Goal: Task Accomplishment & Management: Manage account settings

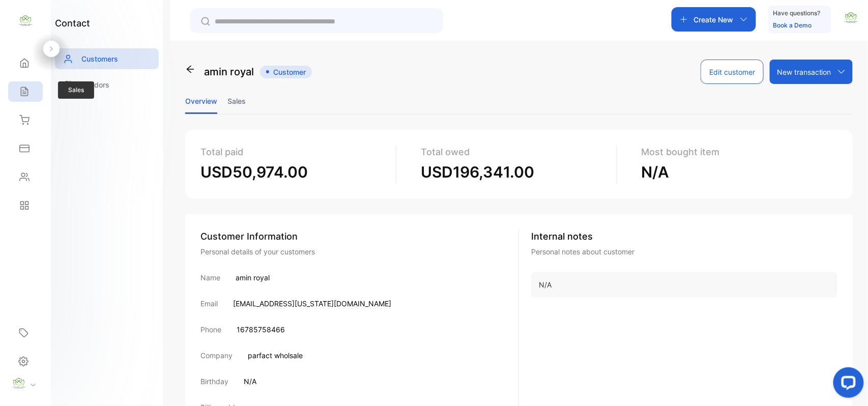
click at [39, 92] on div "Sales" at bounding box center [25, 91] width 35 height 20
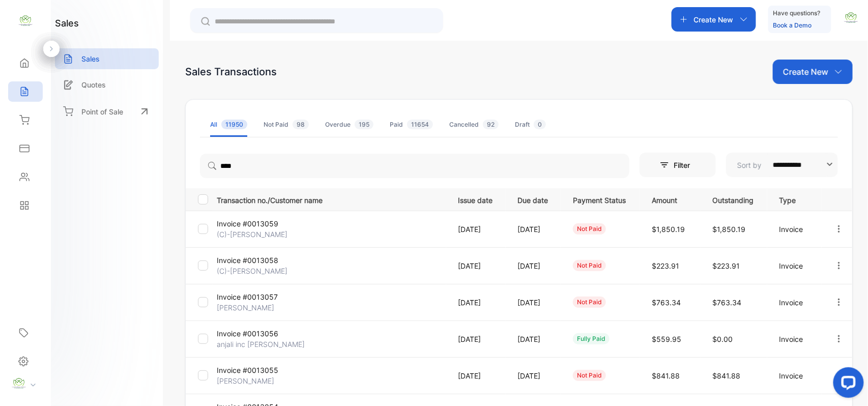
click at [806, 71] on p "Create New" at bounding box center [805, 72] width 45 height 12
click at [801, 110] on div "Invoice" at bounding box center [816, 105] width 71 height 20
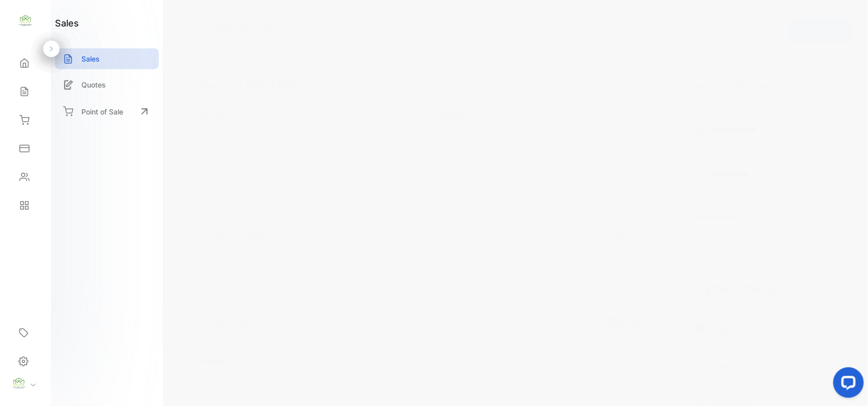
click at [258, 135] on span "Add client" at bounding box center [239, 139] width 44 height 14
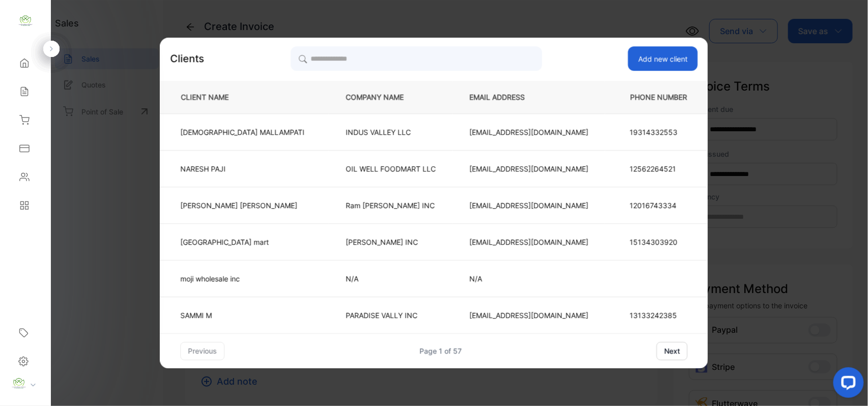
type input "**********"
click at [379, 65] on input "search" at bounding box center [416, 58] width 251 height 25
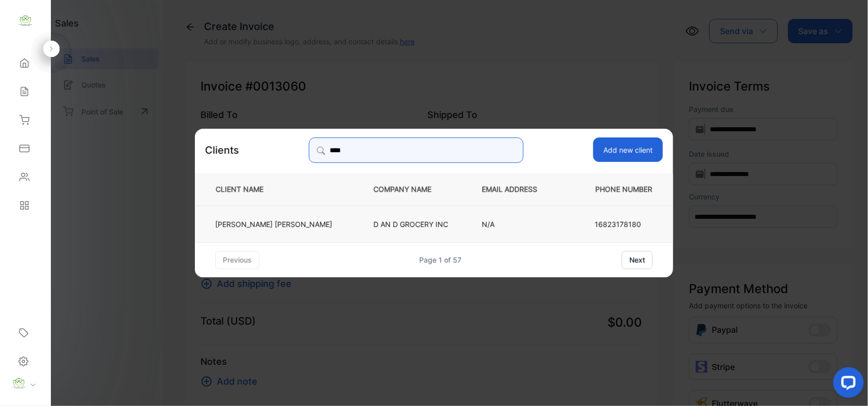
type input "****"
click at [317, 227] on td "DILLI PRASAD UPRETI" at bounding box center [276, 223] width 162 height 37
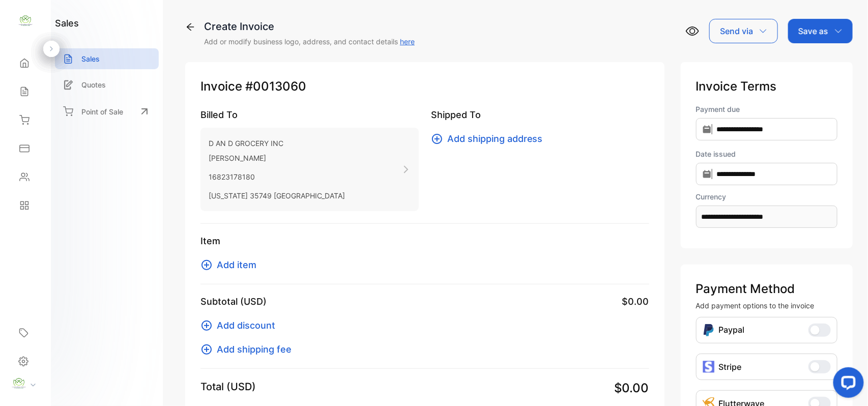
click at [240, 270] on span "Add item" at bounding box center [237, 265] width 40 height 14
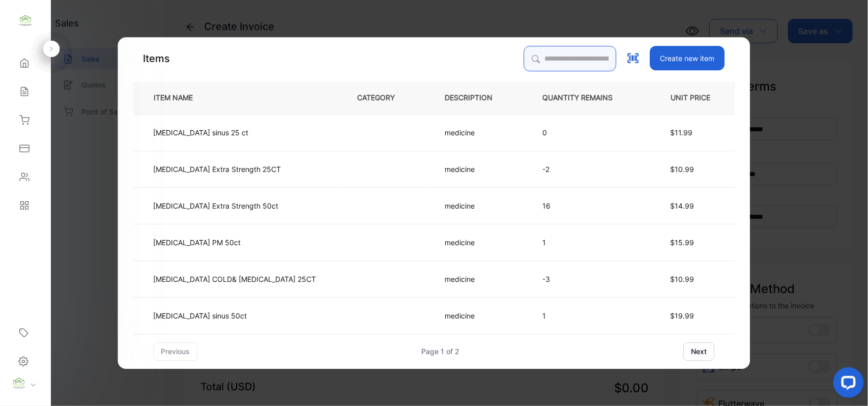
click at [524, 56] on input "search" at bounding box center [570, 58] width 93 height 25
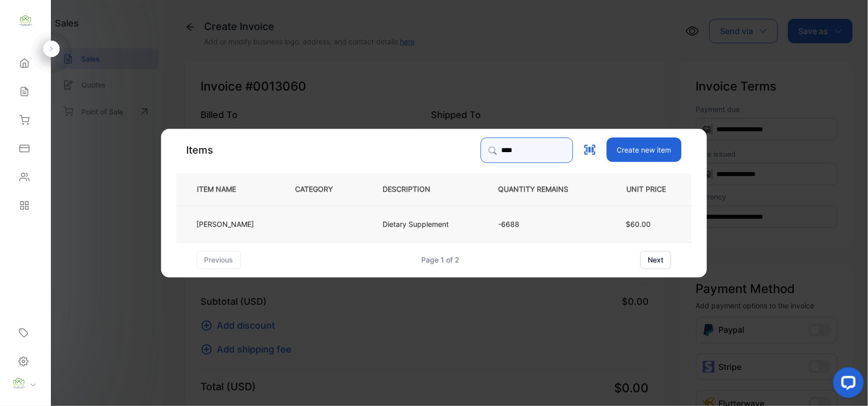
type input "****"
click at [296, 238] on td at bounding box center [323, 223] width 88 height 37
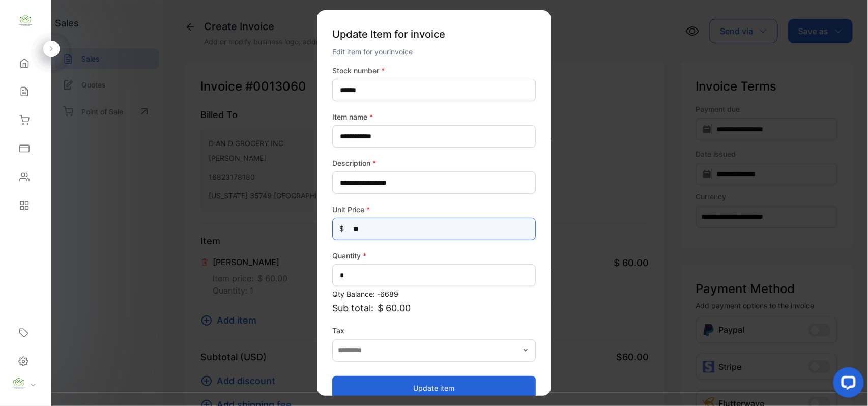
click at [408, 228] on Price-inputprice "**" at bounding box center [434, 229] width 204 height 22
type Price-inputprice "*"
type Price-inputprice "**"
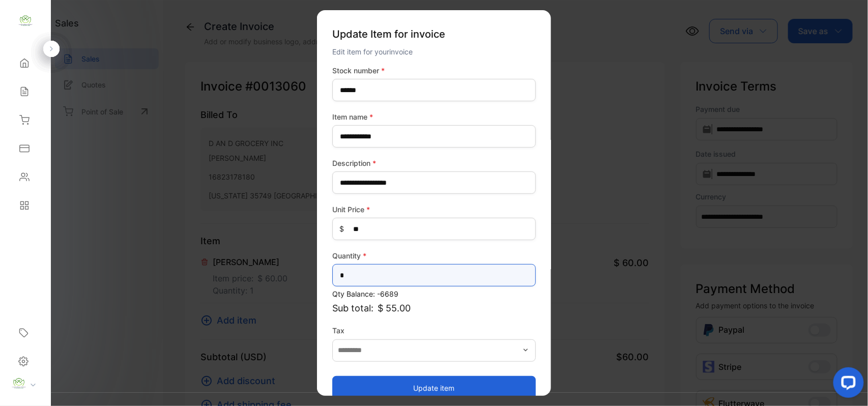
click at [398, 271] on input "*" at bounding box center [434, 275] width 204 height 22
type input "**"
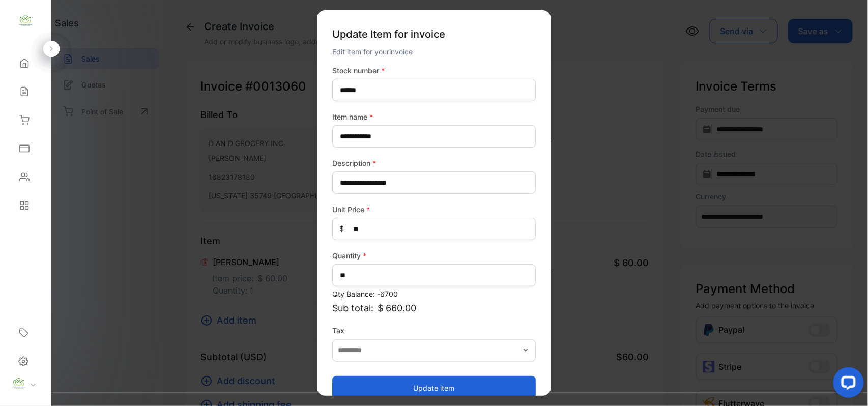
click at [359, 383] on button "Update item" at bounding box center [434, 388] width 204 height 24
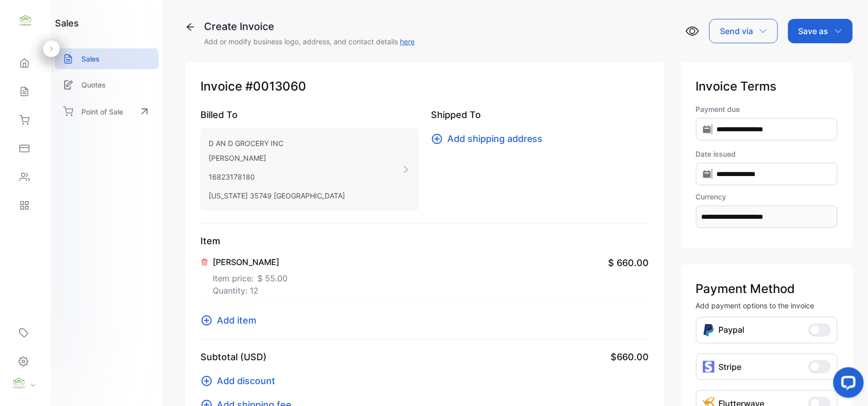
click at [240, 315] on span "Add item" at bounding box center [237, 321] width 40 height 14
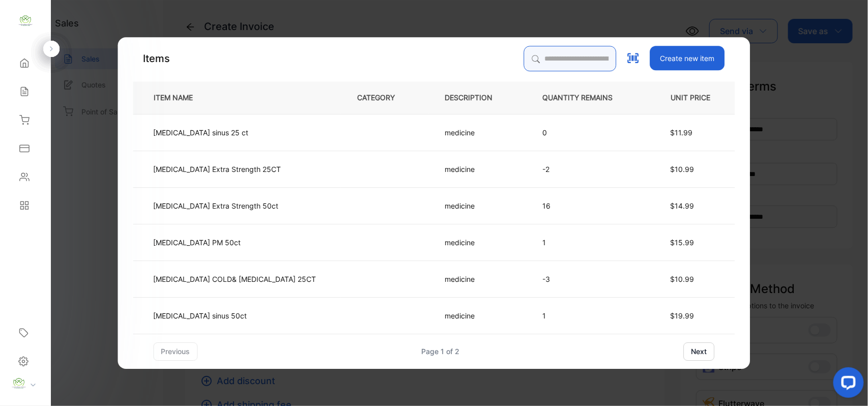
click at [524, 51] on input "search" at bounding box center [570, 58] width 93 height 25
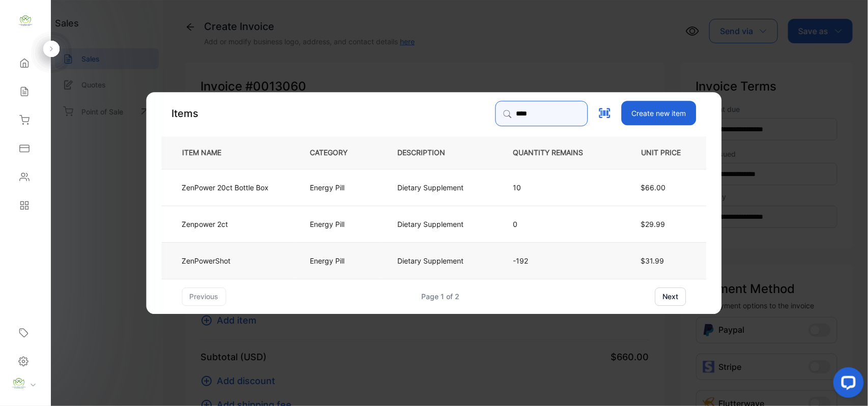
type input "****"
click at [310, 264] on p "Energy Pill" at bounding box center [327, 260] width 35 height 11
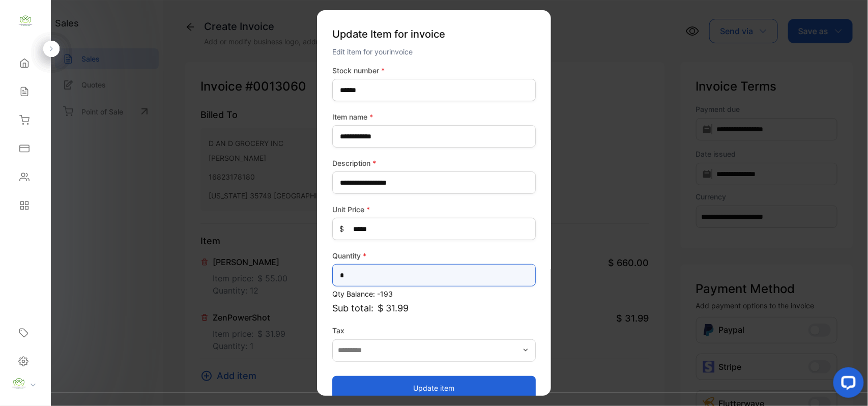
click at [471, 285] on input "*" at bounding box center [434, 275] width 204 height 22
type input "*"
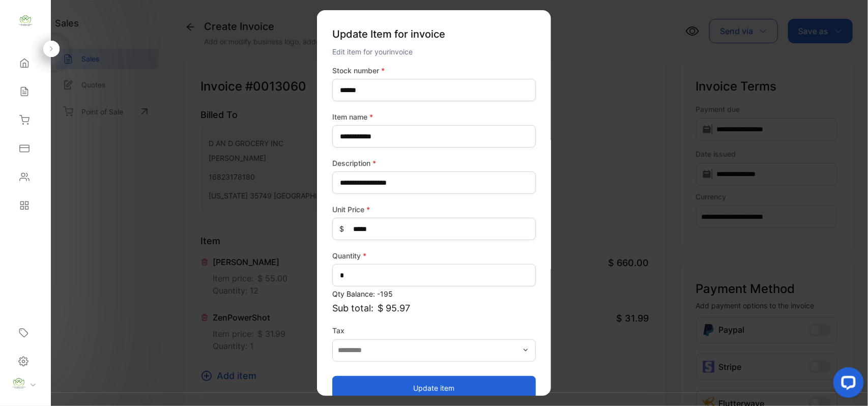
click at [412, 381] on button "Update item" at bounding box center [434, 388] width 204 height 24
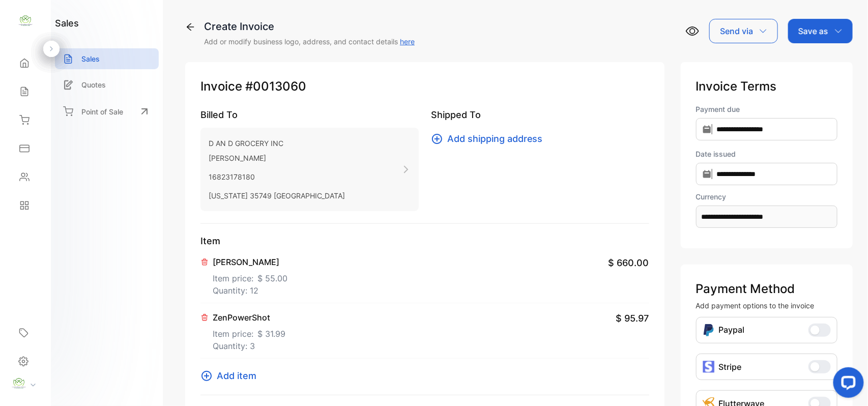
click at [248, 372] on span "Add item" at bounding box center [237, 376] width 40 height 14
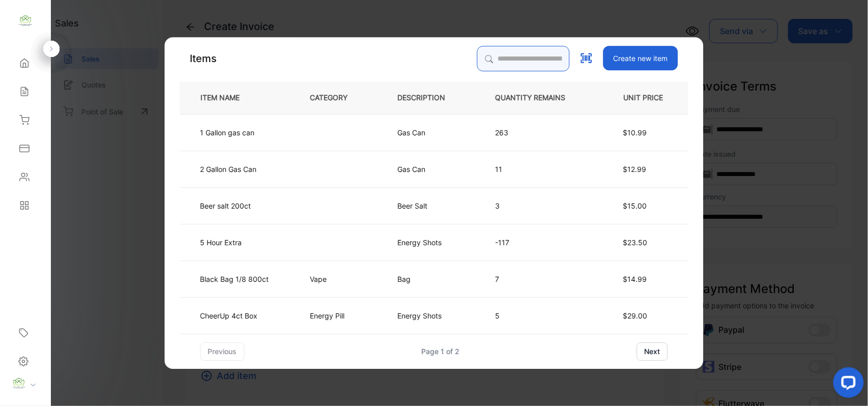
click at [512, 55] on input "search" at bounding box center [523, 58] width 93 height 25
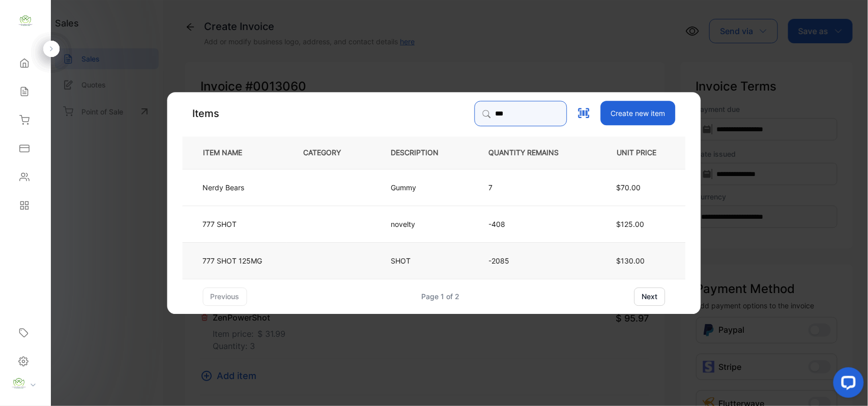
type input "***"
click at [247, 251] on td "777 SHOT 125MG" at bounding box center [235, 260] width 104 height 37
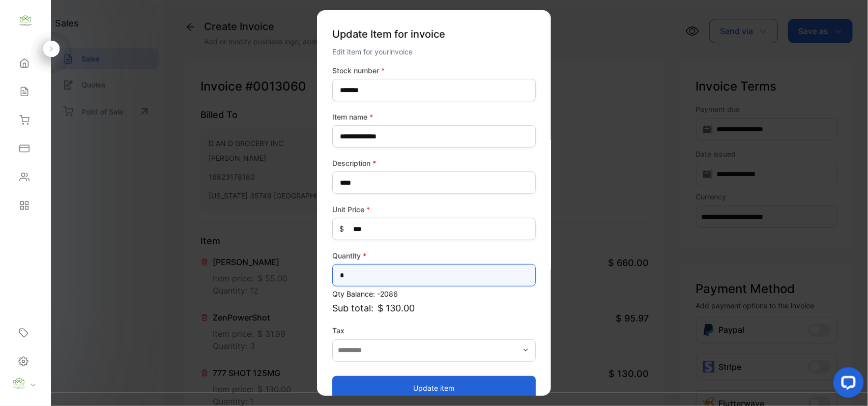
click at [389, 277] on input "*" at bounding box center [434, 275] width 204 height 22
type input "*"
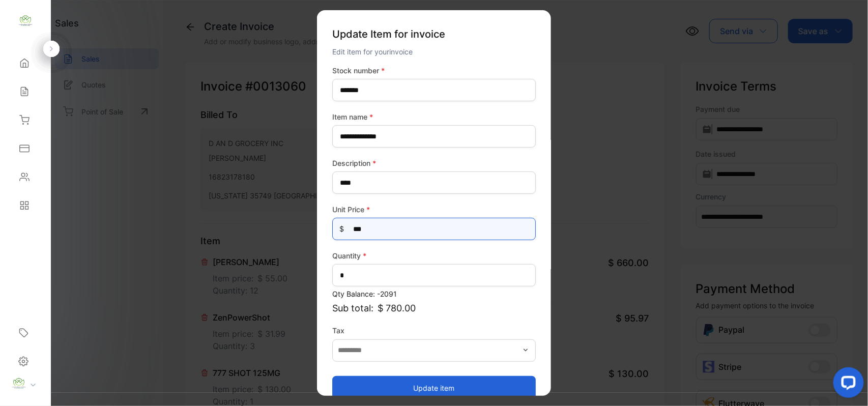
click at [381, 230] on Price-inputprice "***" at bounding box center [434, 229] width 204 height 22
type Price-inputprice "***"
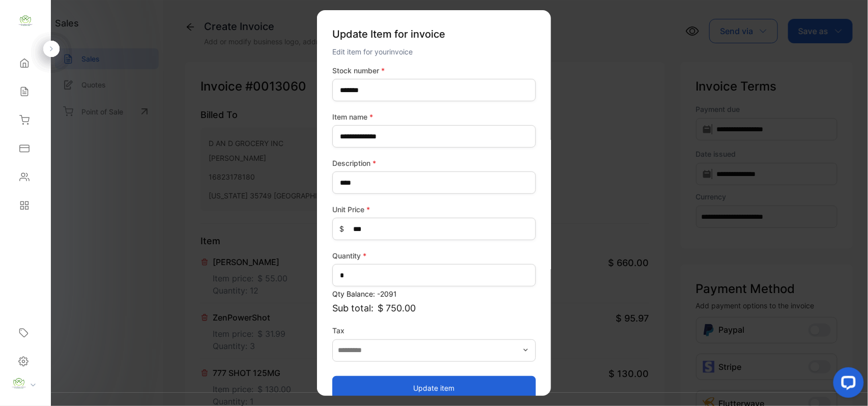
click at [372, 381] on button "Update item" at bounding box center [434, 388] width 204 height 24
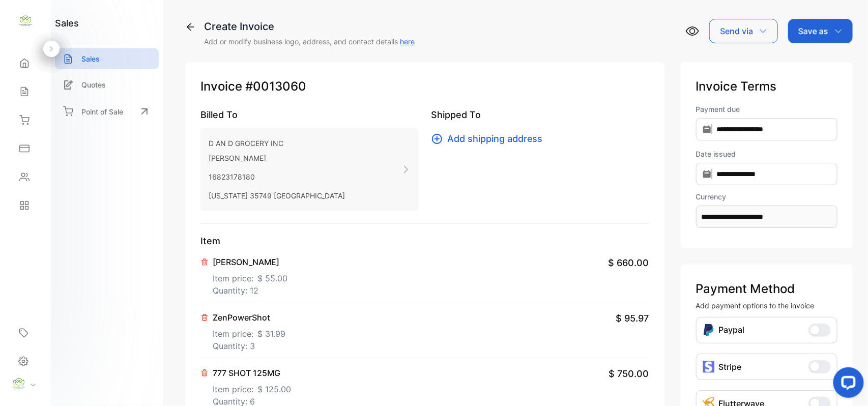
scroll to position [158, 0]
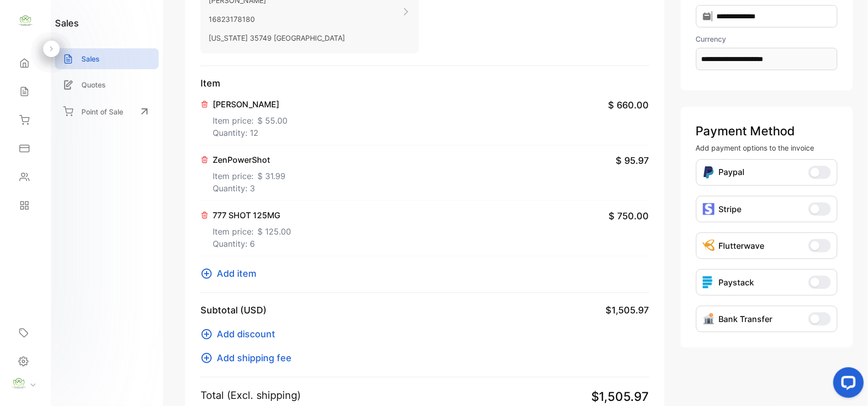
click at [245, 268] on span "Add item" at bounding box center [237, 274] width 40 height 14
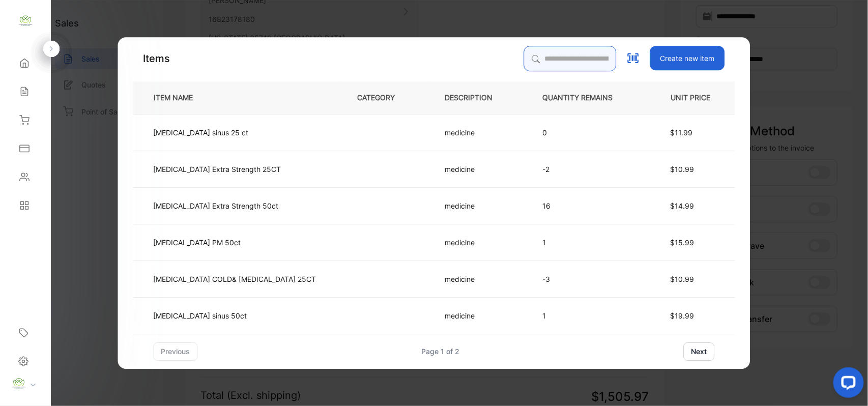
click at [538, 63] on input "search" at bounding box center [570, 58] width 93 height 25
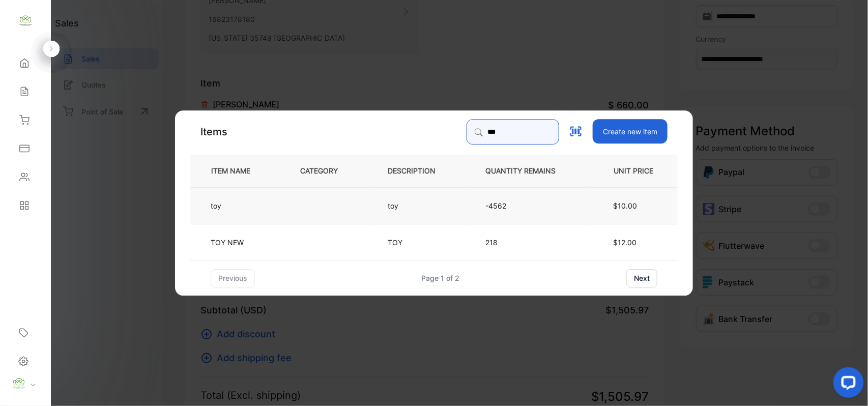
type input "***"
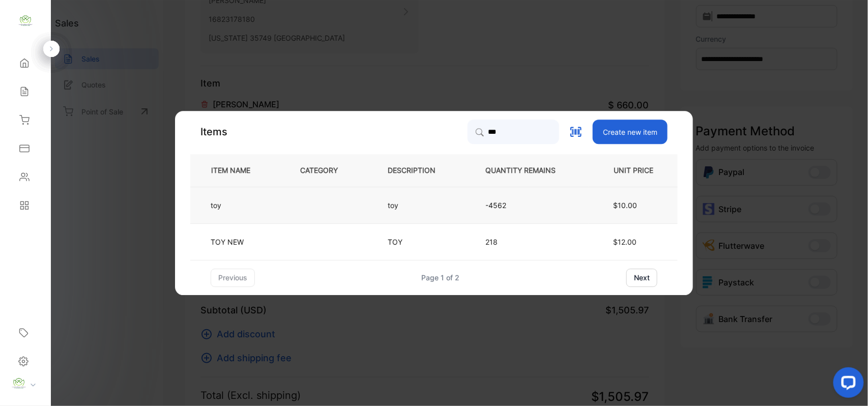
click at [288, 197] on td at bounding box center [328, 205] width 88 height 37
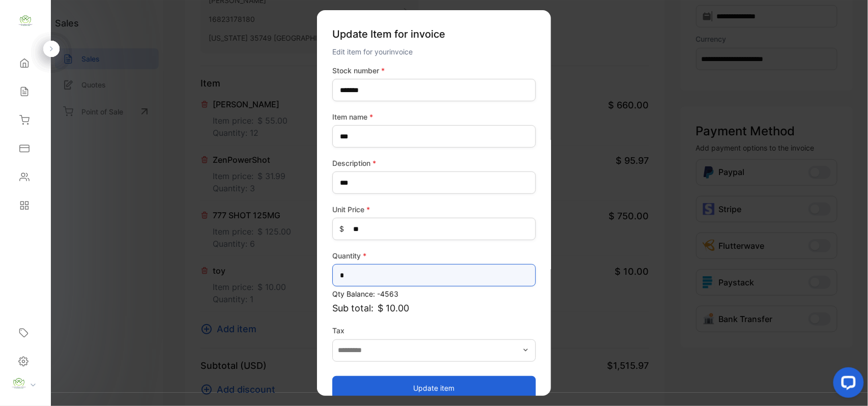
click at [373, 265] on input "*" at bounding box center [434, 275] width 204 height 22
type input "**"
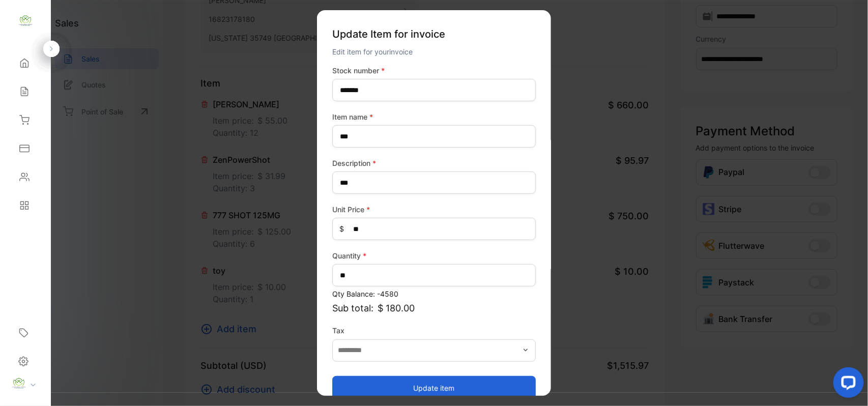
click at [350, 388] on button "Update item" at bounding box center [434, 388] width 204 height 24
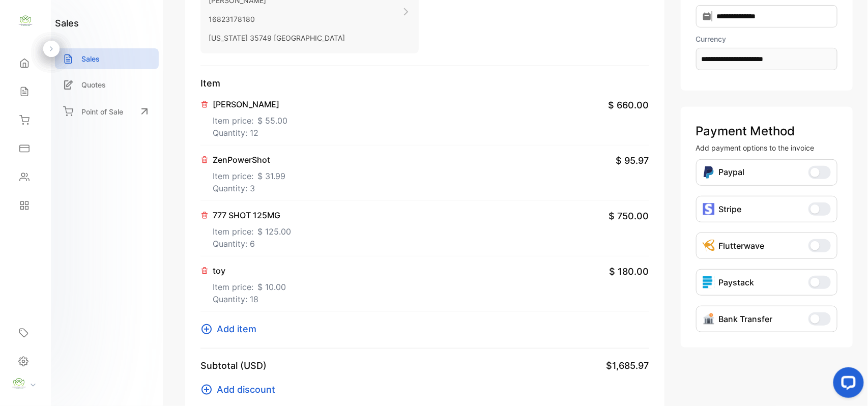
click at [238, 329] on span "Add item" at bounding box center [237, 329] width 40 height 14
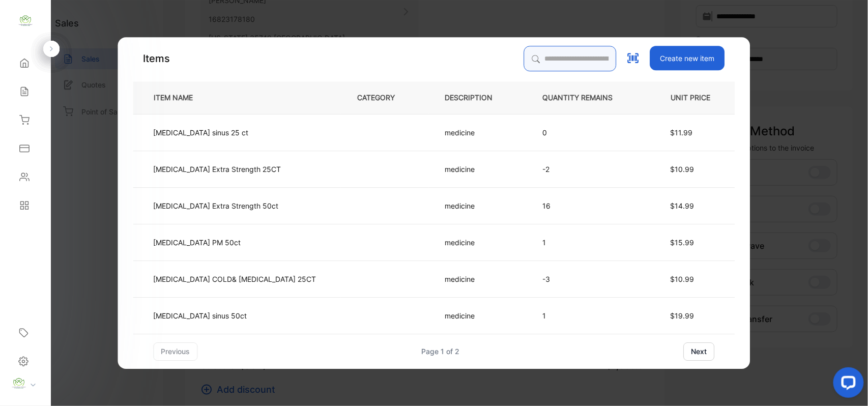
click at [524, 55] on input "search" at bounding box center [570, 58] width 93 height 25
type input "*"
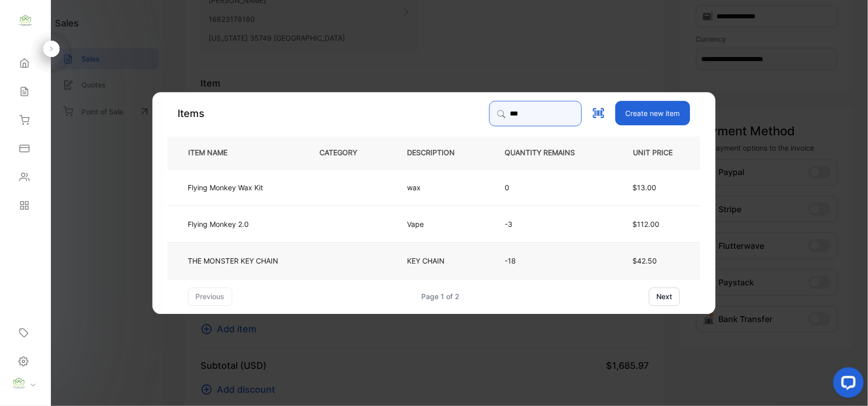
type input "***"
click at [328, 257] on td at bounding box center [347, 260] width 88 height 37
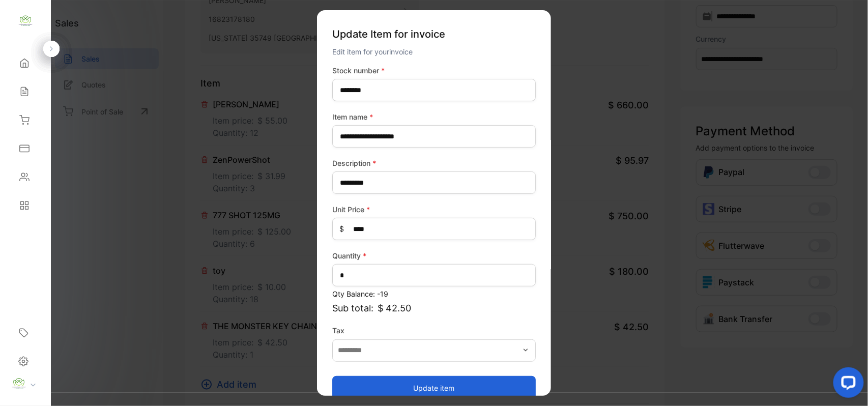
click at [393, 383] on button "Update item" at bounding box center [434, 388] width 204 height 24
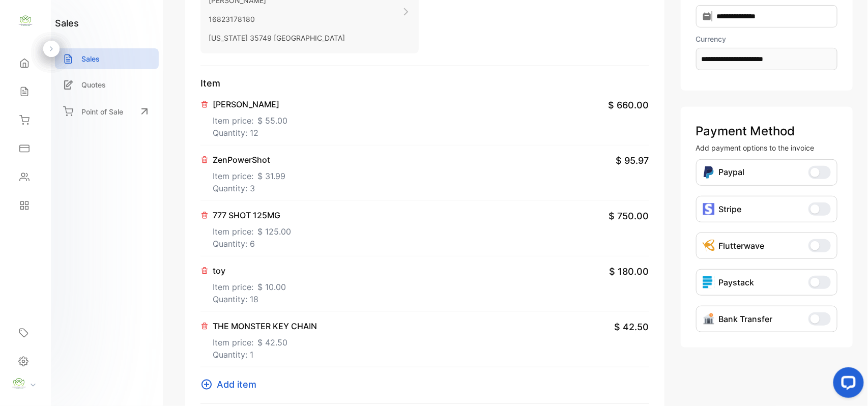
click at [239, 385] on span "Add item" at bounding box center [237, 385] width 40 height 14
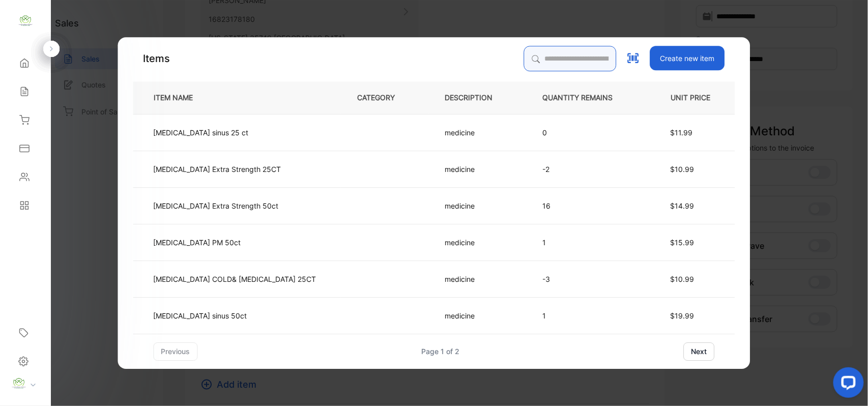
click at [534, 53] on input "search" at bounding box center [570, 58] width 93 height 25
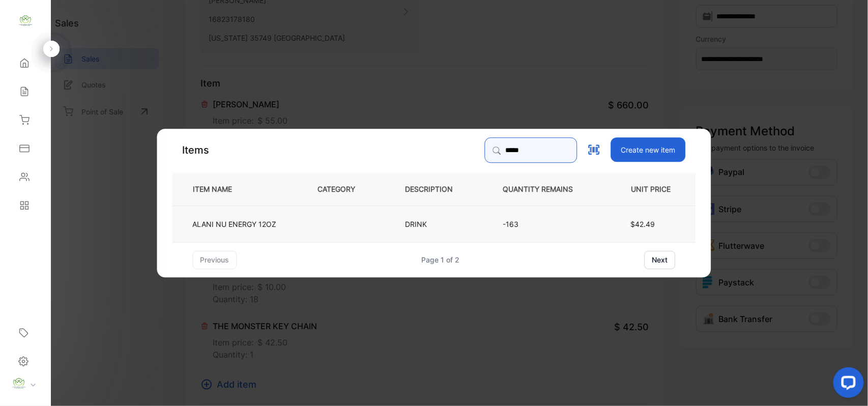
type input "*****"
click at [233, 228] on p "ALANI NU ENERGY 12OZ" at bounding box center [235, 223] width 84 height 11
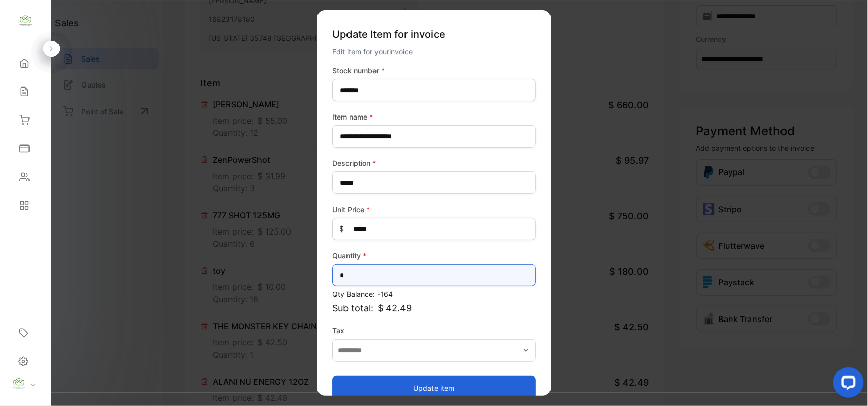
click at [354, 274] on input "*" at bounding box center [434, 275] width 204 height 22
type input "**"
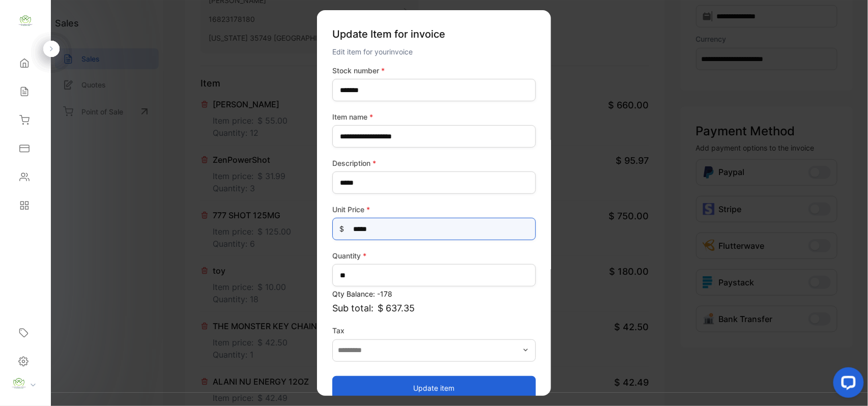
click at [413, 228] on Price-inputprice "*****" at bounding box center [434, 229] width 204 height 22
type Price-inputprice "*****"
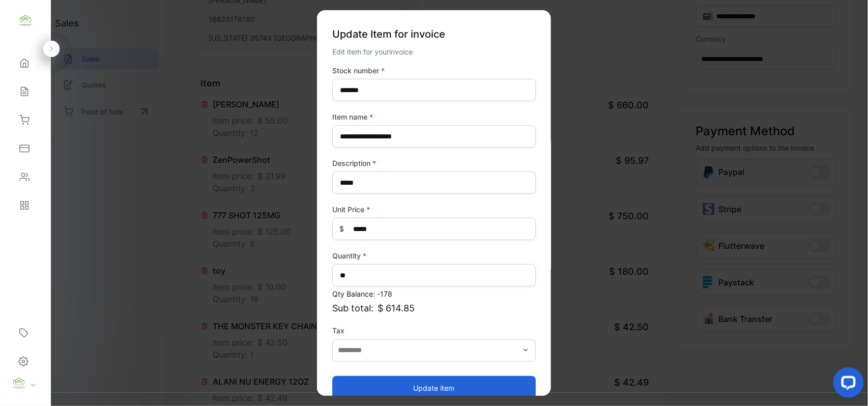
click at [443, 385] on button "Update item" at bounding box center [434, 388] width 204 height 24
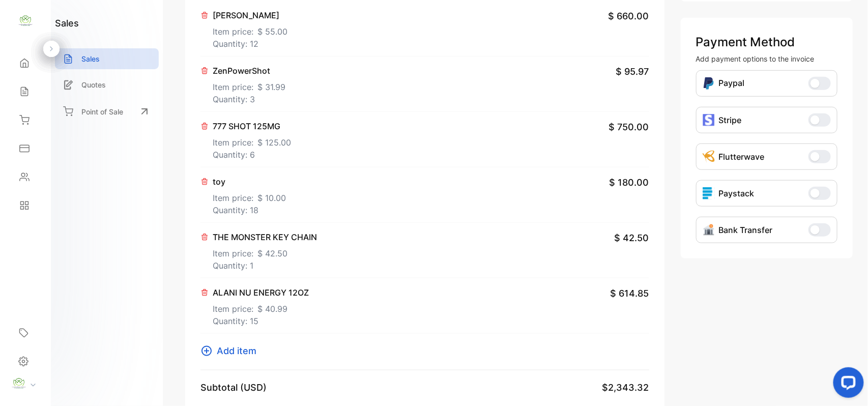
scroll to position [317, 0]
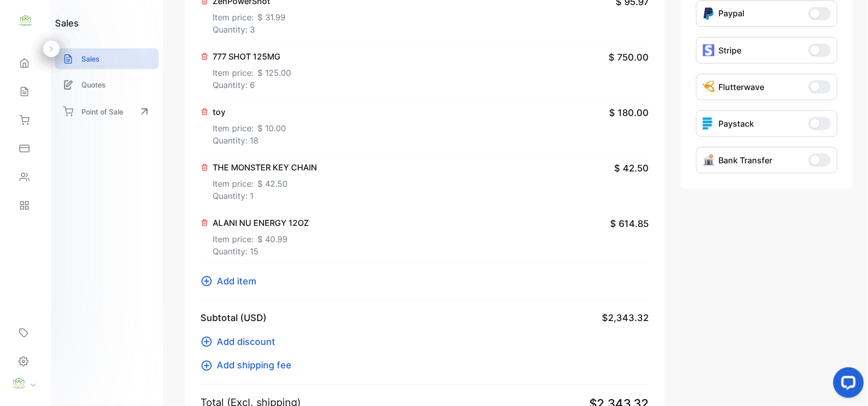
click at [229, 275] on div "Item BOUJEE BLISS Item price: $ 55.00 Quantity: 12 $ 660.00 ZenPowerShot Item p…" at bounding box center [425, 109] width 449 height 383
click at [227, 286] on span "Add item" at bounding box center [237, 281] width 40 height 14
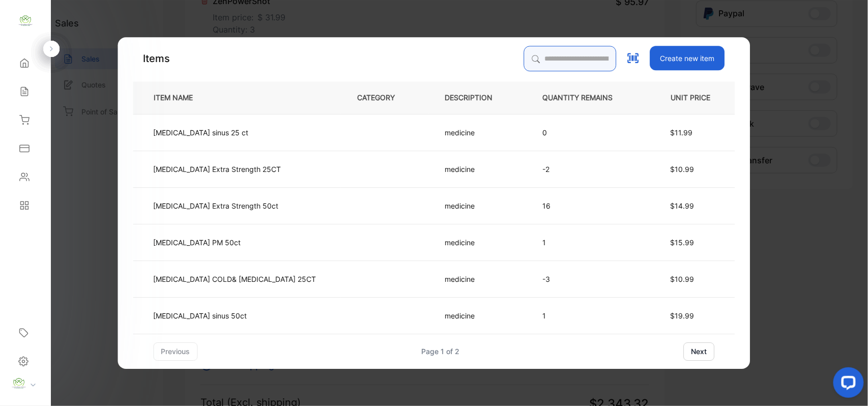
click at [524, 51] on input "search" at bounding box center [570, 58] width 93 height 25
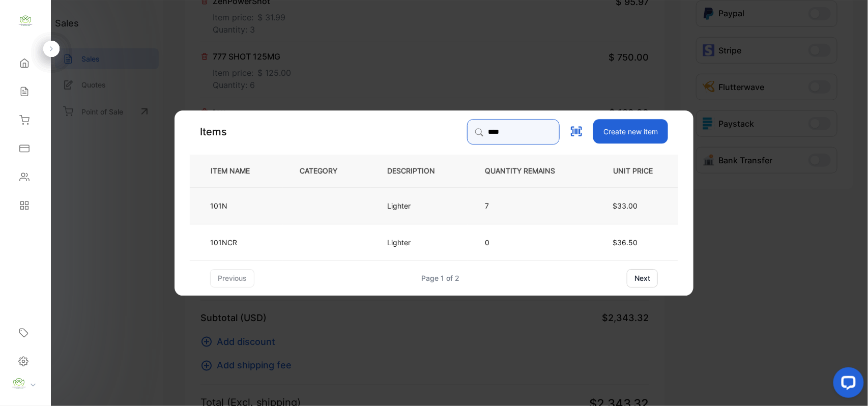
type input "****"
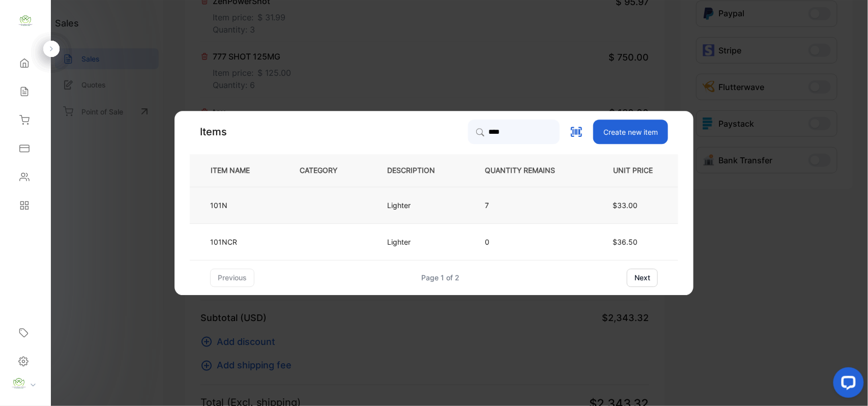
click at [327, 204] on td at bounding box center [327, 205] width 88 height 37
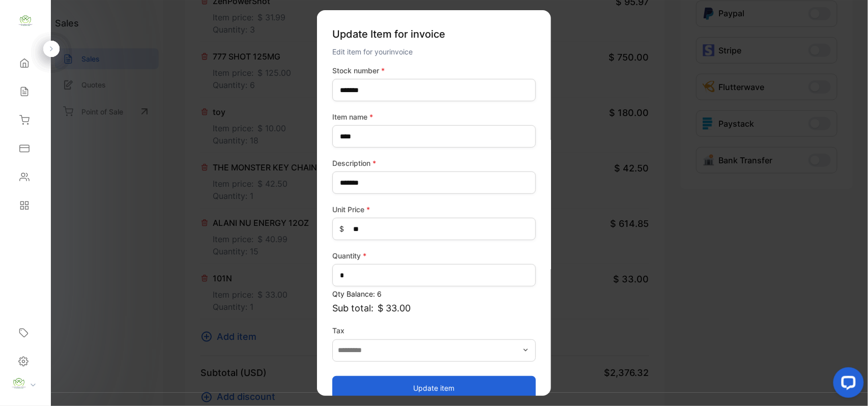
drag, startPoint x: 420, startPoint y: 387, endPoint x: 366, endPoint y: 364, distance: 57.9
click at [415, 381] on button "Update item" at bounding box center [434, 388] width 204 height 24
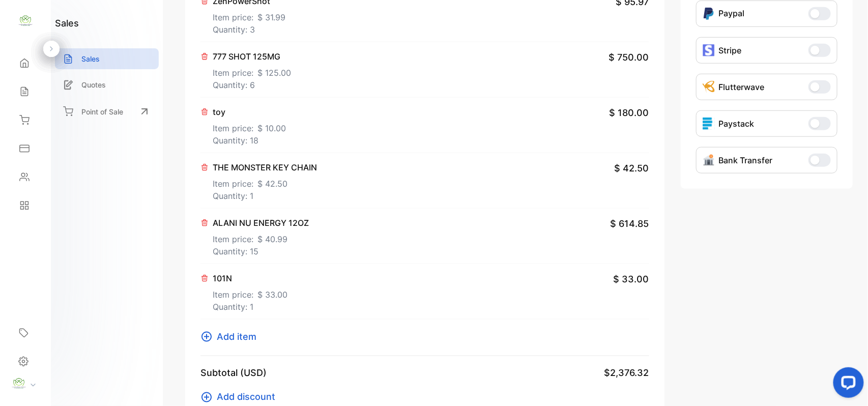
click at [234, 338] on span "Add item" at bounding box center [237, 337] width 40 height 14
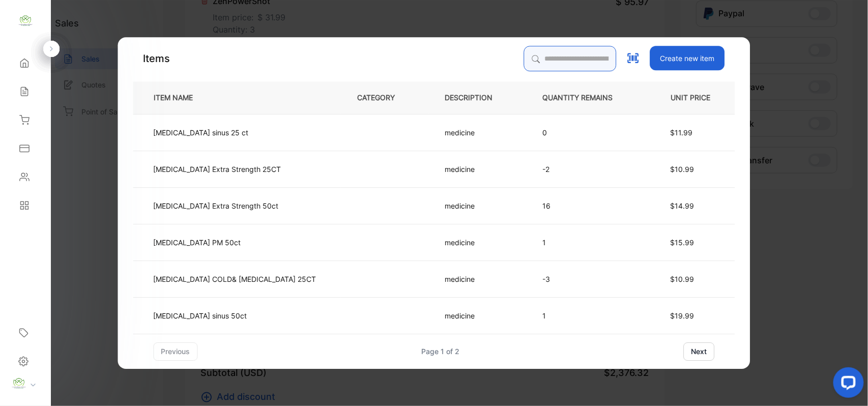
click at [524, 60] on input "search" at bounding box center [570, 58] width 93 height 25
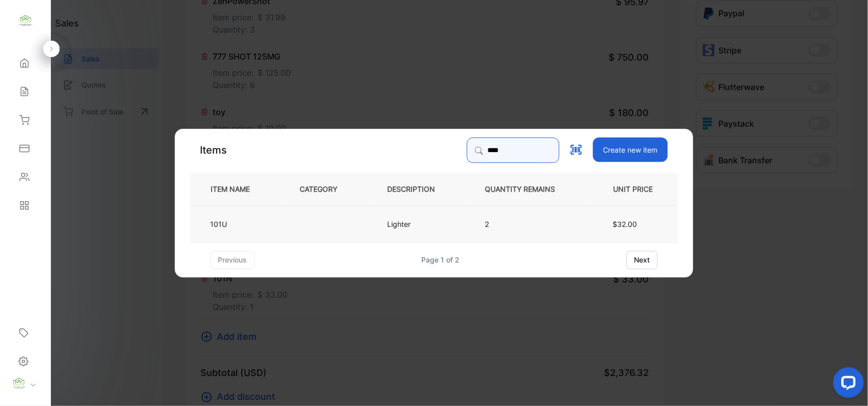
type input "****"
click at [240, 228] on td "101U" at bounding box center [236, 223] width 93 height 37
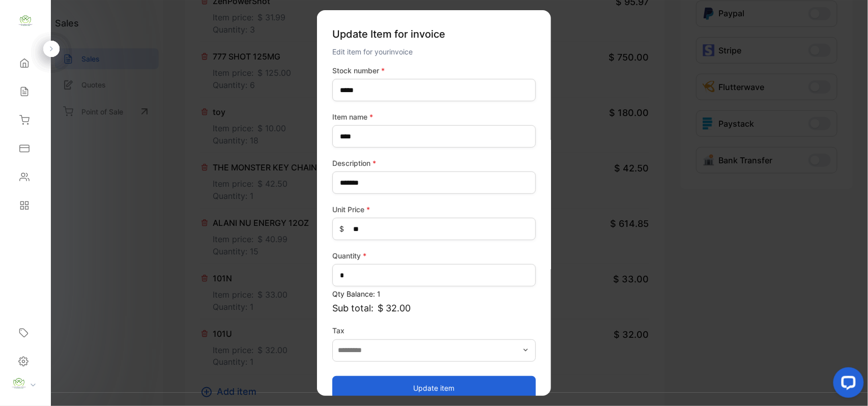
drag, startPoint x: 418, startPoint y: 390, endPoint x: 371, endPoint y: 370, distance: 52.0
click at [417, 389] on button "Update item" at bounding box center [434, 388] width 204 height 24
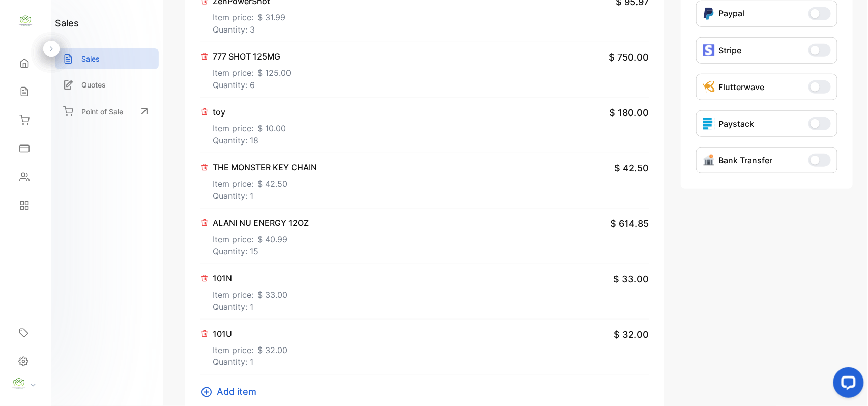
scroll to position [608, 0]
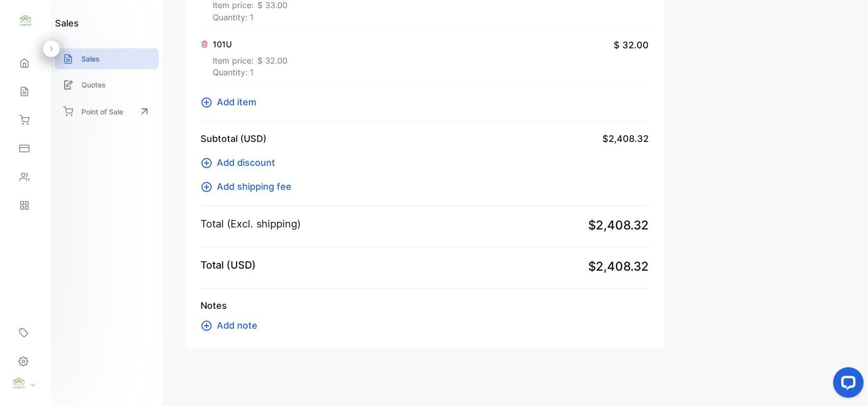
click at [250, 100] on span "Add item" at bounding box center [237, 103] width 40 height 14
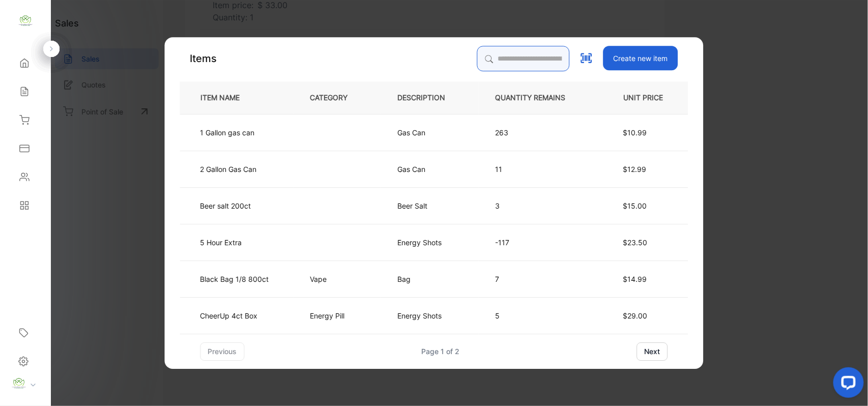
click at [485, 51] on input "search" at bounding box center [523, 58] width 93 height 25
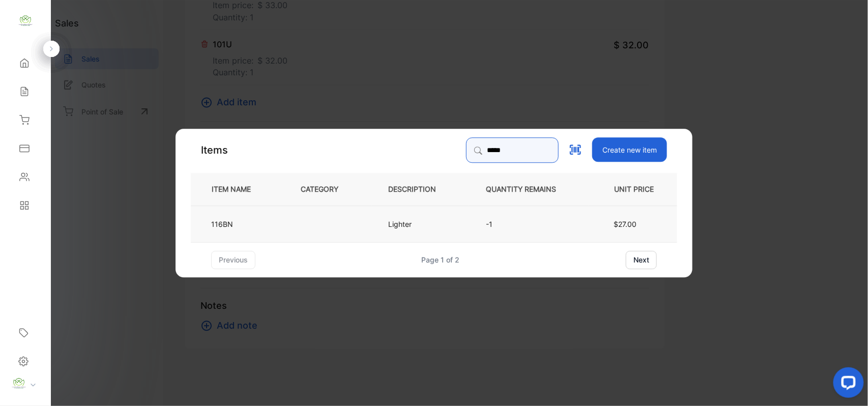
type input "*****"
click at [364, 230] on td at bounding box center [328, 223] width 88 height 37
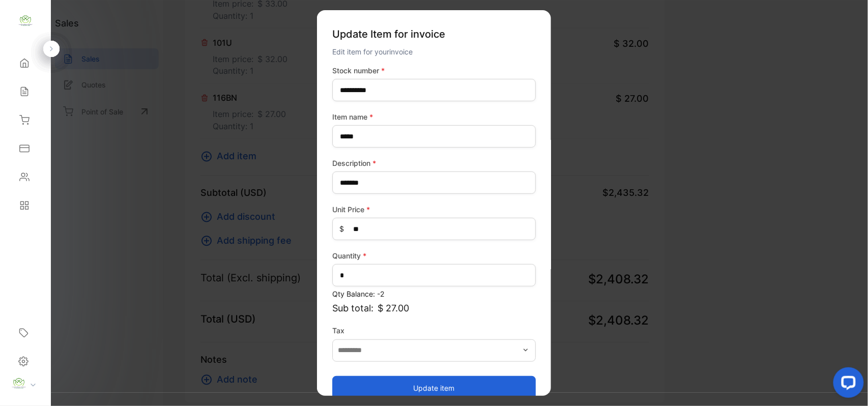
click at [438, 389] on button "Update item" at bounding box center [434, 388] width 204 height 24
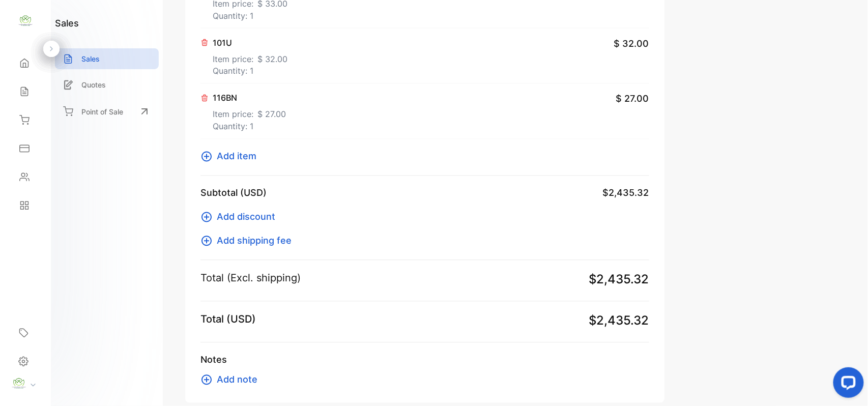
click at [251, 159] on span "Add item" at bounding box center [237, 157] width 40 height 14
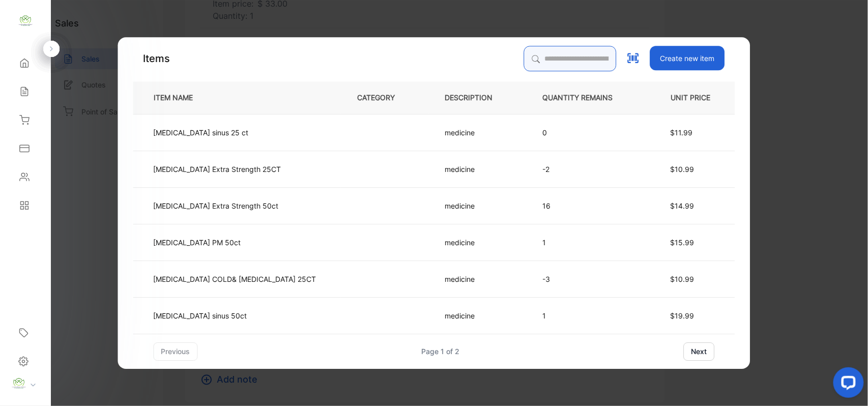
click at [524, 60] on input "search" at bounding box center [570, 58] width 93 height 25
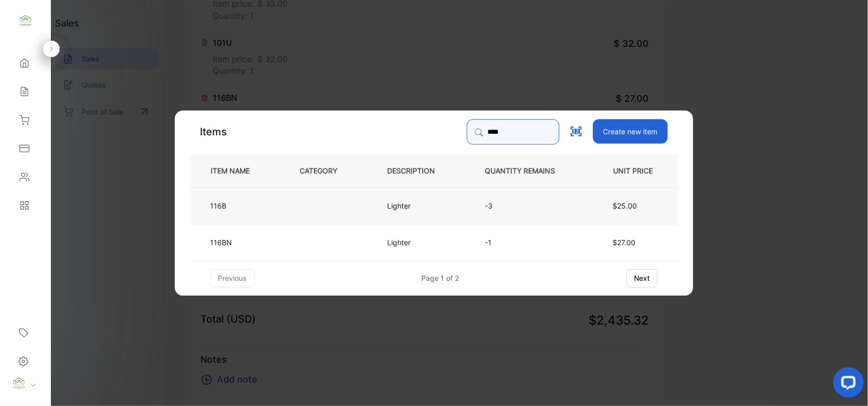
type input "****"
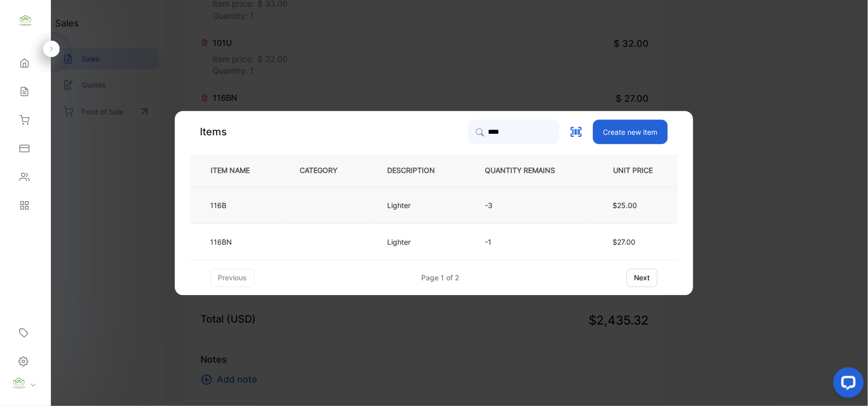
click at [341, 212] on td at bounding box center [328, 205] width 88 height 37
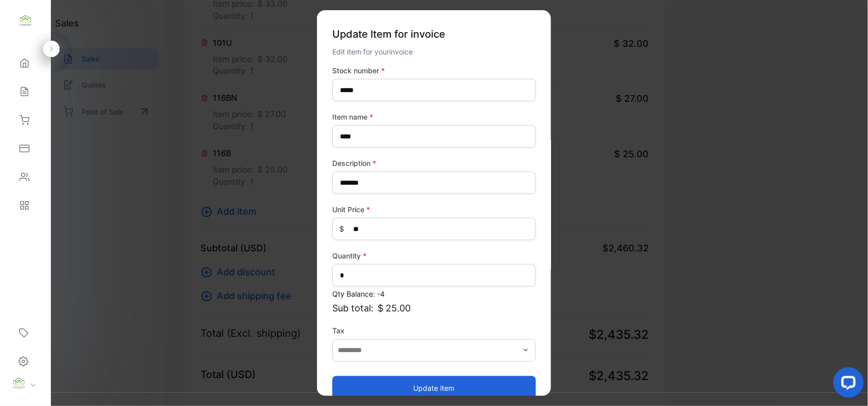
click at [410, 382] on button "Update item" at bounding box center [434, 388] width 204 height 24
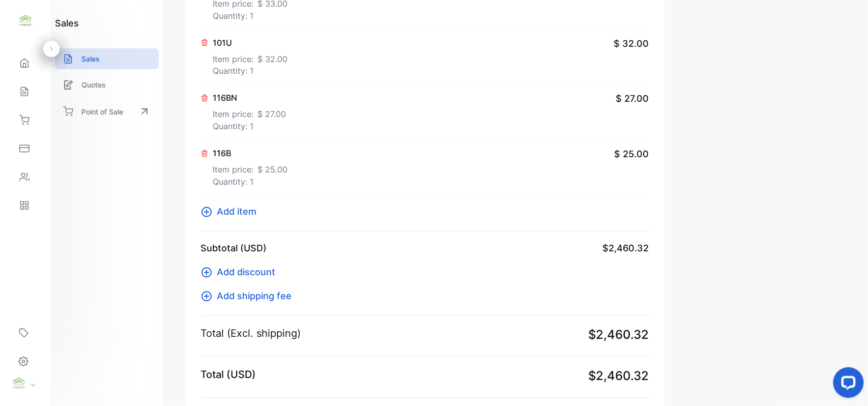
click at [242, 211] on span "Add item" at bounding box center [237, 212] width 40 height 14
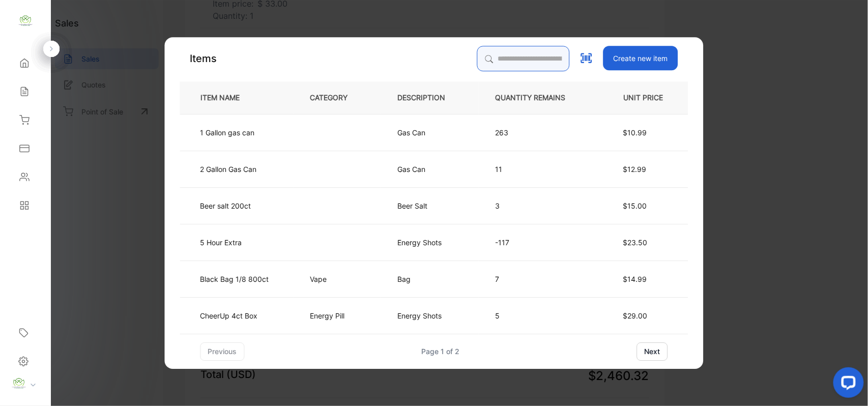
click at [534, 62] on input "search" at bounding box center [523, 58] width 93 height 25
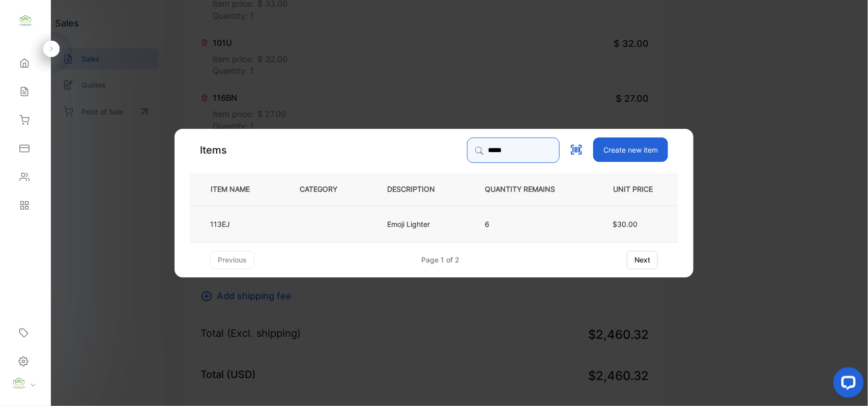
type input "*****"
click at [315, 226] on td at bounding box center [327, 223] width 88 height 37
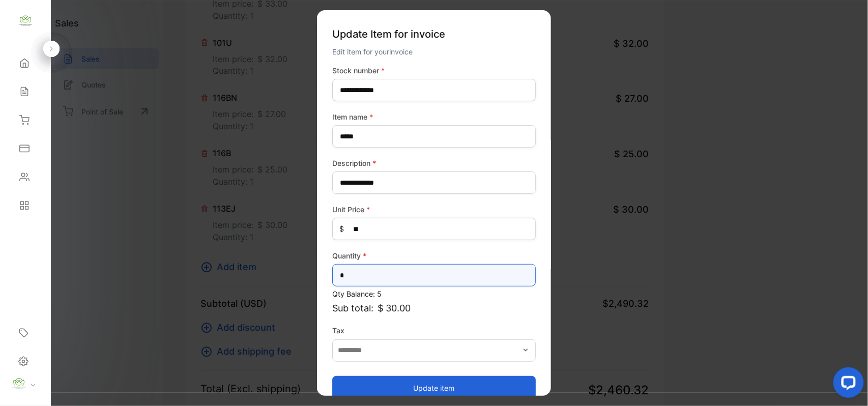
click at [357, 274] on input "*" at bounding box center [434, 275] width 204 height 22
type input "*"
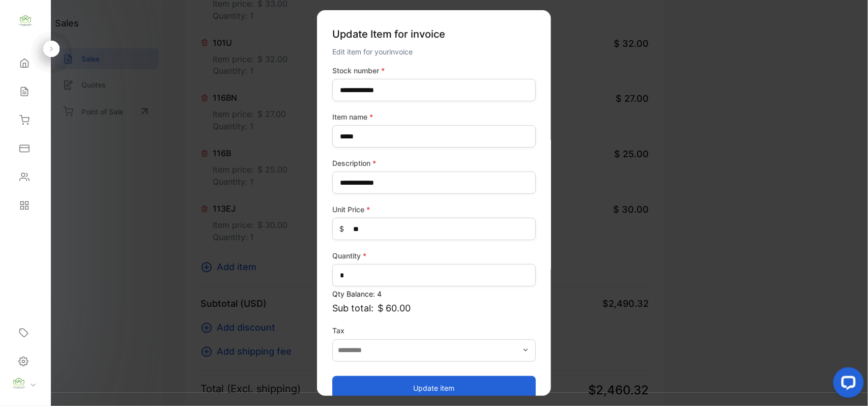
drag, startPoint x: 393, startPoint y: 385, endPoint x: 390, endPoint y: 381, distance: 5.4
click at [392, 383] on button "Update item" at bounding box center [434, 388] width 204 height 24
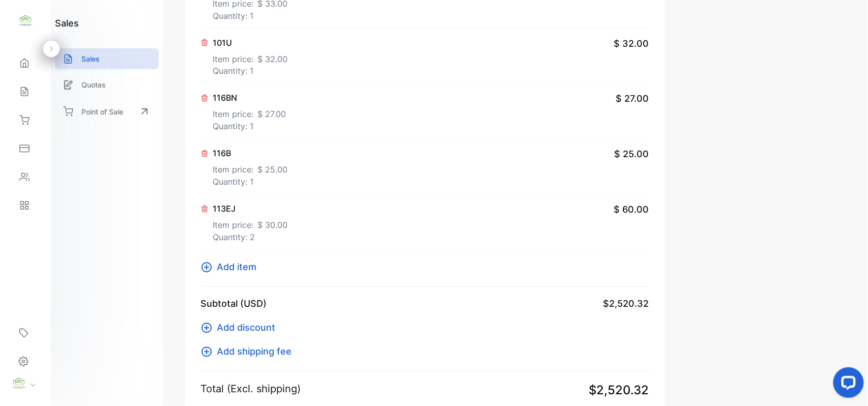
click at [238, 263] on span "Add item" at bounding box center [237, 268] width 40 height 14
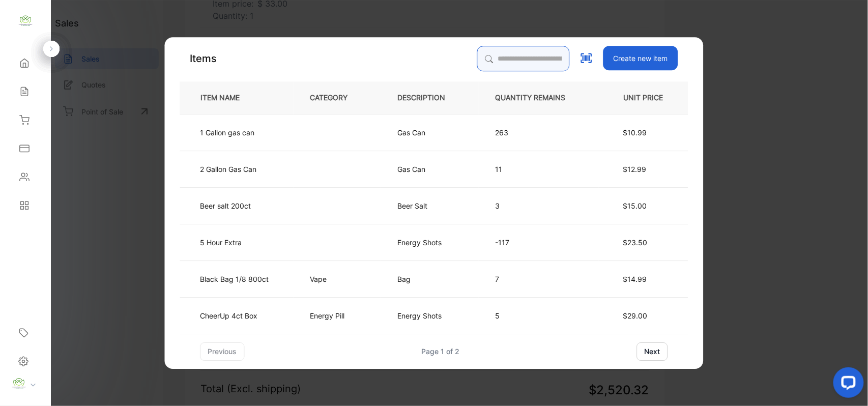
click at [505, 56] on input "search" at bounding box center [523, 58] width 93 height 25
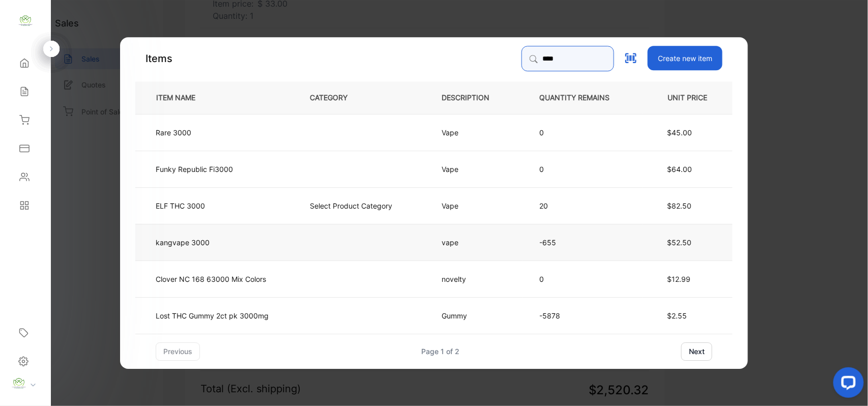
type input "****"
drag, startPoint x: 227, startPoint y: 244, endPoint x: 253, endPoint y: 253, distance: 27.4
click at [253, 253] on td "kangvape 3000" at bounding box center [214, 241] width 158 height 37
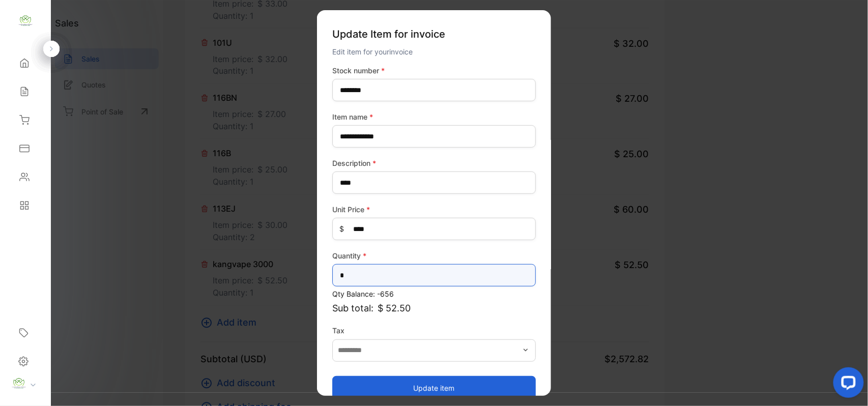
click at [439, 275] on input "*" at bounding box center [434, 275] width 204 height 22
type input "*"
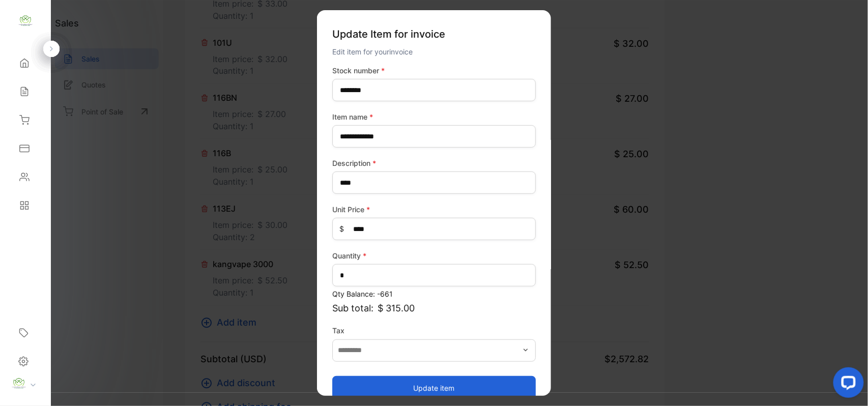
drag, startPoint x: 455, startPoint y: 385, endPoint x: 388, endPoint y: 371, distance: 68.6
click at [455, 385] on button "Update item" at bounding box center [434, 388] width 204 height 24
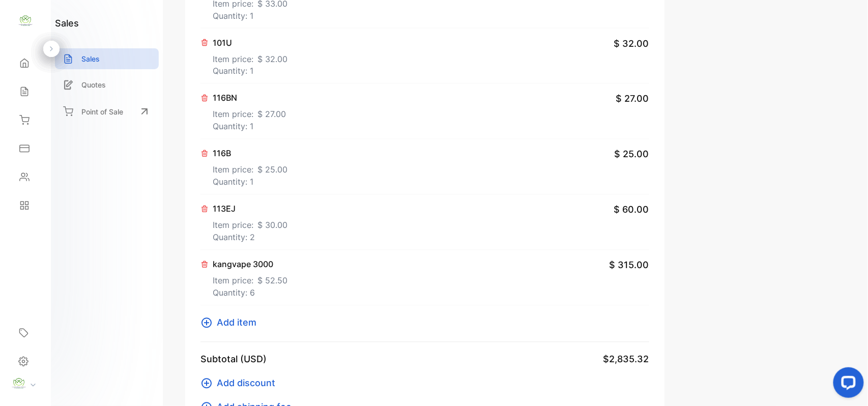
click at [221, 326] on span "Add item" at bounding box center [237, 323] width 40 height 14
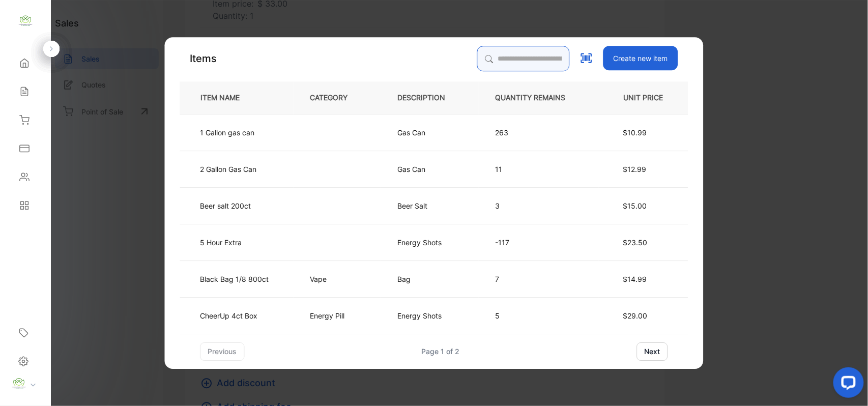
click at [494, 55] on input "search" at bounding box center [523, 58] width 93 height 25
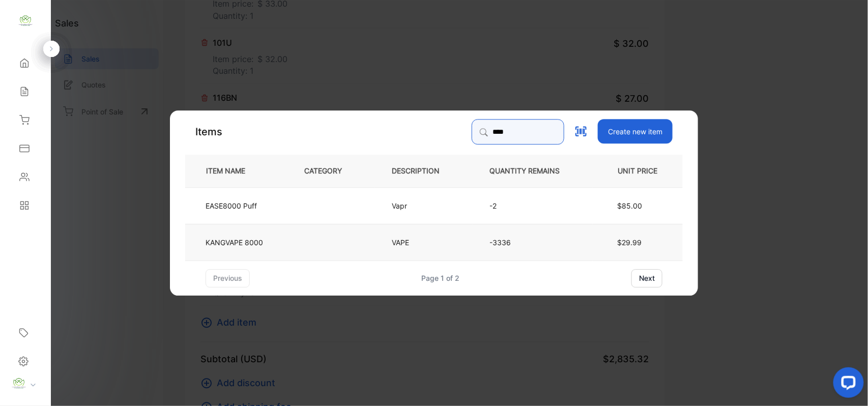
type input "****"
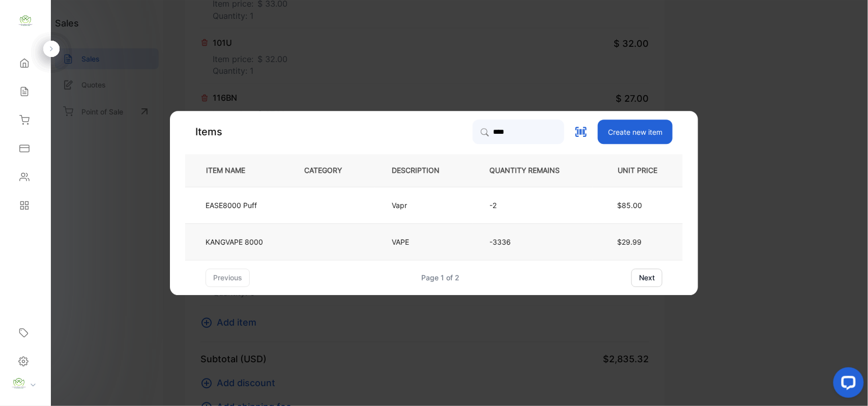
drag, startPoint x: 237, startPoint y: 246, endPoint x: 245, endPoint y: 247, distance: 8.2
click at [245, 247] on td "KANGVAPE 8000" at bounding box center [236, 241] width 102 height 37
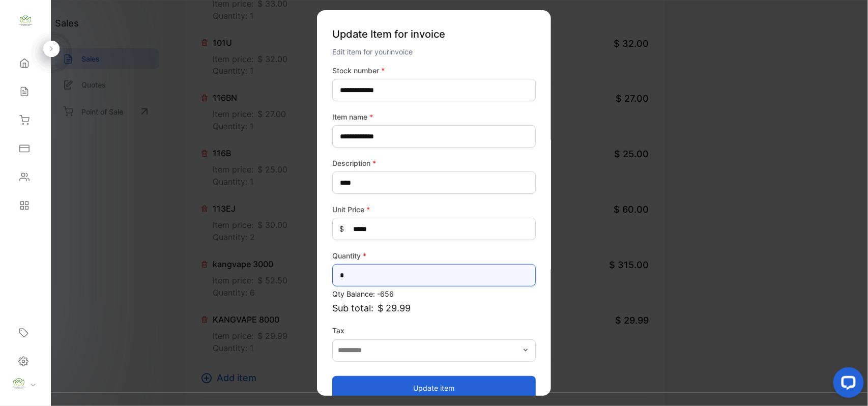
click at [402, 276] on input "*" at bounding box center [434, 275] width 204 height 22
type input "*"
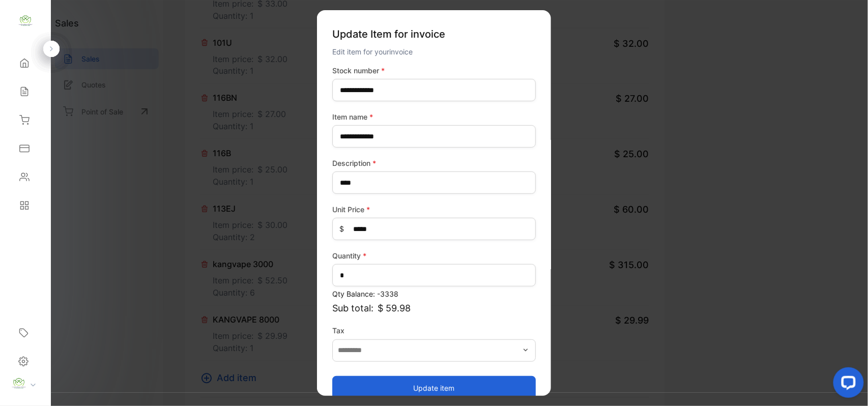
click at [400, 389] on button "Update item" at bounding box center [434, 388] width 204 height 24
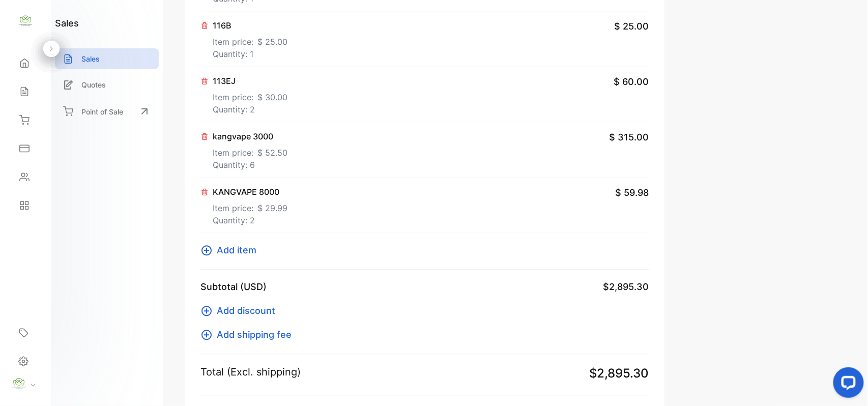
scroll to position [766, 0]
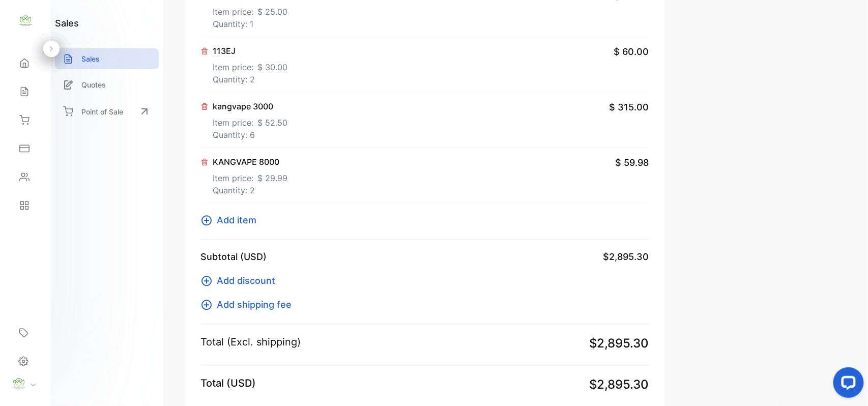
click at [253, 224] on span "Add item" at bounding box center [237, 220] width 40 height 14
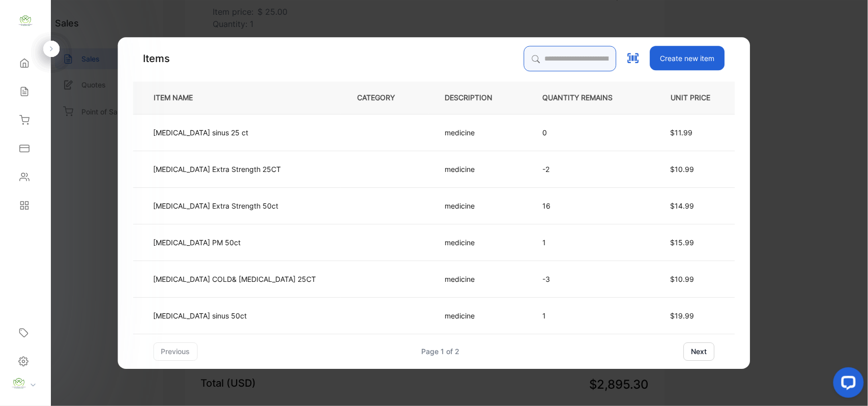
click at [524, 58] on input "search" at bounding box center [570, 58] width 93 height 25
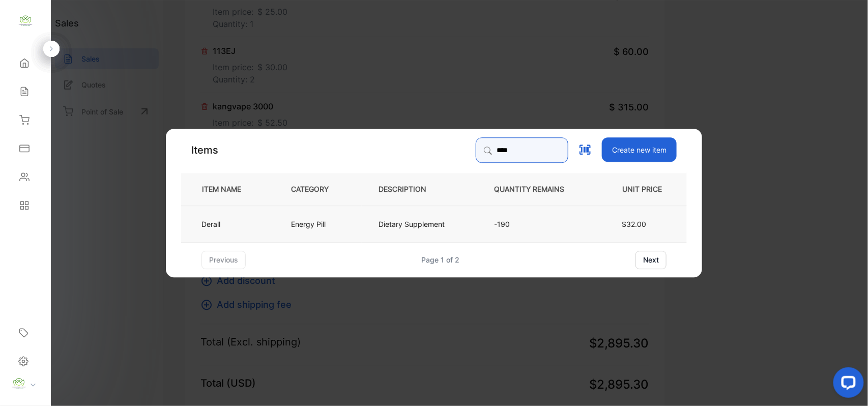
type input "****"
click at [285, 233] on td "Energy Pill" at bounding box center [318, 223] width 88 height 37
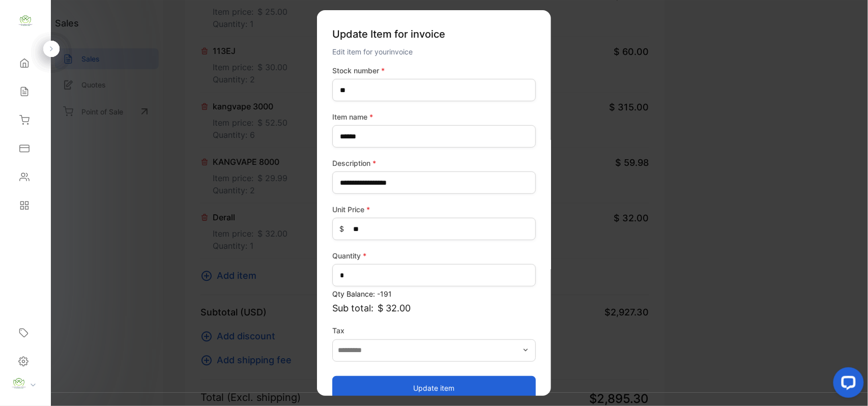
drag, startPoint x: 414, startPoint y: 389, endPoint x: 396, endPoint y: 371, distance: 25.9
click at [414, 389] on button "Update item" at bounding box center [434, 388] width 204 height 24
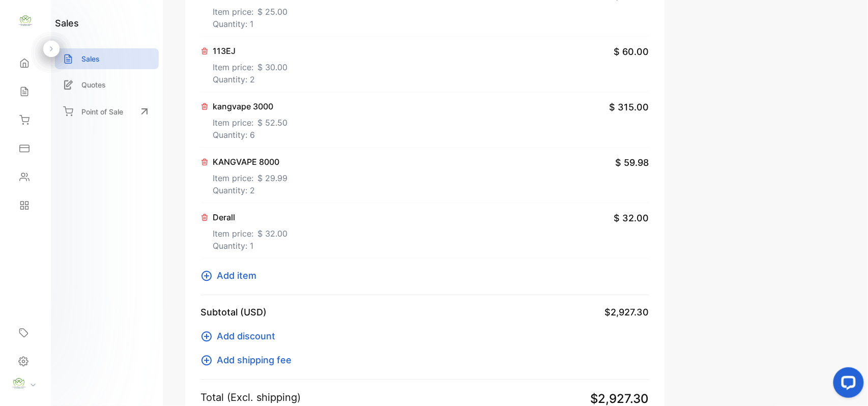
click at [259, 275] on button "Add item" at bounding box center [232, 276] width 62 height 14
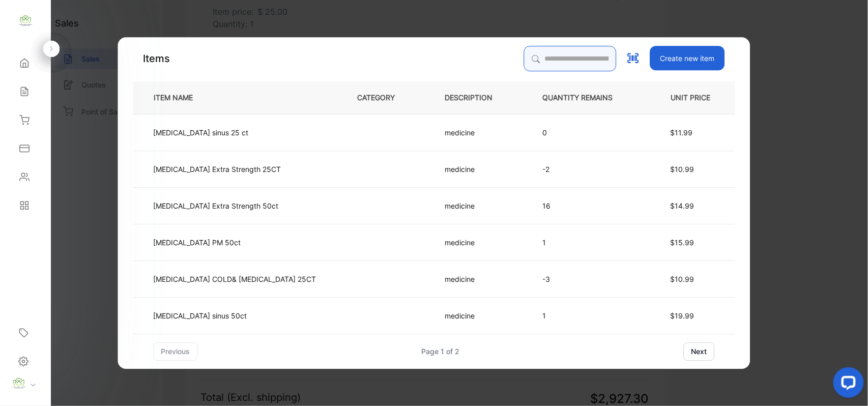
click at [531, 57] on input "search" at bounding box center [570, 58] width 93 height 25
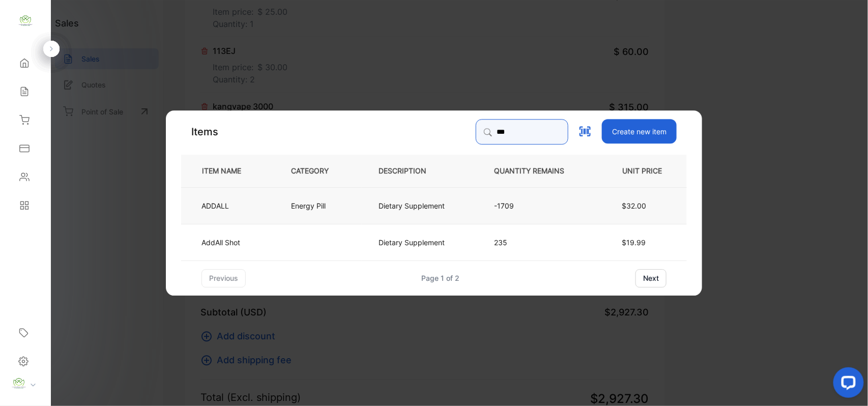
type input "***"
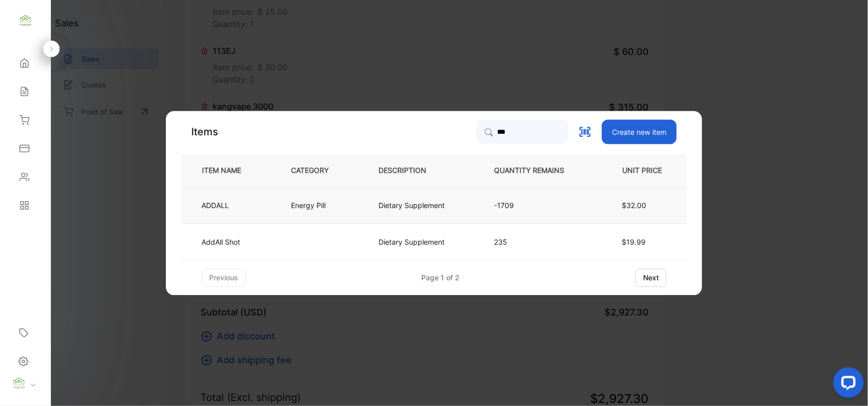
click at [277, 208] on td "Energy Pill" at bounding box center [318, 205] width 88 height 37
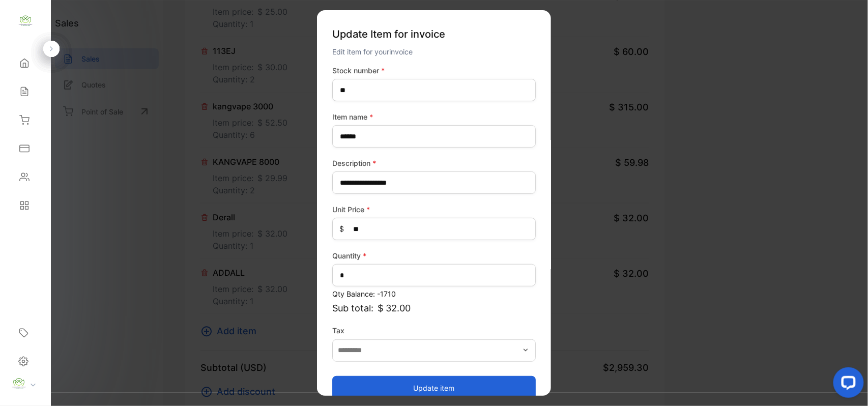
click at [380, 379] on button "Update item" at bounding box center [434, 388] width 204 height 24
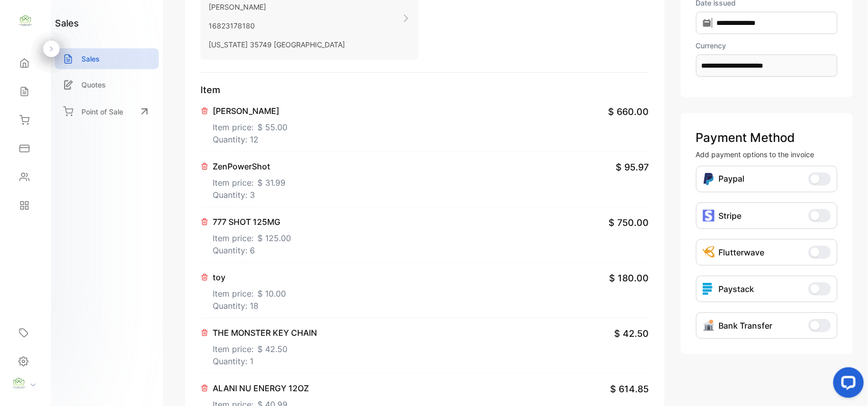
scroll to position [0, 0]
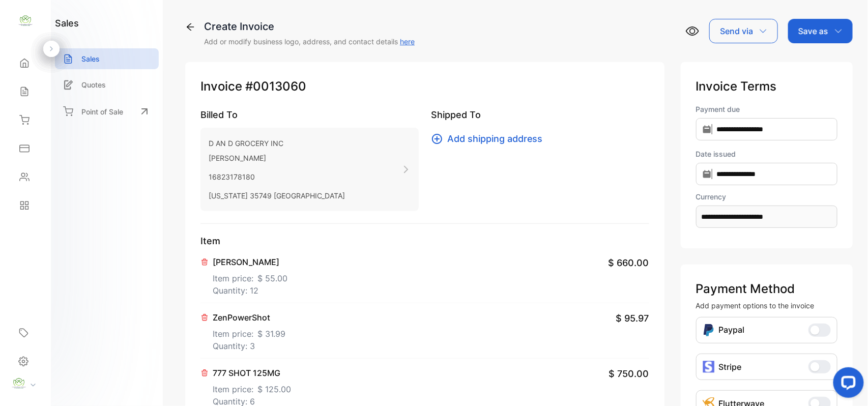
drag, startPoint x: 809, startPoint y: 36, endPoint x: 809, endPoint y: 43, distance: 7.1
click at [809, 37] on p "Save as" at bounding box center [814, 31] width 30 height 12
click at [809, 55] on div "Invoice" at bounding box center [818, 64] width 59 height 20
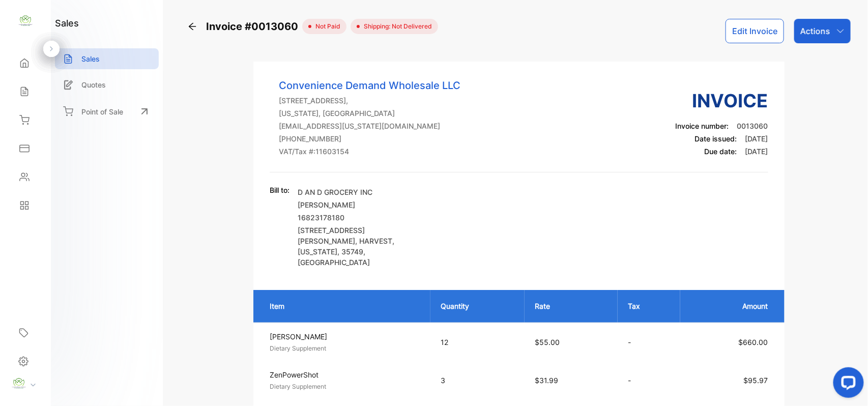
click at [752, 33] on button "Edit Invoice" at bounding box center [755, 31] width 59 height 24
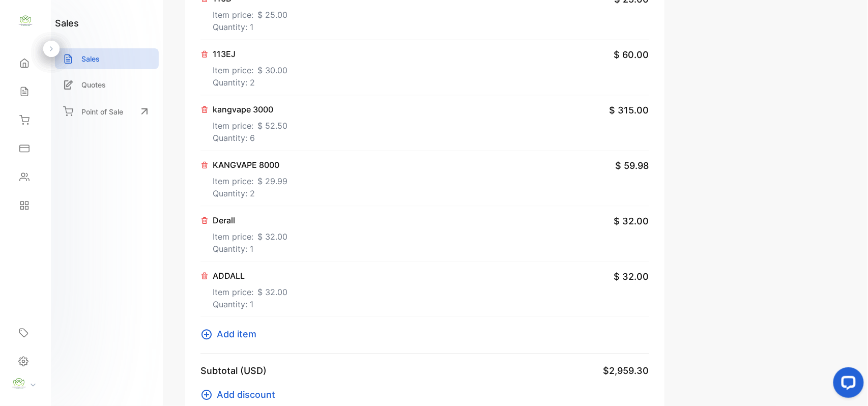
type input "**********"
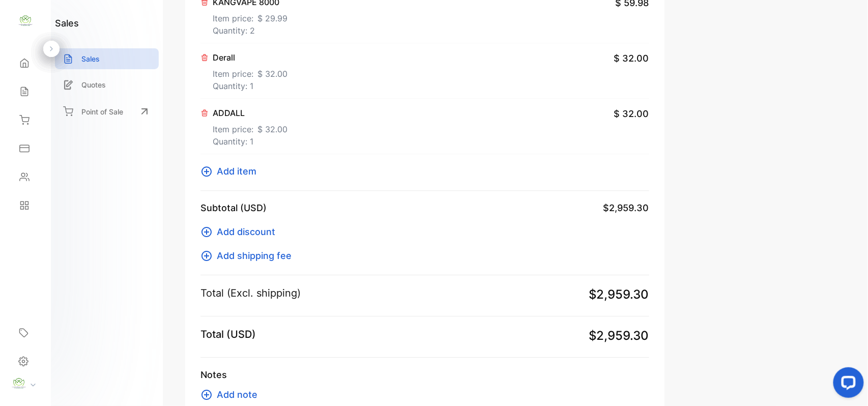
scroll to position [950, 0]
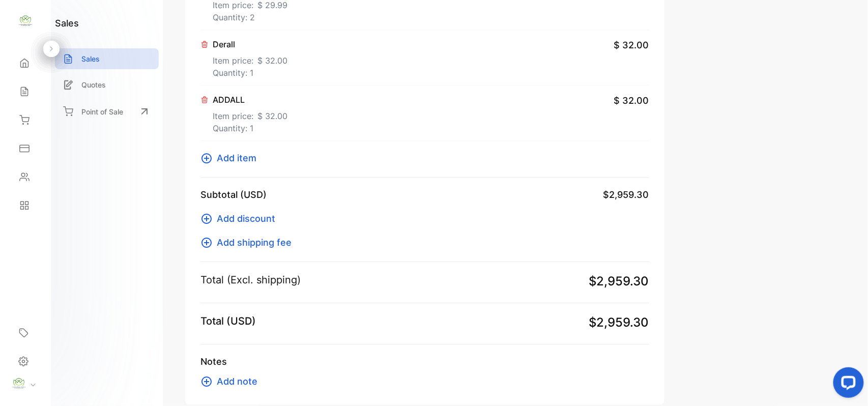
click at [235, 161] on span "Add item" at bounding box center [237, 158] width 40 height 14
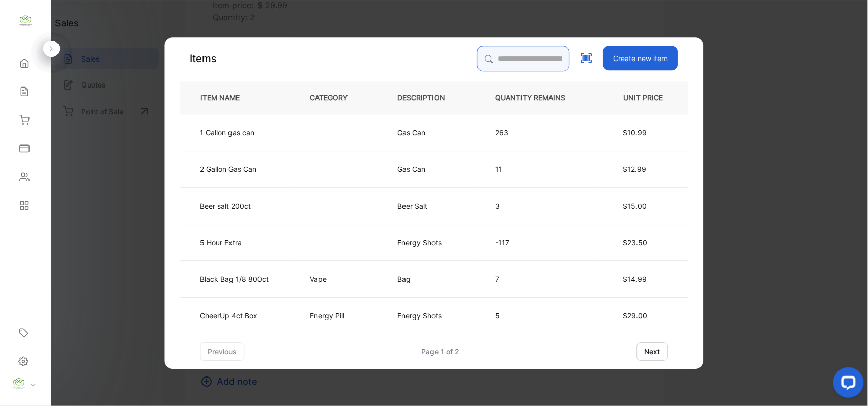
click at [491, 58] on input "search" at bounding box center [523, 58] width 93 height 25
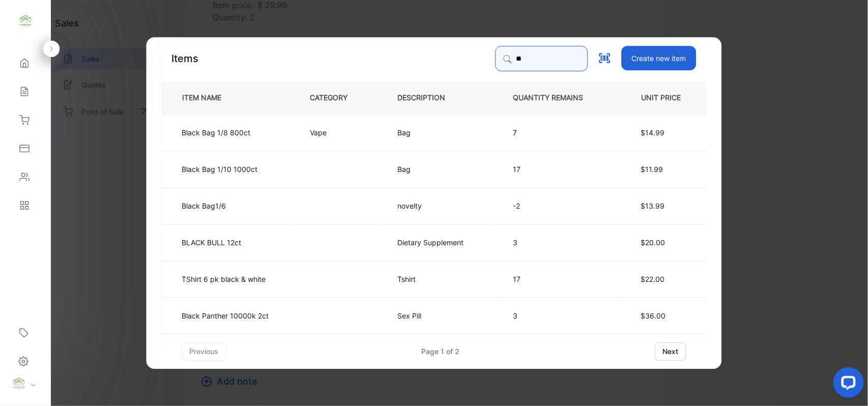
type input "*"
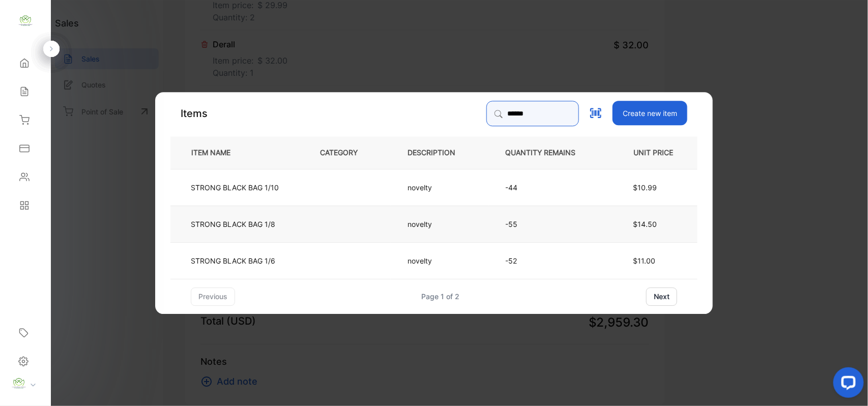
type input "******"
click at [306, 222] on td at bounding box center [347, 223] width 88 height 37
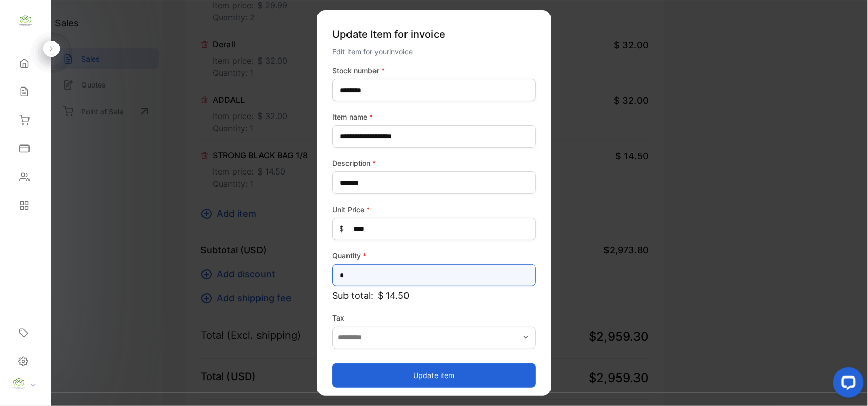
click at [463, 273] on input "*" at bounding box center [434, 275] width 204 height 22
type input "*"
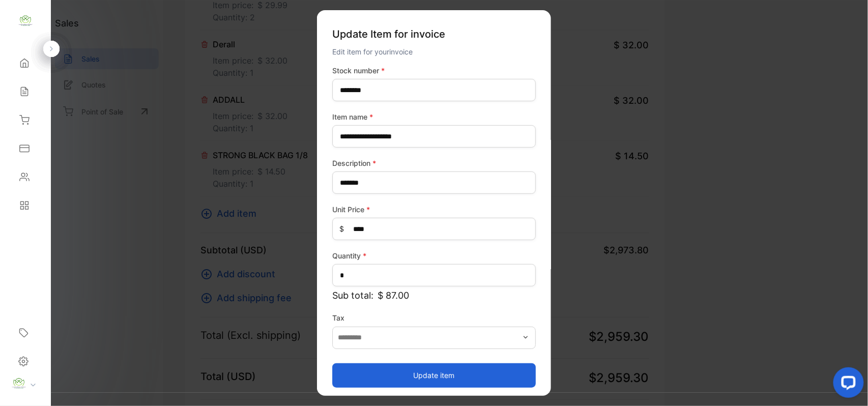
click at [440, 364] on button "Update item" at bounding box center [434, 375] width 204 height 24
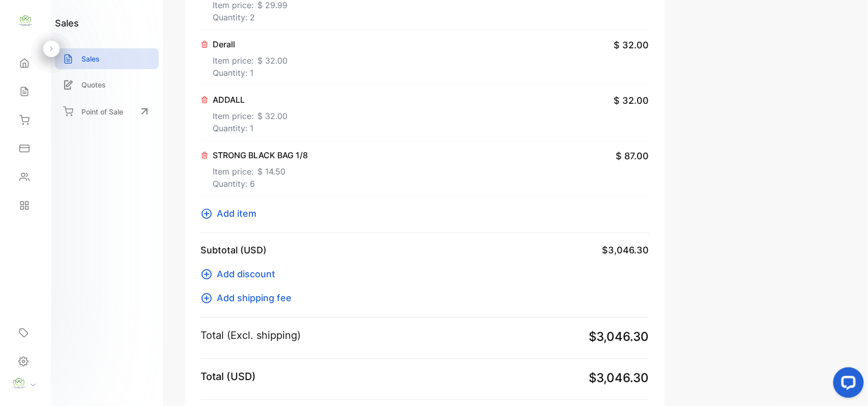
click at [227, 216] on span "Add item" at bounding box center [237, 214] width 40 height 14
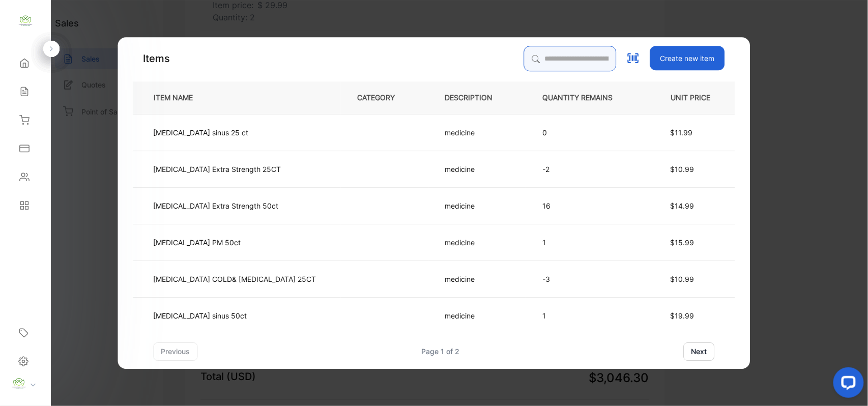
click at [534, 59] on input "search" at bounding box center [570, 58] width 93 height 25
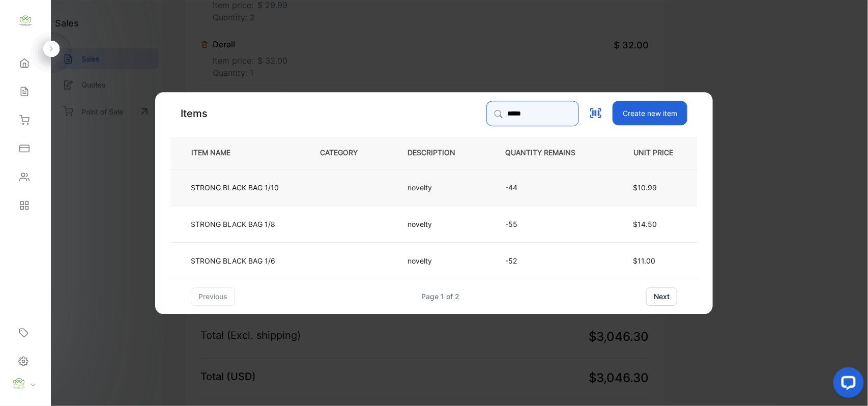
type input "*****"
click at [355, 180] on td at bounding box center [347, 186] width 88 height 37
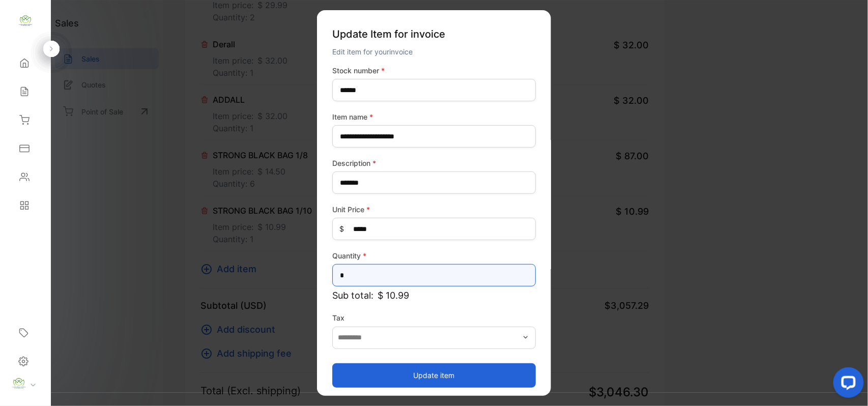
click at [398, 279] on input "*" at bounding box center [434, 275] width 204 height 22
type input "*"
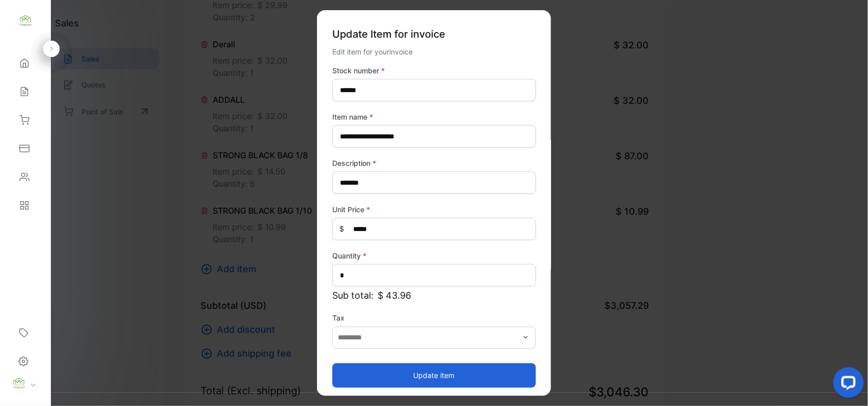
click at [383, 368] on button "Update item" at bounding box center [434, 375] width 204 height 24
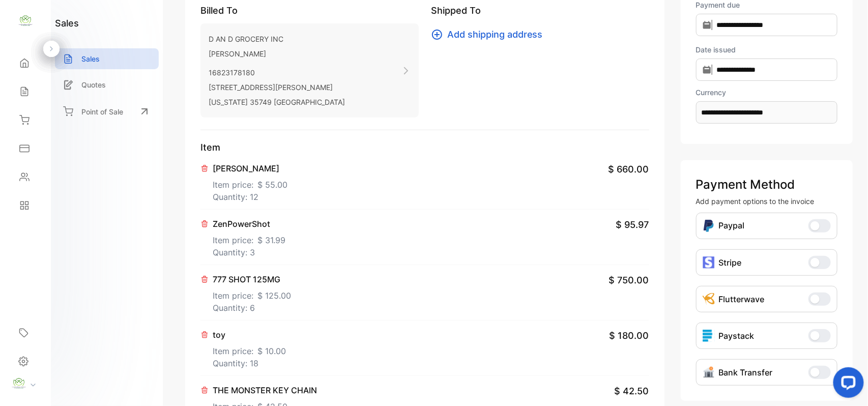
scroll to position [0, 0]
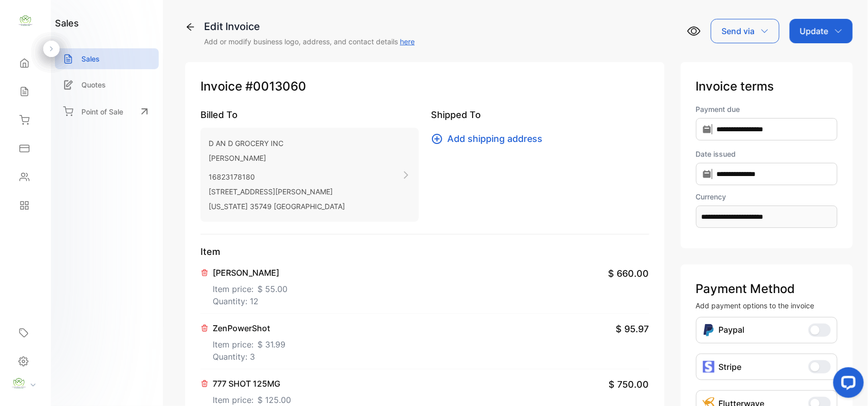
click at [809, 27] on p "Update" at bounding box center [814, 31] width 29 height 12
click at [813, 62] on div "Invoice" at bounding box center [823, 64] width 59 height 20
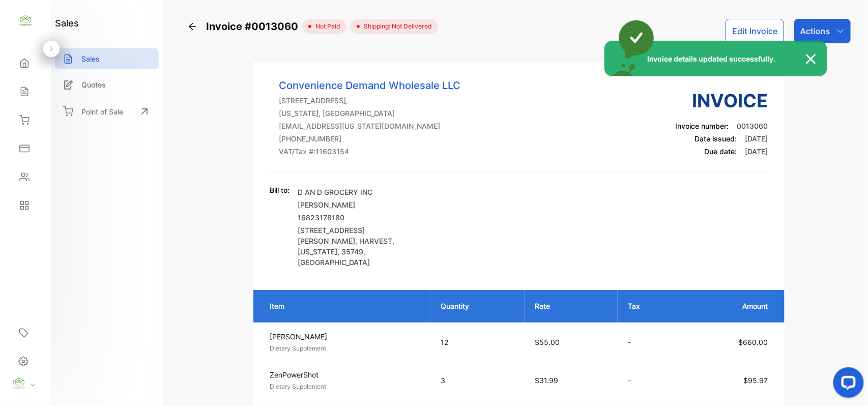
click at [841, 26] on div "Invoice details updated successfully." at bounding box center [434, 203] width 868 height 406
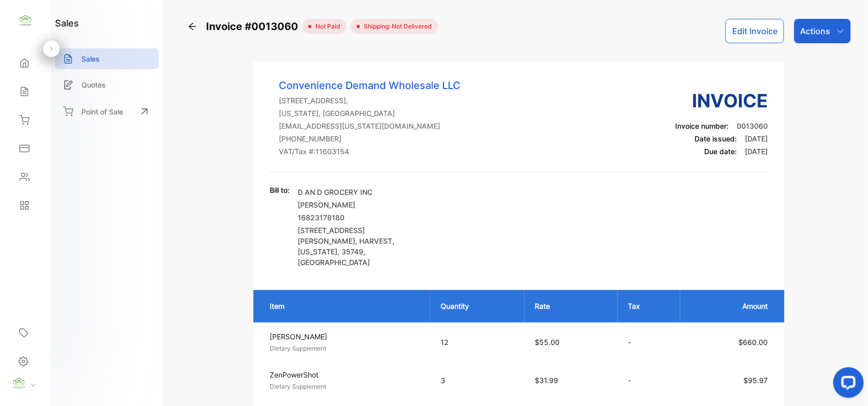
click at [841, 27] on icon "button" at bounding box center [841, 31] width 8 height 8
drag, startPoint x: 522, startPoint y: 205, endPoint x: 647, endPoint y: 88, distance: 171.4
click at [523, 205] on div "Bill to: D AN D GROCERY INC DILLI PRASAD UPRETI 16823178180 7635 WALL TRIANA HW…" at bounding box center [519, 226] width 498 height 83
click at [733, 26] on button "Edit Invoice" at bounding box center [755, 31] width 59 height 24
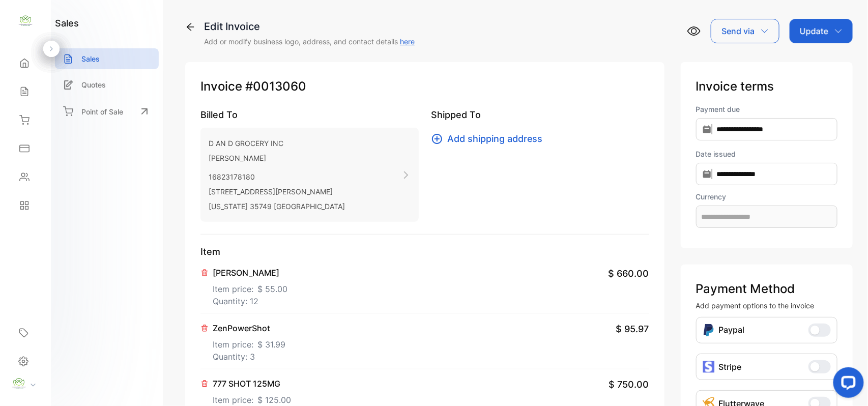
type input "**********"
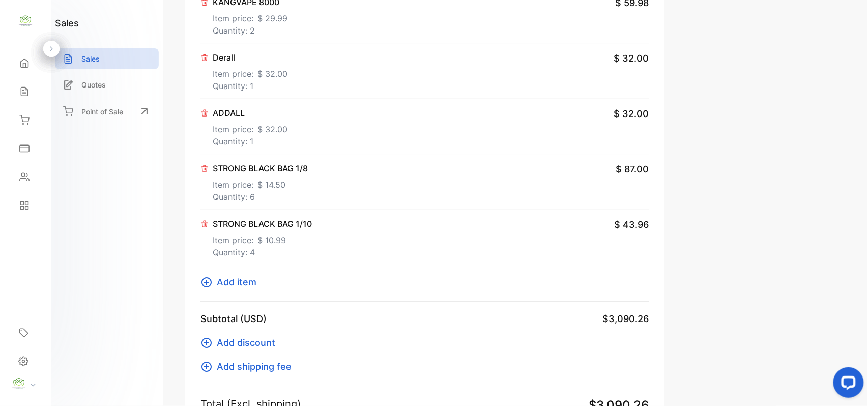
scroll to position [950, 0]
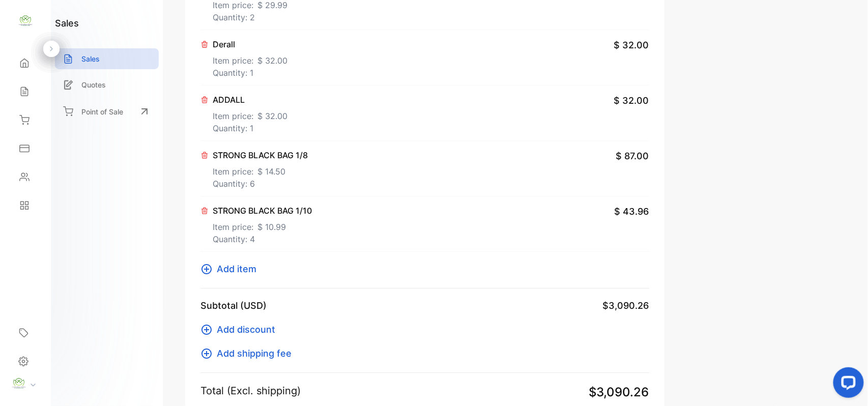
click at [255, 271] on span "Add item" at bounding box center [237, 269] width 40 height 14
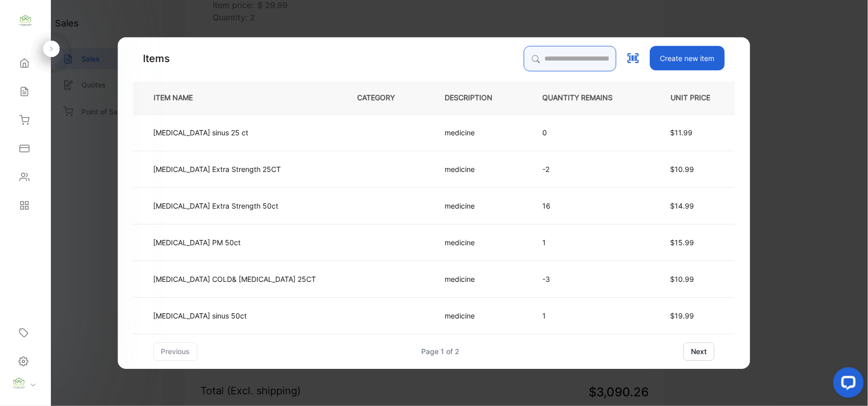
click at [530, 56] on input "search" at bounding box center [570, 58] width 93 height 25
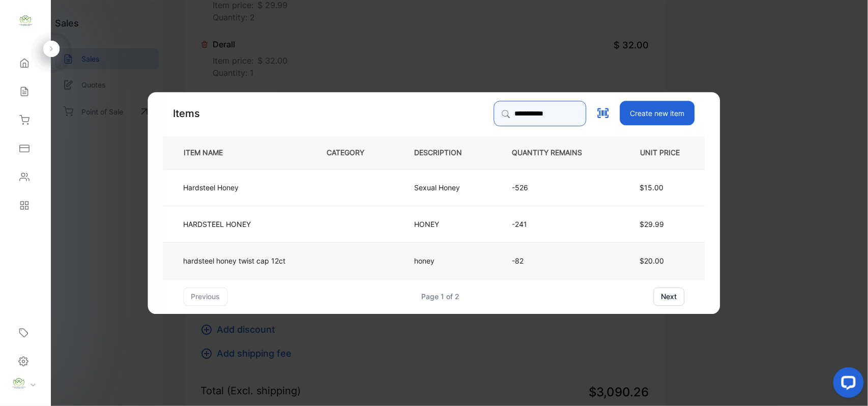
type input "**********"
click at [308, 249] on td "hardsteel honey twist cap 12ct" at bounding box center [236, 260] width 147 height 37
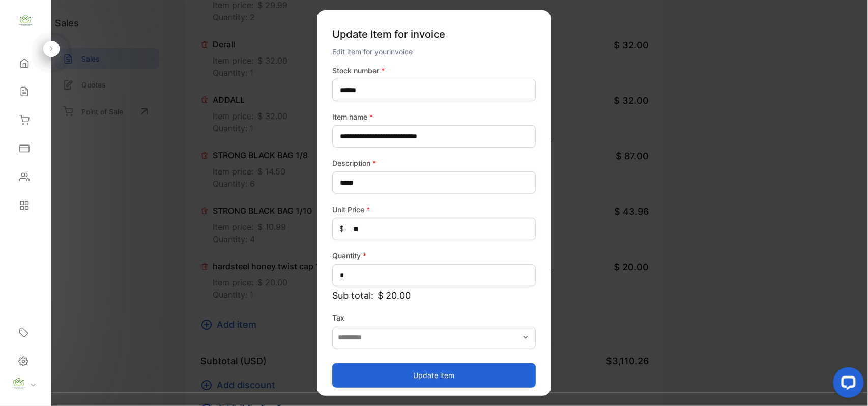
click at [440, 374] on button "Update item" at bounding box center [434, 375] width 204 height 24
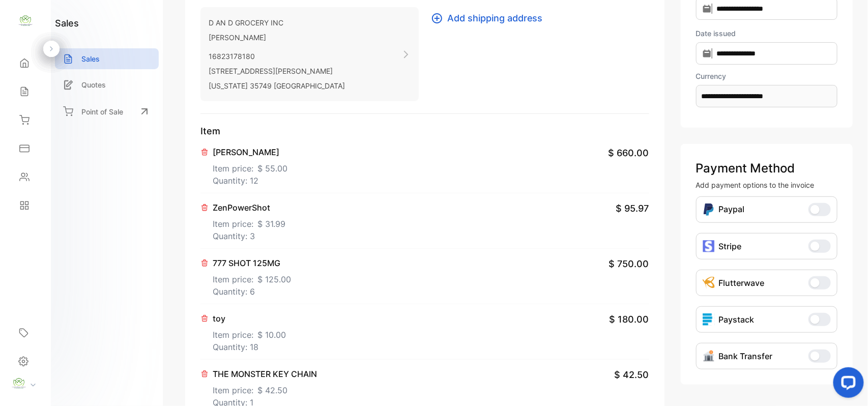
scroll to position [0, 0]
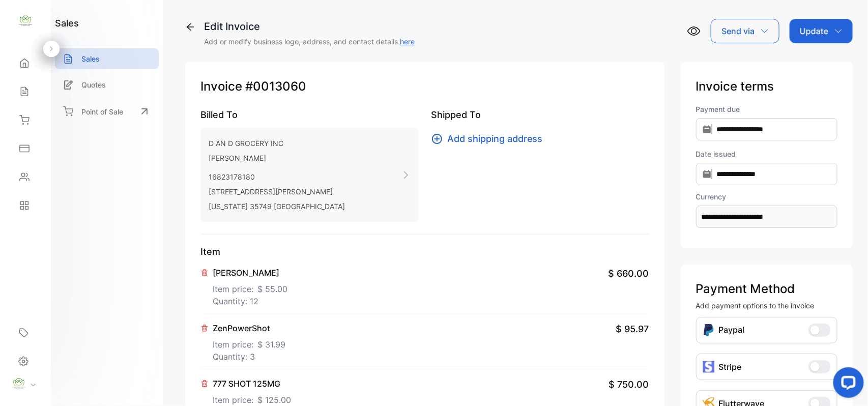
click at [825, 29] on p "Update" at bounding box center [814, 31] width 29 height 12
click at [809, 63] on div "Invoice" at bounding box center [823, 64] width 59 height 20
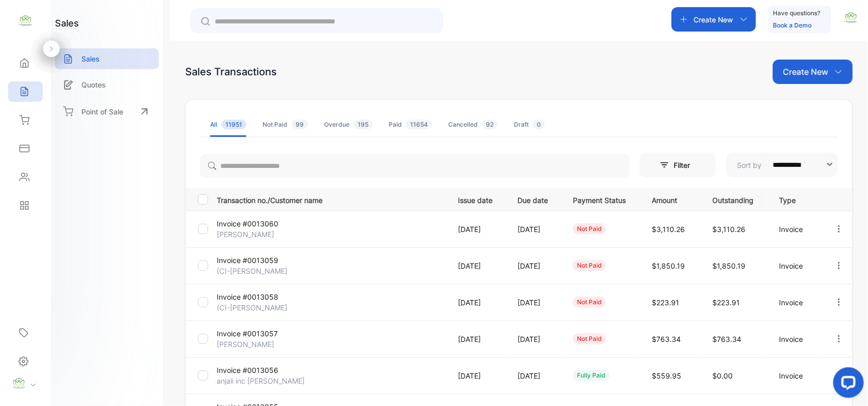
click at [253, 222] on p "Invoice #0013060" at bounding box center [255, 223] width 76 height 11
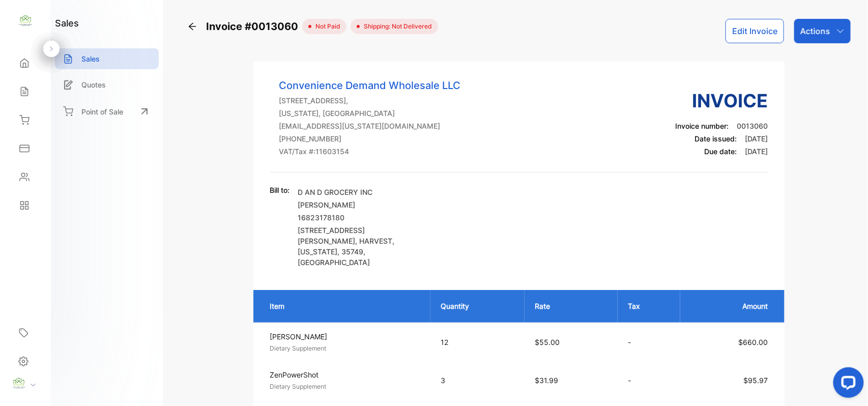
drag, startPoint x: 812, startPoint y: 35, endPoint x: 814, endPoint y: 44, distance: 8.9
click at [814, 37] on div "Actions" at bounding box center [823, 31] width 56 height 24
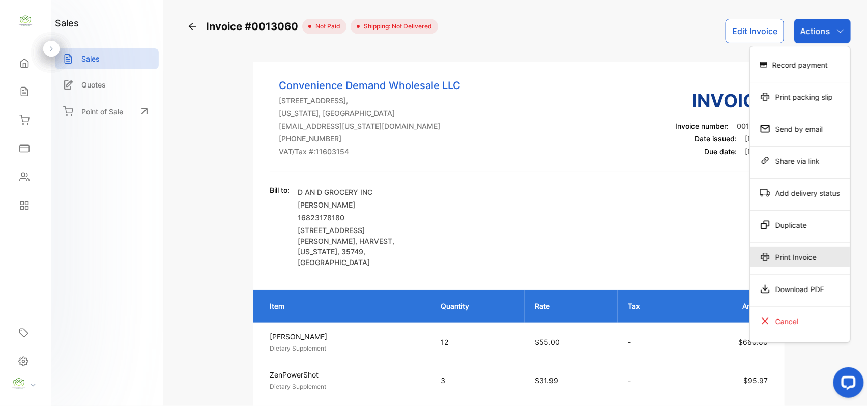
click at [787, 259] on div "Print Invoice" at bounding box center [800, 257] width 100 height 20
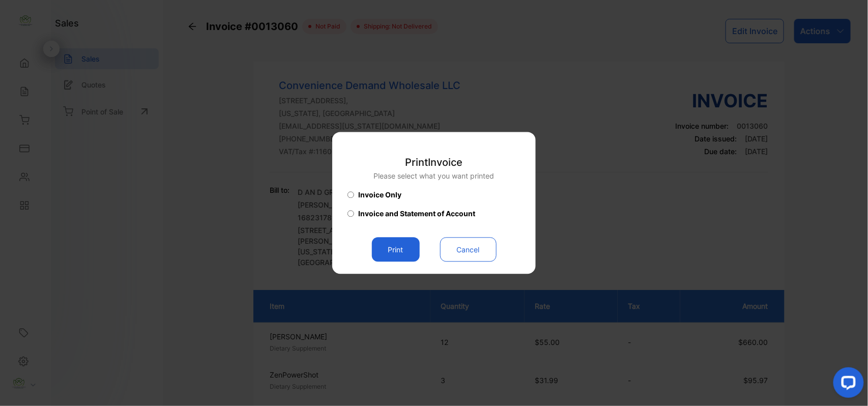
click at [397, 247] on button "Print" at bounding box center [396, 250] width 48 height 24
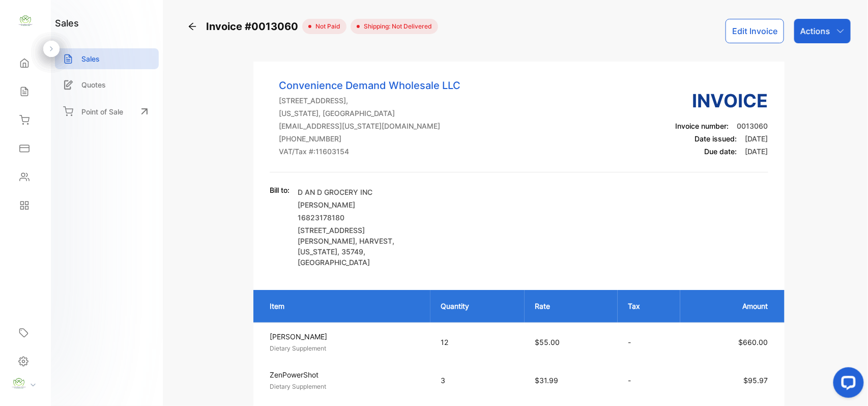
click at [32, 118] on div "Inventory" at bounding box center [25, 120] width 35 height 20
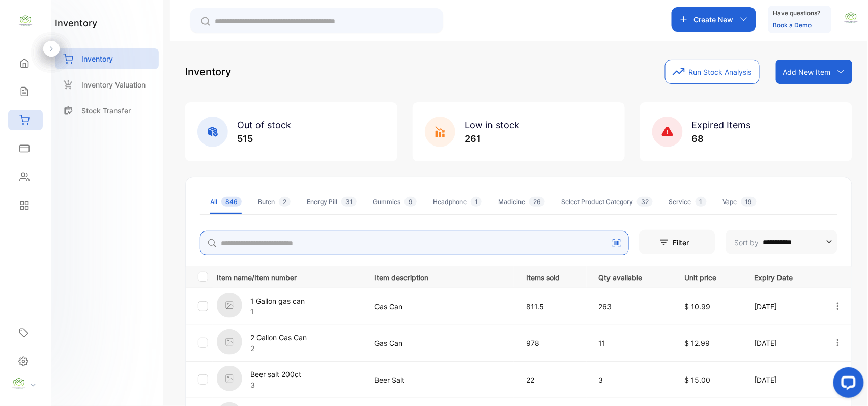
click at [323, 242] on input "search" at bounding box center [414, 243] width 429 height 24
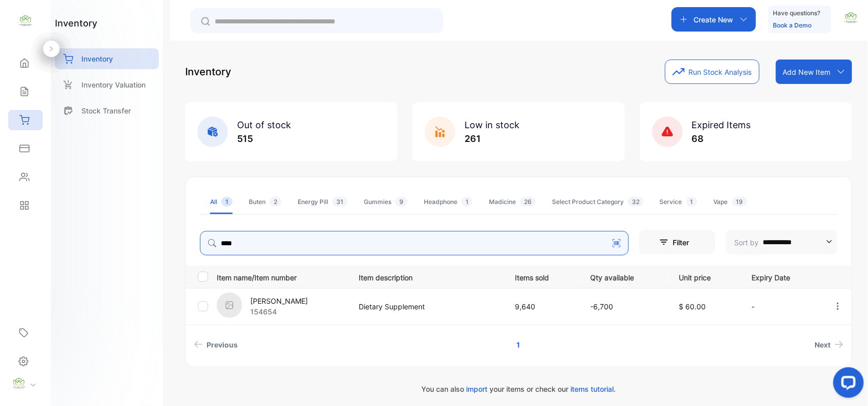
type input "****"
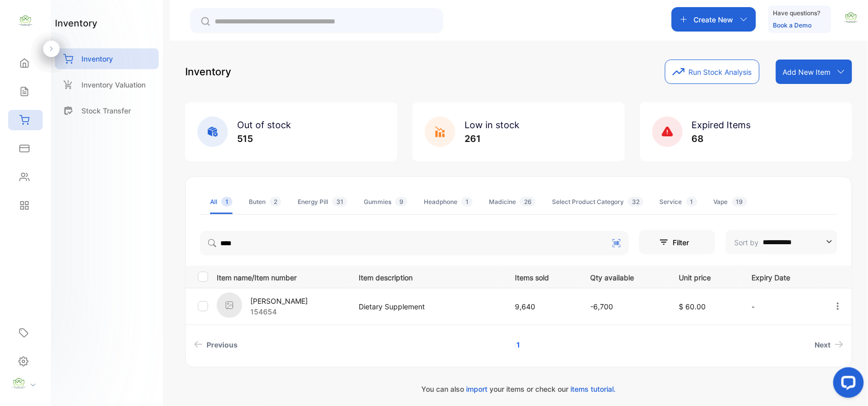
click at [145, 259] on div "inventory Inventory Inventory Valuation Stock Transfer" at bounding box center [107, 203] width 112 height 406
click at [26, 88] on icon at bounding box center [24, 92] width 10 height 10
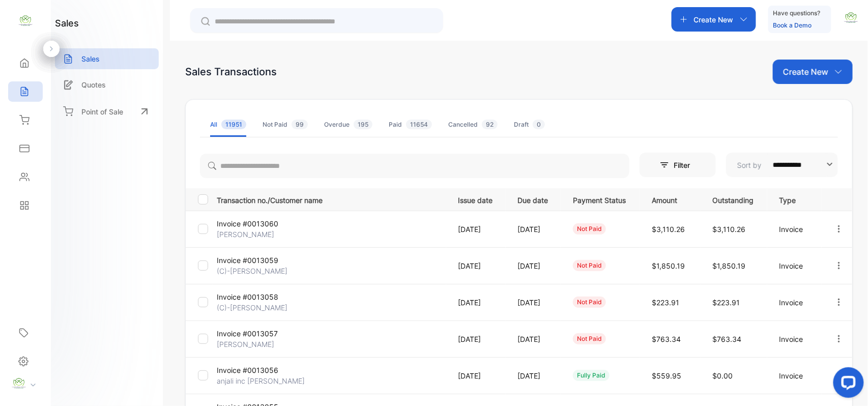
click at [265, 222] on p "Invoice #0013060" at bounding box center [255, 223] width 76 height 11
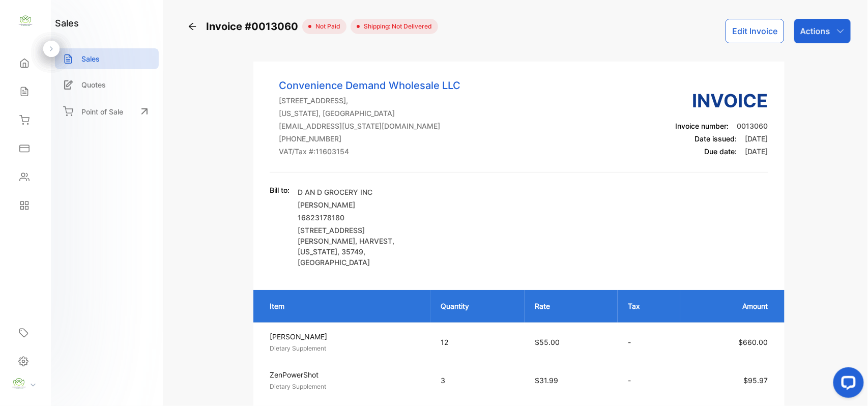
click at [815, 39] on div "Actions" at bounding box center [823, 31] width 56 height 24
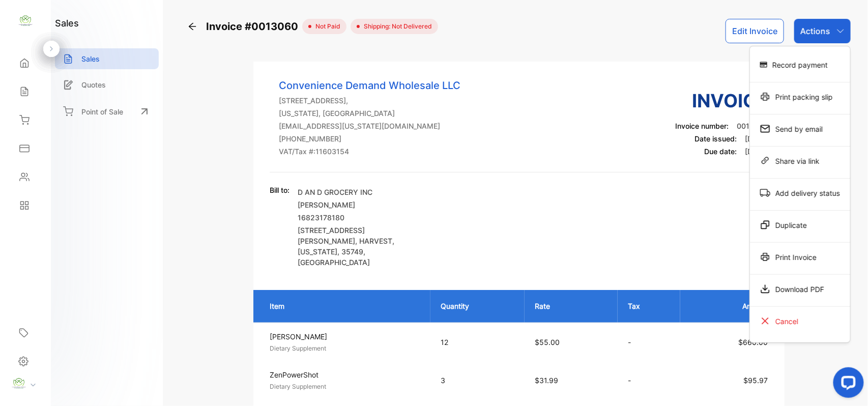
click at [778, 252] on div "Print Invoice" at bounding box center [800, 257] width 100 height 20
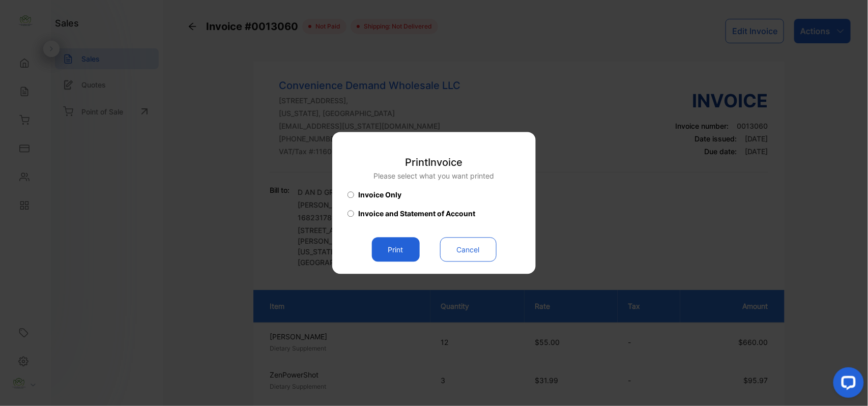
click at [398, 249] on button "Print" at bounding box center [396, 250] width 48 height 24
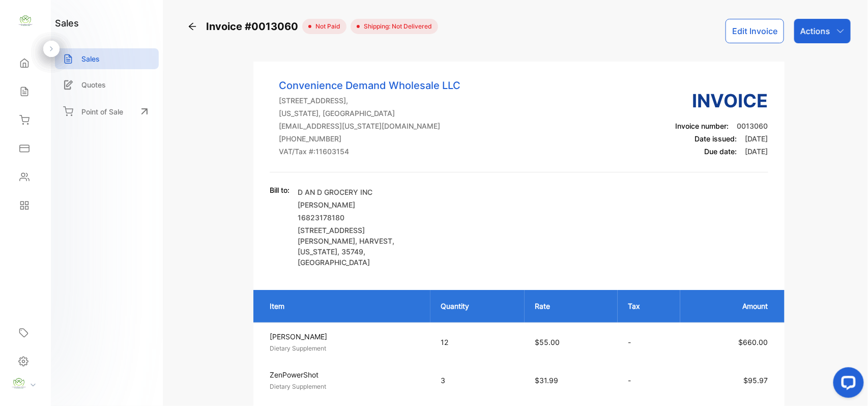
click at [43, 99] on div "Home Home Sales Sales Inventory Inventory Expenses Expenses Contacts Contacts R…" at bounding box center [25, 134] width 51 height 171
click at [22, 97] on div "Sales" at bounding box center [25, 91] width 35 height 20
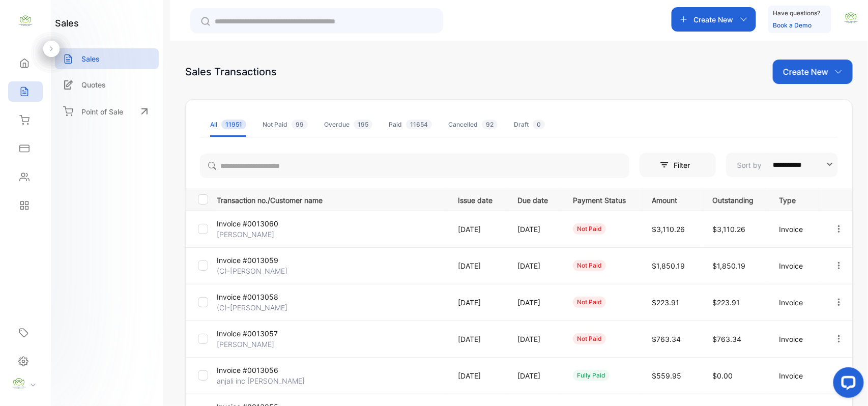
click at [16, 172] on div "Contacts" at bounding box center [25, 177] width 35 height 20
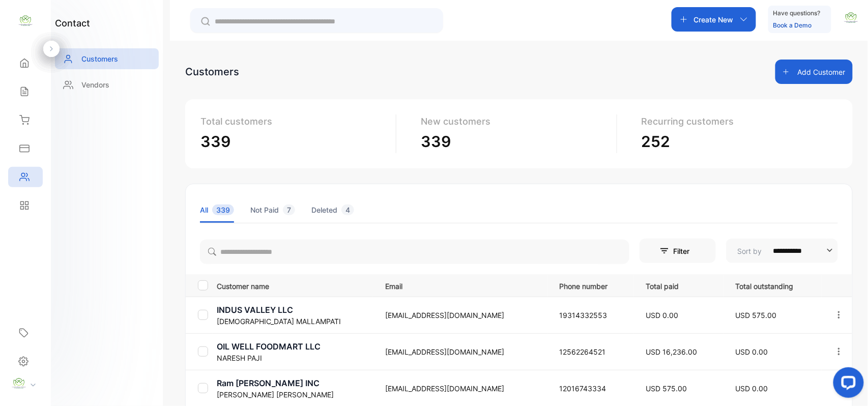
click at [318, 239] on div at bounding box center [415, 250] width 430 height 29
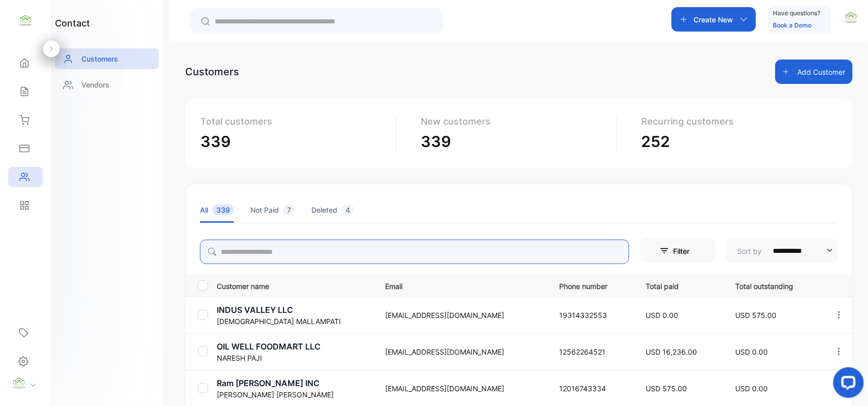
click at [318, 241] on input "search" at bounding box center [415, 252] width 430 height 24
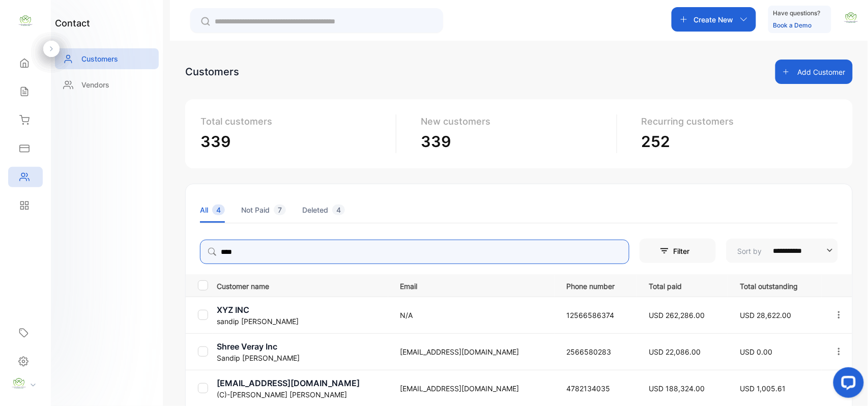
type input "****"
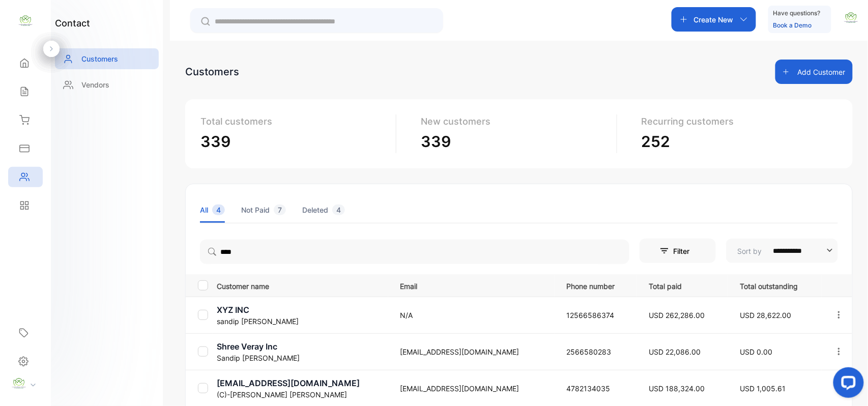
click at [135, 261] on div "contact Customers Vendors" at bounding box center [107, 203] width 112 height 406
click at [34, 91] on div "Sales" at bounding box center [25, 91] width 35 height 20
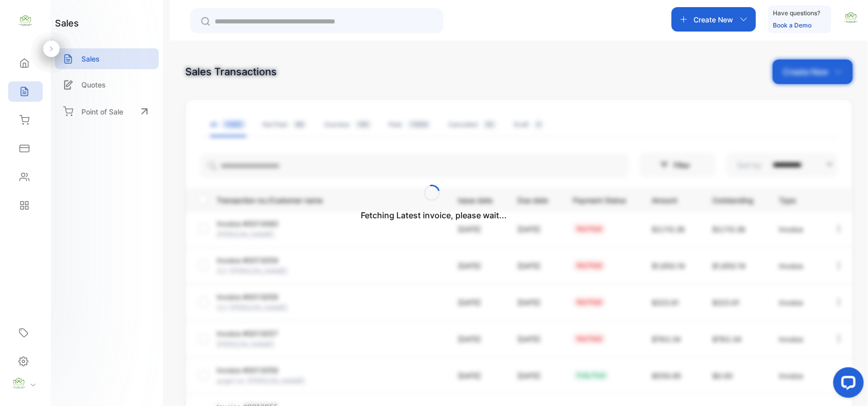
click at [809, 74] on div "**********" at bounding box center [519, 355] width 668 height 591
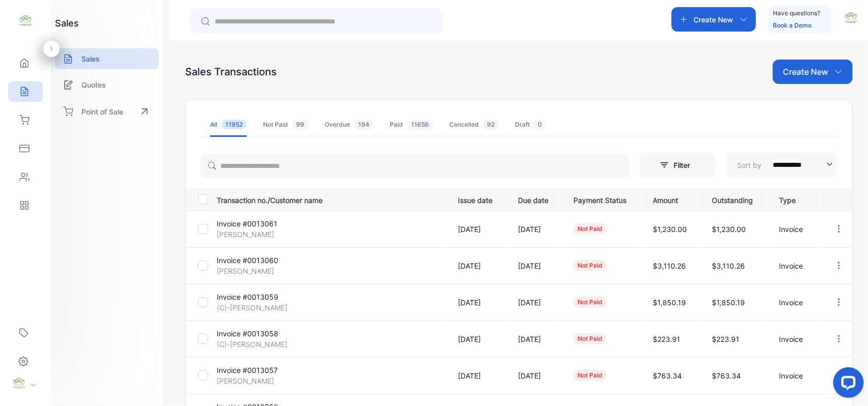
click at [259, 226] on p "Invoice #0013061" at bounding box center [255, 223] width 76 height 11
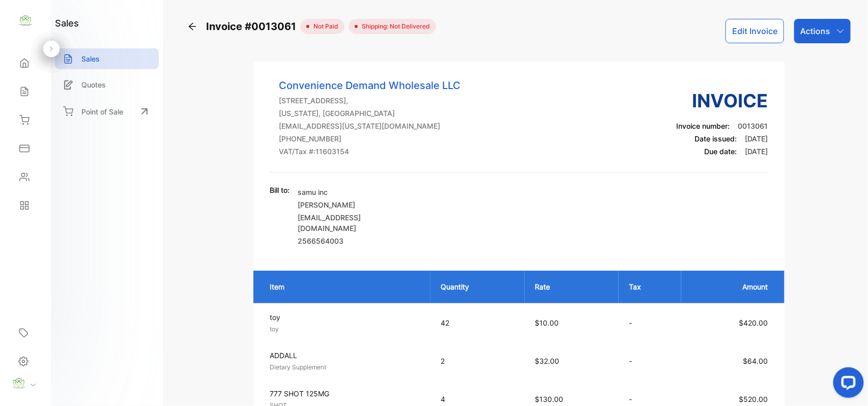
click at [837, 25] on div "Actions" at bounding box center [823, 31] width 56 height 24
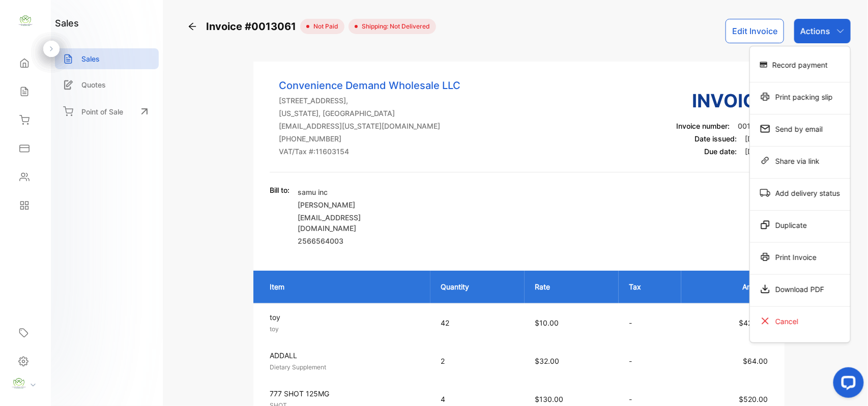
click at [817, 261] on div "Print Invoice" at bounding box center [800, 257] width 100 height 20
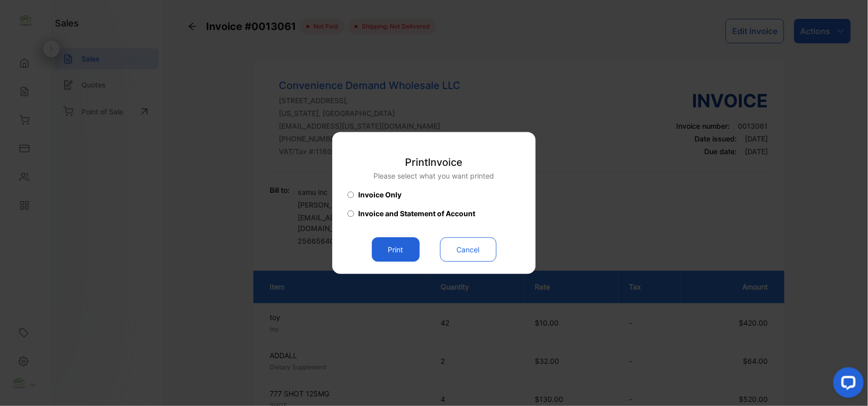
click at [414, 256] on button "Print" at bounding box center [396, 250] width 48 height 24
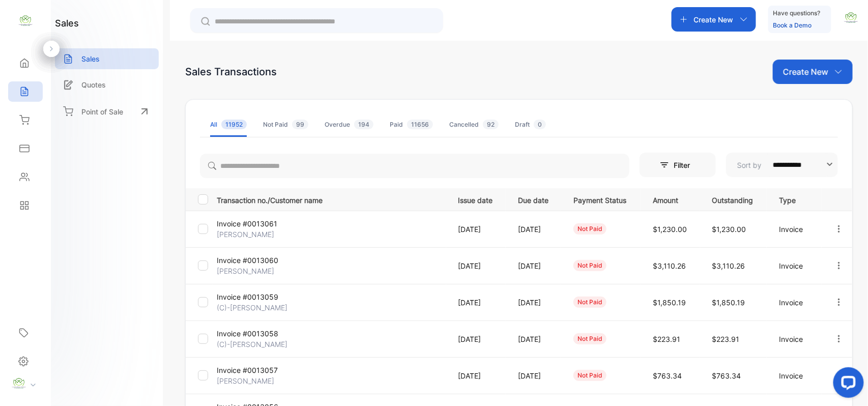
click at [801, 74] on p "Create New" at bounding box center [805, 72] width 45 height 12
click at [809, 106] on span "Invoice" at bounding box center [815, 105] width 24 height 11
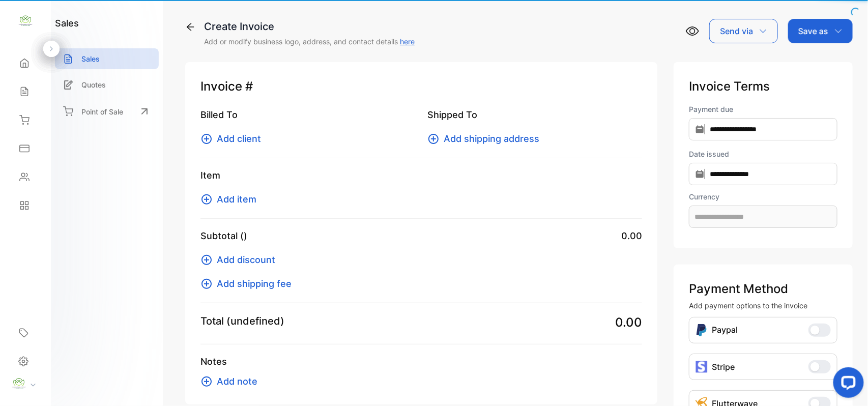
type input "**********"
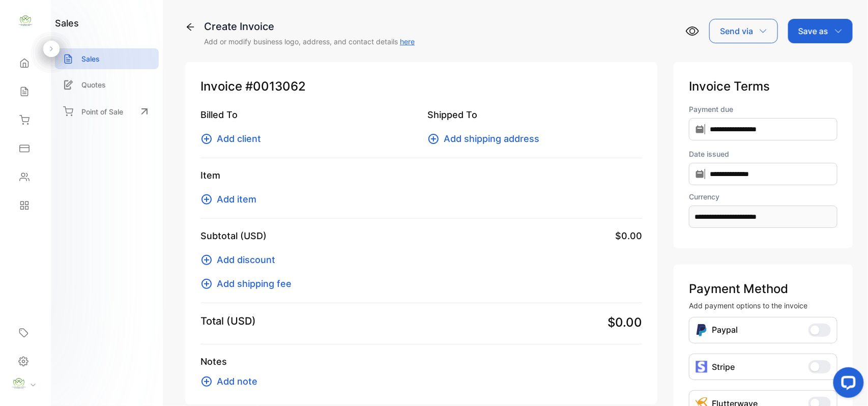
click at [247, 137] on span "Add client" at bounding box center [239, 139] width 44 height 14
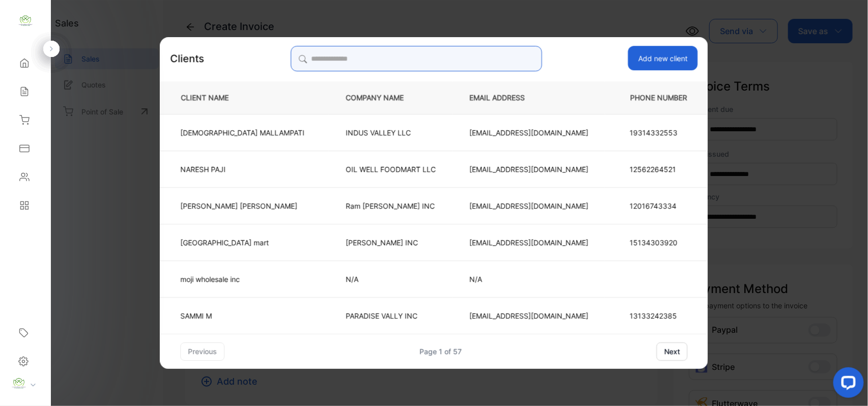
click at [494, 64] on input "search" at bounding box center [416, 58] width 251 height 25
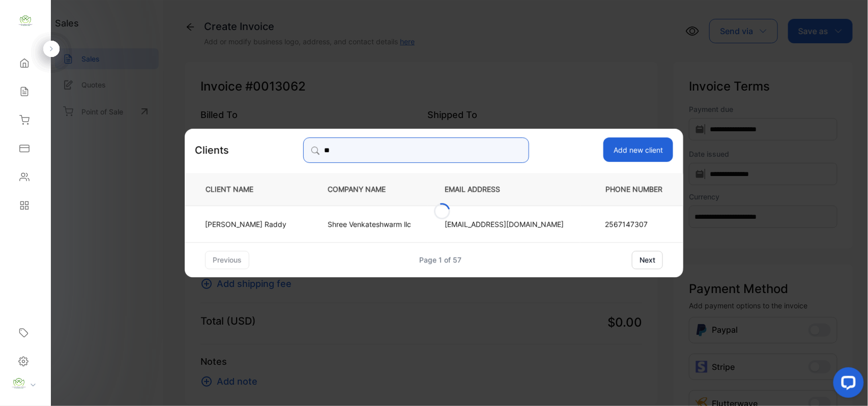
type input "*"
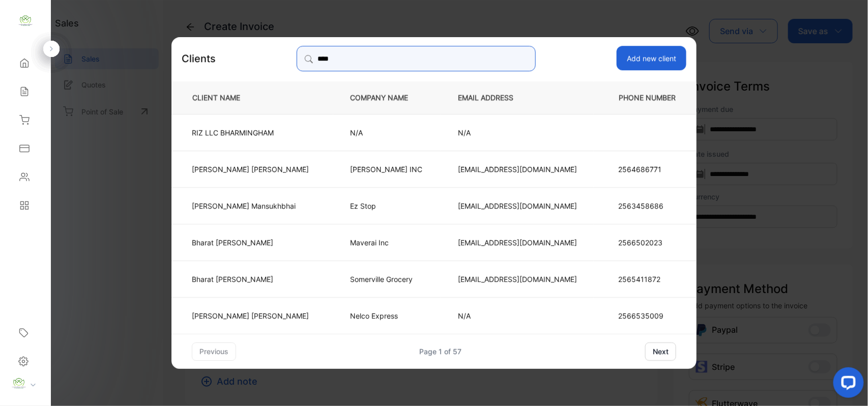
type input "****"
click at [245, 265] on td "Bharat Patel" at bounding box center [253, 278] width 162 height 37
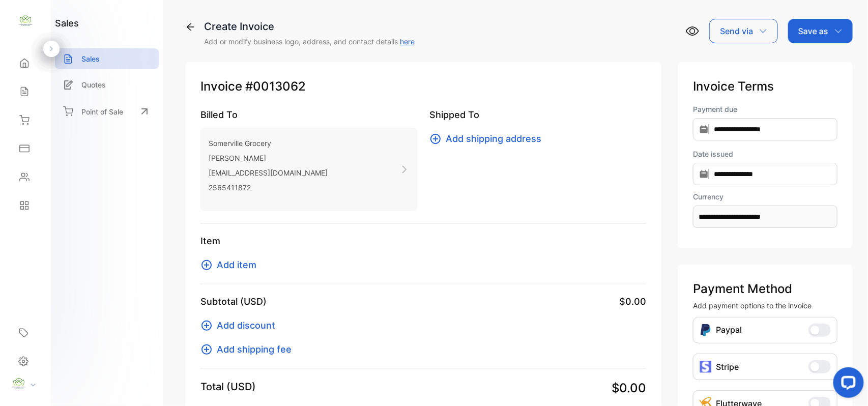
click at [249, 264] on span "Add item" at bounding box center [237, 265] width 40 height 14
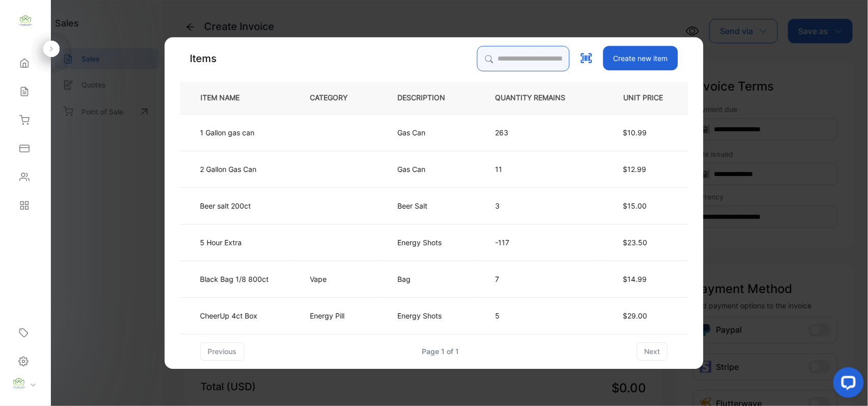
click at [508, 62] on input "search" at bounding box center [523, 58] width 93 height 25
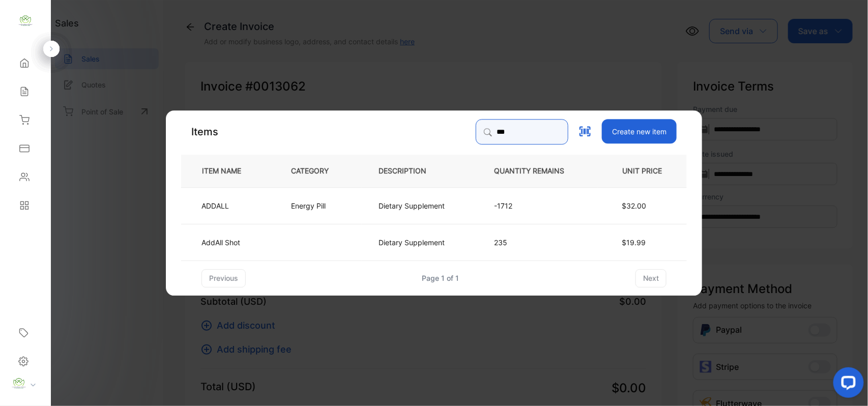
type input "***"
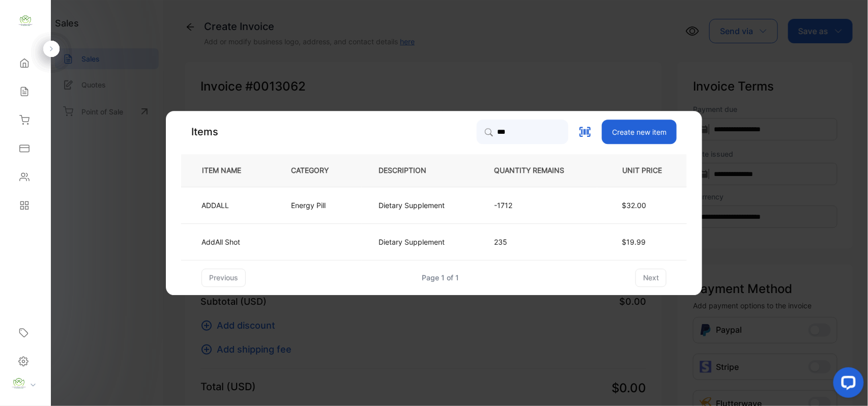
click at [243, 218] on td "ADDALL" at bounding box center [227, 205] width 93 height 37
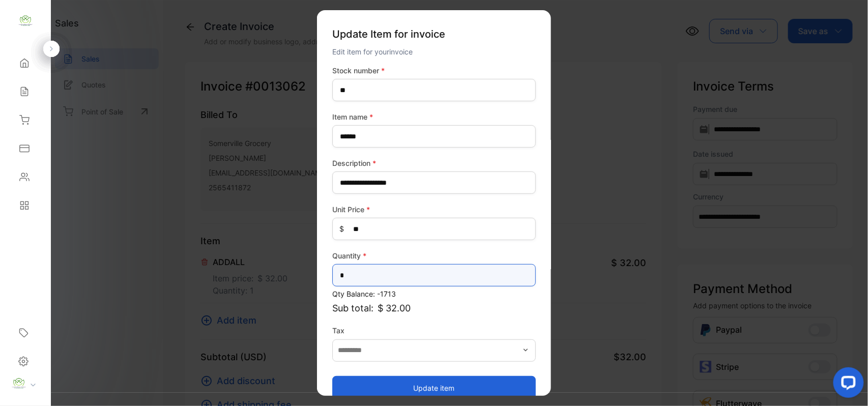
click at [403, 270] on input "*" at bounding box center [434, 275] width 204 height 22
type input "*"
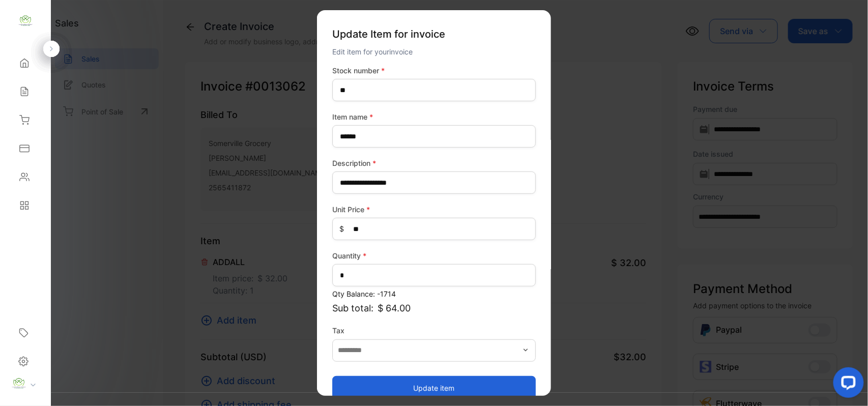
click at [396, 383] on button "Update item" at bounding box center [434, 388] width 204 height 24
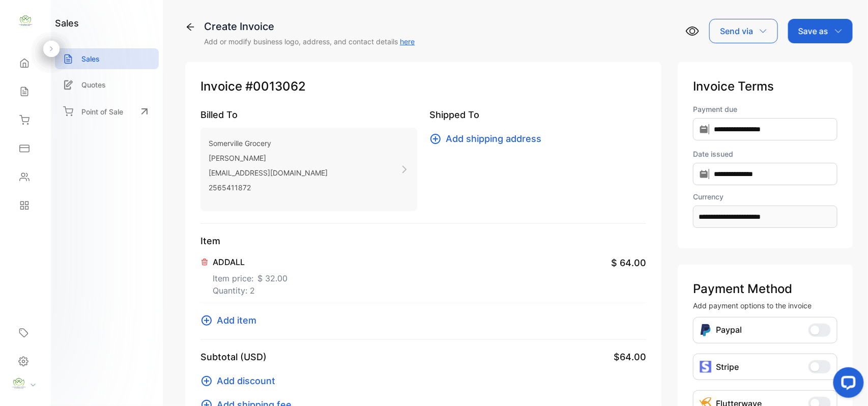
click at [228, 321] on span "Add item" at bounding box center [237, 321] width 40 height 14
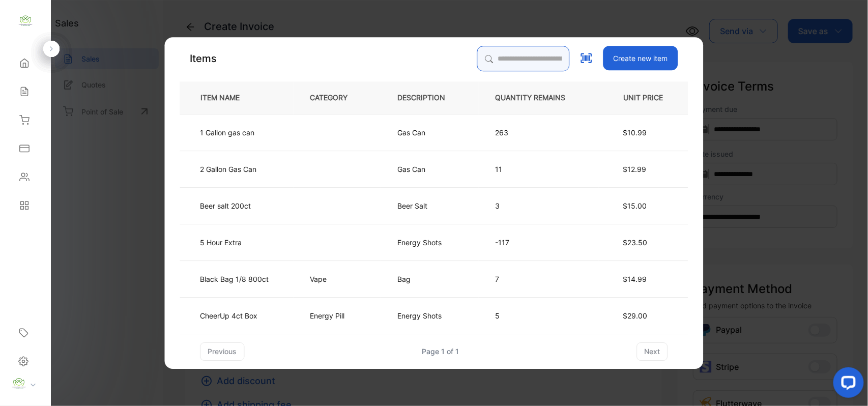
click at [530, 55] on input "search" at bounding box center [523, 58] width 93 height 25
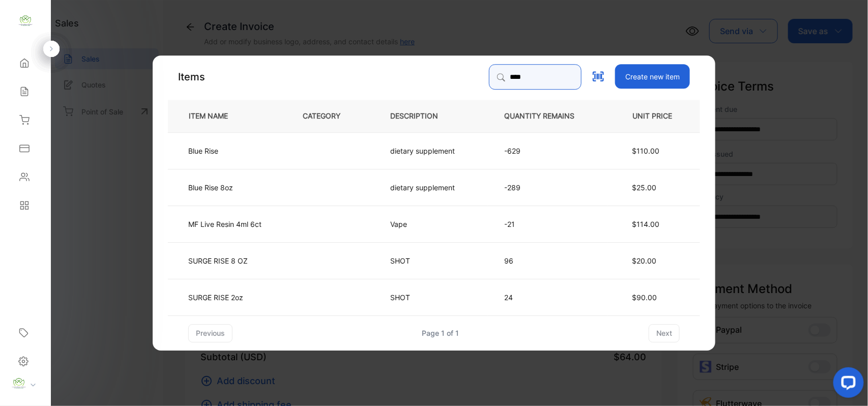
type input "****"
click at [326, 153] on td at bounding box center [330, 150] width 88 height 37
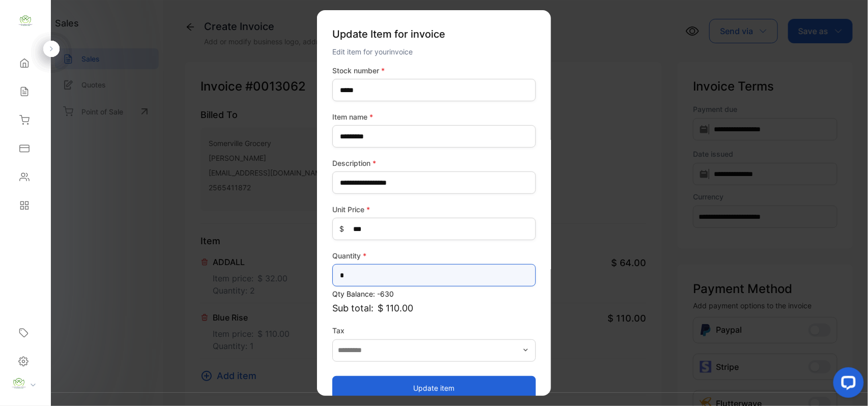
click at [385, 271] on input "*" at bounding box center [434, 275] width 204 height 22
type input "*"
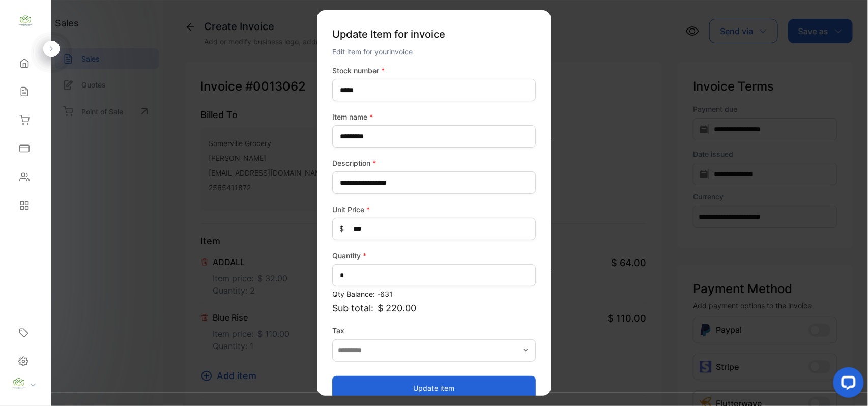
click at [365, 380] on button "Update item" at bounding box center [434, 388] width 204 height 24
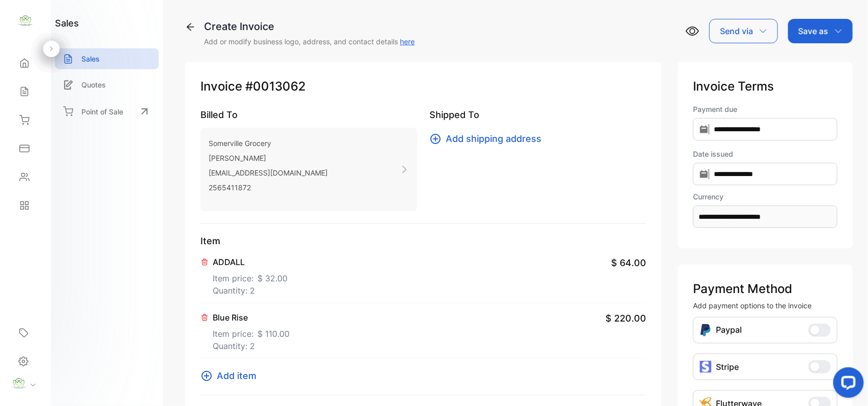
click at [243, 374] on span "Add item" at bounding box center [237, 376] width 40 height 14
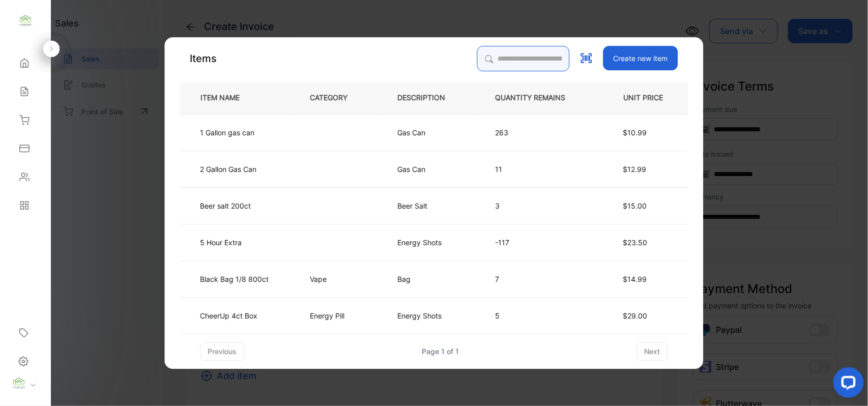
click at [517, 47] on input "search" at bounding box center [523, 58] width 93 height 25
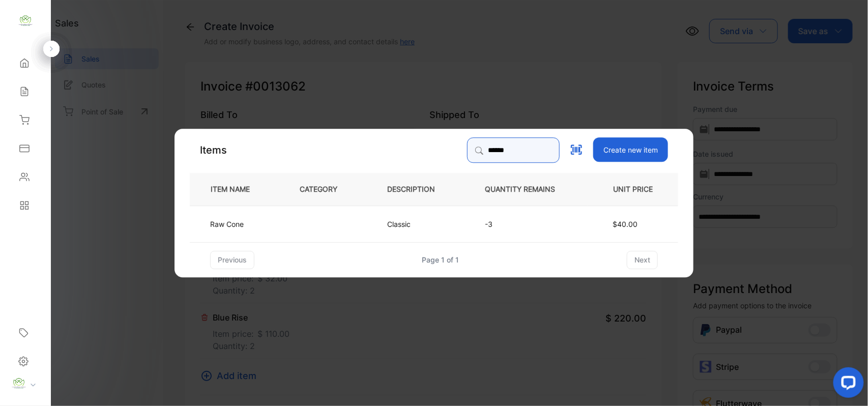
type input "******"
click at [251, 233] on td "Raw Cone" at bounding box center [236, 223] width 93 height 37
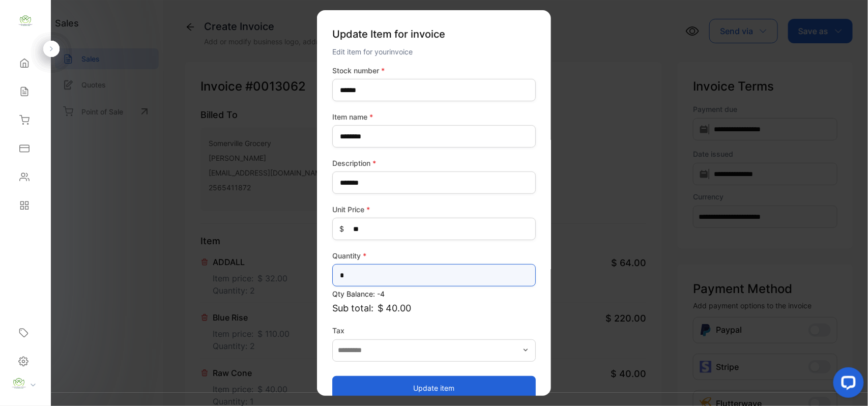
click at [409, 273] on input "*" at bounding box center [434, 275] width 204 height 22
type input "*"
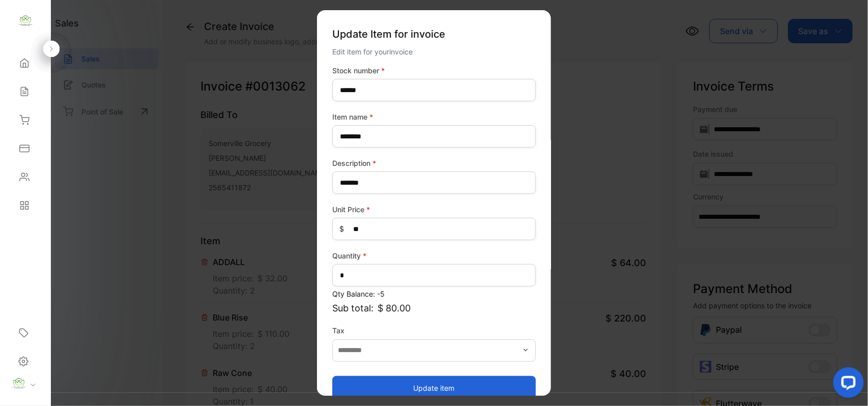
click at [418, 387] on button "Update item" at bounding box center [434, 388] width 204 height 24
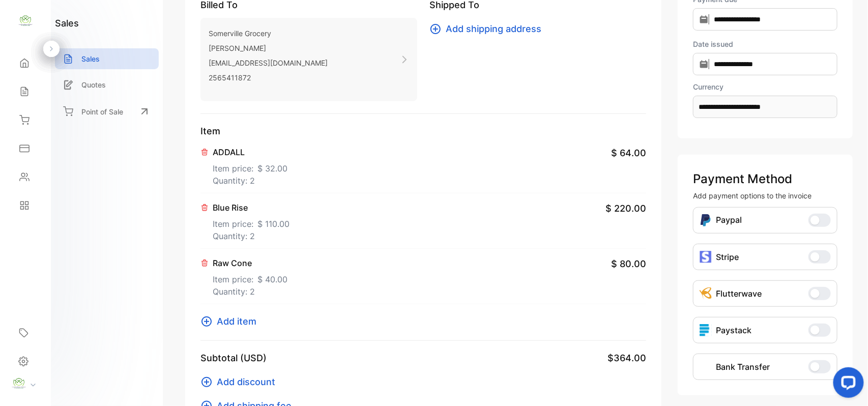
scroll to position [158, 0]
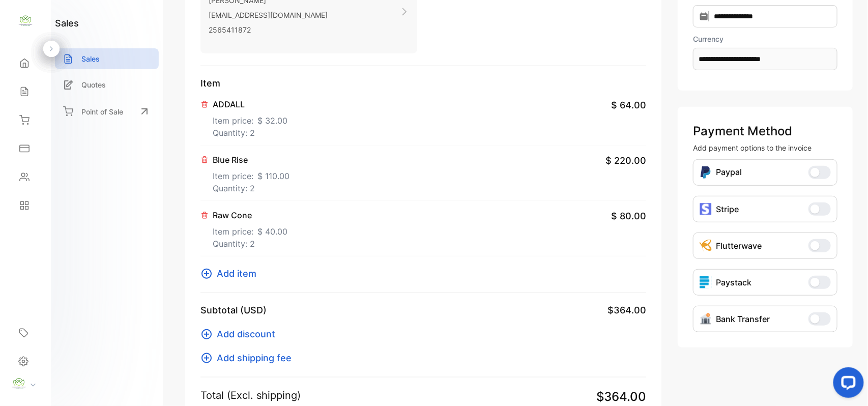
click at [239, 272] on span "Add item" at bounding box center [237, 274] width 40 height 14
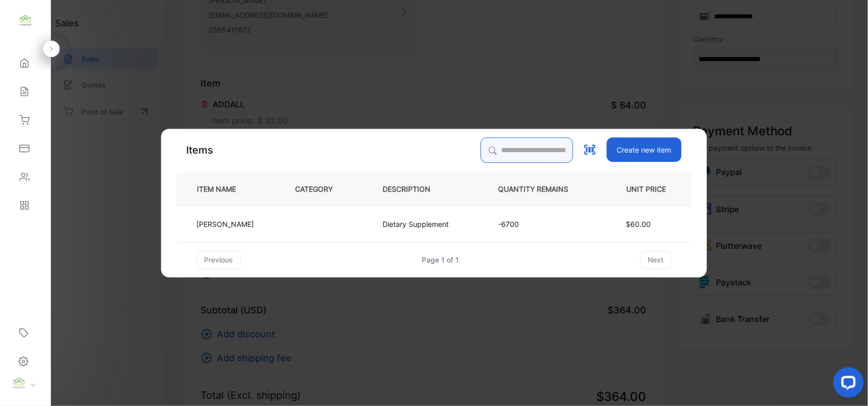
click at [482, 142] on div "Items Create new item ITEM NAME CATEGORY DESCRIPTION QUANTITY REMAINS UNIT PRIC…" at bounding box center [435, 203] width 516 height 132
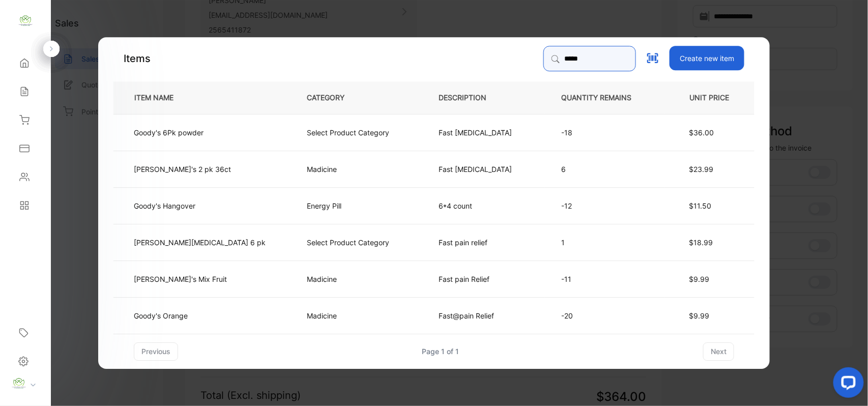
type input "*****"
click at [290, 156] on td "Madicine" at bounding box center [356, 168] width 132 height 37
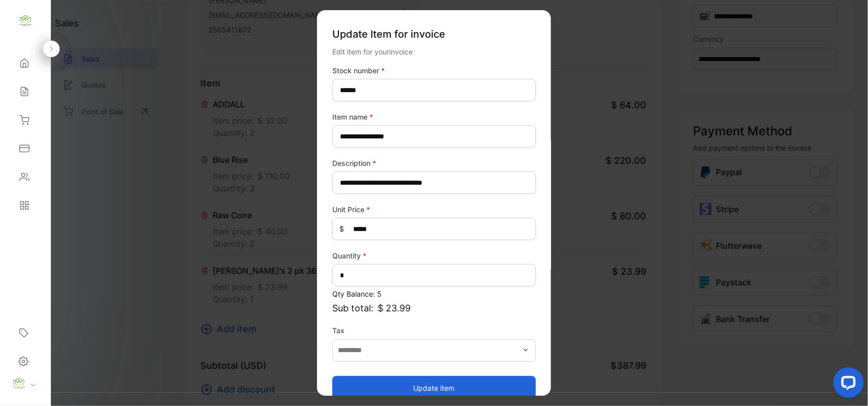
click at [454, 379] on button "Update item" at bounding box center [434, 388] width 204 height 24
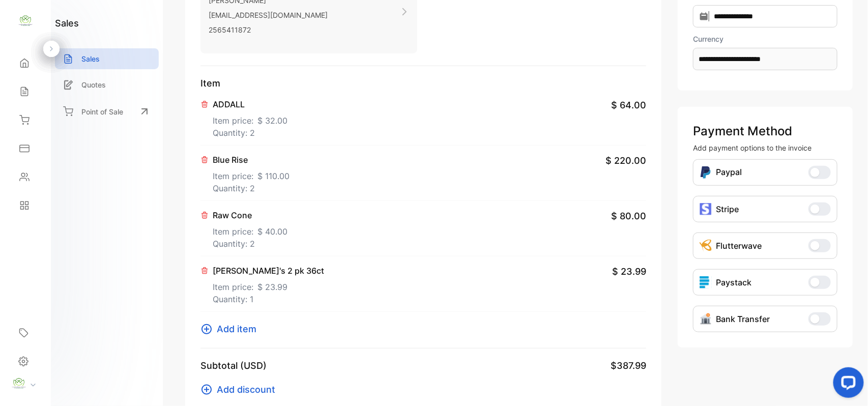
click at [247, 324] on span "Add item" at bounding box center [237, 329] width 40 height 14
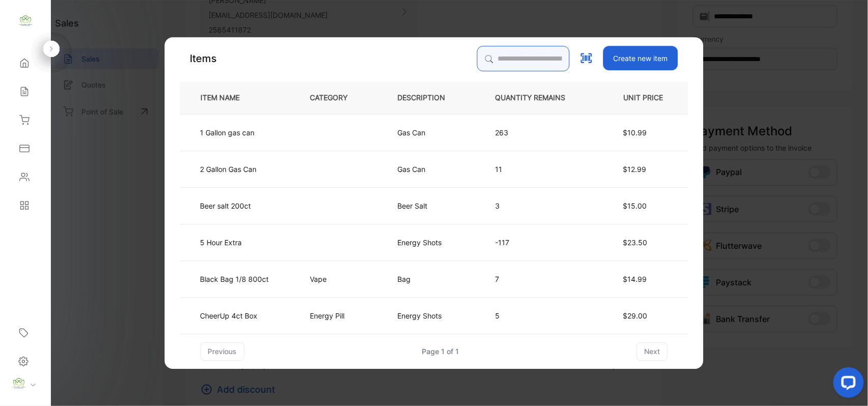
click at [512, 59] on input "search" at bounding box center [523, 58] width 93 height 25
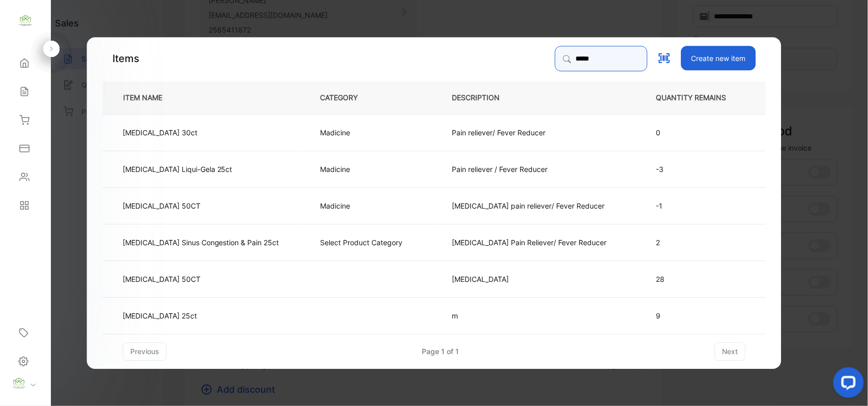
type input "*****"
click at [230, 281] on td "[MEDICAL_DATA] 50CT" at bounding box center [203, 278] width 202 height 37
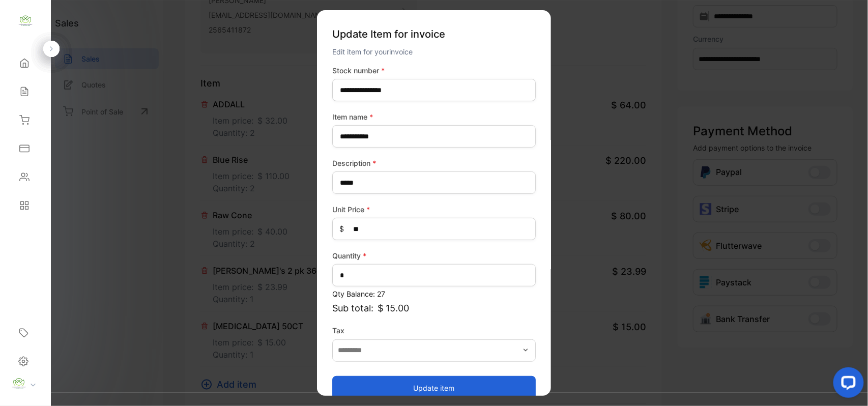
click at [378, 387] on button "Update item" at bounding box center [434, 388] width 204 height 24
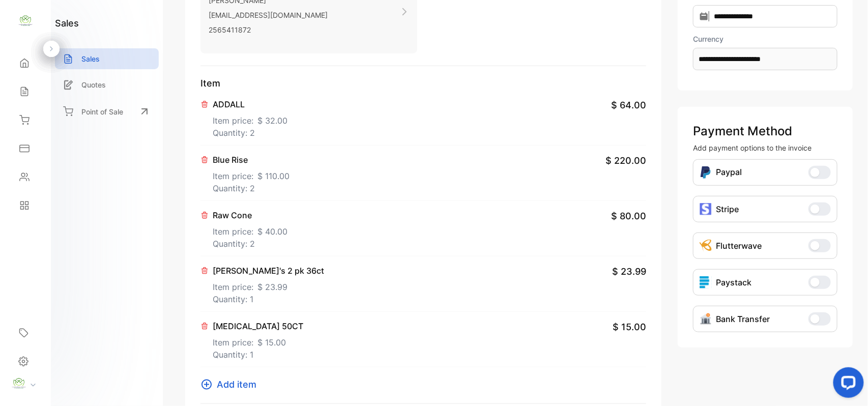
click at [227, 382] on span "Add item" at bounding box center [237, 385] width 40 height 14
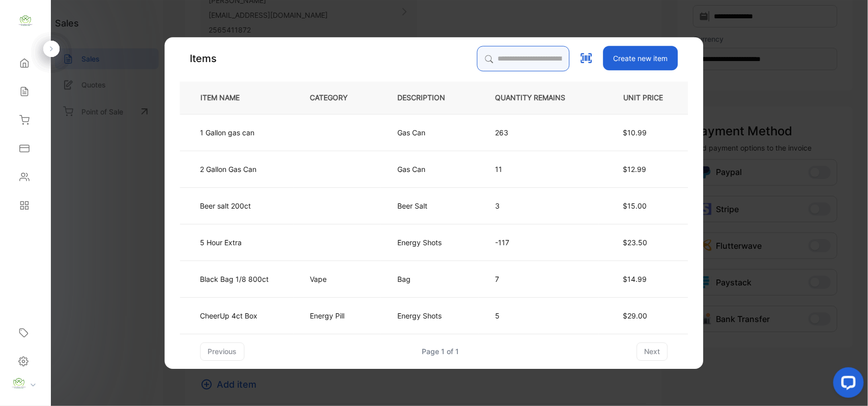
click at [505, 58] on input "search" at bounding box center [523, 58] width 93 height 25
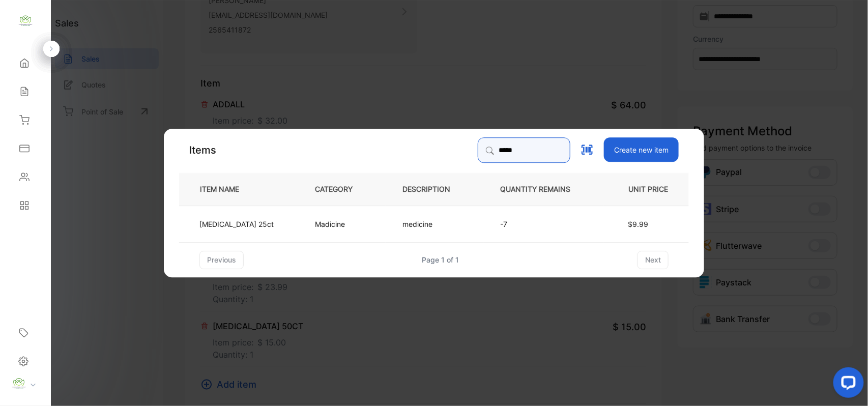
type input "*****"
click at [349, 231] on td "Madicine" at bounding box center [342, 223] width 88 height 37
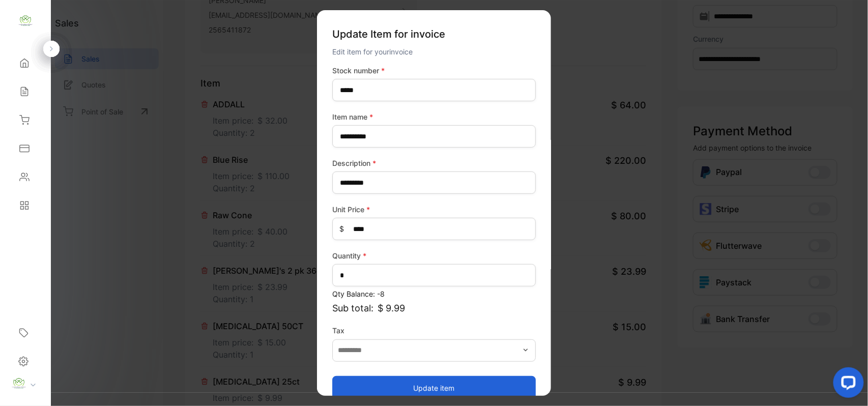
click at [419, 379] on button "Update item" at bounding box center [434, 388] width 204 height 24
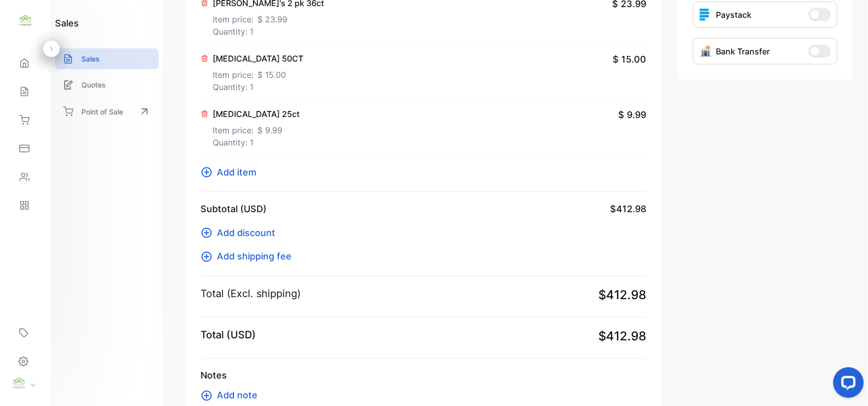
scroll to position [497, 0]
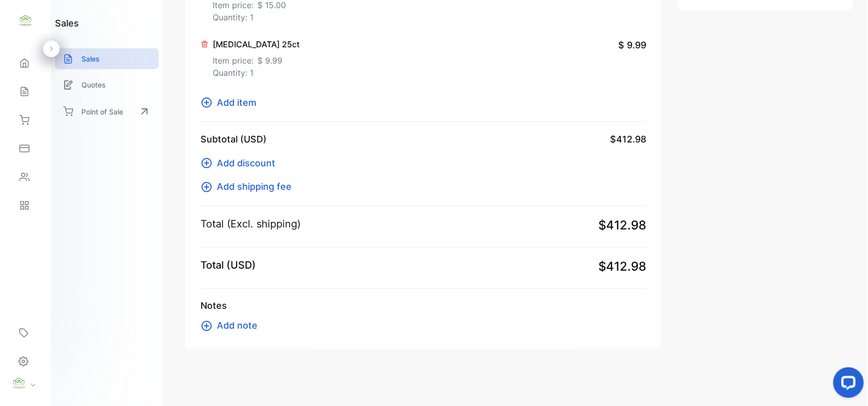
click at [217, 96] on span "Add item" at bounding box center [237, 103] width 40 height 14
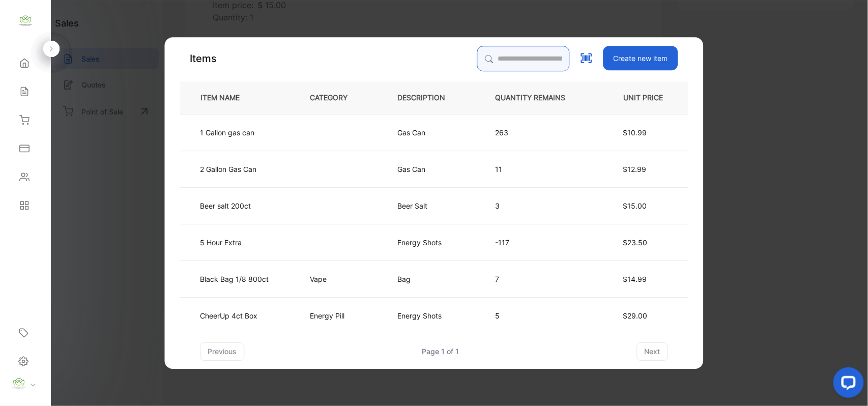
click at [477, 58] on input "search" at bounding box center [523, 58] width 93 height 25
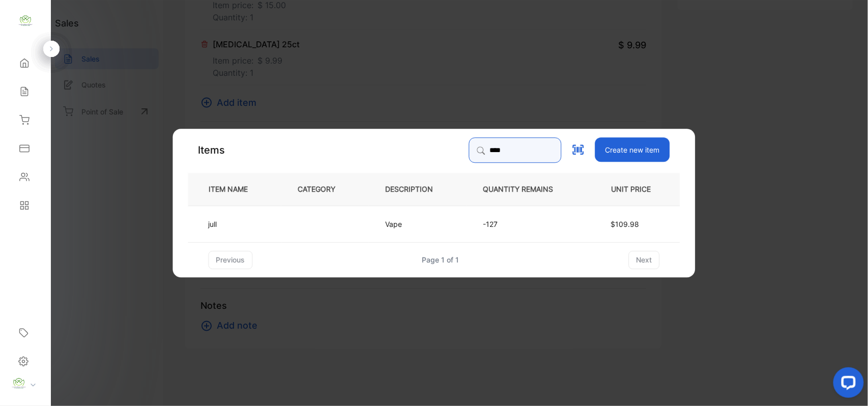
type input "****"
click at [308, 232] on td at bounding box center [325, 223] width 88 height 37
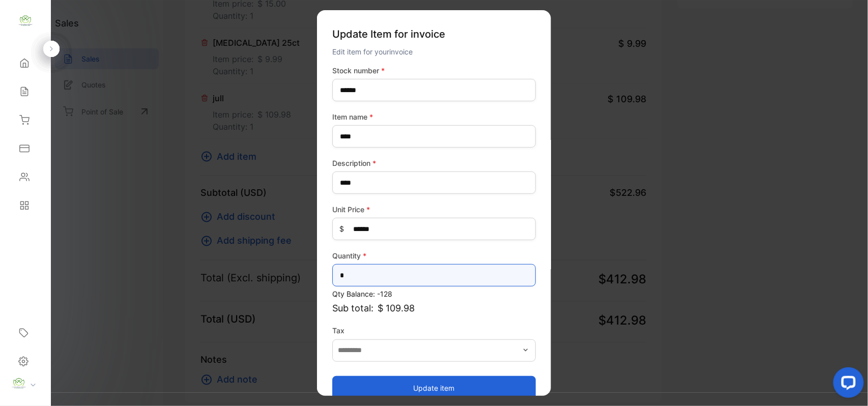
click at [402, 277] on input "*" at bounding box center [434, 275] width 204 height 22
type input "*"
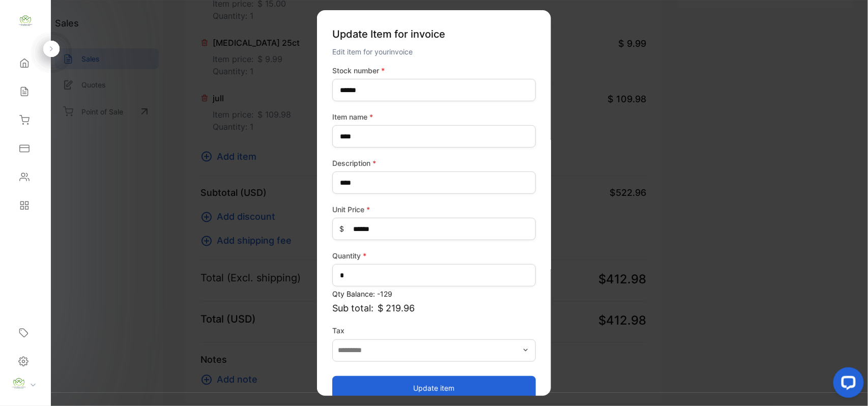
click at [379, 388] on button "Update item" at bounding box center [434, 388] width 204 height 24
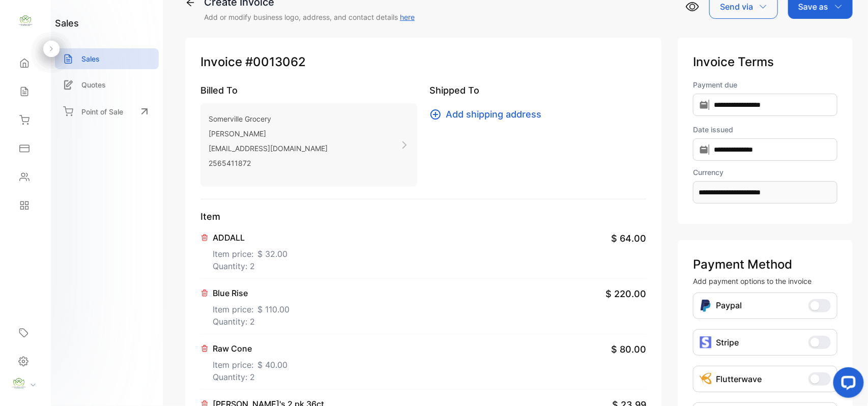
scroll to position [0, 0]
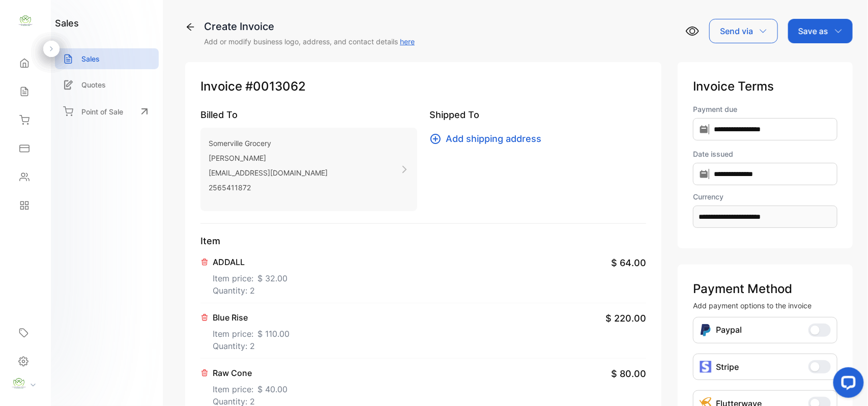
click at [819, 25] on p "Save as" at bounding box center [814, 31] width 30 height 12
click at [811, 59] on div "Invoice" at bounding box center [818, 64] width 59 height 20
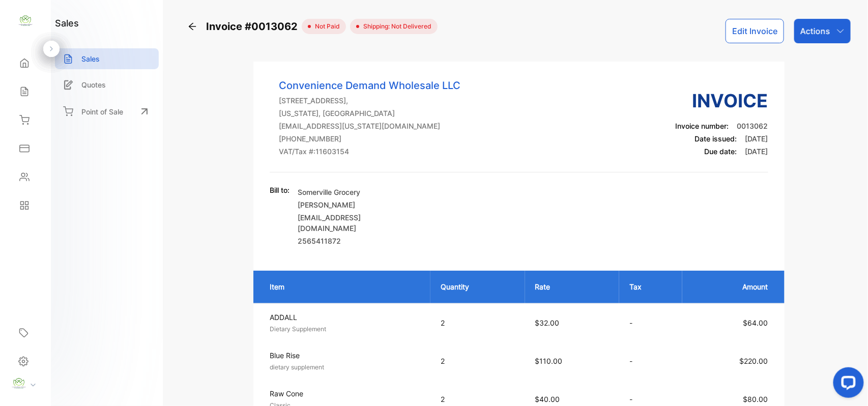
click at [13, 92] on div "Sales" at bounding box center [25, 91] width 35 height 20
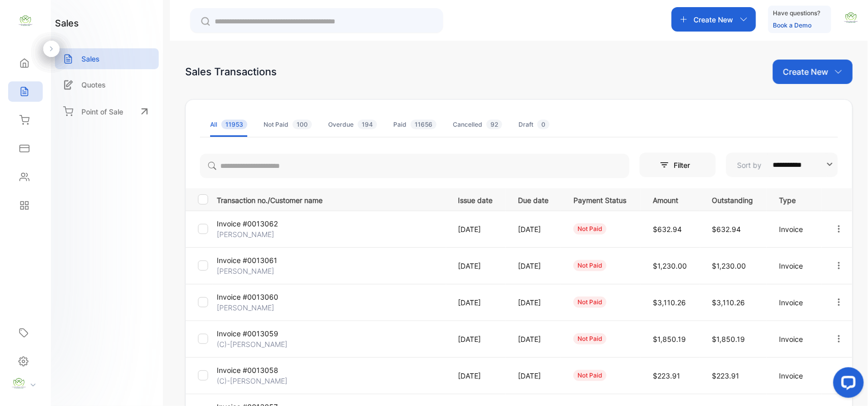
click at [257, 268] on p "[PERSON_NAME]" at bounding box center [255, 271] width 76 height 11
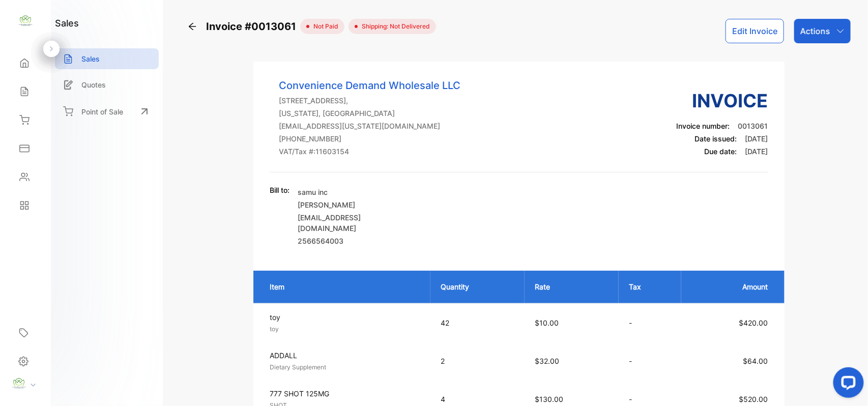
click at [749, 25] on button "Edit Invoice" at bounding box center [755, 31] width 59 height 24
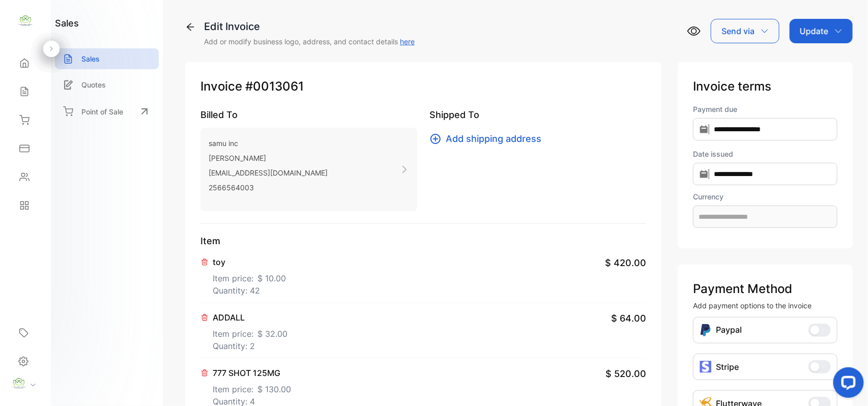
type input "**********"
click at [231, 292] on p "Quantity: 42" at bounding box center [249, 291] width 73 height 12
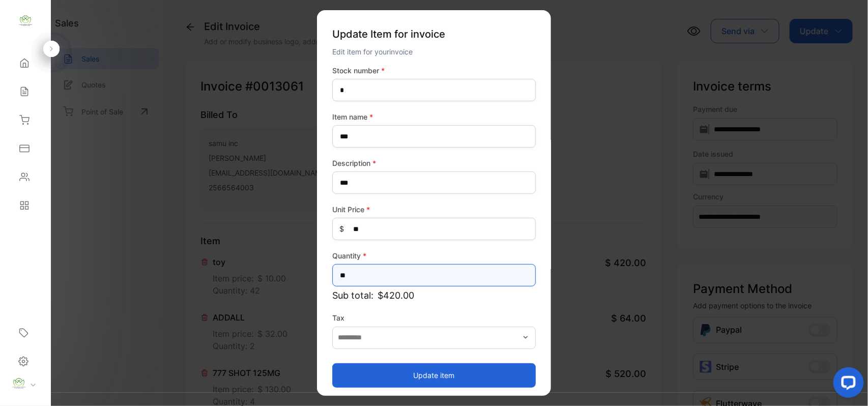
click at [401, 278] on input "**" at bounding box center [434, 275] width 204 height 22
type input "**"
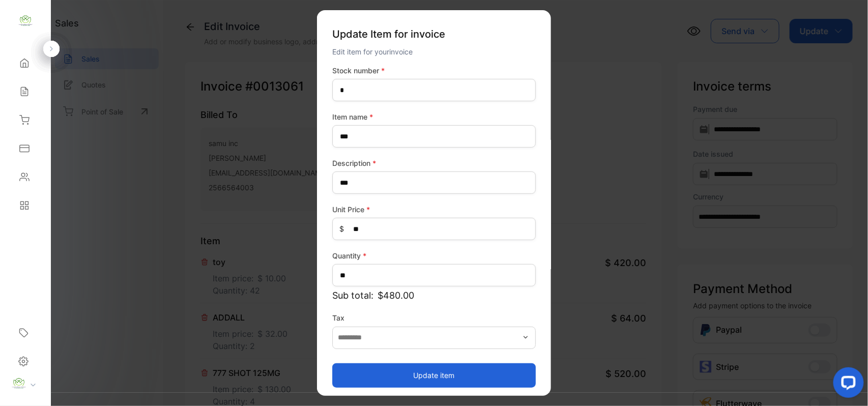
click at [384, 373] on button "Update item" at bounding box center [434, 375] width 204 height 24
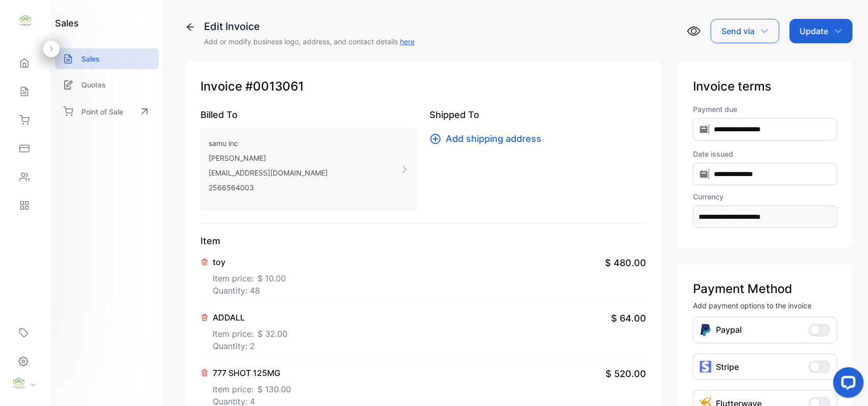
drag, startPoint x: 817, startPoint y: 31, endPoint x: 818, endPoint y: 43, distance: 12.3
click at [817, 33] on p "Update" at bounding box center [814, 31] width 29 height 12
click at [813, 66] on div "Invoice" at bounding box center [823, 64] width 59 height 20
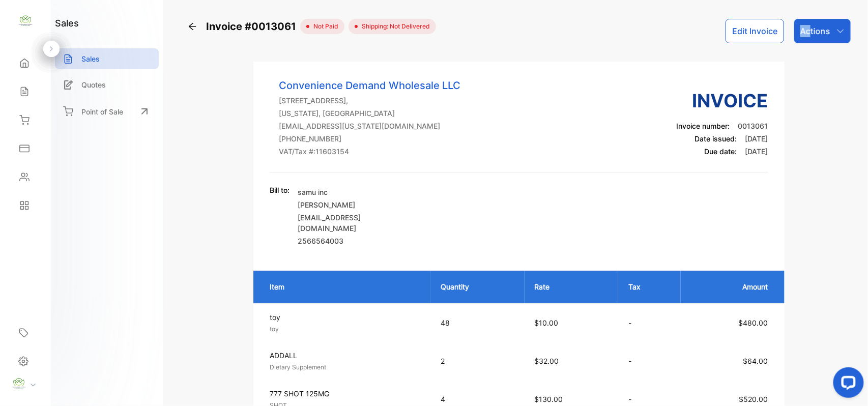
drag, startPoint x: 808, startPoint y: 21, endPoint x: 801, endPoint y: 29, distance: 11.2
click at [804, 29] on div "Invoice #0013061 not paid Shipping: Not Delivered Edit Invoice Actions Convenie…" at bounding box center [519, 203] width 698 height 406
click at [819, 31] on p "Actions" at bounding box center [816, 31] width 30 height 12
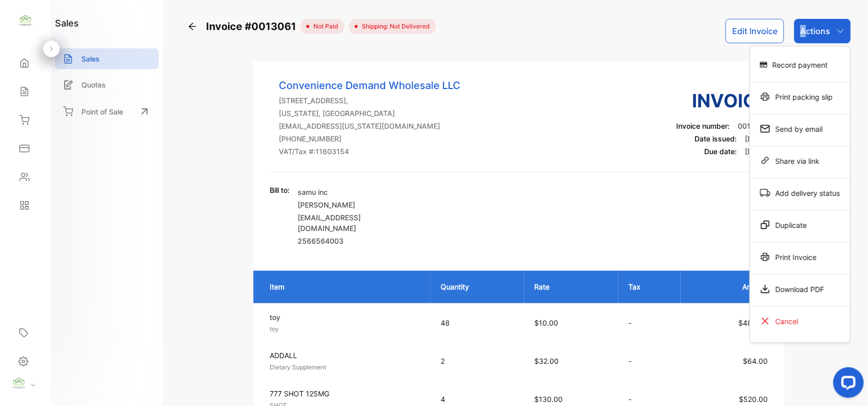
click at [796, 271] on div "Print Invoice" at bounding box center [800, 259] width 100 height 32
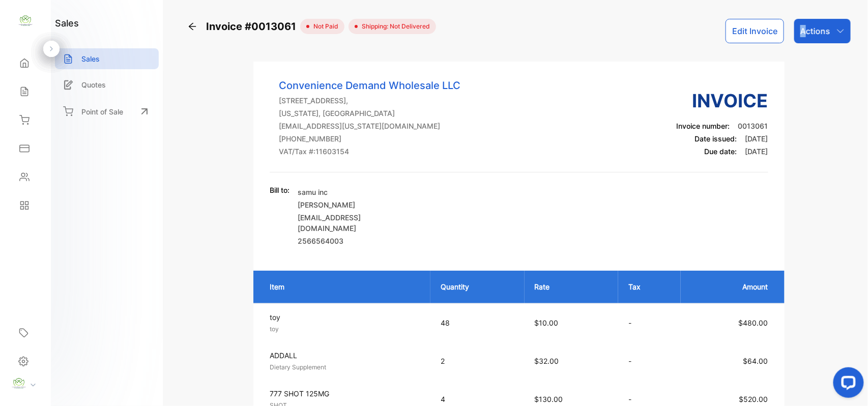
click at [822, 27] on p "Actions" at bounding box center [816, 31] width 30 height 12
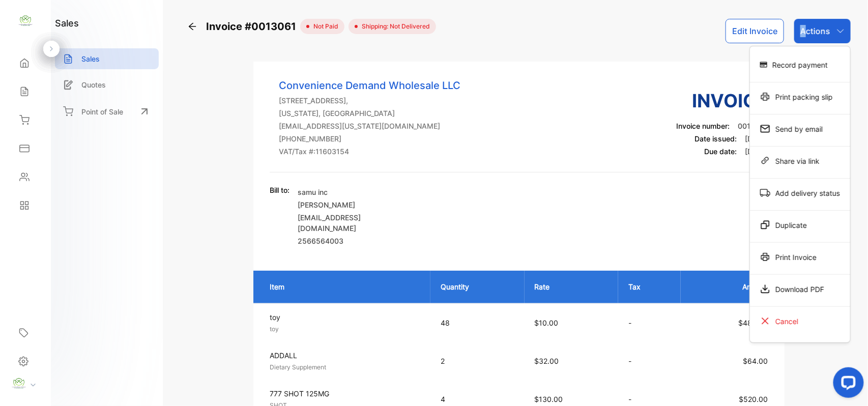
click at [795, 259] on div "Print Invoice" at bounding box center [800, 257] width 100 height 20
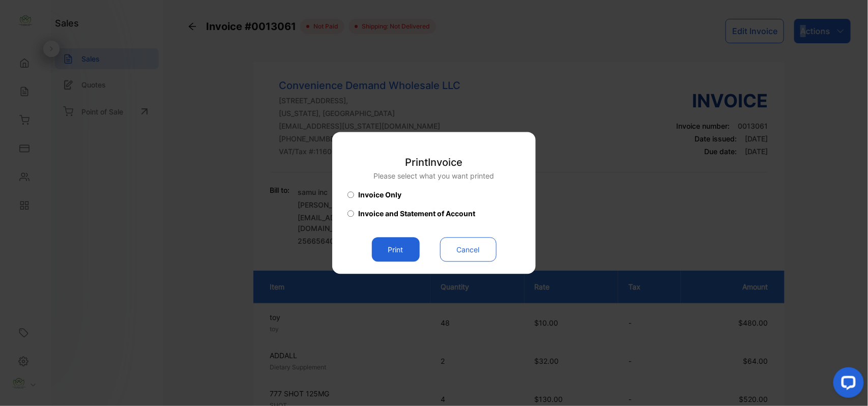
click at [406, 245] on button "Print" at bounding box center [396, 250] width 48 height 24
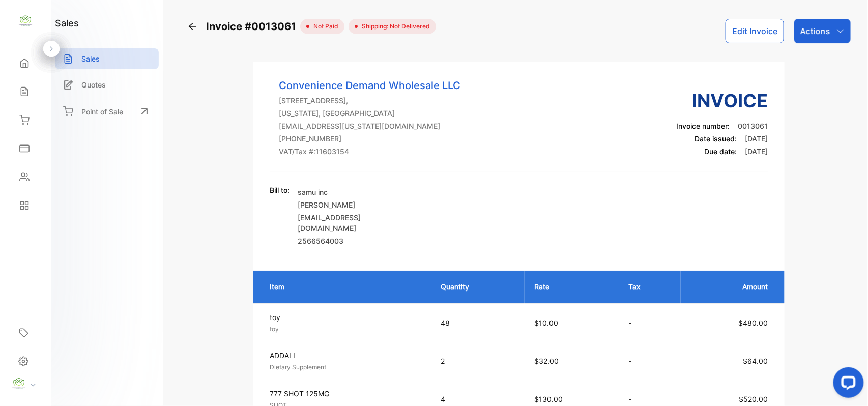
drag, startPoint x: 29, startPoint y: 182, endPoint x: 34, endPoint y: 182, distance: 5.1
click at [31, 182] on div "Contacts" at bounding box center [25, 177] width 35 height 20
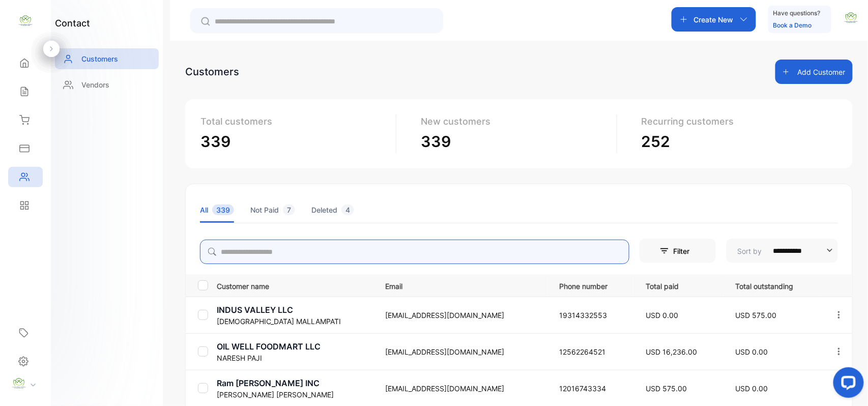
click at [286, 251] on input "search" at bounding box center [415, 252] width 430 height 24
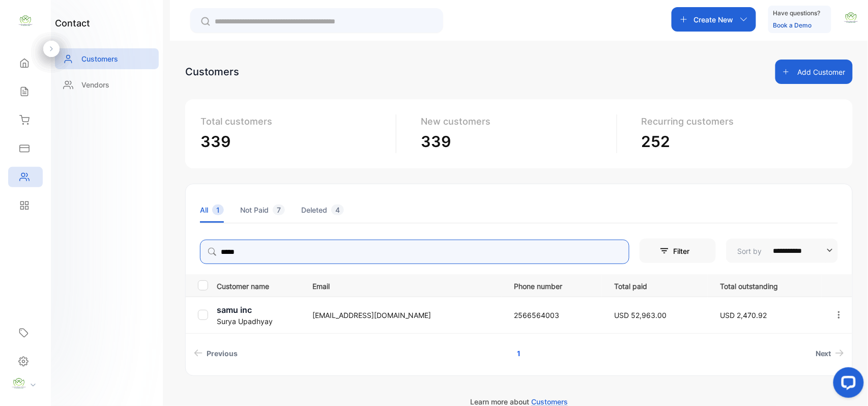
type input "*****"
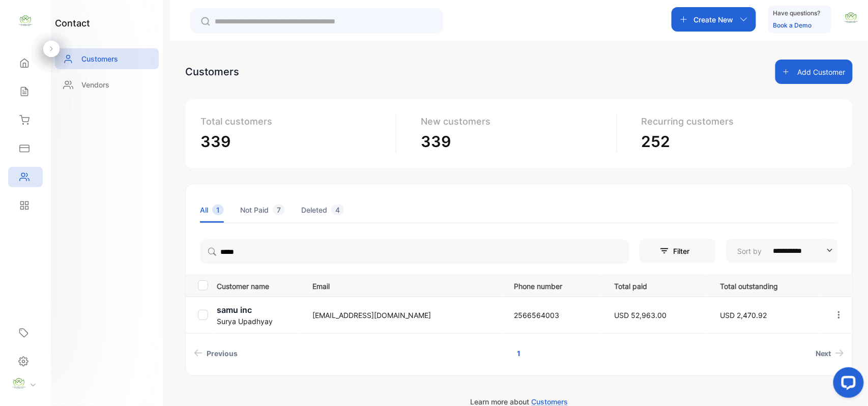
click at [161, 253] on div "contact Customers Vendors" at bounding box center [107, 203] width 112 height 406
click at [247, 320] on p "Surya Upadhyay" at bounding box center [258, 321] width 83 height 11
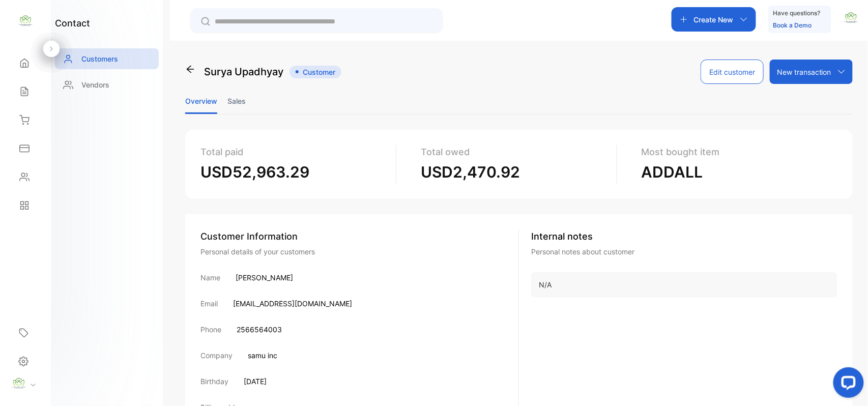
click at [233, 93] on li "Sales" at bounding box center [237, 101] width 18 height 26
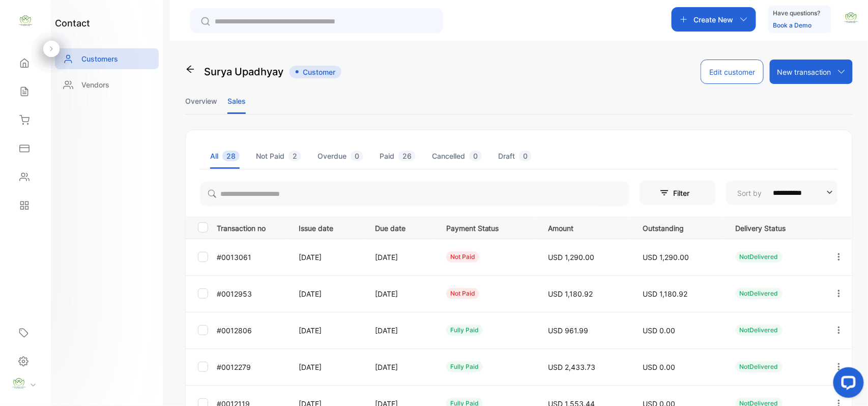
click at [836, 286] on button "button" at bounding box center [839, 293] width 9 height 24
click at [803, 324] on div "View" at bounding box center [793, 325] width 115 height 20
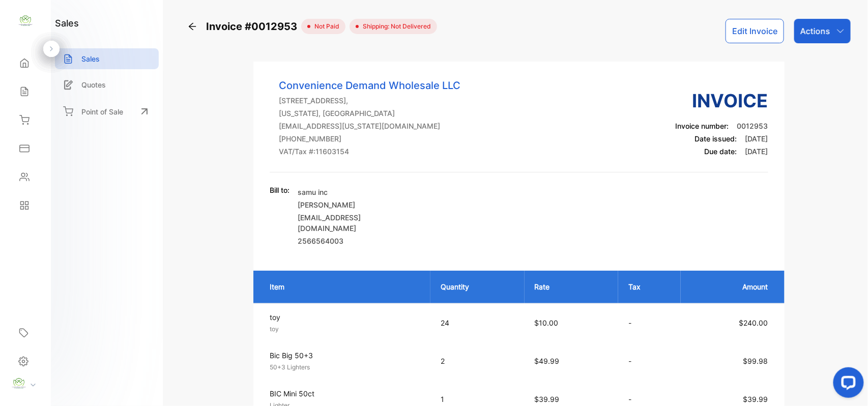
click at [830, 29] on div "Actions" at bounding box center [823, 31] width 56 height 24
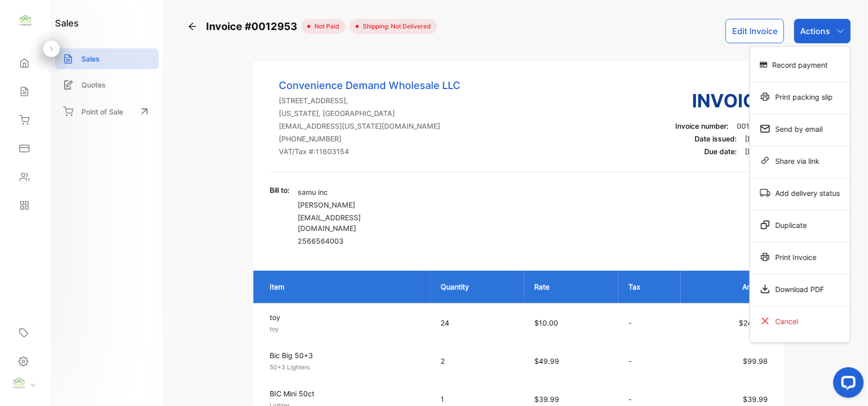
click at [771, 255] on div "Print Invoice" at bounding box center [800, 257] width 100 height 20
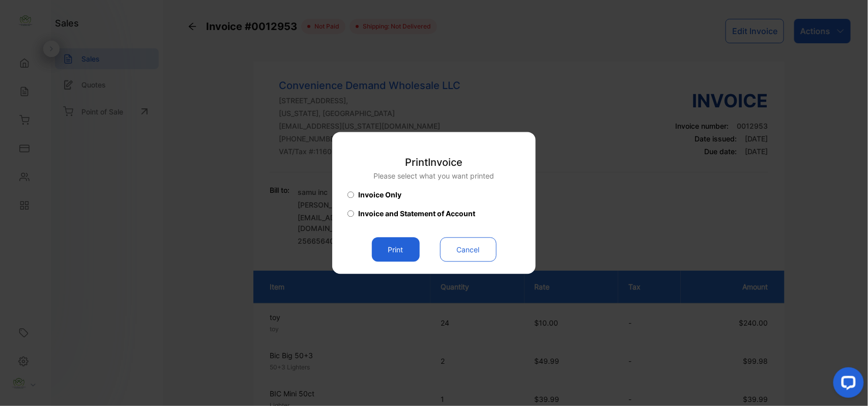
click at [401, 251] on button "Print" at bounding box center [396, 250] width 48 height 24
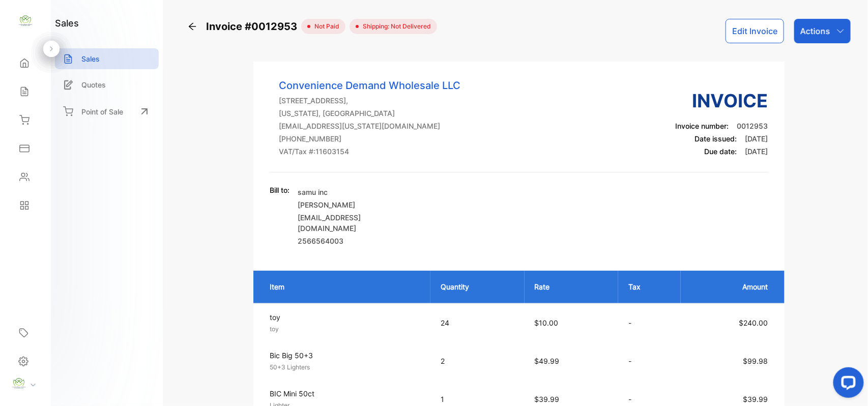
drag, startPoint x: 821, startPoint y: 35, endPoint x: 822, endPoint y: 41, distance: 6.6
click at [821, 34] on p "Actions" at bounding box center [816, 31] width 30 height 12
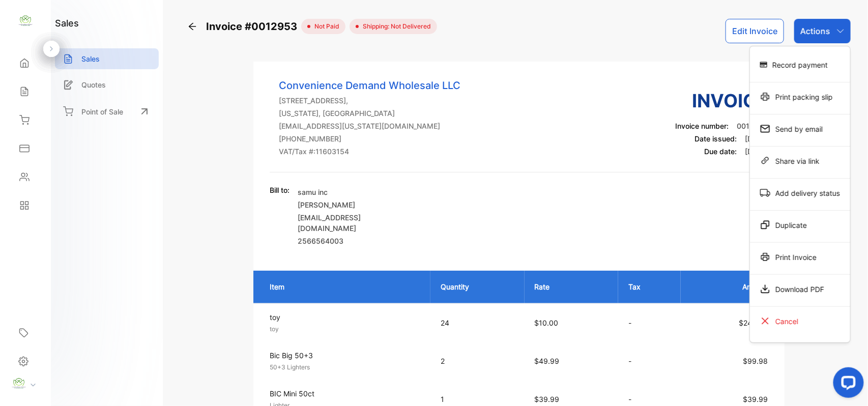
click at [811, 58] on div "Record payment" at bounding box center [800, 64] width 100 height 20
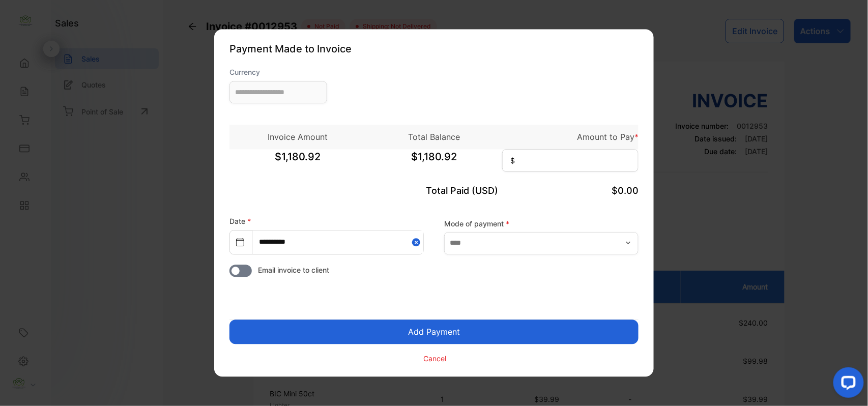
type input "**********"
click at [588, 153] on input at bounding box center [570, 161] width 136 height 22
type input "********"
click at [230, 320] on button "Add Payment" at bounding box center [434, 332] width 409 height 24
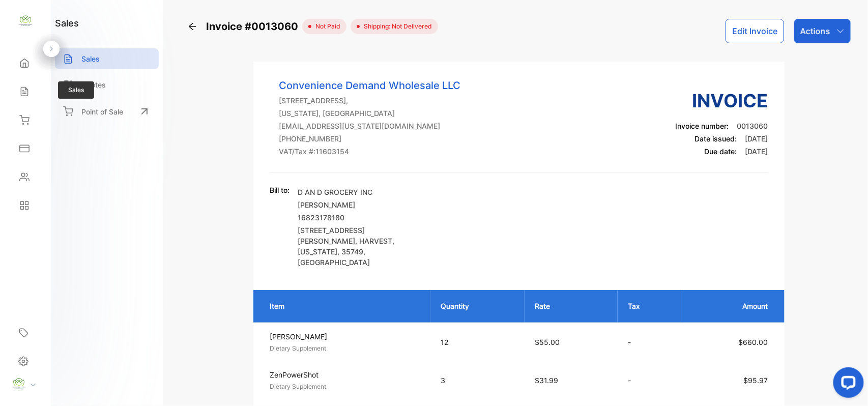
click at [11, 81] on div "Sales Sales" at bounding box center [25, 91] width 35 height 29
click at [40, 97] on div "Sales" at bounding box center [25, 91] width 35 height 20
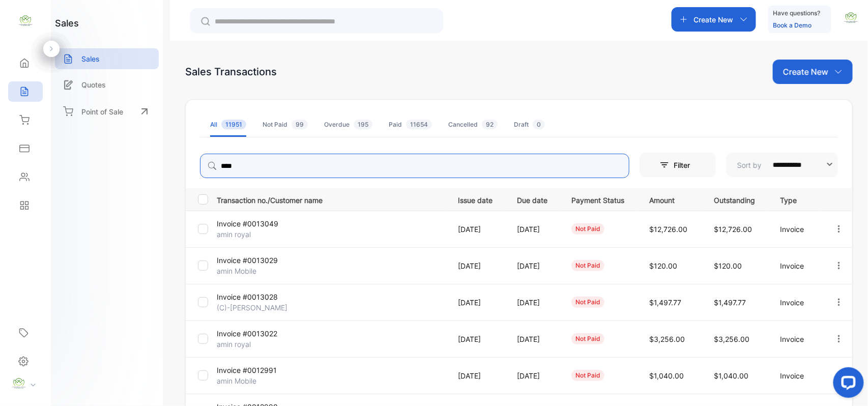
click at [276, 169] on input "****" at bounding box center [415, 166] width 430 height 24
type input "*"
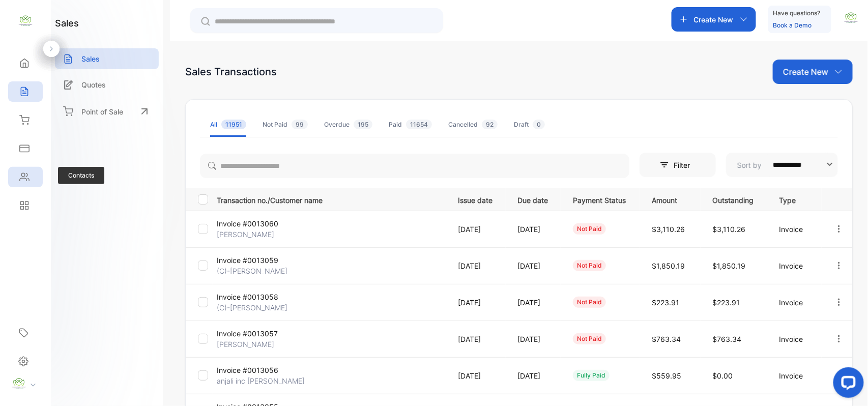
click at [16, 182] on div "Contacts" at bounding box center [25, 177] width 35 height 20
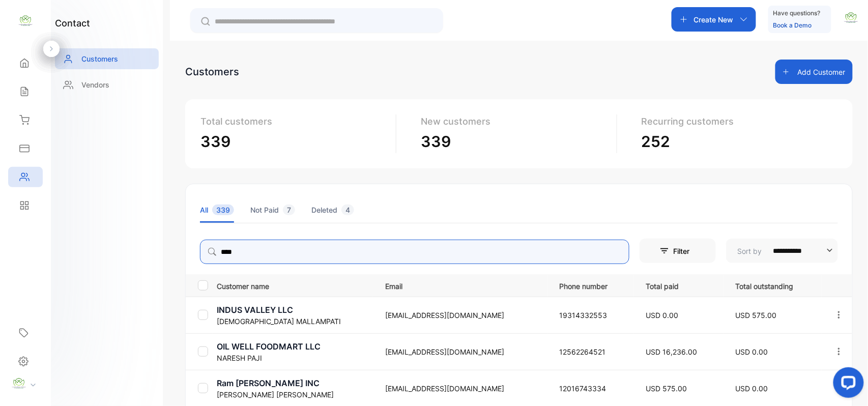
click at [286, 250] on input "****" at bounding box center [415, 252] width 430 height 24
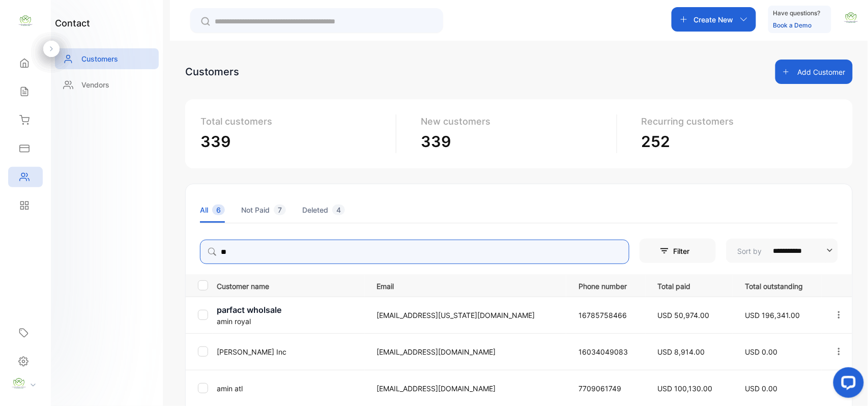
type input "*"
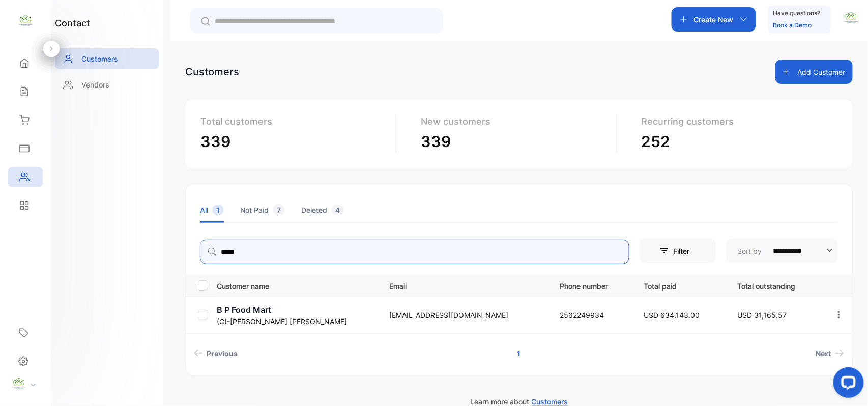
type input "*****"
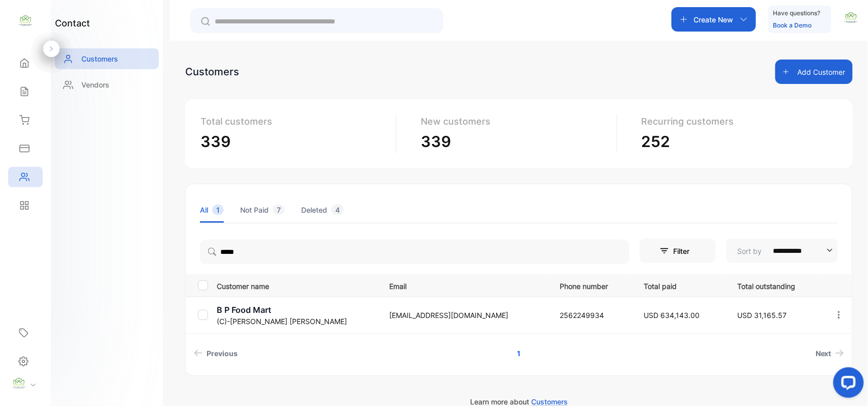
click at [240, 318] on p "(C)-Ketanbhai Patel" at bounding box center [297, 321] width 160 height 11
click at [243, 318] on p "(C)-Ketanbhai Patel" at bounding box center [297, 321] width 160 height 11
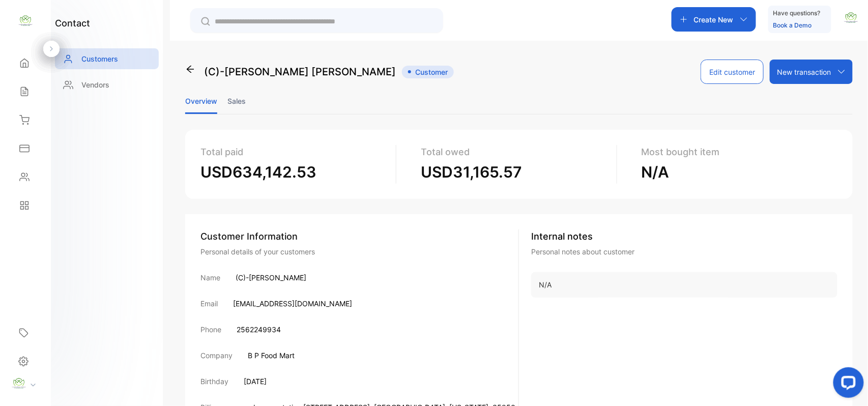
click at [744, 74] on button "Edit customer" at bounding box center [732, 72] width 63 height 24
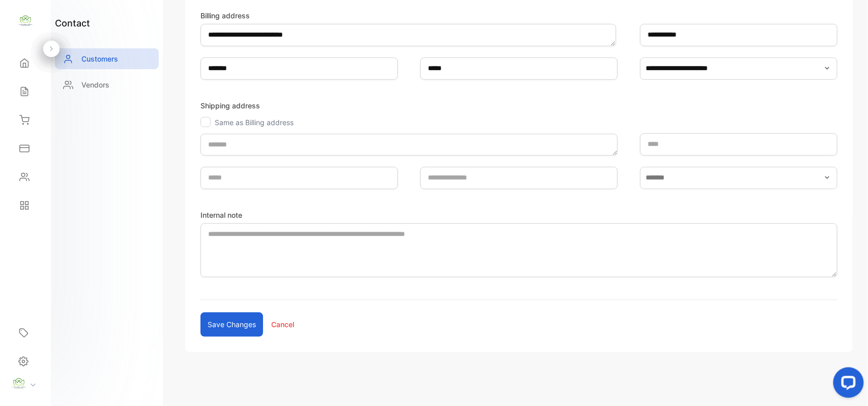
scroll to position [197, 0]
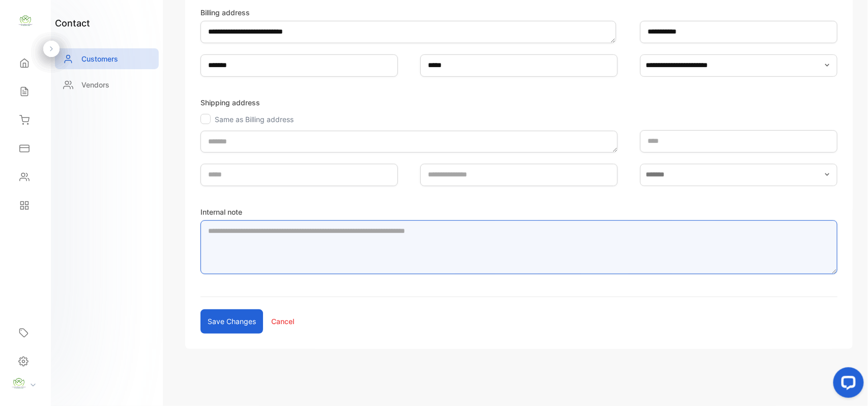
drag, startPoint x: 439, startPoint y: 262, endPoint x: 451, endPoint y: 258, distance: 12.9
click at [442, 261] on textarea "Internal note" at bounding box center [519, 247] width 637 height 54
type textarea "**********"
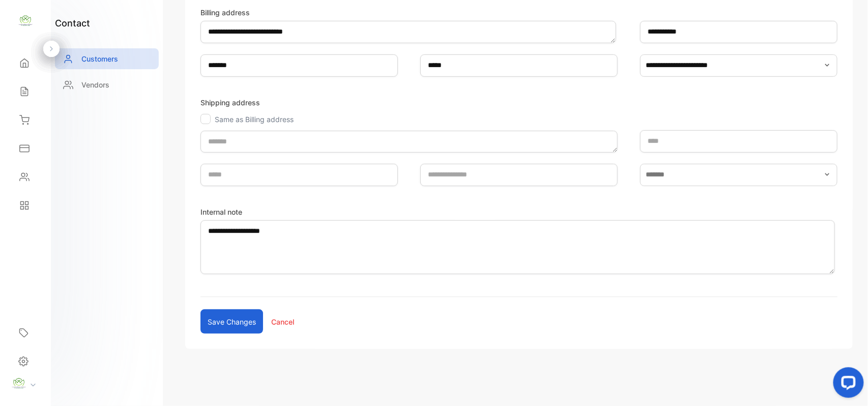
click at [233, 317] on button "Save changes" at bounding box center [232, 321] width 63 height 24
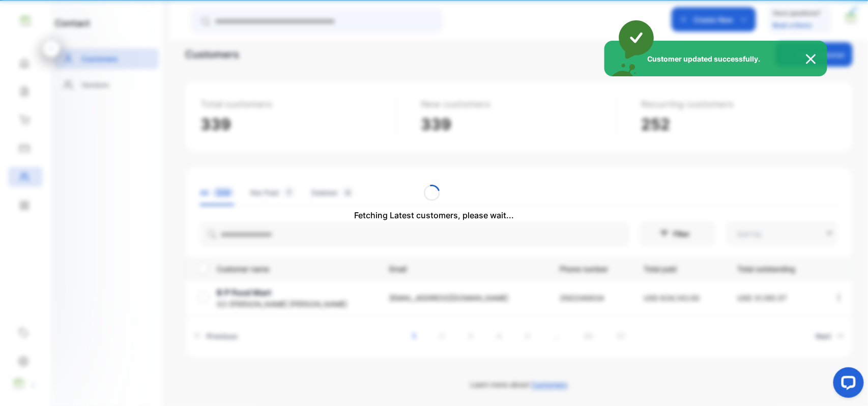
type input "****"
type input "**********"
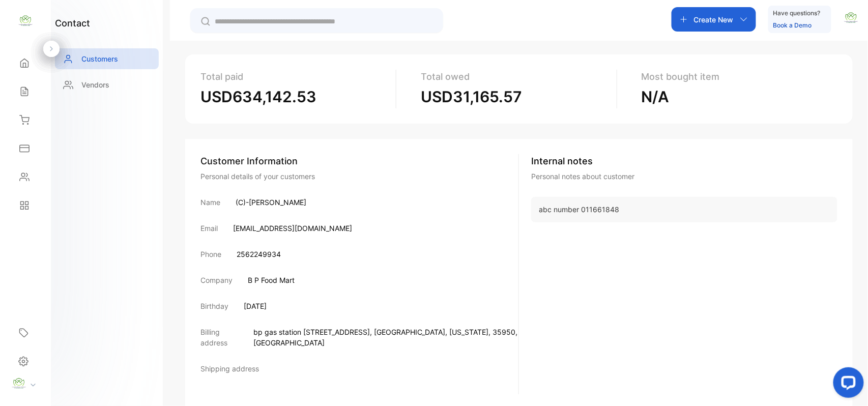
scroll to position [108, 0]
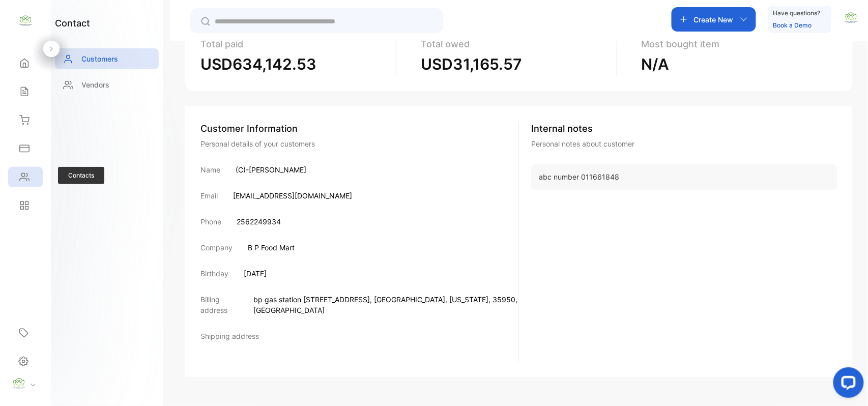
click at [31, 172] on div "Contacts" at bounding box center [25, 177] width 35 height 20
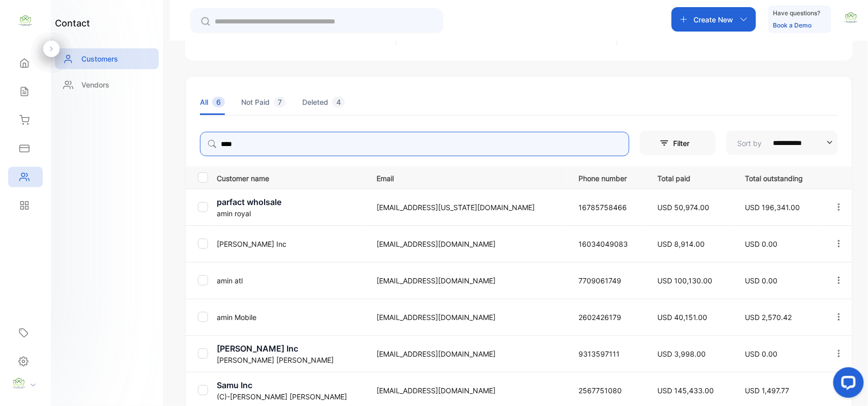
click at [321, 146] on input "****" at bounding box center [415, 144] width 430 height 24
type input "*"
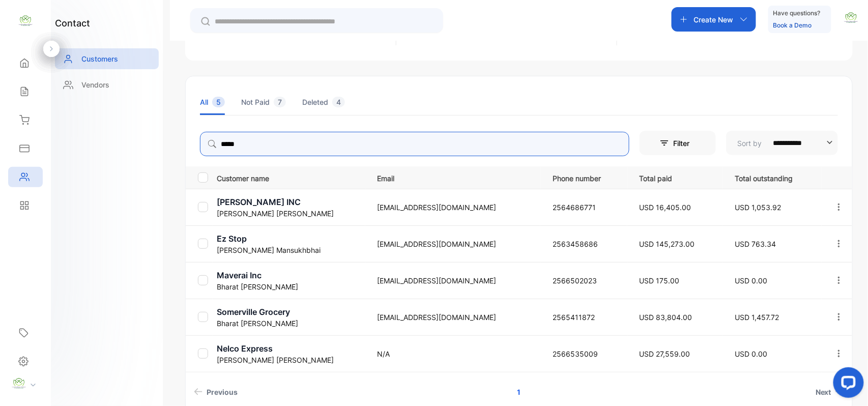
type input "*****"
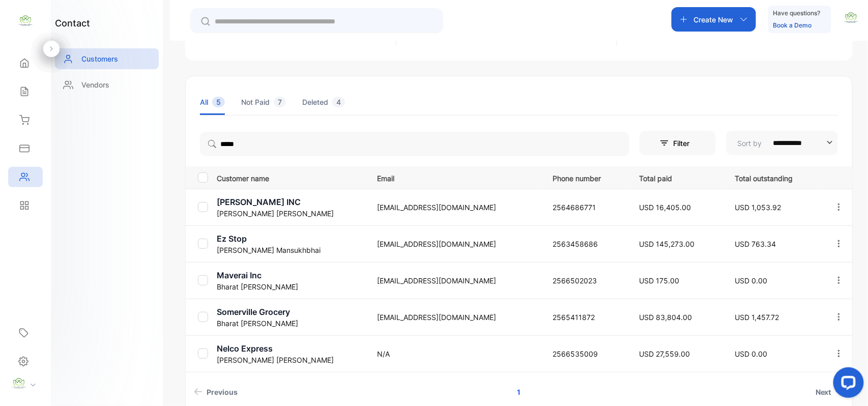
click at [122, 256] on div "contact Customers Vendors" at bounding box center [107, 203] width 112 height 406
click at [245, 310] on p "Somerville Grocery" at bounding box center [291, 312] width 148 height 12
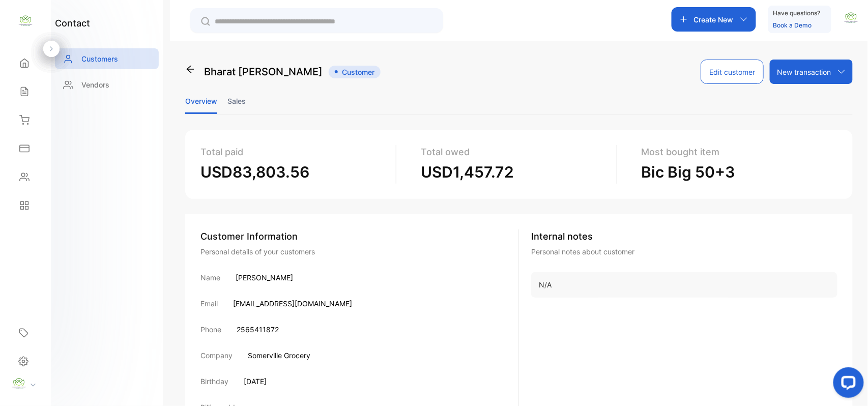
click at [241, 98] on li "Sales" at bounding box center [237, 101] width 18 height 26
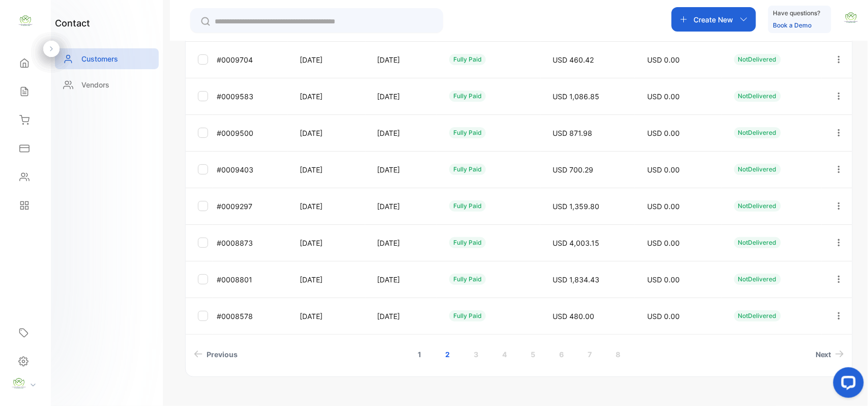
click at [415, 352] on link "1" at bounding box center [420, 354] width 28 height 19
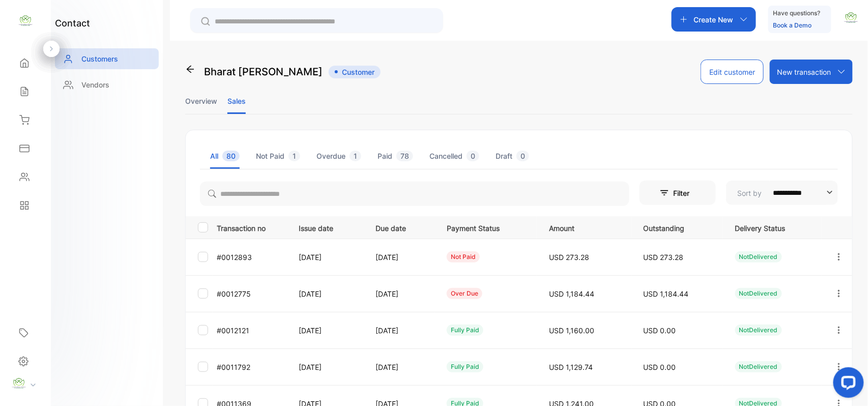
click at [838, 290] on icon "button" at bounding box center [839, 293] width 9 height 9
click at [754, 352] on span "Add payment" at bounding box center [770, 354] width 52 height 12
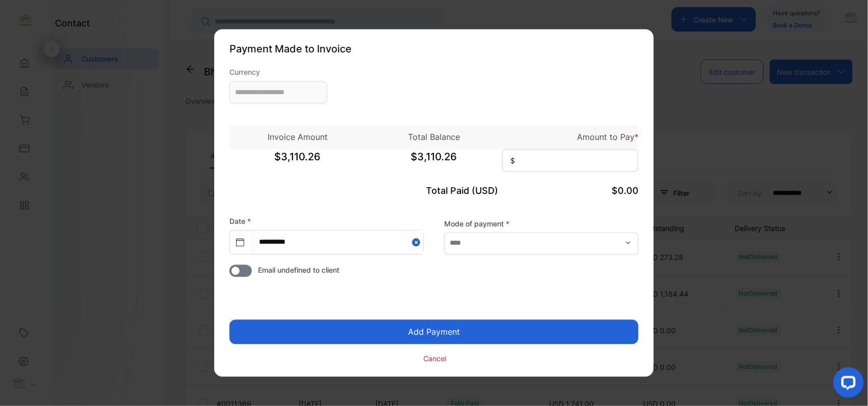
type input "**********"
click at [561, 161] on input at bounding box center [570, 161] width 136 height 22
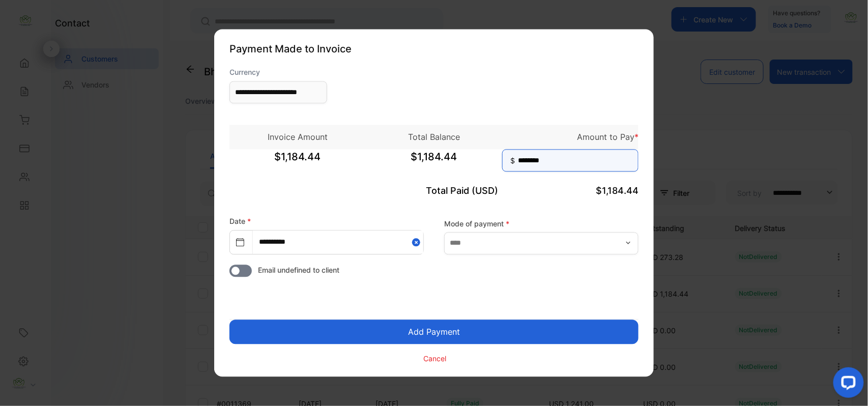
type input "********"
click at [230, 320] on button "Add Payment" at bounding box center [434, 332] width 409 height 24
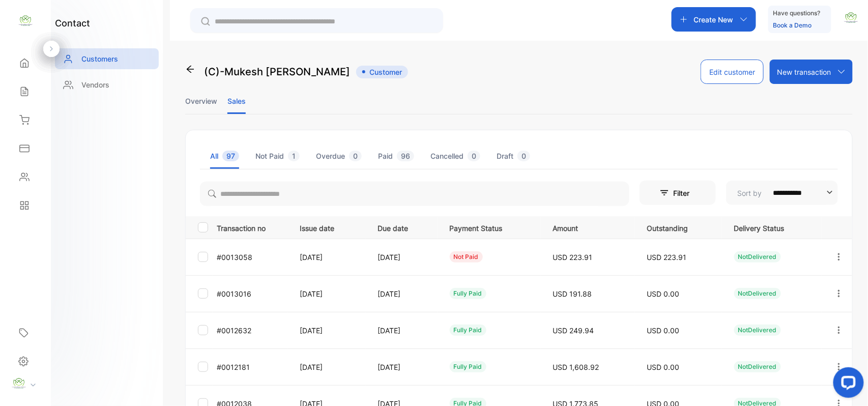
click at [840, 257] on icon "button" at bounding box center [839, 256] width 9 height 9
click at [807, 312] on div "Add payment" at bounding box center [793, 317] width 115 height 20
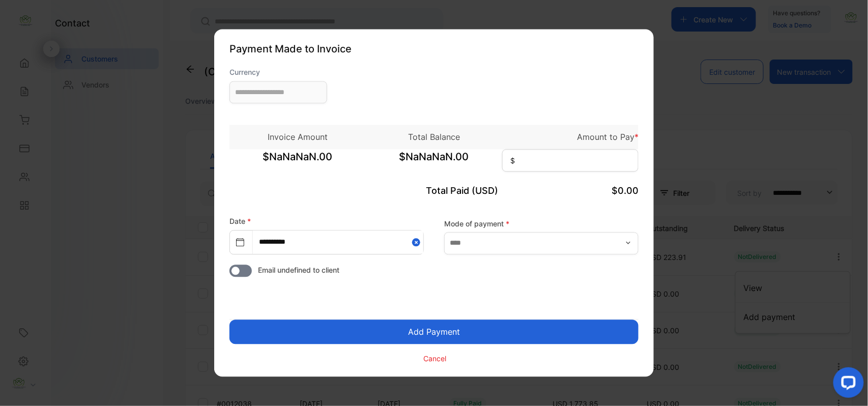
type input "**********"
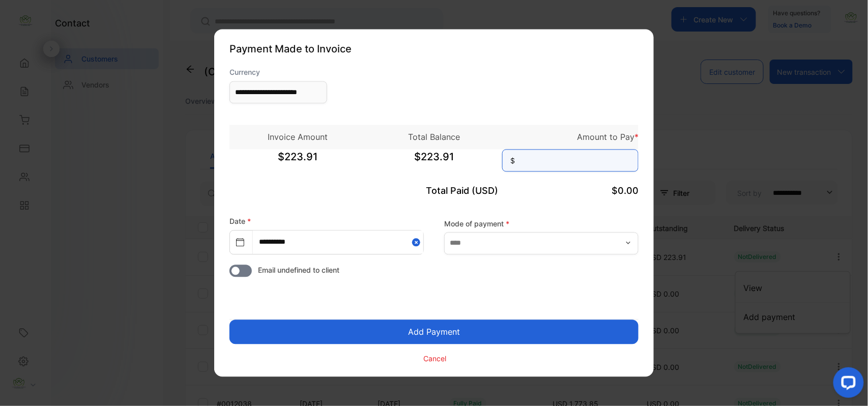
click at [614, 160] on input at bounding box center [570, 161] width 136 height 22
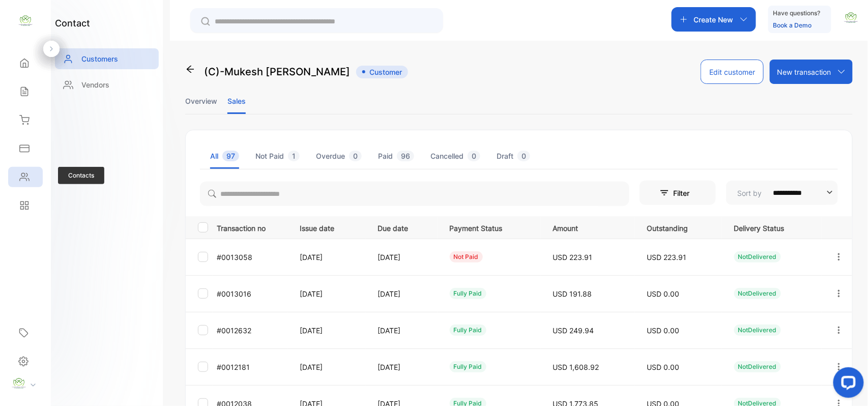
click at [16, 177] on div "Contacts" at bounding box center [25, 177] width 35 height 20
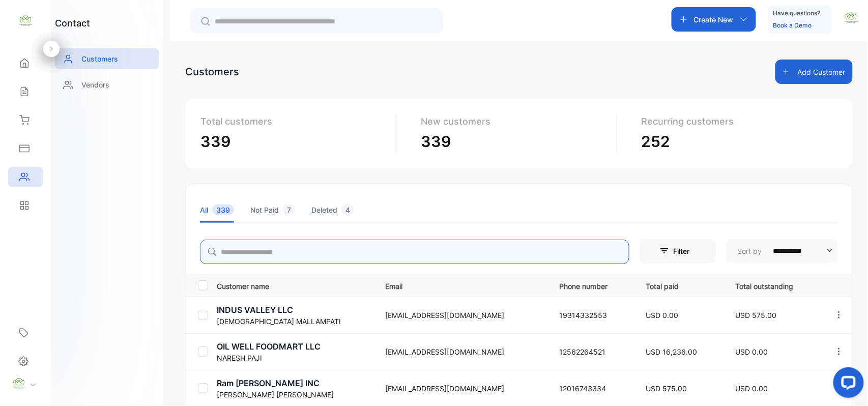
click at [266, 253] on input "search" at bounding box center [415, 252] width 430 height 24
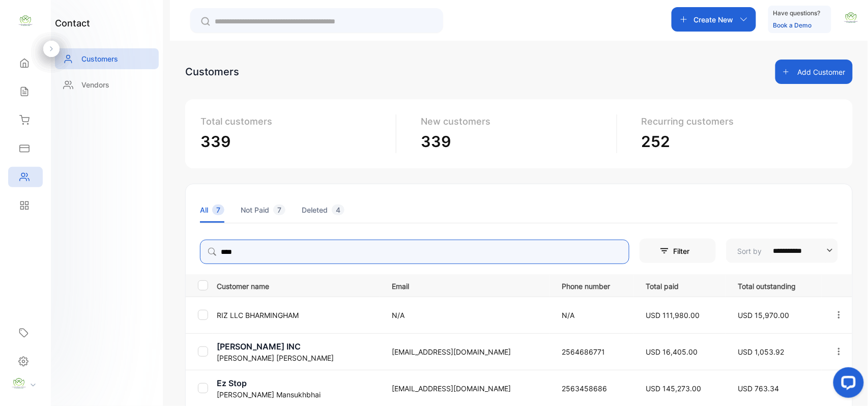
type input "****"
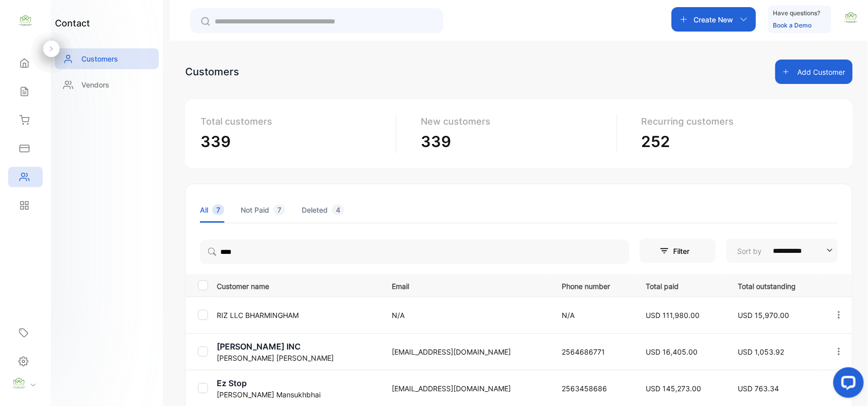
click at [119, 253] on div "contact Customers Vendors" at bounding box center [107, 203] width 112 height 406
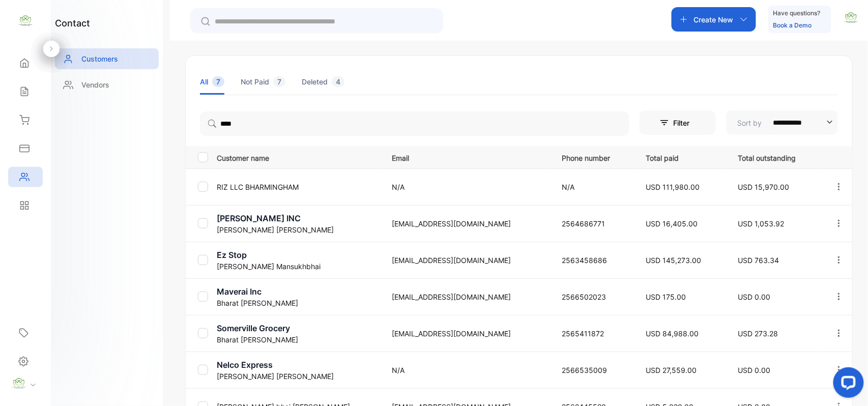
scroll to position [158, 0]
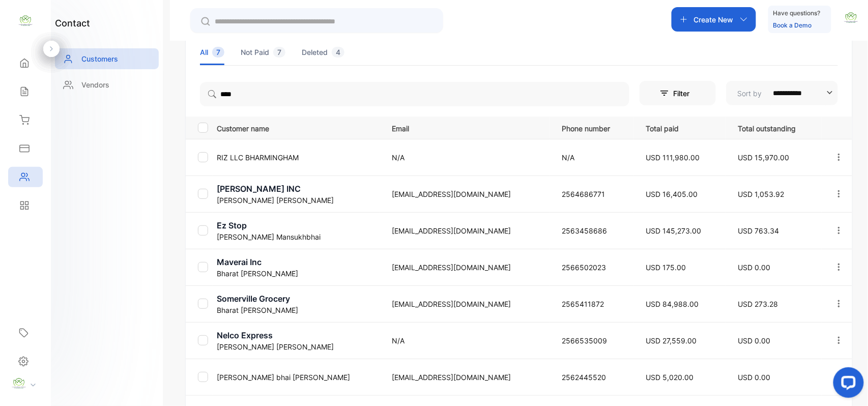
click at [227, 300] on p "Somerville Grocery" at bounding box center [298, 299] width 163 height 12
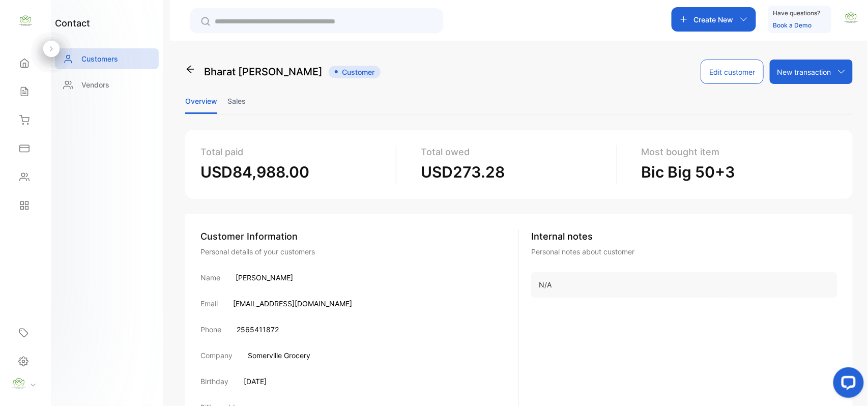
click at [231, 100] on li "Sales" at bounding box center [237, 101] width 18 height 26
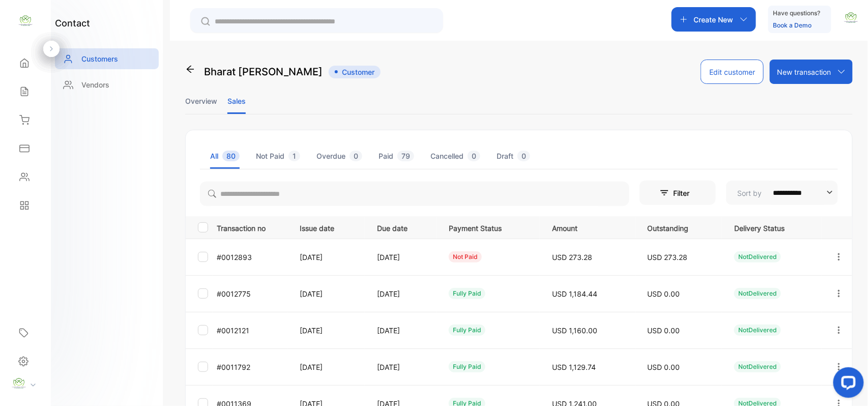
click at [835, 255] on icon "button" at bounding box center [839, 256] width 9 height 9
click at [804, 316] on div "Add payment" at bounding box center [793, 317] width 115 height 20
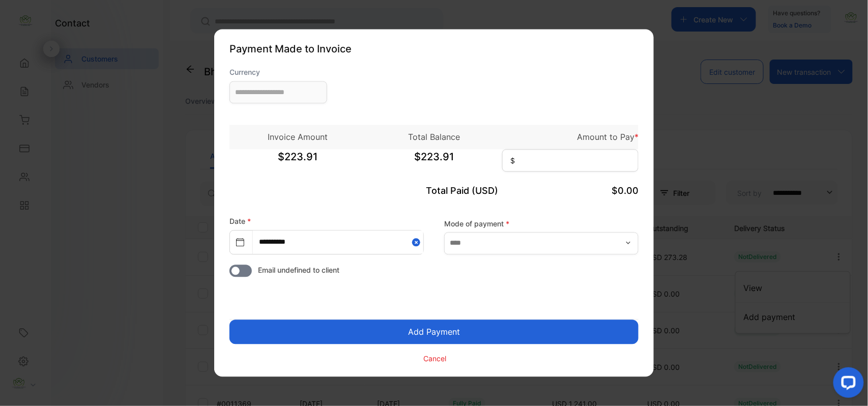
type input "**********"
click at [595, 159] on input at bounding box center [570, 161] width 136 height 22
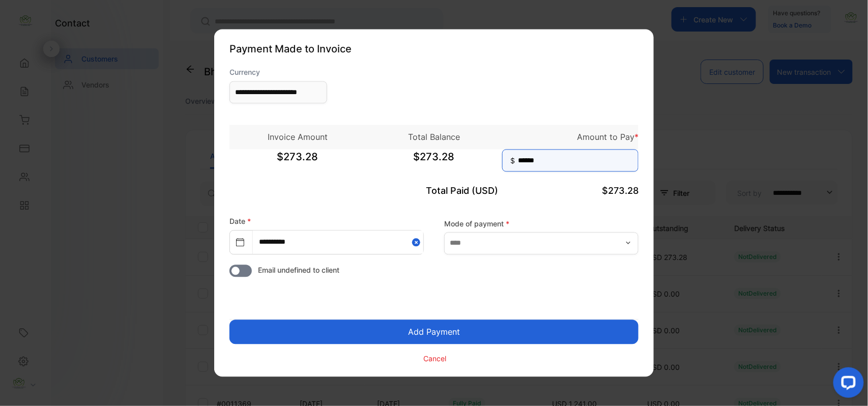
type input "******"
click at [230, 320] on button "Add Payment" at bounding box center [434, 332] width 409 height 24
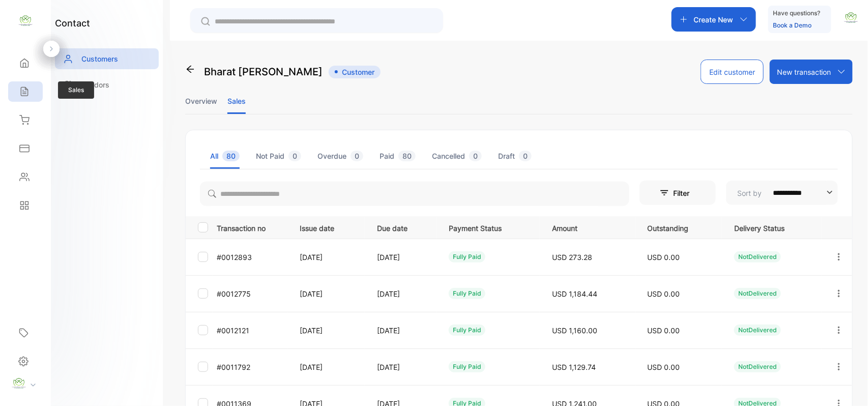
click at [27, 94] on icon at bounding box center [24, 92] width 10 height 10
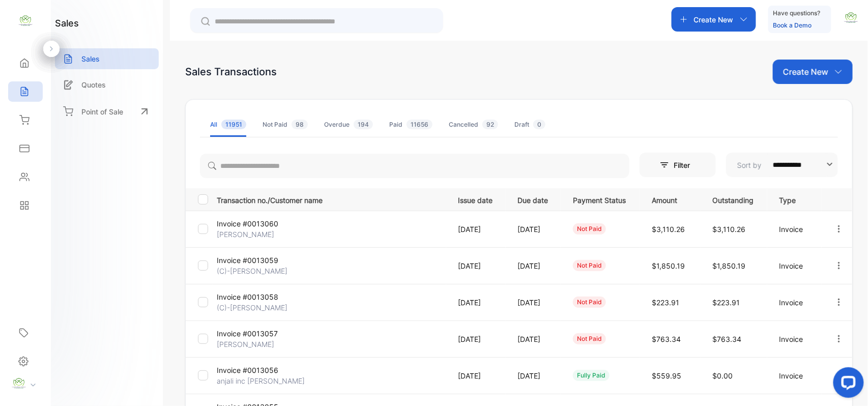
click at [801, 69] on p "Create New" at bounding box center [805, 72] width 45 height 12
click at [811, 106] on span "Invoice" at bounding box center [815, 105] width 24 height 11
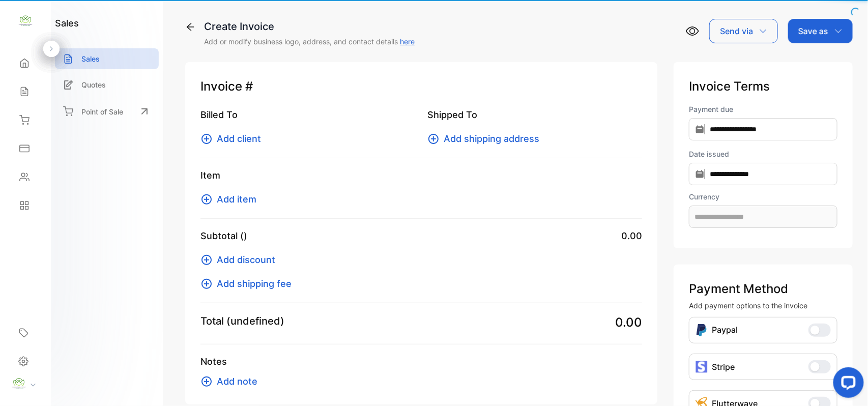
type input "**********"
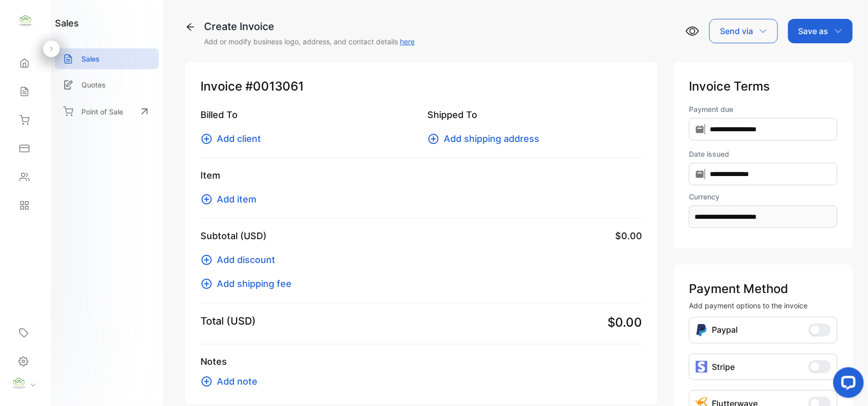
click at [249, 138] on span "Add client" at bounding box center [239, 139] width 44 height 14
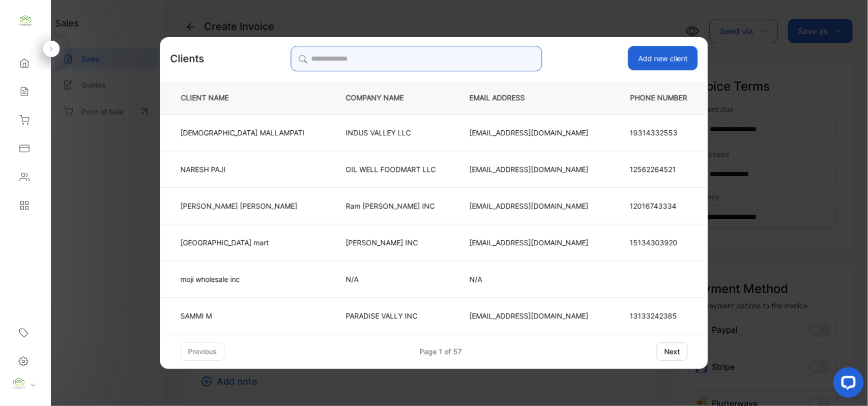
click at [431, 54] on input "search" at bounding box center [416, 58] width 251 height 25
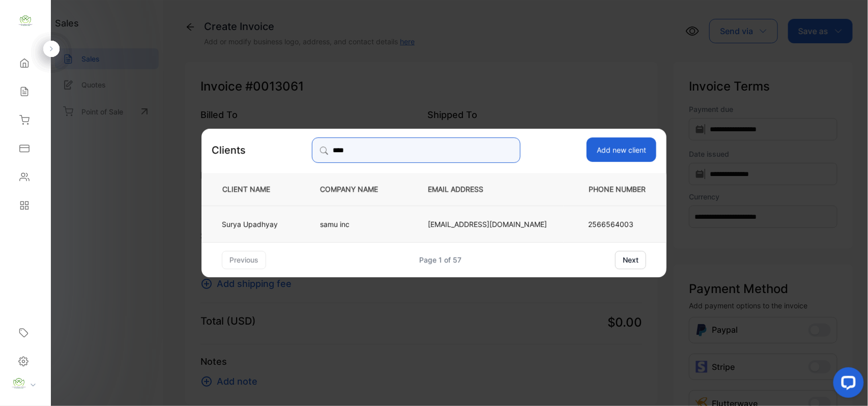
type input "****"
click at [303, 224] on td "Surya Upadhyay" at bounding box center [253, 223] width 102 height 37
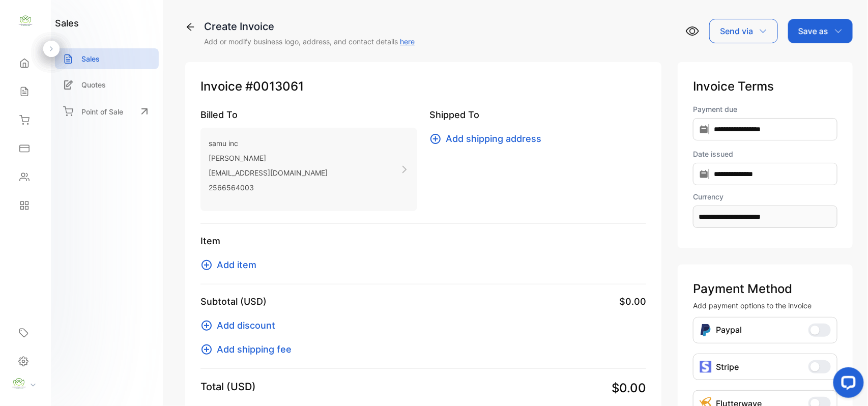
click at [235, 265] on span "Add item" at bounding box center [237, 265] width 40 height 14
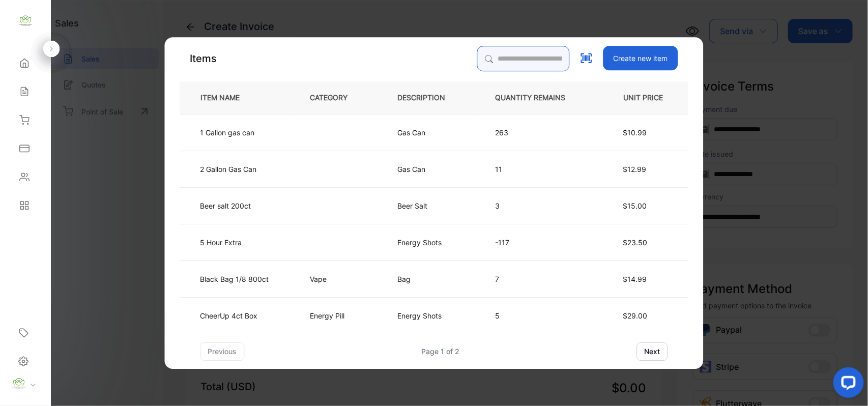
click at [507, 52] on input "search" at bounding box center [523, 58] width 93 height 25
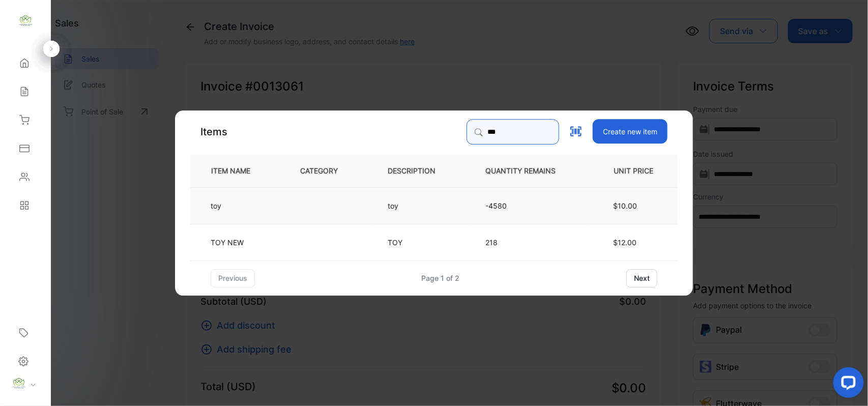
type input "***"
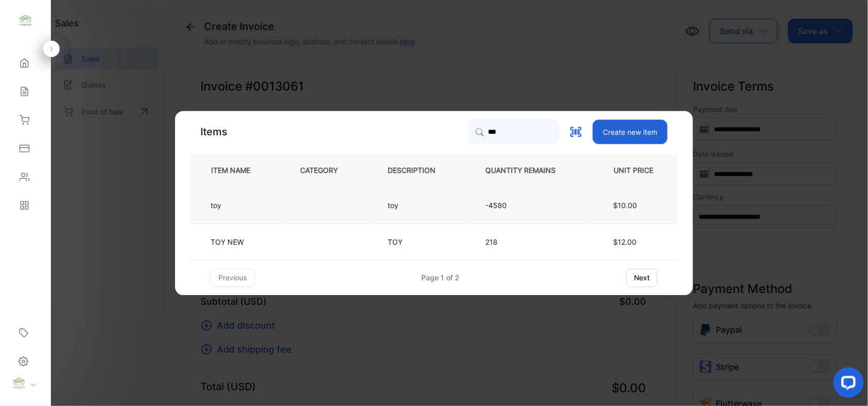
click at [426, 187] on td "toy" at bounding box center [420, 205] width 98 height 37
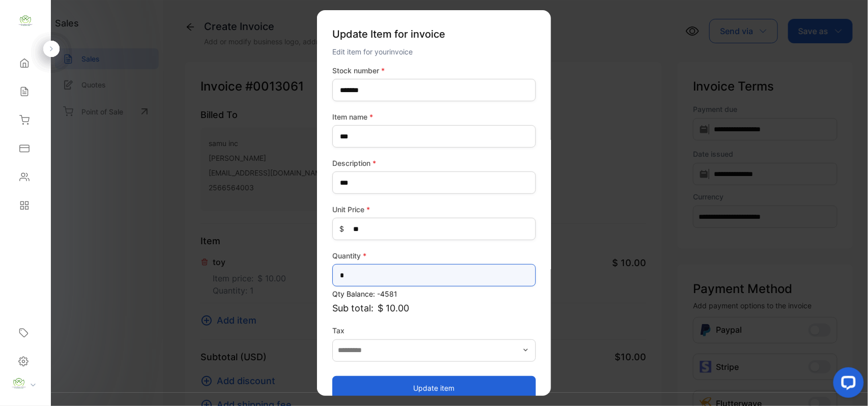
click at [429, 276] on input "*" at bounding box center [434, 275] width 204 height 22
type input "**"
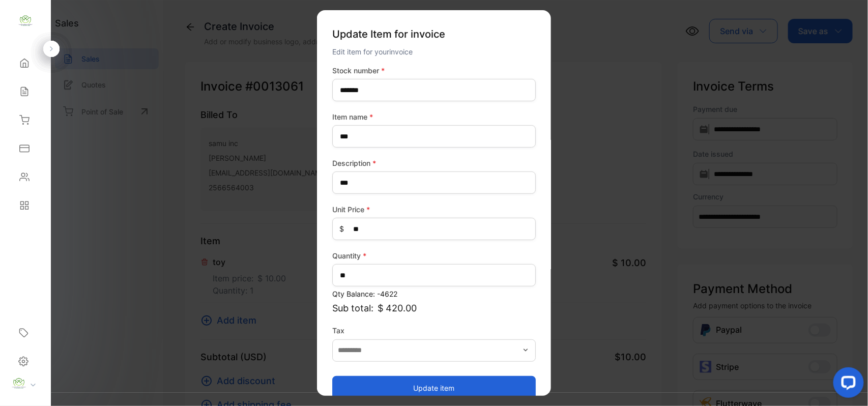
drag, startPoint x: 372, startPoint y: 385, endPoint x: 283, endPoint y: 330, distance: 104.5
click at [373, 383] on button "Update item" at bounding box center [434, 388] width 204 height 24
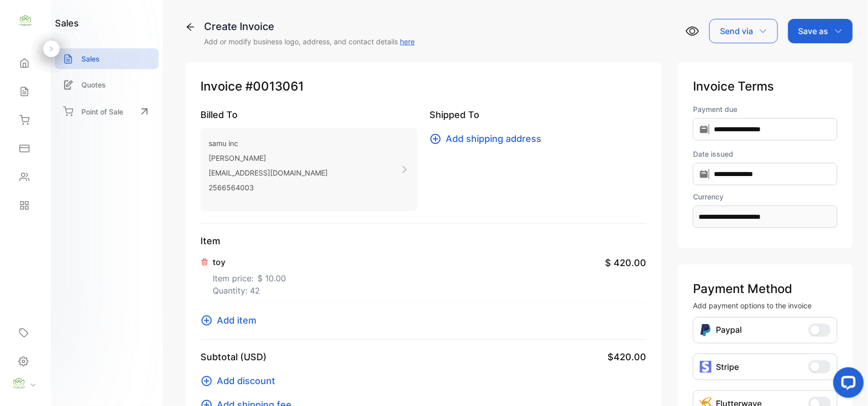
click at [245, 318] on span "Add item" at bounding box center [237, 321] width 40 height 14
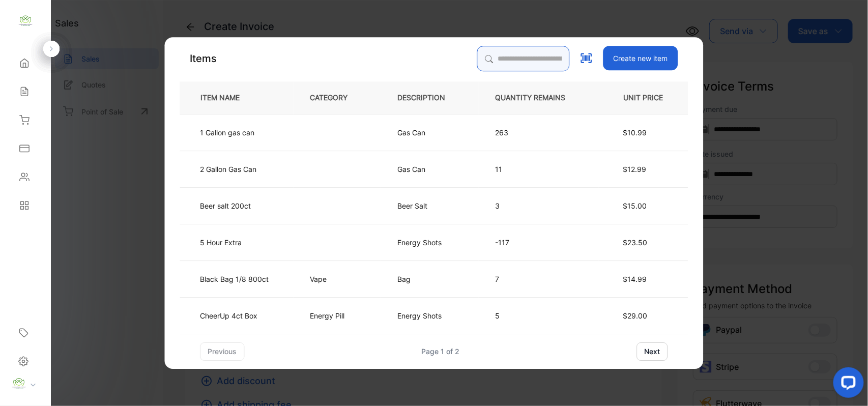
click at [528, 55] on input "search" at bounding box center [523, 58] width 93 height 25
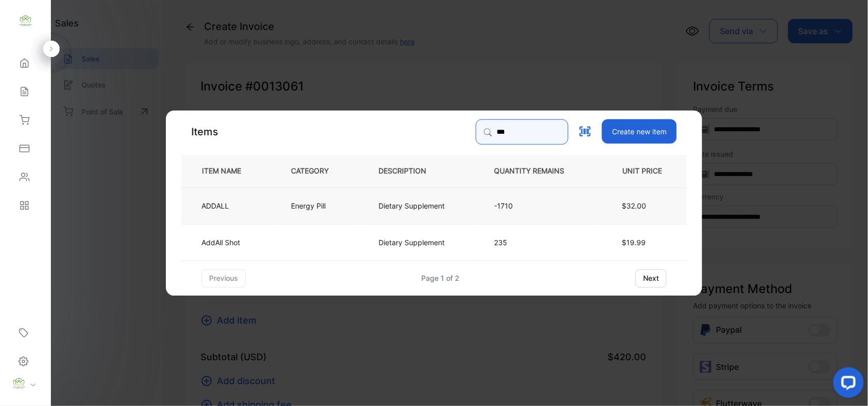
type input "***"
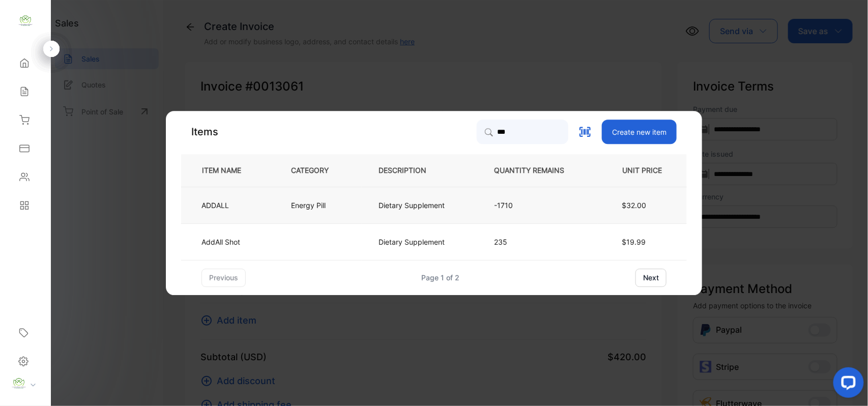
click at [297, 209] on p "Energy Pill" at bounding box center [308, 205] width 35 height 11
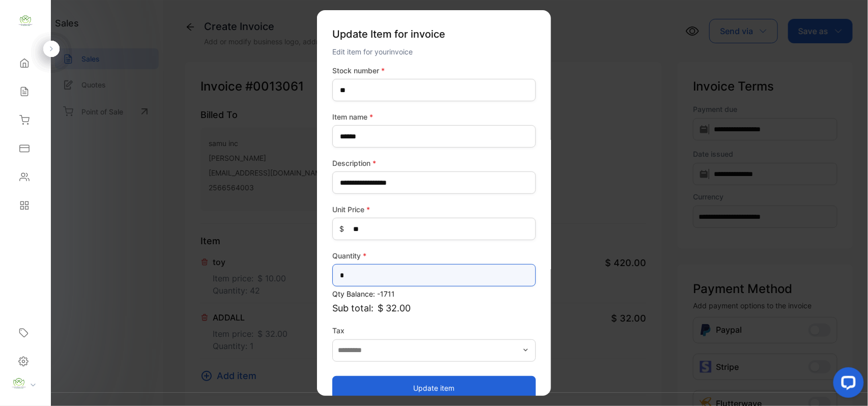
click at [378, 273] on input "*" at bounding box center [434, 275] width 204 height 22
type input "*"
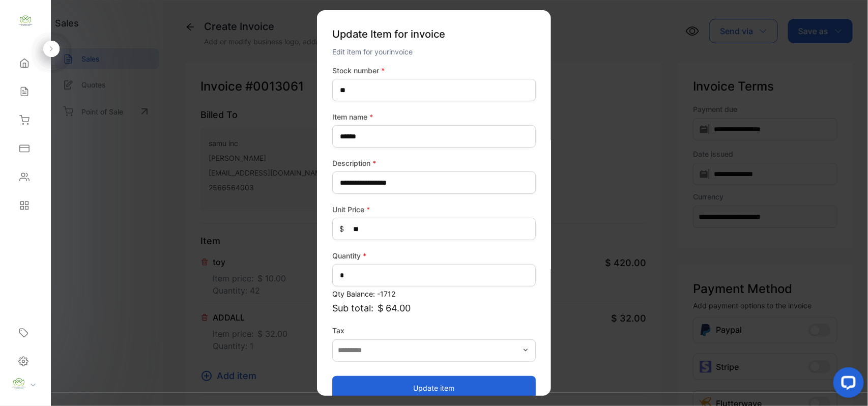
click at [375, 379] on button "Update item" at bounding box center [434, 388] width 204 height 24
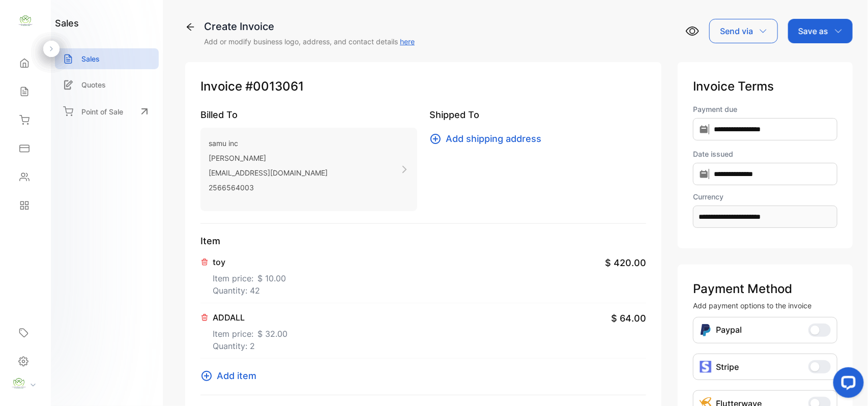
click at [241, 372] on span "Add item" at bounding box center [237, 376] width 40 height 14
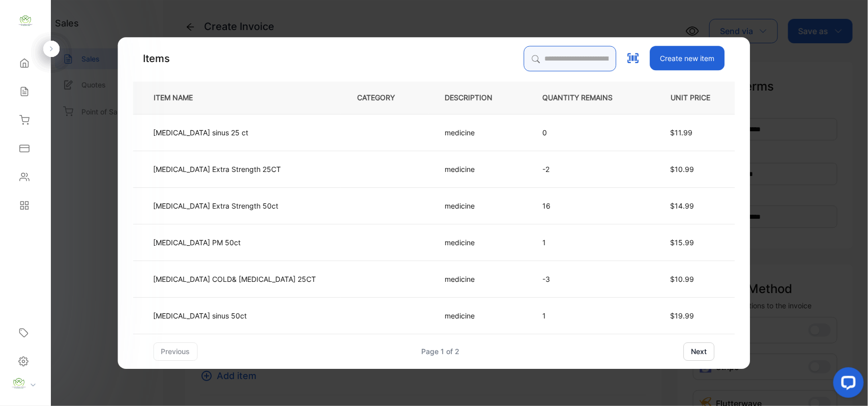
click at [524, 58] on input "search" at bounding box center [570, 58] width 93 height 25
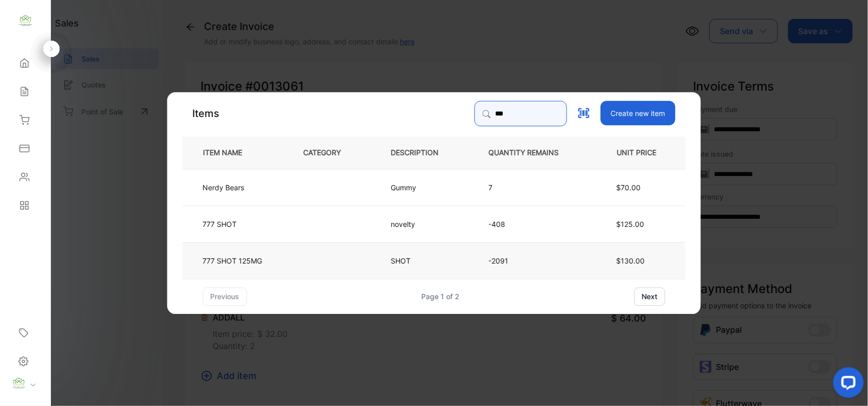
type input "***"
drag, startPoint x: 281, startPoint y: 253, endPoint x: 289, endPoint y: 248, distance: 8.9
click at [289, 248] on tr "777 SHOT 125MG SHOT -2091 $130.00" at bounding box center [434, 260] width 503 height 37
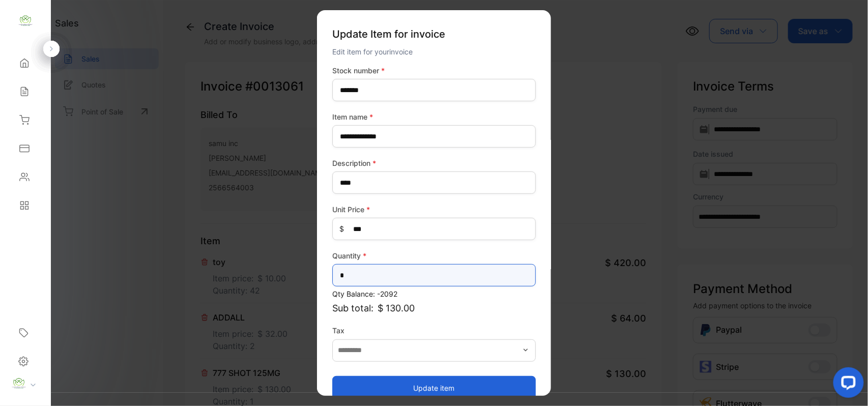
click at [474, 279] on input "*" at bounding box center [434, 275] width 204 height 22
type input "*"
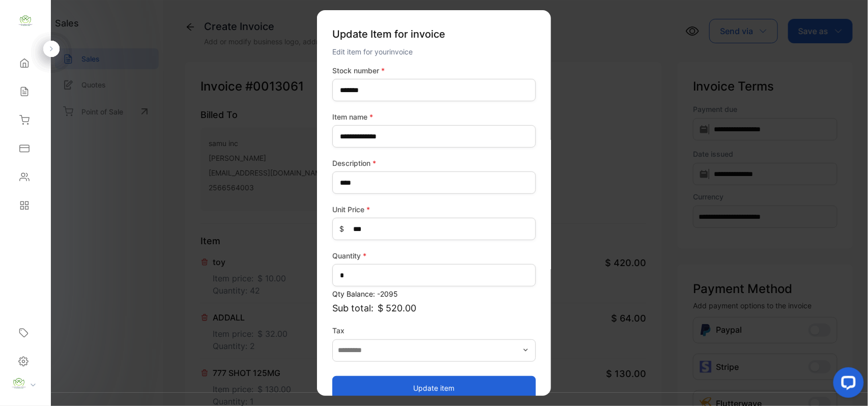
click at [442, 386] on button "Update item" at bounding box center [434, 388] width 204 height 24
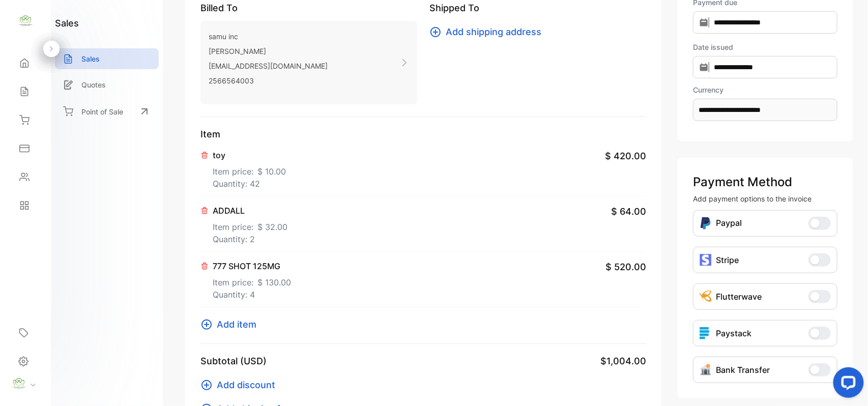
scroll to position [158, 0]
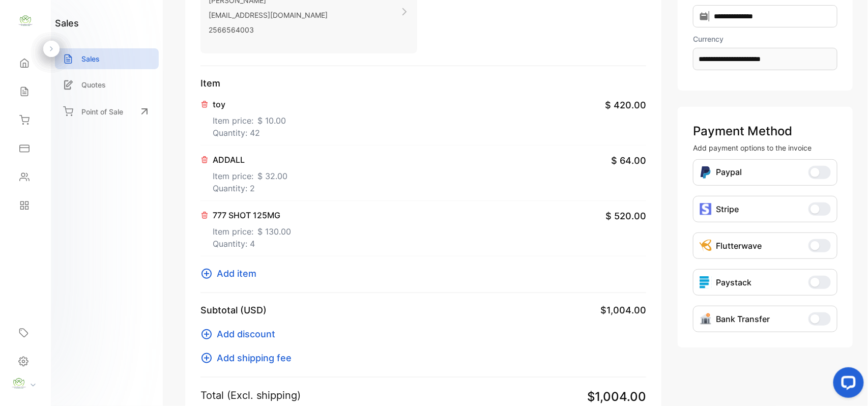
click at [245, 269] on span "Add item" at bounding box center [237, 274] width 40 height 14
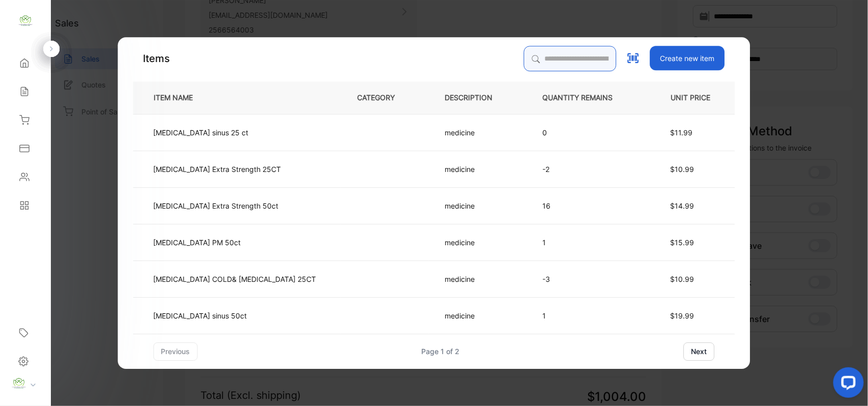
click at [524, 61] on input "search" at bounding box center [570, 58] width 93 height 25
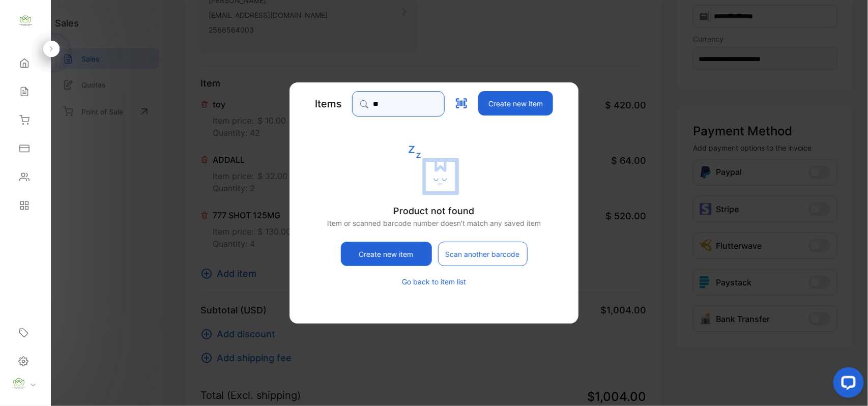
type input "*"
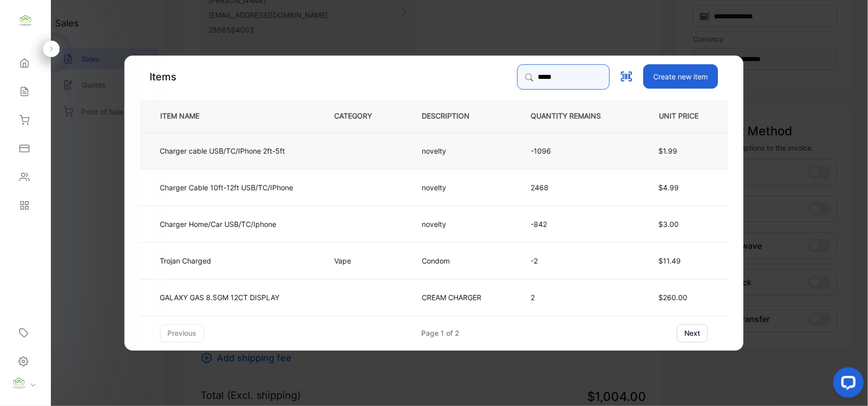
type input "*****"
click at [281, 153] on p "Charger cable USB/TC/IPhone 2ft-5ft" at bounding box center [222, 150] width 125 height 11
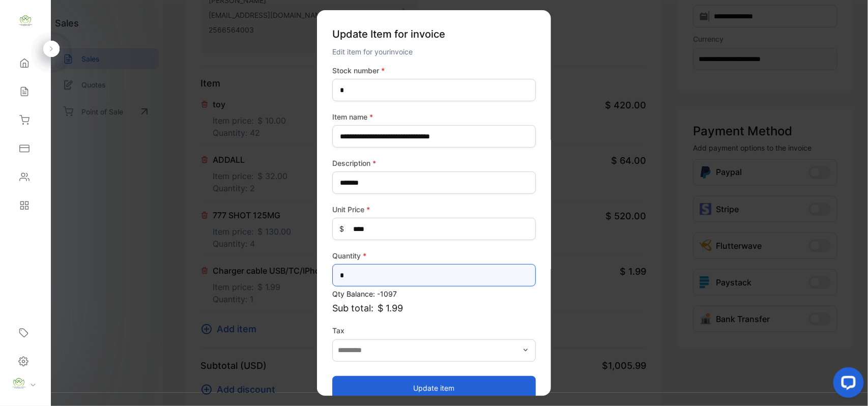
click at [355, 278] on input "*" at bounding box center [434, 275] width 204 height 22
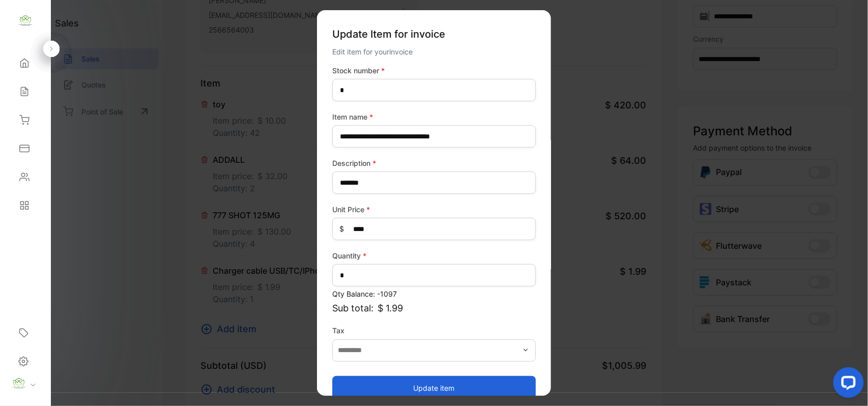
drag, startPoint x: 176, startPoint y: 288, endPoint x: 182, endPoint y: 284, distance: 7.6
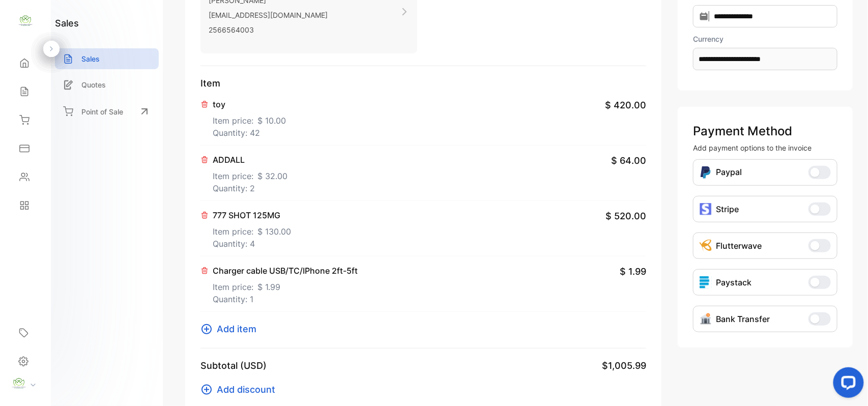
click at [207, 270] on icon at bounding box center [205, 271] width 6 height 6
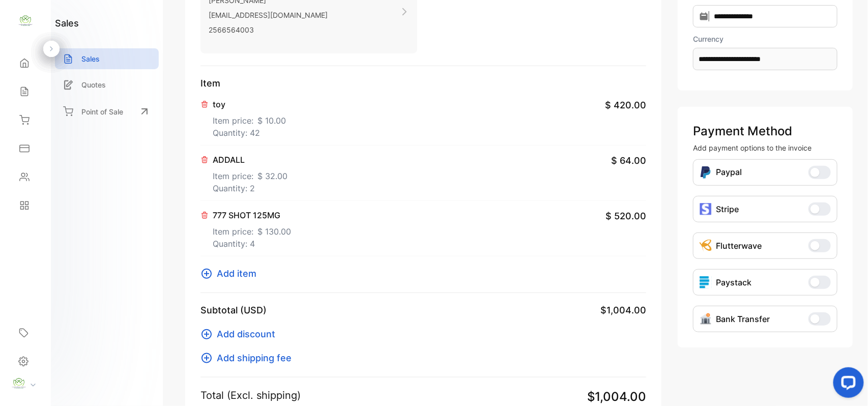
click at [225, 272] on span "Add item" at bounding box center [237, 274] width 40 height 14
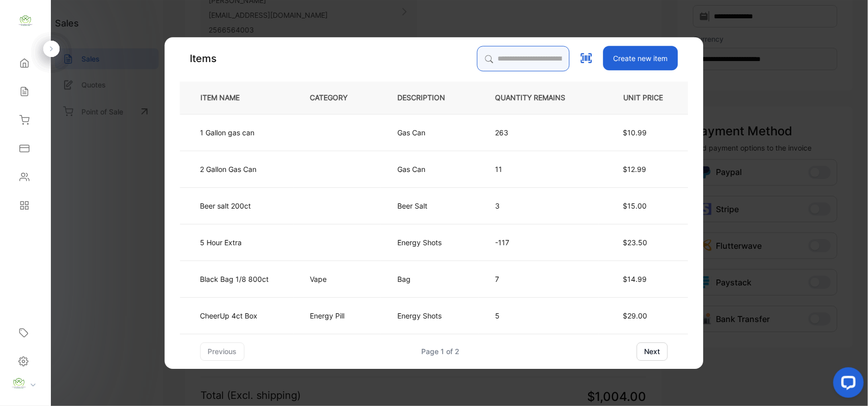
click at [491, 50] on input "search" at bounding box center [523, 58] width 93 height 25
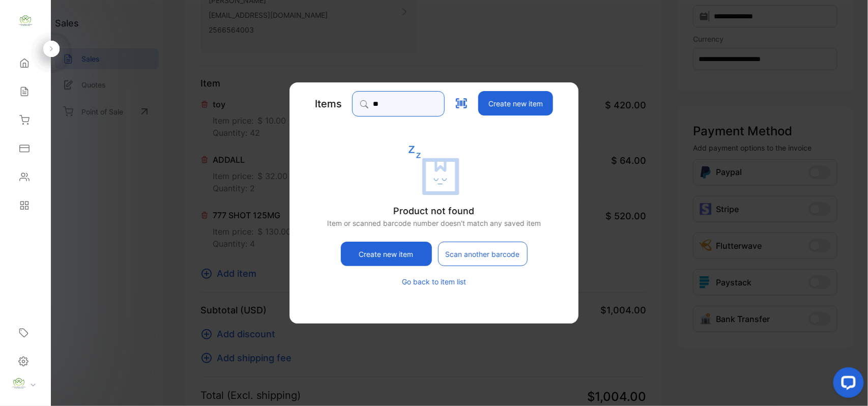
type input "*"
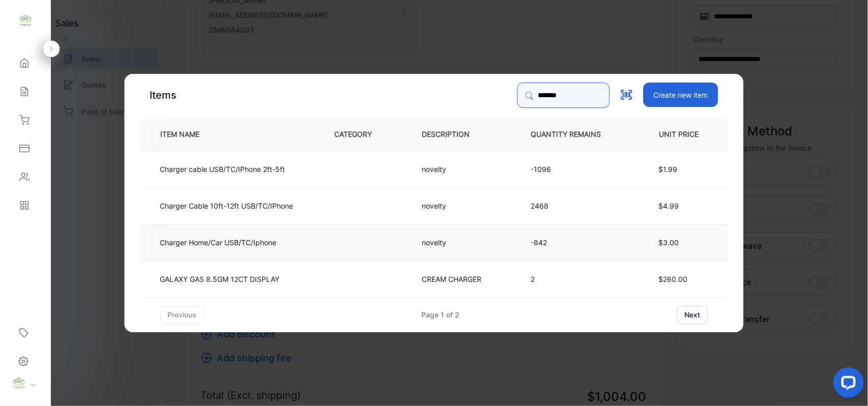
type input "*******"
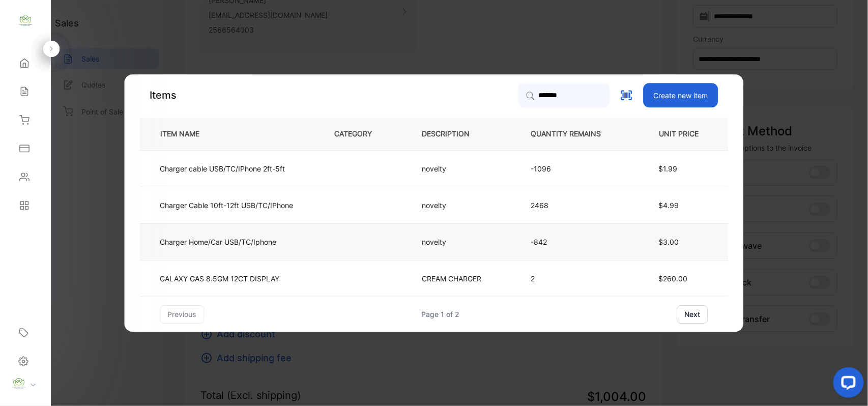
drag, startPoint x: 255, startPoint y: 243, endPoint x: 267, endPoint y: 241, distance: 11.8
click at [267, 241] on p "Charger Home/Car USB/TC/Iphone" at bounding box center [218, 242] width 117 height 11
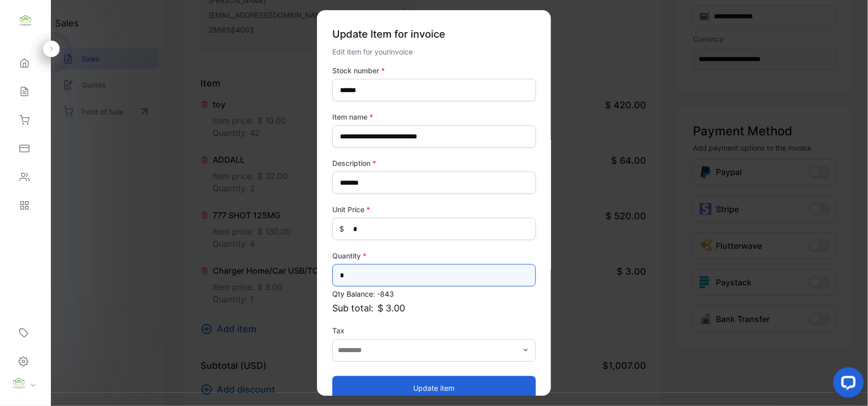
click at [455, 280] on input "*" at bounding box center [434, 275] width 204 height 22
type input "**"
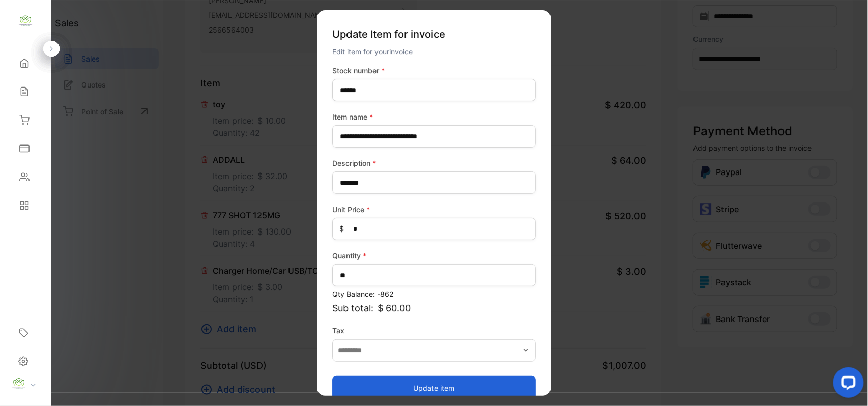
click at [446, 387] on button "Update item" at bounding box center [434, 388] width 204 height 24
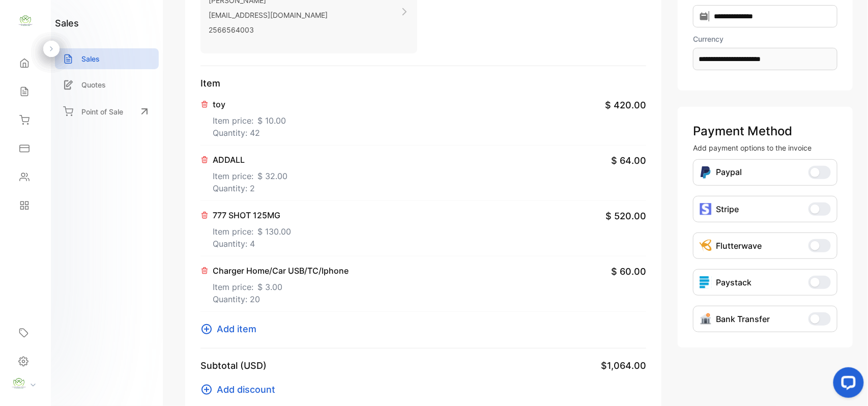
click at [248, 330] on span "Add item" at bounding box center [237, 329] width 40 height 14
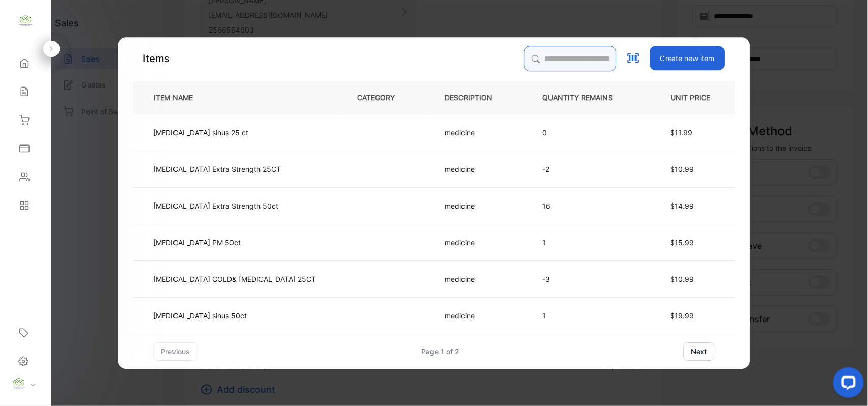
click at [538, 52] on input "search" at bounding box center [570, 58] width 93 height 25
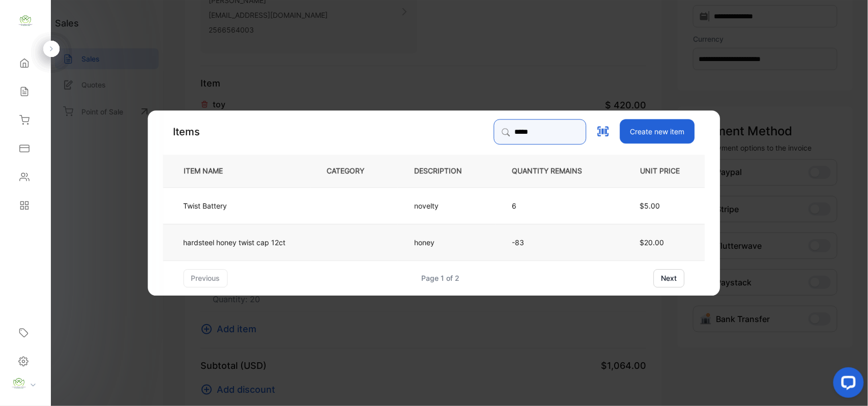
type input "*****"
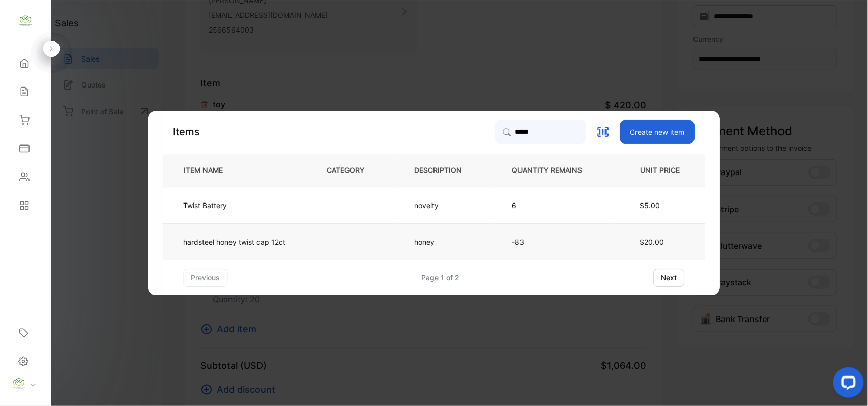
drag, startPoint x: 351, startPoint y: 246, endPoint x: 356, endPoint y: 250, distance: 6.9
click at [356, 250] on td at bounding box center [354, 241] width 88 height 37
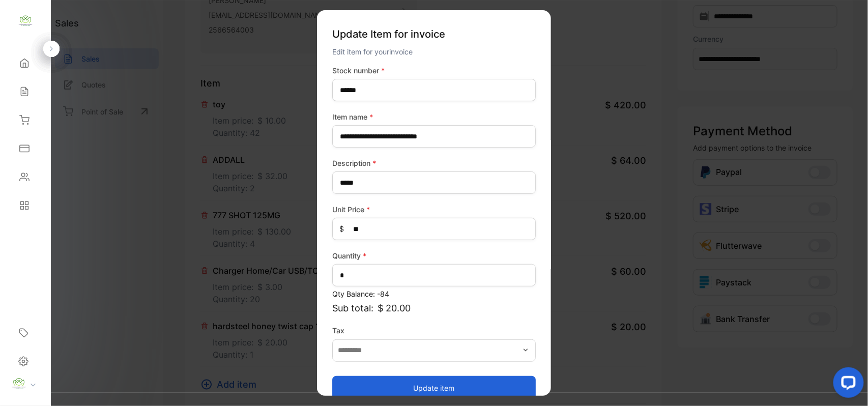
click at [518, 388] on button "Update item" at bounding box center [434, 388] width 204 height 24
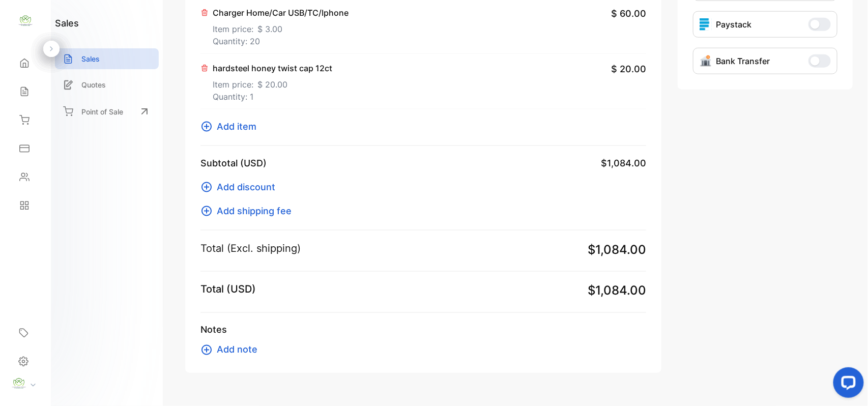
scroll to position [441, 0]
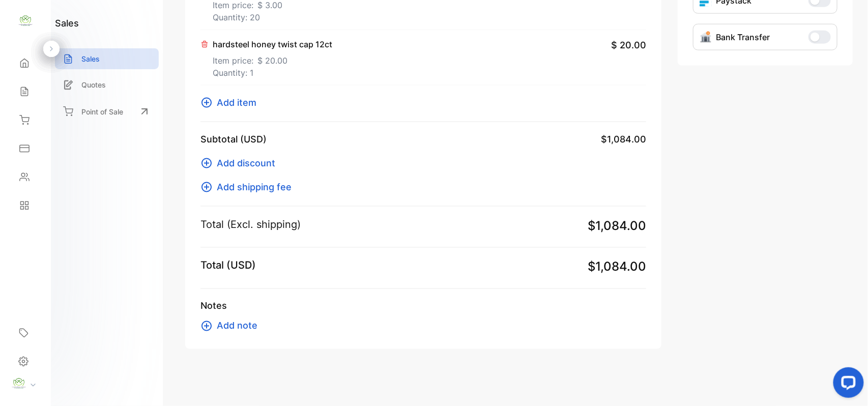
click at [246, 100] on span "Add item" at bounding box center [237, 103] width 40 height 14
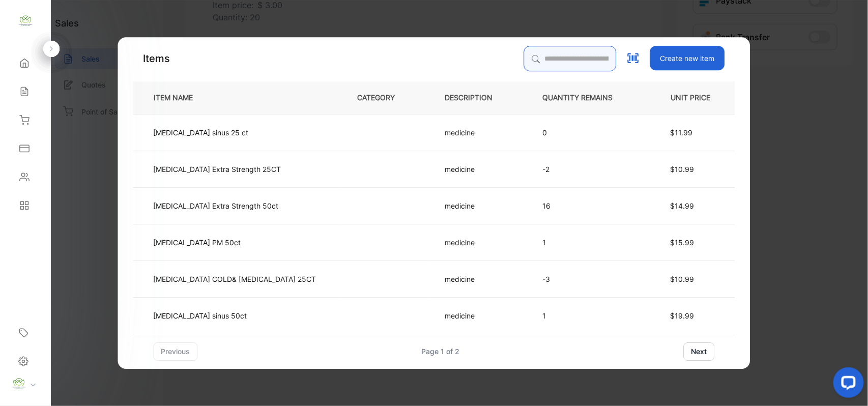
click at [524, 51] on input "search" at bounding box center [570, 58] width 93 height 25
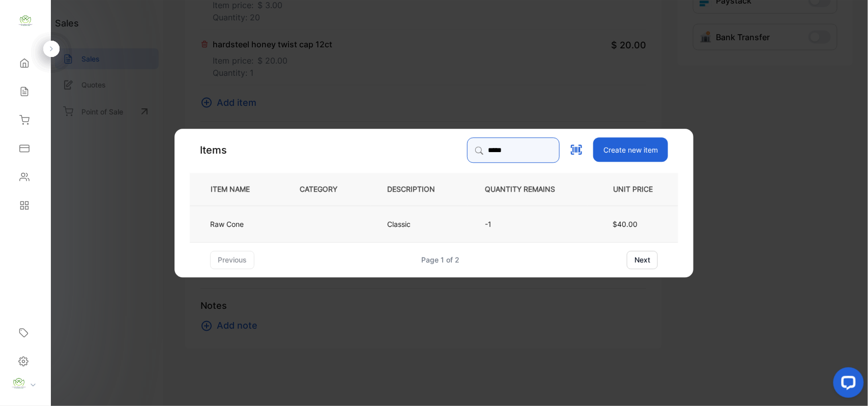
type input "*****"
click at [355, 216] on td at bounding box center [327, 223] width 88 height 37
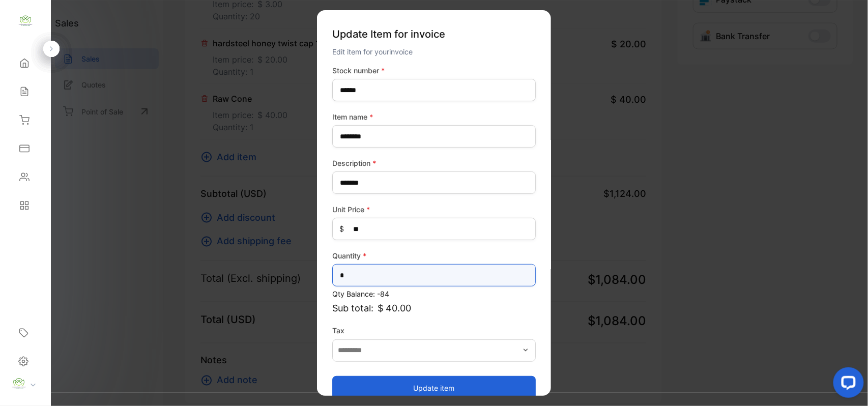
click at [374, 275] on input "*" at bounding box center [434, 275] width 204 height 22
type input "*"
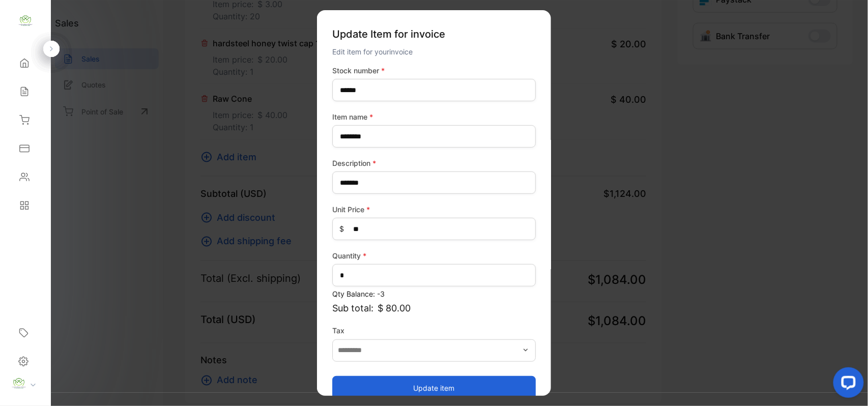
drag, startPoint x: 353, startPoint y: 381, endPoint x: 344, endPoint y: 368, distance: 16.2
click at [353, 381] on button "Update item" at bounding box center [434, 388] width 204 height 24
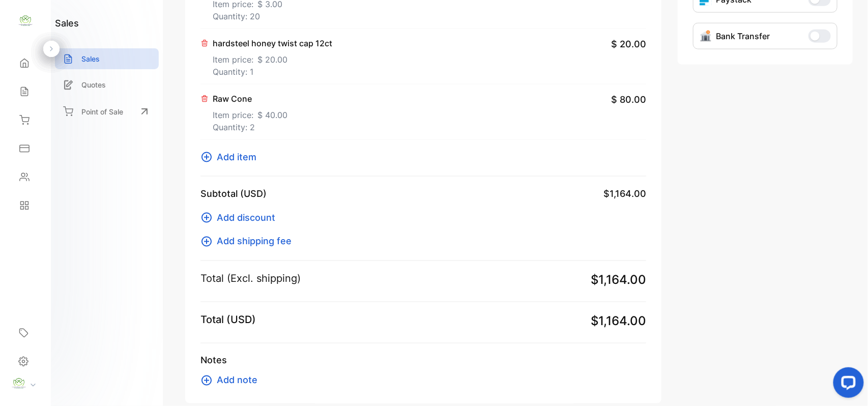
click at [225, 152] on span "Add item" at bounding box center [237, 157] width 40 height 14
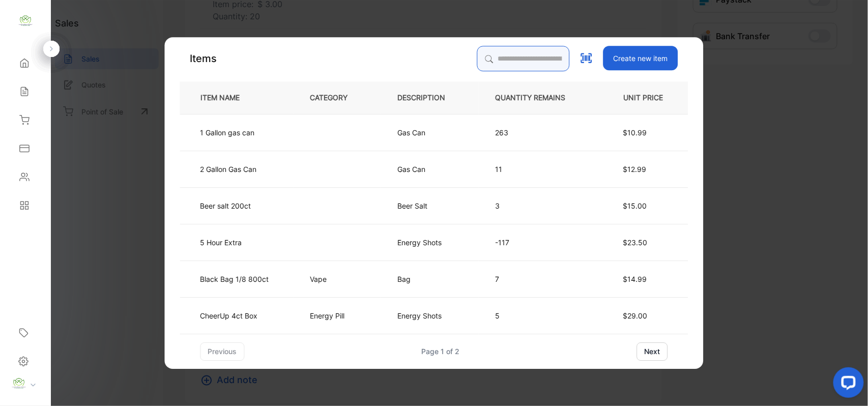
click at [510, 56] on input "search" at bounding box center [523, 58] width 93 height 25
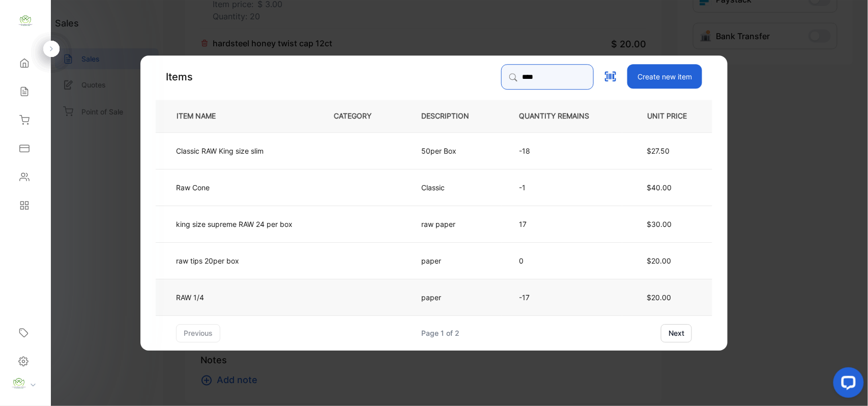
type input "***"
click at [228, 288] on td "RAW 1/4" at bounding box center [236, 296] width 161 height 37
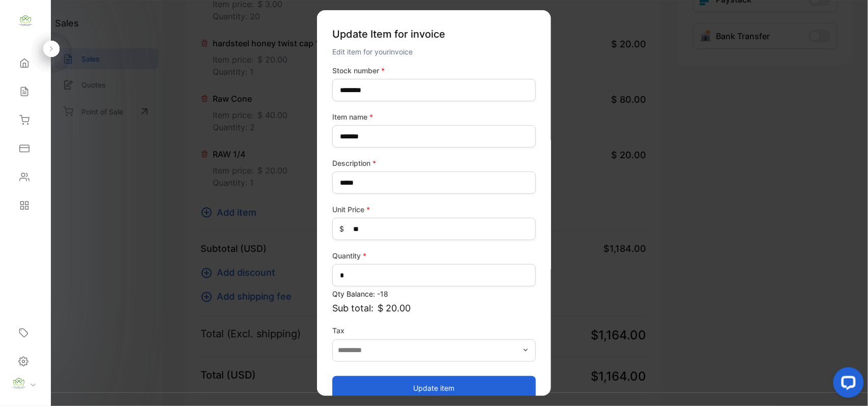
click at [390, 383] on button "Update item" at bounding box center [434, 388] width 204 height 24
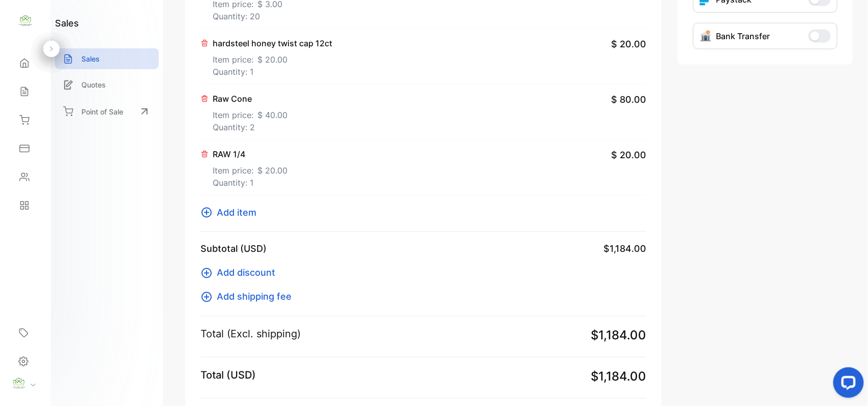
click at [247, 210] on span "Add item" at bounding box center [237, 213] width 40 height 14
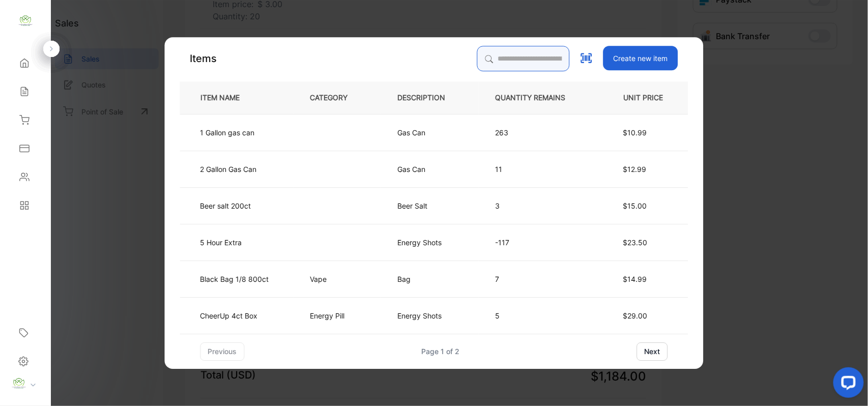
click at [514, 50] on input "search" at bounding box center [523, 58] width 93 height 25
type input "*"
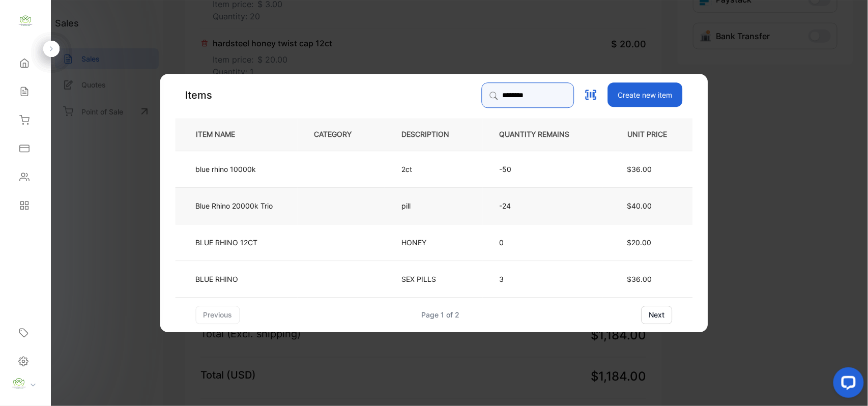
type input "********"
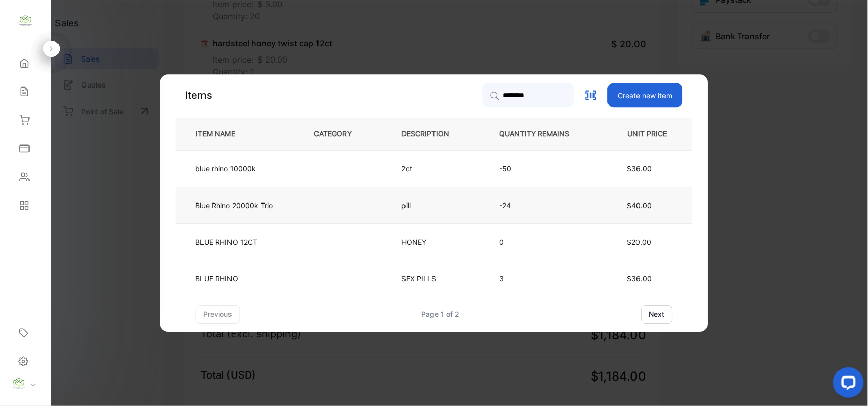
click at [307, 207] on td at bounding box center [342, 205] width 88 height 37
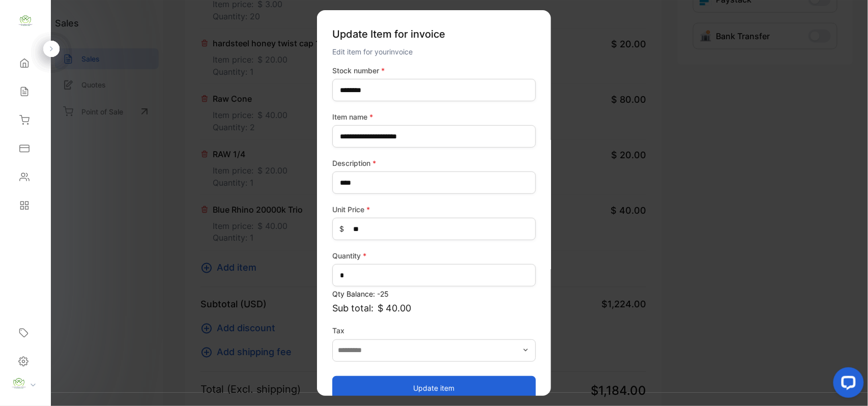
click at [436, 385] on button "Update item" at bounding box center [434, 388] width 204 height 24
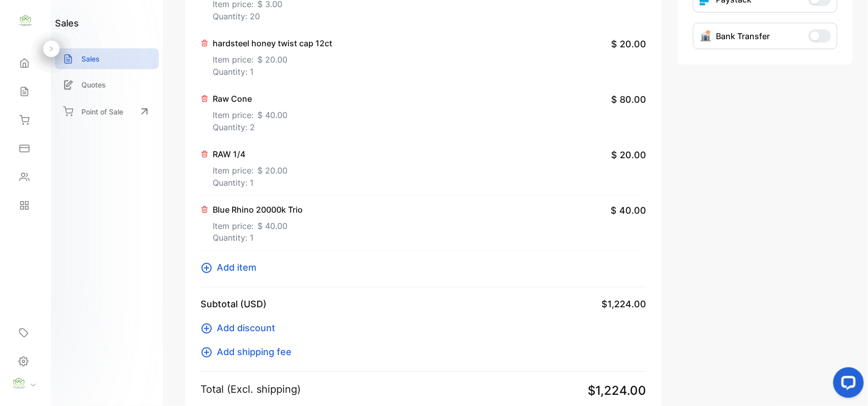
click at [233, 269] on span "Add item" at bounding box center [237, 268] width 40 height 14
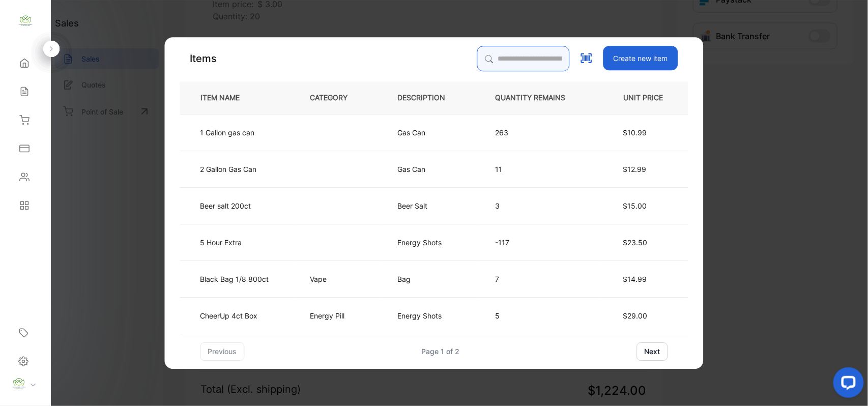
click at [546, 54] on input "search" at bounding box center [523, 58] width 93 height 25
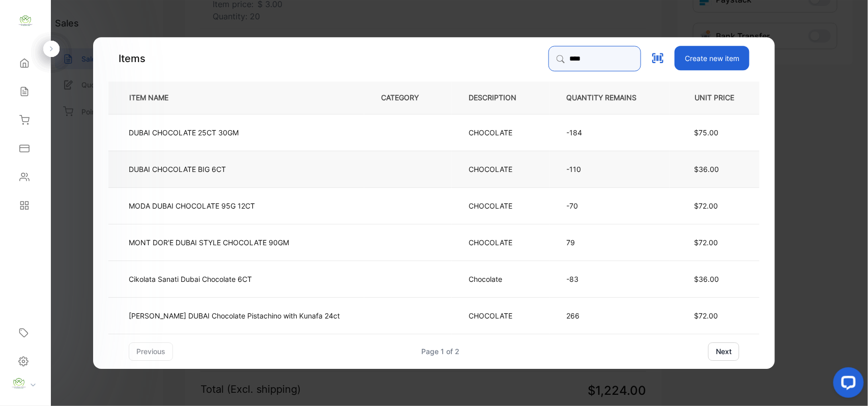
type input "****"
click at [312, 173] on td "DUBAI CHOCOLATE BIG 6CT" at bounding box center [236, 168] width 256 height 37
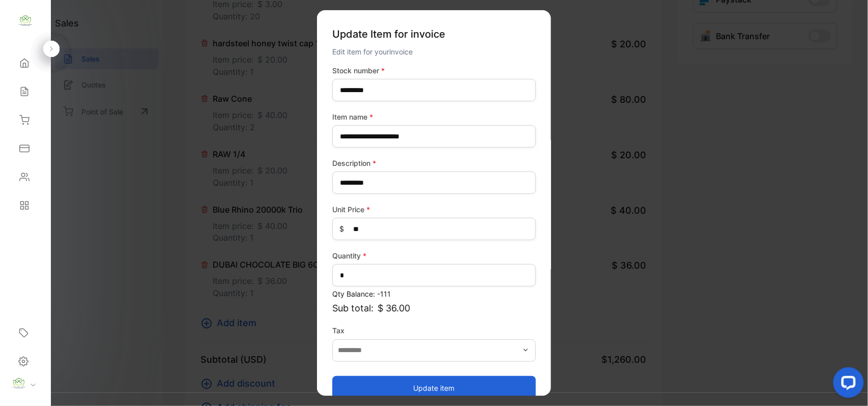
click at [433, 387] on button "Update item" at bounding box center [434, 388] width 204 height 24
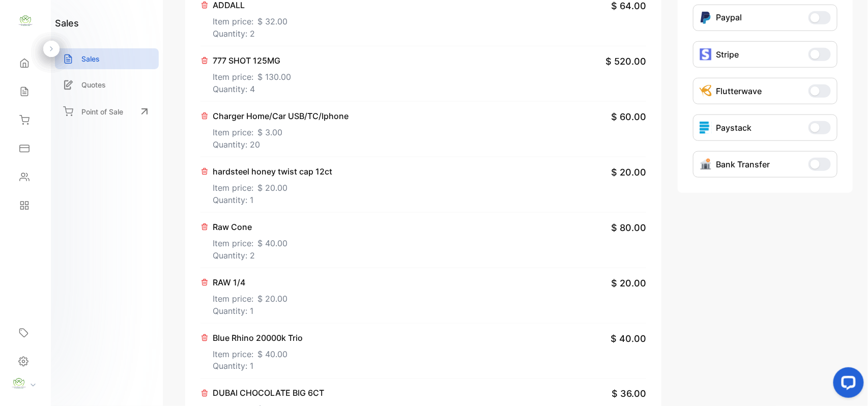
scroll to position [283, 0]
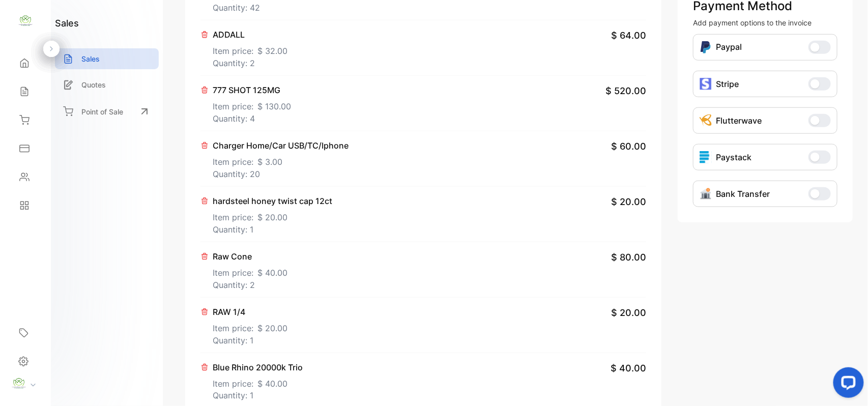
click at [278, 167] on span "$ 3.00" at bounding box center [270, 162] width 25 height 12
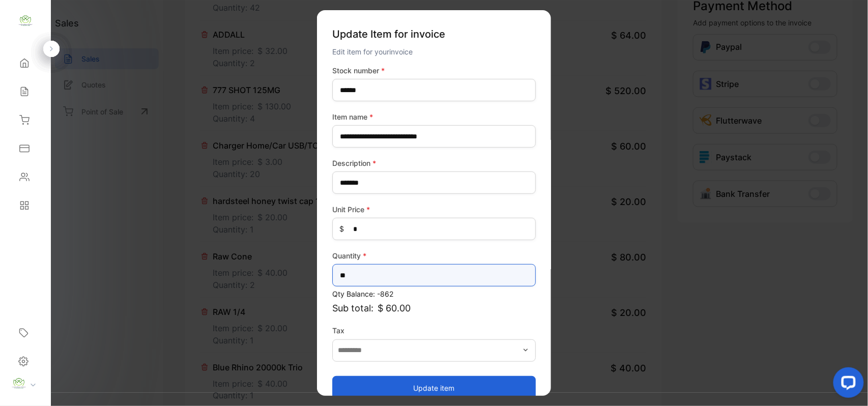
click at [392, 275] on input "**" at bounding box center [434, 275] width 204 height 22
type input "*"
type input "**"
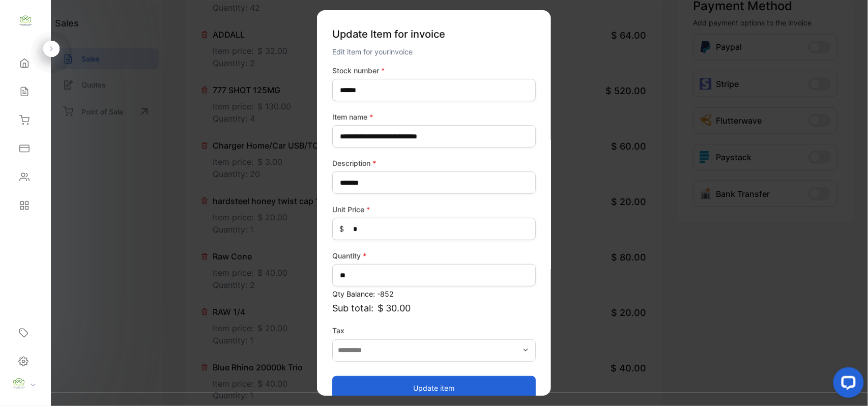
click at [371, 385] on button "Update item" at bounding box center [434, 388] width 204 height 24
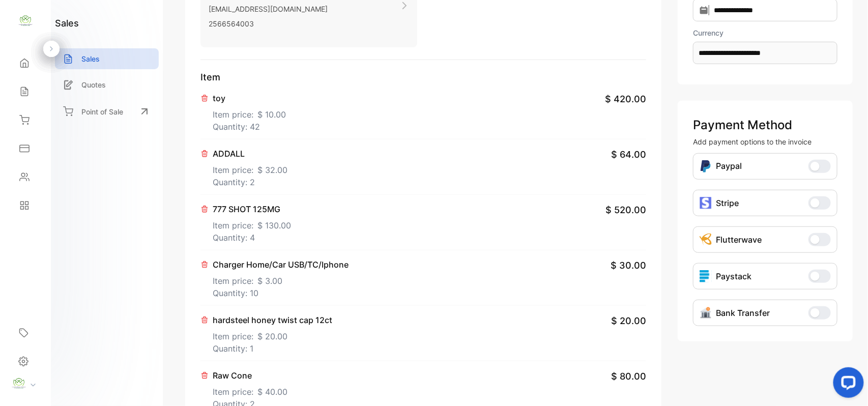
scroll to position [0, 0]
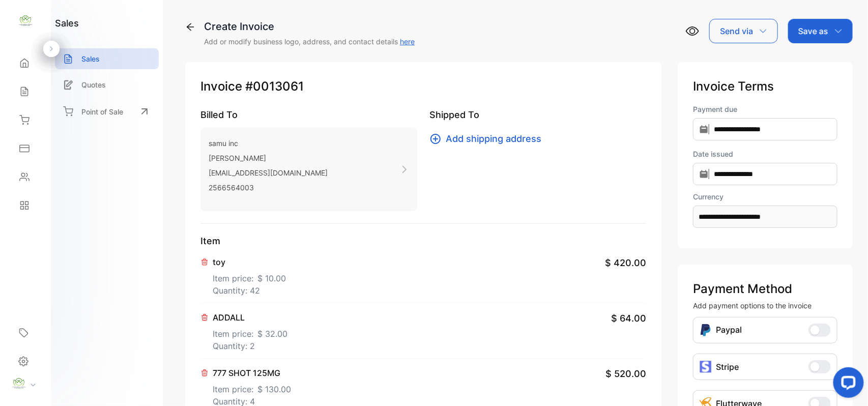
click at [829, 37] on div "Save as" at bounding box center [820, 31] width 65 height 24
click at [829, 65] on div "Invoice" at bounding box center [818, 64] width 59 height 20
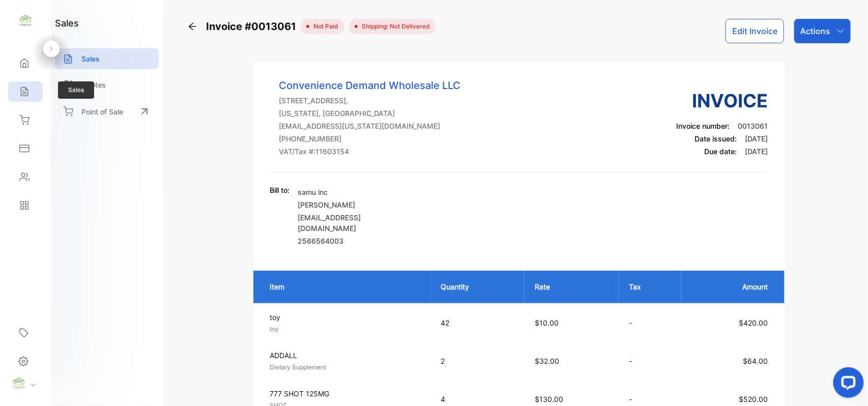
click at [20, 95] on icon at bounding box center [24, 92] width 10 height 10
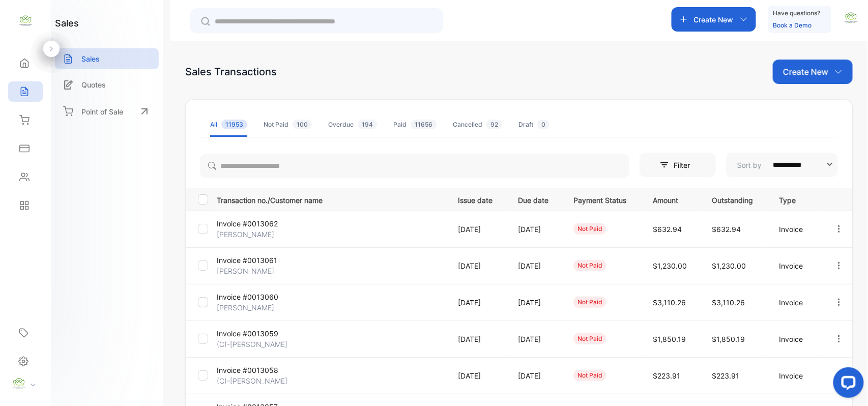
click at [229, 229] on p "[PERSON_NAME]" at bounding box center [255, 234] width 76 height 11
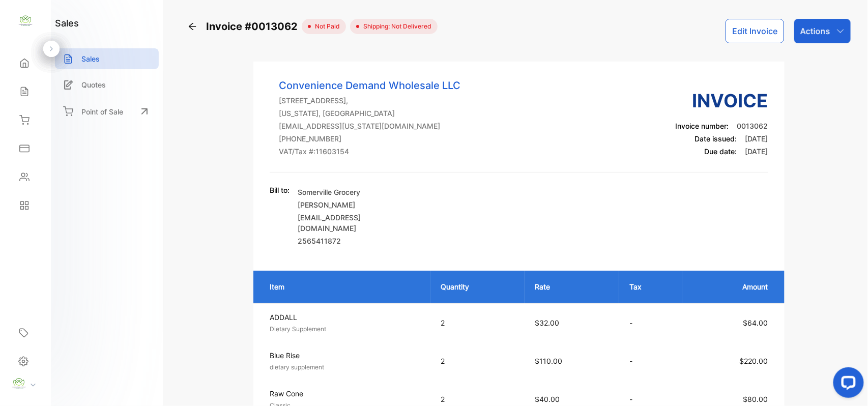
click at [805, 29] on p "Actions" at bounding box center [816, 31] width 30 height 12
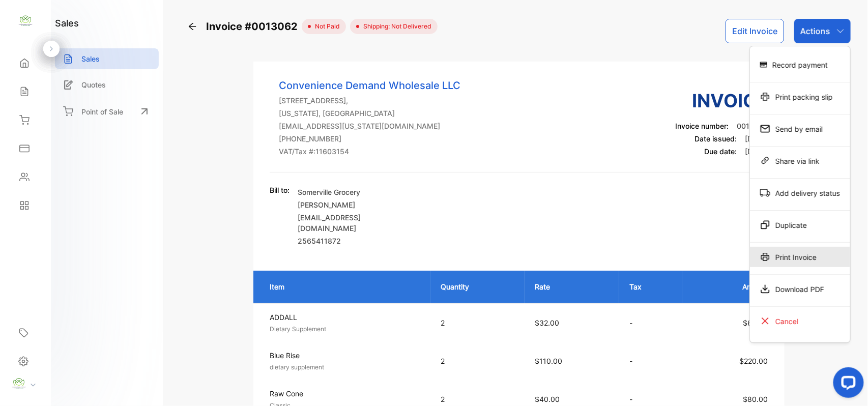
click at [796, 252] on div "Print Invoice" at bounding box center [800, 257] width 100 height 20
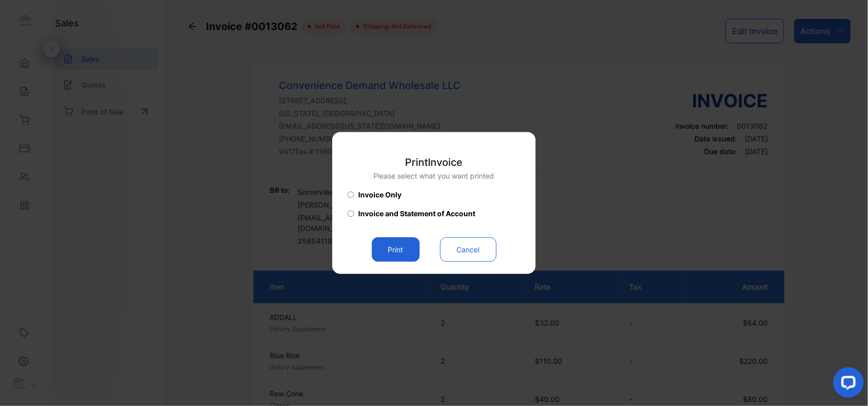
click at [401, 249] on button "Print" at bounding box center [396, 250] width 48 height 24
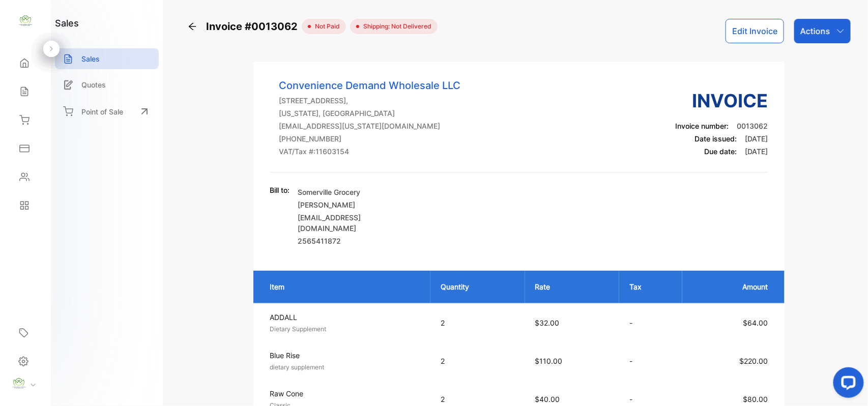
click at [29, 177] on icon at bounding box center [24, 177] width 10 height 10
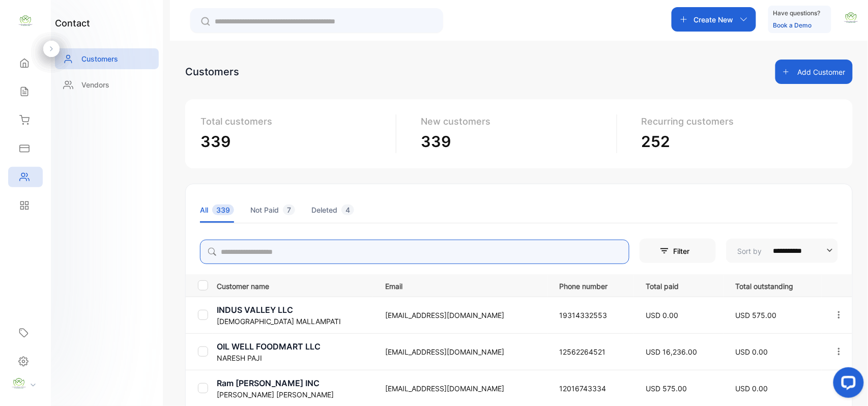
click at [345, 249] on input "search" at bounding box center [415, 252] width 430 height 24
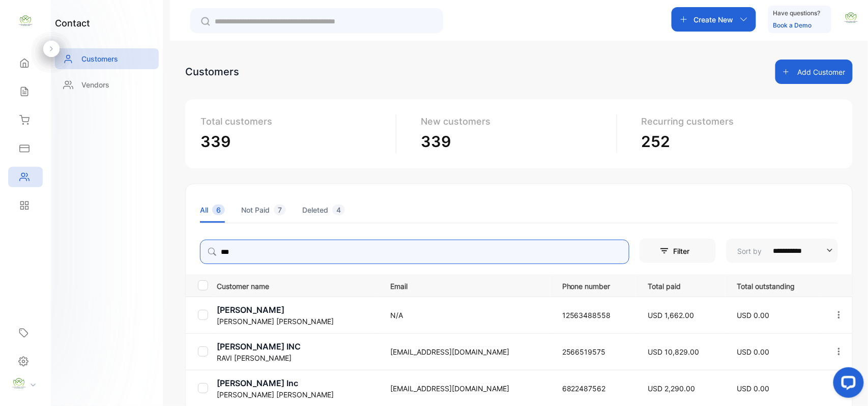
type input "***"
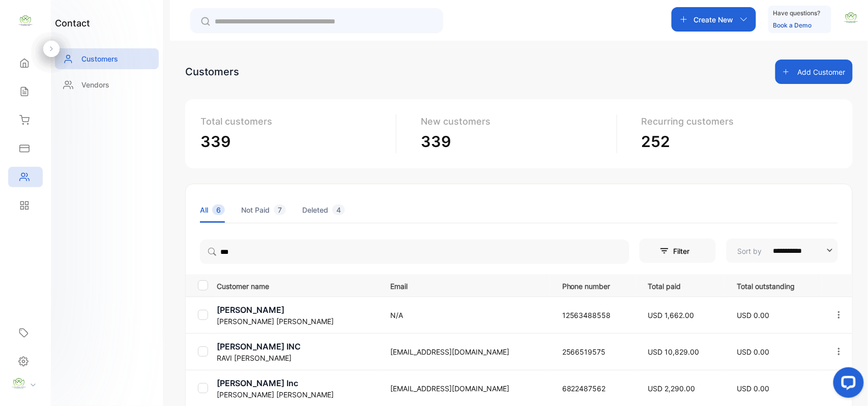
click at [118, 290] on div "contact Customers Vendors" at bounding box center [107, 203] width 112 height 406
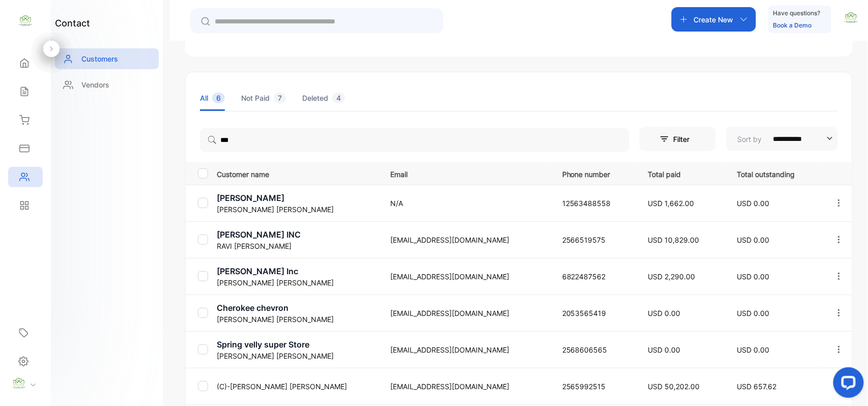
scroll to position [158, 0]
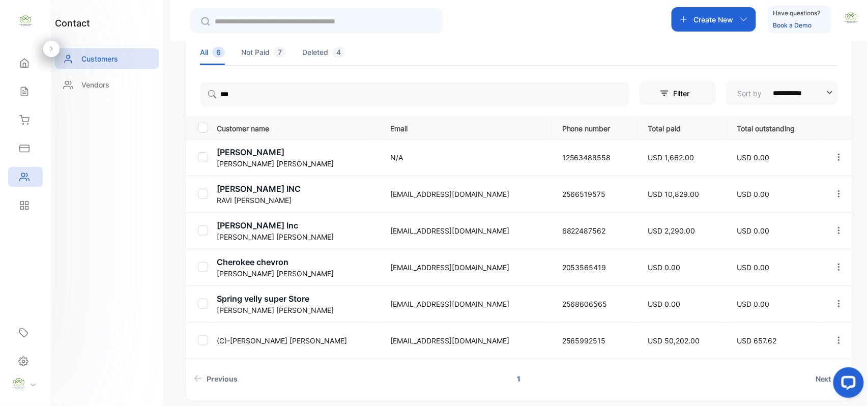
click at [260, 336] on p "(C)-Vipul Patel" at bounding box center [297, 340] width 161 height 11
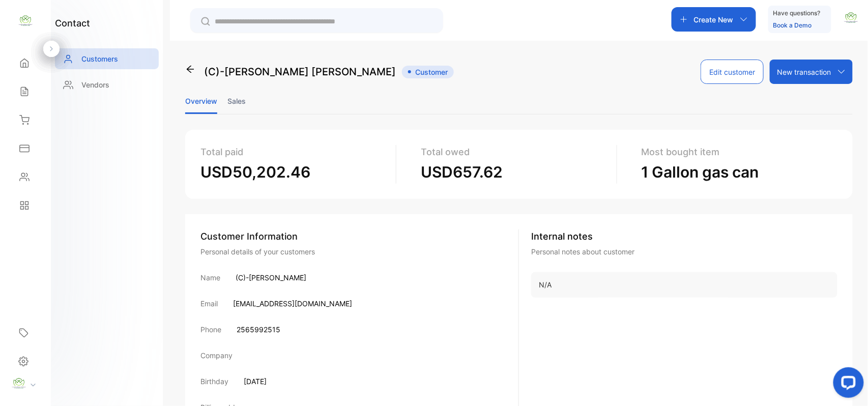
click at [245, 99] on li "Sales" at bounding box center [237, 101] width 18 height 26
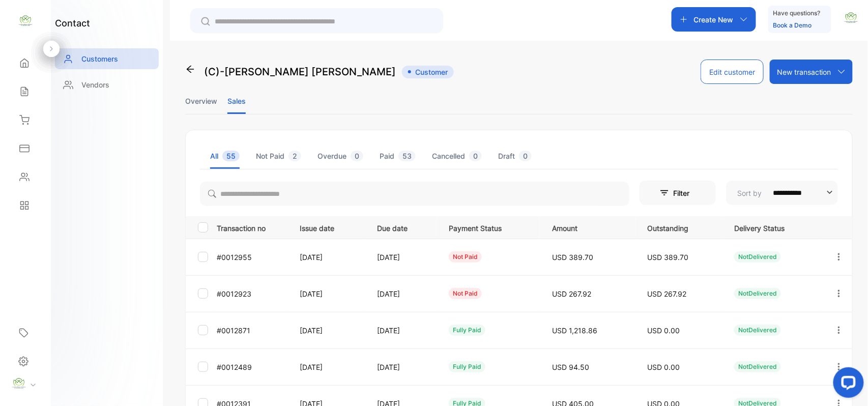
click at [838, 257] on icon "button" at bounding box center [839, 256] width 2 height 7
click at [798, 287] on div "View" at bounding box center [793, 288] width 115 height 20
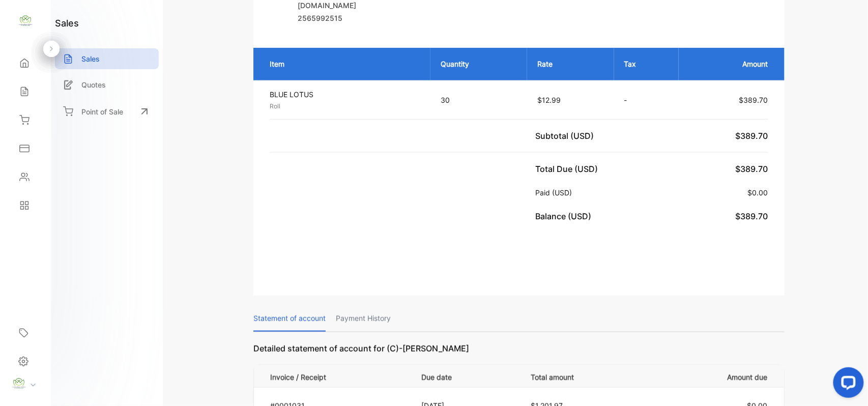
scroll to position [317, 0]
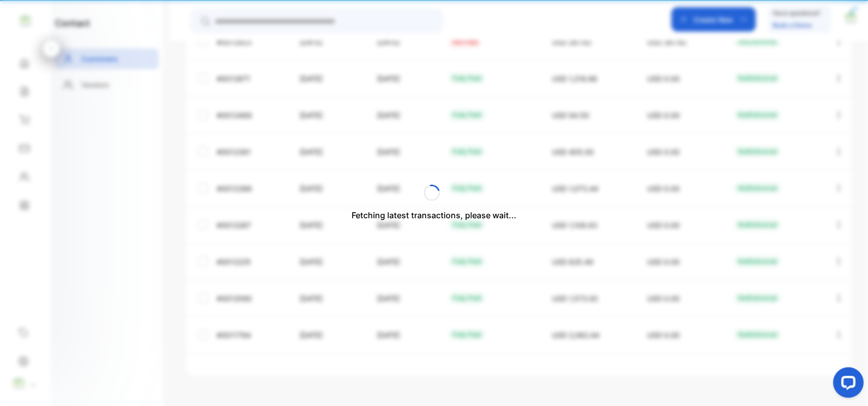
scroll to position [97, 0]
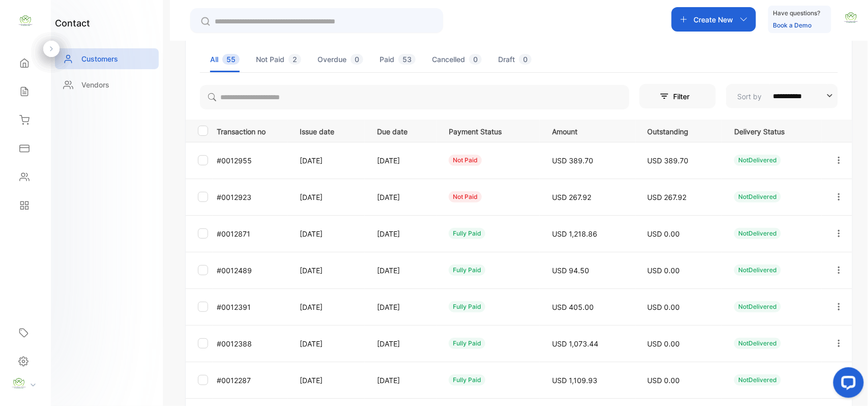
click at [838, 194] on icon "button" at bounding box center [839, 196] width 9 height 9
click at [799, 224] on div "View" at bounding box center [793, 228] width 115 height 20
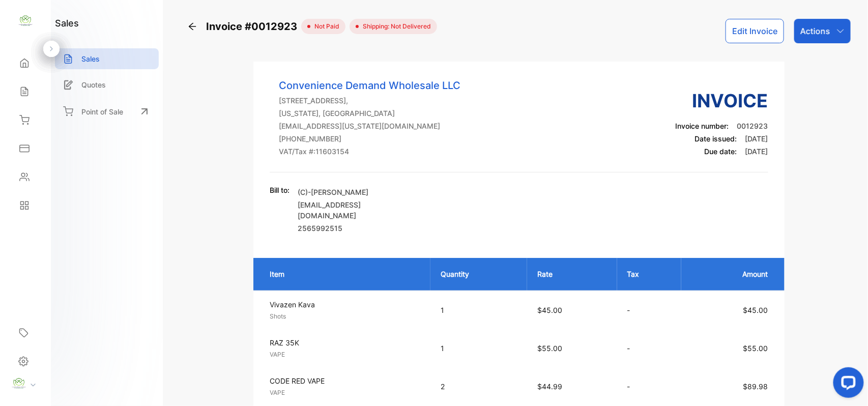
click at [770, 21] on button "Edit Invoice" at bounding box center [755, 31] width 59 height 24
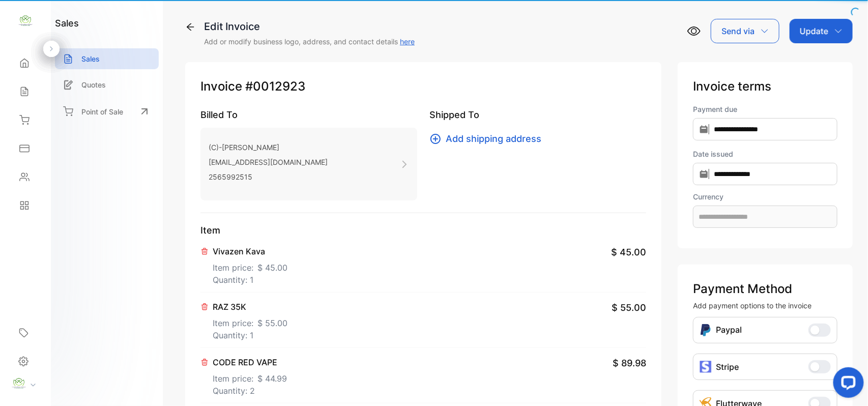
type input "**********"
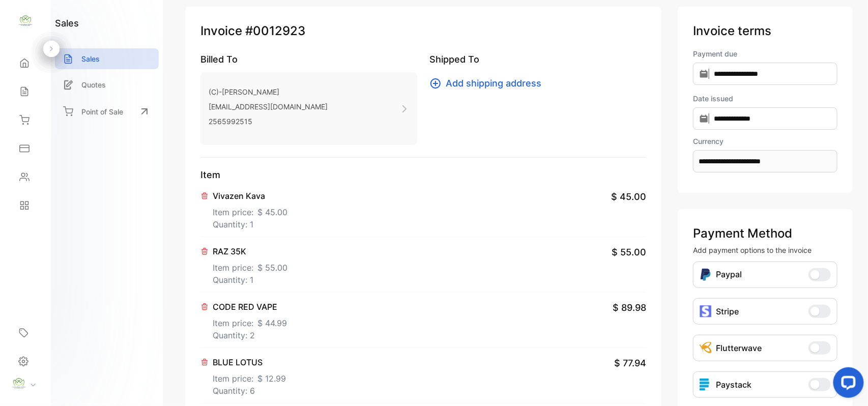
scroll to position [158, 0]
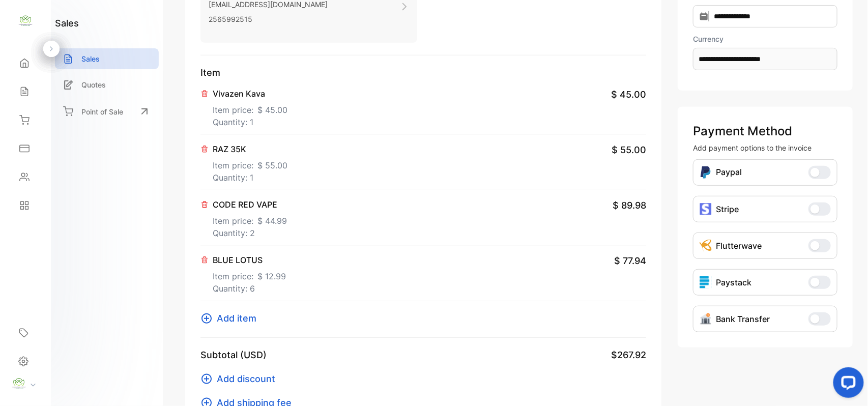
click at [277, 222] on span "$ 44.99" at bounding box center [273, 221] width 30 height 12
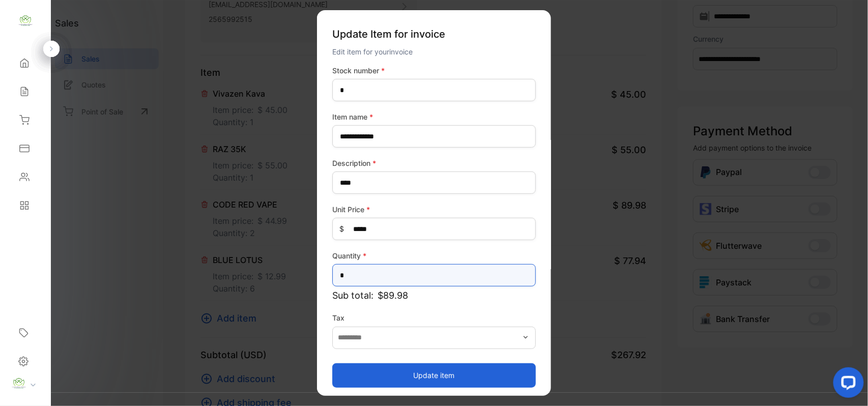
click at [395, 266] on input "*" at bounding box center [434, 275] width 204 height 22
type input "*"
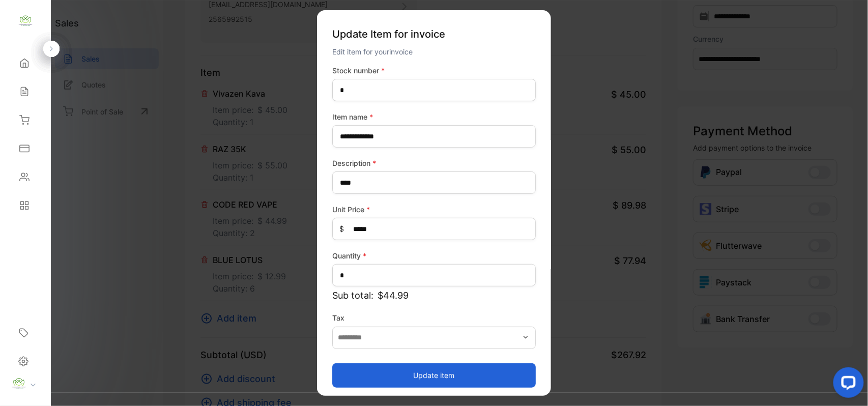
click at [377, 375] on button "Update item" at bounding box center [434, 375] width 204 height 24
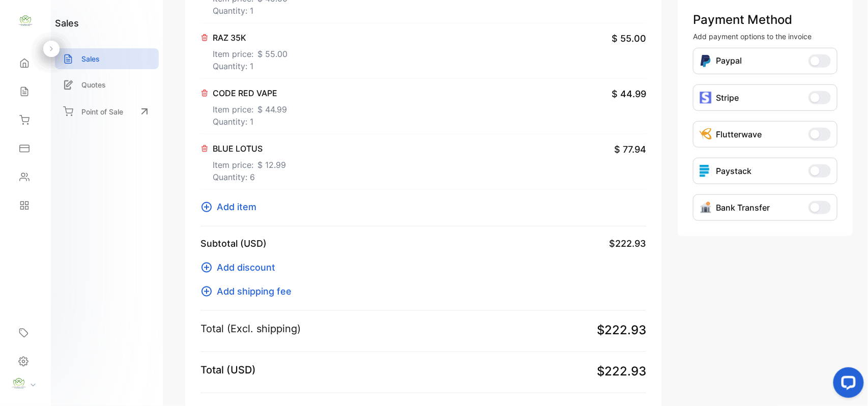
scroll to position [375, 0]
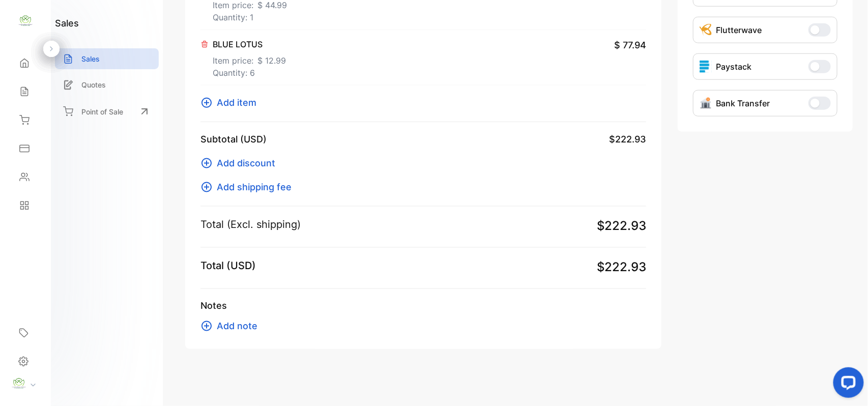
click at [228, 328] on span "Add note" at bounding box center [237, 326] width 41 height 14
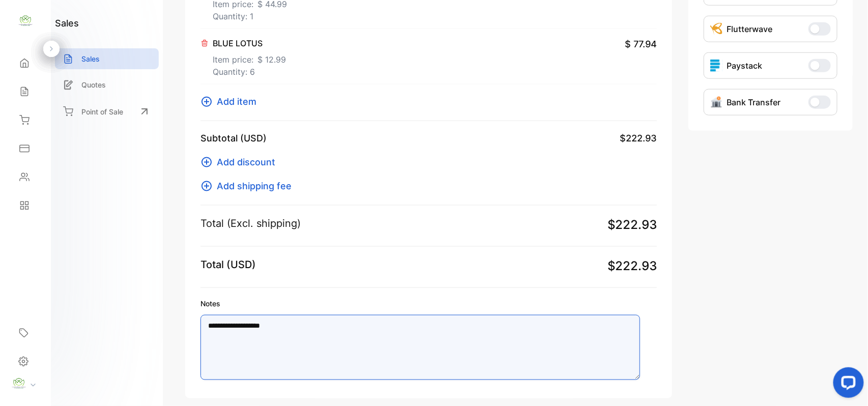
click at [302, 336] on textarea "**********" at bounding box center [421, 347] width 440 height 65
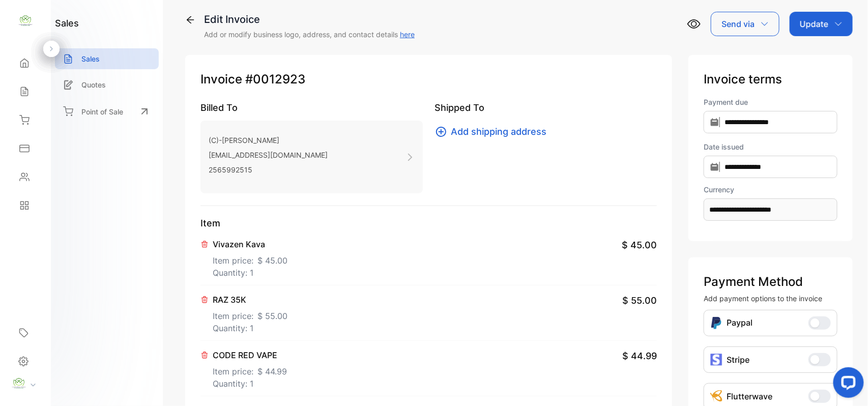
scroll to position [0, 0]
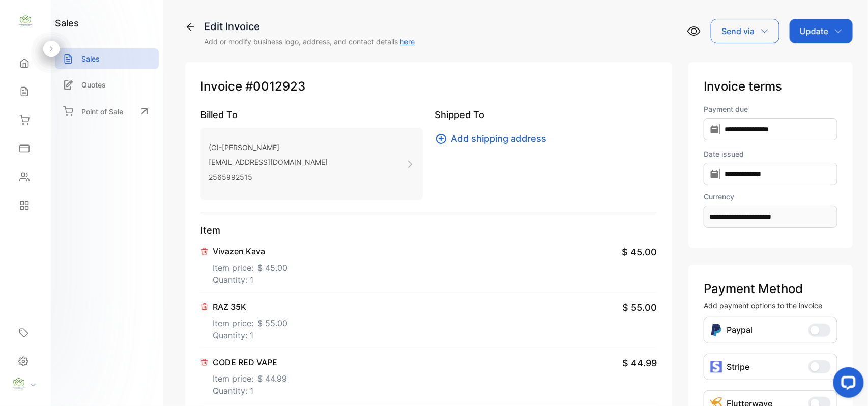
drag, startPoint x: 821, startPoint y: 27, endPoint x: 821, endPoint y: 33, distance: 6.1
click at [819, 27] on p "Update" at bounding box center [814, 31] width 29 height 12
type textarea "**********"
click at [815, 59] on div "Invoice" at bounding box center [823, 64] width 59 height 20
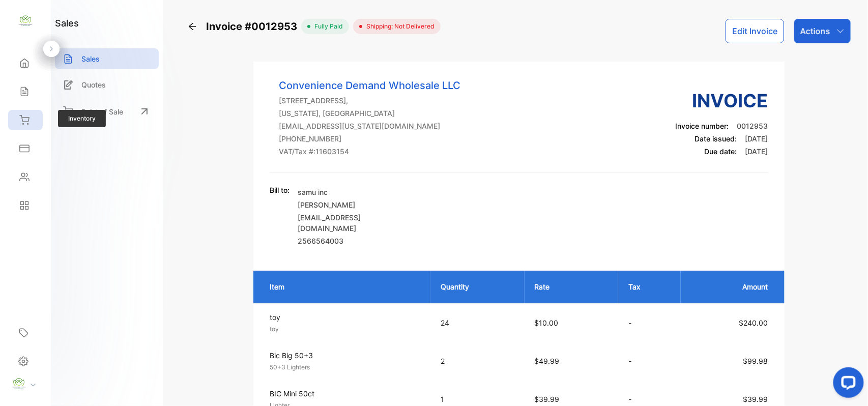
click at [18, 115] on div "Inventory" at bounding box center [25, 120] width 35 height 20
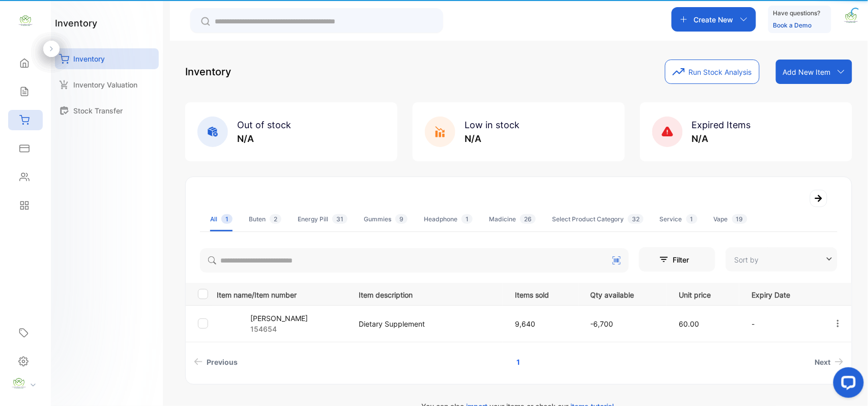
type input "**********"
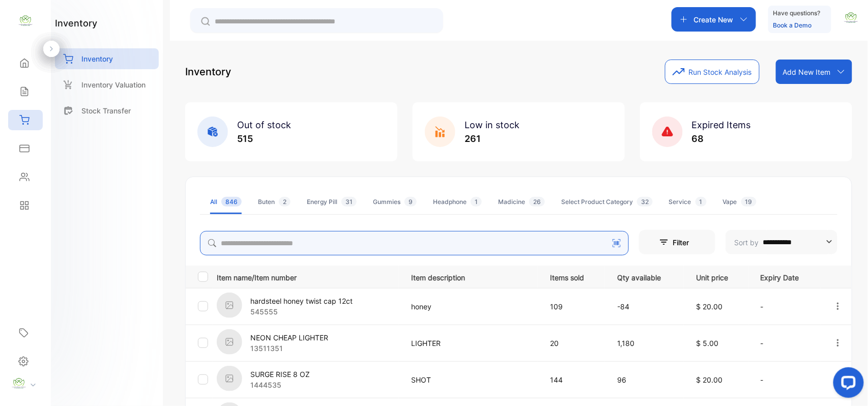
click at [252, 240] on input "search" at bounding box center [414, 243] width 429 height 24
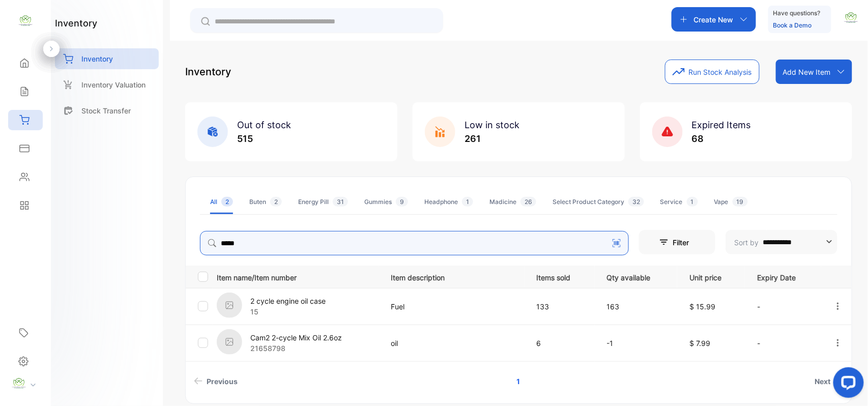
type input "*****"
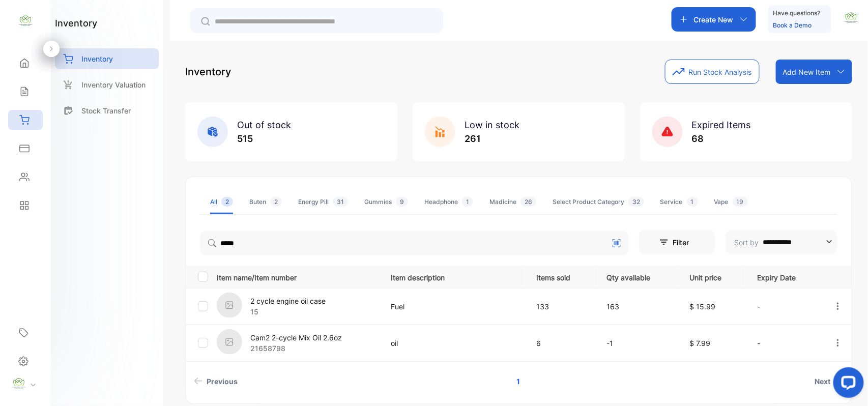
click at [72, 232] on div "inventory Inventory Inventory Valuation Stock Transfer" at bounding box center [107, 203] width 112 height 406
click at [25, 96] on icon at bounding box center [24, 92] width 10 height 10
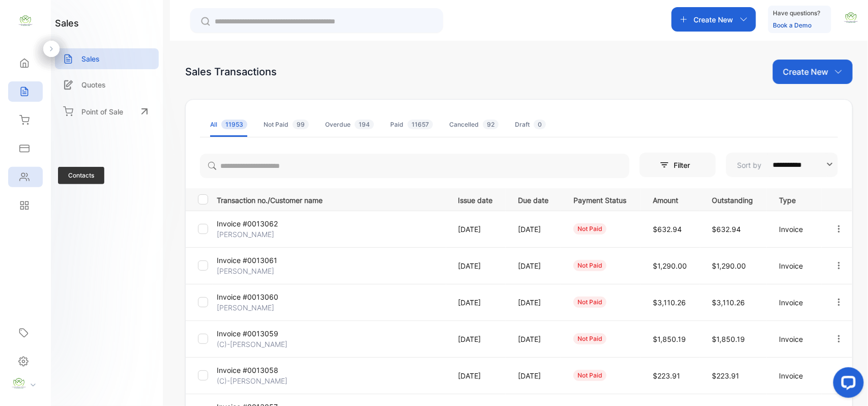
click at [24, 185] on div "Contacts" at bounding box center [25, 177] width 35 height 20
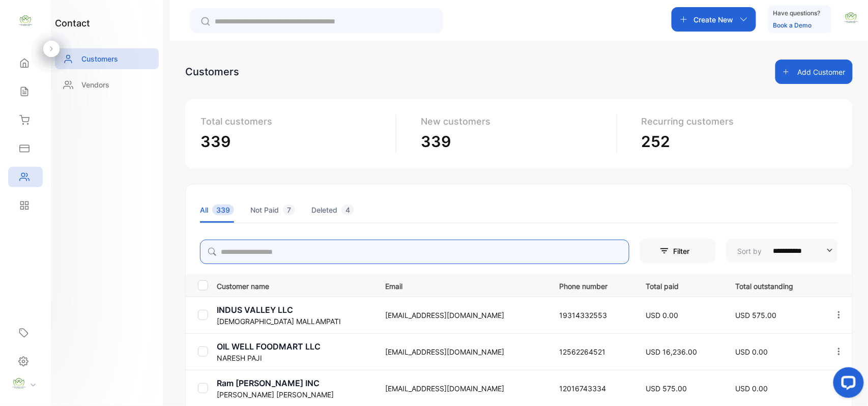
click at [253, 260] on input "search" at bounding box center [415, 252] width 430 height 24
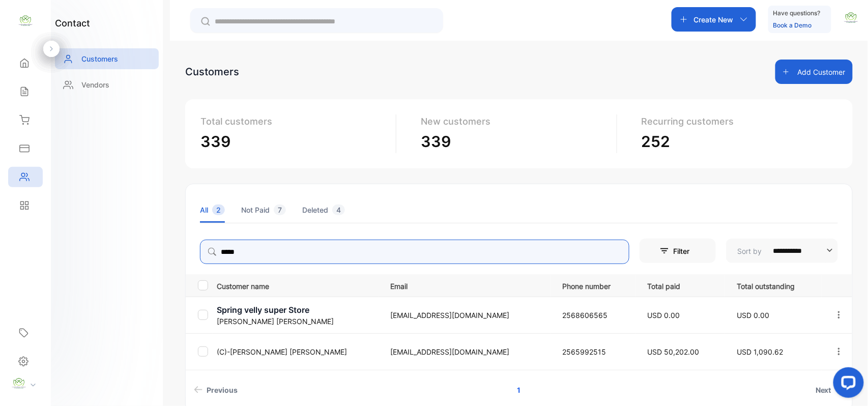
type input "*****"
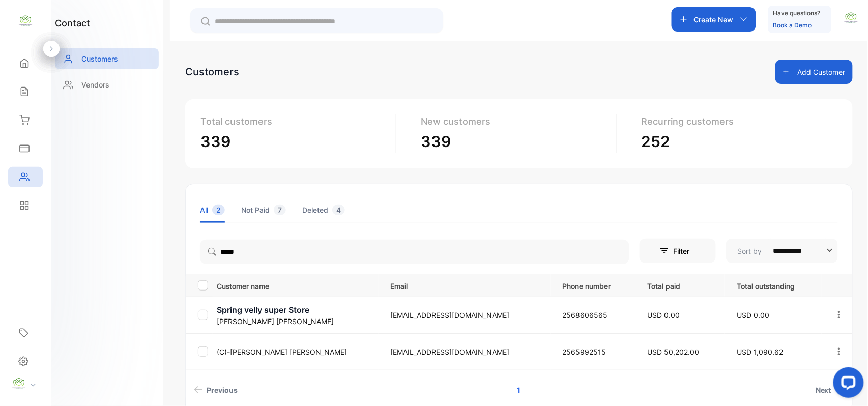
click at [246, 347] on p "(C)-[PERSON_NAME]" at bounding box center [297, 352] width 161 height 11
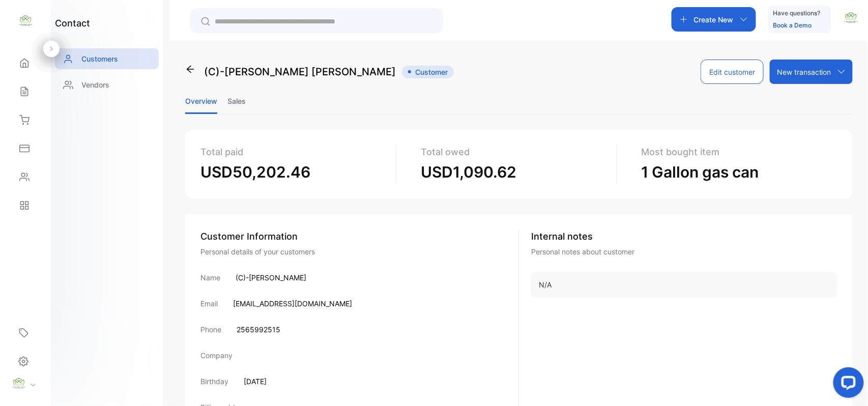
click at [241, 99] on li "Sales" at bounding box center [237, 101] width 18 height 26
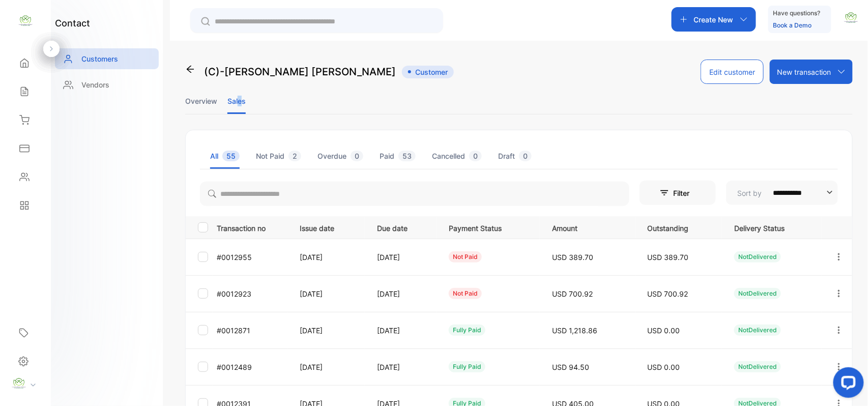
click at [835, 288] on button "button" at bounding box center [839, 293] width 9 height 24
click at [795, 328] on div "View" at bounding box center [793, 325] width 115 height 20
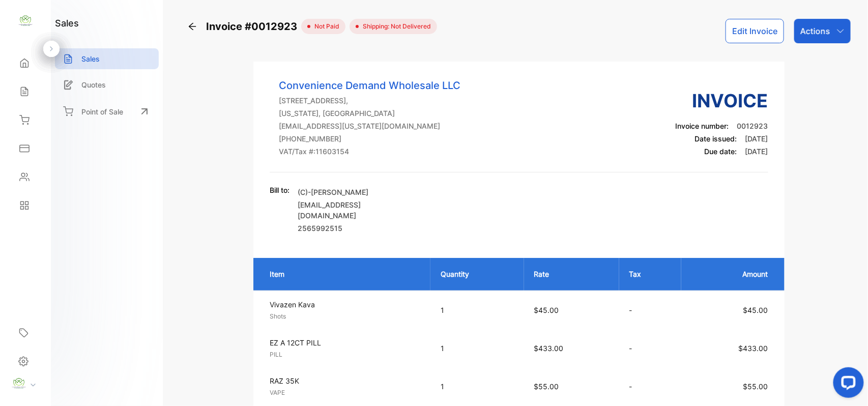
click at [756, 30] on button "Edit Invoice" at bounding box center [755, 31] width 59 height 24
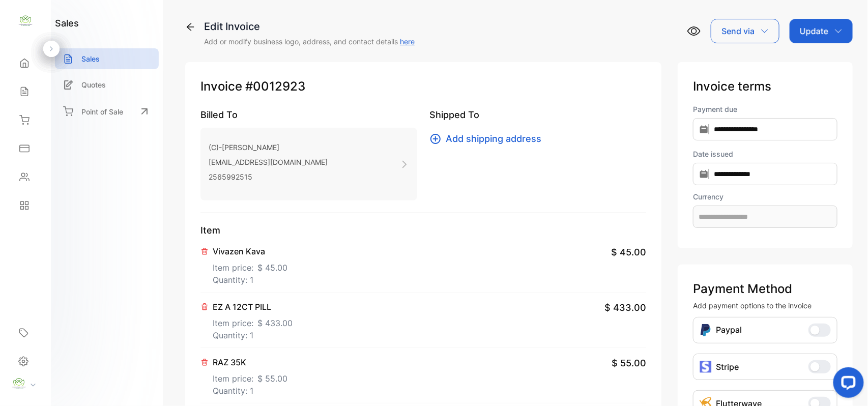
type input "**********"
click at [203, 310] on icon at bounding box center [205, 307] width 6 height 6
click at [822, 22] on div "Update" at bounding box center [821, 31] width 63 height 24
click at [813, 63] on div "Invoice" at bounding box center [823, 64] width 59 height 20
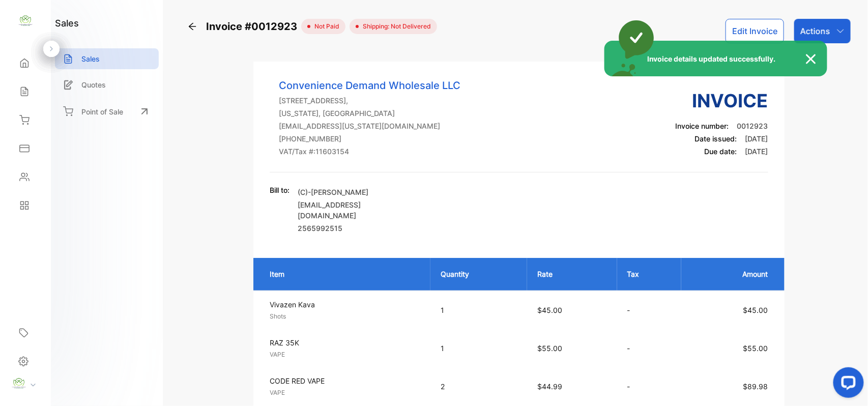
click at [741, 24] on div "Invoice details updated successfully." at bounding box center [434, 203] width 868 height 406
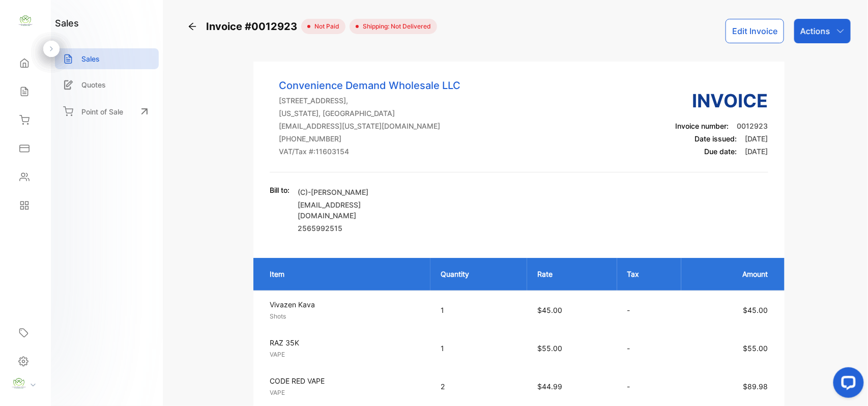
click at [740, 25] on button "Edit Invoice" at bounding box center [755, 31] width 59 height 24
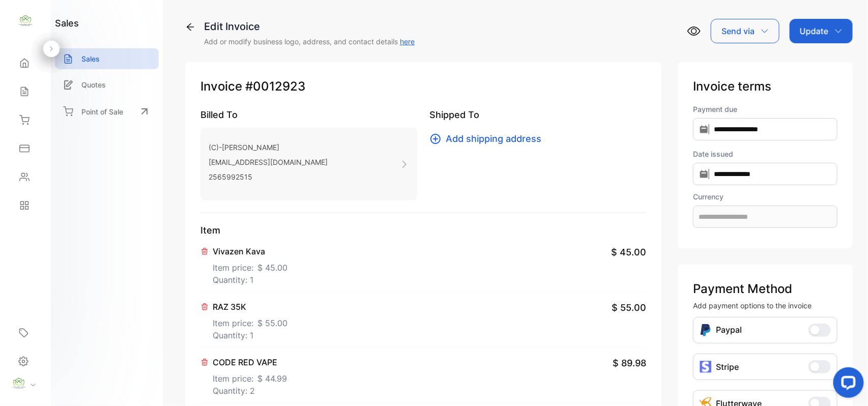
type input "**********"
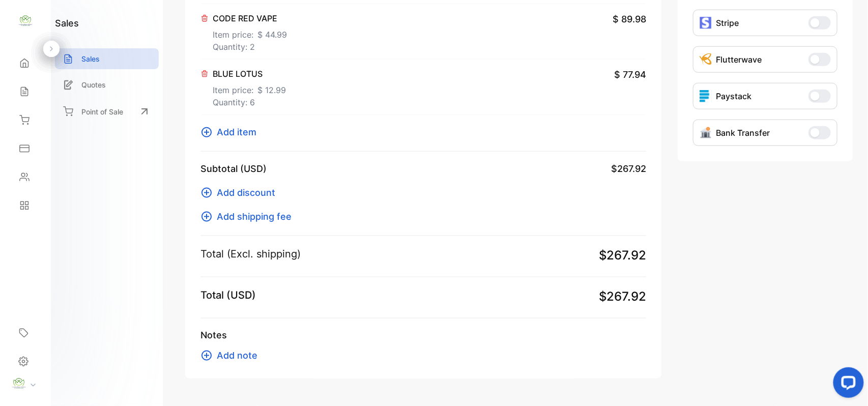
scroll to position [375, 0]
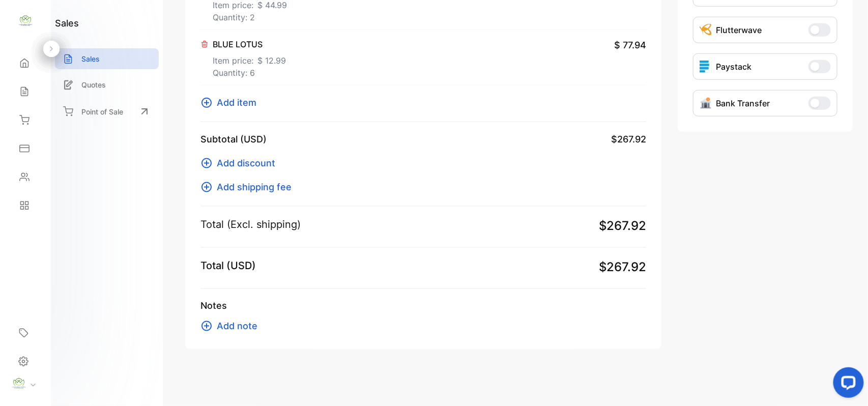
click at [228, 330] on span "Add note" at bounding box center [237, 326] width 41 height 14
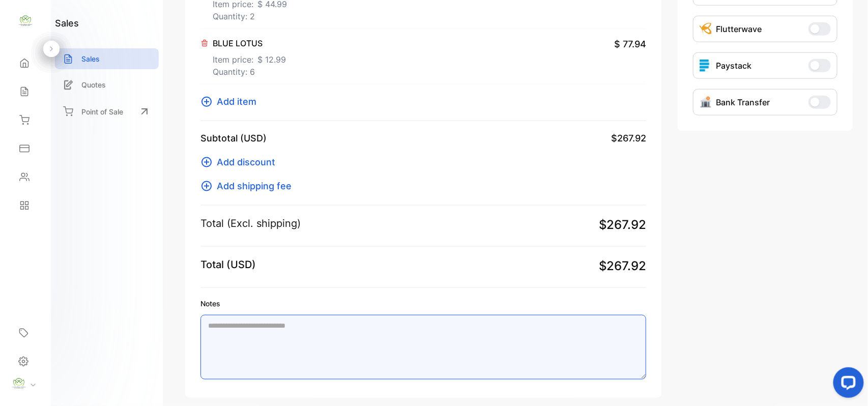
click at [289, 331] on textarea "Notes" at bounding box center [424, 347] width 446 height 65
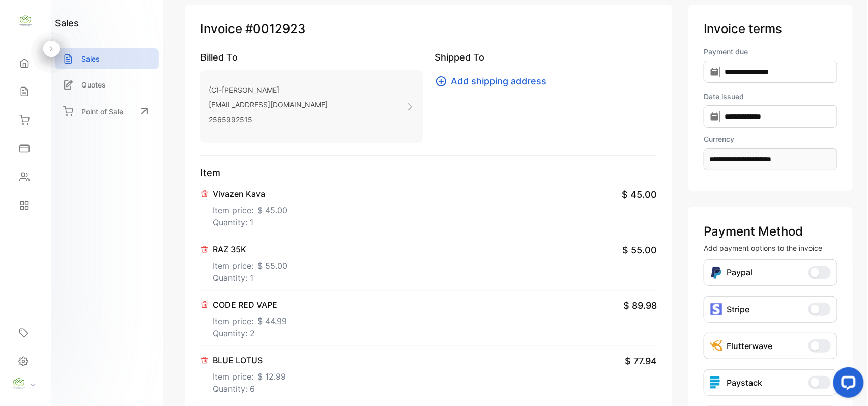
scroll to position [0, 0]
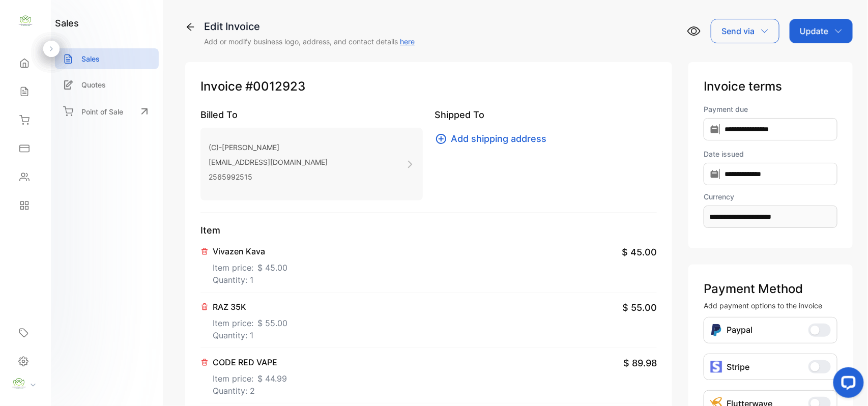
click at [824, 23] on div "Update" at bounding box center [821, 31] width 63 height 24
type textarea "**********"
click at [807, 64] on div "Invoice" at bounding box center [823, 64] width 59 height 20
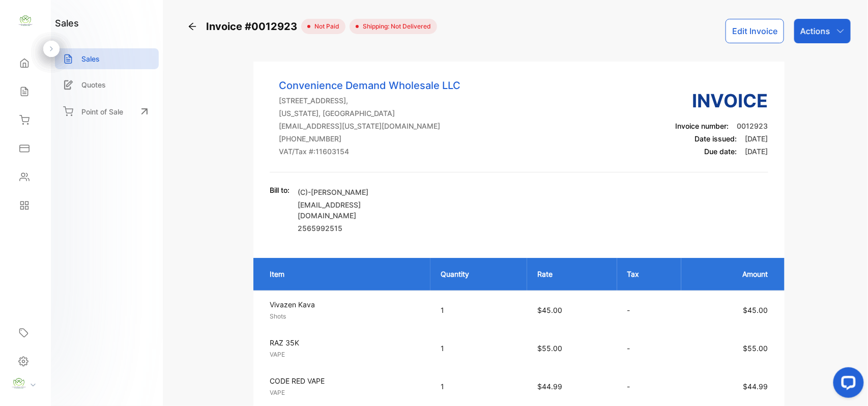
click at [826, 43] on div "Actions" at bounding box center [823, 31] width 56 height 24
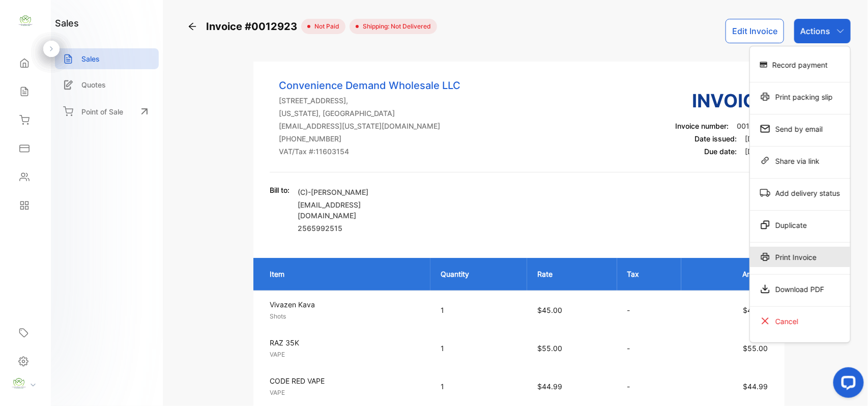
click at [786, 259] on div "Print Invoice" at bounding box center [800, 257] width 100 height 20
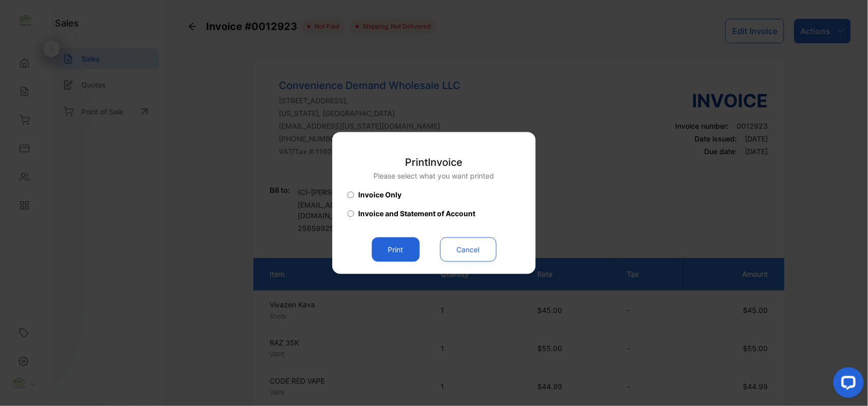
click at [398, 250] on button "Print" at bounding box center [396, 250] width 48 height 24
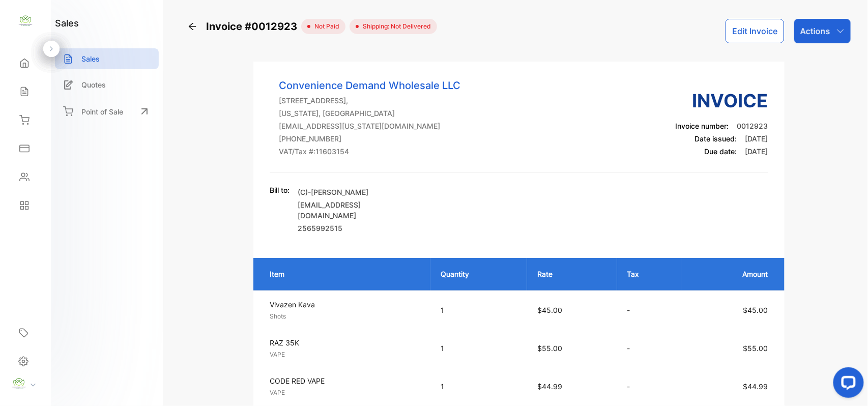
click at [810, 27] on p "Actions" at bounding box center [816, 31] width 30 height 12
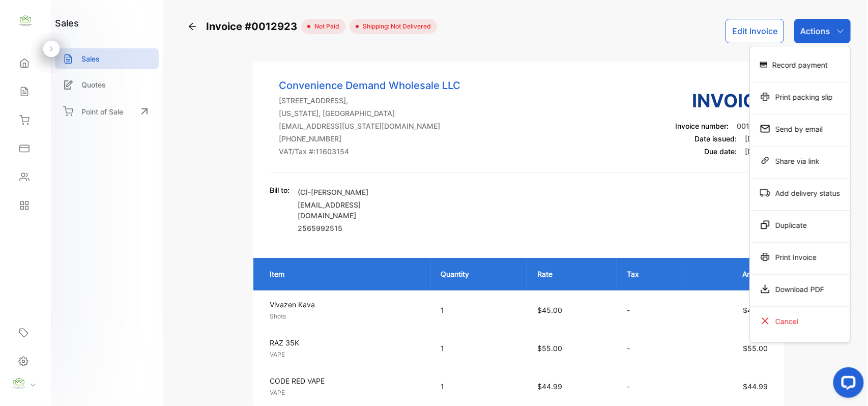
click at [782, 261] on div "Print Invoice" at bounding box center [800, 257] width 100 height 20
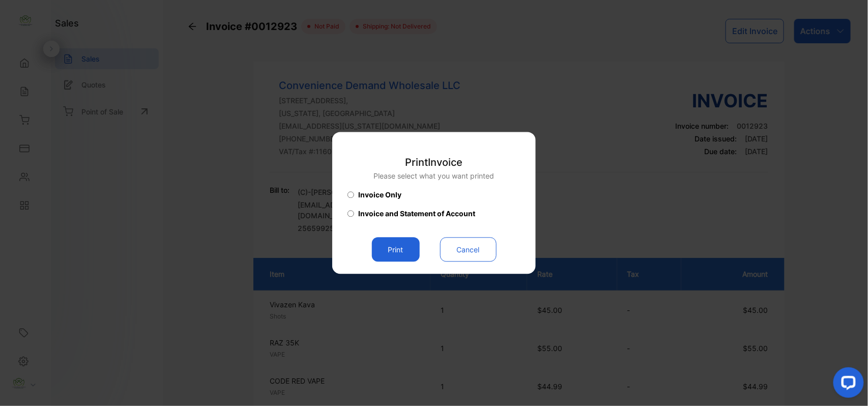
click at [398, 252] on button "Print" at bounding box center [396, 250] width 48 height 24
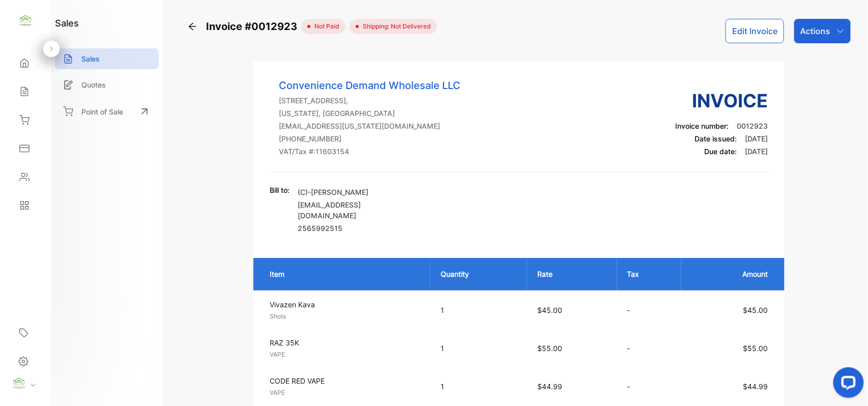
click at [23, 176] on icon at bounding box center [24, 177] width 10 height 10
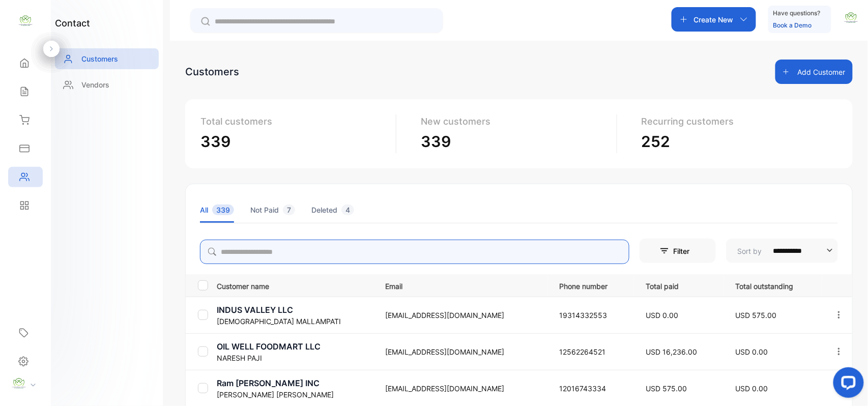
click at [302, 255] on input "search" at bounding box center [415, 252] width 430 height 24
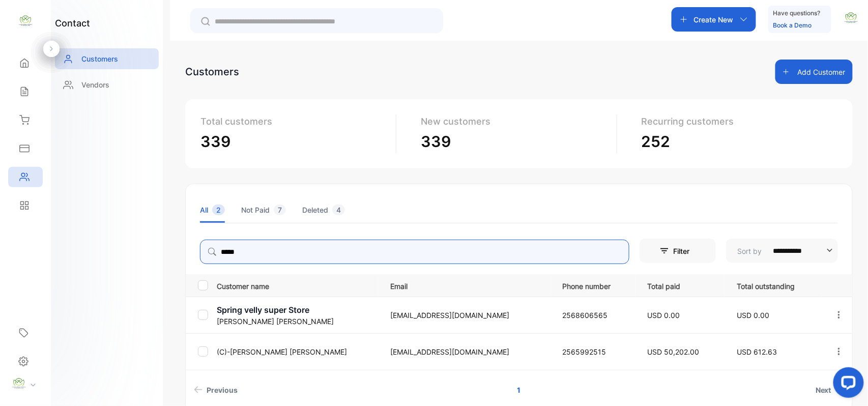
click at [837, 350] on icon "button" at bounding box center [839, 351] width 9 height 9
type input "*****"
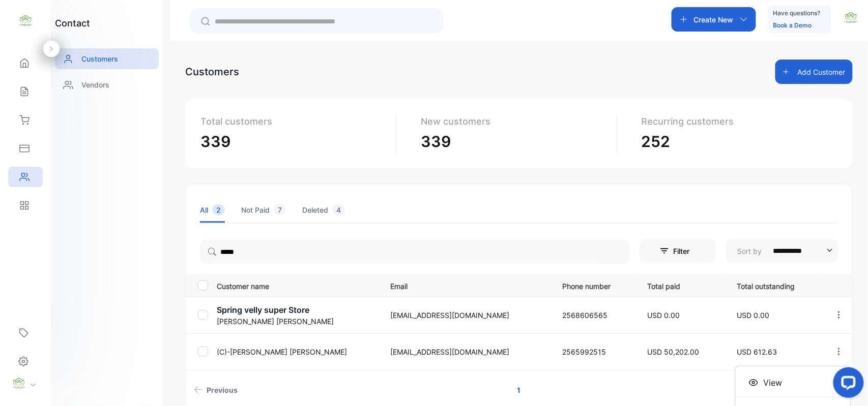
click at [758, 380] on div "View" at bounding box center [793, 383] width 115 height 20
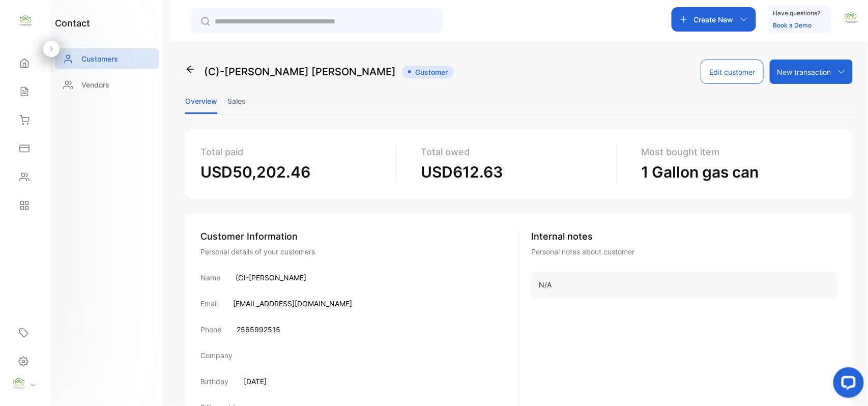
click at [238, 103] on li "Sales" at bounding box center [237, 101] width 18 height 26
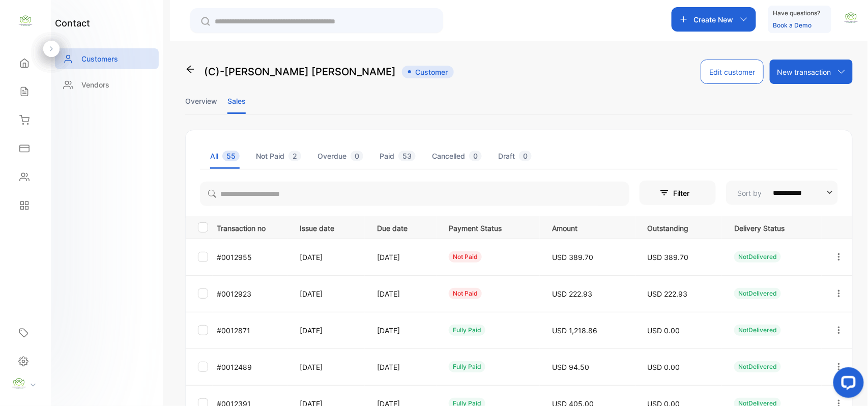
click at [201, 100] on li "Overview" at bounding box center [201, 101] width 32 height 26
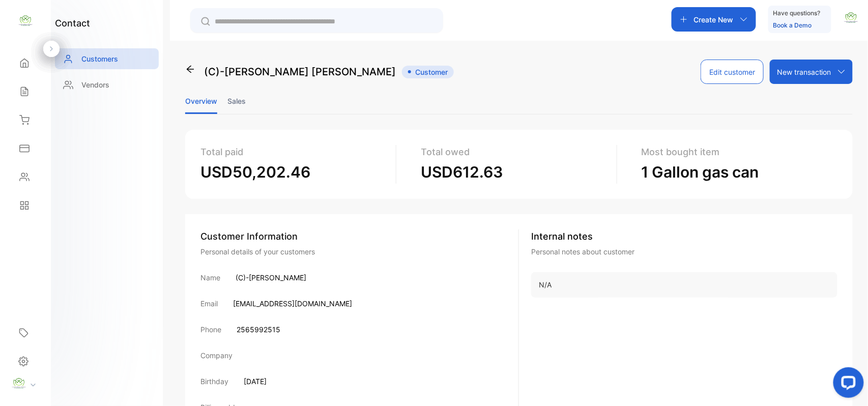
click at [240, 101] on li "Sales" at bounding box center [237, 101] width 18 height 26
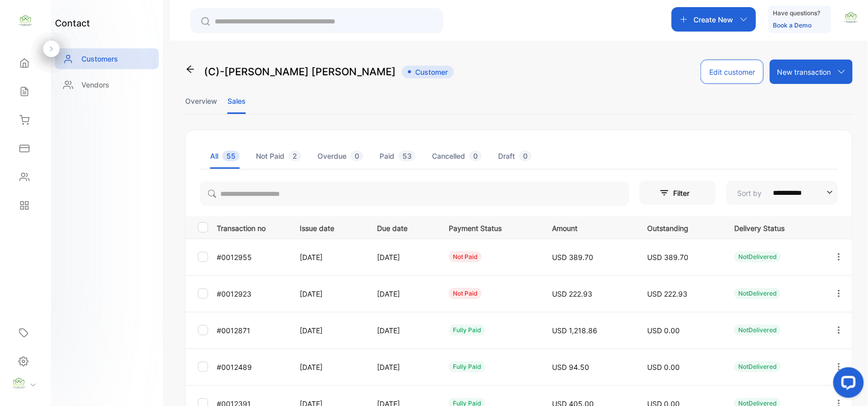
click at [197, 98] on li "Overview" at bounding box center [201, 101] width 32 height 26
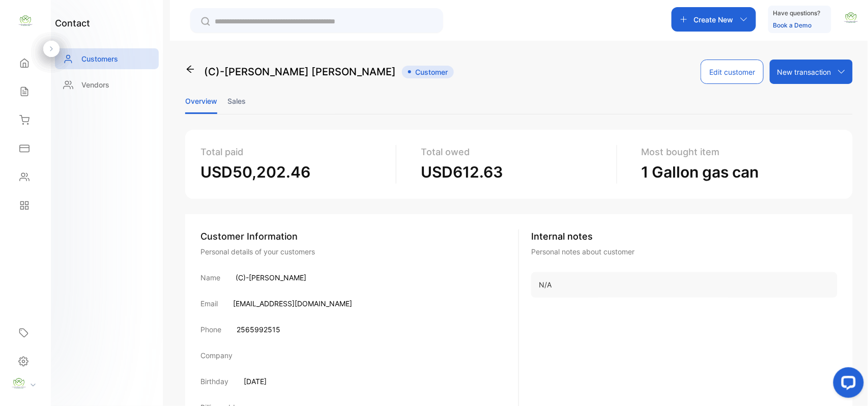
drag, startPoint x: 33, startPoint y: 96, endPoint x: 302, endPoint y: 54, distance: 272.0
click at [33, 96] on div "Sales" at bounding box center [25, 91] width 35 height 20
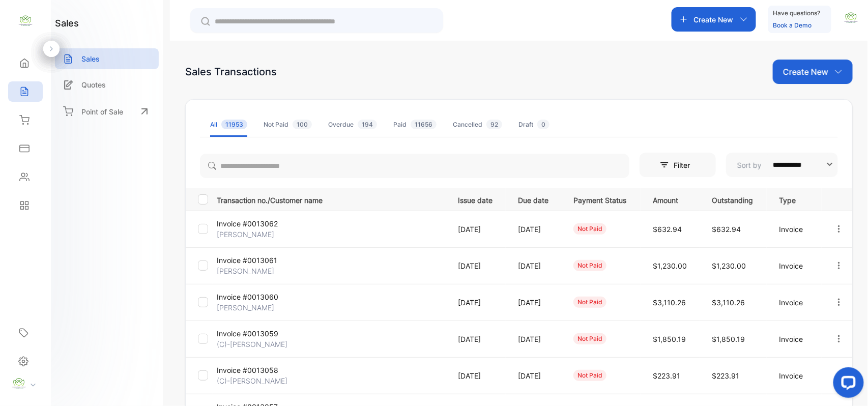
click at [737, 13] on div "Create New" at bounding box center [714, 19] width 84 height 24
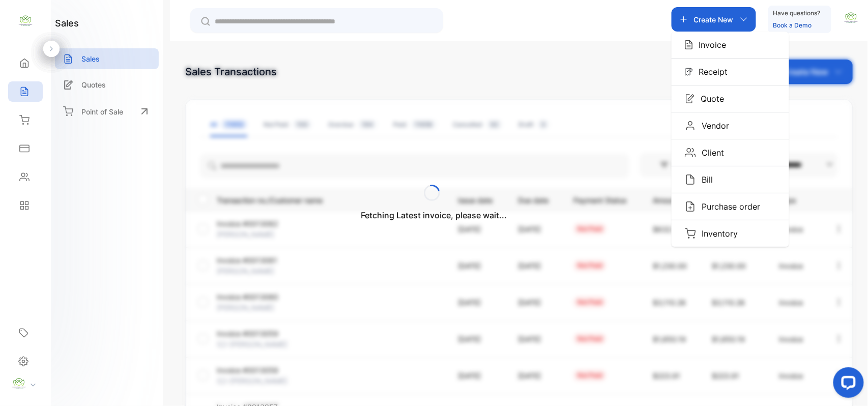
click at [722, 40] on p "Invoice" at bounding box center [710, 45] width 34 height 12
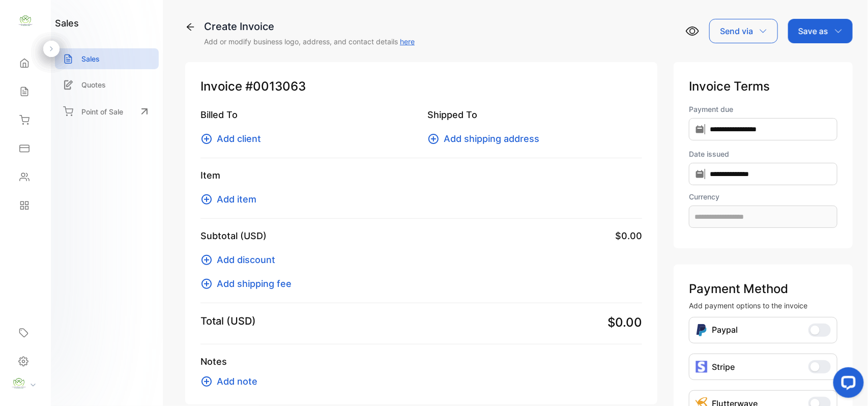
type input "**********"
click at [227, 144] on span "Add client" at bounding box center [239, 139] width 44 height 14
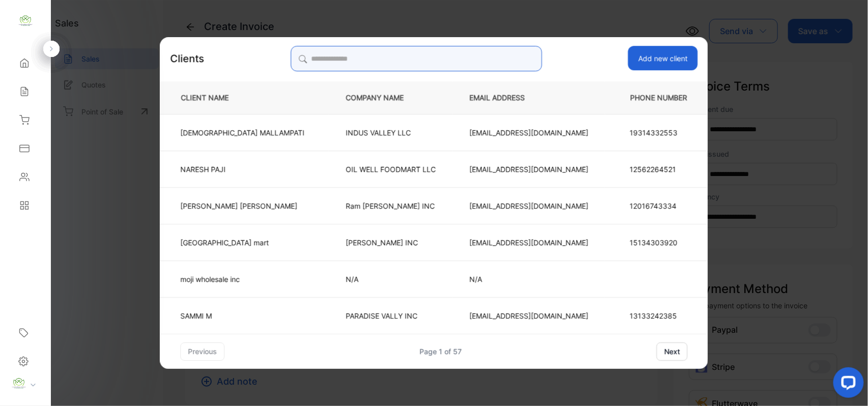
click at [389, 60] on input "search" at bounding box center [416, 58] width 251 height 25
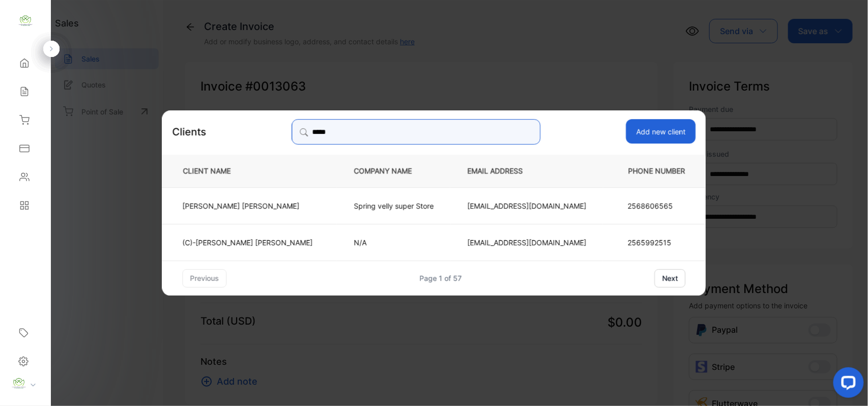
type input "*****"
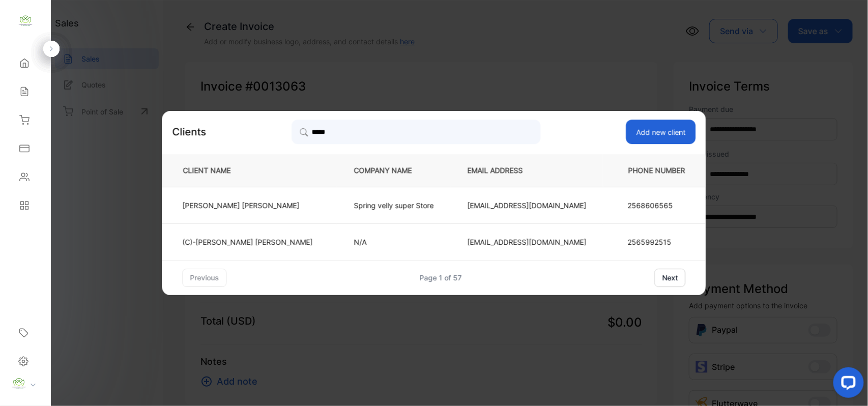
click at [343, 251] on td "N/A" at bounding box center [394, 241] width 114 height 37
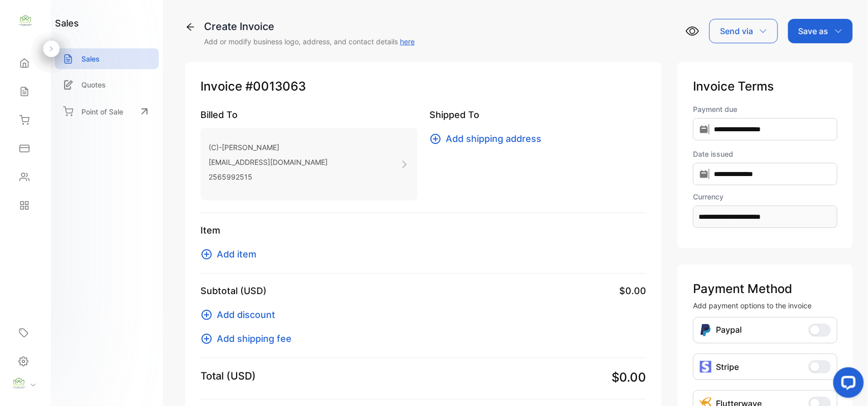
click at [243, 253] on span "Add item" at bounding box center [237, 254] width 40 height 14
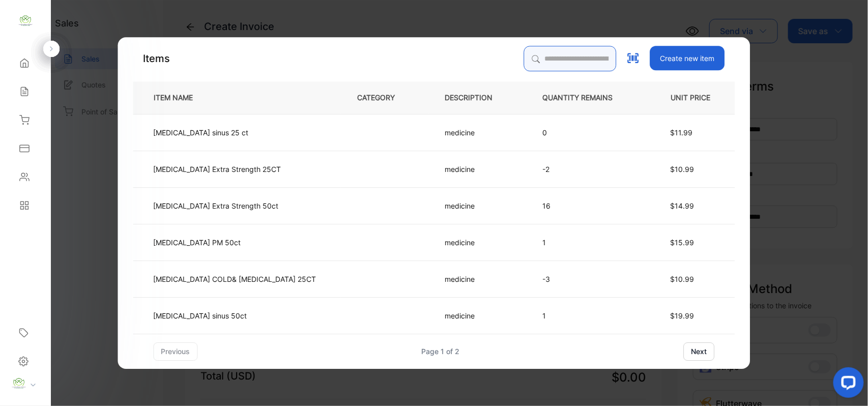
click at [536, 63] on input "search" at bounding box center [570, 58] width 93 height 25
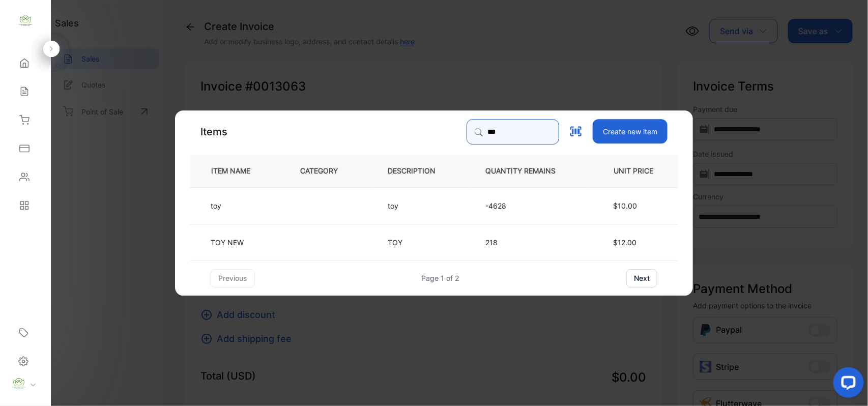
type input "***"
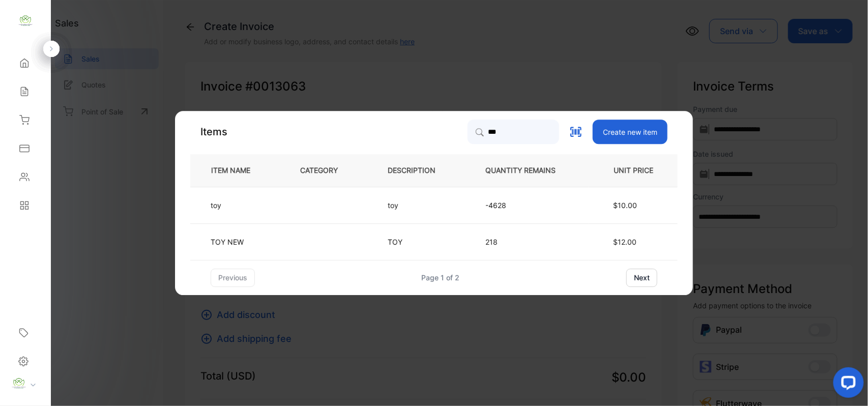
click at [442, 200] on td "toy" at bounding box center [420, 205] width 98 height 37
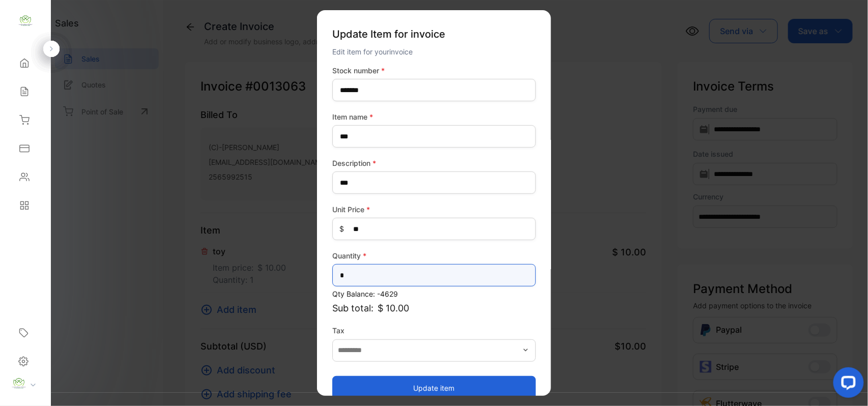
drag, startPoint x: 373, startPoint y: 278, endPoint x: 29, endPoint y: 226, distance: 347.5
click at [0, 231] on div "**********" at bounding box center [434, 213] width 868 height 427
type input "**"
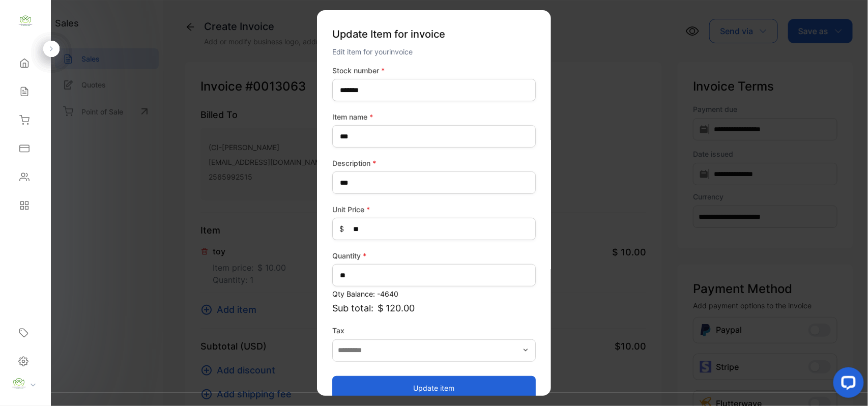
click at [362, 391] on button "Update item" at bounding box center [434, 388] width 204 height 24
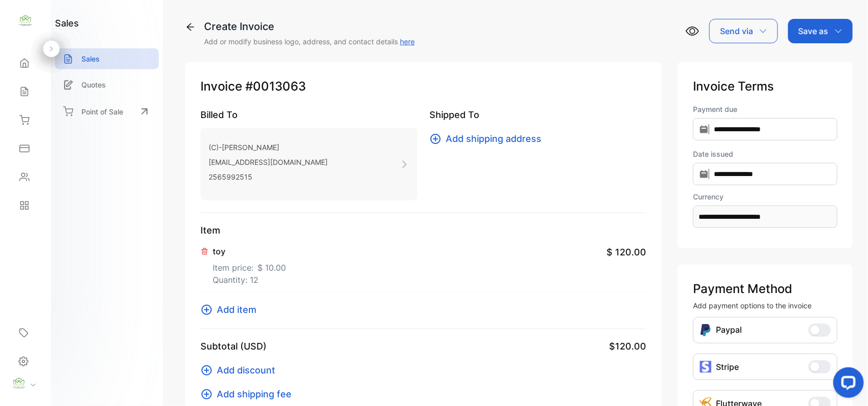
drag, startPoint x: 235, startPoint y: 312, endPoint x: 239, endPoint y: 308, distance: 5.8
click at [239, 308] on span "Add item" at bounding box center [237, 310] width 40 height 14
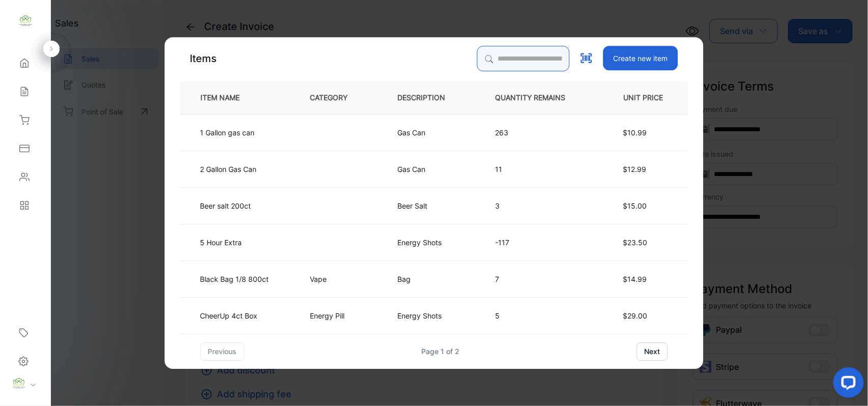
click at [535, 61] on input "search" at bounding box center [523, 58] width 93 height 25
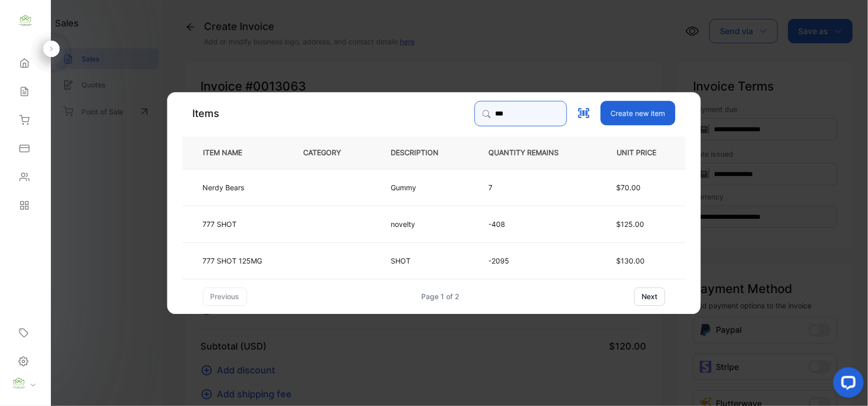
type input "***"
click at [239, 269] on td "777 SHOT 125MG" at bounding box center [235, 260] width 104 height 37
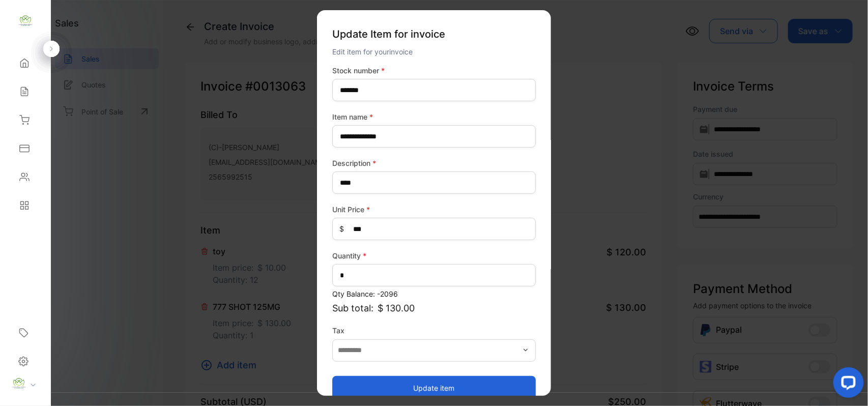
click at [401, 379] on button "Update item" at bounding box center [434, 388] width 204 height 24
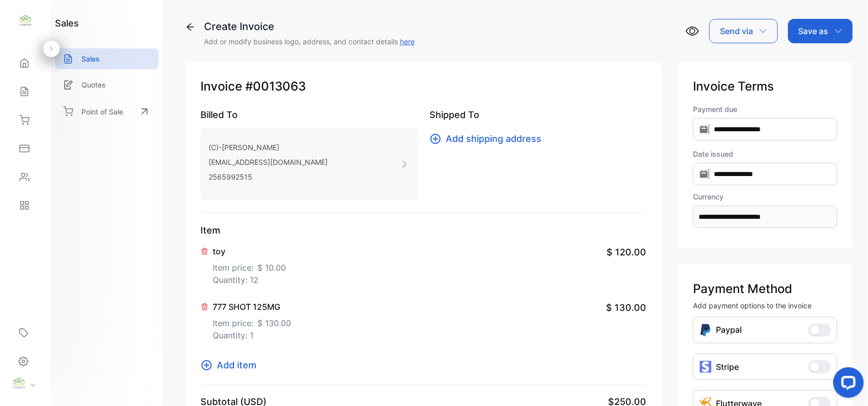
click at [217, 369] on span "Add item" at bounding box center [237, 365] width 40 height 14
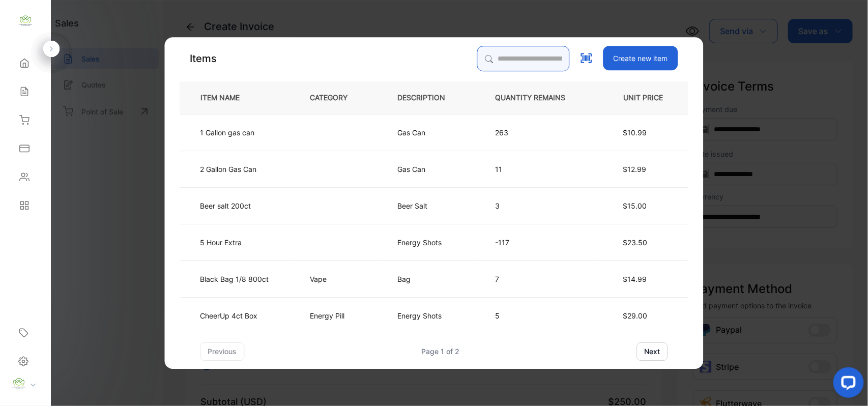
click at [483, 60] on input "search" at bounding box center [523, 58] width 93 height 25
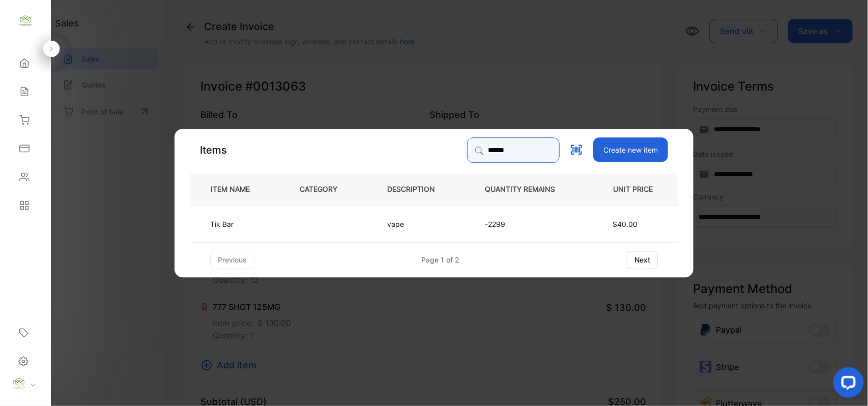
type input "******"
click at [287, 238] on td at bounding box center [327, 223] width 88 height 37
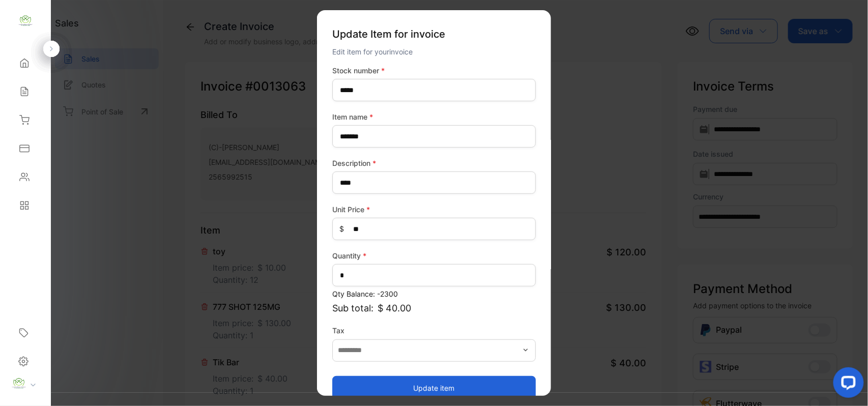
drag, startPoint x: 430, startPoint y: 389, endPoint x: 437, endPoint y: 303, distance: 85.8
click at [430, 388] on button "Update item" at bounding box center [434, 388] width 204 height 24
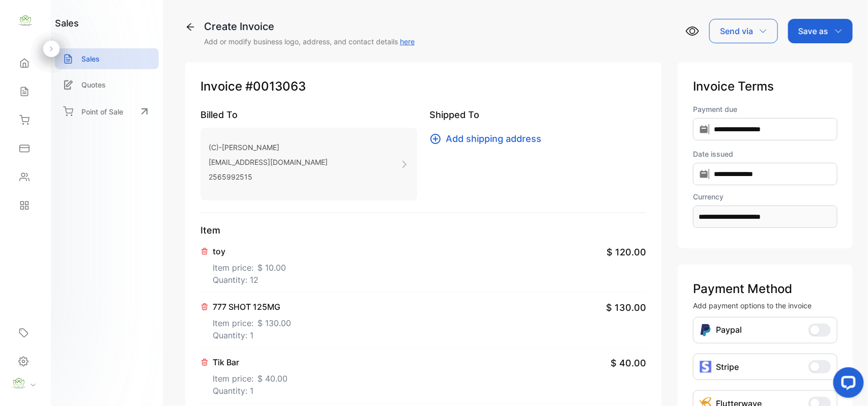
scroll to position [158, 0]
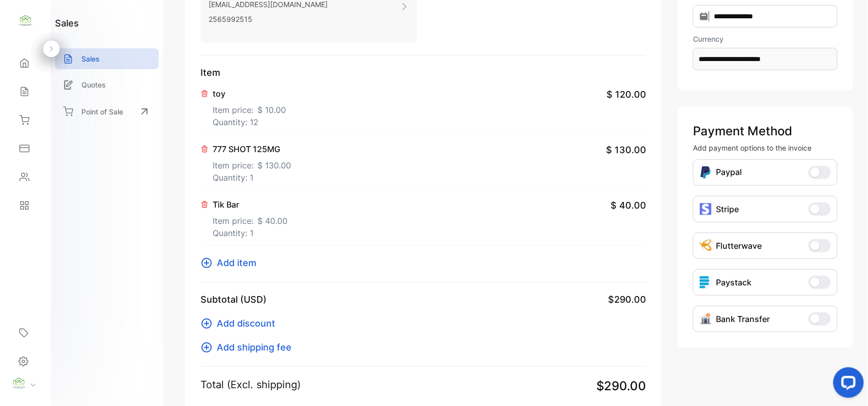
click at [233, 265] on span "Add item" at bounding box center [237, 263] width 40 height 14
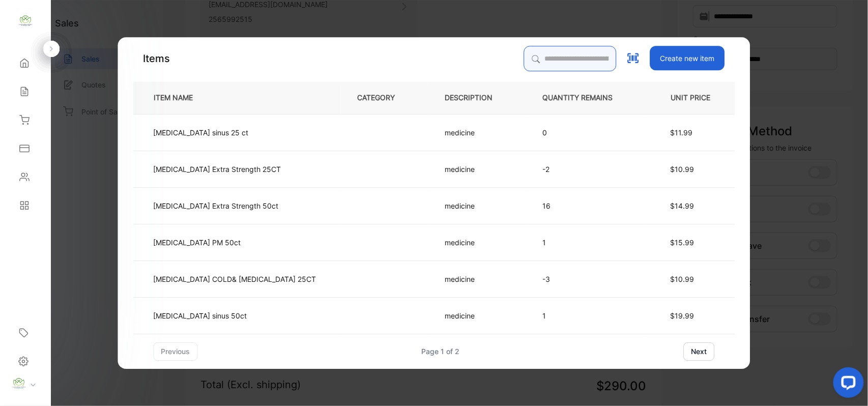
click at [532, 58] on input "search" at bounding box center [570, 58] width 93 height 25
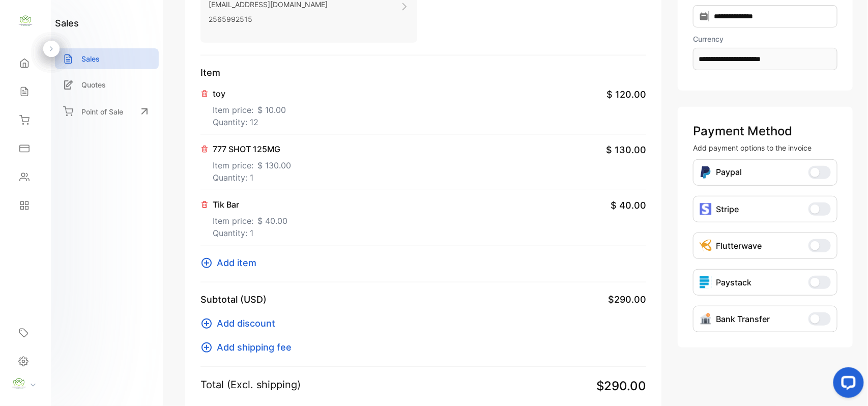
click at [240, 219] on p "Item price: $ 40.00" at bounding box center [250, 219] width 75 height 16
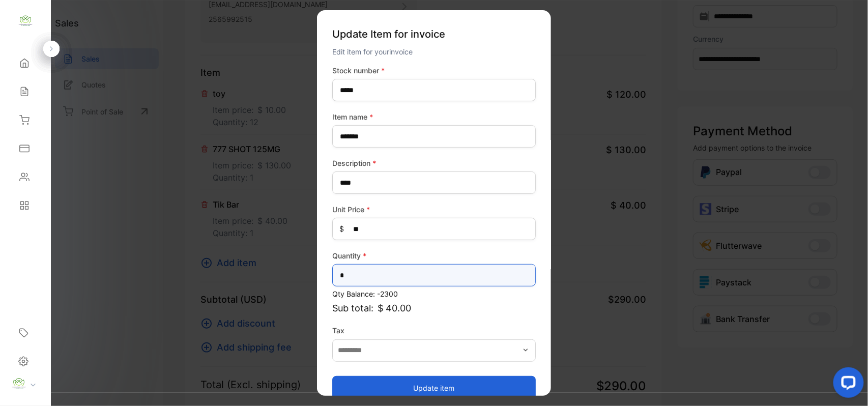
click at [360, 279] on input "*" at bounding box center [434, 275] width 204 height 22
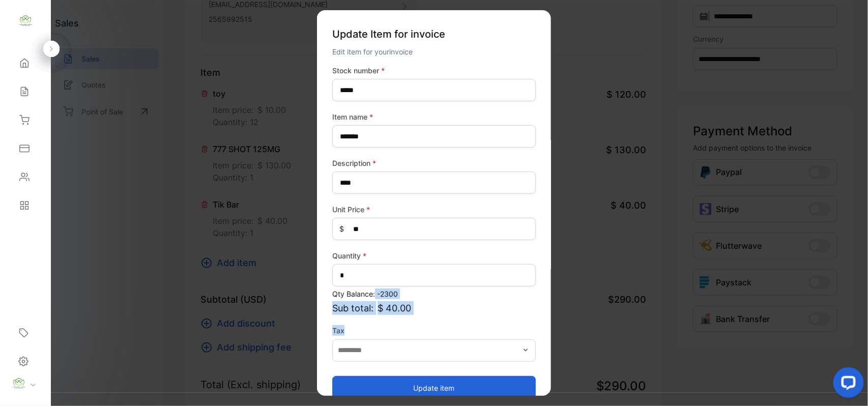
click at [391, 317] on div "Stock number * ***** Item name * ******* Description * **** Unit Price * $ ** Q…" at bounding box center [434, 232] width 204 height 335
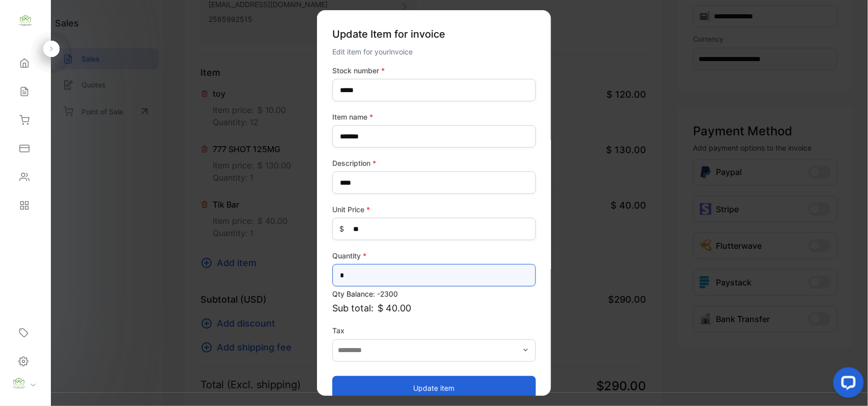
click at [365, 275] on input "*" at bounding box center [434, 275] width 204 height 22
drag, startPoint x: 365, startPoint y: 275, endPoint x: 300, endPoint y: 278, distance: 64.7
type input "**"
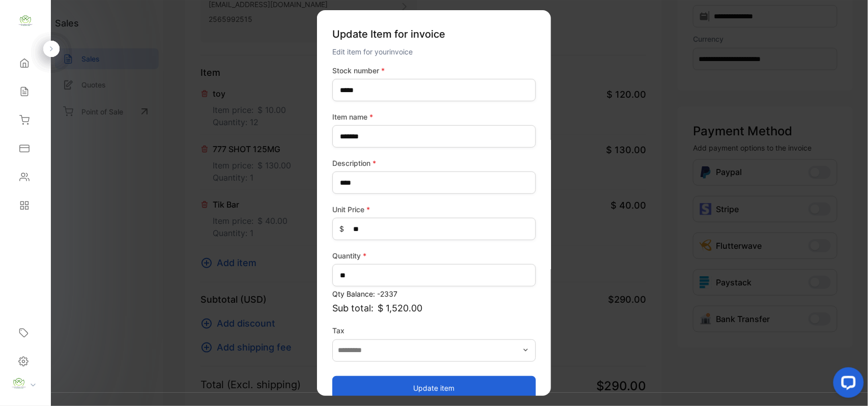
click at [400, 383] on button "Update item" at bounding box center [434, 388] width 204 height 24
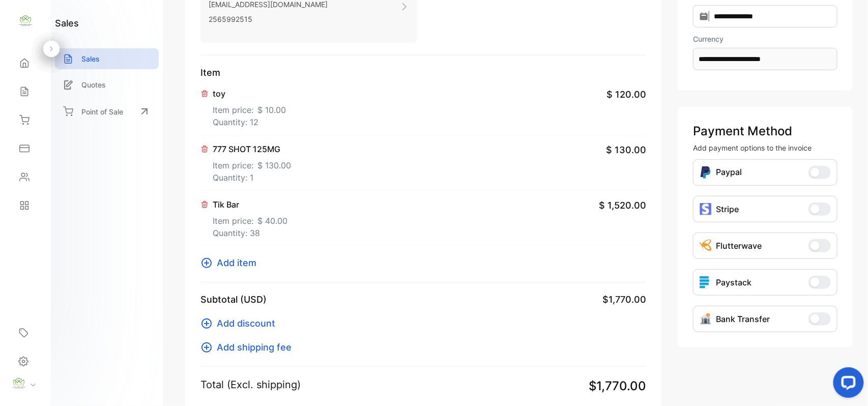
click at [233, 266] on span "Add item" at bounding box center [237, 263] width 40 height 14
click at [214, 269] on button "Add item" at bounding box center [232, 263] width 62 height 14
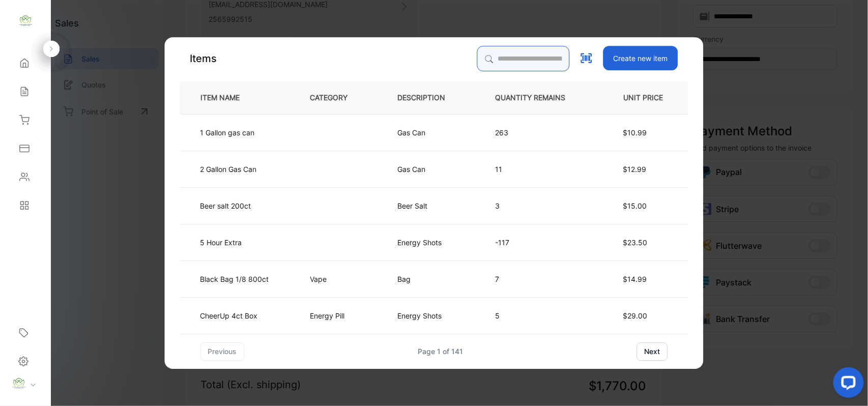
click at [500, 59] on input "search" at bounding box center [523, 58] width 93 height 25
type input "***"
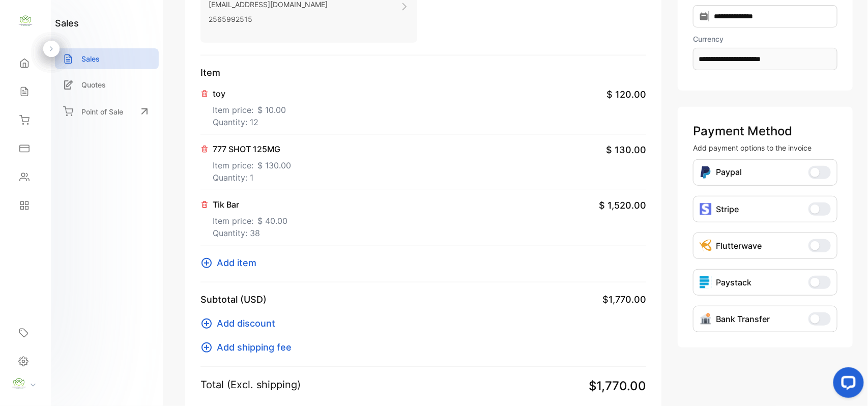
click at [230, 261] on span "Add item" at bounding box center [237, 263] width 40 height 14
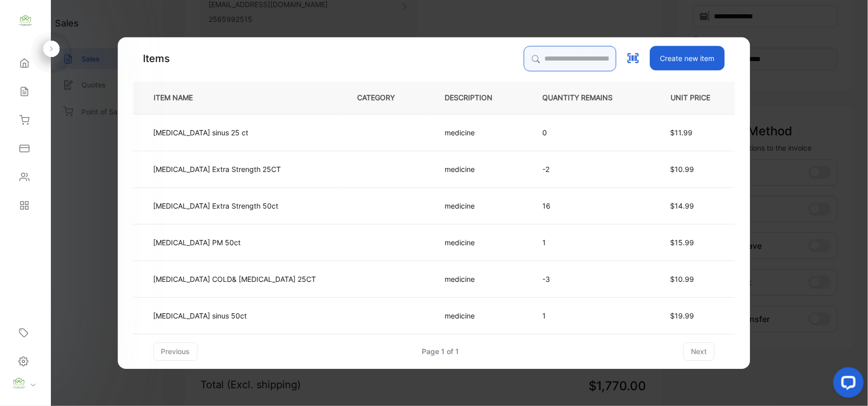
click at [524, 58] on input "search" at bounding box center [570, 58] width 93 height 25
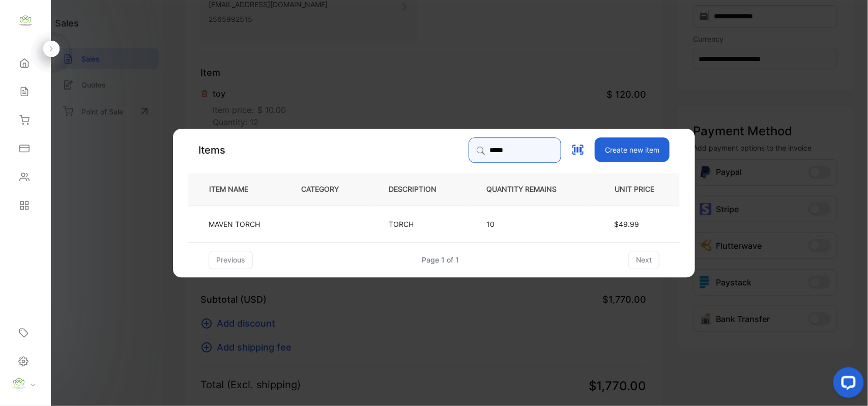
type input "*****"
click at [329, 228] on td at bounding box center [329, 223] width 88 height 37
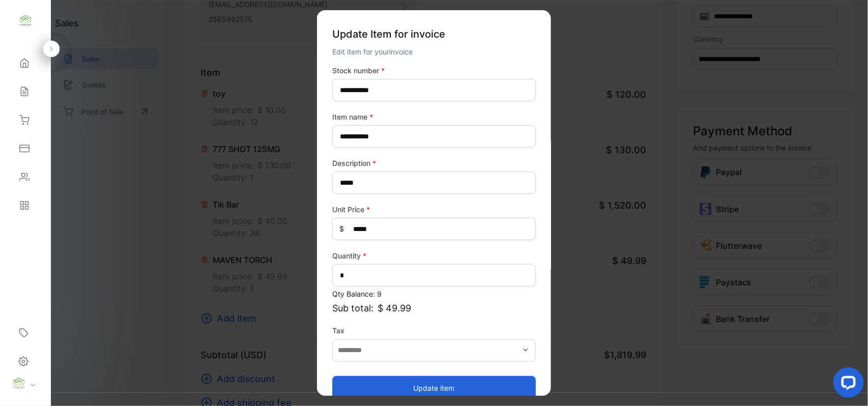
click at [416, 388] on button "Update item" at bounding box center [434, 388] width 204 height 24
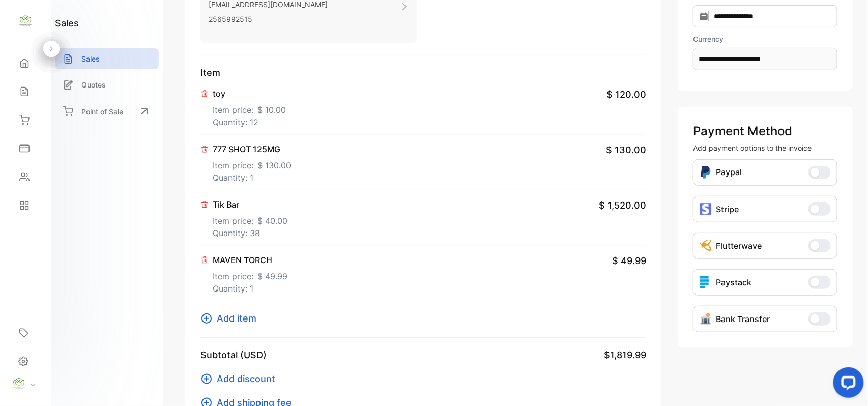
click at [229, 316] on span "Add item" at bounding box center [237, 319] width 40 height 14
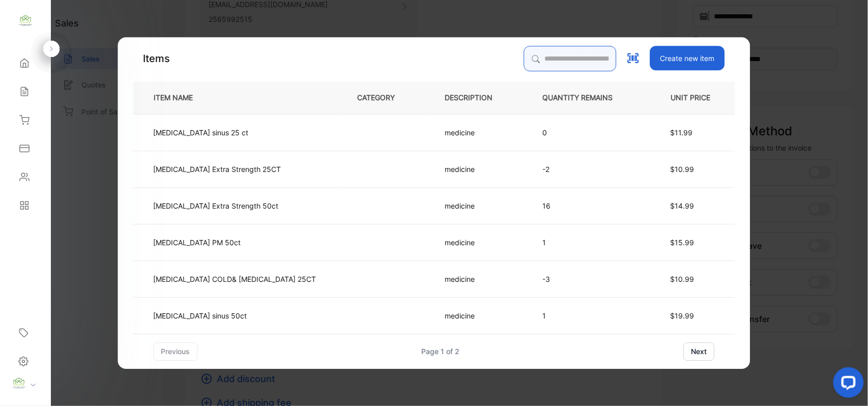
click at [526, 53] on input "search" at bounding box center [570, 58] width 93 height 25
type input "*****"
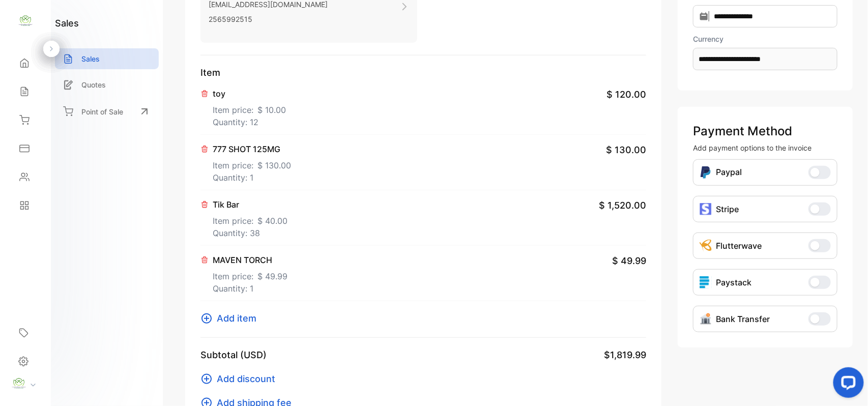
drag, startPoint x: 139, startPoint y: 313, endPoint x: 195, endPoint y: 278, distance: 66.3
click at [223, 317] on span "Add item" at bounding box center [237, 319] width 40 height 14
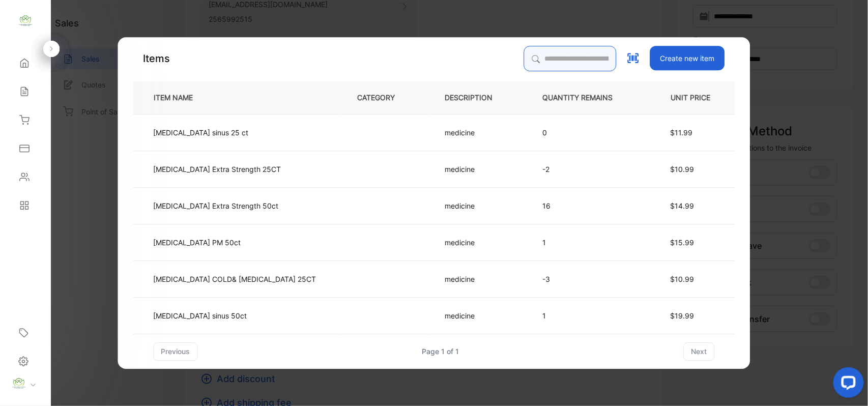
click at [524, 56] on input "search" at bounding box center [570, 58] width 93 height 25
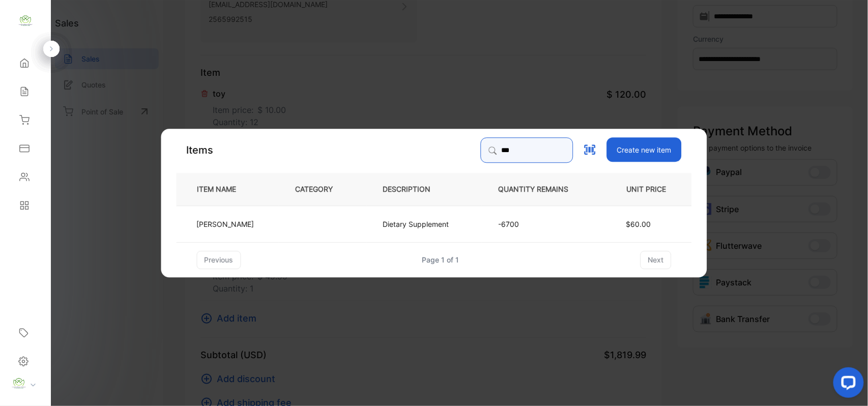
type input "***"
click at [294, 222] on td at bounding box center [323, 223] width 88 height 37
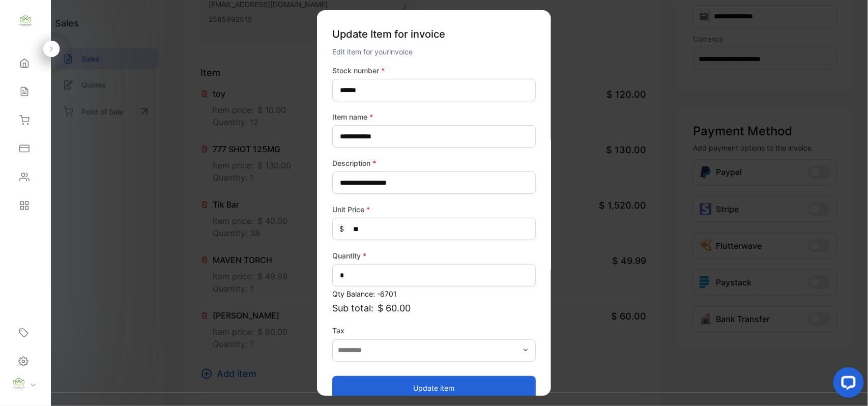
drag, startPoint x: 412, startPoint y: 383, endPoint x: 404, endPoint y: 376, distance: 10.8
click at [411, 382] on button "Update item" at bounding box center [434, 388] width 204 height 24
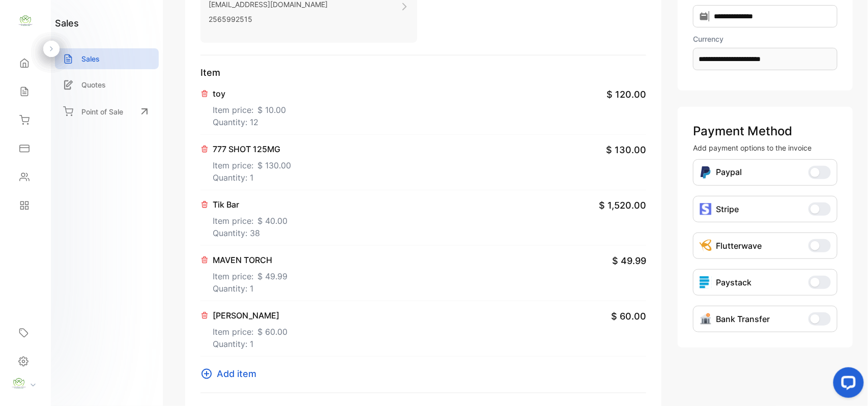
click at [243, 376] on span "Add item" at bounding box center [237, 374] width 40 height 14
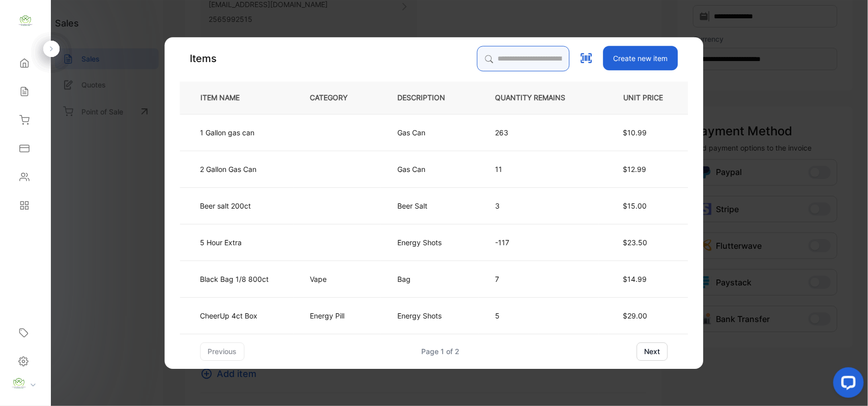
click at [539, 53] on input "search" at bounding box center [523, 58] width 93 height 25
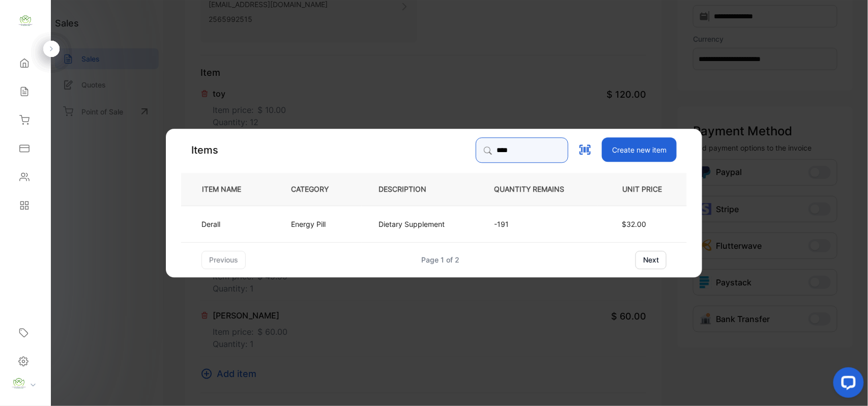
type input "****"
click at [296, 224] on p "Energy Pill" at bounding box center [308, 223] width 35 height 11
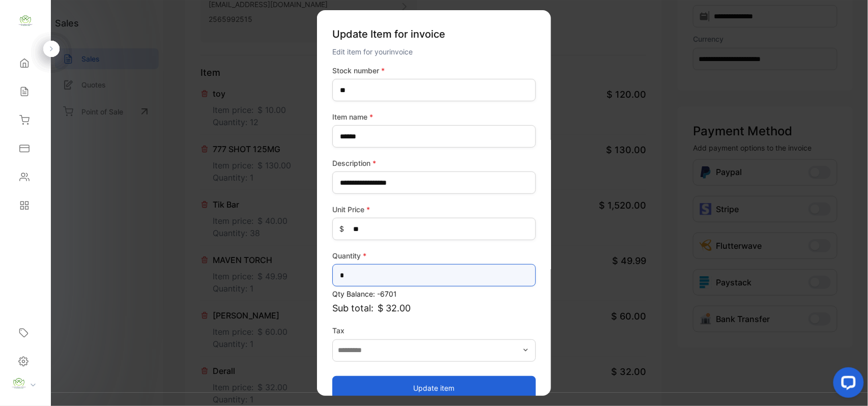
drag, startPoint x: 361, startPoint y: 278, endPoint x: 167, endPoint y: 294, distance: 194.1
type input "*"
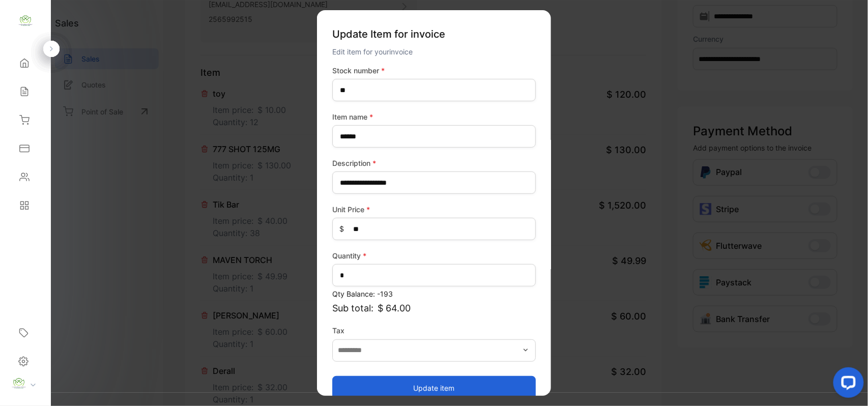
click at [385, 391] on button "Update item" at bounding box center [434, 388] width 204 height 24
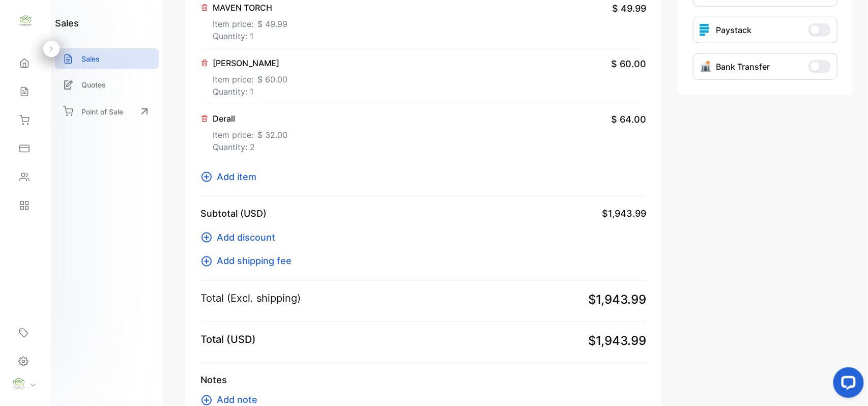
scroll to position [475, 0]
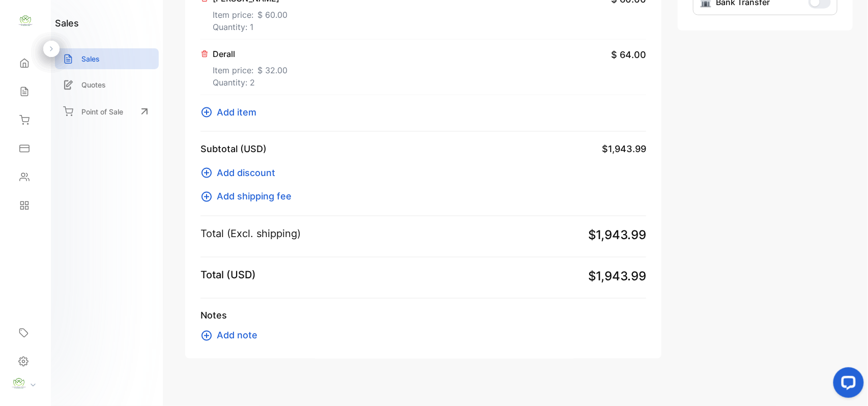
click at [233, 113] on span "Add item" at bounding box center [237, 112] width 40 height 14
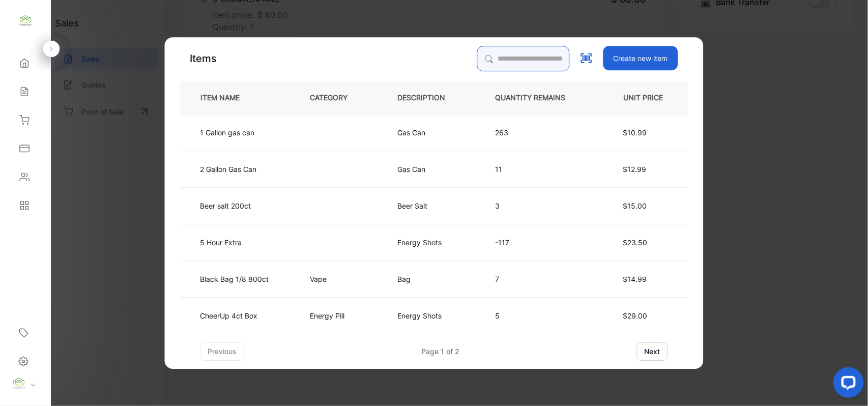
click at [513, 56] on input "search" at bounding box center [523, 58] width 93 height 25
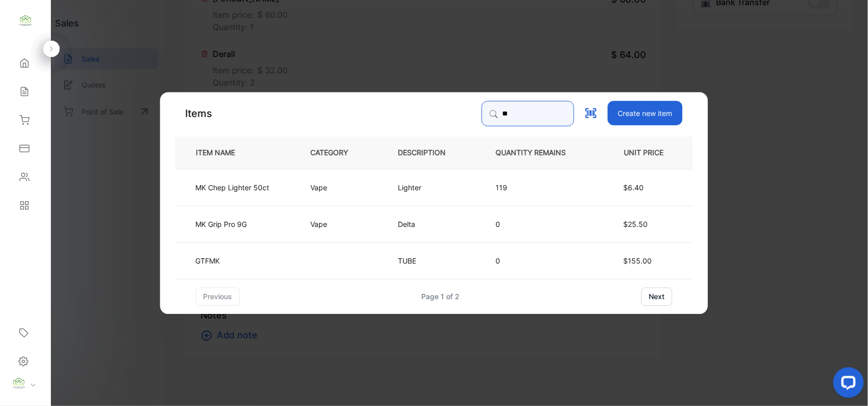
type input "**"
click at [314, 184] on p "Vape" at bounding box center [322, 187] width 23 height 11
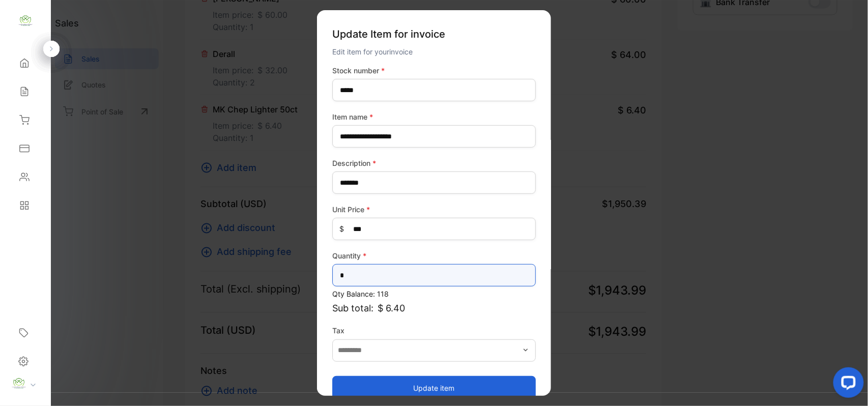
drag, startPoint x: 359, startPoint y: 279, endPoint x: 290, endPoint y: 273, distance: 69.5
click at [290, 406] on div "**********" at bounding box center [423, 414] width 476 height 0
type input "*"
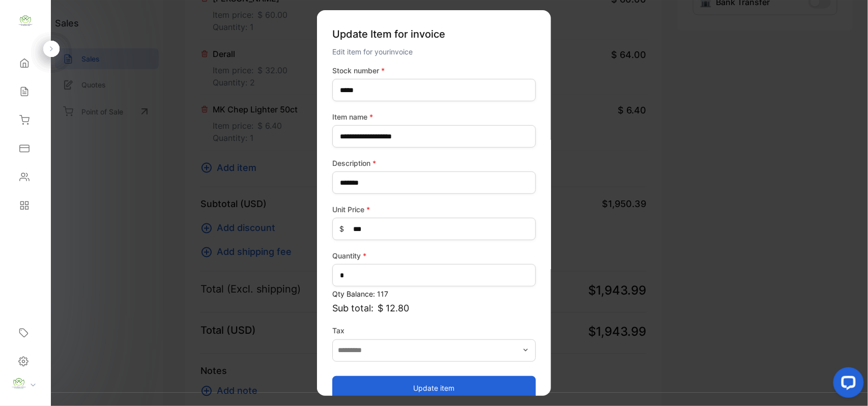
click at [477, 385] on button "Update item" at bounding box center [434, 388] width 204 height 24
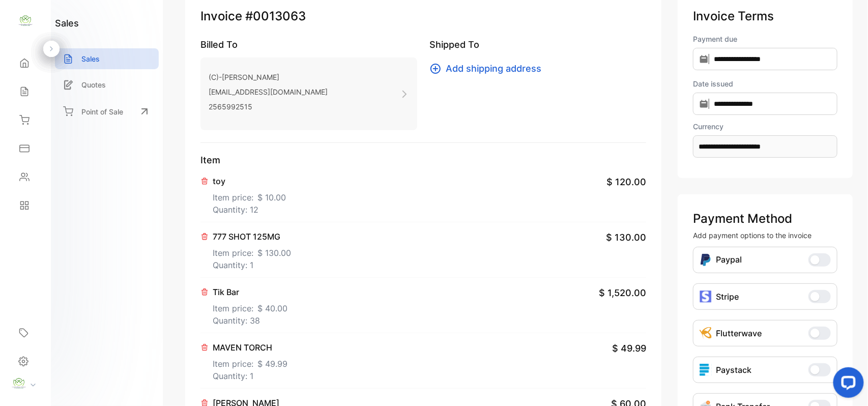
scroll to position [0, 0]
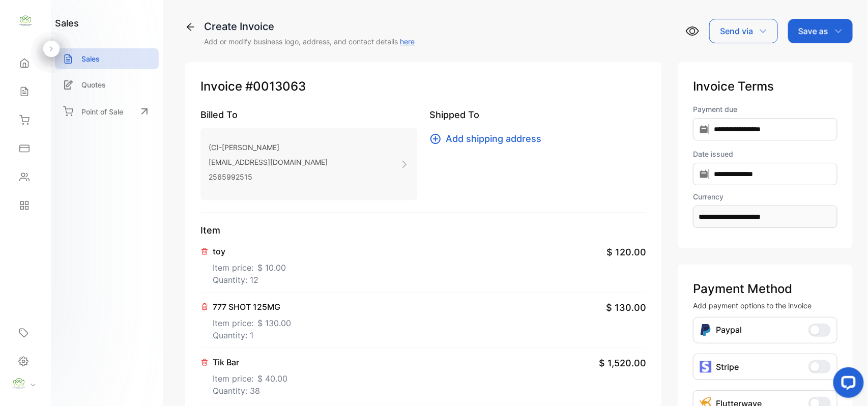
click at [828, 30] on div "Save as" at bounding box center [820, 31] width 65 height 24
click at [800, 64] on div "Invoice" at bounding box center [818, 64] width 59 height 20
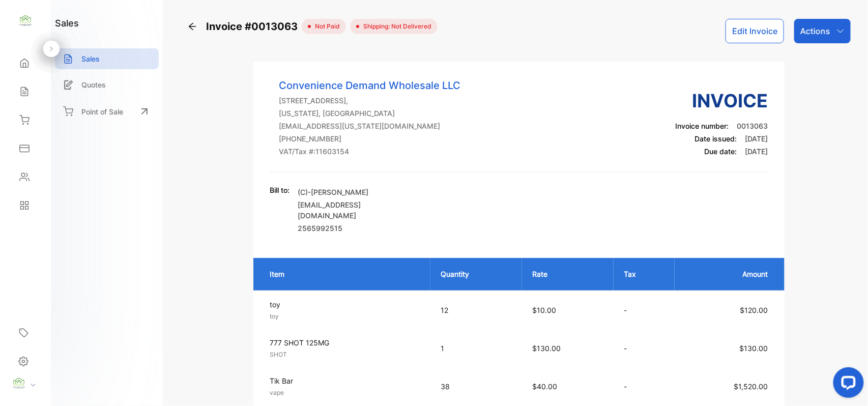
click at [828, 34] on p "Actions" at bounding box center [816, 31] width 30 height 12
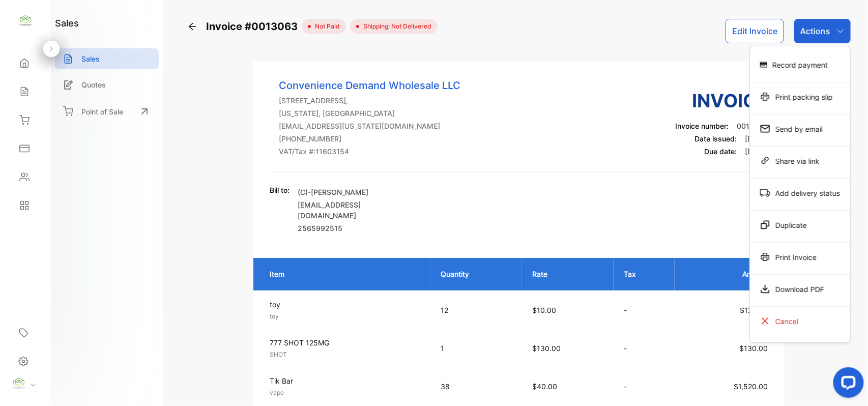
click at [804, 100] on div "Print packing slip" at bounding box center [800, 97] width 100 height 20
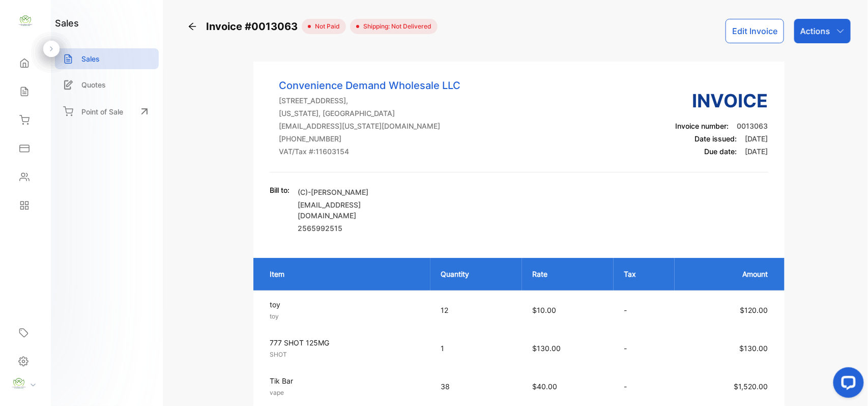
click at [744, 36] on button "Edit Invoice" at bounding box center [755, 31] width 59 height 24
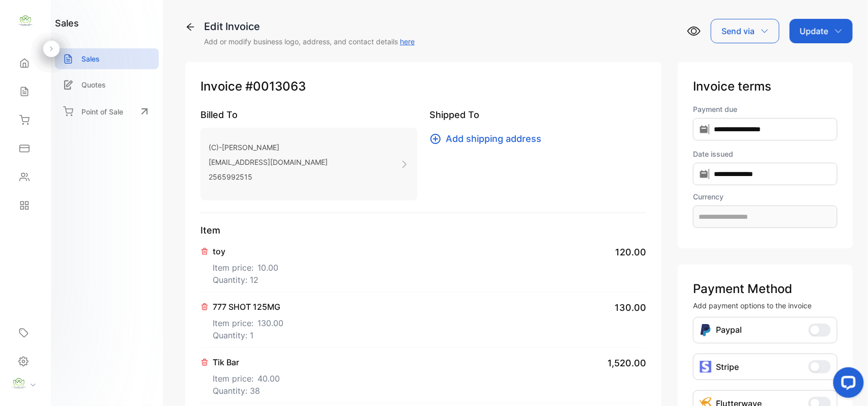
type input "**********"
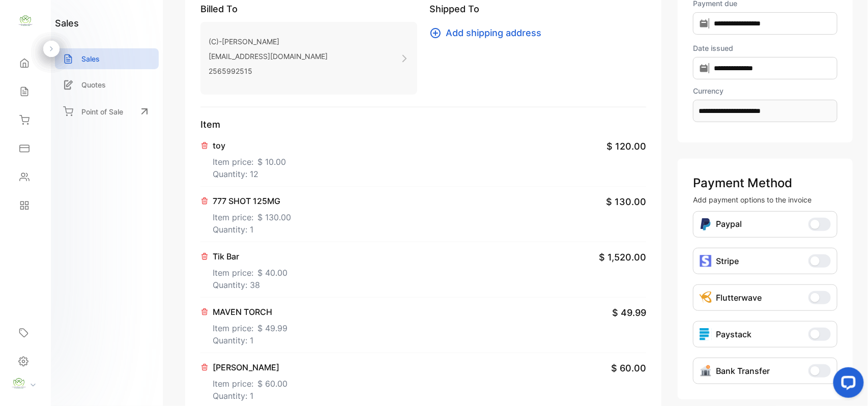
scroll to position [158, 0]
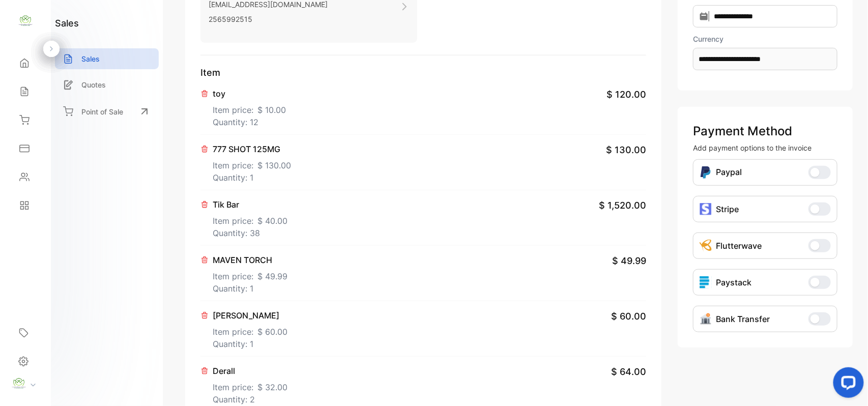
click at [253, 225] on p "Item price: $ 40.00" at bounding box center [250, 219] width 75 height 16
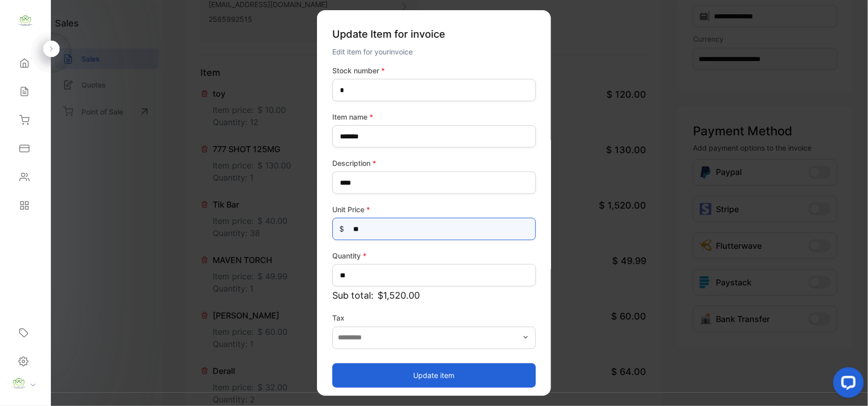
drag, startPoint x: 405, startPoint y: 236, endPoint x: 0, endPoint y: 222, distance: 405.4
click at [0, 222] on div "Convenience Demand Wholesale LLC Convenience Demand Wholesale LLC Home Home Sal…" at bounding box center [434, 213] width 868 height 427
type Price-inputprice "**"
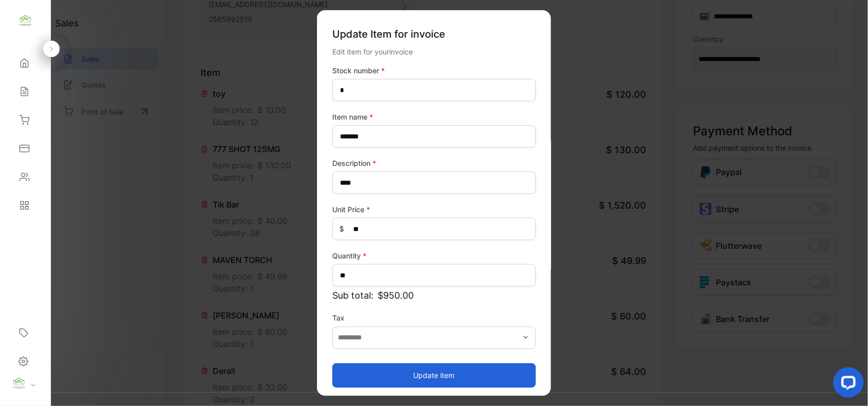
click at [358, 374] on button "Update item" at bounding box center [434, 375] width 204 height 24
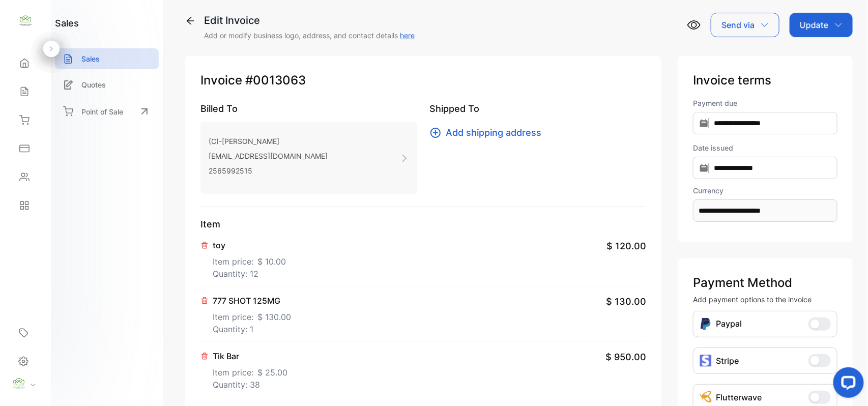
scroll to position [0, 0]
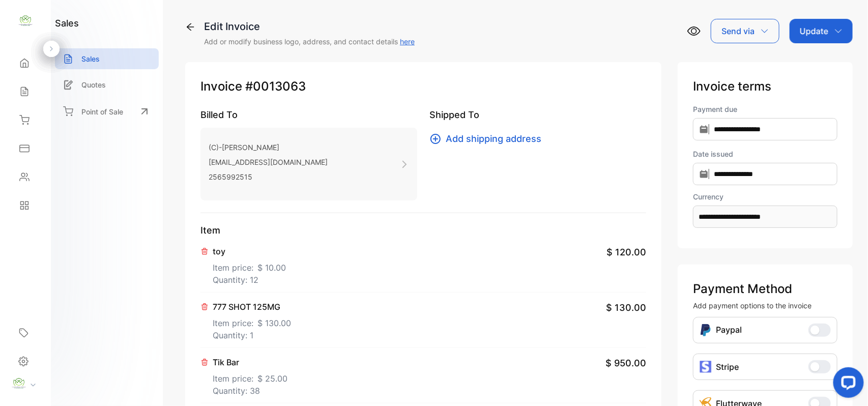
click at [825, 29] on p "Update" at bounding box center [814, 31] width 29 height 12
click at [815, 64] on div "Invoice" at bounding box center [823, 64] width 59 height 20
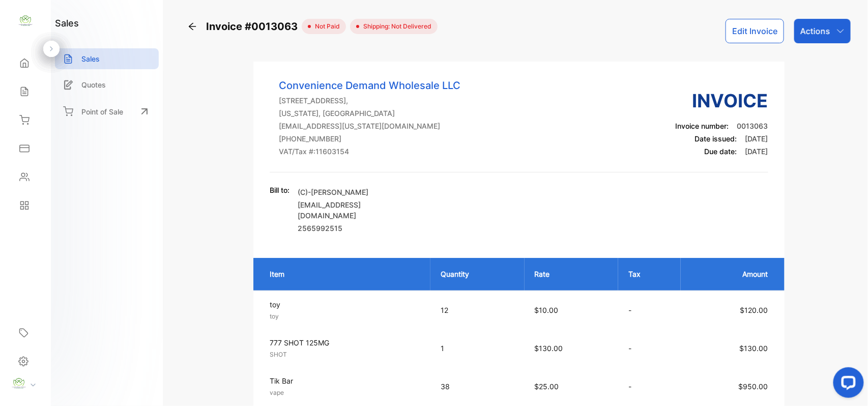
click at [804, 29] on p "Actions" at bounding box center [816, 31] width 30 height 12
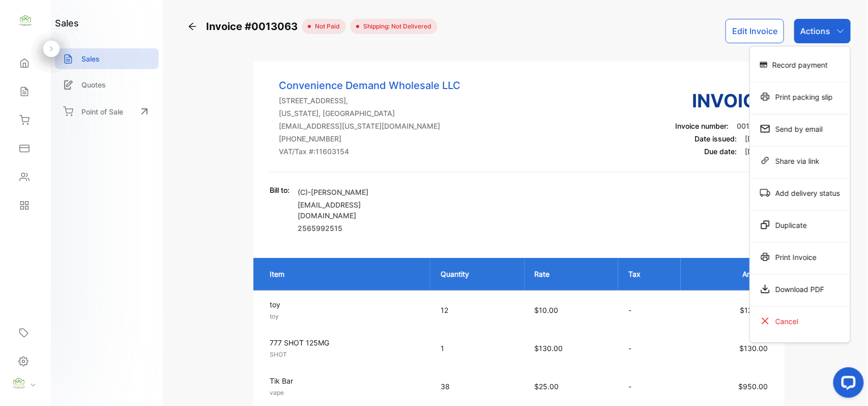
click at [797, 261] on div "Print Invoice" at bounding box center [800, 257] width 100 height 20
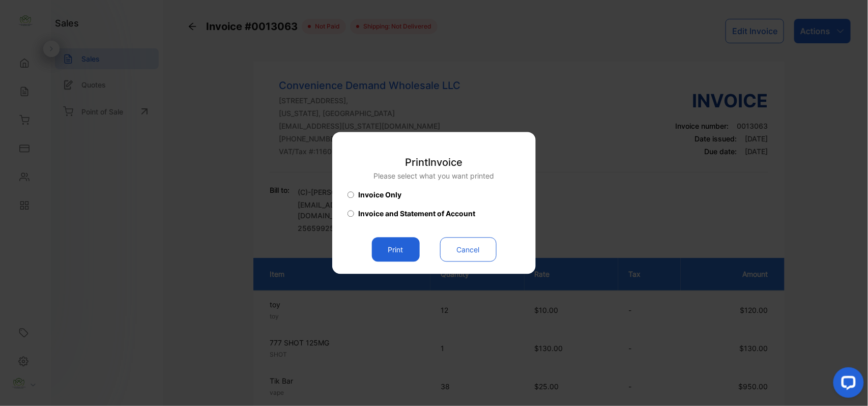
click at [397, 248] on button "Print" at bounding box center [396, 250] width 48 height 24
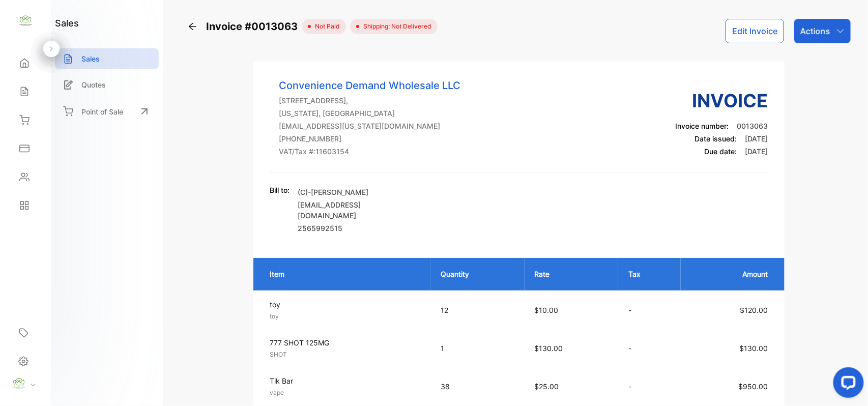
click at [30, 92] on div "Sales" at bounding box center [25, 91] width 35 height 20
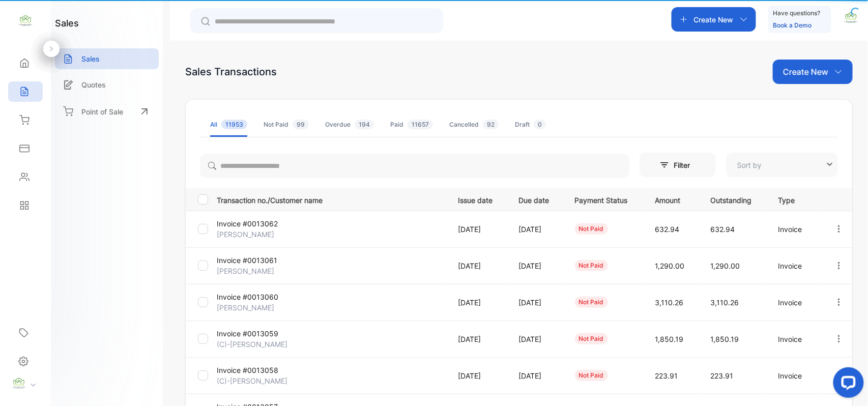
type input "**********"
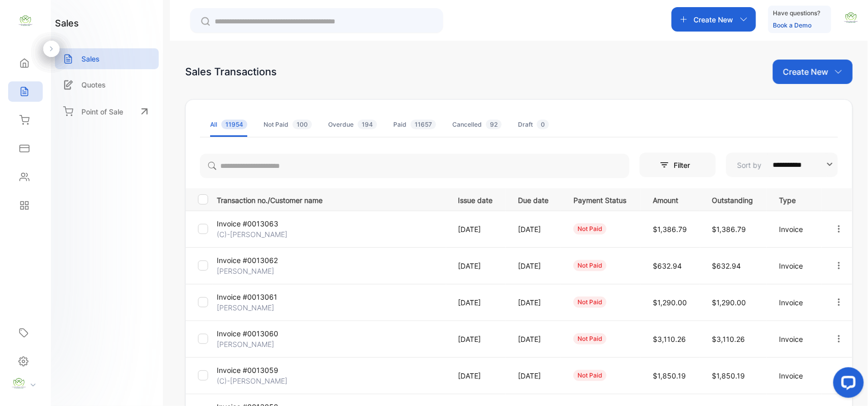
click at [838, 229] on icon "button" at bounding box center [839, 228] width 2 height 7
click at [790, 318] on span "Print" at bounding box center [787, 316] width 18 height 12
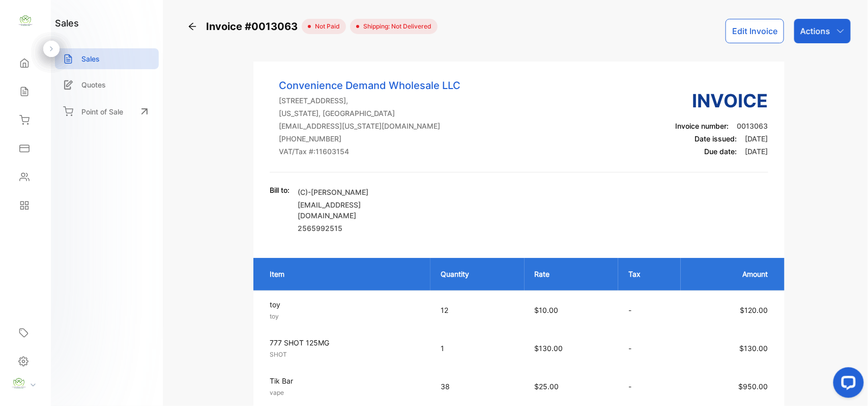
drag, startPoint x: 30, startPoint y: 93, endPoint x: 125, endPoint y: 94, distance: 95.2
click at [30, 93] on div "Sales" at bounding box center [25, 91] width 35 height 20
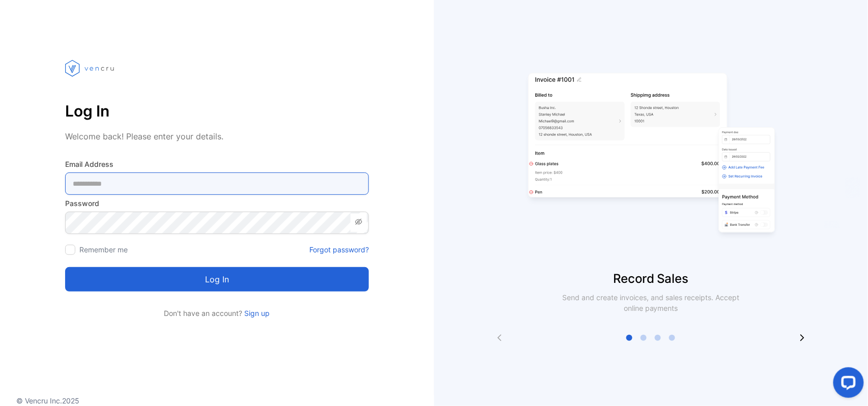
type Address-inputemail "**********"
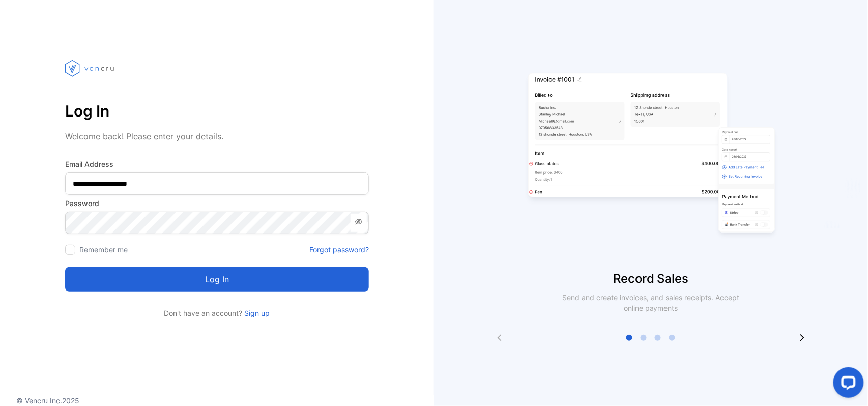
click at [281, 282] on button "Log in" at bounding box center [217, 279] width 304 height 24
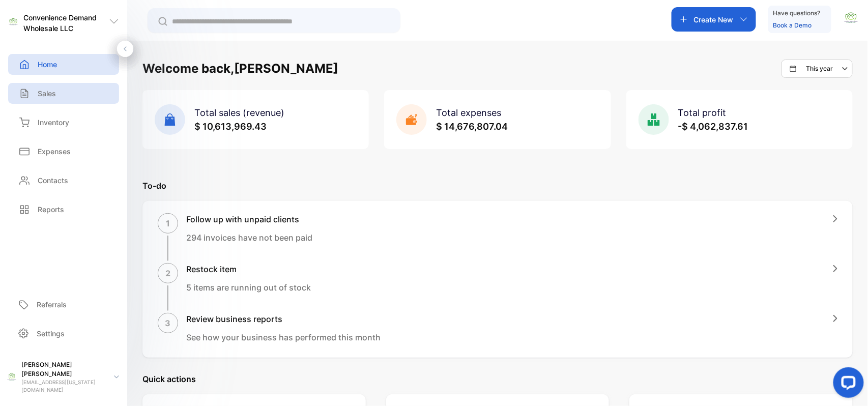
click at [54, 96] on p "Sales" at bounding box center [47, 93] width 18 height 11
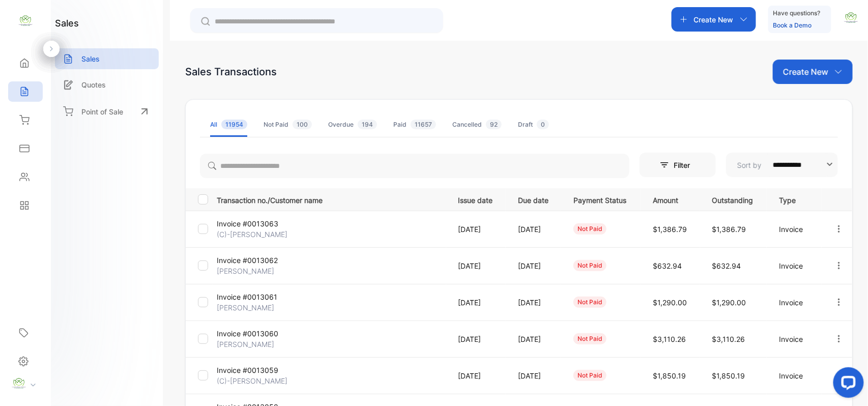
drag, startPoint x: 821, startPoint y: 72, endPoint x: 817, endPoint y: 78, distance: 6.9
click at [821, 72] on p "Create New" at bounding box center [805, 72] width 45 height 12
click at [813, 102] on span "Invoice" at bounding box center [815, 105] width 24 height 11
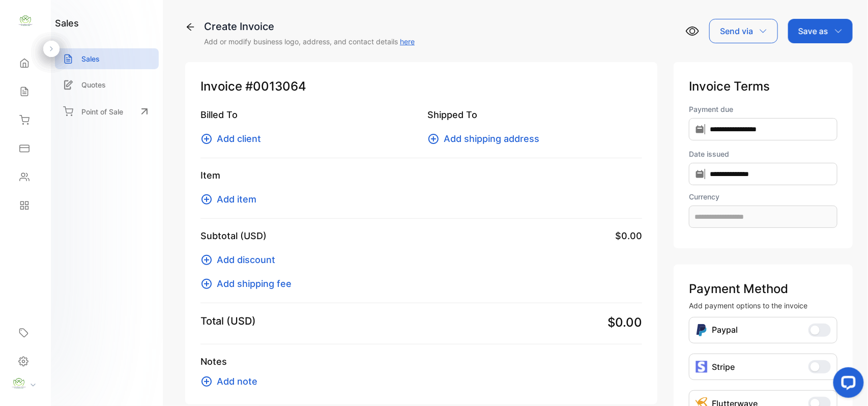
type input "**********"
click at [244, 139] on span "Add client" at bounding box center [239, 139] width 44 height 14
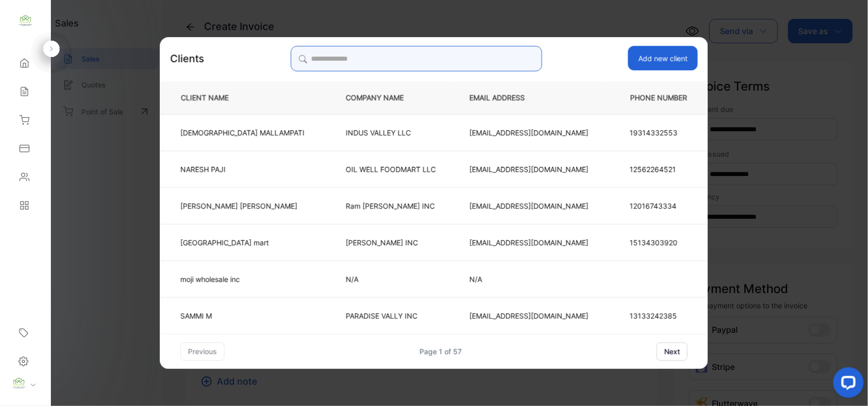
click at [469, 58] on input "search" at bounding box center [416, 58] width 251 height 25
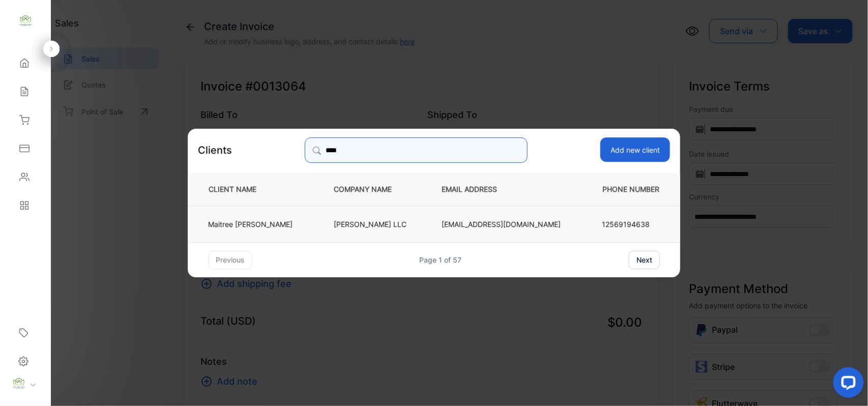
type input "****"
click at [286, 214] on td "Maitree Patel" at bounding box center [252, 223] width 129 height 37
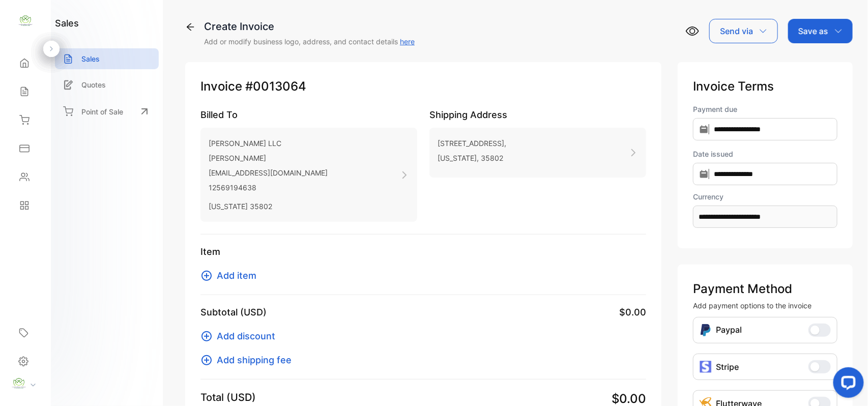
click at [240, 275] on span "Add item" at bounding box center [237, 276] width 40 height 14
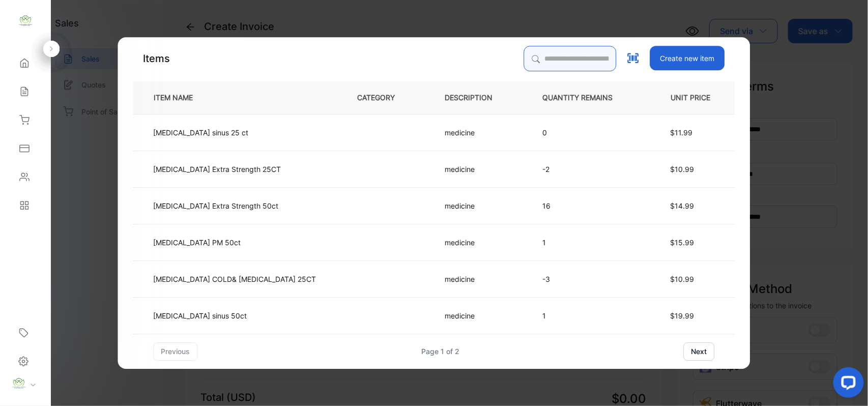
click at [530, 60] on input "search" at bounding box center [570, 58] width 93 height 25
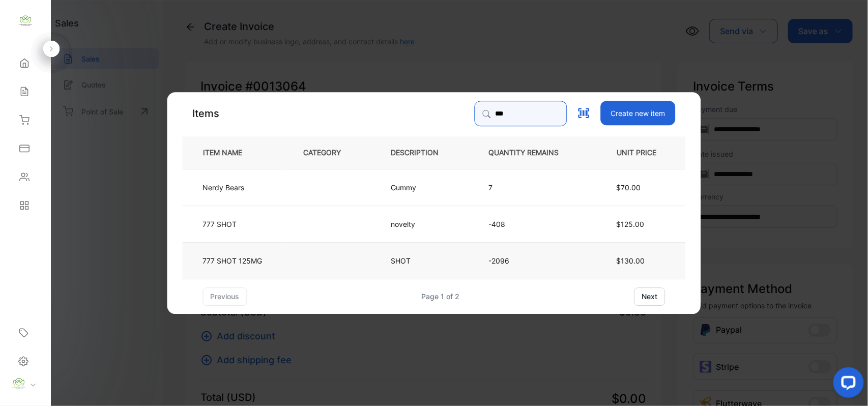
type input "***"
click at [243, 263] on p "777 SHOT 125MG" at bounding box center [233, 260] width 60 height 11
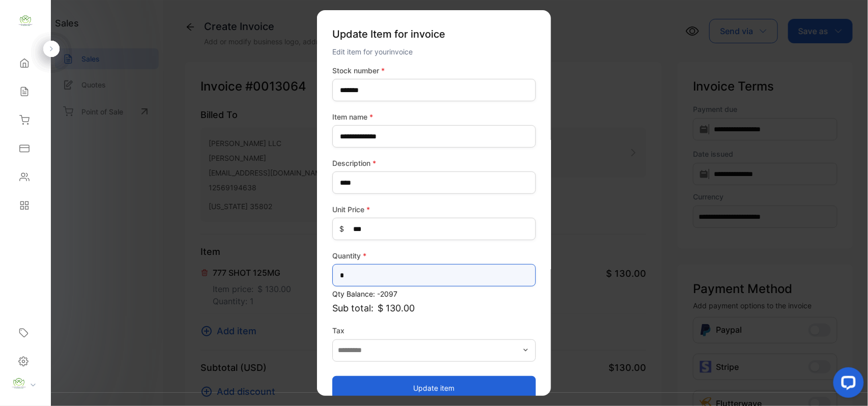
drag, startPoint x: 243, startPoint y: 263, endPoint x: 359, endPoint y: 278, distance: 116.5
click at [359, 278] on input "*" at bounding box center [434, 275] width 204 height 22
type input "*"
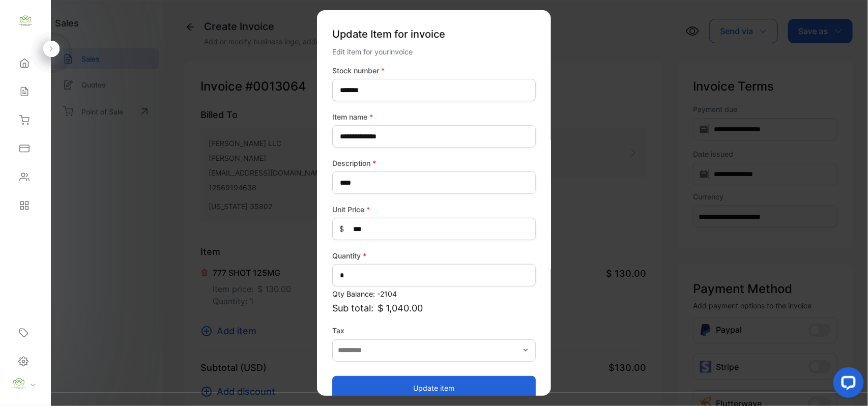
drag, startPoint x: 361, startPoint y: 386, endPoint x: 342, endPoint y: 383, distance: 19.1
click at [355, 385] on button "Update item" at bounding box center [434, 388] width 204 height 24
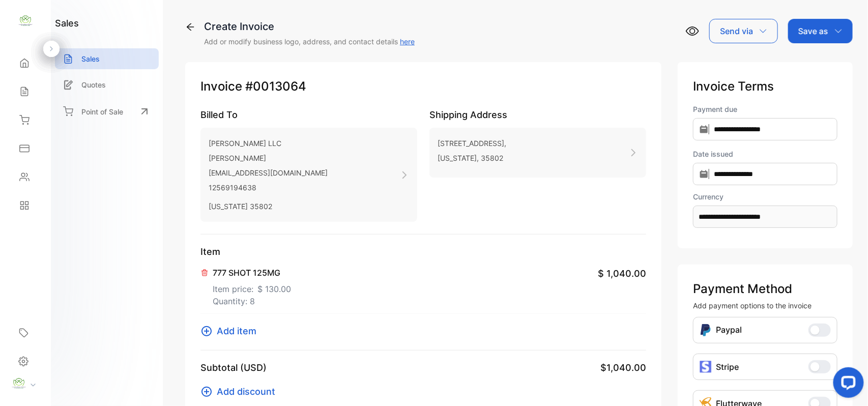
click at [217, 328] on span "Add item" at bounding box center [237, 331] width 40 height 14
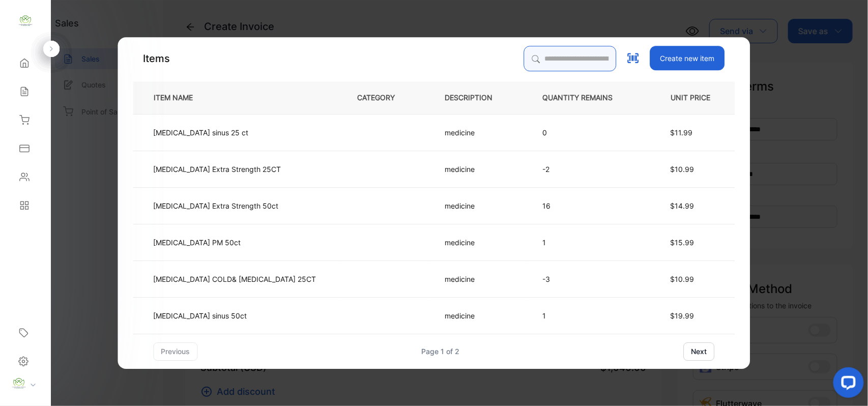
click at [524, 58] on input "search" at bounding box center [570, 58] width 93 height 25
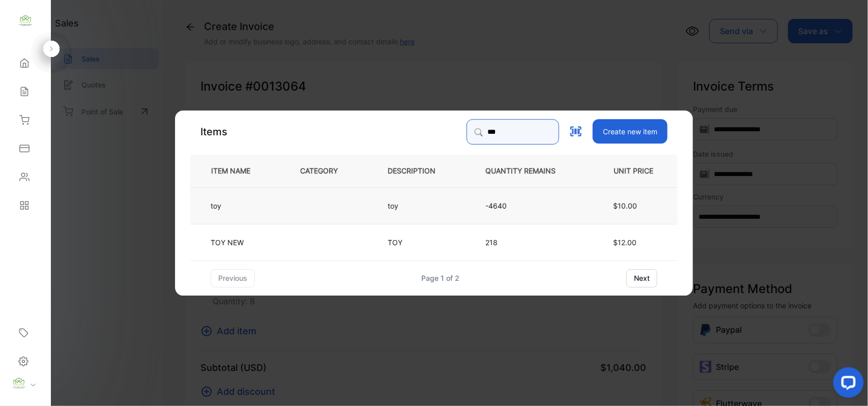
type input "***"
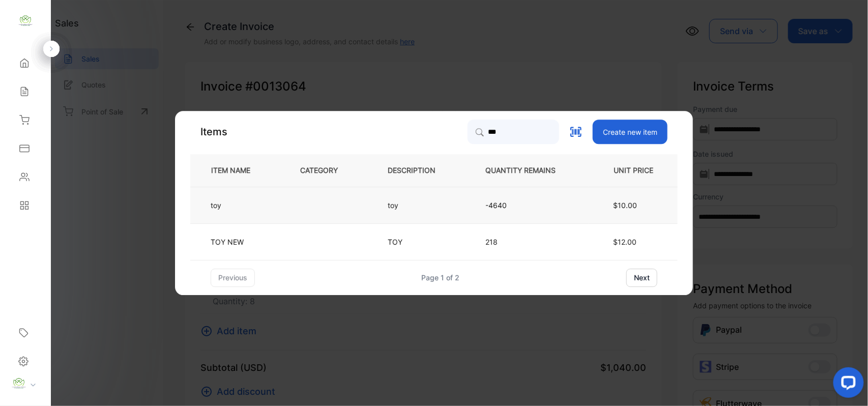
drag, startPoint x: 285, startPoint y: 204, endPoint x: 298, endPoint y: 211, distance: 14.6
click at [298, 211] on td at bounding box center [328, 205] width 88 height 37
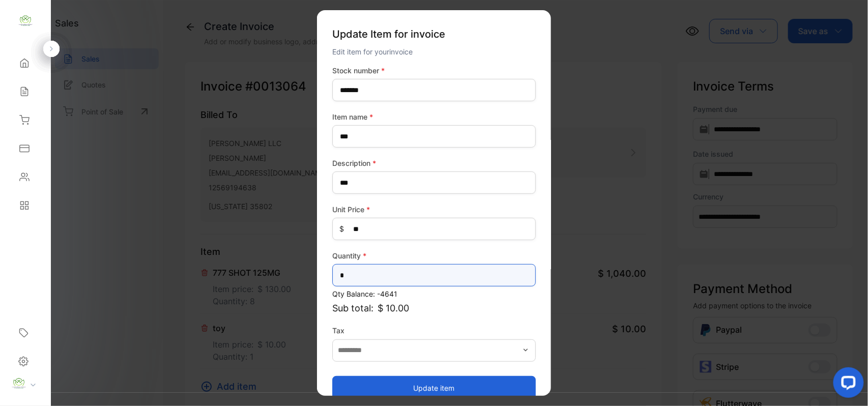
click at [414, 278] on input "*" at bounding box center [434, 275] width 204 height 22
type input "*"
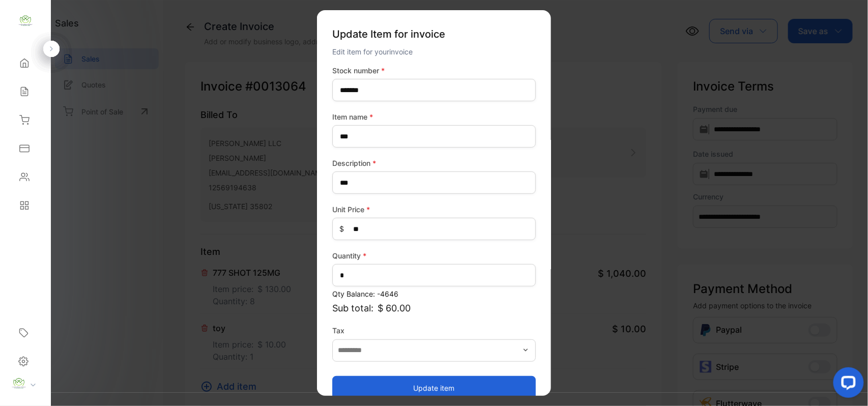
click at [397, 387] on button "Update item" at bounding box center [434, 388] width 204 height 24
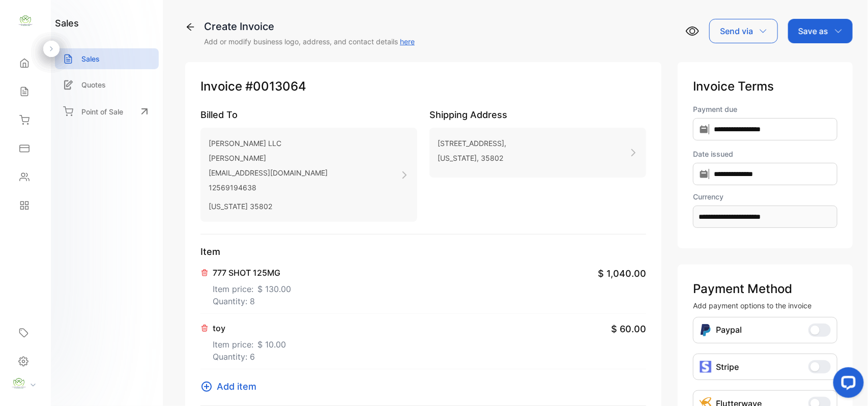
click at [248, 294] on p "Item price: $ 130.00" at bounding box center [252, 287] width 78 height 16
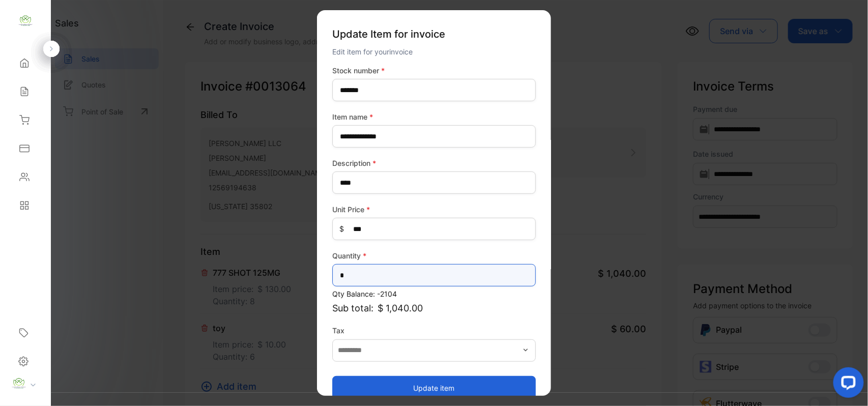
click at [404, 277] on input "*" at bounding box center [434, 275] width 204 height 22
type input "**"
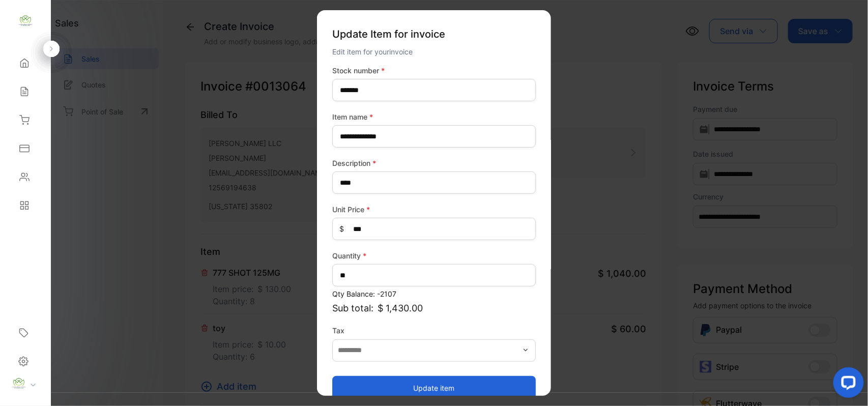
click at [351, 383] on button "Update item" at bounding box center [434, 388] width 204 height 24
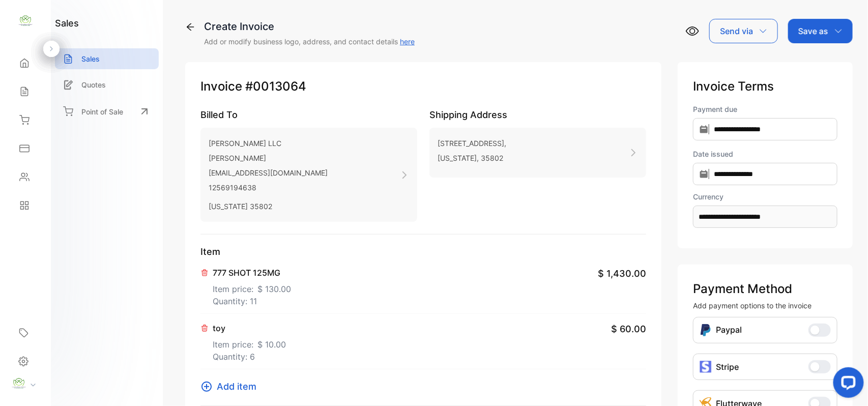
scroll to position [158, 0]
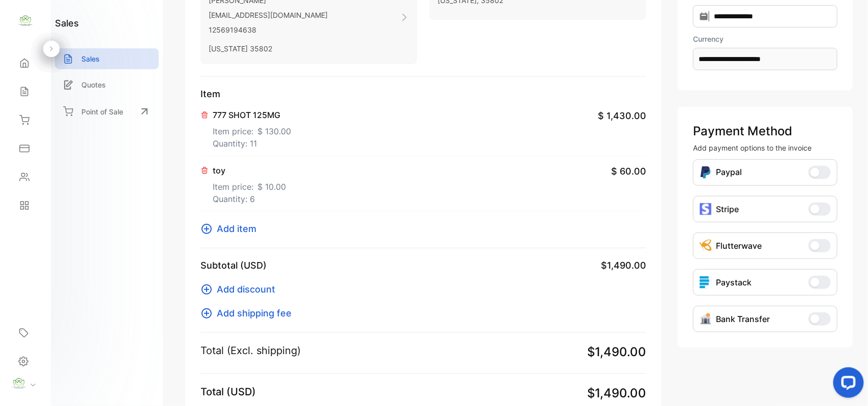
click at [241, 228] on span "Add item" at bounding box center [237, 229] width 40 height 14
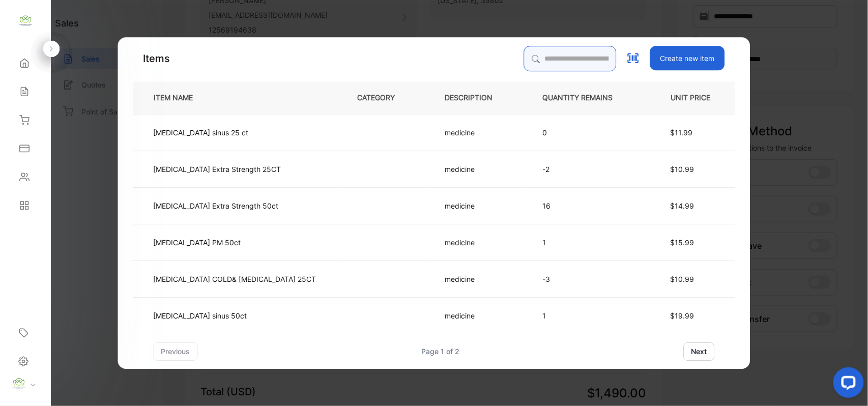
click at [524, 65] on input "search" at bounding box center [570, 58] width 93 height 25
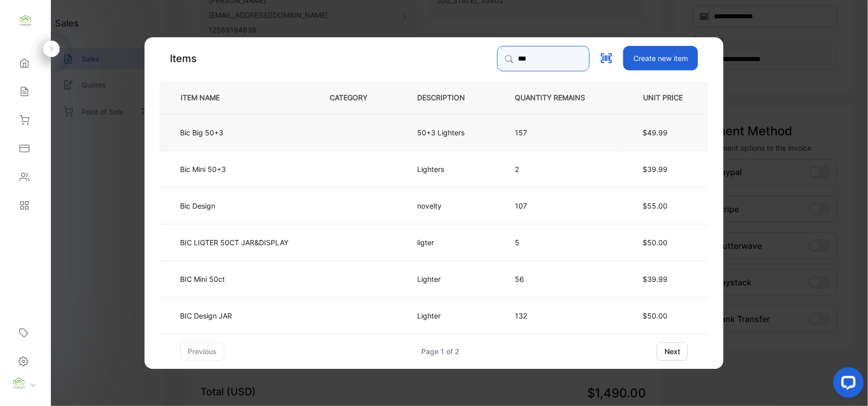
type input "***"
click at [275, 137] on td "Bic Big 50+3" at bounding box center [236, 132] width 153 height 37
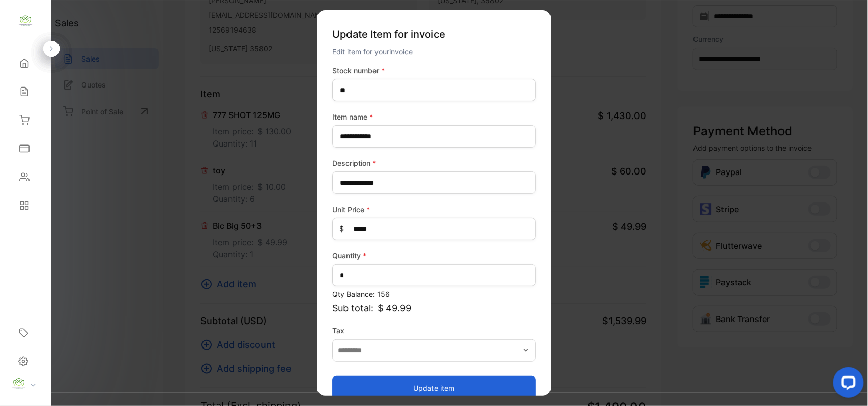
click at [369, 392] on button "Update item" at bounding box center [434, 388] width 204 height 24
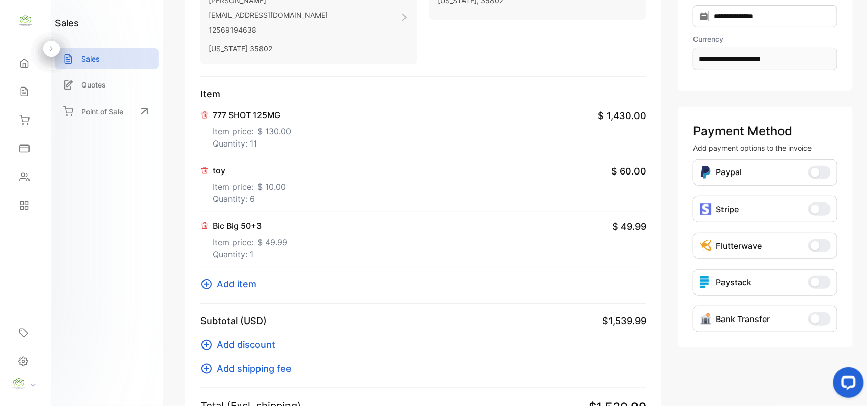
click at [235, 279] on span "Add item" at bounding box center [237, 284] width 40 height 14
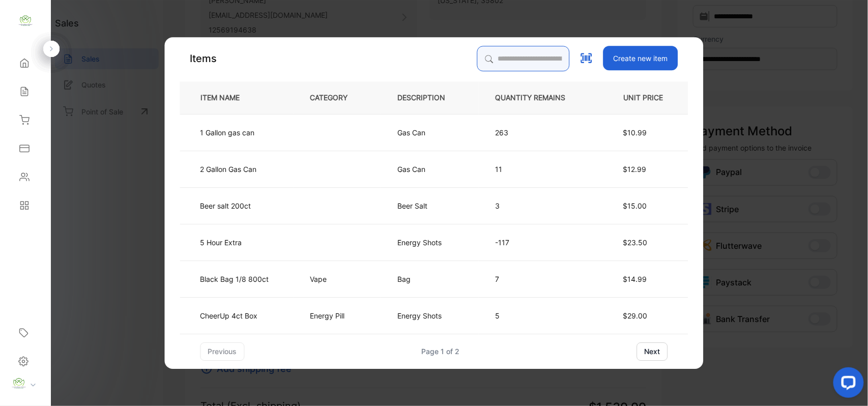
click at [512, 58] on input "search" at bounding box center [523, 58] width 93 height 25
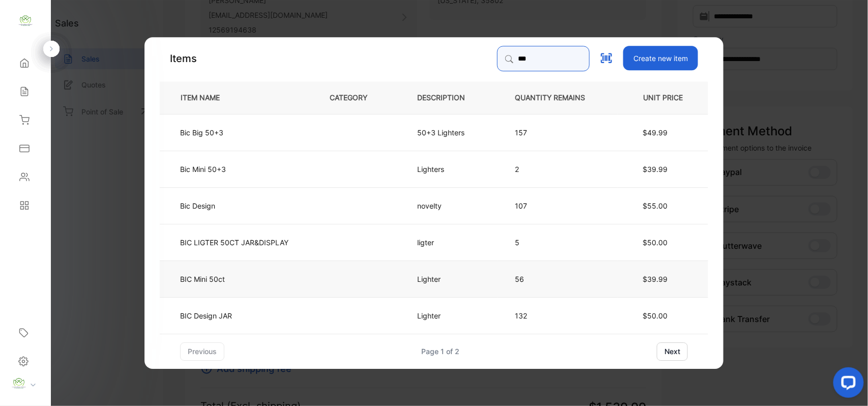
type input "***"
click at [239, 281] on td "BIC Mini 50ct" at bounding box center [236, 278] width 153 height 37
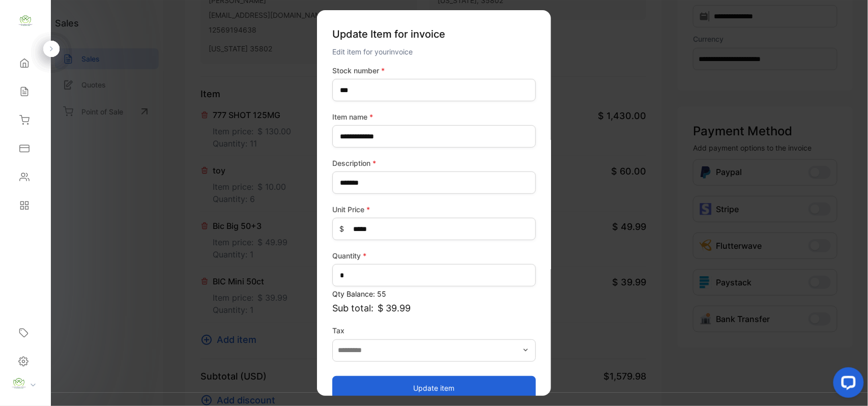
click at [395, 382] on button "Update item" at bounding box center [434, 388] width 204 height 24
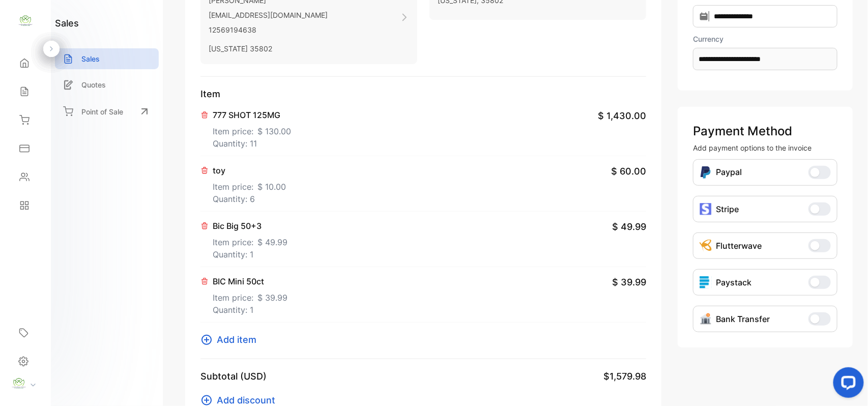
click at [240, 341] on span "Add item" at bounding box center [237, 340] width 40 height 14
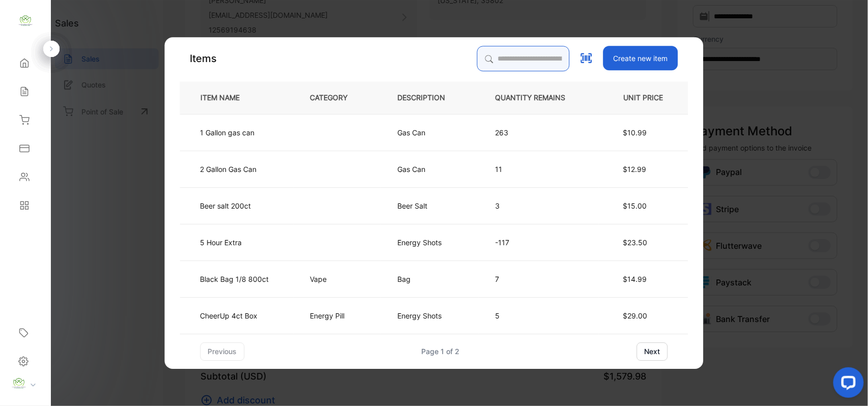
click at [544, 62] on input "search" at bounding box center [523, 58] width 93 height 25
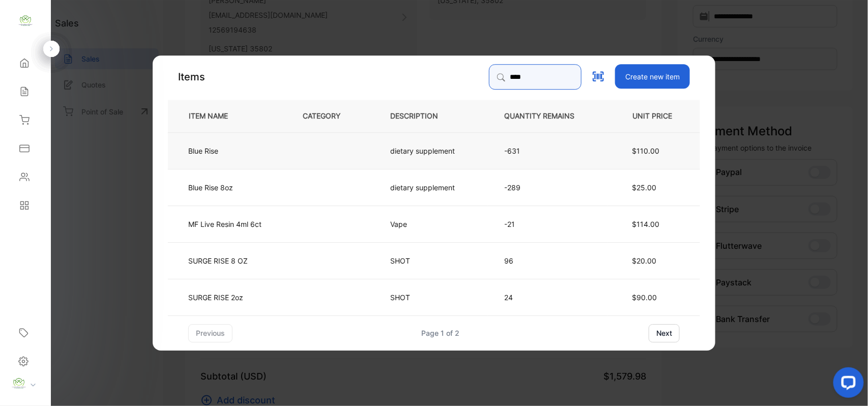
type input "****"
click at [306, 147] on td at bounding box center [330, 150] width 88 height 37
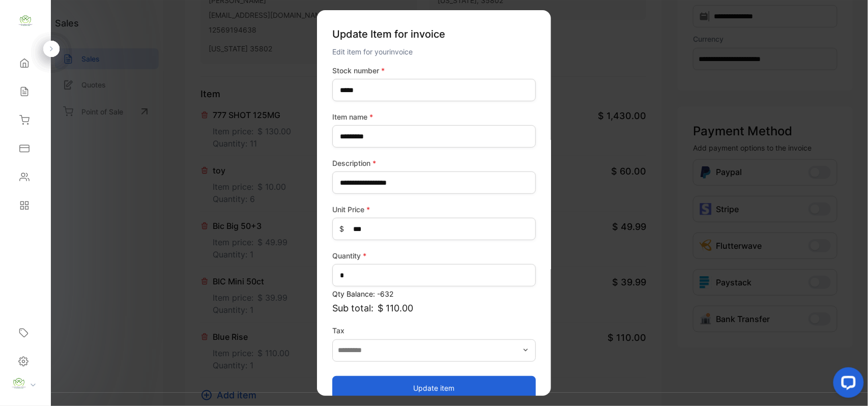
click at [404, 394] on button "Update item" at bounding box center [434, 388] width 204 height 24
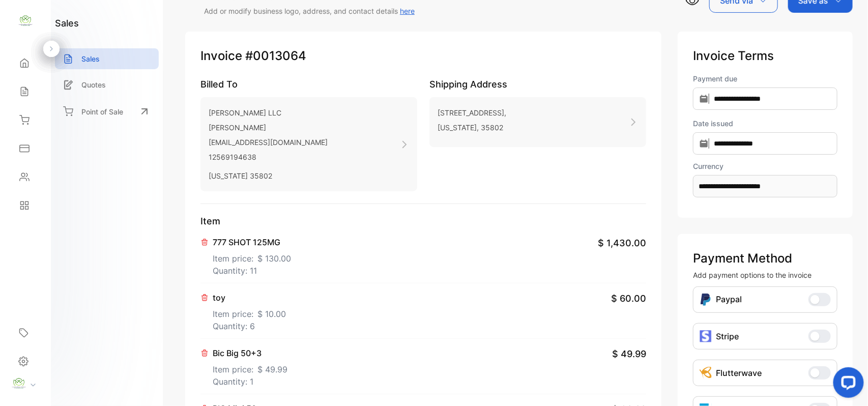
scroll to position [0, 0]
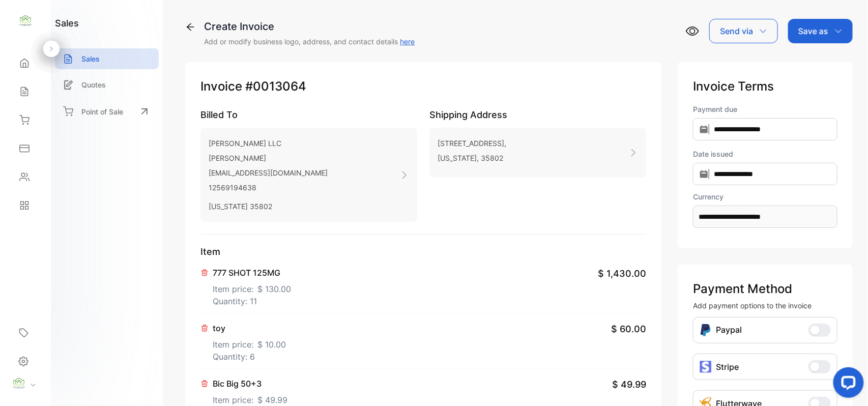
click at [837, 30] on icon "button" at bounding box center [839, 31] width 8 height 8
click at [810, 60] on div "Invoice" at bounding box center [818, 64] width 59 height 20
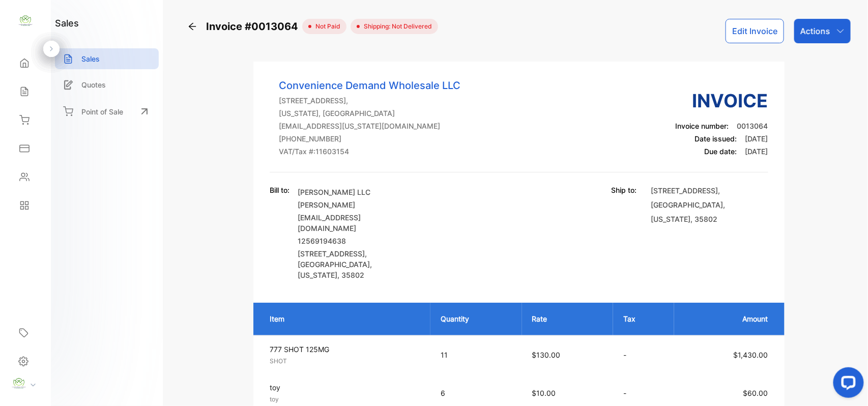
click at [823, 30] on p "Actions" at bounding box center [816, 31] width 30 height 12
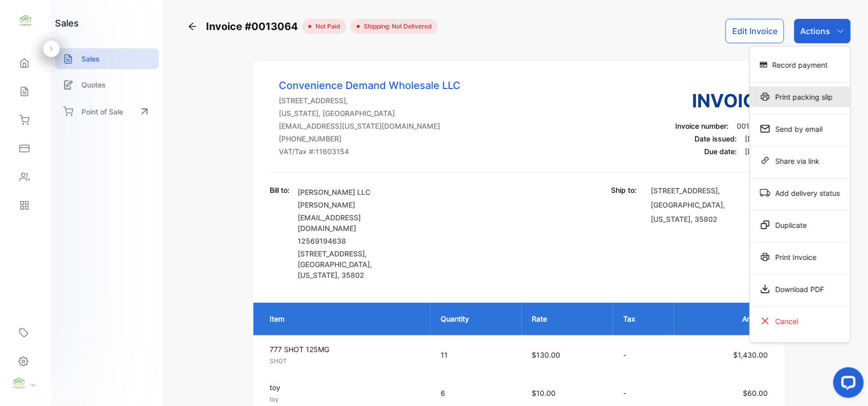
click at [804, 96] on div "Print packing slip" at bounding box center [800, 97] width 100 height 20
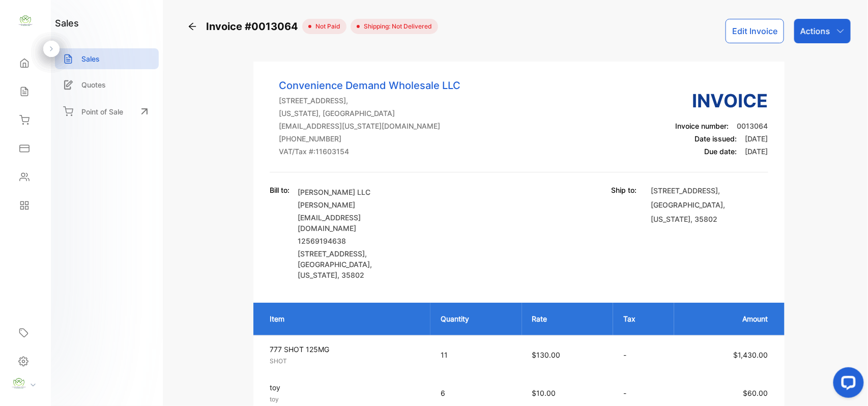
click at [817, 25] on p "Actions" at bounding box center [816, 31] width 30 height 12
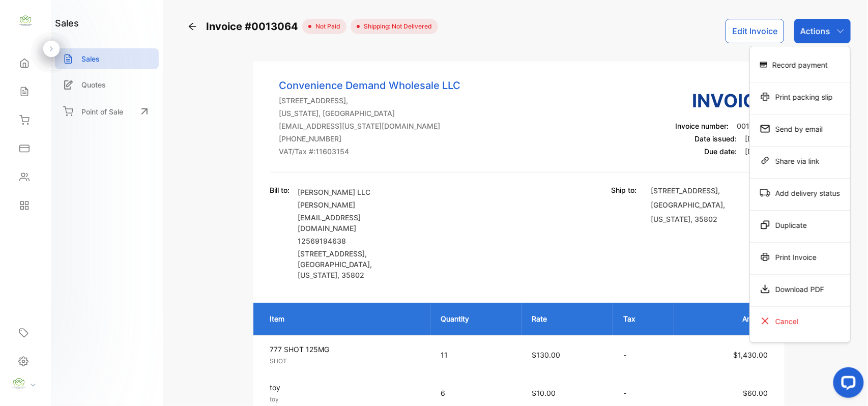
click at [795, 102] on div "Print packing slip" at bounding box center [800, 97] width 100 height 20
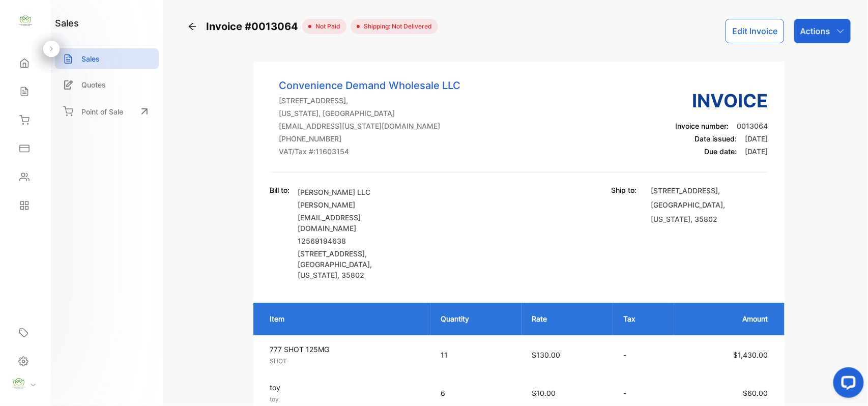
click at [31, 86] on div "Sales" at bounding box center [25, 91] width 35 height 20
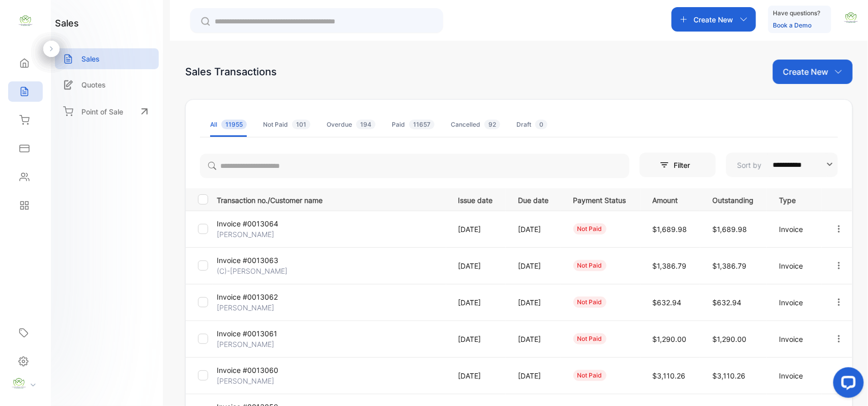
click at [235, 377] on p "[PERSON_NAME]" at bounding box center [255, 381] width 76 height 11
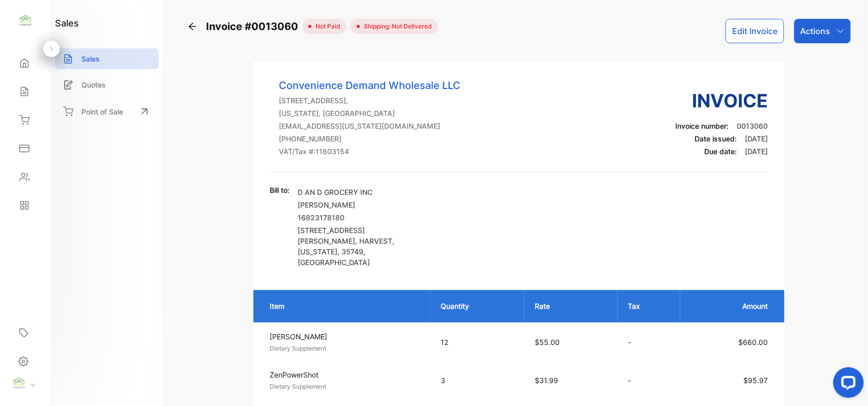
click at [811, 37] on div "Actions" at bounding box center [823, 31] width 56 height 24
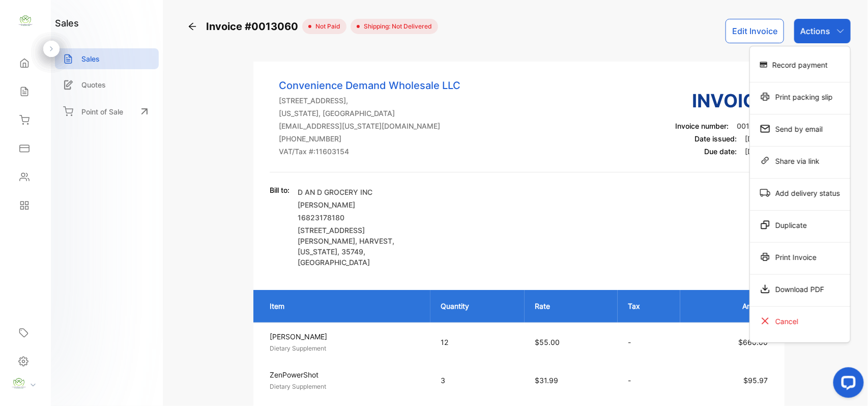
click at [790, 133] on div "Send by email" at bounding box center [800, 129] width 100 height 20
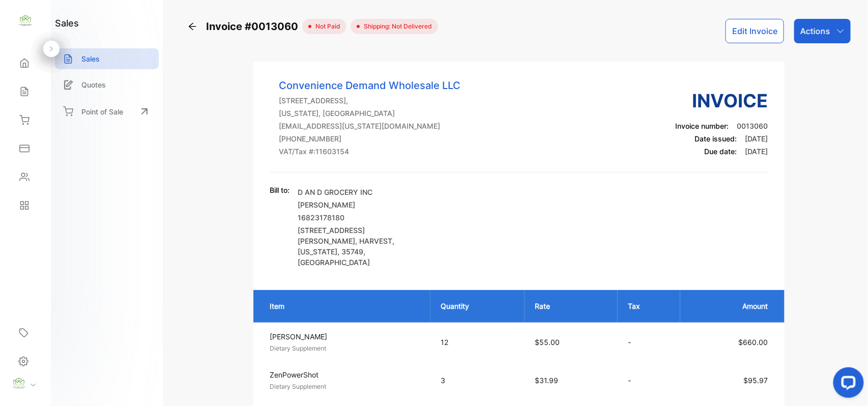
click at [25, 106] on div "Inventory Inventory" at bounding box center [25, 120] width 35 height 29
drag, startPoint x: 10, startPoint y: 64, endPoint x: 22, endPoint y: 88, distance: 27.3
click at [13, 70] on div "Home" at bounding box center [25, 63] width 35 height 20
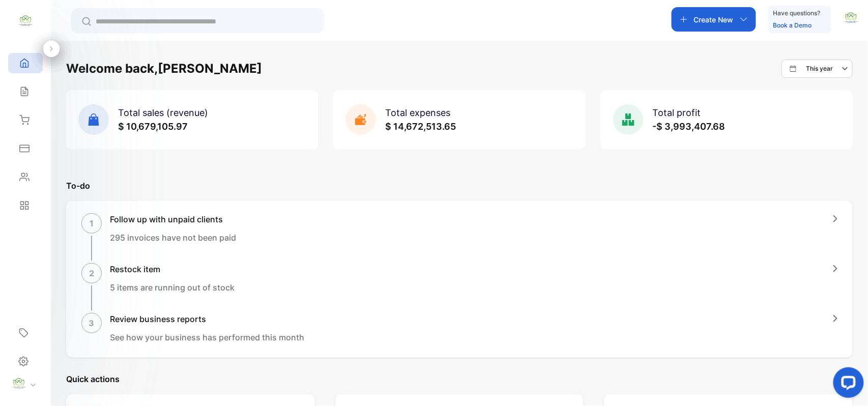
click at [23, 90] on icon at bounding box center [24, 92] width 10 height 10
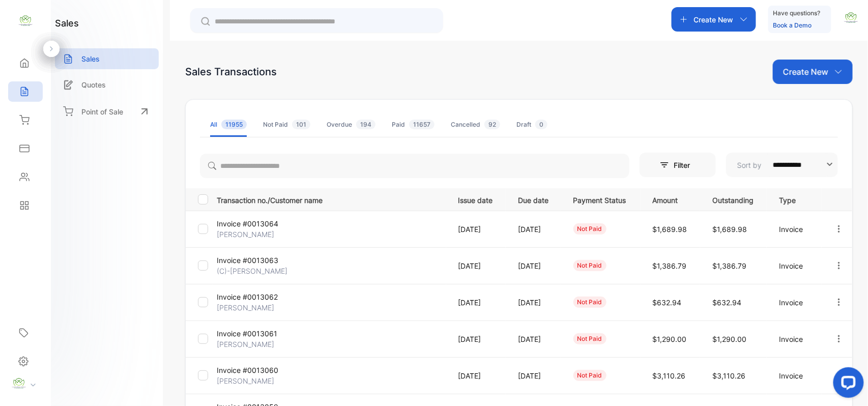
click at [295, 224] on td "Invoice #0013064 Maitree Patel" at bounding box center [330, 229] width 234 height 37
click at [257, 233] on p "[PERSON_NAME]" at bounding box center [255, 234] width 76 height 11
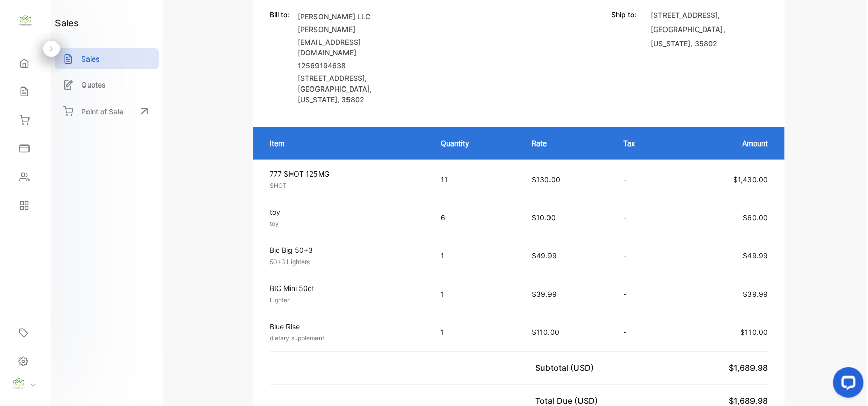
scroll to position [317, 0]
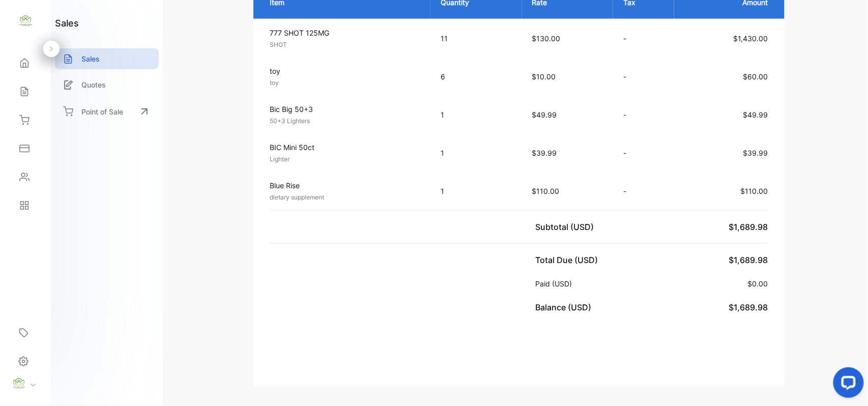
click at [21, 104] on div "Sales Sales" at bounding box center [25, 91] width 35 height 29
click at [24, 98] on div "Sales" at bounding box center [25, 91] width 35 height 20
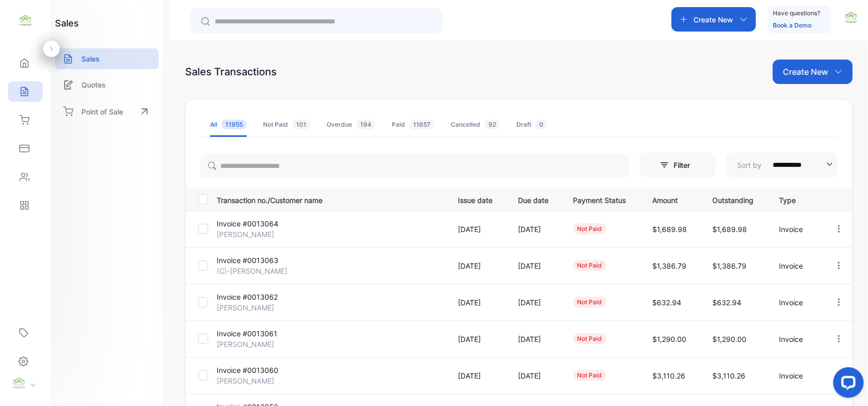
click at [29, 178] on icon at bounding box center [24, 177] width 10 height 10
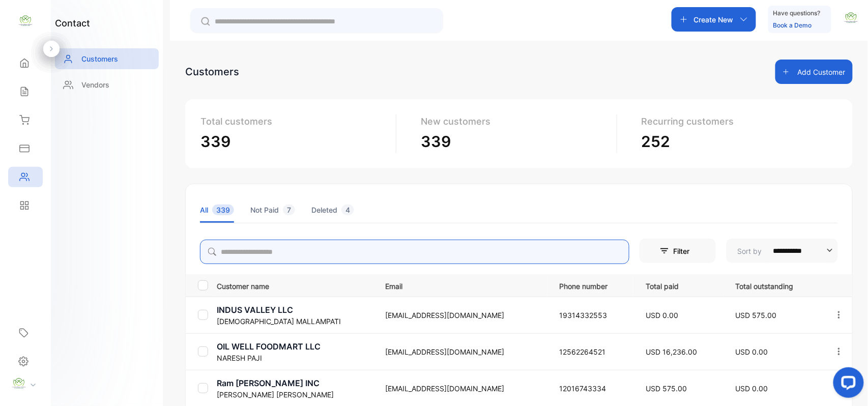
click at [328, 248] on input "search" at bounding box center [415, 252] width 430 height 24
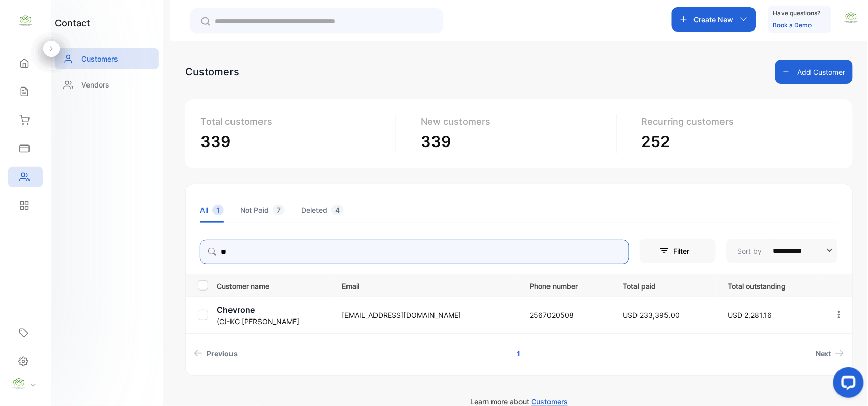
type input "**"
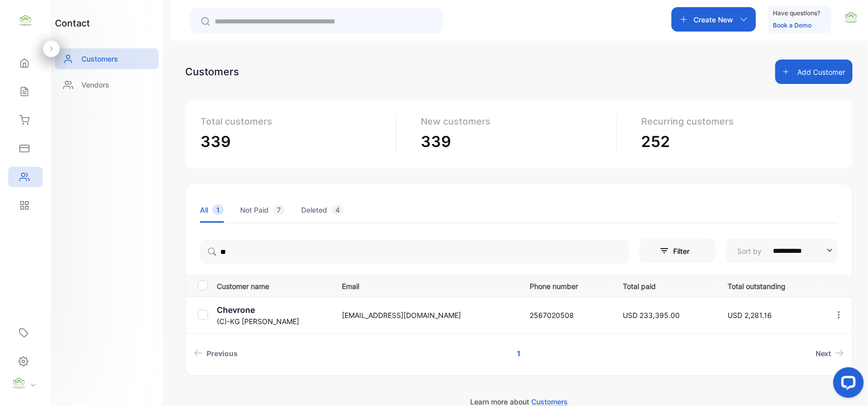
click at [29, 88] on icon at bounding box center [24, 92] width 10 height 10
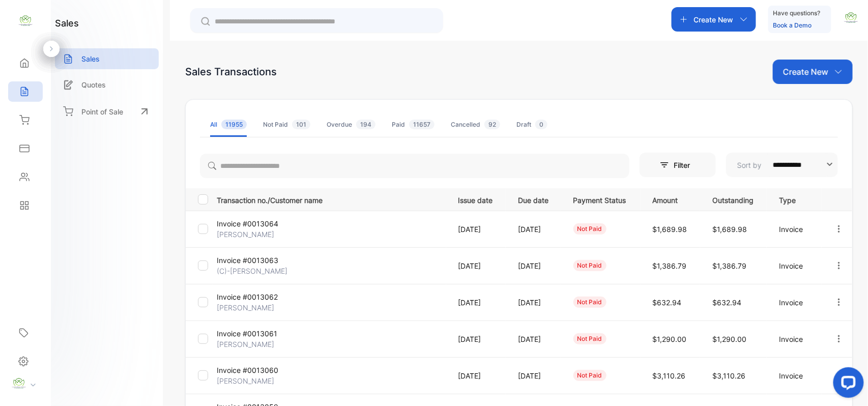
click at [795, 77] on p "Create New" at bounding box center [805, 72] width 45 height 12
click at [834, 109] on div "Invoice" at bounding box center [816, 105] width 71 height 20
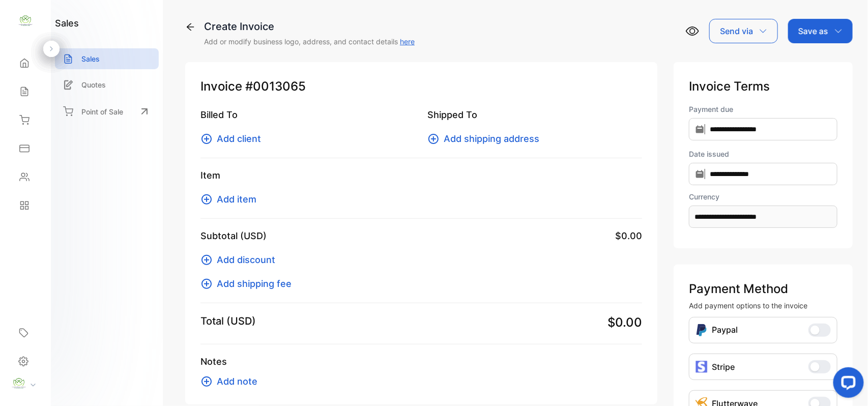
click at [245, 137] on span "Add client" at bounding box center [239, 139] width 44 height 14
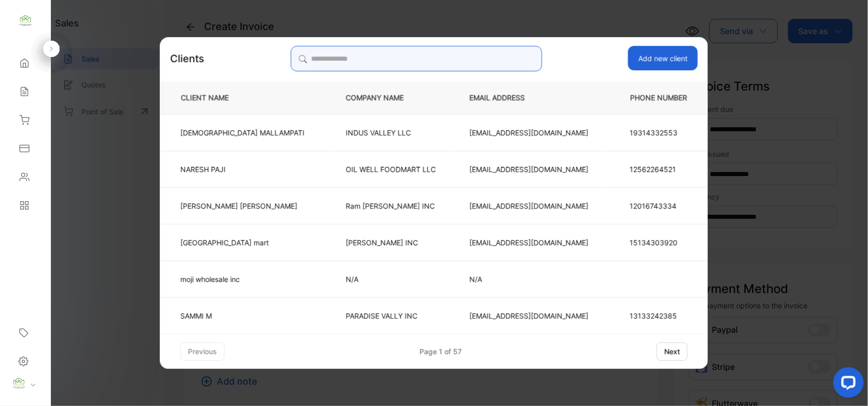
click at [429, 66] on input "search" at bounding box center [416, 58] width 251 height 25
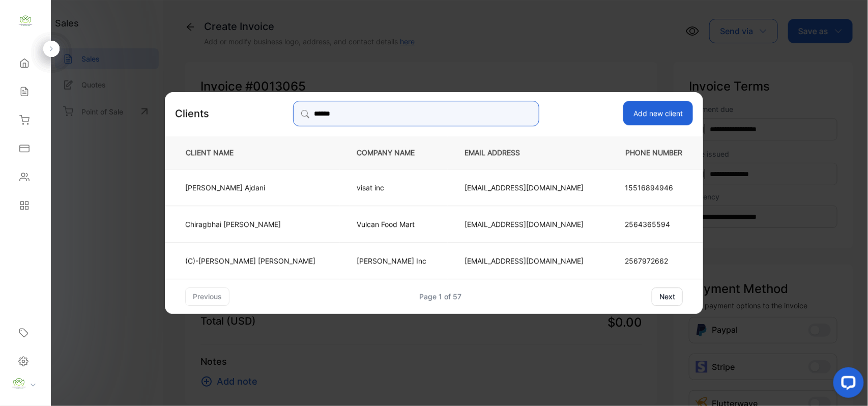
type input "******"
drag, startPoint x: 368, startPoint y: 192, endPoint x: 375, endPoint y: 199, distance: 10.1
click at [369, 192] on p "visat inc" at bounding box center [394, 187] width 74 height 11
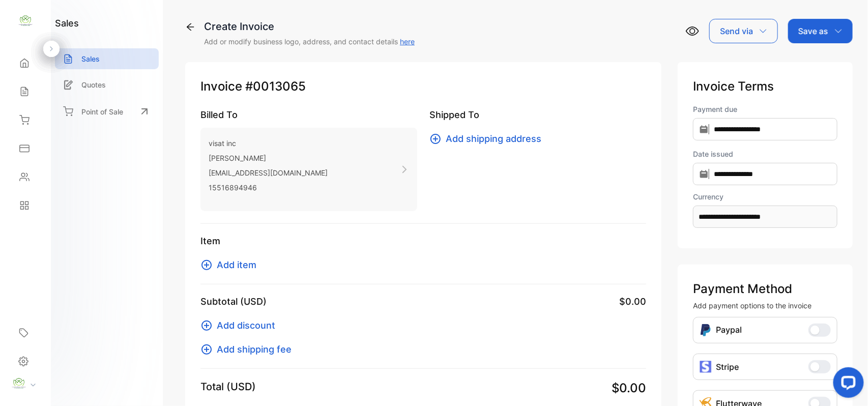
click at [227, 259] on span "Add item" at bounding box center [237, 265] width 40 height 14
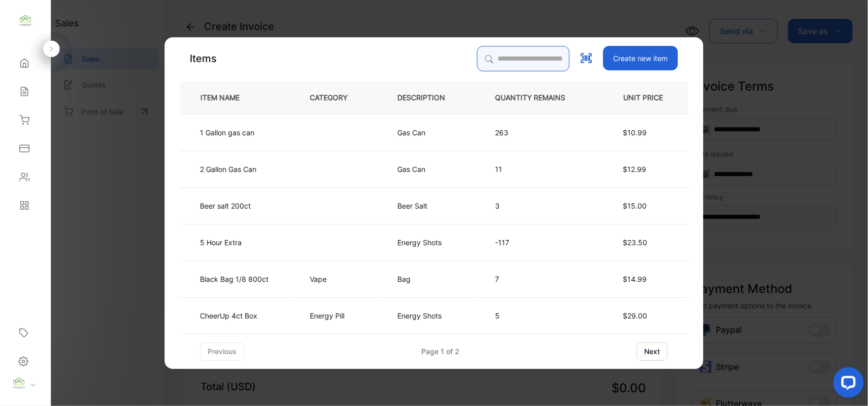
click at [482, 47] on input "search" at bounding box center [523, 58] width 93 height 25
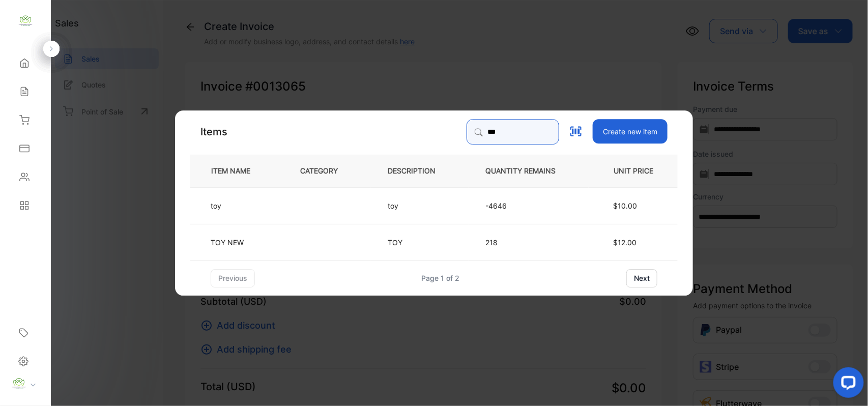
type input "***"
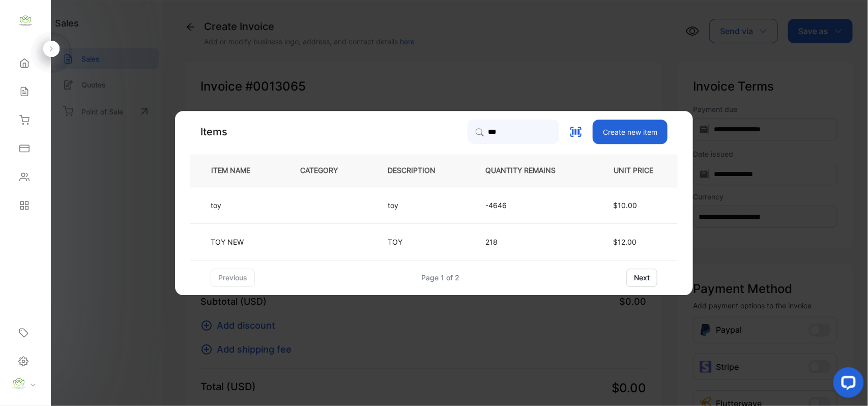
click at [296, 210] on td at bounding box center [328, 205] width 88 height 37
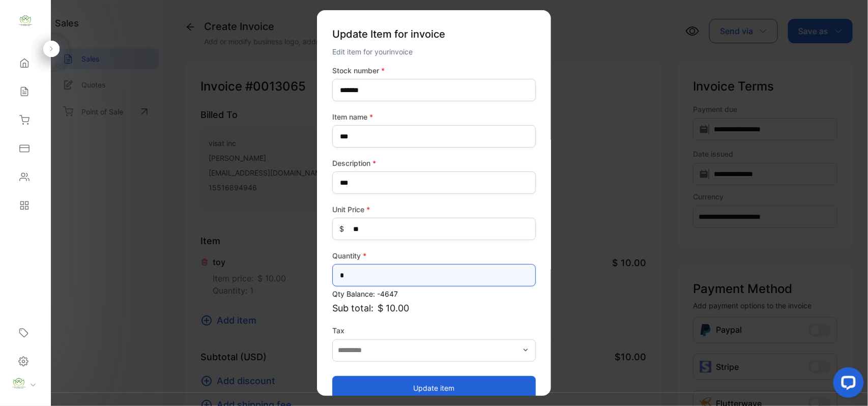
click at [406, 278] on input "*" at bounding box center [434, 275] width 204 height 22
type input "**"
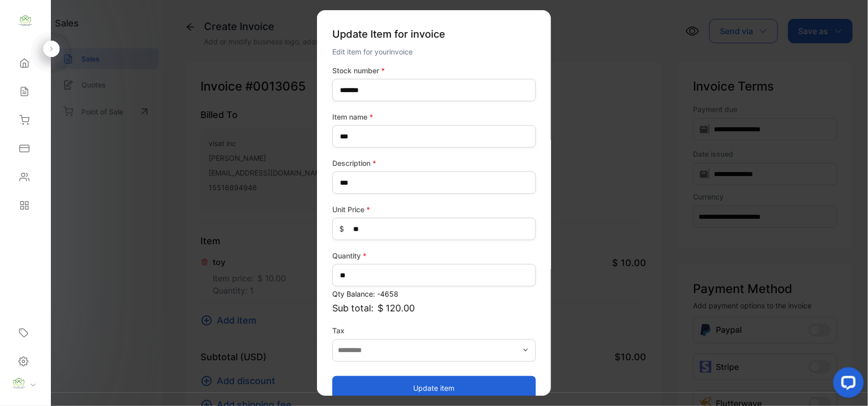
click at [363, 387] on button "Update item" at bounding box center [434, 388] width 204 height 24
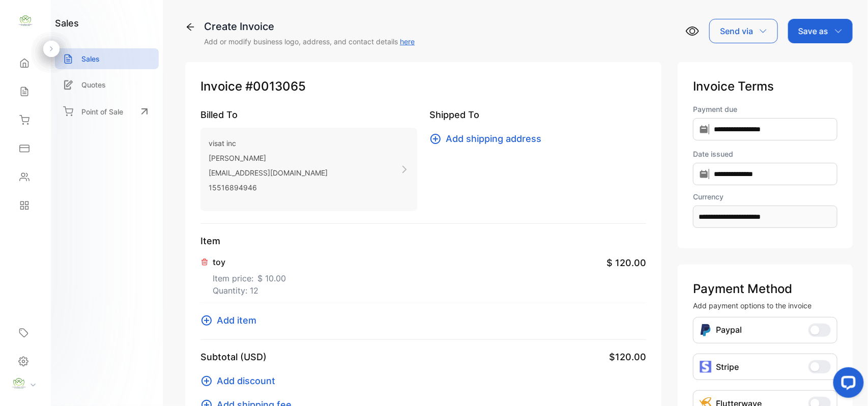
click at [231, 317] on span "Add item" at bounding box center [237, 321] width 40 height 14
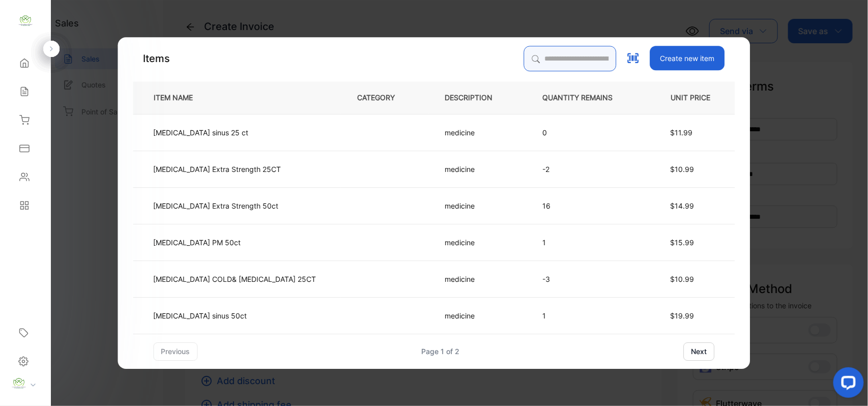
click at [524, 54] on input "search" at bounding box center [570, 58] width 93 height 25
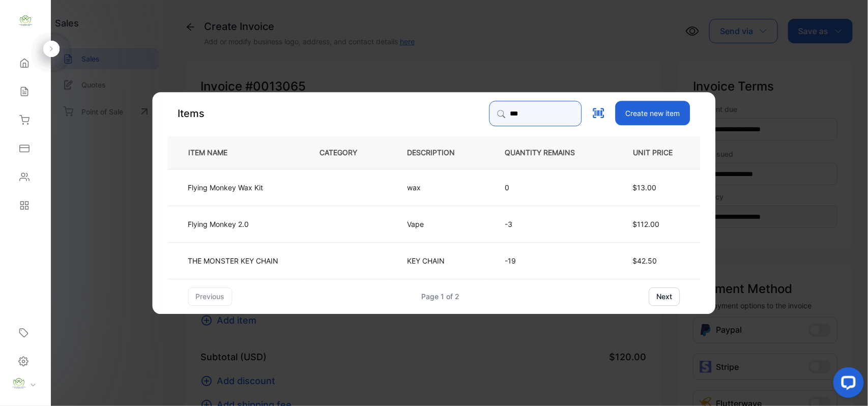
type input "***"
drag, startPoint x: 306, startPoint y: 256, endPoint x: 314, endPoint y: 257, distance: 8.3
click at [314, 257] on td at bounding box center [347, 260] width 88 height 37
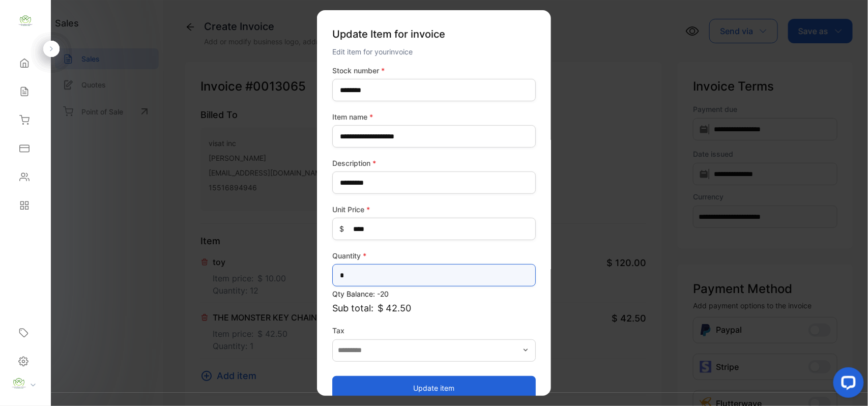
drag, startPoint x: 314, startPoint y: 257, endPoint x: 410, endPoint y: 272, distance: 96.8
click at [410, 272] on input "*" at bounding box center [434, 275] width 204 height 22
type input "*"
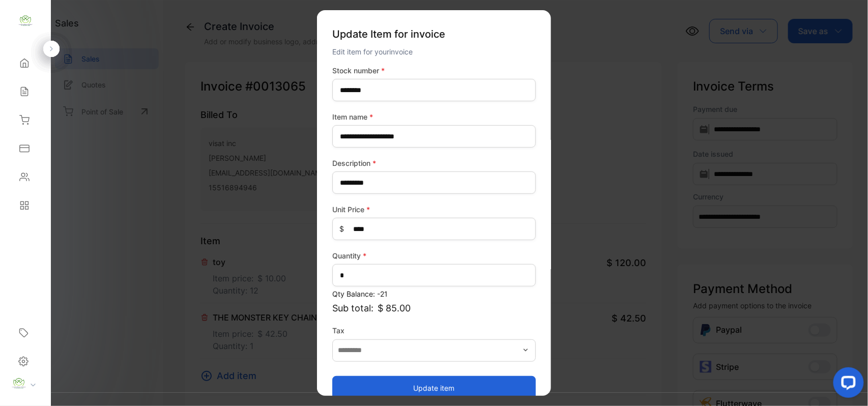
click at [409, 385] on button "Update item" at bounding box center [434, 388] width 204 height 24
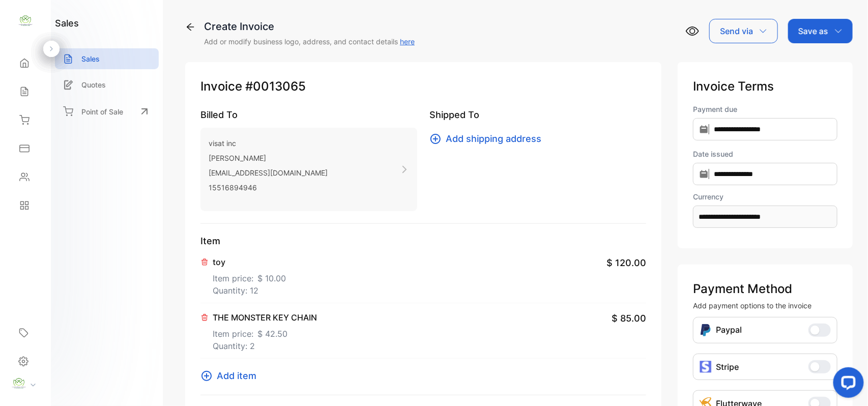
click at [238, 377] on span "Add item" at bounding box center [237, 376] width 40 height 14
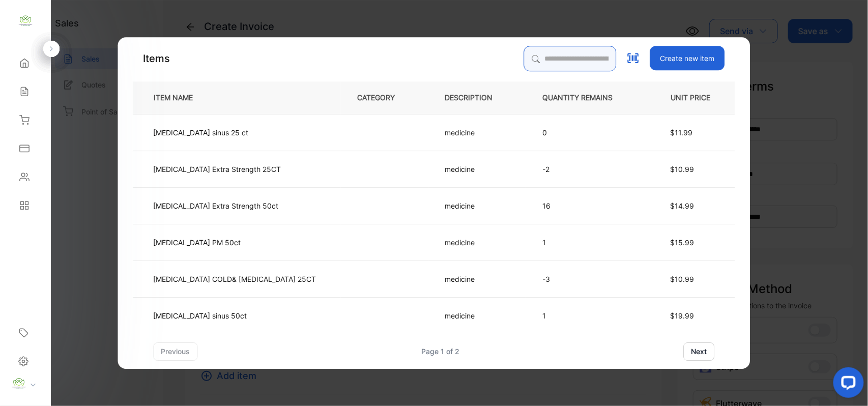
click at [558, 60] on input "search" at bounding box center [570, 58] width 93 height 25
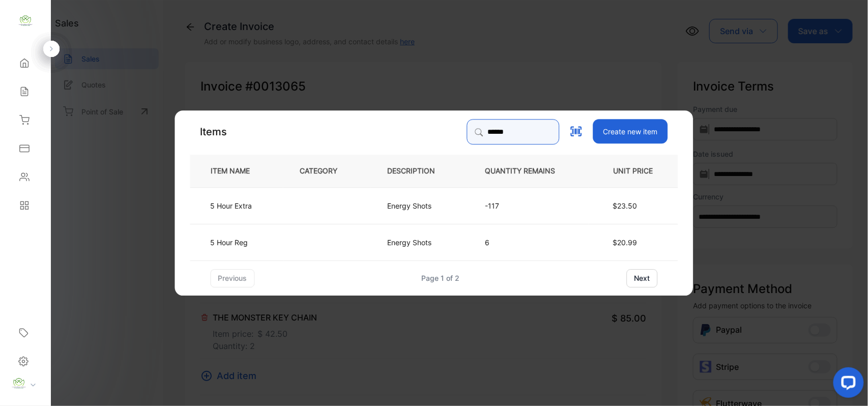
type input "******"
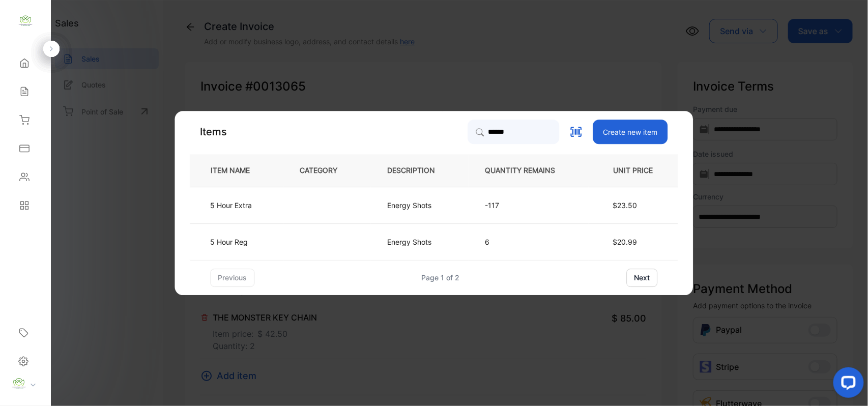
click at [329, 206] on td at bounding box center [328, 205] width 88 height 37
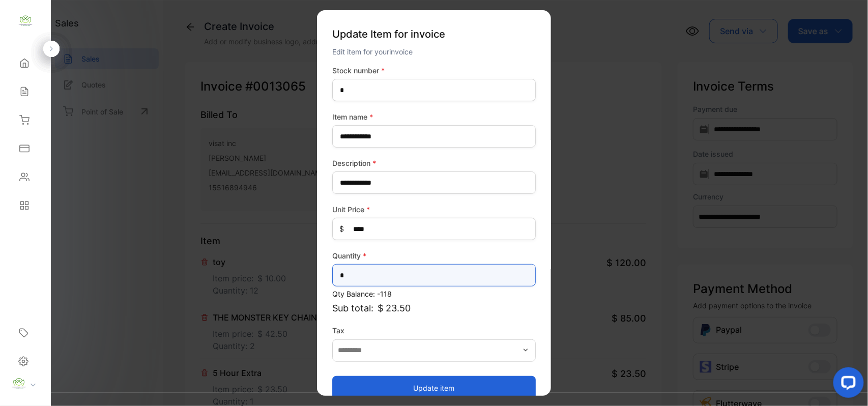
click at [374, 269] on input "*" at bounding box center [434, 275] width 204 height 22
type input "*"
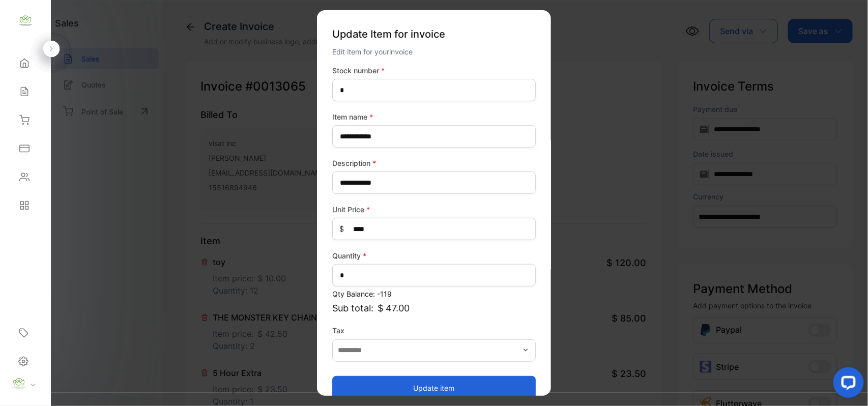
click at [372, 386] on button "Update item" at bounding box center [434, 388] width 204 height 24
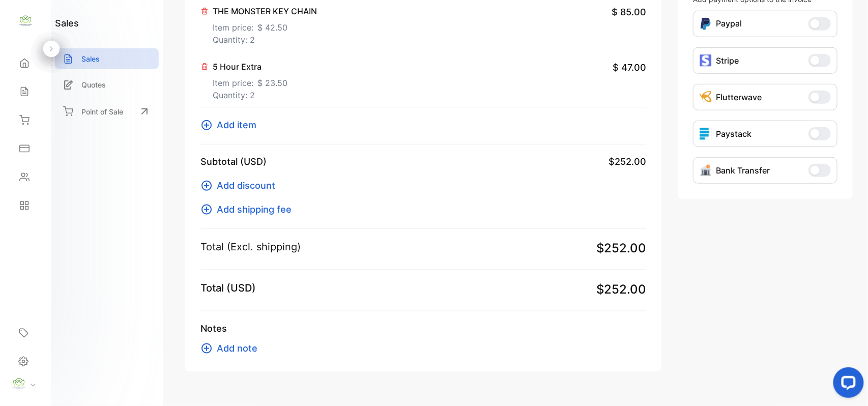
scroll to position [317, 0]
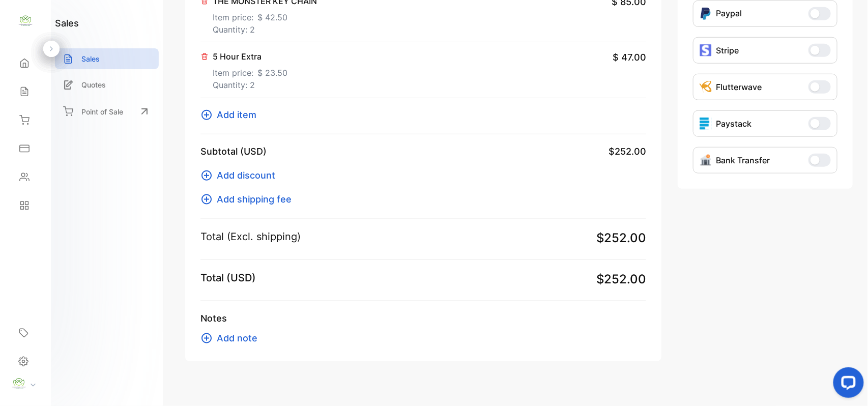
click at [252, 114] on span "Add item" at bounding box center [237, 115] width 40 height 14
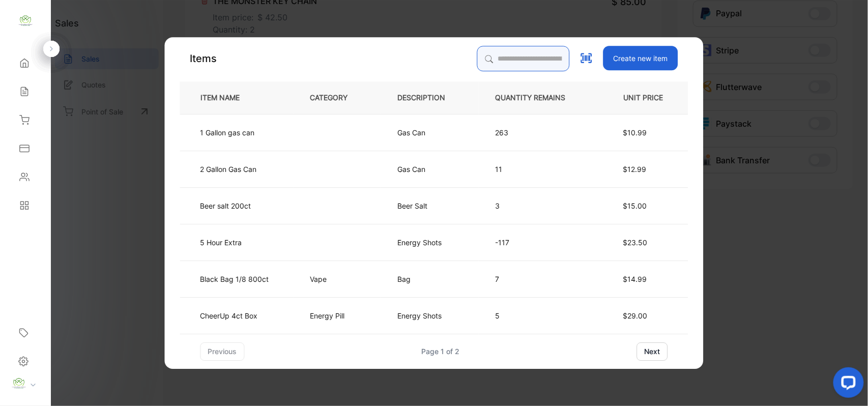
click at [531, 52] on input "search" at bounding box center [523, 58] width 93 height 25
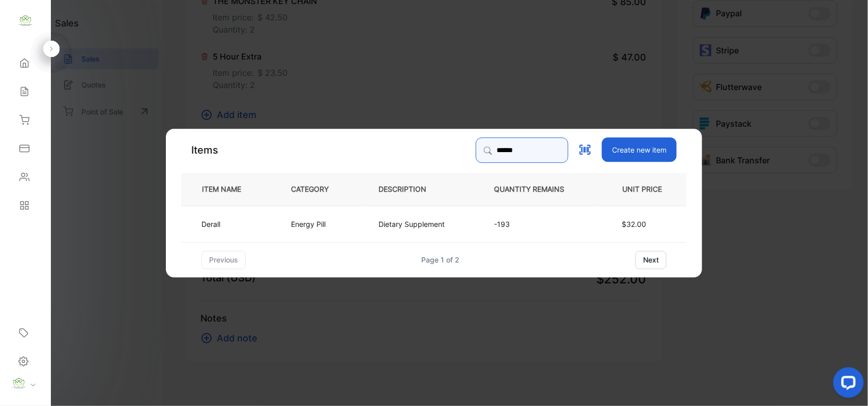
type input "******"
click at [299, 212] on td "Energy Pill" at bounding box center [318, 223] width 88 height 37
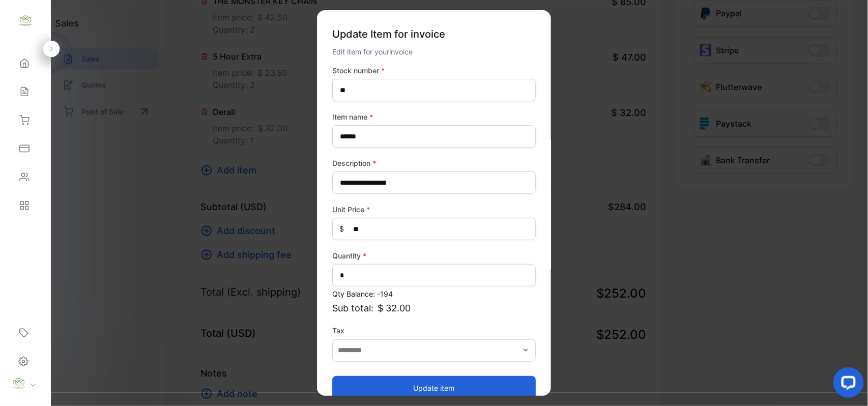
drag, startPoint x: 468, startPoint y: 381, endPoint x: 472, endPoint y: 377, distance: 5.8
click at [470, 379] on button "Update item" at bounding box center [434, 388] width 204 height 24
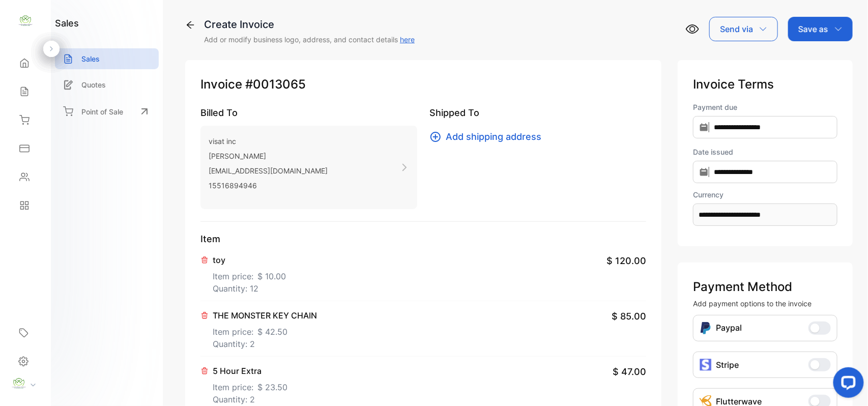
scroll to position [0, 0]
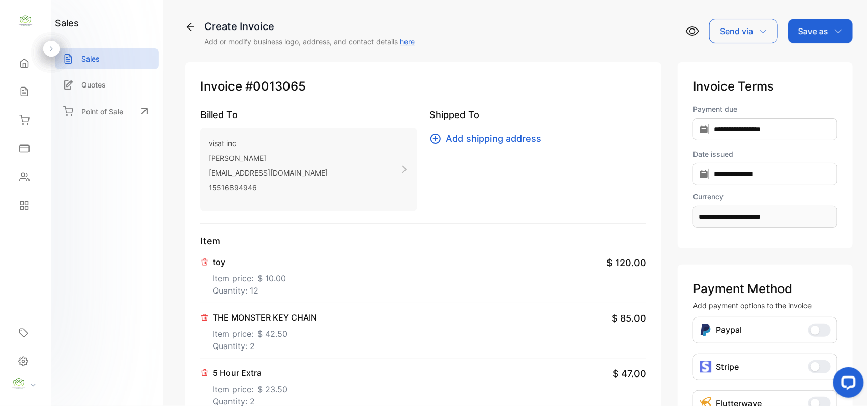
click at [817, 37] on div "Save as" at bounding box center [820, 31] width 65 height 24
click at [811, 62] on div "Invoice" at bounding box center [818, 64] width 59 height 20
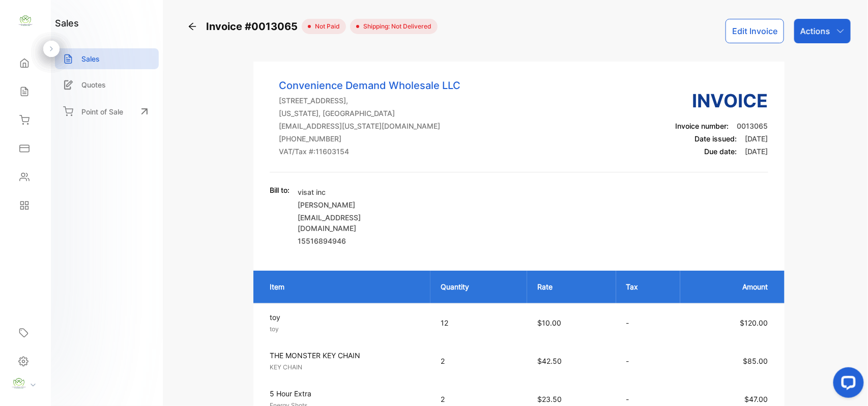
click at [753, 35] on button "Edit Invoice" at bounding box center [755, 31] width 59 height 24
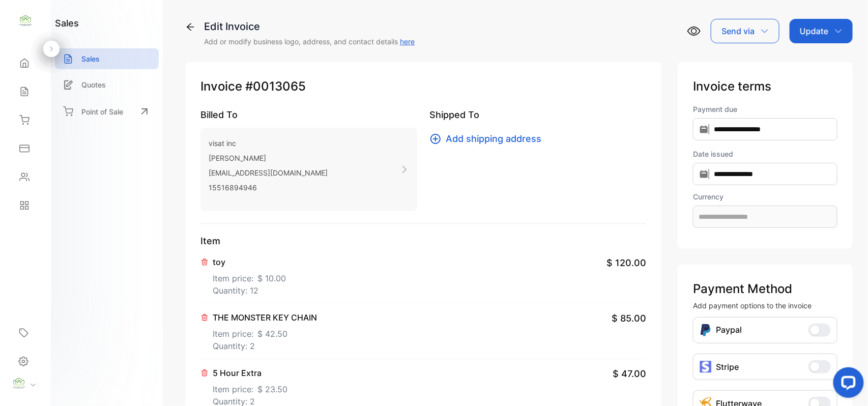
type input "**********"
click at [265, 286] on p "Quantity: 12" at bounding box center [249, 291] width 73 height 12
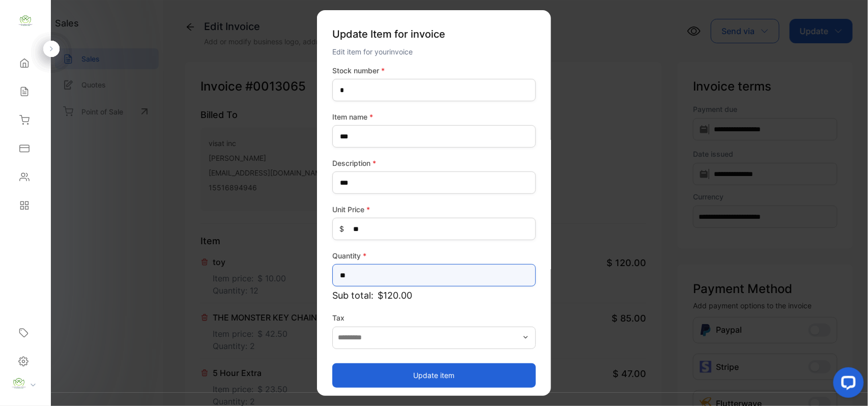
click at [392, 273] on input "**" at bounding box center [434, 275] width 204 height 22
type input "**"
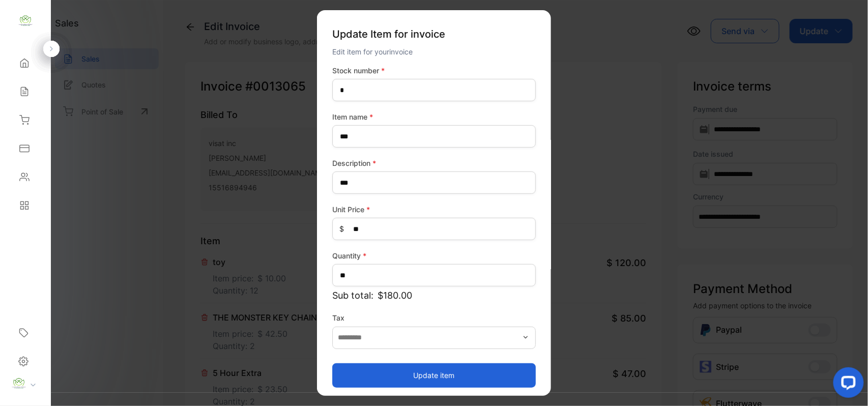
click at [357, 367] on button "Update item" at bounding box center [434, 375] width 204 height 24
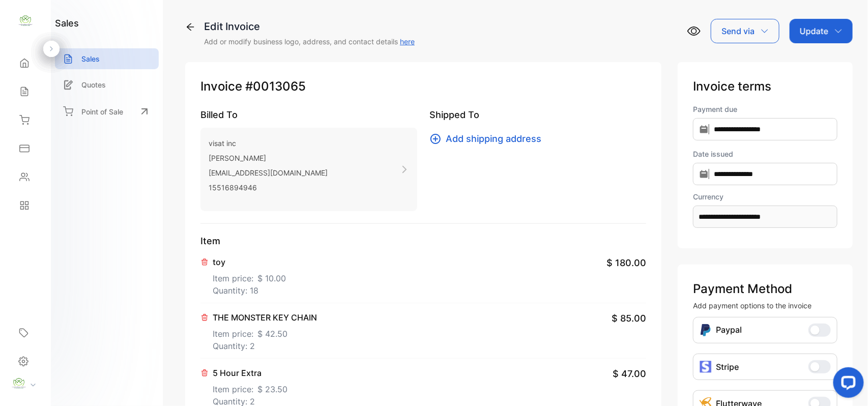
drag, startPoint x: 808, startPoint y: 27, endPoint x: 806, endPoint y: 44, distance: 16.4
click at [808, 30] on p "Update" at bounding box center [814, 31] width 29 height 12
click at [804, 61] on div "Invoice" at bounding box center [823, 64] width 59 height 20
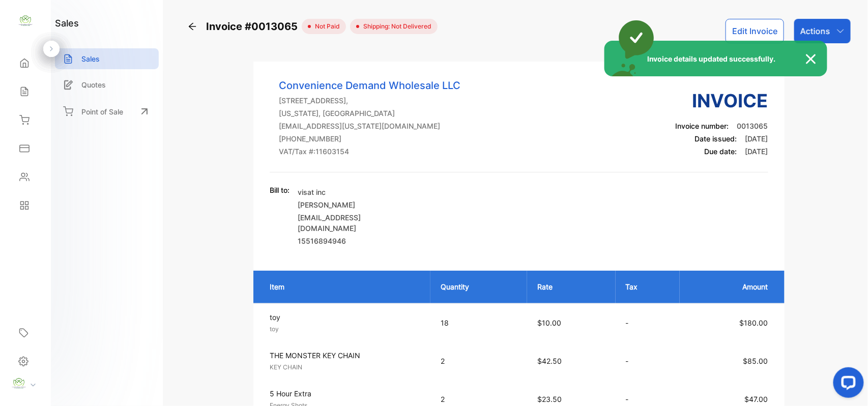
click at [843, 31] on div "Invoice details updated successfully." at bounding box center [434, 203] width 868 height 406
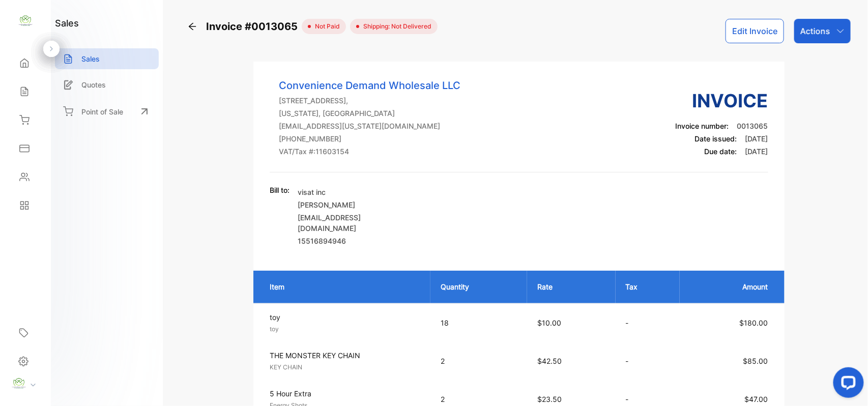
click at [843, 31] on div "Actions" at bounding box center [823, 31] width 56 height 24
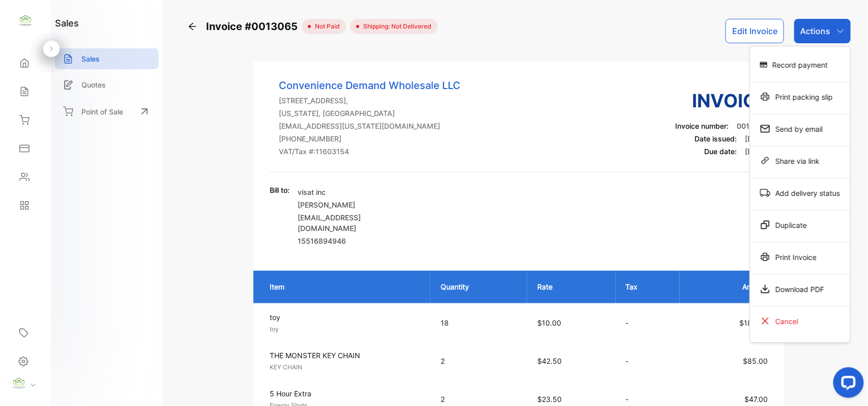
click at [815, 259] on div "Print Invoice" at bounding box center [800, 257] width 100 height 20
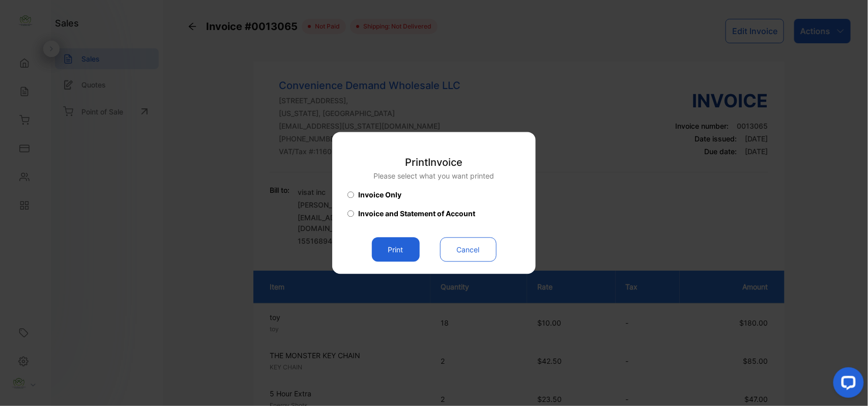
click at [404, 253] on button "Print" at bounding box center [396, 250] width 48 height 24
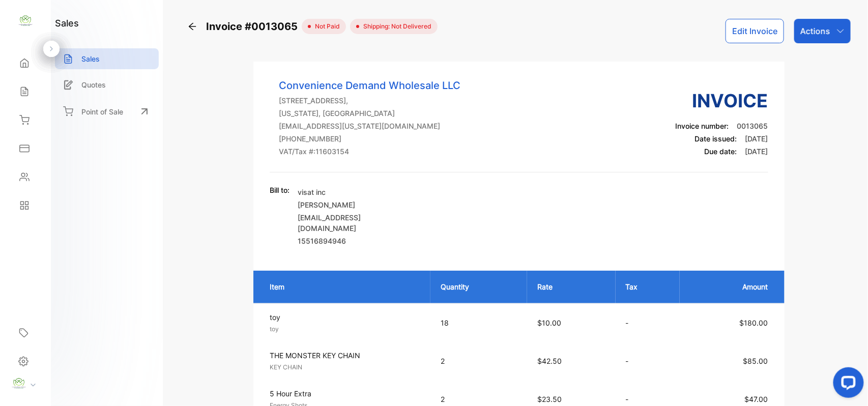
click at [26, 84] on div "Sales" at bounding box center [25, 91] width 35 height 20
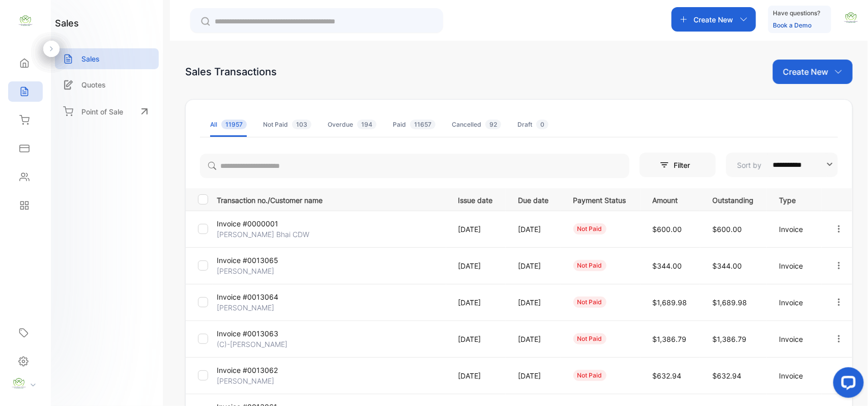
click at [250, 261] on p "Invoice #0013065" at bounding box center [255, 260] width 76 height 11
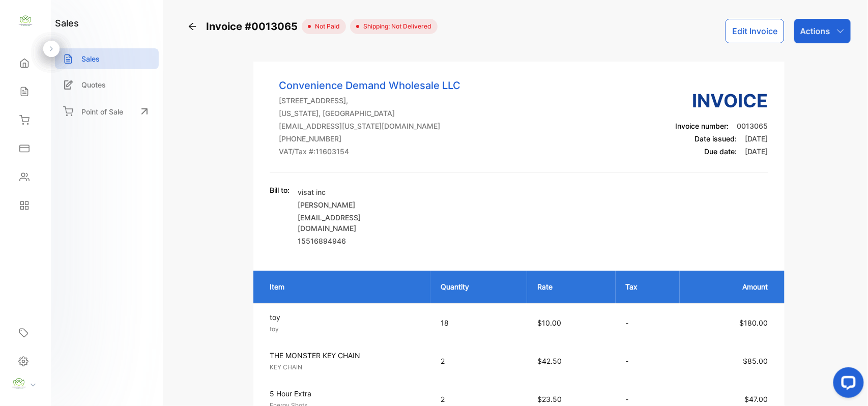
click at [825, 31] on p "Actions" at bounding box center [816, 31] width 30 height 12
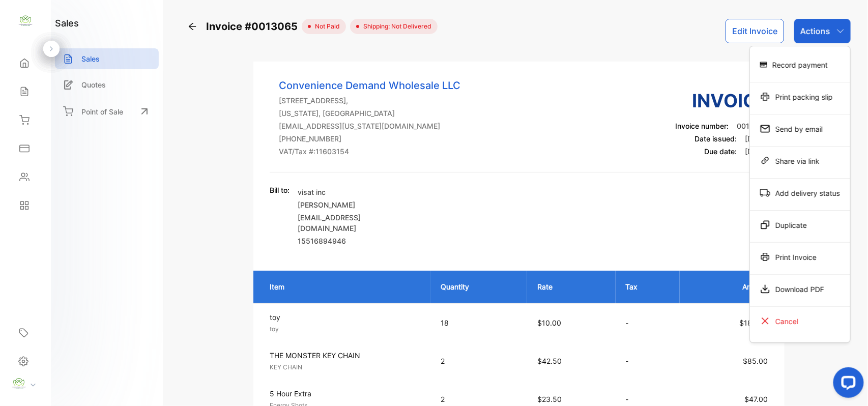
click at [819, 59] on div "Record payment" at bounding box center [800, 64] width 100 height 20
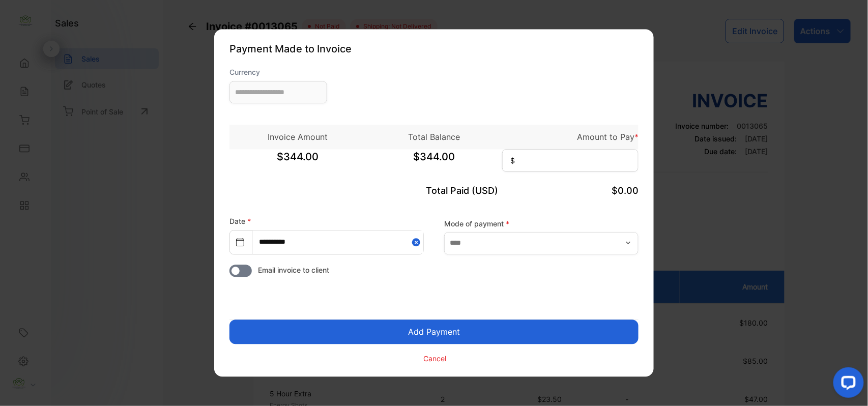
type input "**********"
click at [581, 161] on input at bounding box center [570, 161] width 136 height 22
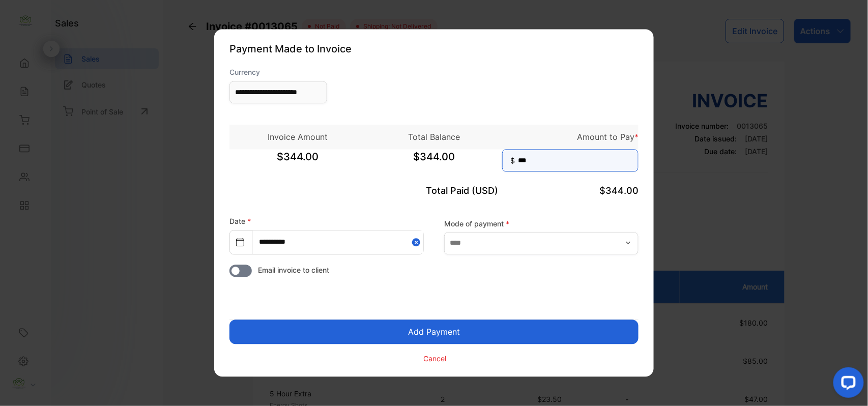
type input "***"
click at [230, 320] on button "Add Payment" at bounding box center [434, 332] width 409 height 24
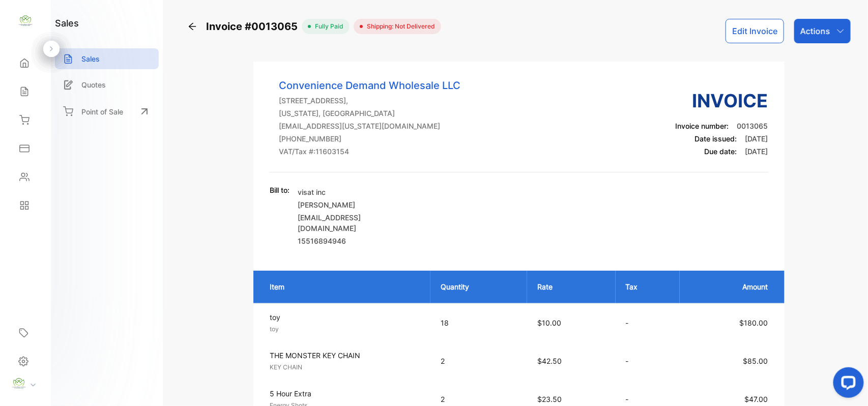
click at [815, 26] on p "Actions" at bounding box center [816, 31] width 30 height 12
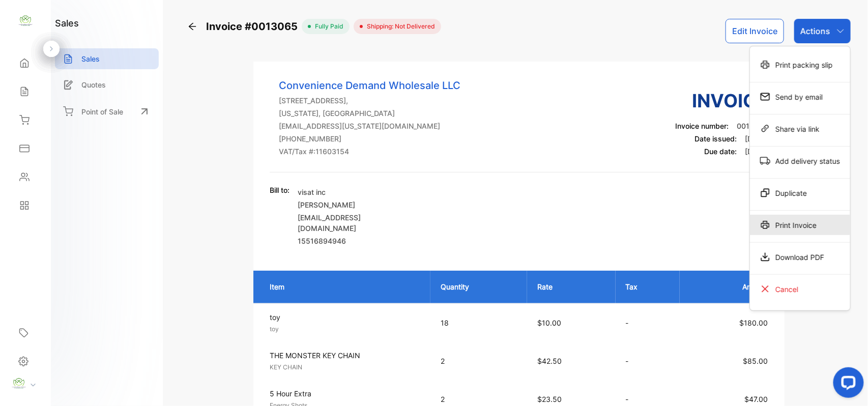
click at [786, 231] on div "Print Invoice" at bounding box center [800, 225] width 100 height 20
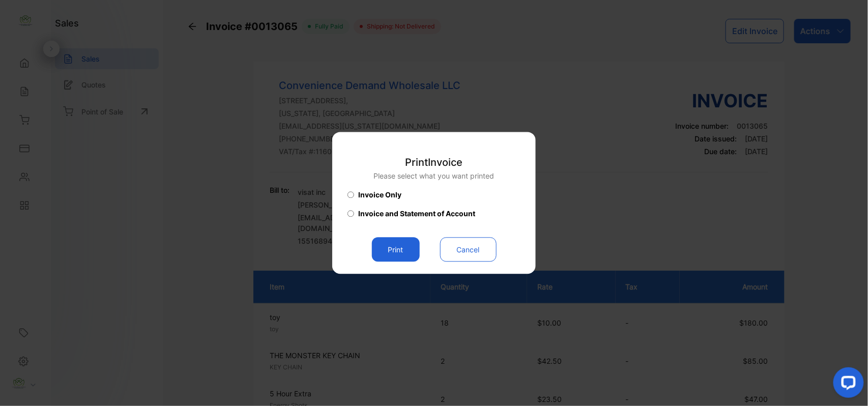
click at [399, 245] on button "Print" at bounding box center [396, 250] width 48 height 24
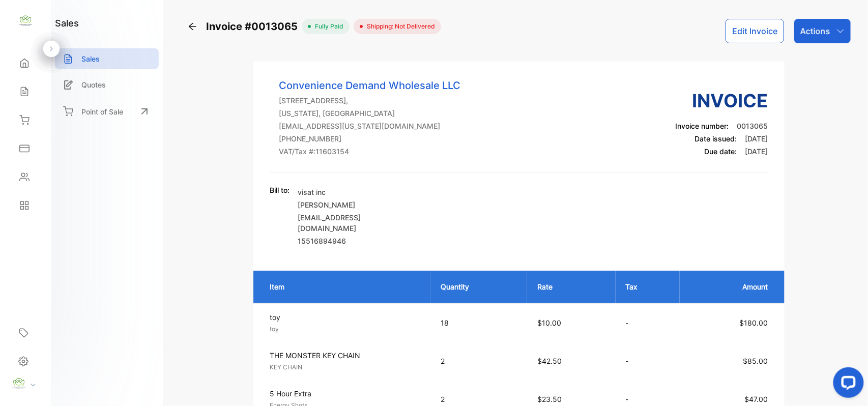
click at [29, 92] on icon at bounding box center [24, 92] width 10 height 10
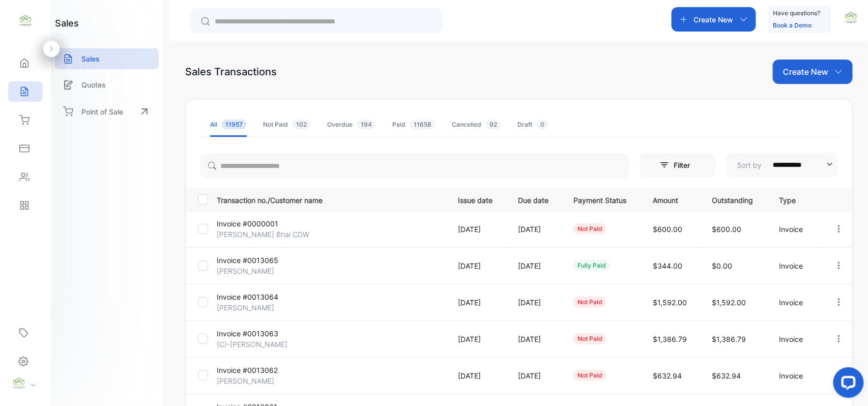
click at [238, 224] on p "Invoice #0000001" at bounding box center [255, 223] width 76 height 11
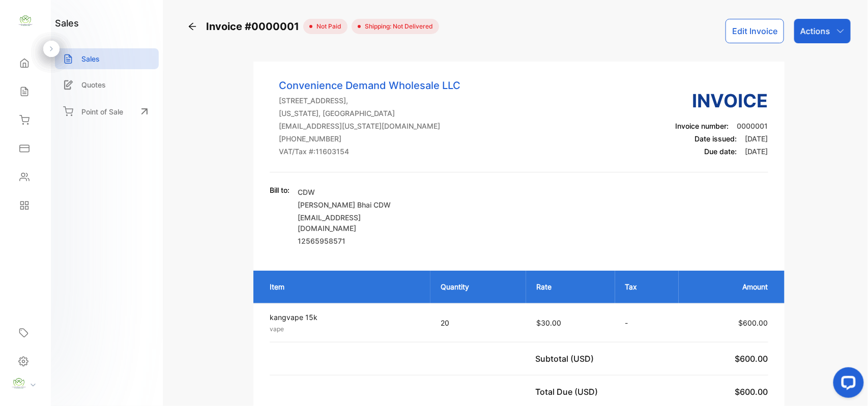
click at [813, 36] on p "Actions" at bounding box center [816, 31] width 30 height 12
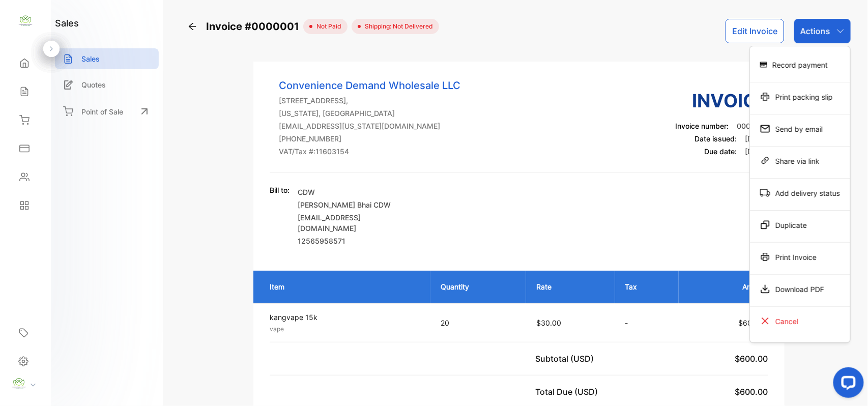
click at [797, 326] on div "Cancel" at bounding box center [800, 321] width 100 height 20
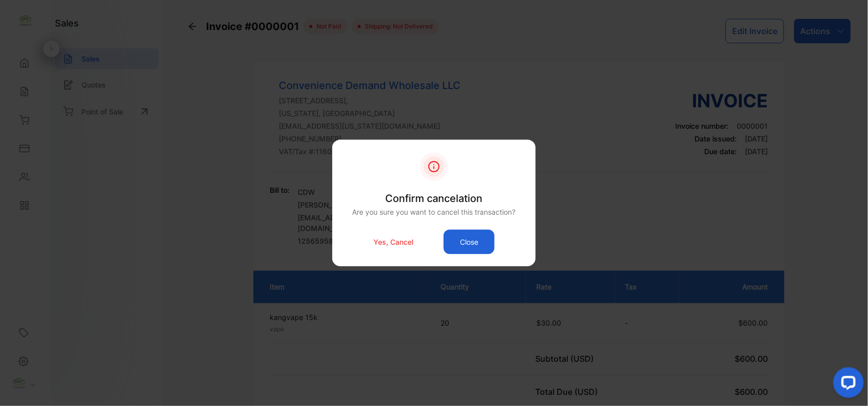
click at [402, 239] on p "Yes, Cancel" at bounding box center [394, 242] width 40 height 11
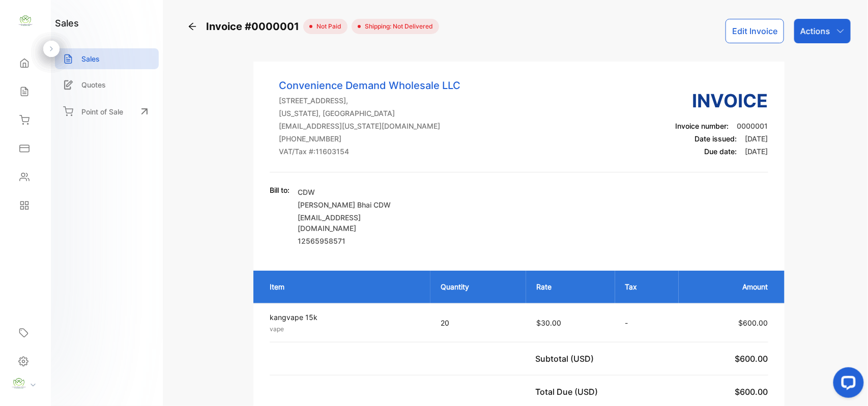
click at [33, 90] on div "Sales" at bounding box center [25, 91] width 35 height 20
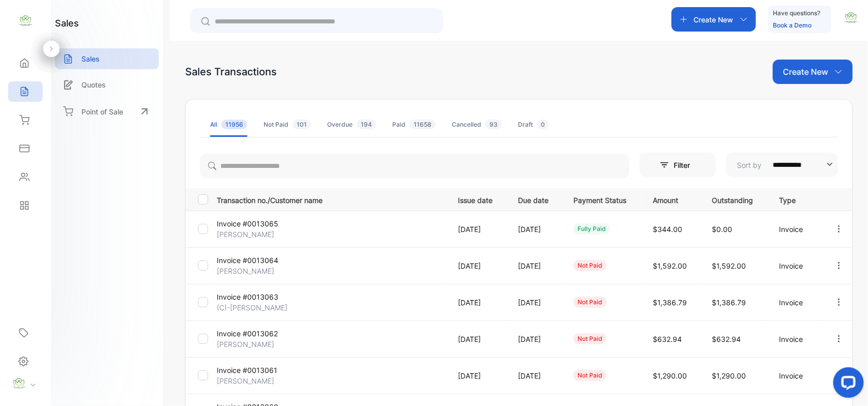
click at [792, 80] on div "Create New" at bounding box center [813, 72] width 80 height 24
click at [807, 113] on div "Invoice" at bounding box center [816, 105] width 71 height 20
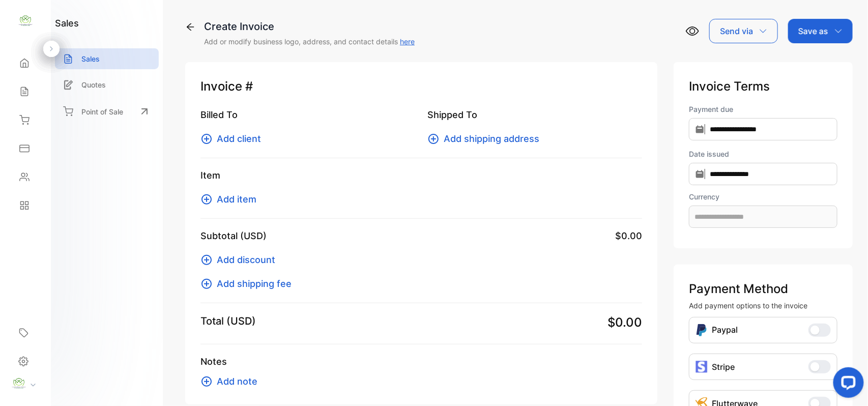
type input "**********"
click at [256, 138] on span "Add client" at bounding box center [239, 139] width 44 height 14
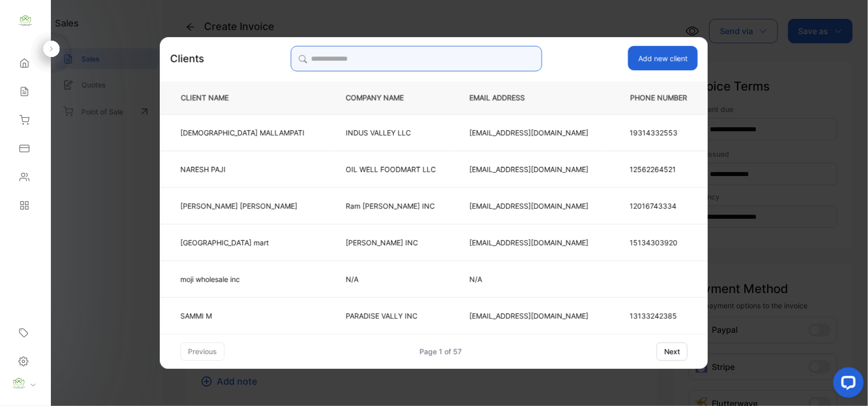
click at [476, 60] on input "search" at bounding box center [416, 58] width 251 height 25
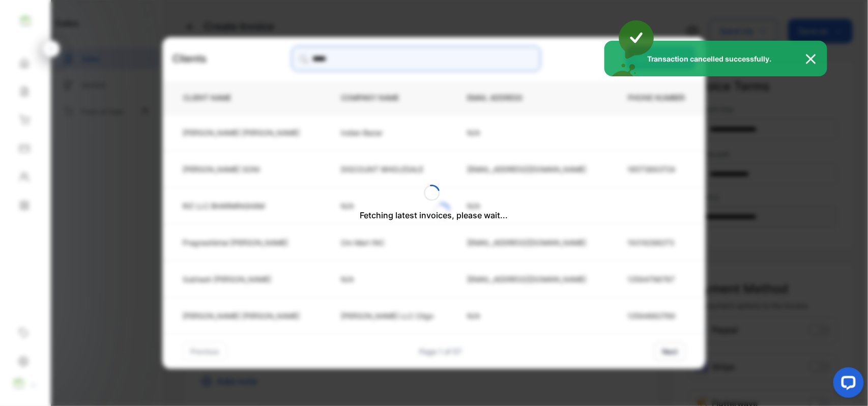
type input "******"
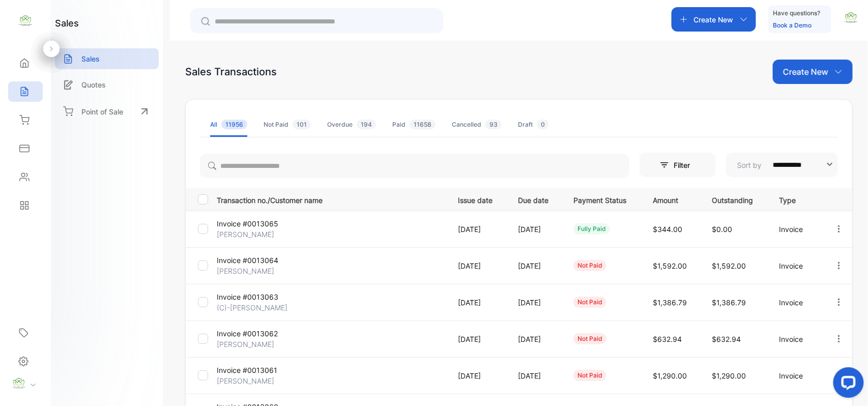
click at [806, 89] on div "**********" at bounding box center [519, 355] width 668 height 591
click at [806, 73] on p "Create New" at bounding box center [805, 72] width 45 height 12
click at [803, 100] on span "Invoice" at bounding box center [815, 105] width 24 height 11
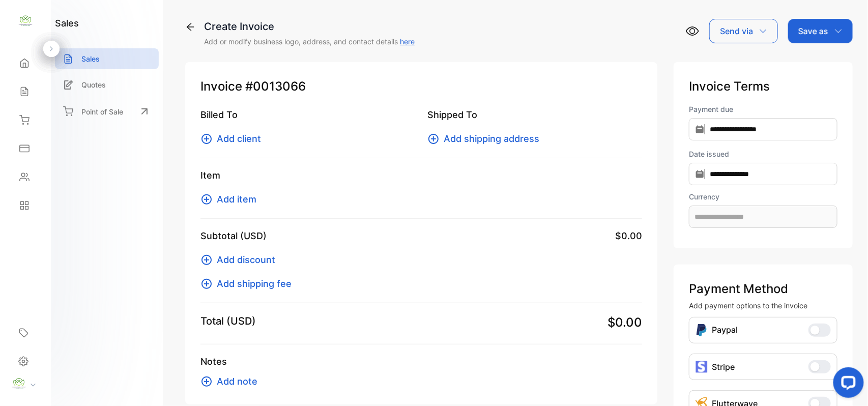
type input "**********"
click at [255, 137] on span "Add client" at bounding box center [239, 139] width 44 height 14
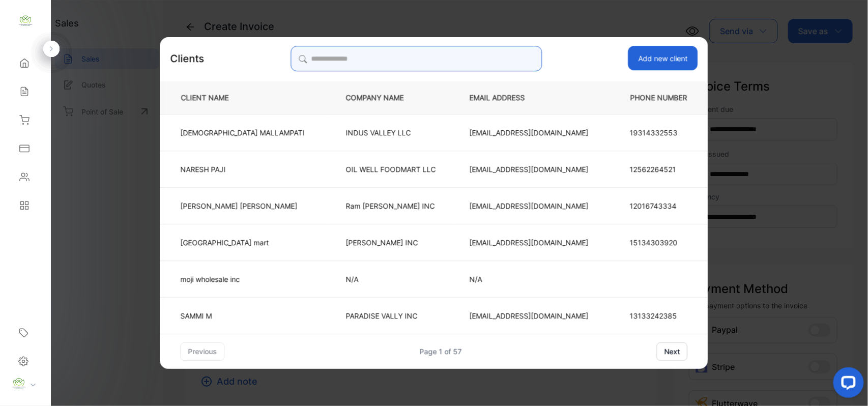
click at [472, 62] on input "search" at bounding box center [416, 58] width 251 height 25
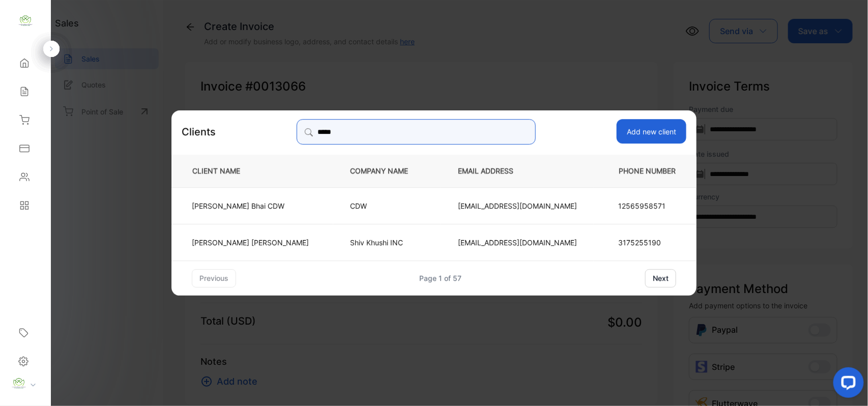
type input "*****"
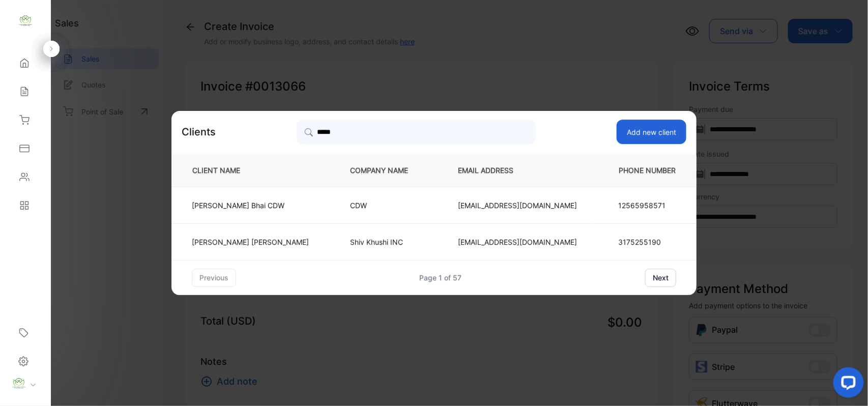
click at [310, 208] on td "[PERSON_NAME] Bhai CDW" at bounding box center [253, 205] width 162 height 37
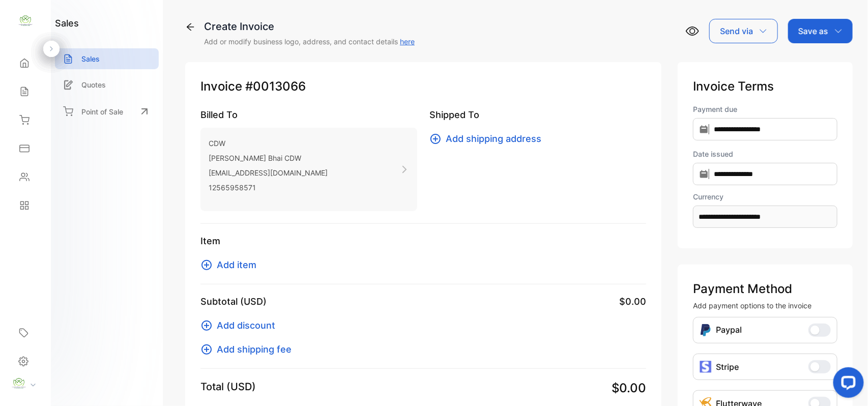
click at [238, 263] on span "Add item" at bounding box center [237, 265] width 40 height 14
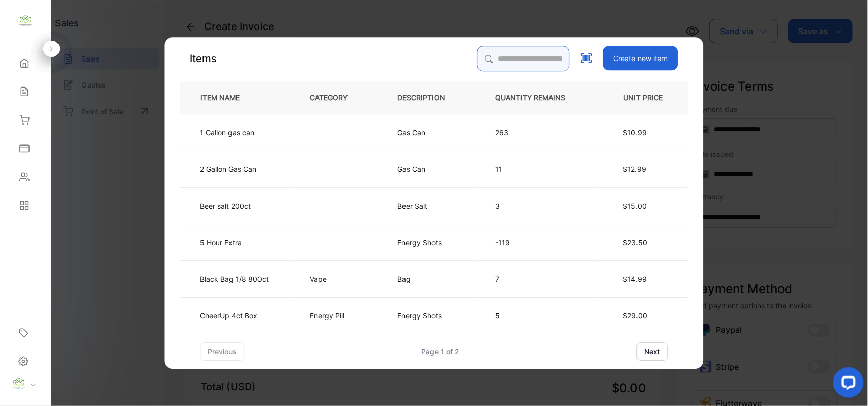
click at [501, 61] on input "search" at bounding box center [523, 58] width 93 height 25
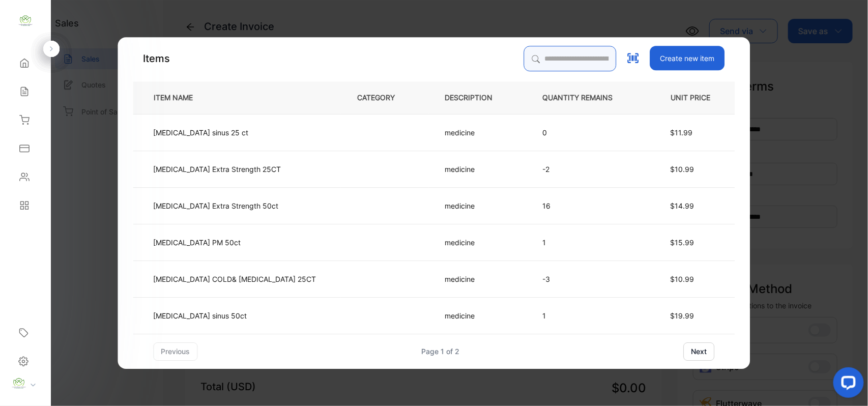
type input "*"
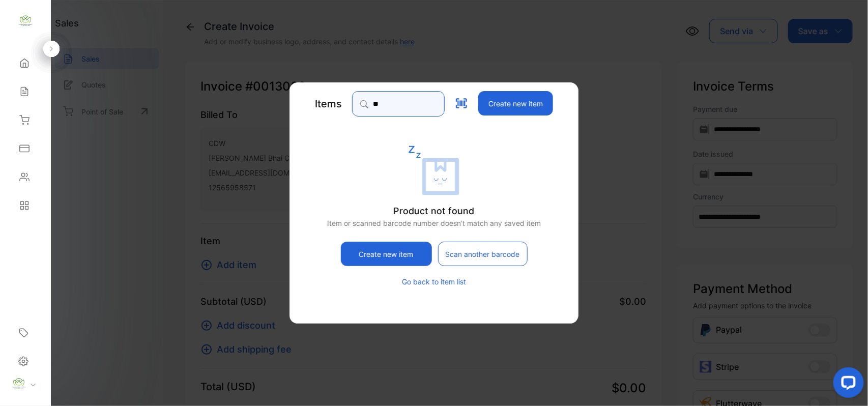
type input "*"
type input "**********"
click at [548, 105] on button "Create new item" at bounding box center [515, 104] width 75 height 24
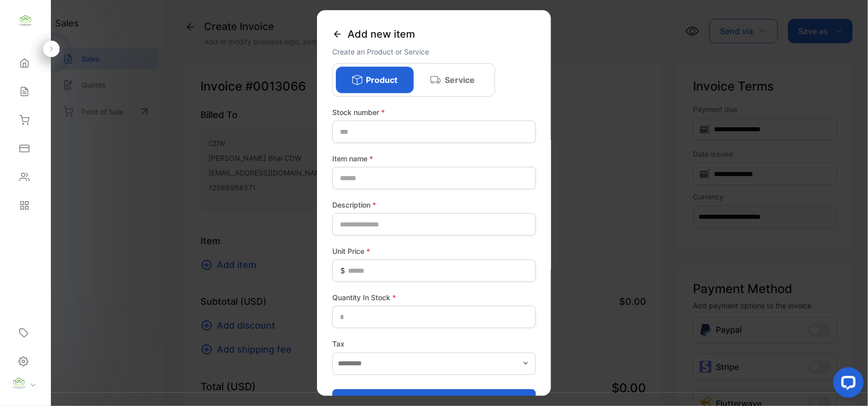
click at [416, 119] on div "Stock number *" at bounding box center [434, 125] width 204 height 36
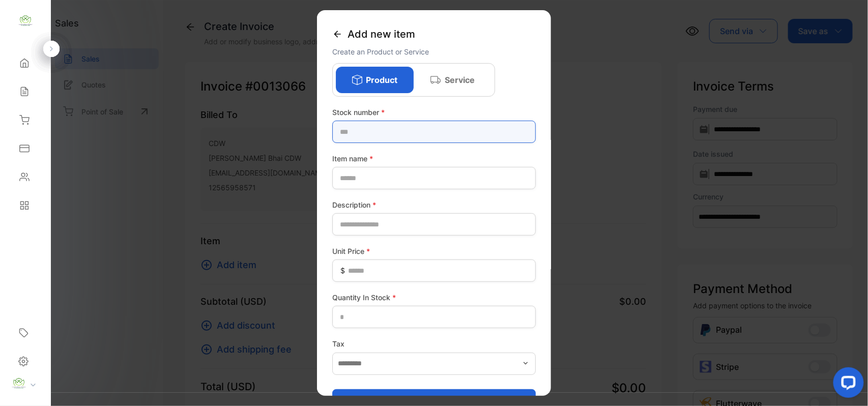
click at [406, 139] on number-inputstocknumber "text" at bounding box center [434, 132] width 204 height 22
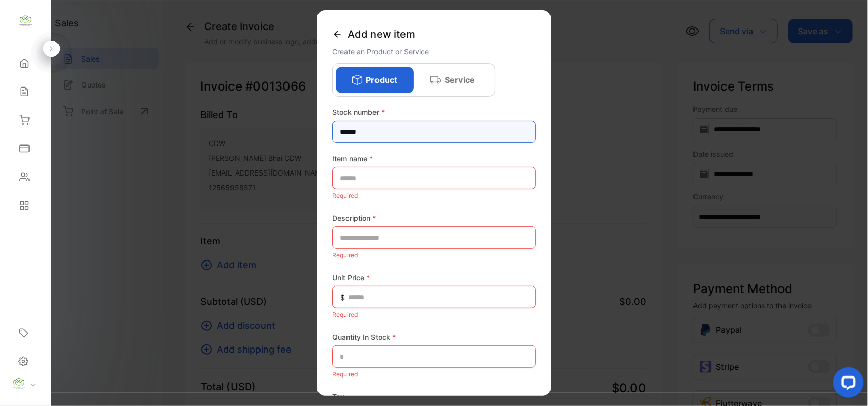
type number-inputstocknumber "******"
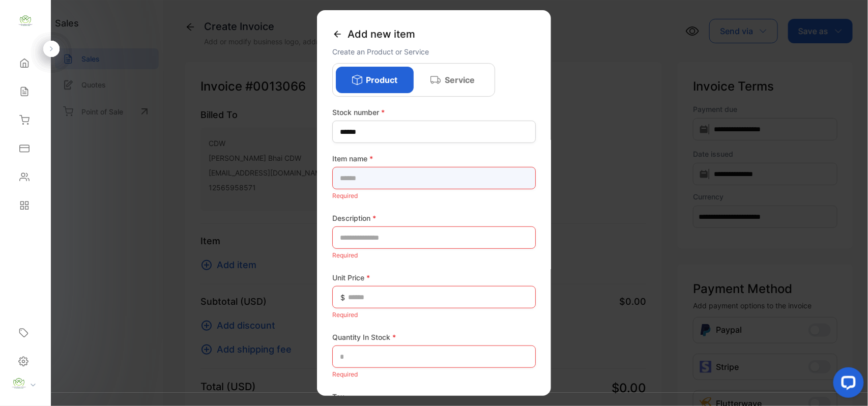
click at [406, 178] on name-inputproductname "text" at bounding box center [434, 178] width 204 height 22
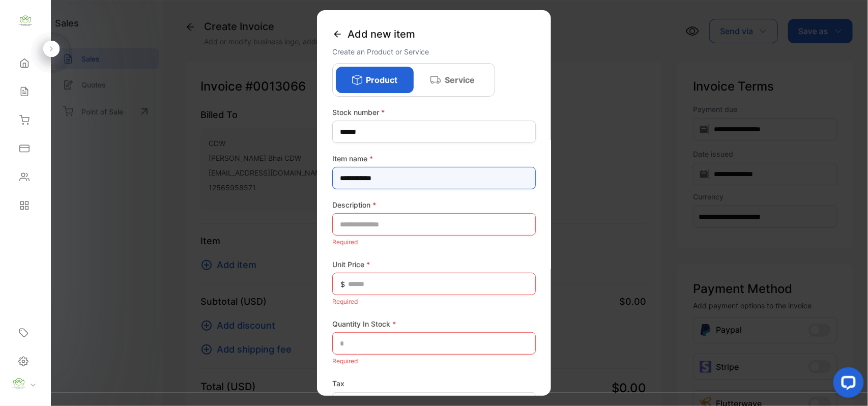
type name-inputproductname "**********"
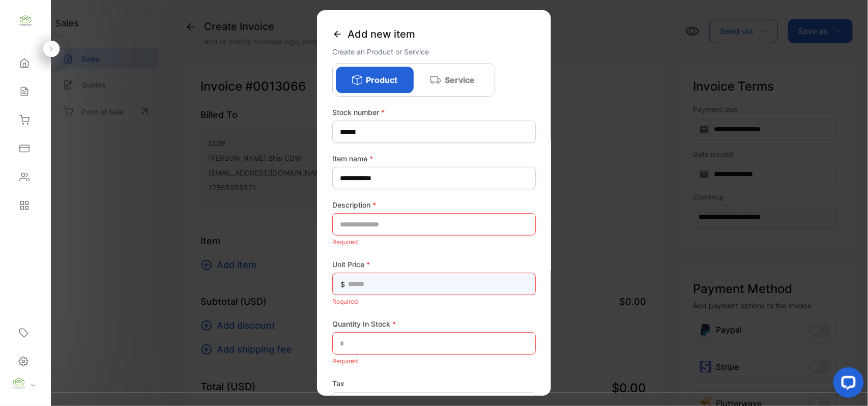
click at [361, 288] on Price-inputunitprice "text" at bounding box center [434, 284] width 204 height 22
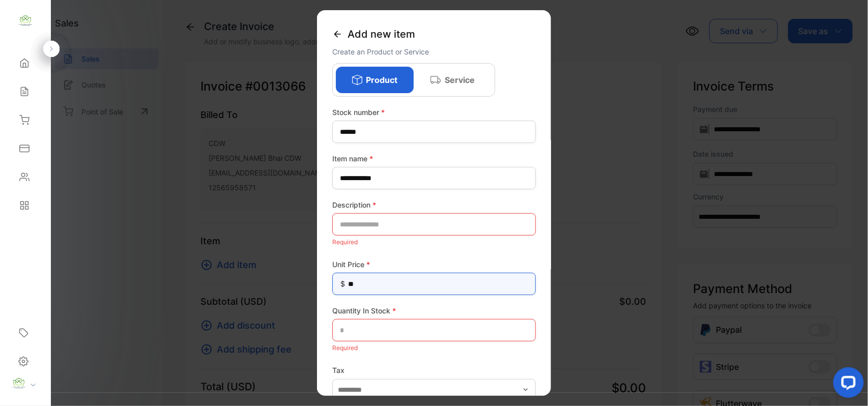
type Price-inputunitprice "**"
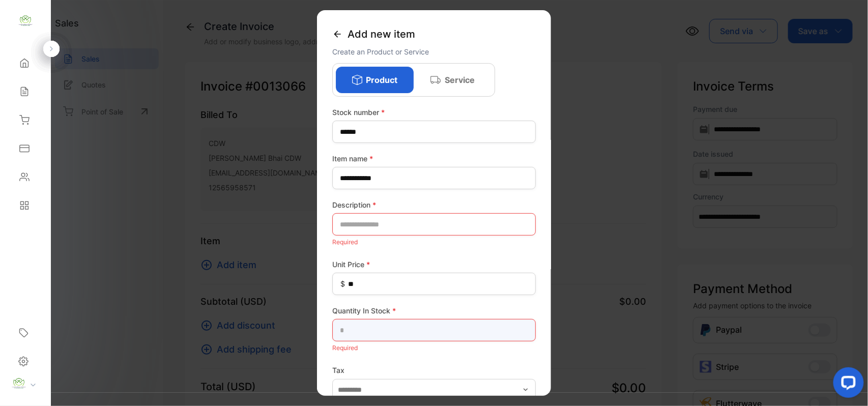
click at [372, 332] on Stock-inputQuantityInStock "text" at bounding box center [434, 330] width 204 height 22
type Stock-inputQuantityInStock "**"
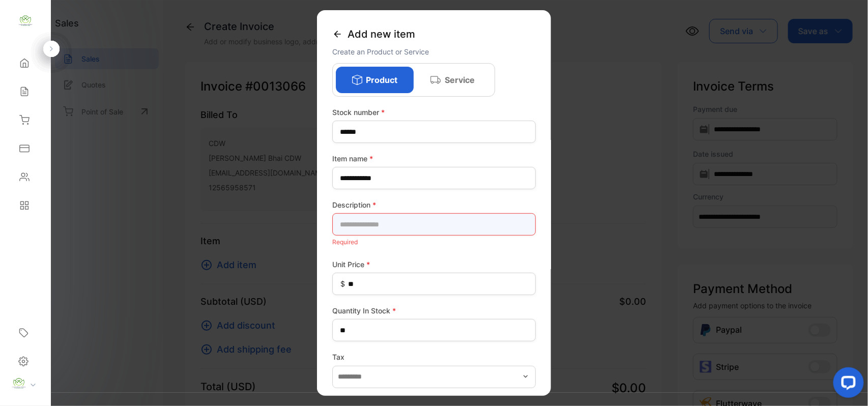
click at [428, 224] on input "text" at bounding box center [434, 224] width 204 height 22
type input "****"
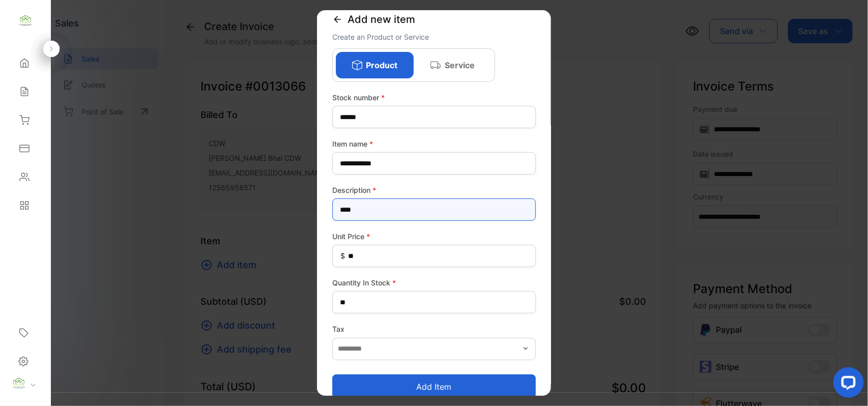
scroll to position [29, 0]
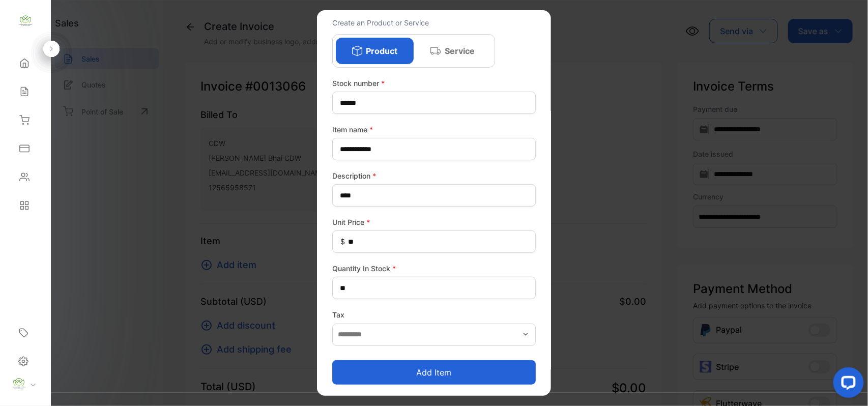
click at [419, 371] on button "Add item" at bounding box center [434, 372] width 204 height 24
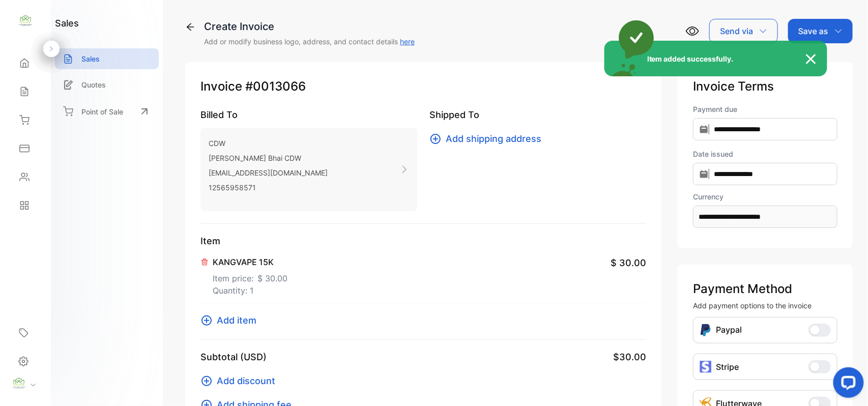
click at [231, 324] on div "Item added successfully." at bounding box center [434, 203] width 868 height 406
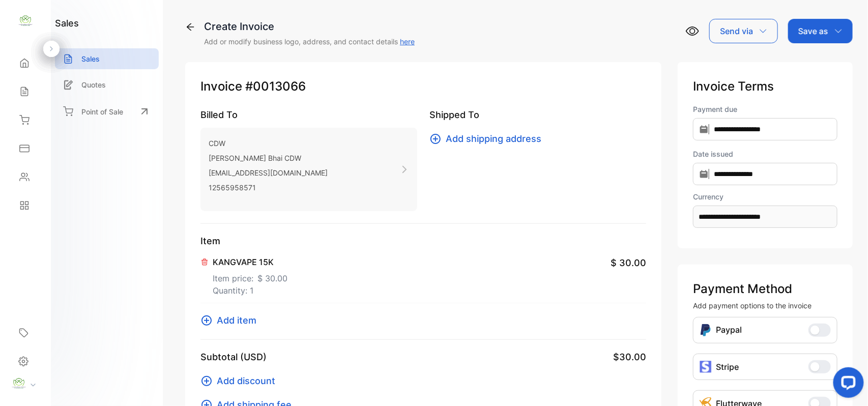
click at [258, 290] on p "Quantity: 1" at bounding box center [250, 291] width 75 height 12
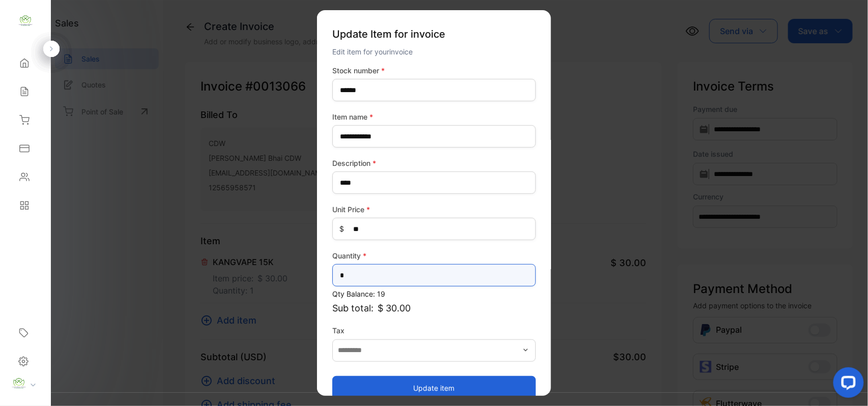
click at [402, 275] on input "*" at bounding box center [434, 275] width 204 height 22
type input "**"
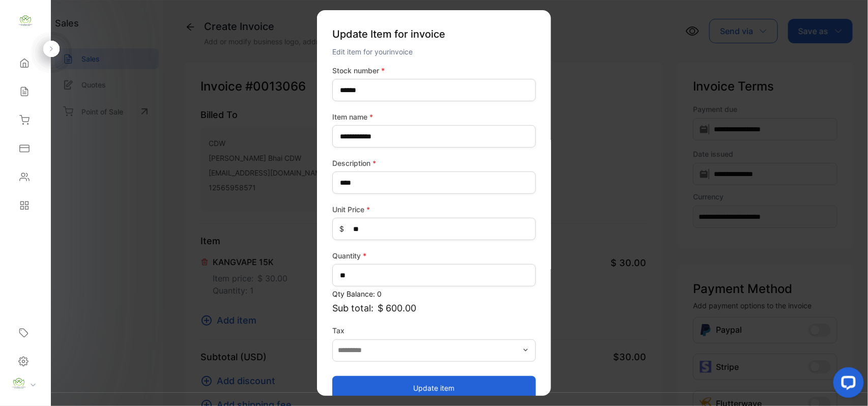
click at [404, 387] on button "Update item" at bounding box center [434, 388] width 204 height 24
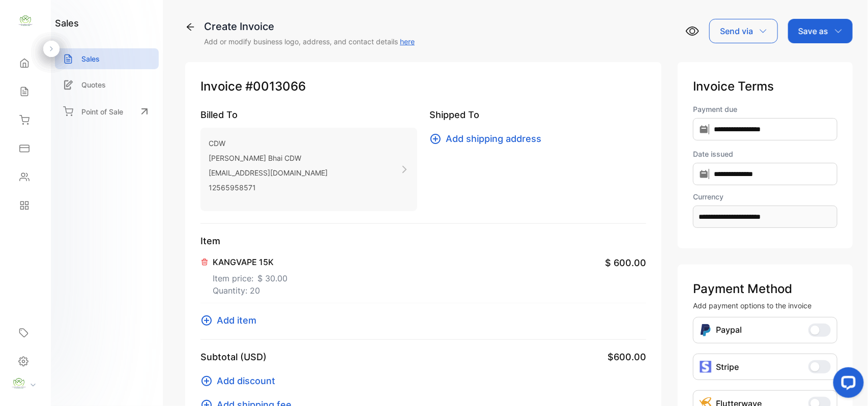
drag, startPoint x: 833, startPoint y: 29, endPoint x: 829, endPoint y: 43, distance: 14.8
click at [835, 31] on icon "button" at bounding box center [839, 31] width 8 height 8
click at [817, 65] on div "Invoice" at bounding box center [818, 64] width 59 height 20
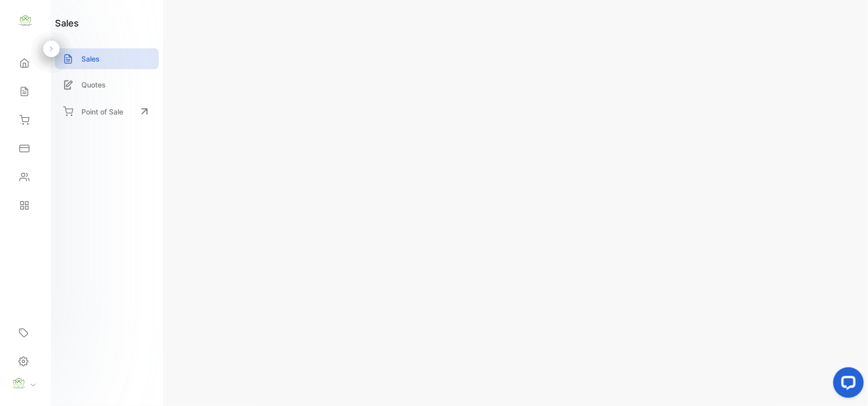
click at [27, 119] on icon at bounding box center [24, 120] width 10 height 10
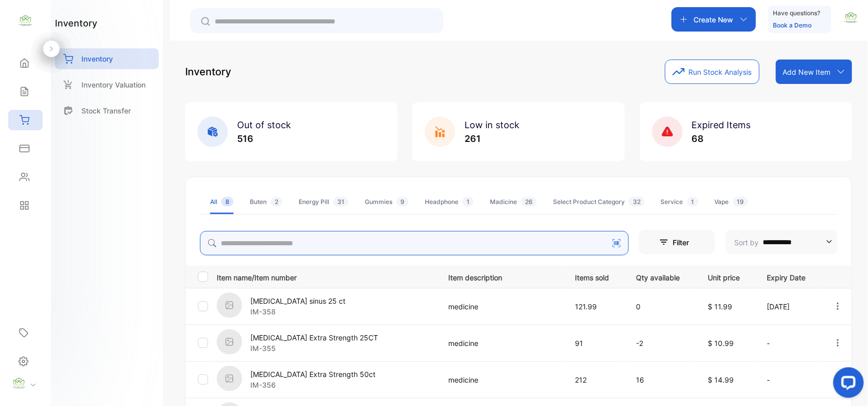
click at [282, 249] on input "search" at bounding box center [414, 243] width 429 height 24
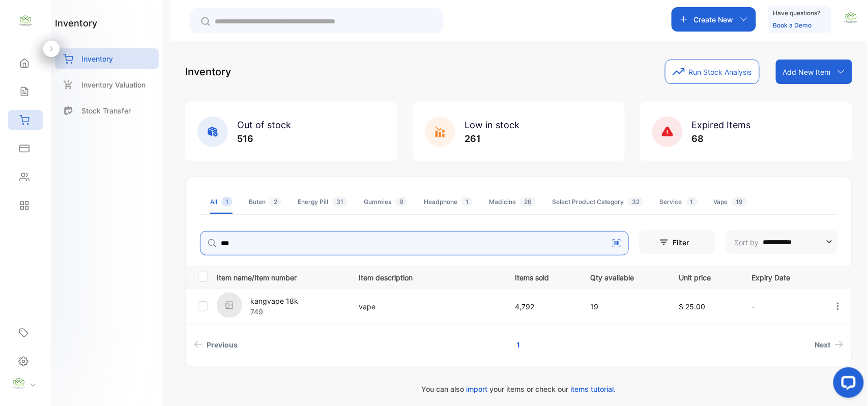
type input "***"
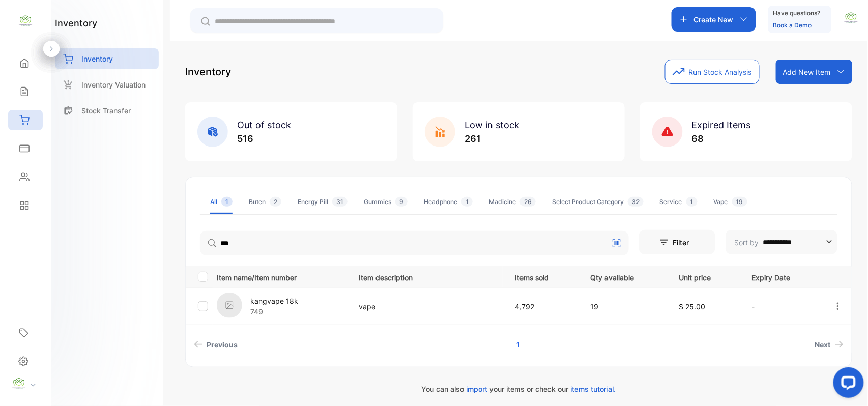
click at [264, 307] on p "749" at bounding box center [274, 311] width 48 height 11
click at [263, 298] on p "kangvape 18k" at bounding box center [274, 301] width 48 height 11
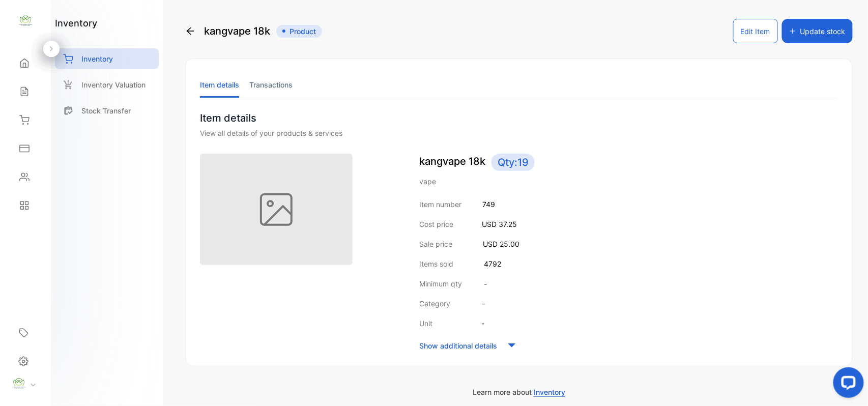
click at [755, 33] on button "Edit Item" at bounding box center [755, 31] width 45 height 24
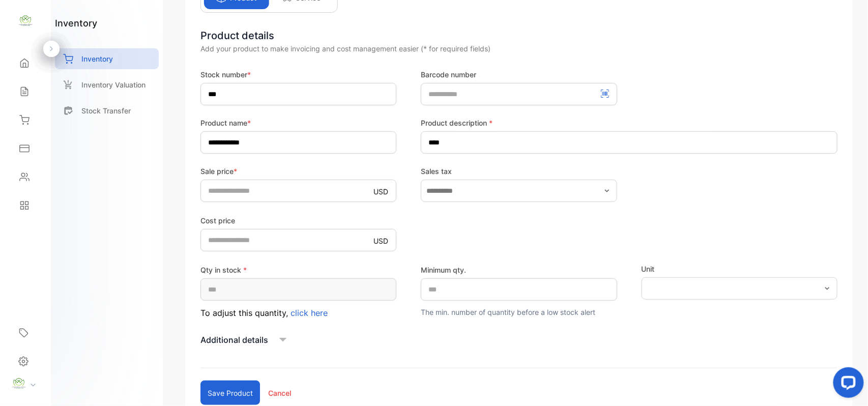
scroll to position [158, 0]
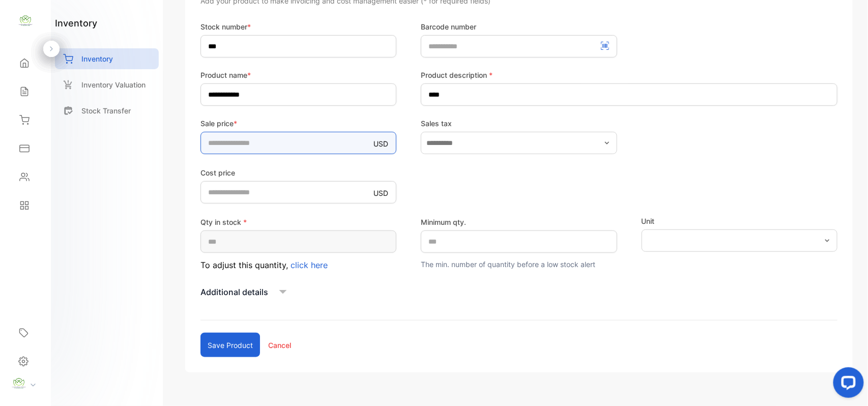
click at [239, 139] on input "**" at bounding box center [299, 143] width 196 height 22
type input "*"
type input "**"
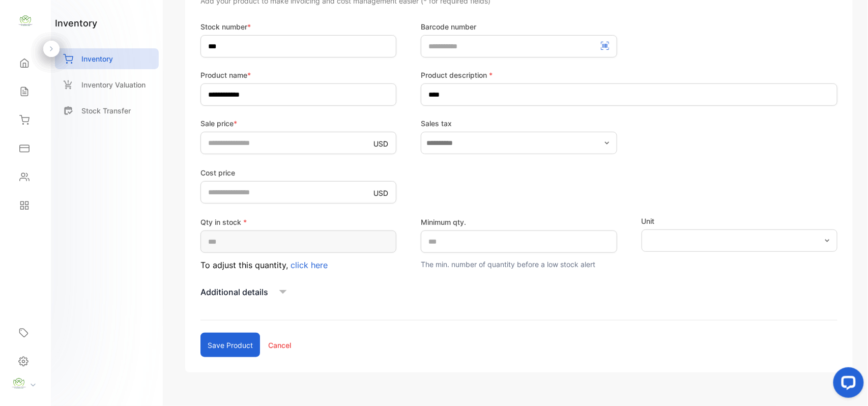
click at [227, 335] on button "Save product" at bounding box center [231, 345] width 60 height 24
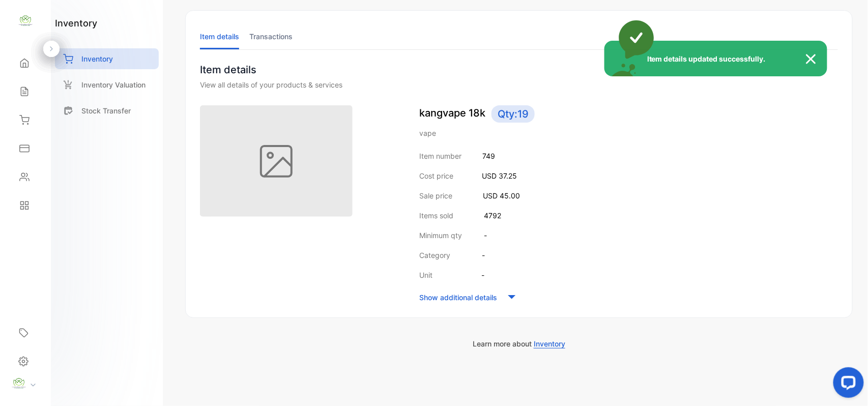
click at [25, 96] on div "Item details updated successfully." at bounding box center [434, 203] width 868 height 406
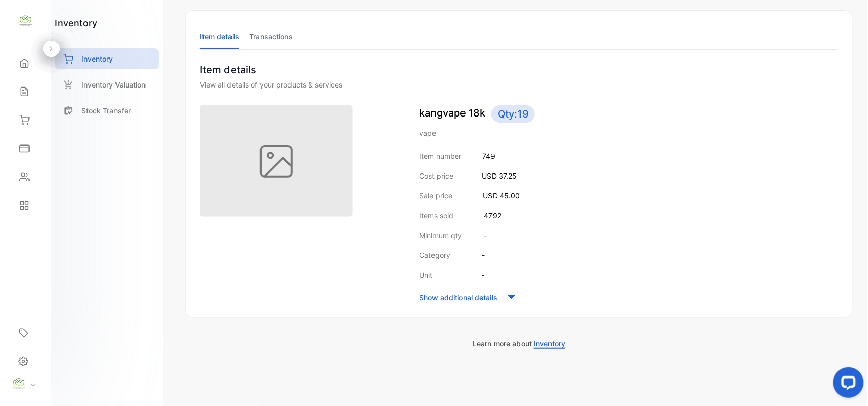
click at [25, 92] on icon at bounding box center [24, 92] width 10 height 10
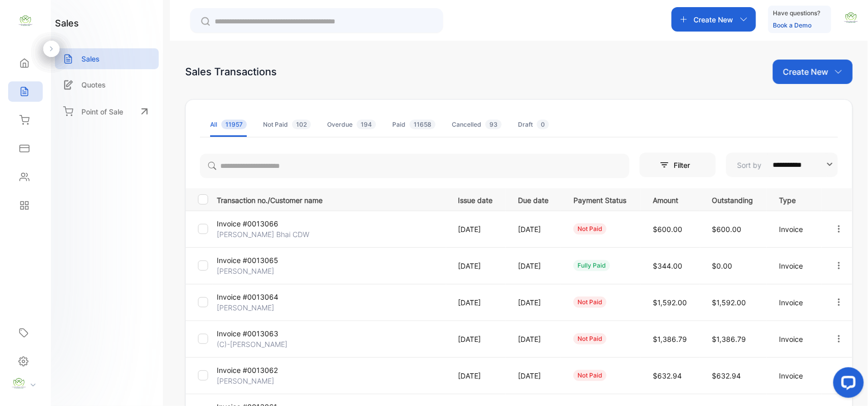
click at [815, 72] on p "Create New" at bounding box center [805, 72] width 45 height 12
click at [807, 111] on div "Invoice" at bounding box center [816, 105] width 71 height 20
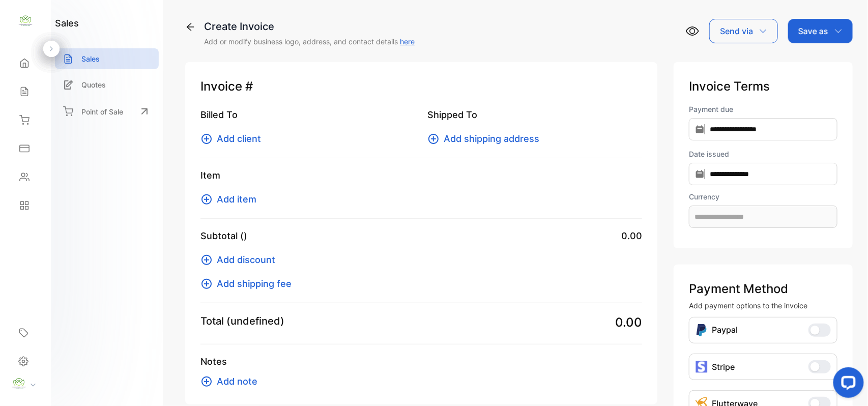
type input "**********"
click at [220, 143] on span "Add client" at bounding box center [239, 139] width 44 height 14
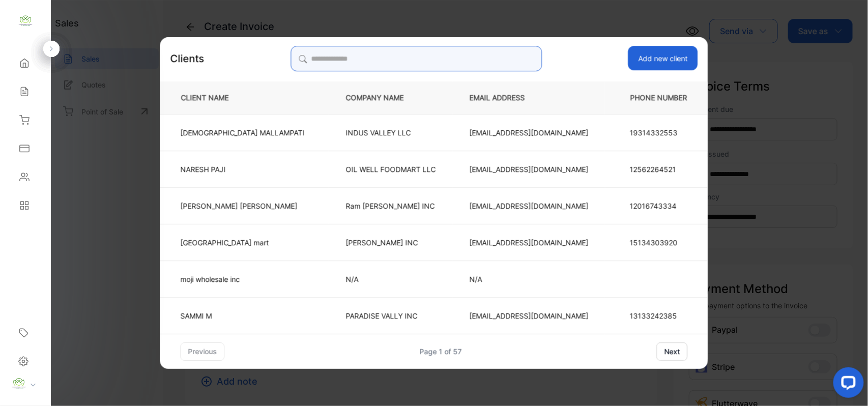
click at [450, 56] on input "search" at bounding box center [416, 58] width 251 height 25
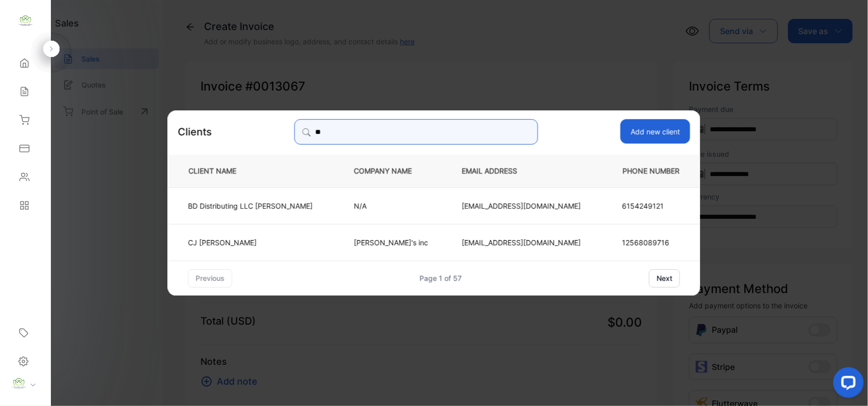
type input "**"
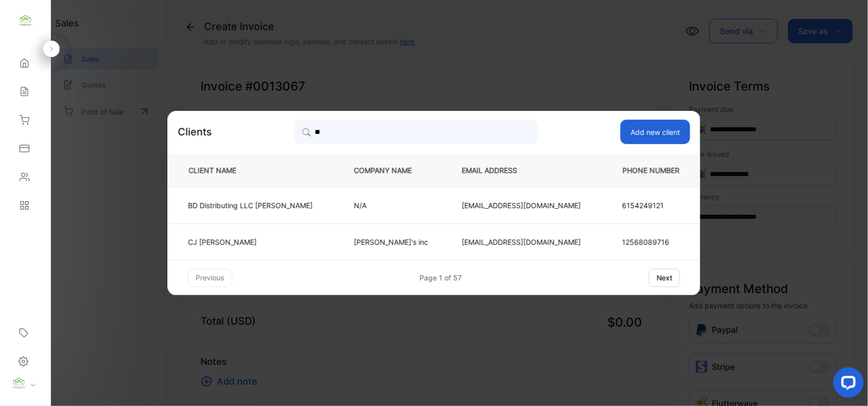
click at [248, 240] on p "CJ Saif Obad" at bounding box center [250, 242] width 125 height 11
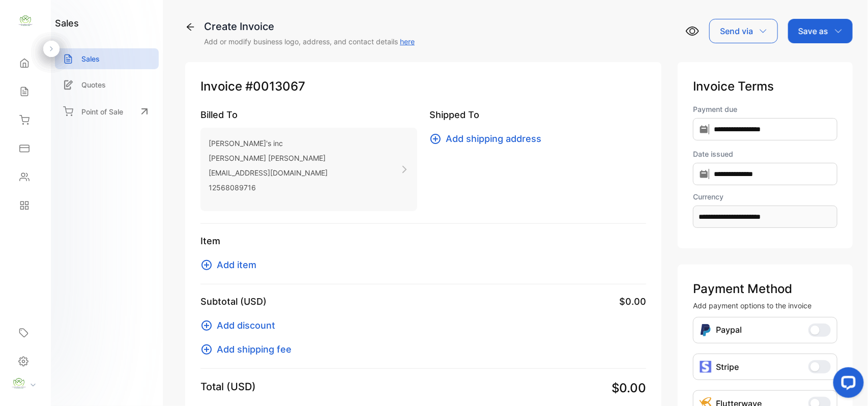
click at [229, 262] on span "Add item" at bounding box center [237, 265] width 40 height 14
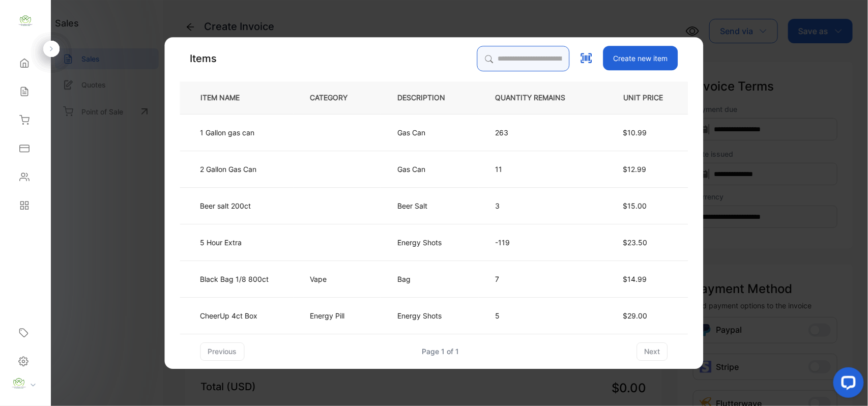
click at [510, 62] on input "search" at bounding box center [523, 58] width 93 height 25
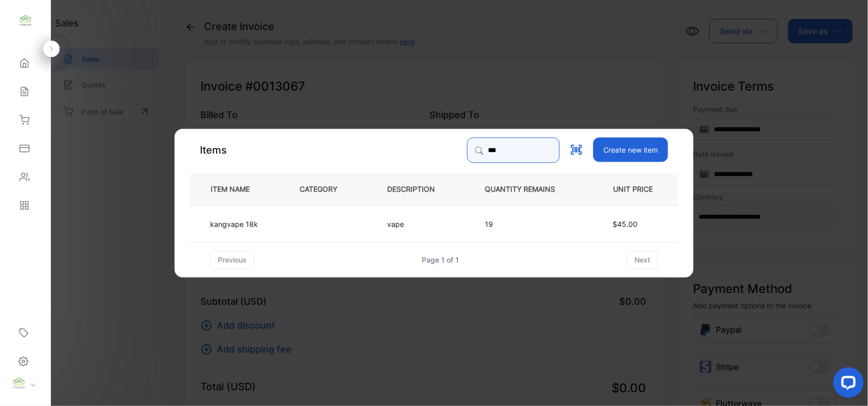
type input "***"
click at [380, 220] on td "vape" at bounding box center [420, 223] width 98 height 37
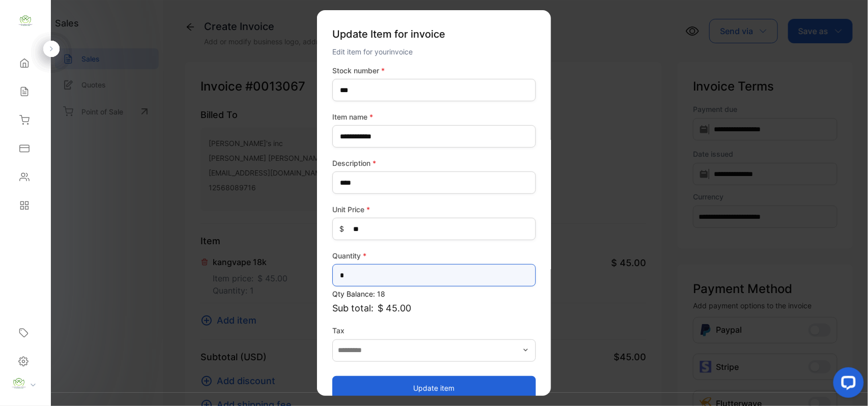
click at [390, 277] on input "*" at bounding box center [434, 275] width 204 height 22
type input "**"
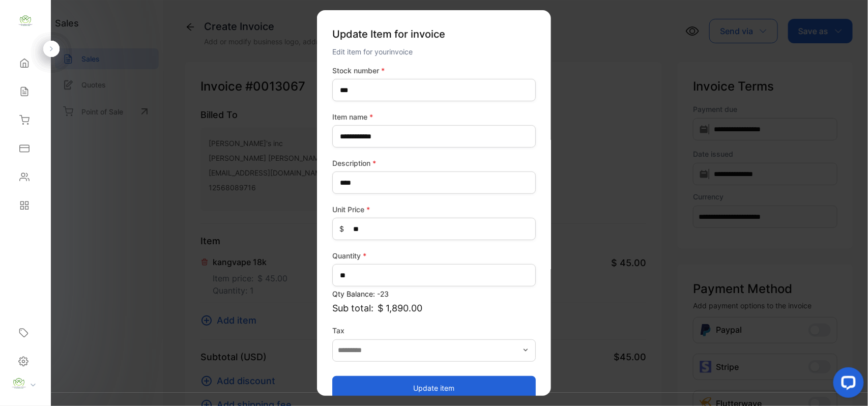
click at [404, 380] on button "Update item" at bounding box center [434, 388] width 204 height 24
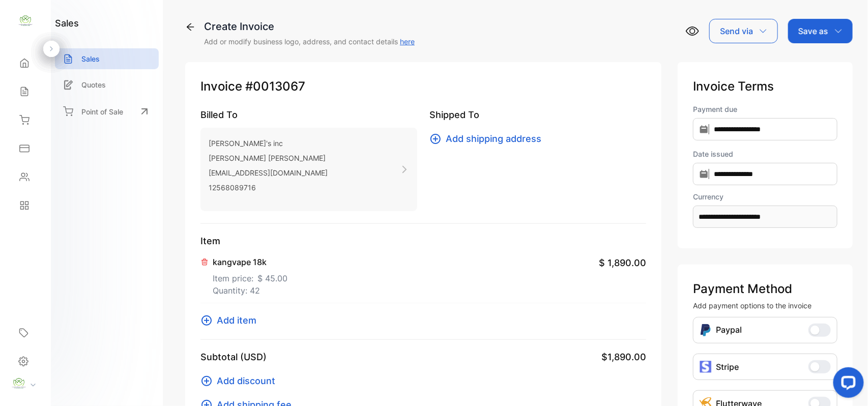
click at [823, 30] on p "Save as" at bounding box center [814, 31] width 30 height 12
click at [816, 64] on div "Invoice" at bounding box center [818, 64] width 59 height 20
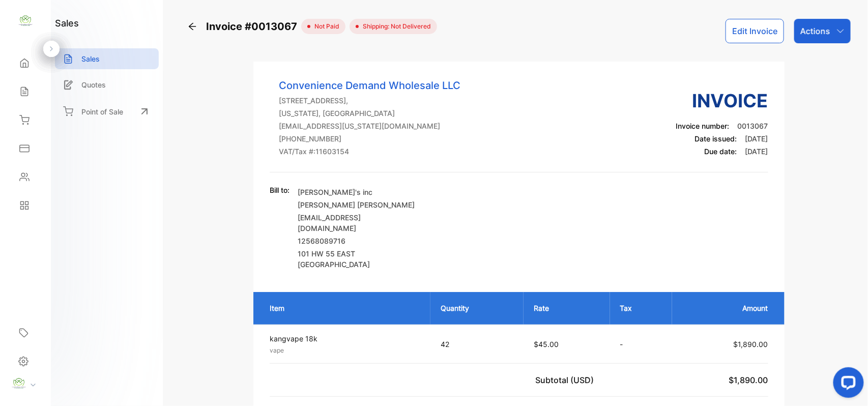
click at [21, 82] on div "Sales" at bounding box center [25, 91] width 35 height 20
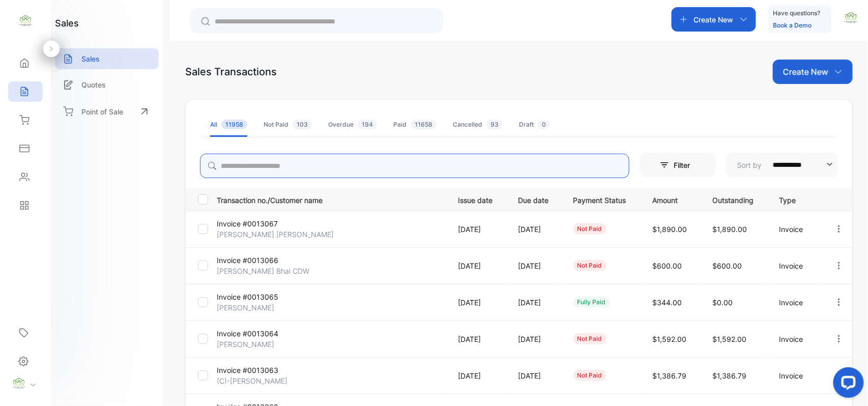
click at [306, 164] on input "search" at bounding box center [415, 166] width 430 height 24
type input "*****"
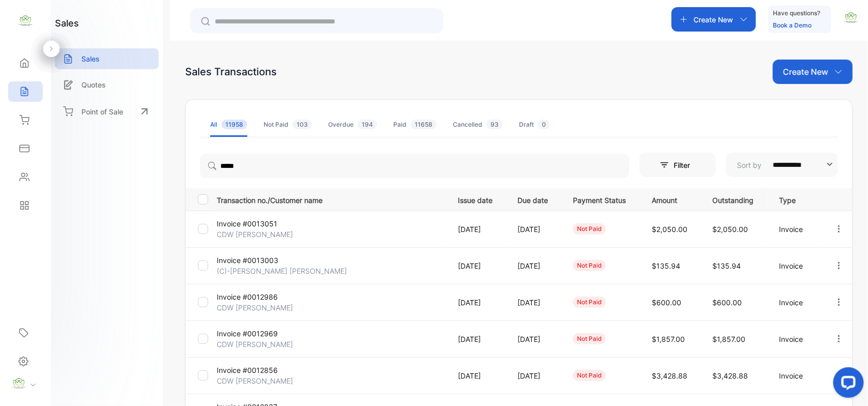
click at [96, 242] on div "sales Sales Quotes Point of Sale" at bounding box center [107, 203] width 112 height 406
click at [31, 56] on div "Home" at bounding box center [25, 63] width 35 height 20
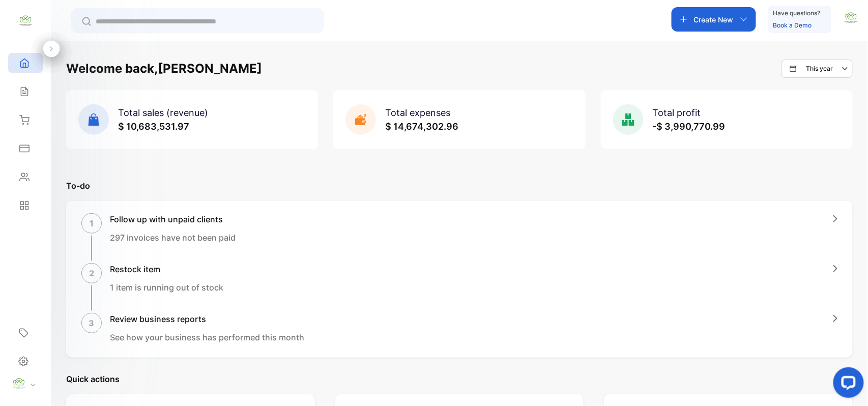
click at [35, 86] on div "Sales" at bounding box center [25, 91] width 35 height 20
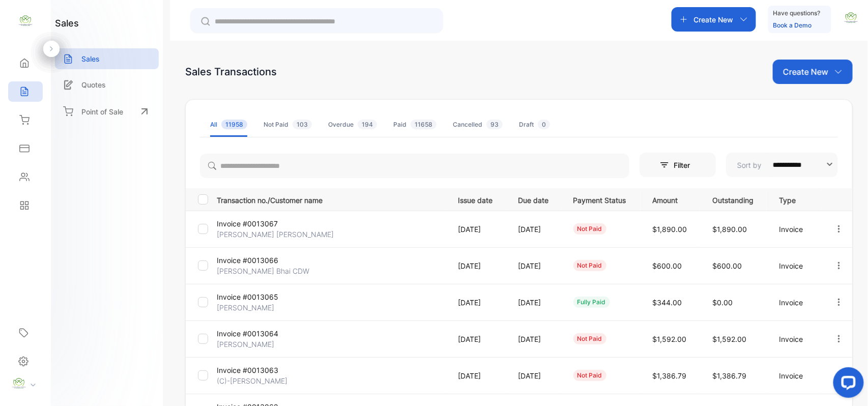
click at [22, 178] on icon at bounding box center [24, 177] width 10 height 10
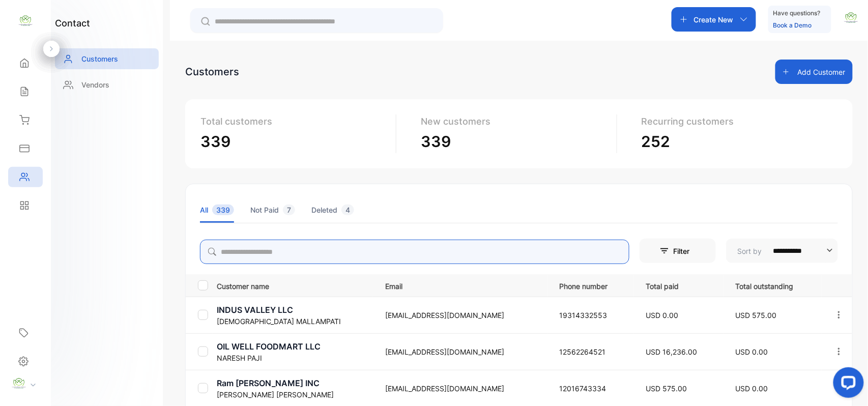
click at [248, 245] on input "search" at bounding box center [415, 252] width 430 height 24
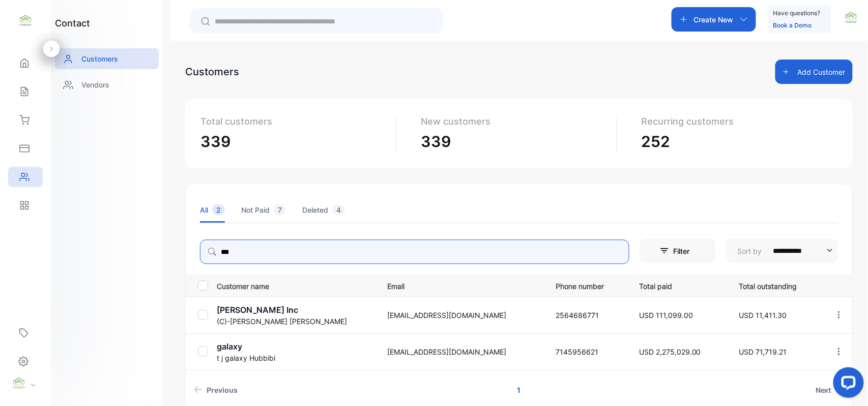
type input "***"
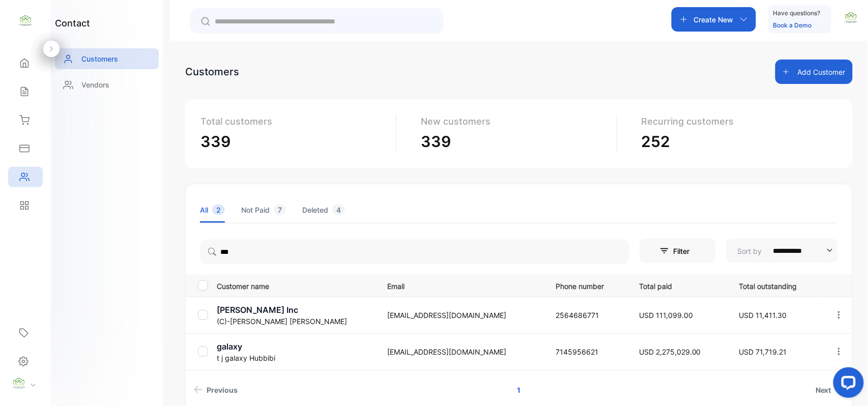
drag, startPoint x: 109, startPoint y: 306, endPoint x: 159, endPoint y: 328, distance: 54.3
click at [112, 308] on div "contact Customers Vendors" at bounding box center [107, 203] width 112 height 406
click at [228, 351] on p "galaxy" at bounding box center [296, 347] width 158 height 12
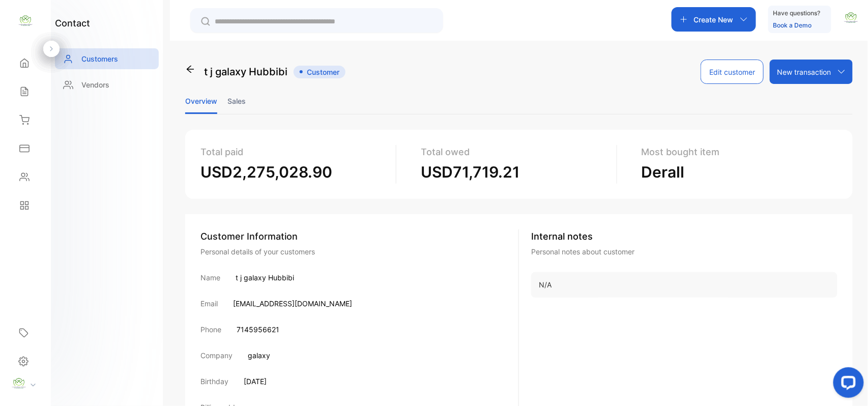
click at [235, 104] on li "Sales" at bounding box center [237, 101] width 18 height 26
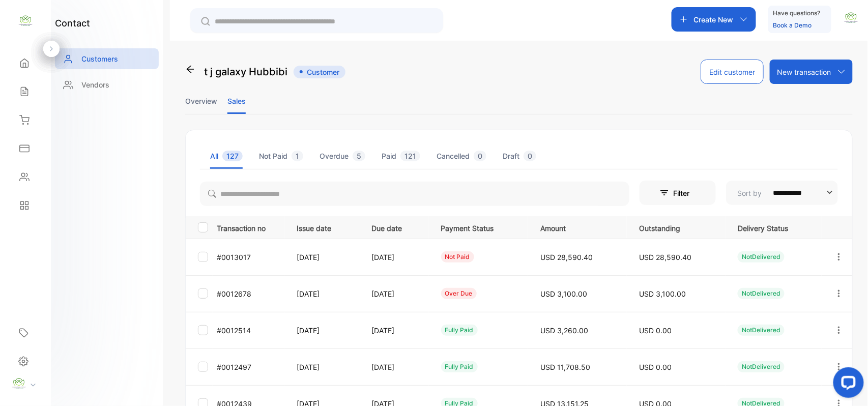
click at [841, 252] on icon "button" at bounding box center [839, 256] width 9 height 9
click at [782, 290] on div "View" at bounding box center [793, 288] width 115 height 20
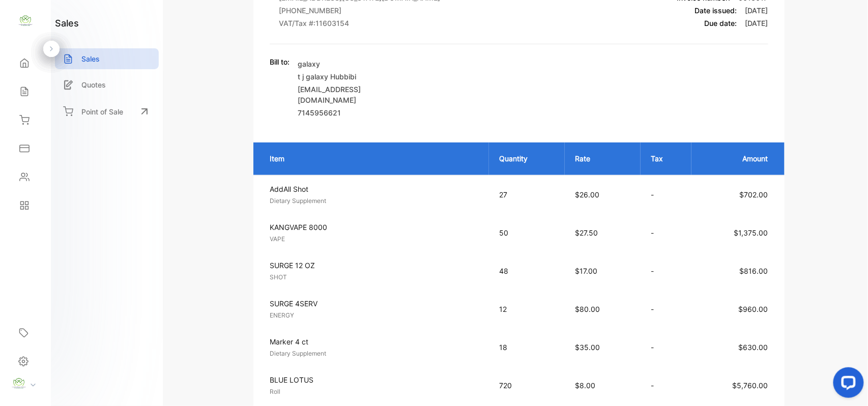
scroll to position [158, 0]
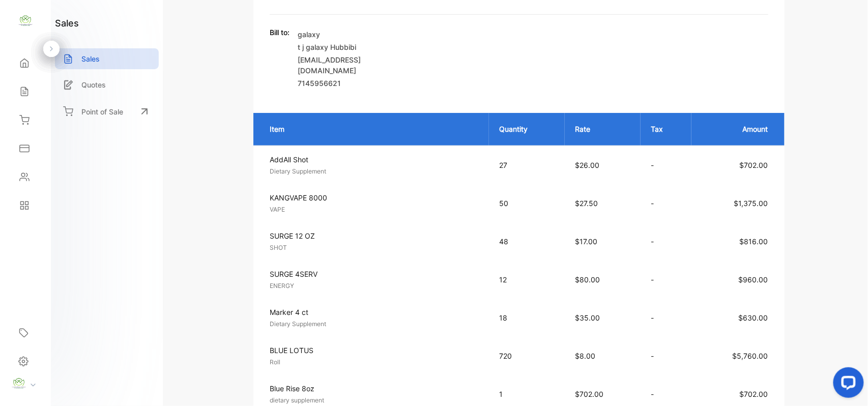
click at [29, 90] on icon at bounding box center [24, 92] width 10 height 10
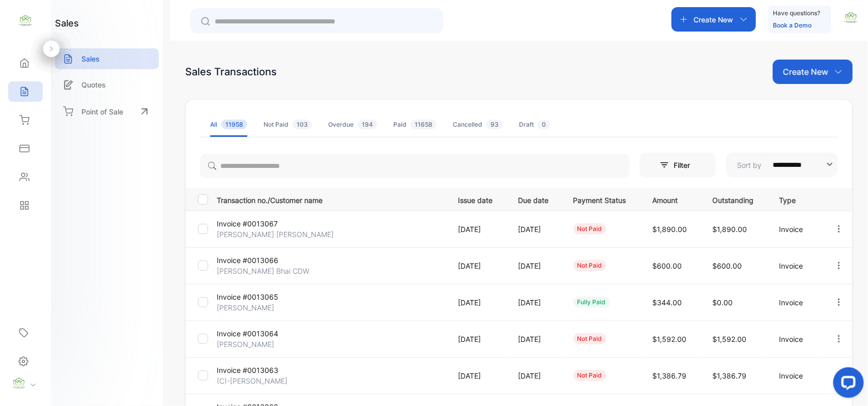
click at [835, 261] on button "button" at bounding box center [839, 266] width 9 height 20
click at [784, 319] on span "Record payment" at bounding box center [810, 324] width 64 height 12
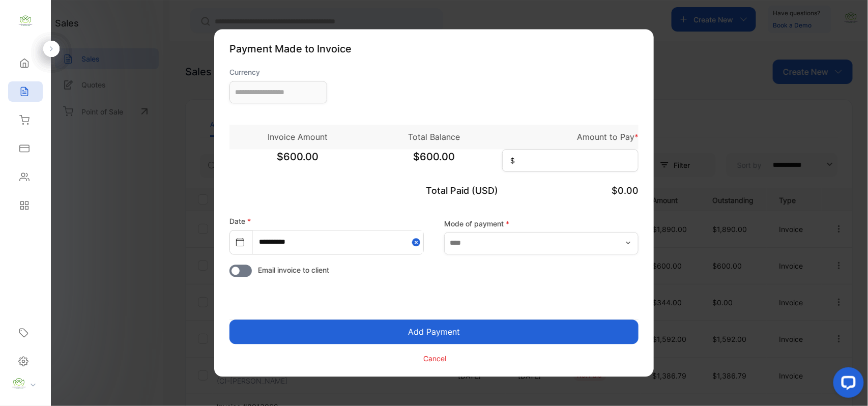
type input "**********"
click at [574, 169] on input at bounding box center [570, 161] width 136 height 22
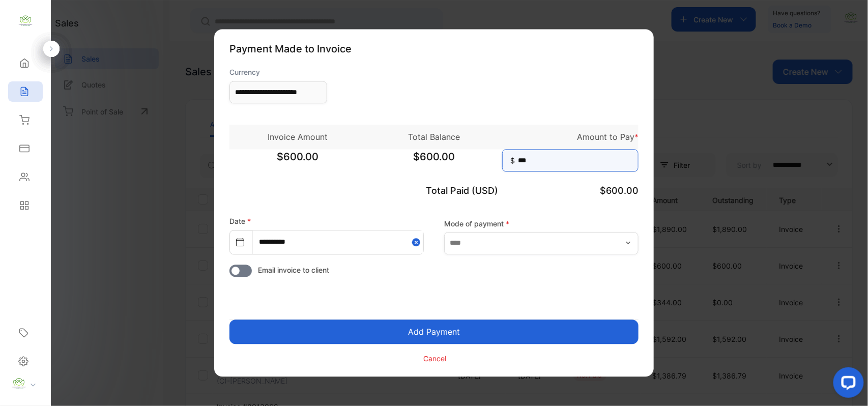
type input "***"
click at [481, 336] on button "Add Payment" at bounding box center [434, 332] width 409 height 24
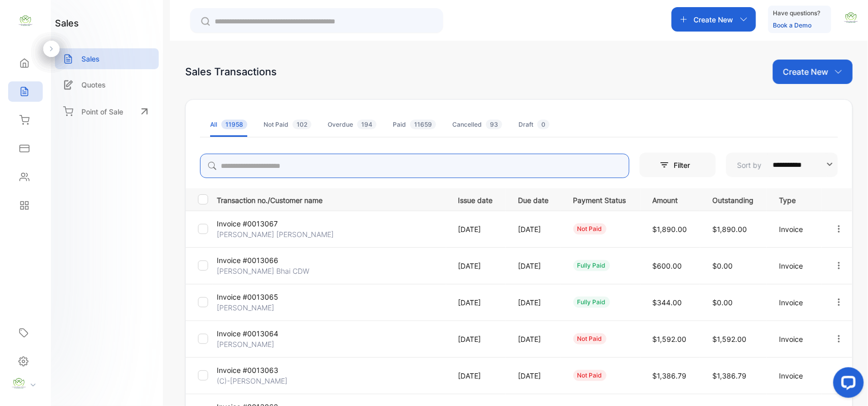
click at [240, 169] on input "search" at bounding box center [415, 166] width 430 height 24
type input "******"
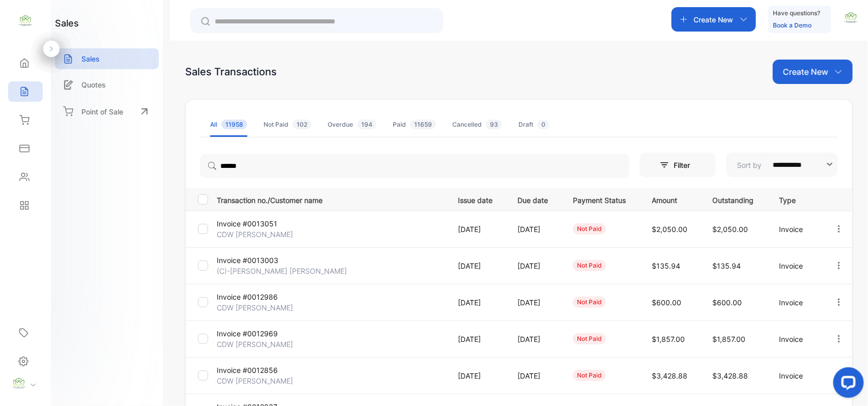
click at [80, 239] on div "sales Sales Quotes Point of Sale" at bounding box center [107, 203] width 112 height 406
drag, startPoint x: 836, startPoint y: 227, endPoint x: 831, endPoint y: 236, distance: 10.9
click at [838, 227] on icon "button" at bounding box center [839, 228] width 2 height 7
click at [801, 289] on span "Record payment" at bounding box center [810, 287] width 64 height 12
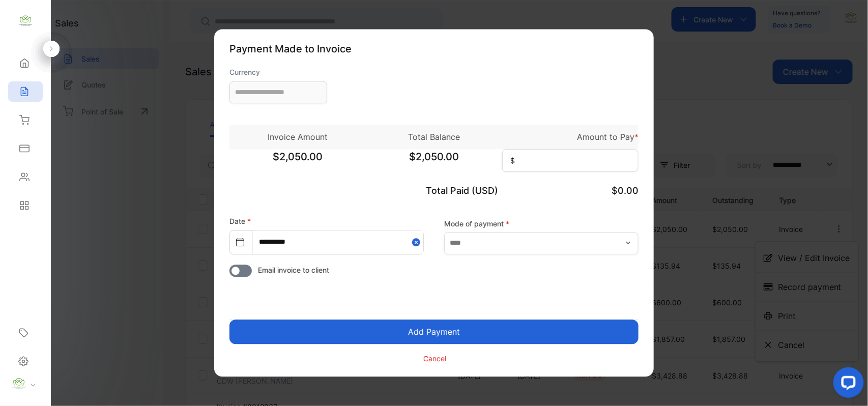
type input "**********"
click at [591, 157] on input at bounding box center [570, 161] width 136 height 22
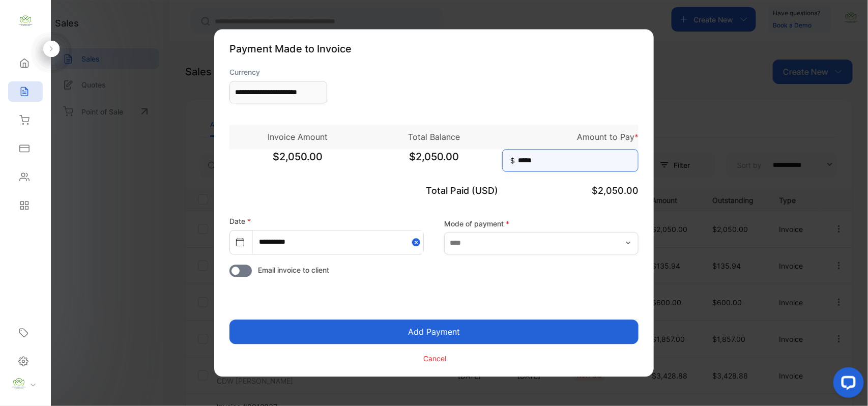
type input "*****"
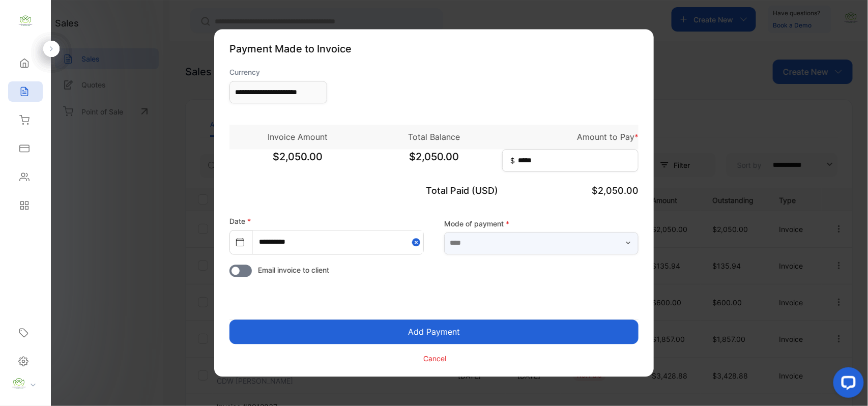
click at [503, 245] on input "text" at bounding box center [541, 243] width 194 height 22
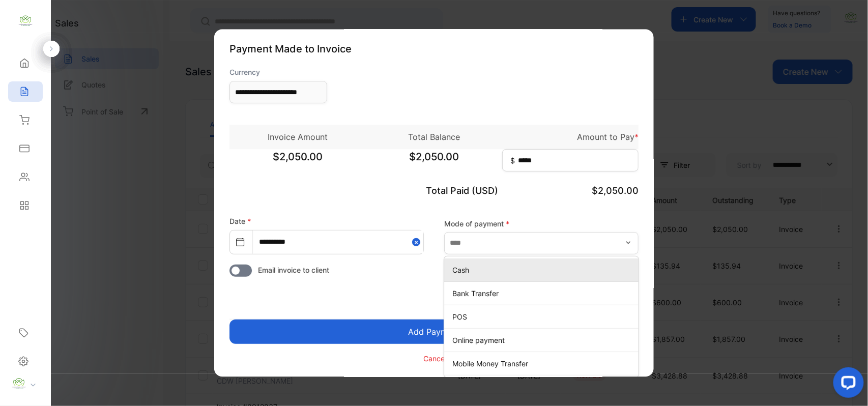
click at [468, 268] on p "Cash" at bounding box center [544, 270] width 182 height 11
type input "****"
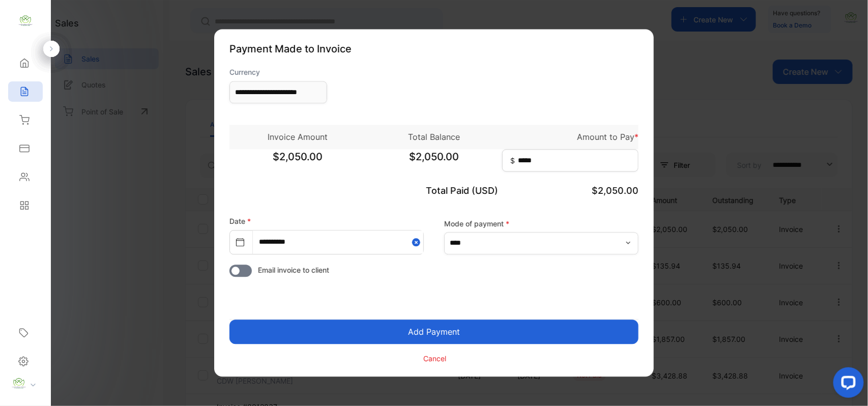
click at [422, 334] on button "Add Payment" at bounding box center [434, 332] width 409 height 24
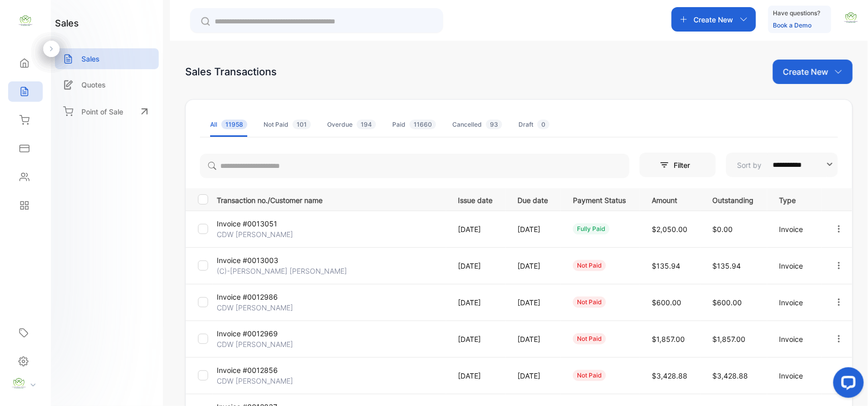
click at [784, 68] on p "Create New" at bounding box center [805, 72] width 45 height 12
click at [815, 106] on span "Invoice" at bounding box center [815, 105] width 24 height 11
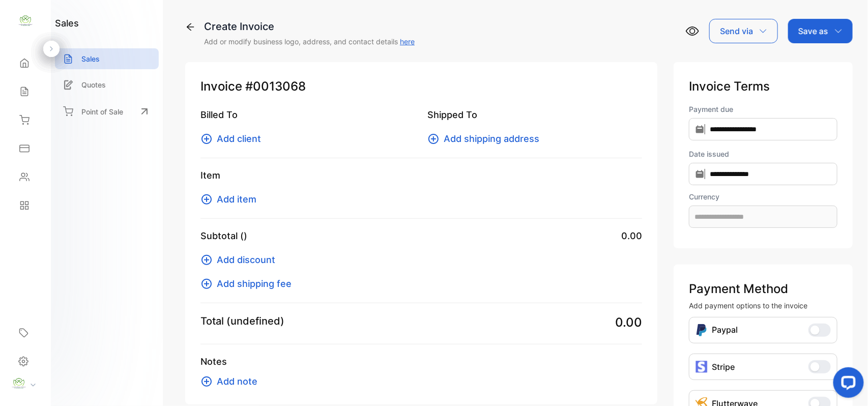
type input "**********"
click at [259, 138] on span "Add client" at bounding box center [239, 139] width 44 height 14
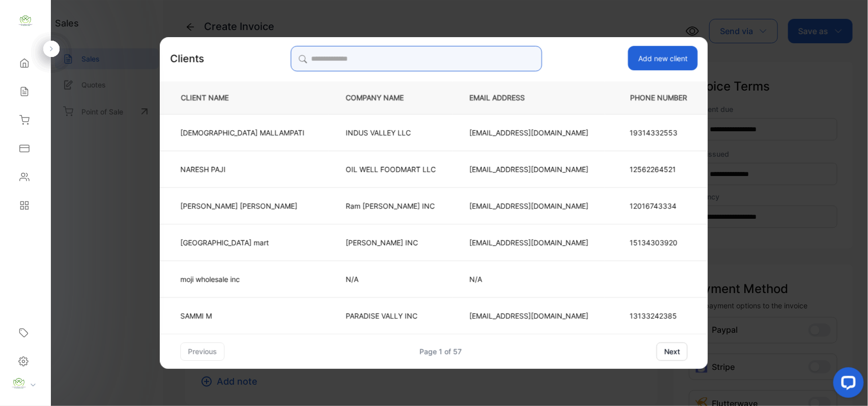
click at [440, 53] on input "search" at bounding box center [416, 58] width 251 height 25
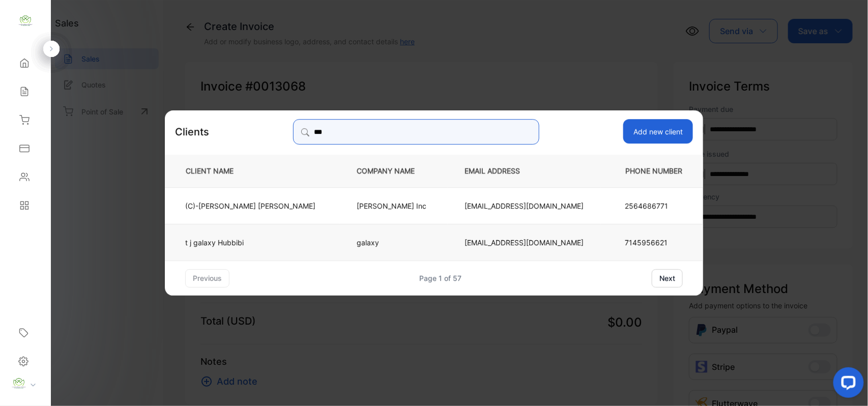
type input "***"
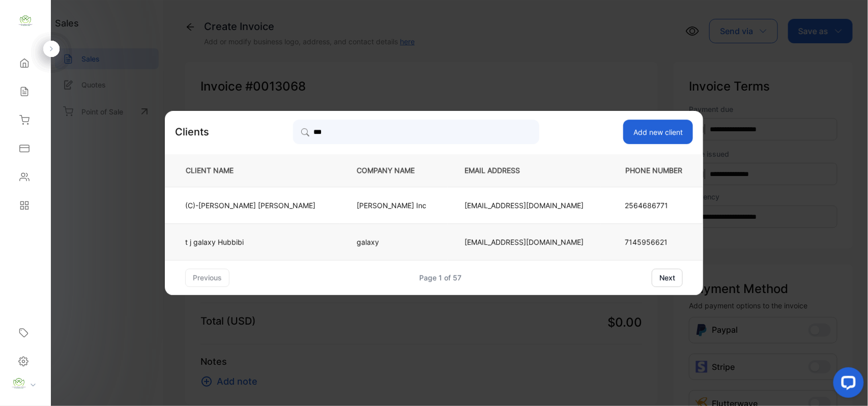
click at [277, 232] on td "t j galaxy Hubbibi" at bounding box center [252, 241] width 175 height 37
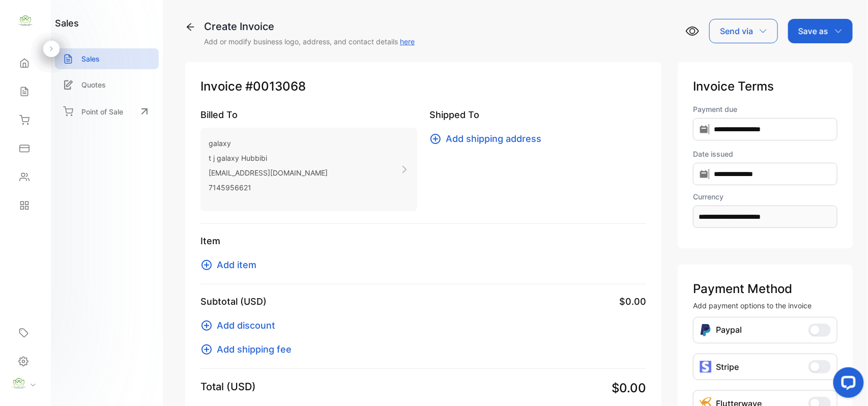
click at [250, 267] on span "Add item" at bounding box center [237, 265] width 40 height 14
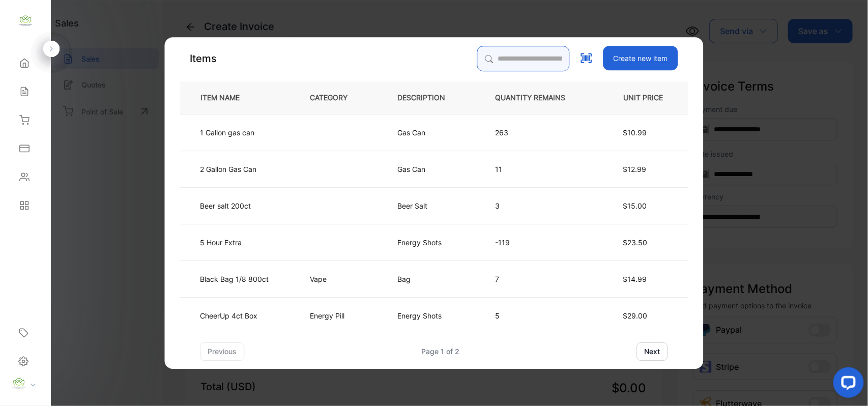
click at [512, 56] on input "search" at bounding box center [523, 58] width 93 height 25
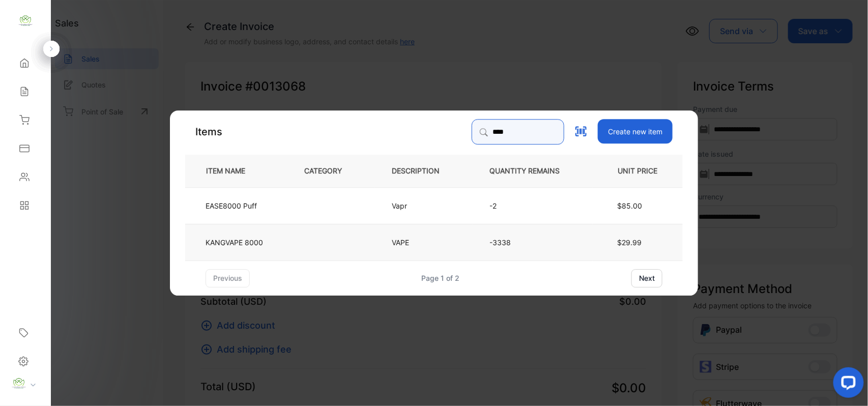
type input "****"
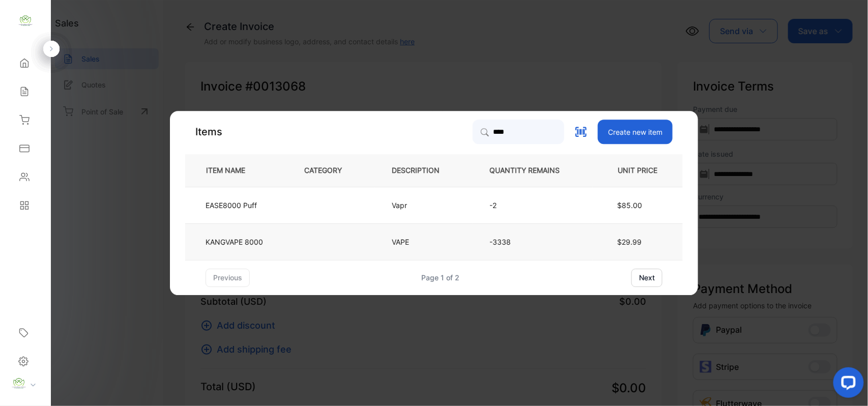
click at [270, 239] on td "KANGVAPE 8000" at bounding box center [236, 241] width 102 height 37
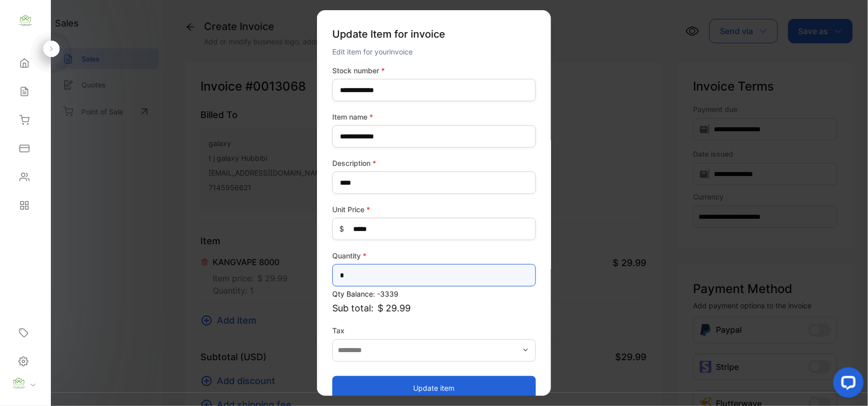
click at [372, 271] on input "*" at bounding box center [434, 275] width 204 height 22
type input "**"
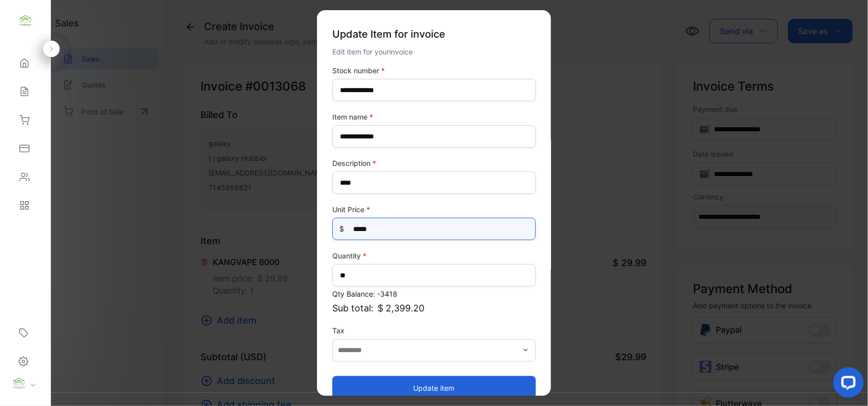
click at [398, 234] on Price-inputprice "*****" at bounding box center [434, 229] width 204 height 22
type Price-inputprice "*"
type Price-inputprice "*****"
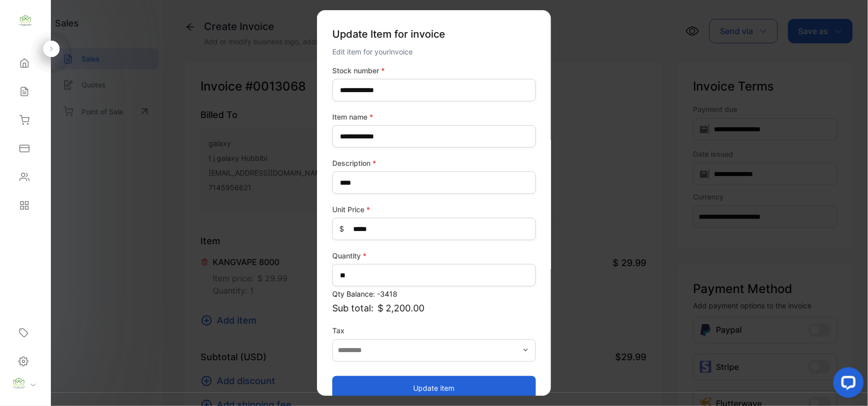
click at [391, 385] on button "Update item" at bounding box center [434, 388] width 204 height 24
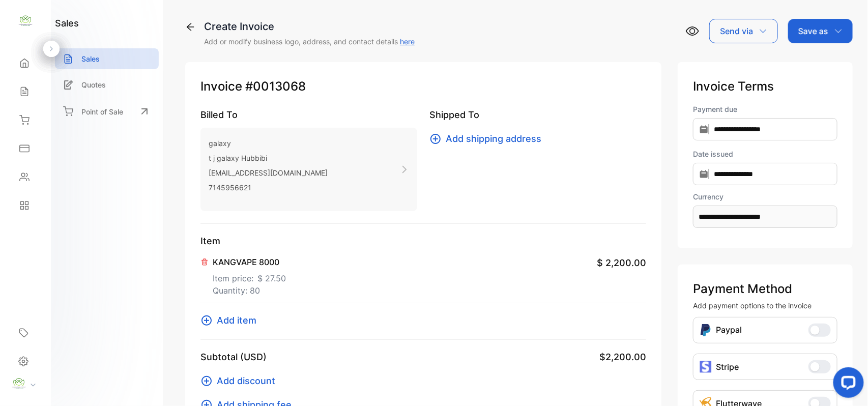
click at [224, 316] on span "Add item" at bounding box center [237, 321] width 40 height 14
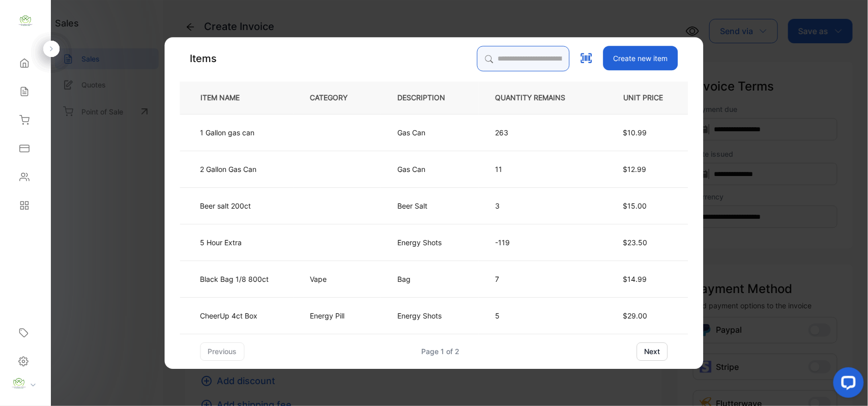
click at [529, 47] on input "search" at bounding box center [523, 58] width 93 height 25
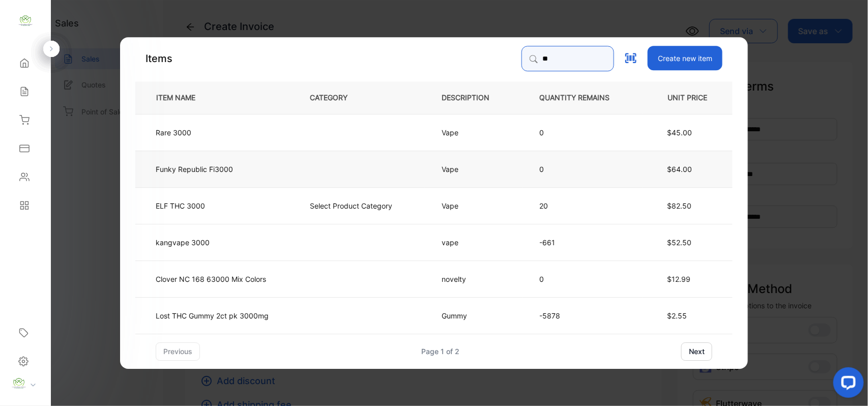
type input "*"
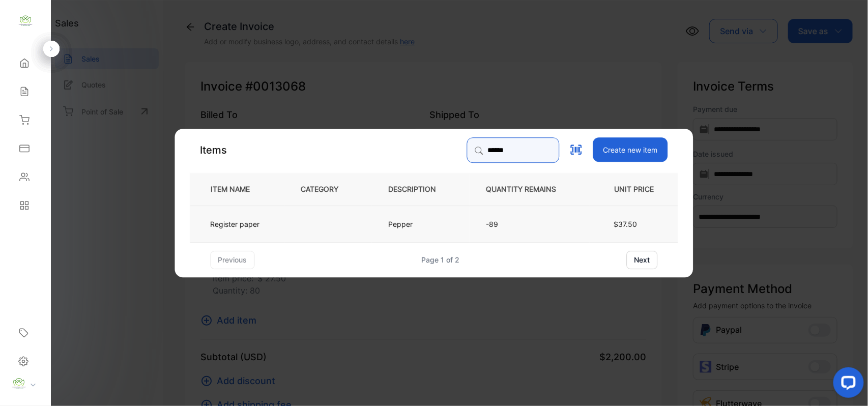
type input "******"
click at [332, 228] on td at bounding box center [329, 223] width 88 height 37
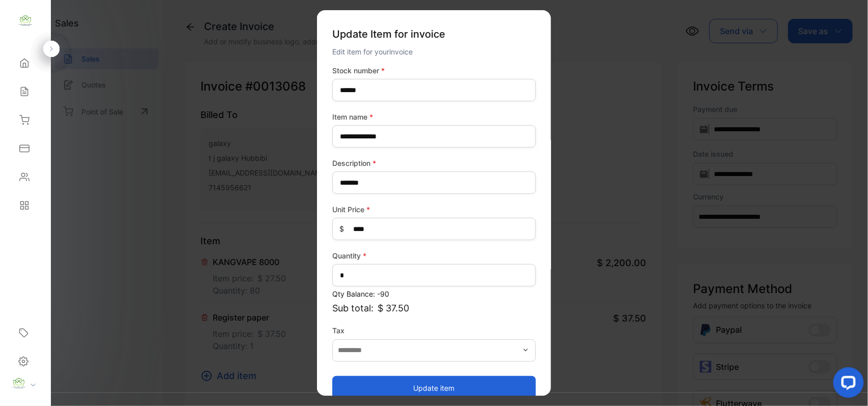
click at [381, 286] on div "Quantity * *" at bounding box center [434, 268] width 204 height 36
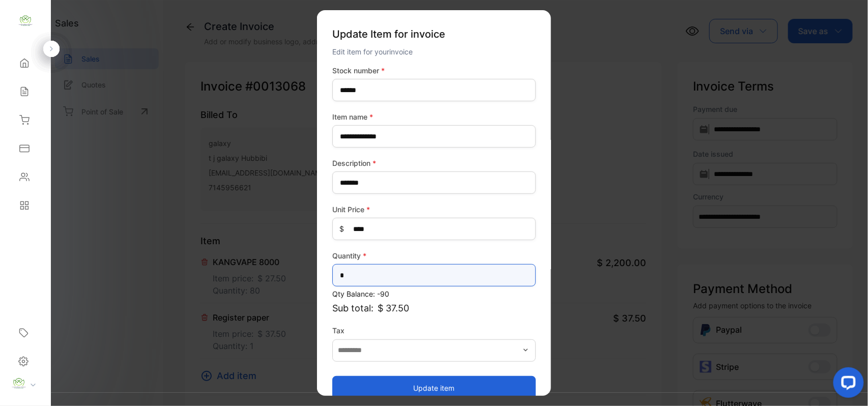
click at [388, 281] on input "*" at bounding box center [434, 275] width 204 height 22
type input "**"
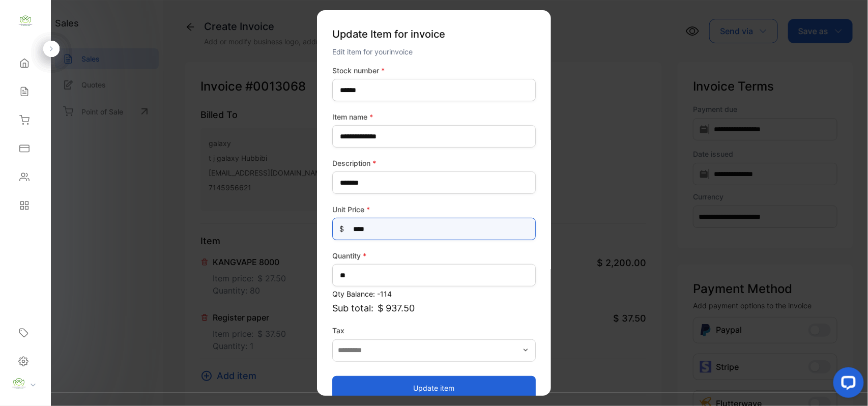
click at [427, 220] on Price-inputprice "****" at bounding box center [434, 229] width 204 height 22
type Price-inputprice "*"
type Price-inputprice "**"
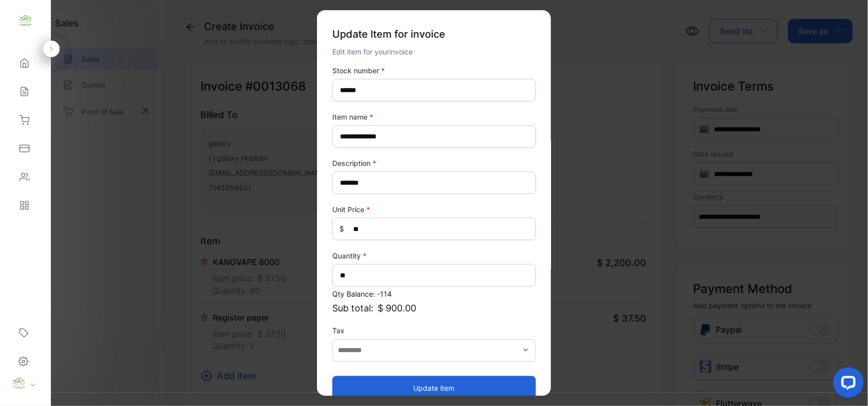
click at [407, 382] on button "Update item" at bounding box center [434, 388] width 204 height 24
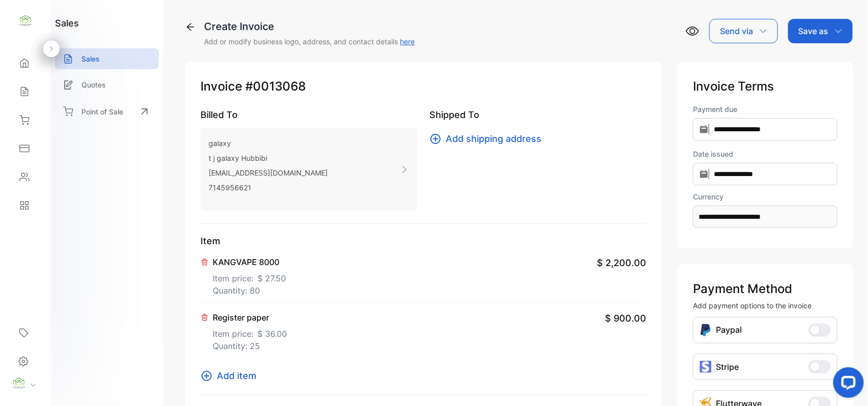
click at [251, 375] on span "Add item" at bounding box center [237, 376] width 40 height 14
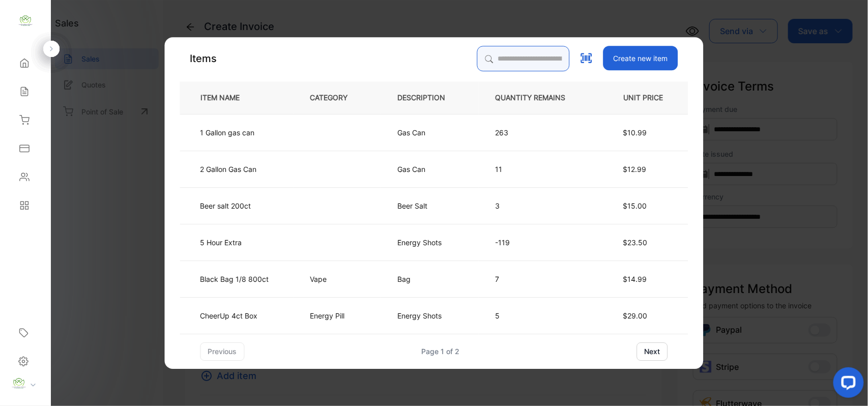
click at [525, 60] on input "search" at bounding box center [523, 58] width 93 height 25
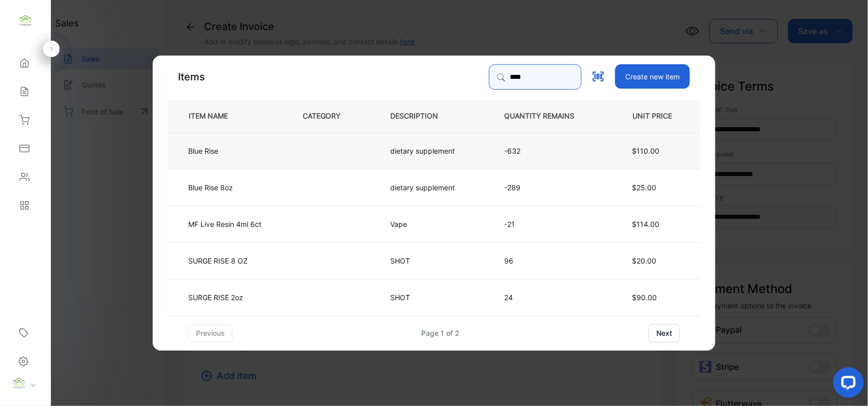
type input "****"
click at [352, 148] on td at bounding box center [330, 150] width 88 height 37
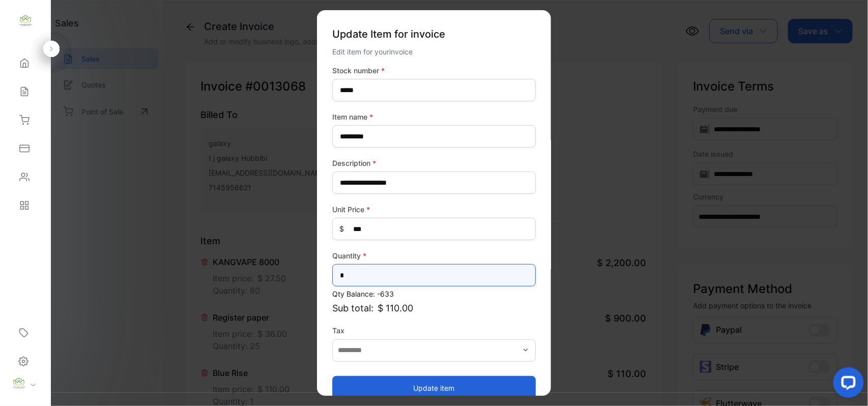
click at [373, 270] on input "*" at bounding box center [434, 275] width 204 height 22
type input "**"
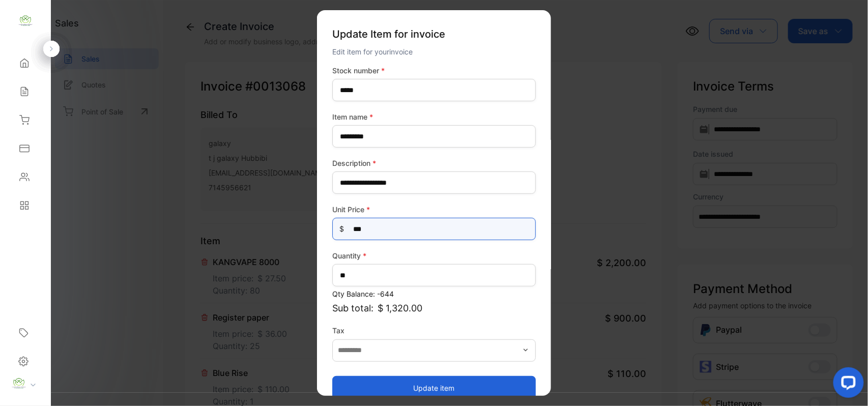
click at [404, 231] on Price-inputprice "***" at bounding box center [434, 229] width 204 height 22
type Price-inputprice "*"
type Price-inputprice "**"
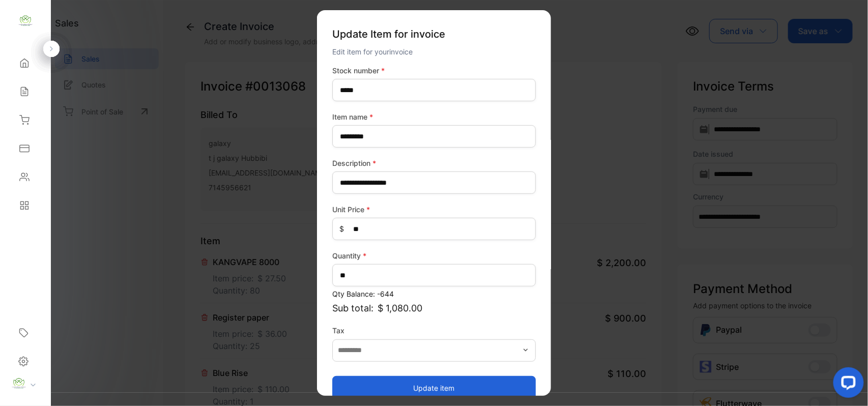
click at [393, 384] on button "Update item" at bounding box center [434, 388] width 204 height 24
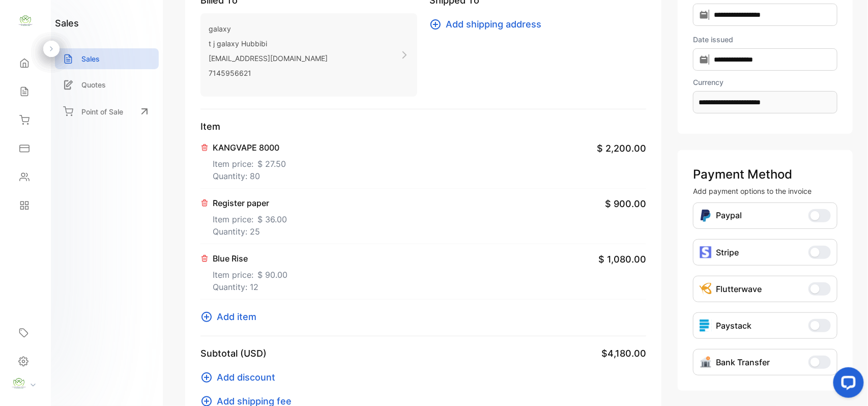
scroll to position [158, 0]
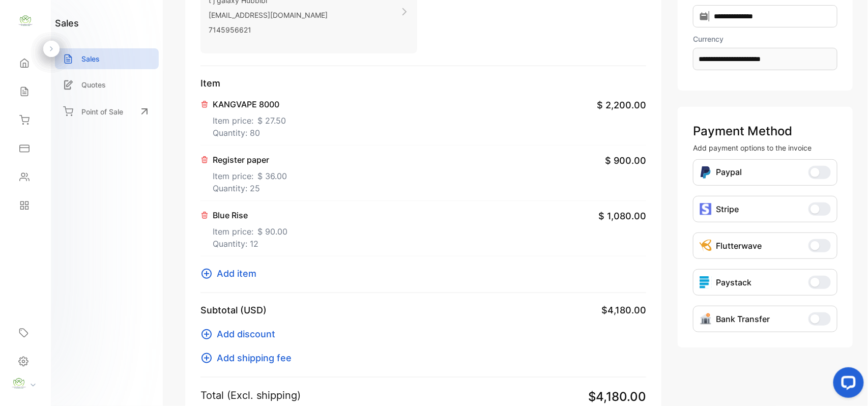
click at [244, 272] on span "Add item" at bounding box center [237, 274] width 40 height 14
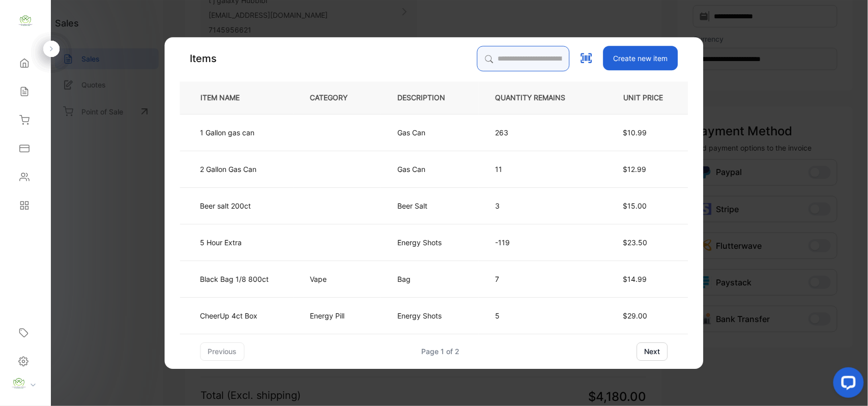
click at [523, 66] on input "search" at bounding box center [523, 58] width 93 height 25
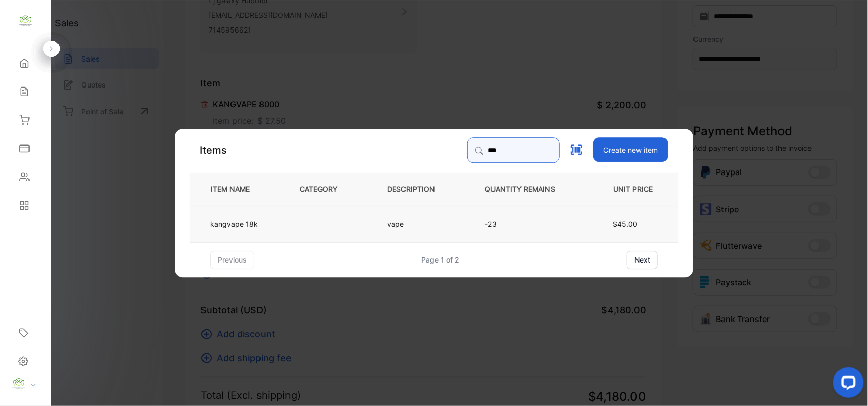
type input "***"
click at [453, 227] on td "vape" at bounding box center [420, 223] width 98 height 37
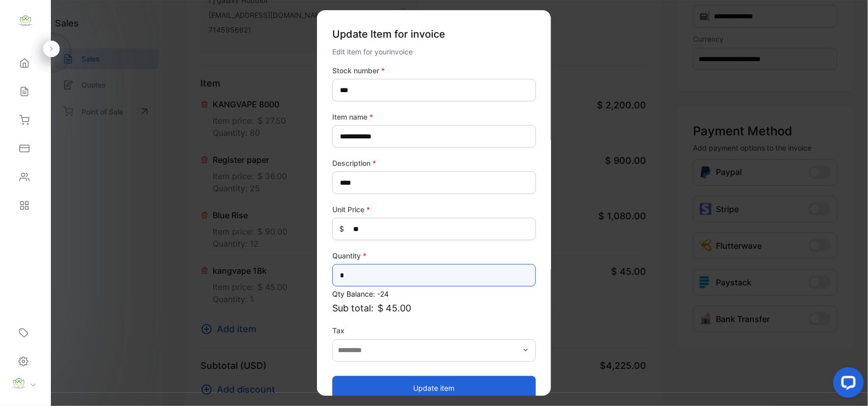
click at [388, 269] on input "*" at bounding box center [434, 275] width 204 height 22
type input "***"
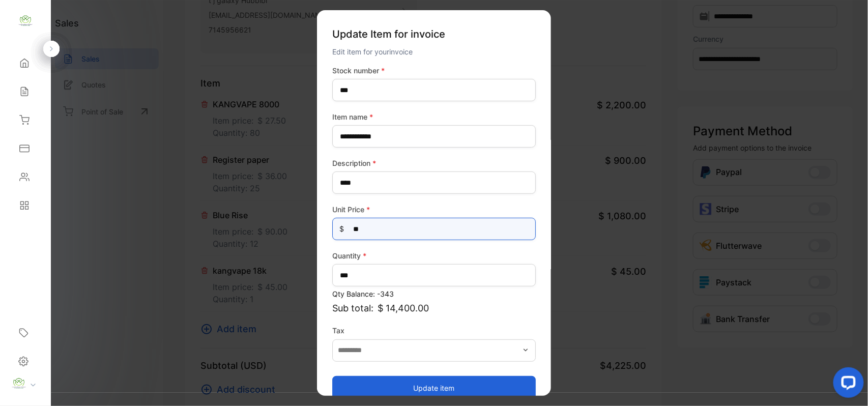
click at [428, 231] on Price-inputprice "**" at bounding box center [434, 229] width 204 height 22
type Price-inputprice "*"
type Price-inputprice "**"
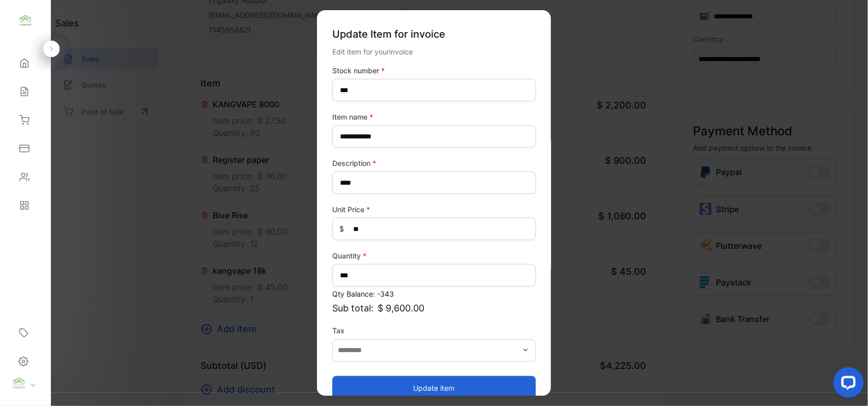
click at [406, 388] on button "Update item" at bounding box center [434, 388] width 204 height 24
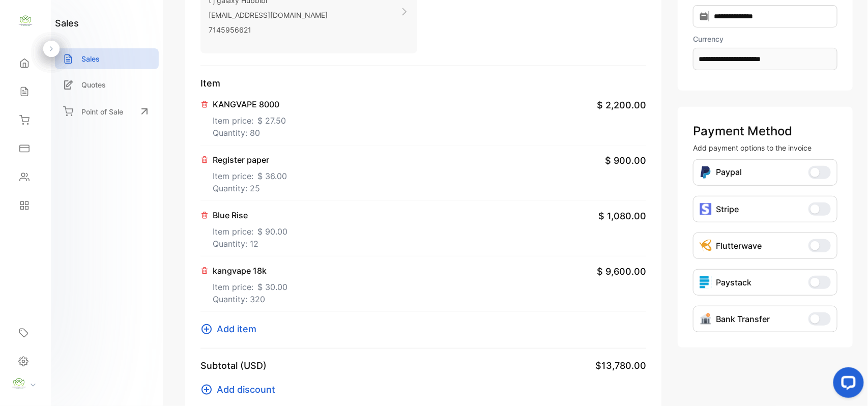
click at [247, 334] on span "Add item" at bounding box center [237, 329] width 40 height 14
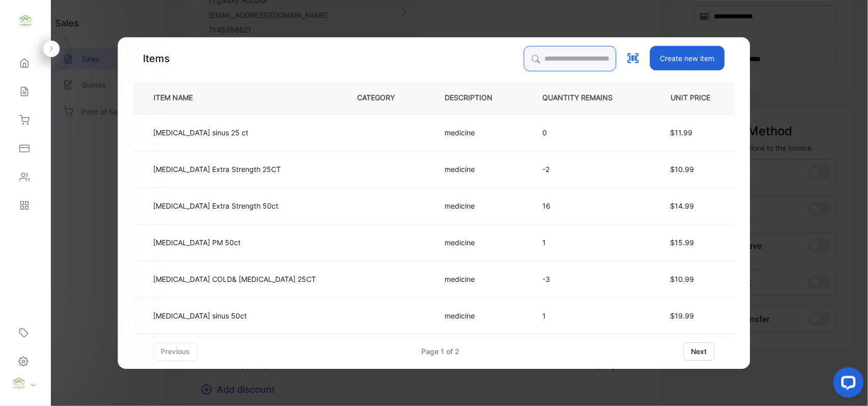
click at [524, 55] on input "search" at bounding box center [570, 58] width 93 height 25
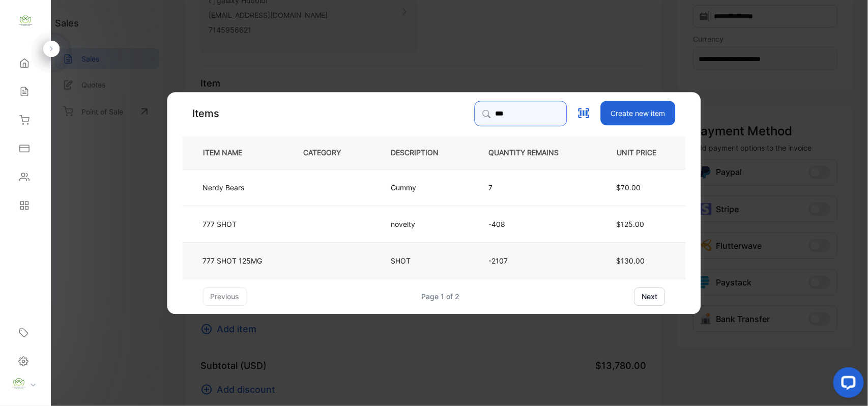
type input "***"
click at [318, 259] on td at bounding box center [331, 260] width 88 height 37
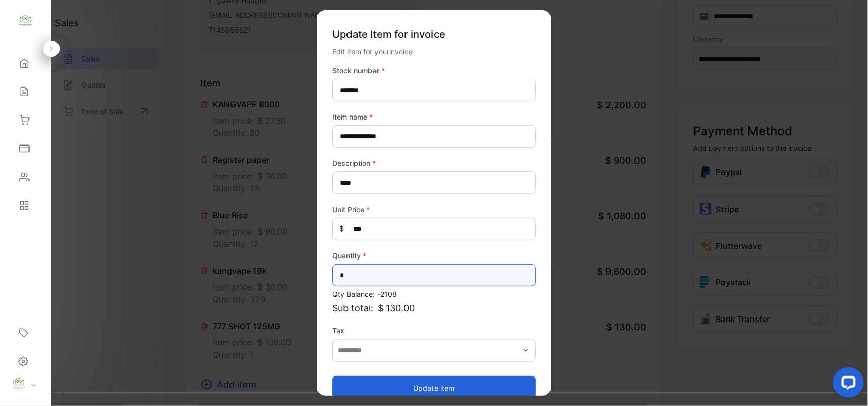
click at [395, 277] on input "*" at bounding box center [434, 275] width 204 height 22
type input "**"
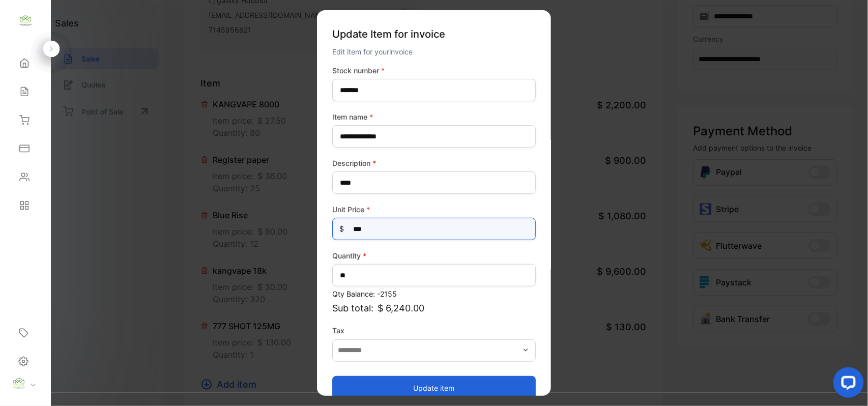
click at [445, 226] on Price-inputprice "***" at bounding box center [434, 229] width 204 height 22
type Price-inputprice "***"
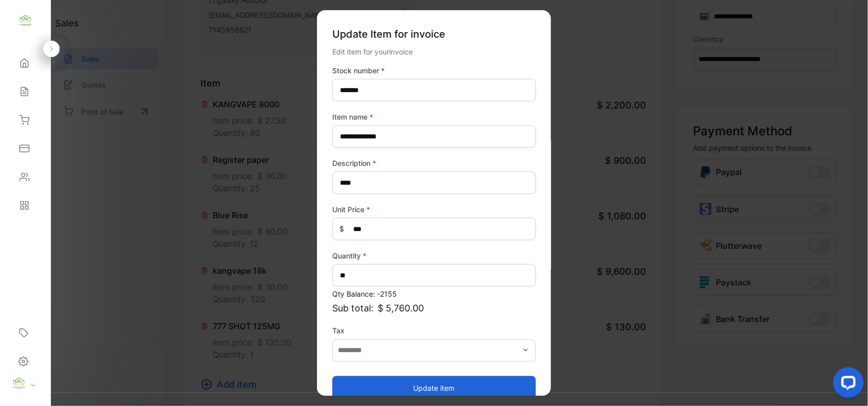
click at [399, 386] on button "Update item" at bounding box center [434, 388] width 204 height 24
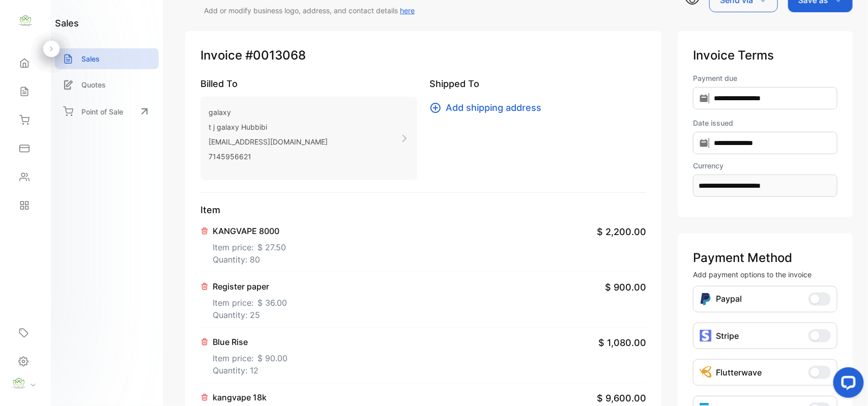
scroll to position [0, 0]
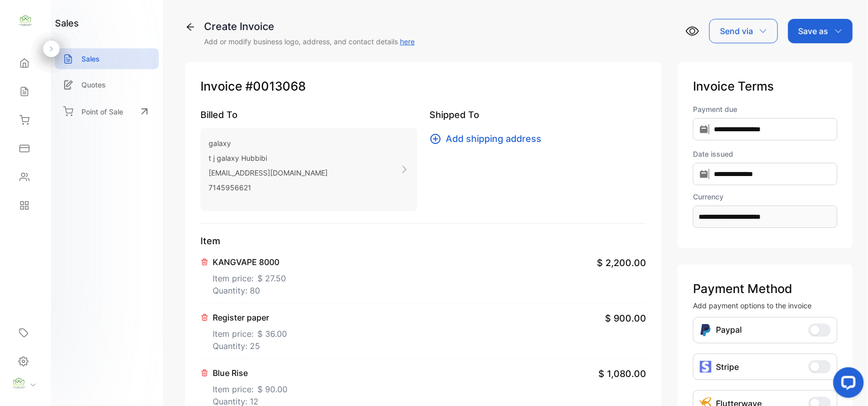
click at [827, 35] on div "Save as" at bounding box center [820, 31] width 65 height 24
click at [807, 68] on div "Invoice" at bounding box center [818, 64] width 59 height 20
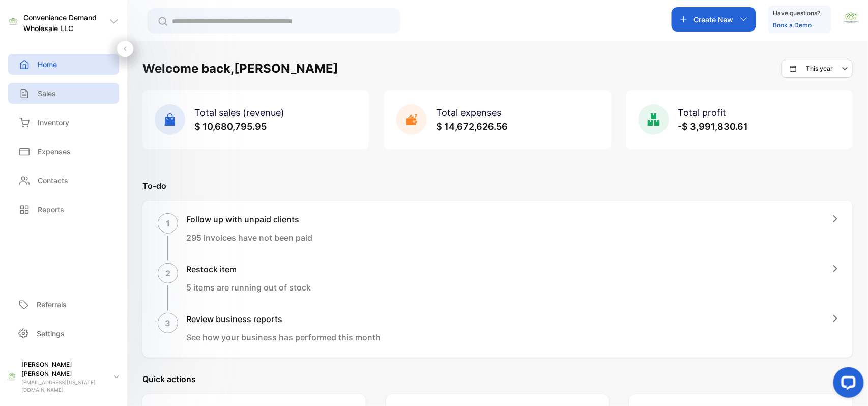
click at [68, 88] on div "Sales" at bounding box center [63, 93] width 111 height 21
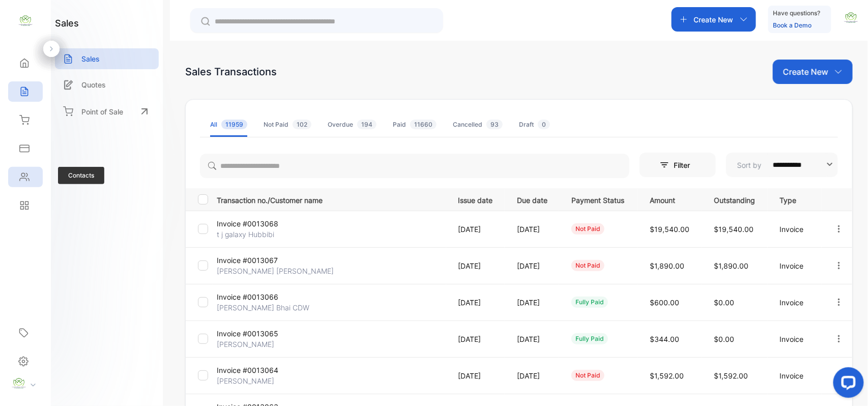
click at [18, 179] on div "Contacts" at bounding box center [22, 177] width 13 height 10
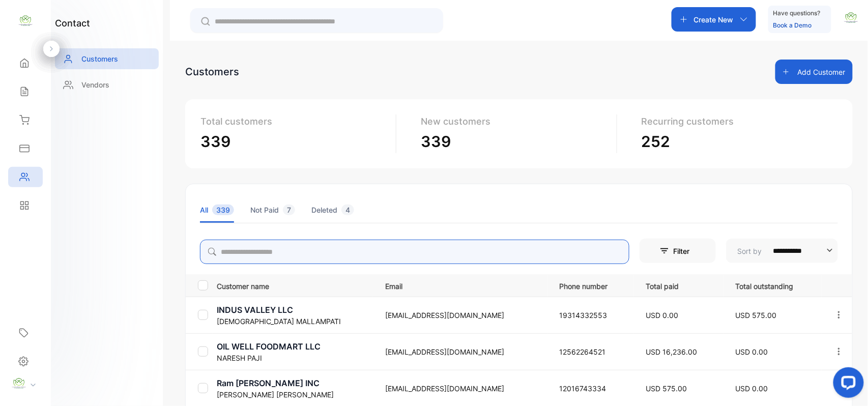
click at [261, 253] on input "search" at bounding box center [415, 252] width 430 height 24
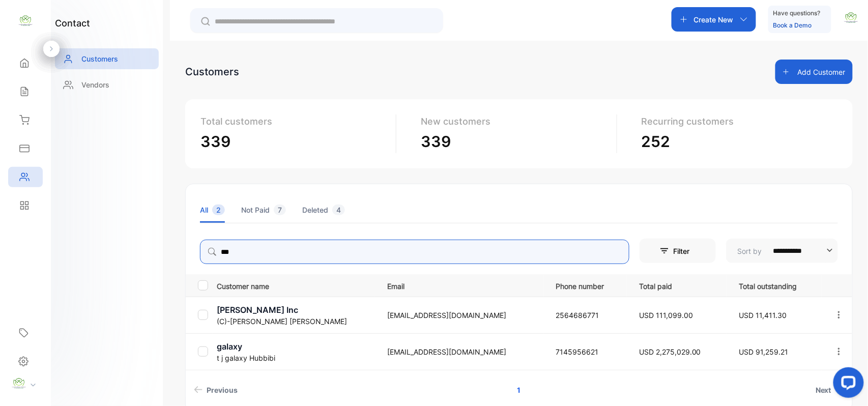
type input "***"
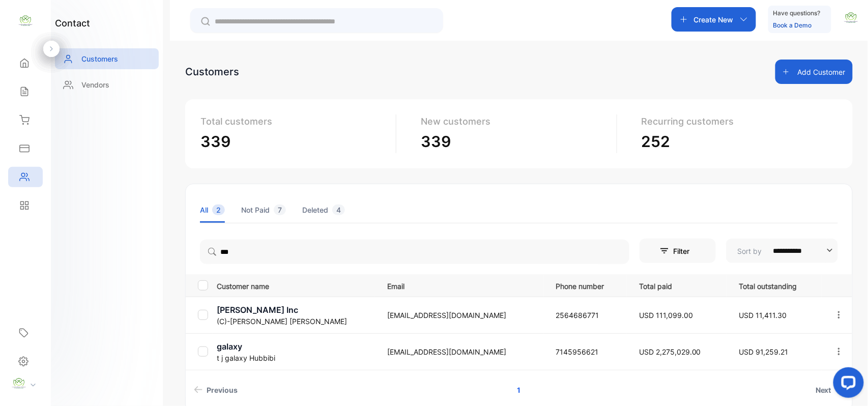
drag, startPoint x: 78, startPoint y: 273, endPoint x: 267, endPoint y: 390, distance: 221.9
click at [88, 275] on div "contact Customers Vendors" at bounding box center [107, 203] width 112 height 406
click at [275, 350] on p "galaxy" at bounding box center [296, 347] width 158 height 12
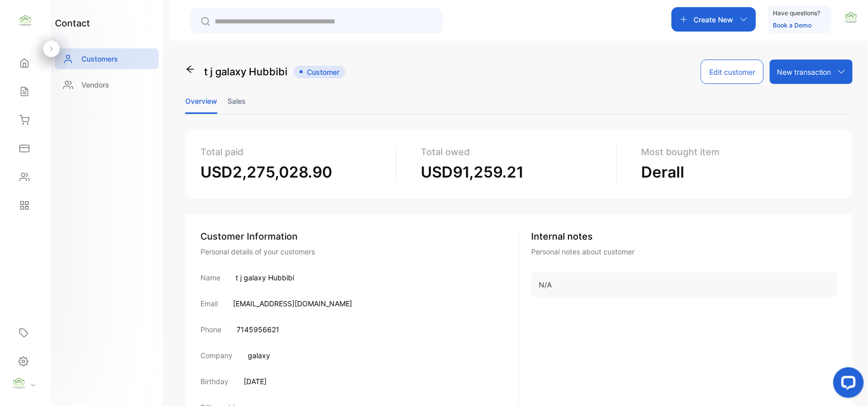
click at [238, 99] on li "Sales" at bounding box center [237, 101] width 18 height 26
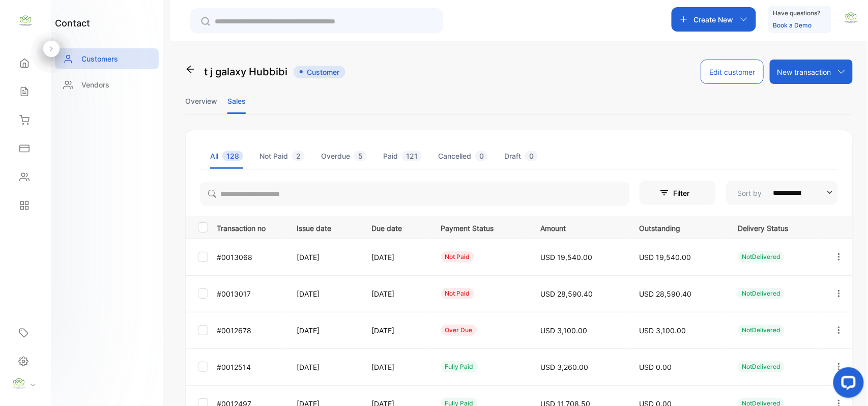
drag, startPoint x: 835, startPoint y: 288, endPoint x: 833, endPoint y: 297, distance: 10.0
click at [836, 288] on button "button" at bounding box center [839, 293] width 9 height 24
click at [800, 323] on div "View" at bounding box center [793, 325] width 115 height 20
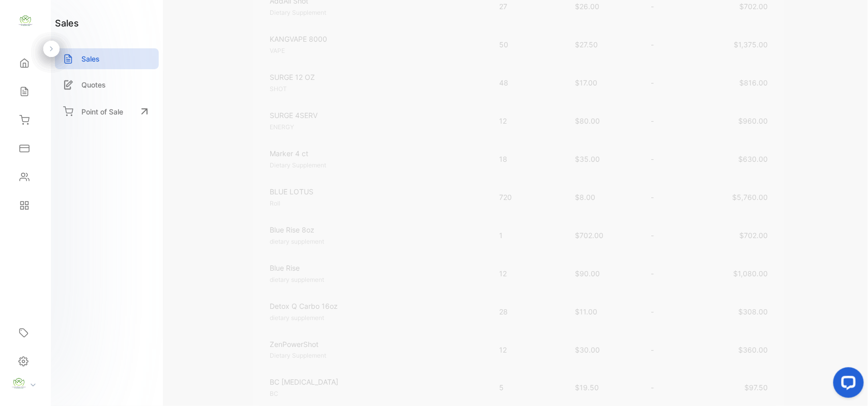
scroll to position [158, 0]
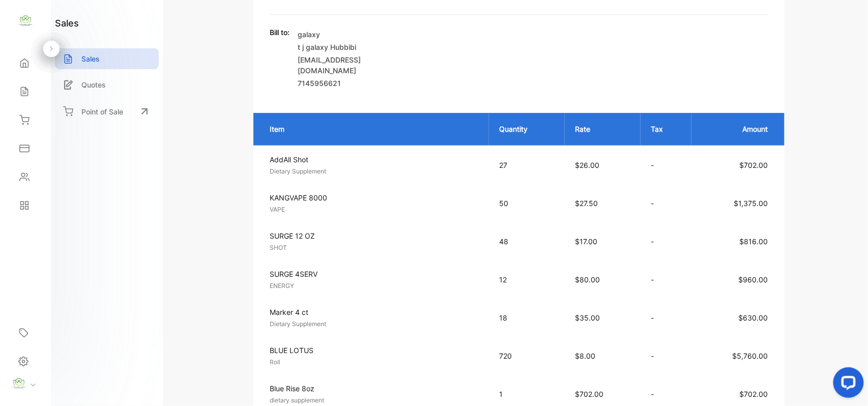
scroll to position [97, 0]
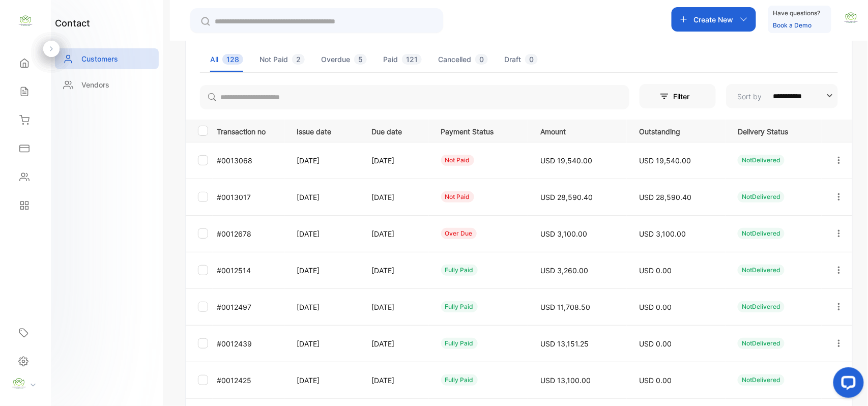
click at [837, 229] on icon "button" at bounding box center [839, 233] width 9 height 9
click at [754, 260] on span "View" at bounding box center [753, 265] width 19 height 12
click at [838, 269] on icon "button" at bounding box center [839, 270] width 9 height 9
click at [771, 300] on div "View" at bounding box center [793, 301] width 115 height 20
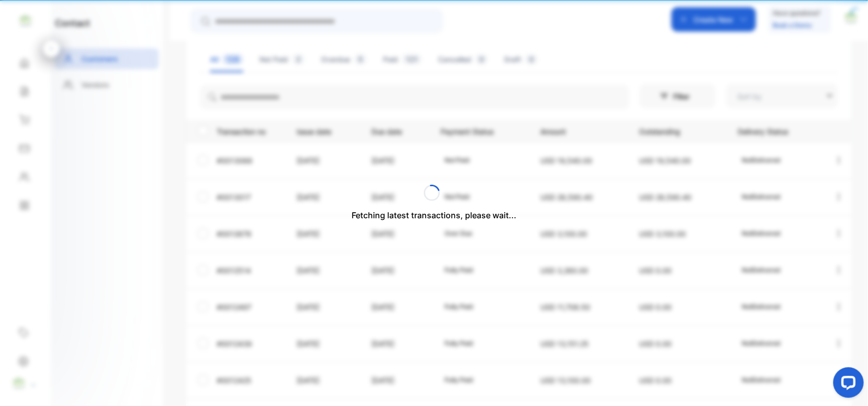
type input "**********"
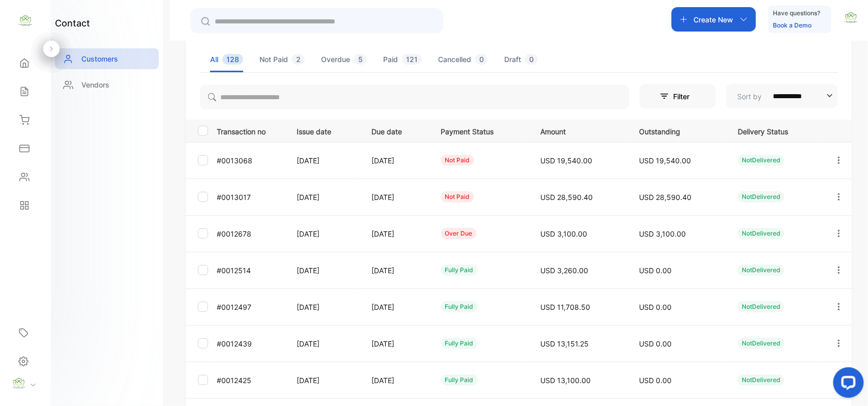
click at [841, 305] on icon "button" at bounding box center [839, 306] width 9 height 9
click at [786, 335] on div "View" at bounding box center [793, 338] width 115 height 20
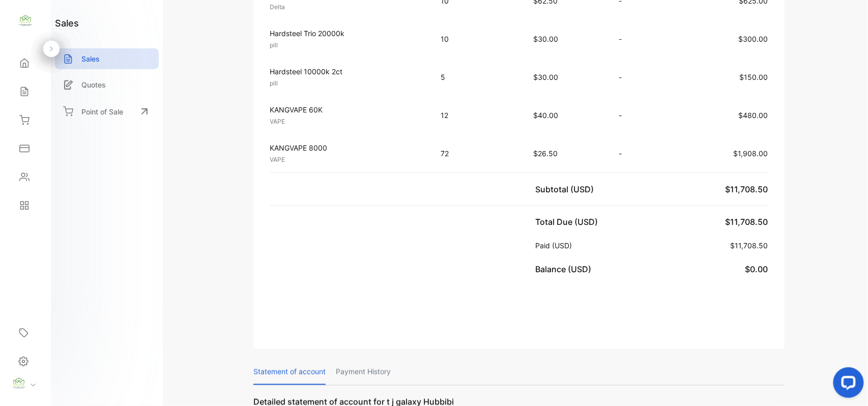
scroll to position [317, 0]
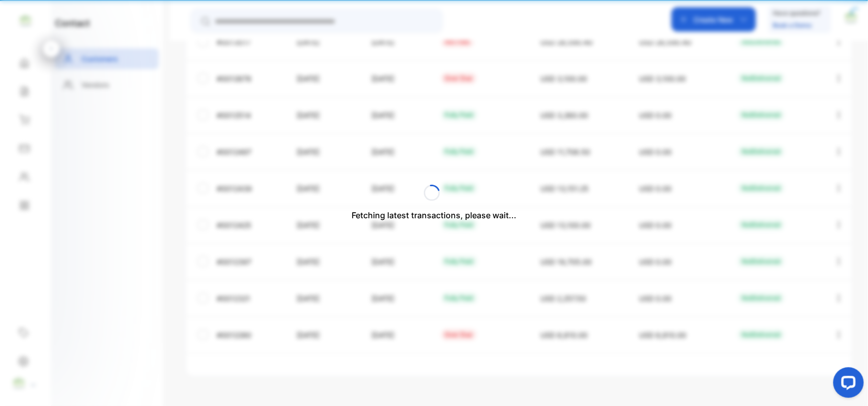
scroll to position [97, 0]
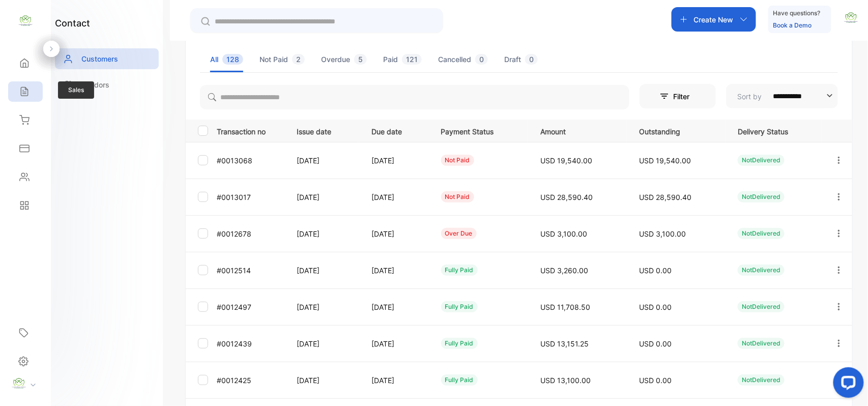
click at [22, 90] on icon at bounding box center [24, 92] width 10 height 10
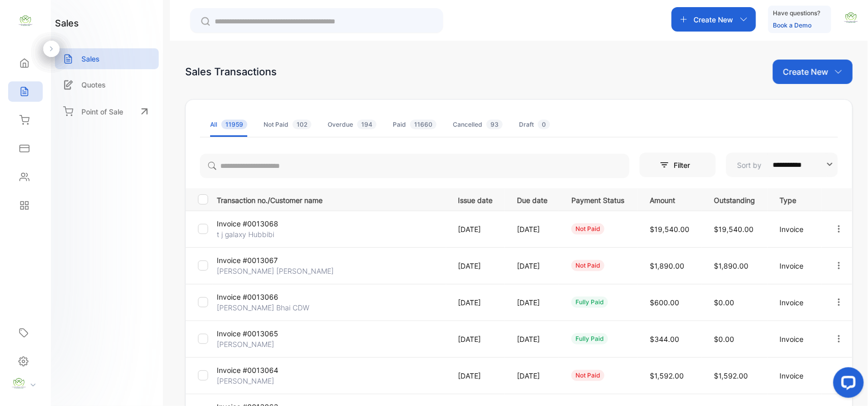
click at [806, 72] on p "Create New" at bounding box center [805, 72] width 45 height 12
click at [809, 110] on div "Invoice" at bounding box center [816, 105] width 71 height 20
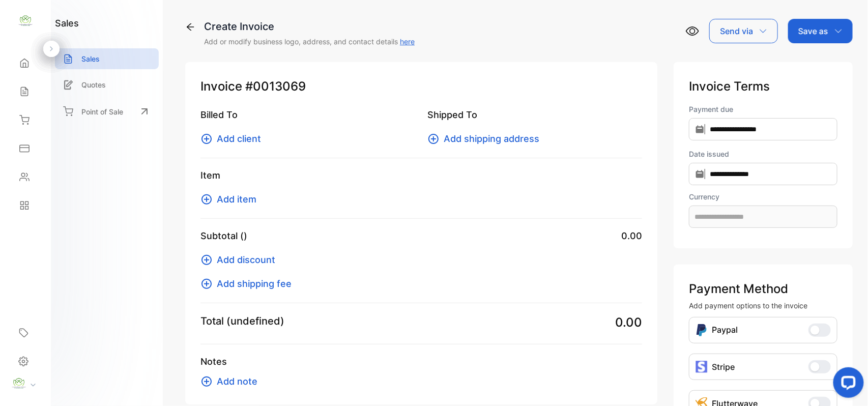
type input "**********"
click at [249, 136] on span "Add client" at bounding box center [239, 139] width 44 height 14
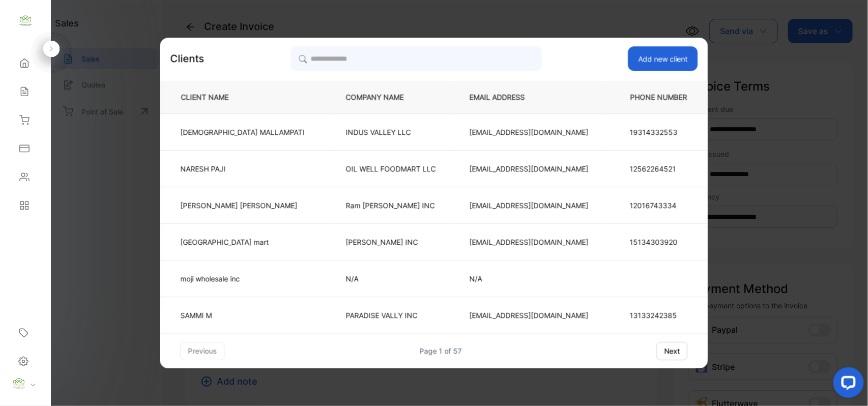
drag, startPoint x: 363, startPoint y: 44, endPoint x: 364, endPoint y: 52, distance: 8.2
click at [363, 52] on div "Clients Add new client CLIENT NAME COMPANY NAME EMAIL ADDRESS PHONE NUMBER [PER…" at bounding box center [434, 203] width 548 height 331
click at [365, 52] on input "search" at bounding box center [416, 58] width 251 height 25
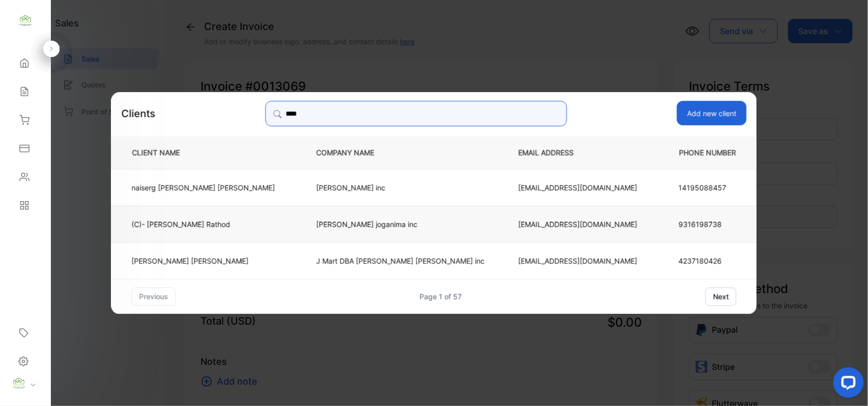
type input "****"
click at [262, 224] on p "(C)- [PERSON_NAME]" at bounding box center [204, 223] width 144 height 11
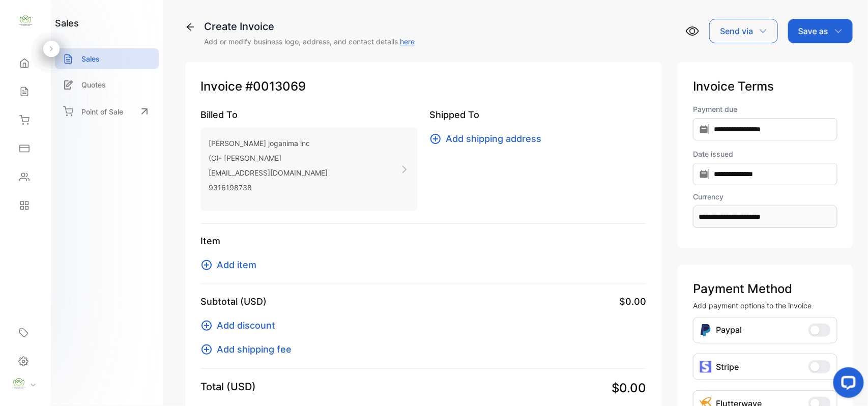
click at [222, 263] on span "Add item" at bounding box center [237, 265] width 40 height 14
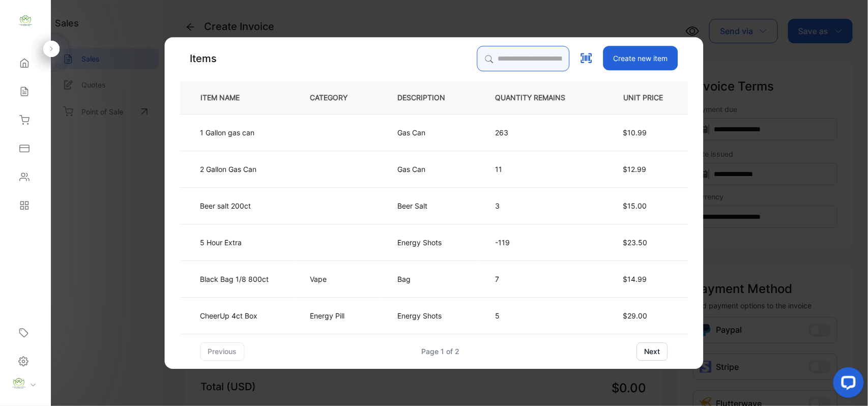
click at [502, 65] on input "search" at bounding box center [523, 58] width 93 height 25
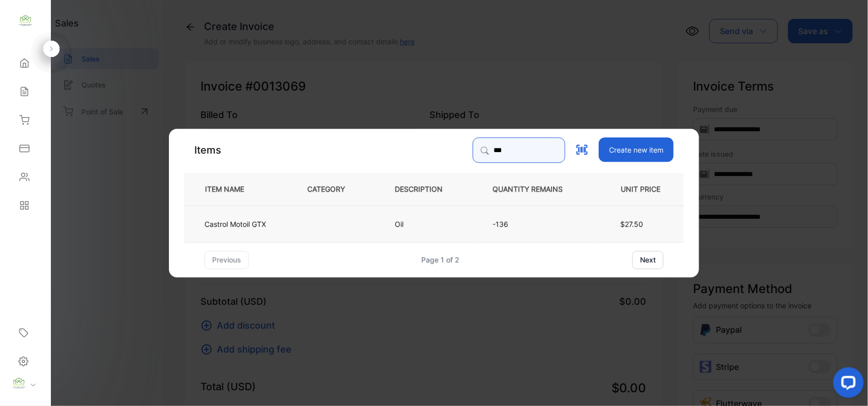
type input "***"
click at [288, 221] on td "Castrol Motoil GTX" at bounding box center [237, 223] width 106 height 37
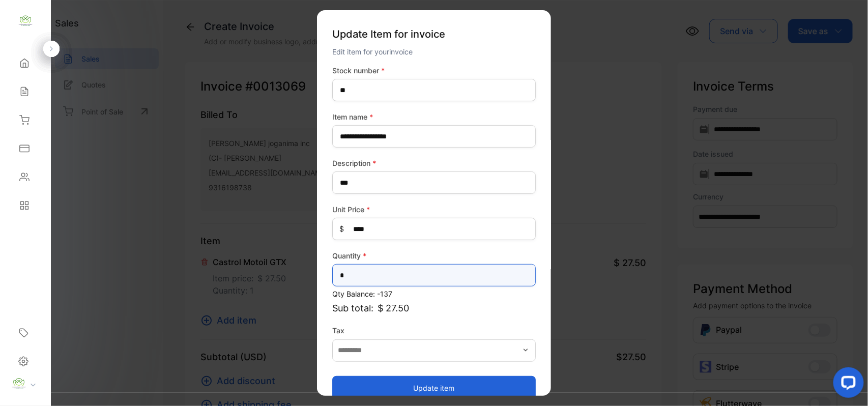
click at [393, 271] on input "*" at bounding box center [434, 275] width 204 height 22
type input "*"
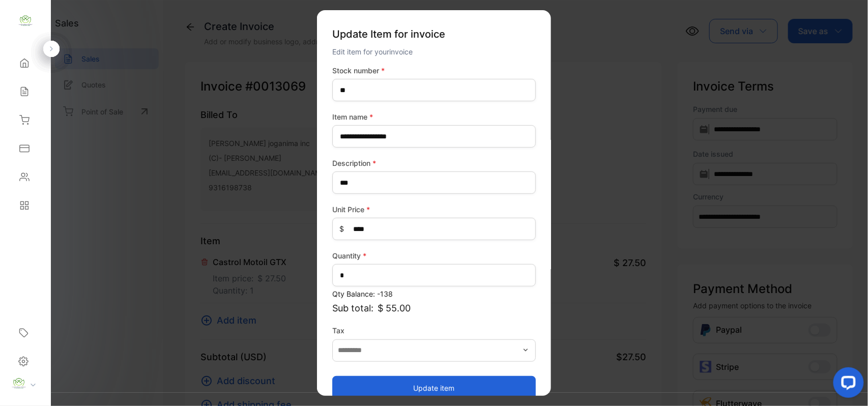
click at [388, 377] on button "Update item" at bounding box center [434, 388] width 204 height 24
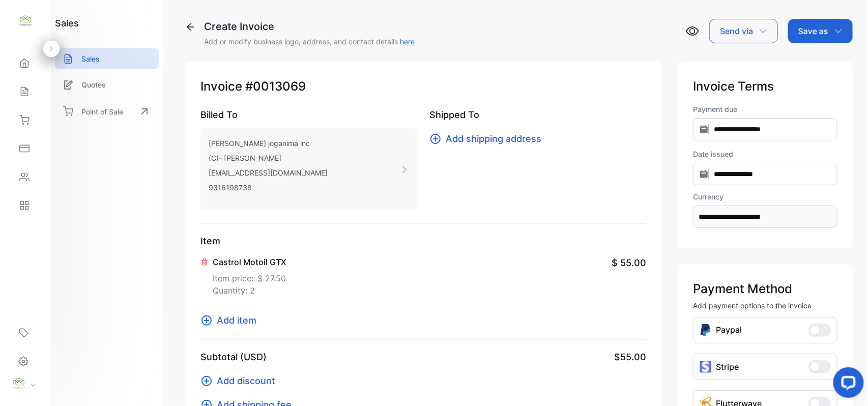
click at [247, 318] on span "Add item" at bounding box center [237, 321] width 40 height 14
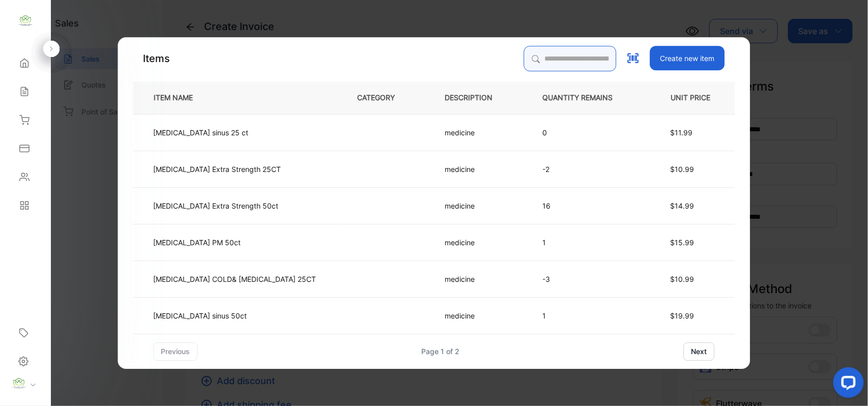
click at [524, 62] on input "search" at bounding box center [570, 58] width 93 height 25
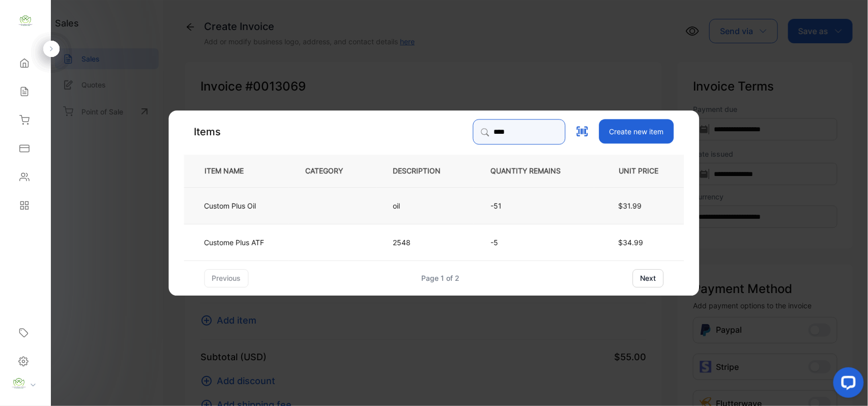
type input "****"
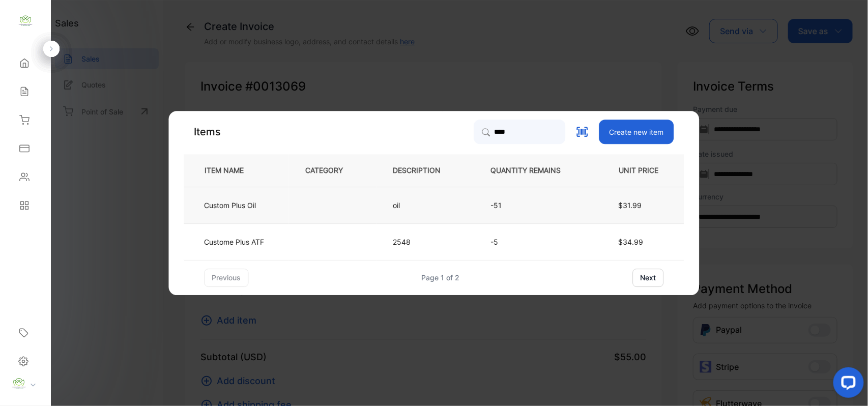
drag, startPoint x: 307, startPoint y: 206, endPoint x: 313, endPoint y: 210, distance: 6.2
click at [313, 210] on td at bounding box center [333, 205] width 88 height 37
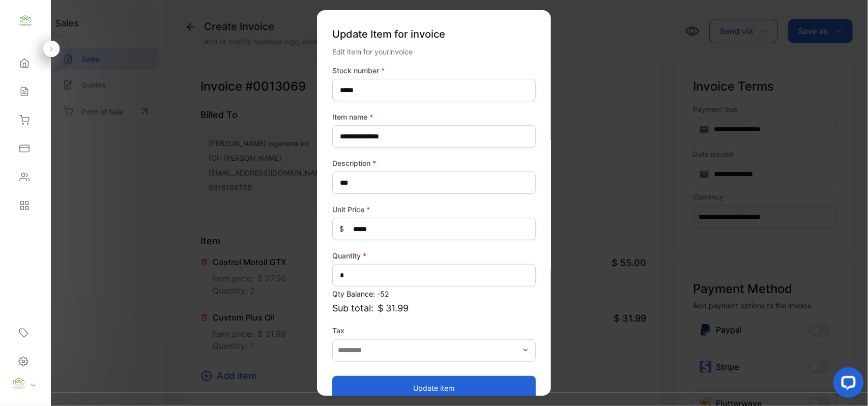
click at [433, 383] on button "Update item" at bounding box center [434, 388] width 204 height 24
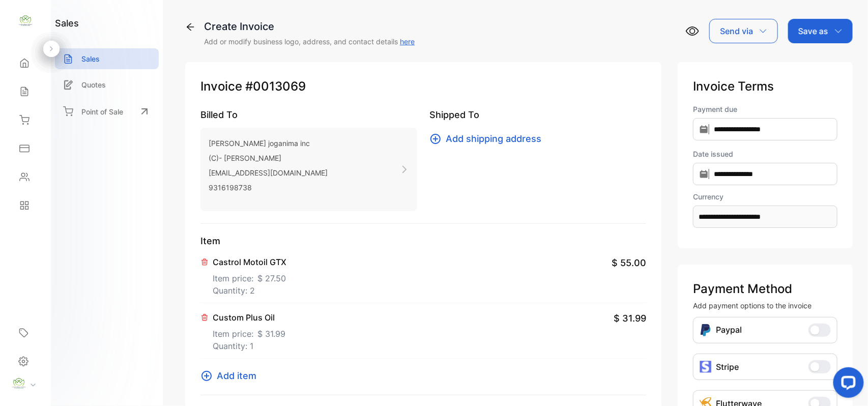
click at [233, 373] on span "Add item" at bounding box center [237, 376] width 40 height 14
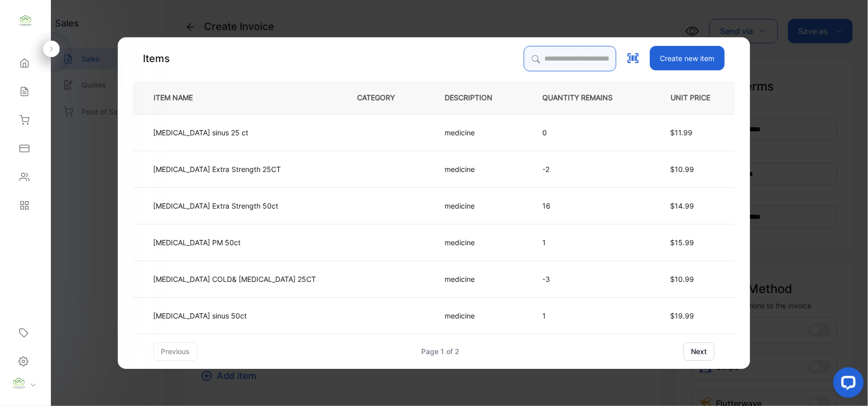
click at [531, 54] on input "search" at bounding box center [570, 58] width 93 height 25
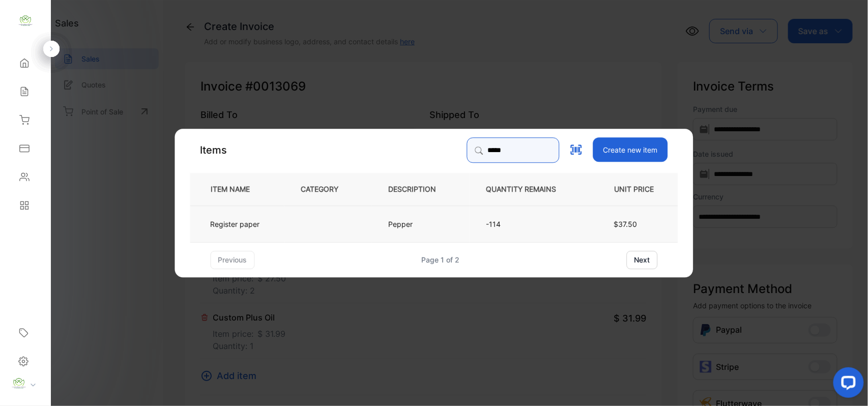
type input "*****"
click at [310, 229] on td at bounding box center [329, 223] width 88 height 37
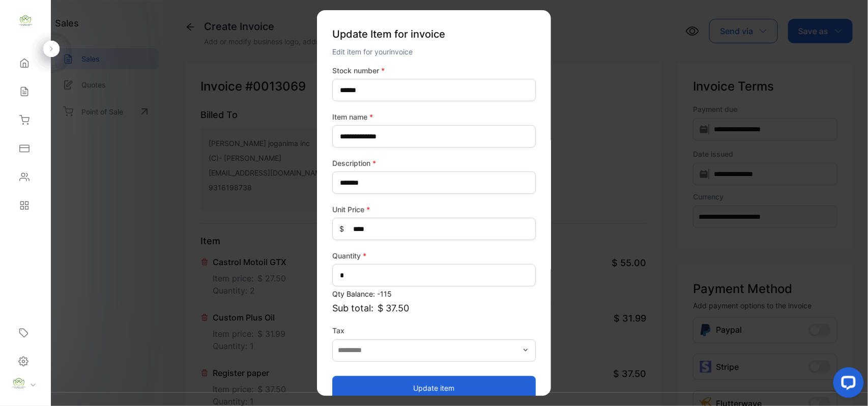
click at [475, 385] on button "Update item" at bounding box center [434, 388] width 204 height 24
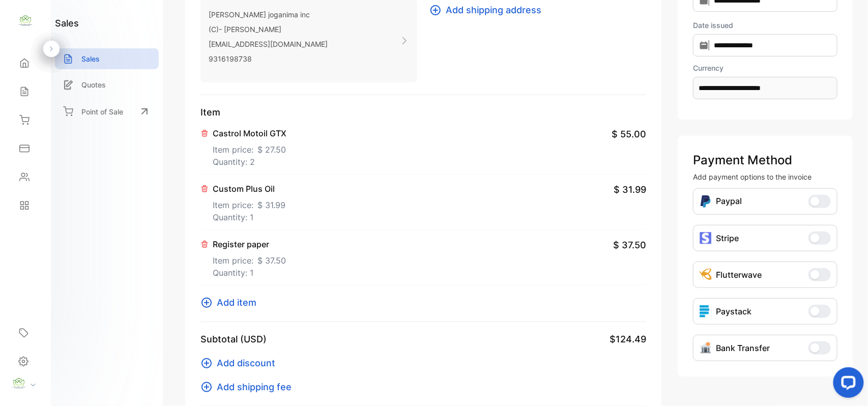
scroll to position [158, 0]
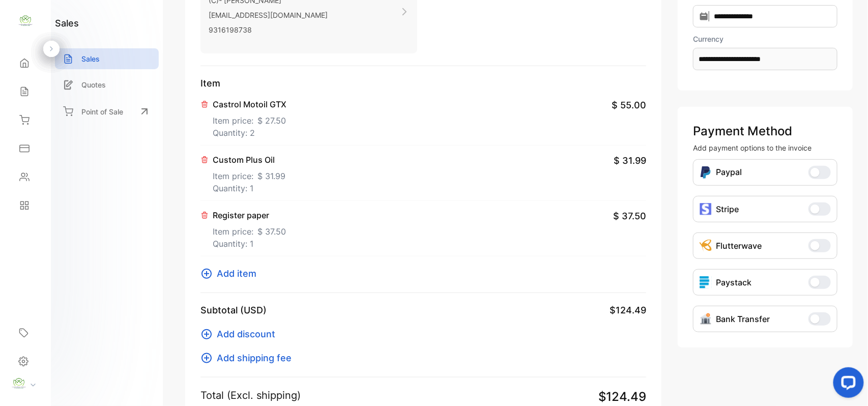
click at [238, 274] on span "Add item" at bounding box center [237, 274] width 40 height 14
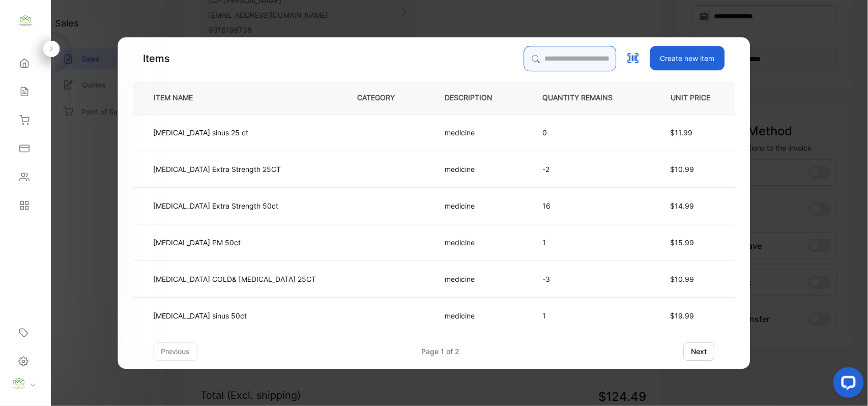
click at [555, 57] on input "search" at bounding box center [570, 58] width 93 height 25
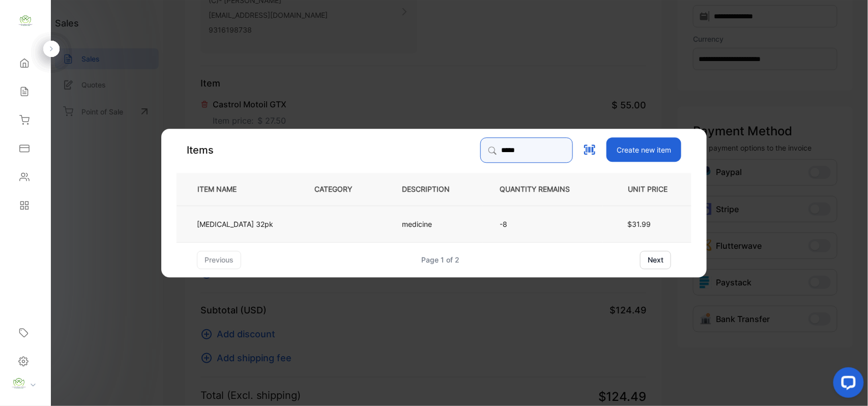
type input "*****"
click at [367, 219] on td at bounding box center [342, 223] width 88 height 37
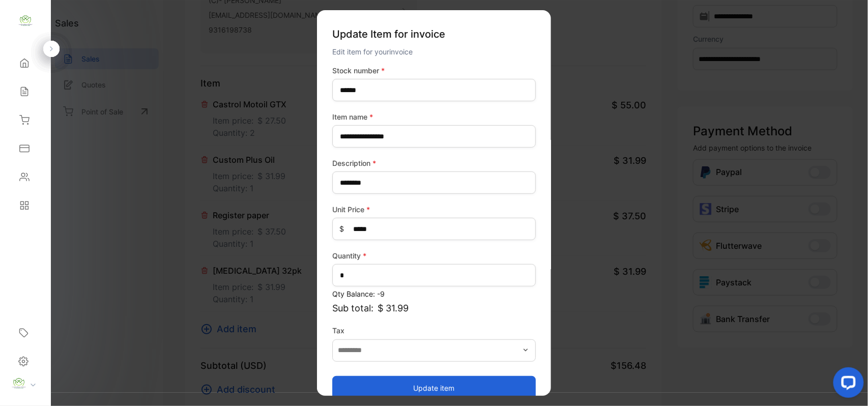
click at [503, 391] on button "Update item" at bounding box center [434, 388] width 204 height 24
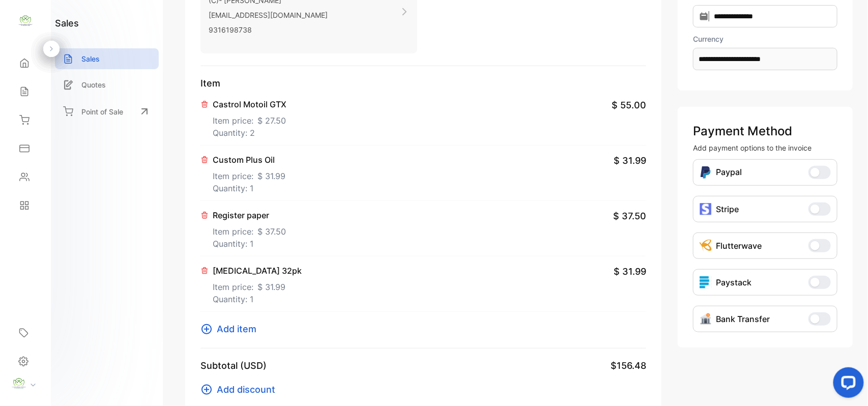
click at [245, 332] on span "Add item" at bounding box center [237, 329] width 40 height 14
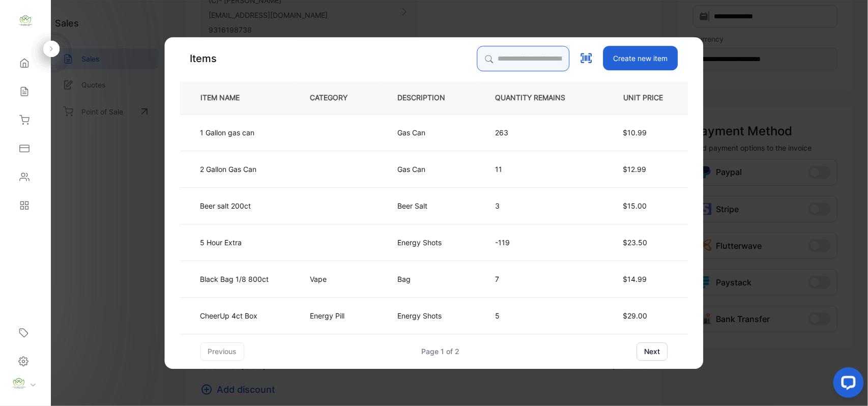
click at [549, 66] on input "search" at bounding box center [523, 58] width 93 height 25
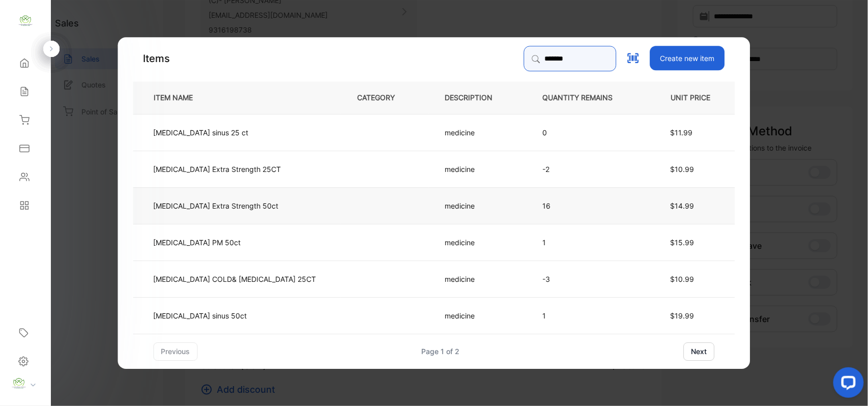
type input "*******"
click at [341, 205] on td at bounding box center [385, 205] width 88 height 37
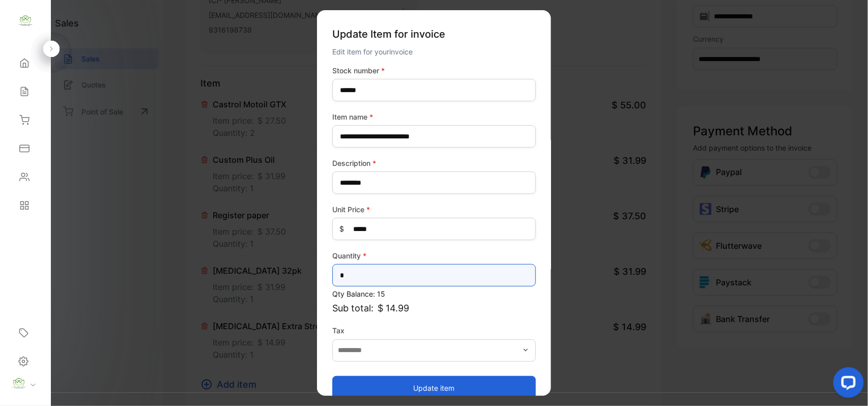
click at [444, 273] on input "*" at bounding box center [434, 275] width 204 height 22
type input "*"
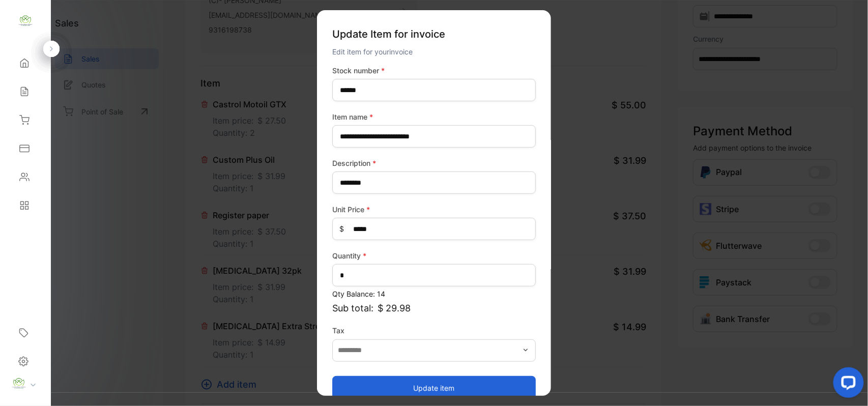
click at [428, 383] on button "Update item" at bounding box center [434, 388] width 204 height 24
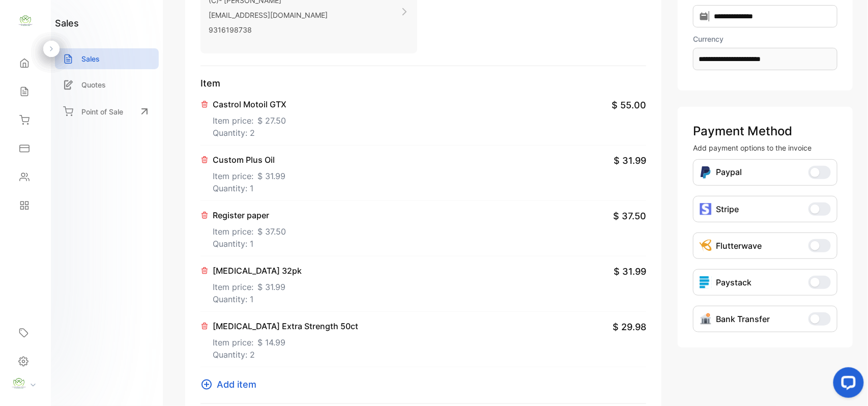
click at [221, 383] on span "Add item" at bounding box center [237, 385] width 40 height 14
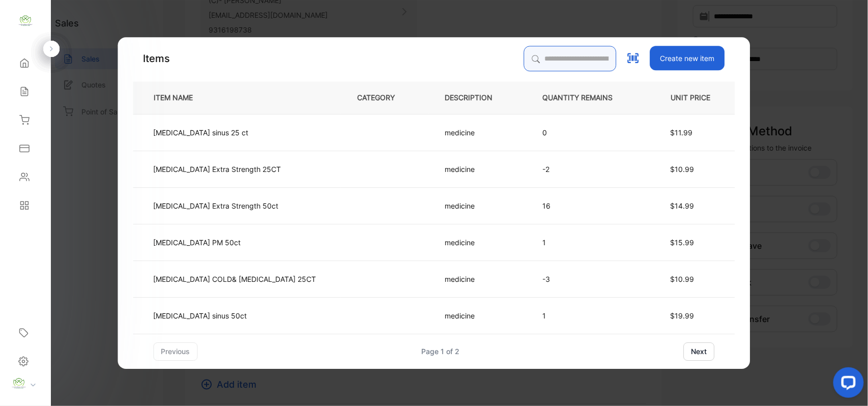
click at [524, 64] on input "search" at bounding box center [570, 58] width 93 height 25
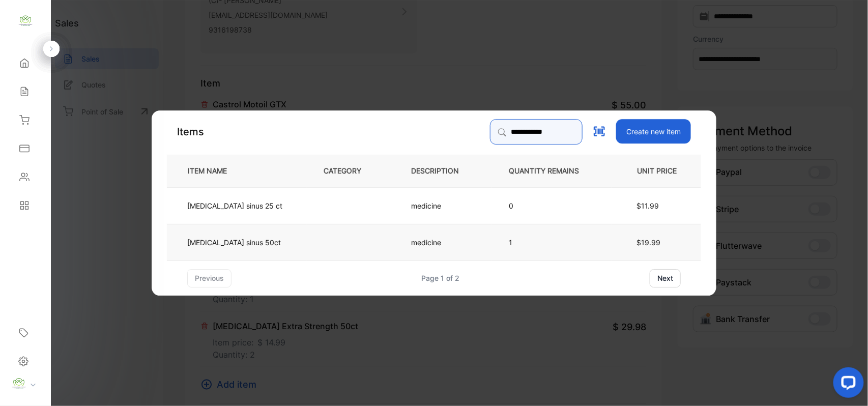
type input "**********"
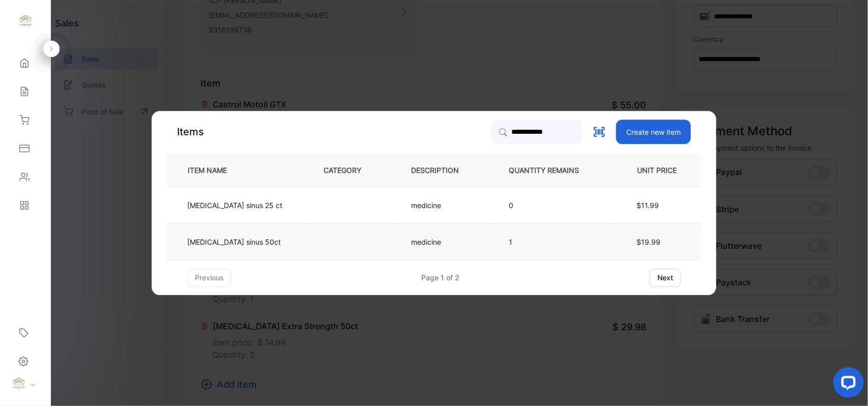
click at [346, 229] on td at bounding box center [351, 241] width 88 height 37
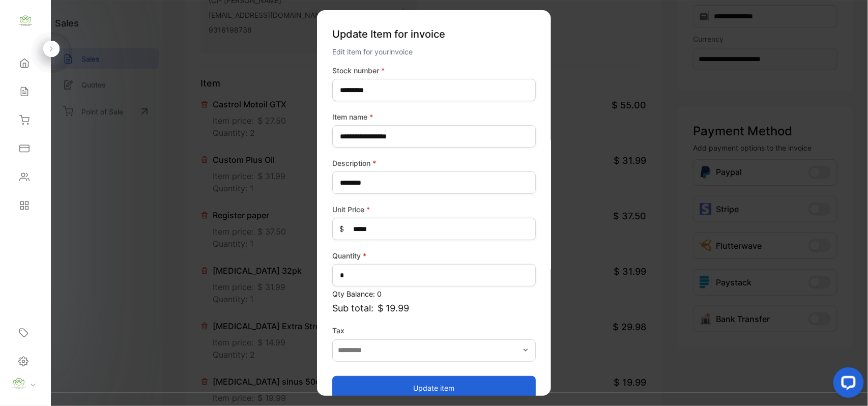
click at [485, 380] on button "Update item" at bounding box center [434, 388] width 204 height 24
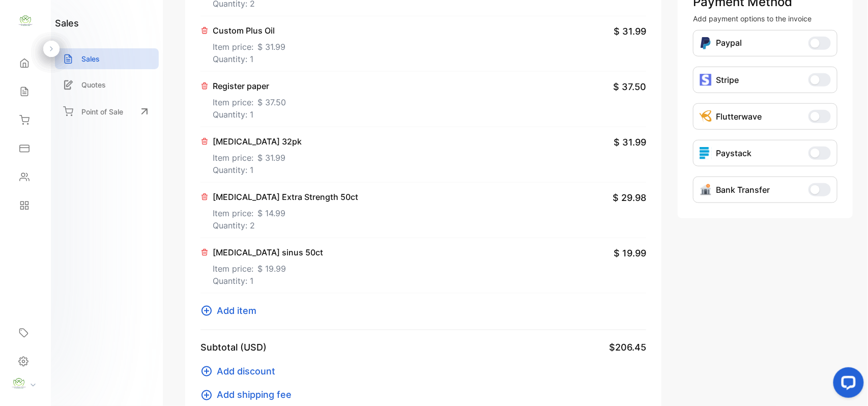
scroll to position [317, 0]
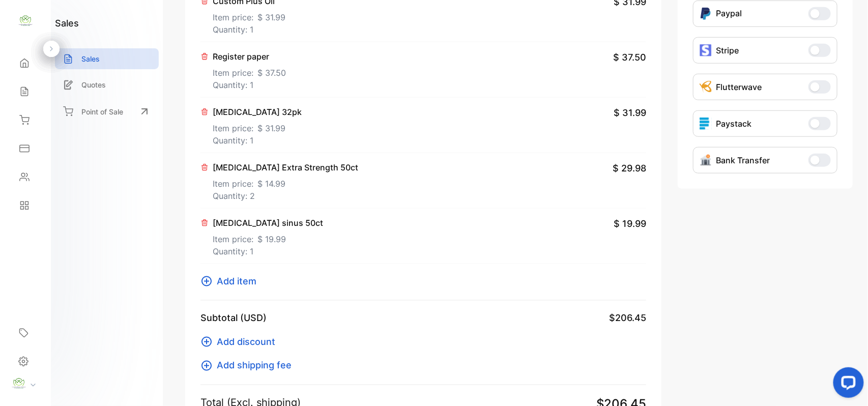
click at [241, 285] on span "Add item" at bounding box center [237, 281] width 40 height 14
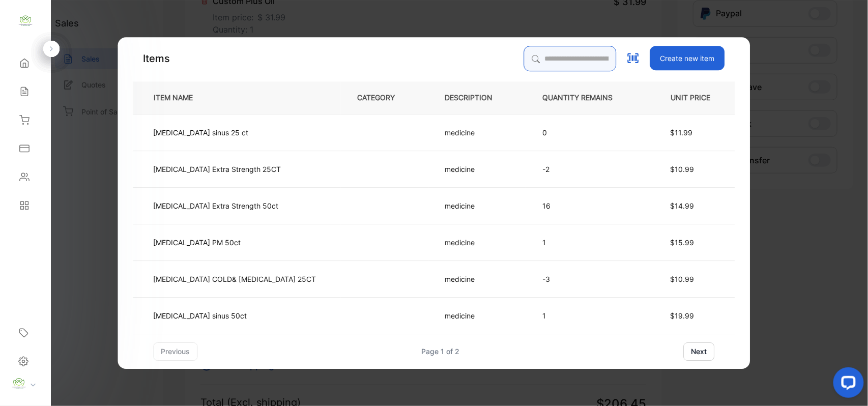
click at [524, 56] on input "search" at bounding box center [570, 58] width 93 height 25
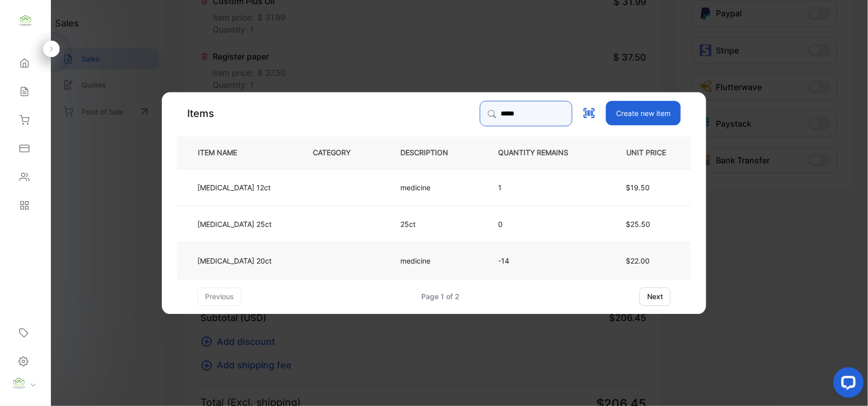
type input "*****"
drag, startPoint x: 347, startPoint y: 261, endPoint x: 355, endPoint y: 261, distance: 7.7
click at [355, 261] on td at bounding box center [340, 260] width 88 height 37
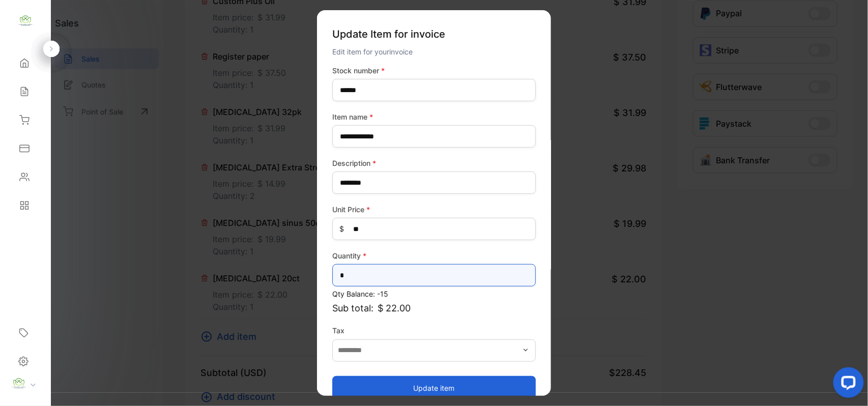
click at [432, 269] on input "*" at bounding box center [434, 275] width 204 height 22
type input "*"
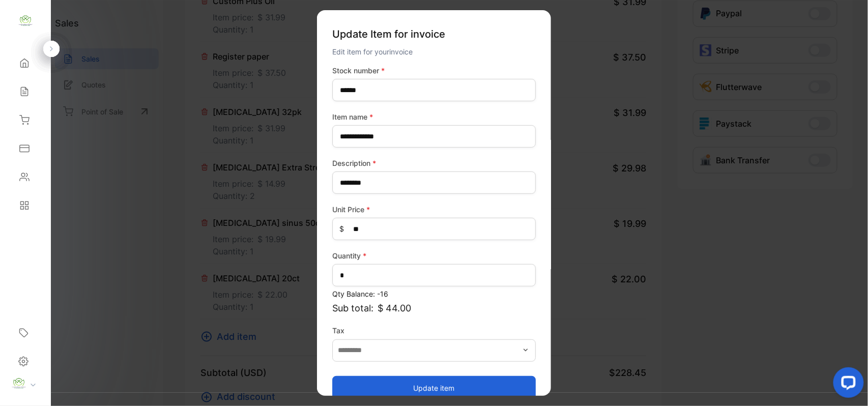
click at [432, 385] on button "Update item" at bounding box center [434, 388] width 204 height 24
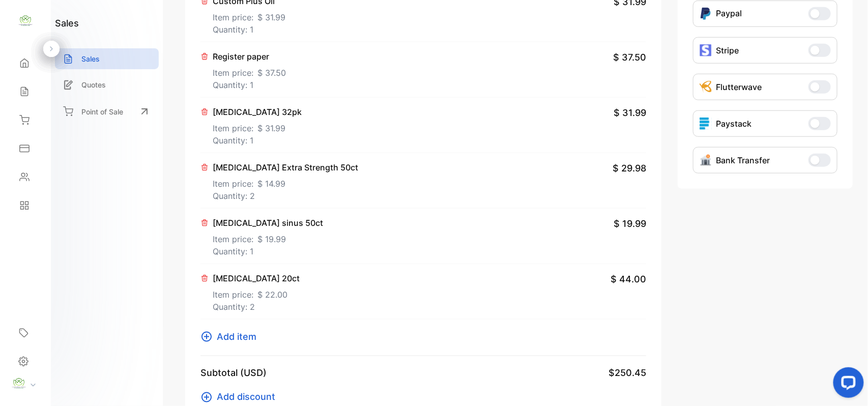
click at [251, 335] on span "Add item" at bounding box center [237, 337] width 40 height 14
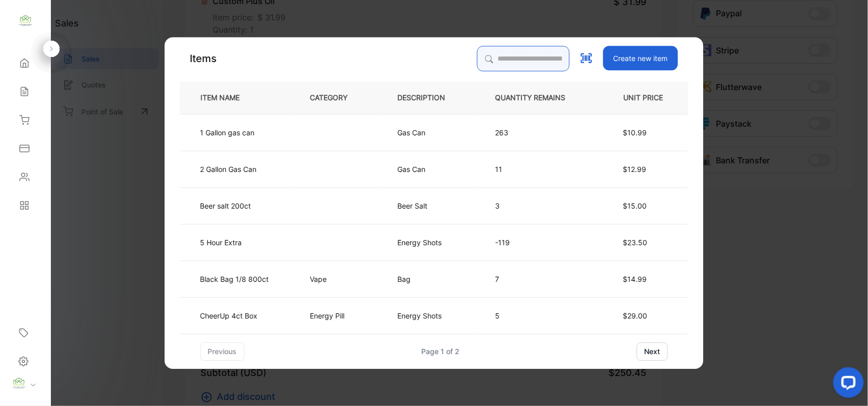
click at [526, 63] on input "search" at bounding box center [523, 58] width 93 height 25
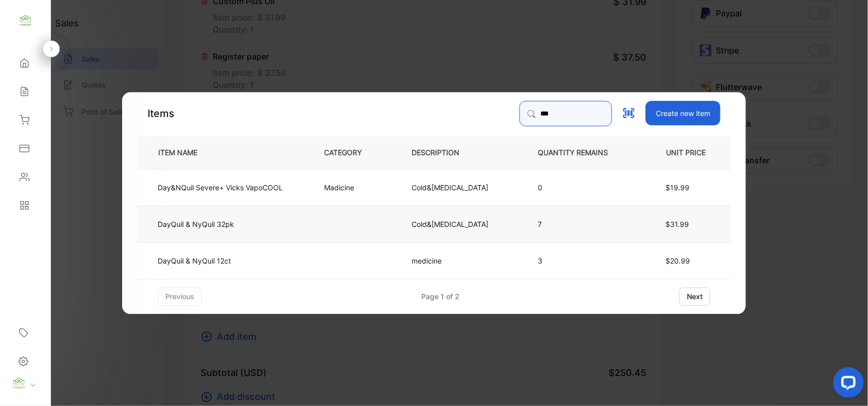
type input "***"
click at [307, 222] on td "DayQuil & NyQuil 32pk" at bounding box center [222, 223] width 170 height 37
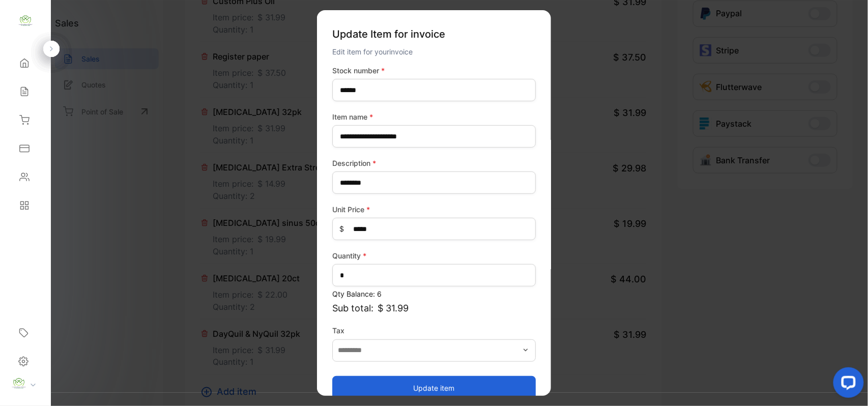
click at [428, 385] on button "Update item" at bounding box center [434, 388] width 204 height 24
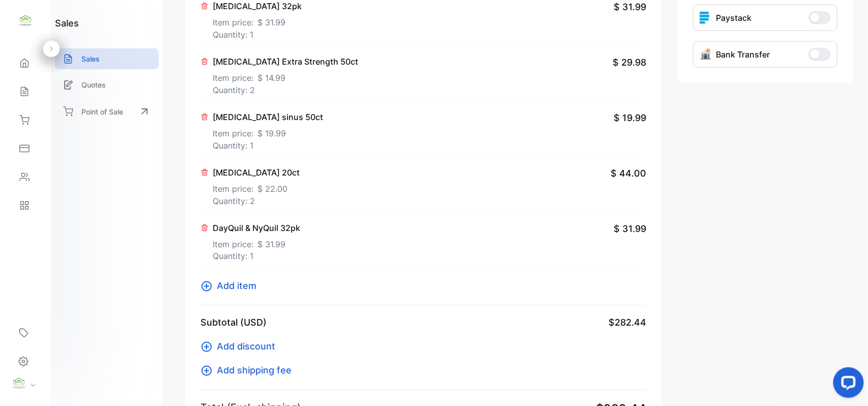
scroll to position [475, 0]
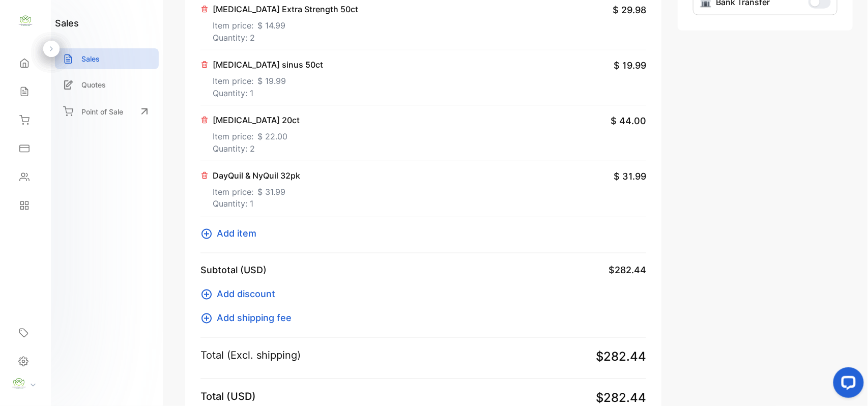
click at [261, 232] on button "Add item" at bounding box center [232, 234] width 62 height 14
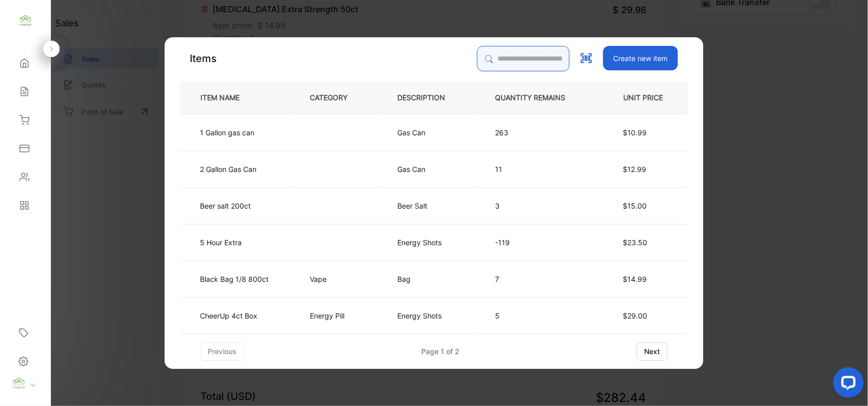
click at [530, 56] on input "search" at bounding box center [523, 58] width 93 height 25
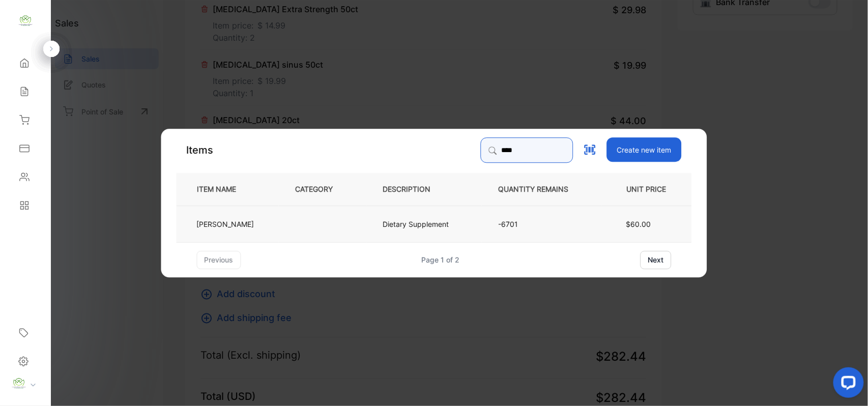
type input "****"
click at [369, 227] on td "Dietary Supplement" at bounding box center [424, 223] width 116 height 37
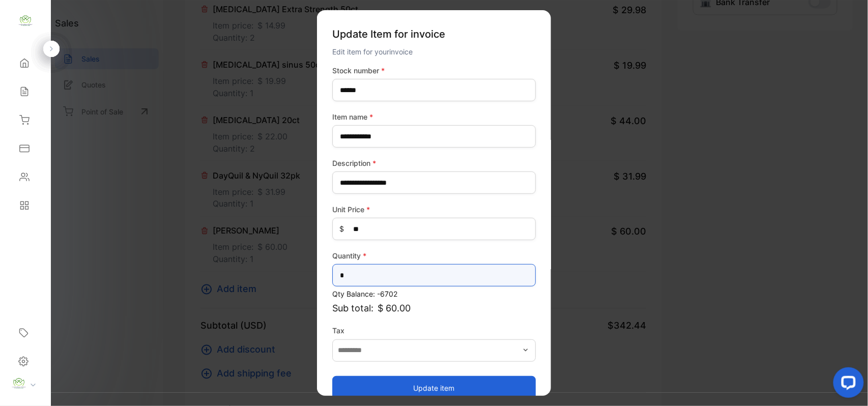
click at [414, 279] on input "*" at bounding box center [434, 275] width 204 height 22
type input "*"
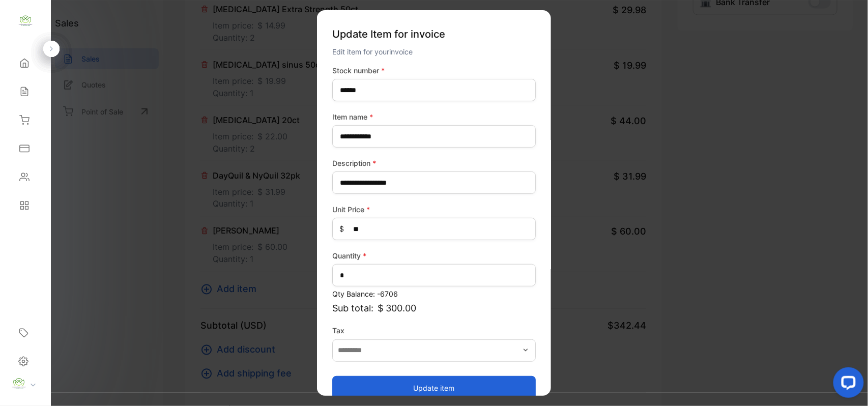
click at [498, 388] on button "Update item" at bounding box center [434, 388] width 204 height 24
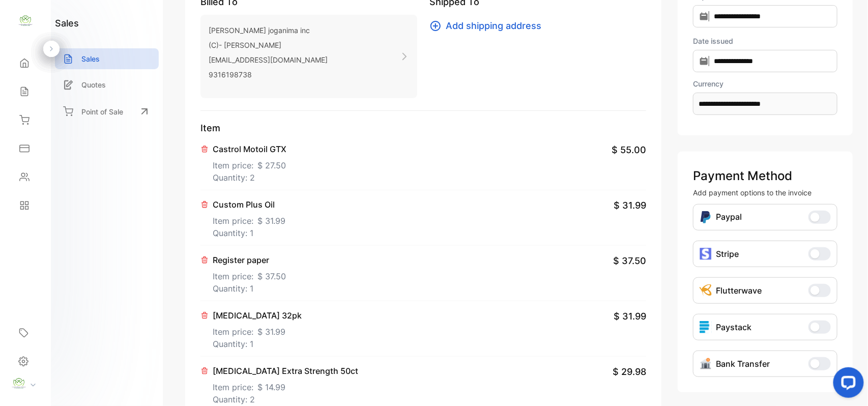
scroll to position [0, 0]
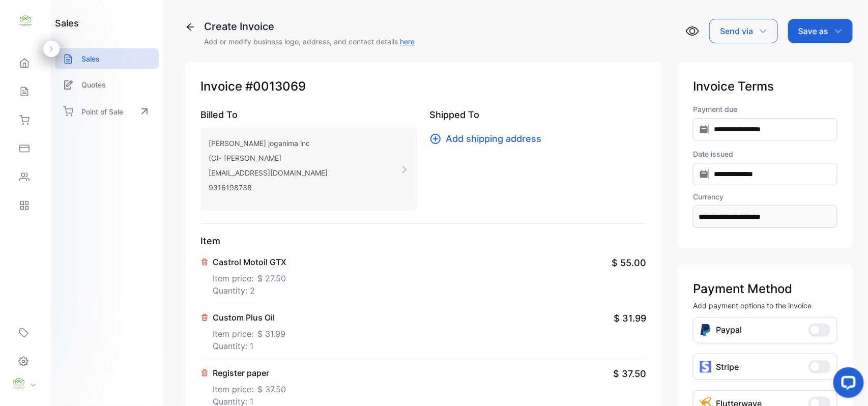
click at [814, 42] on div "Save as" at bounding box center [820, 31] width 65 height 24
drag, startPoint x: 808, startPoint y: 60, endPoint x: 794, endPoint y: 57, distance: 14.6
click at [794, 57] on div "Invoice" at bounding box center [818, 64] width 59 height 20
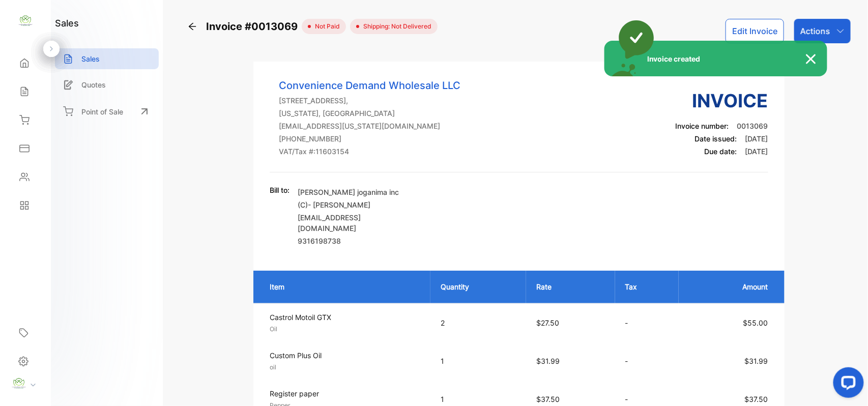
click at [831, 37] on div "Invoice created" at bounding box center [434, 203] width 868 height 406
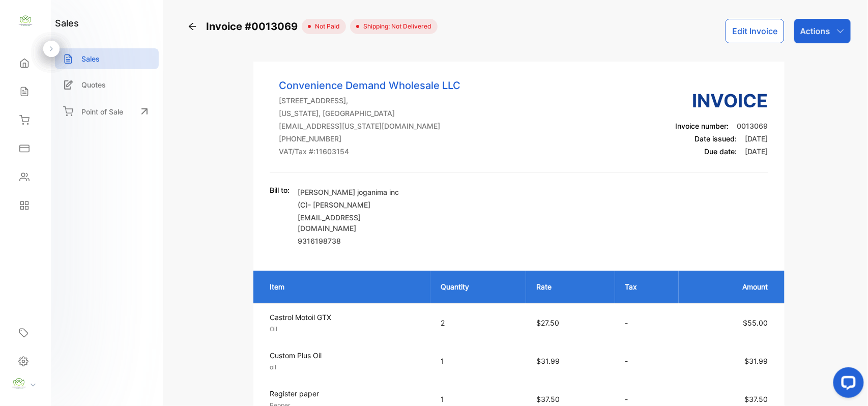
click at [832, 37] on div "Actions" at bounding box center [823, 31] width 56 height 24
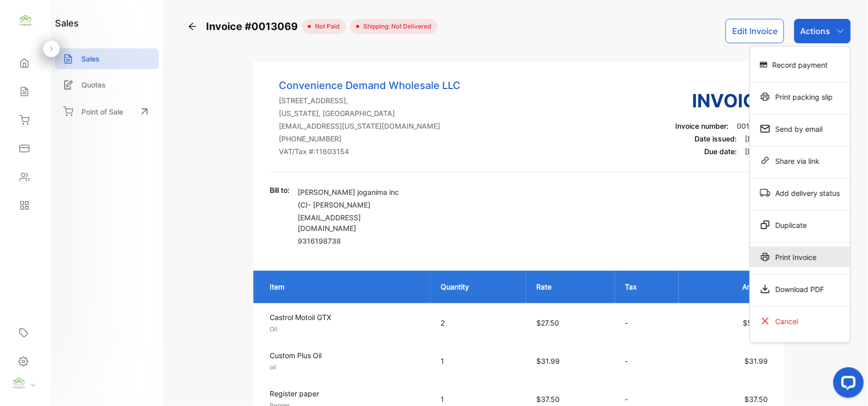
click at [776, 257] on div "Print Invoice" at bounding box center [800, 257] width 100 height 20
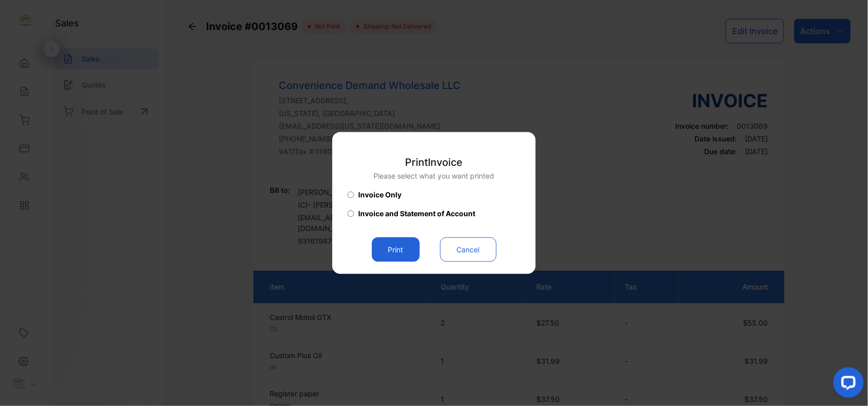
click at [389, 242] on button "Print" at bounding box center [396, 250] width 48 height 24
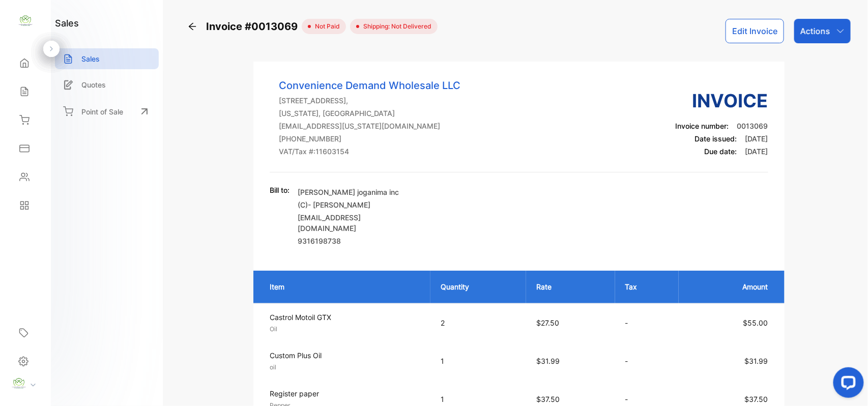
click at [13, 86] on div "Sales" at bounding box center [25, 91] width 35 height 20
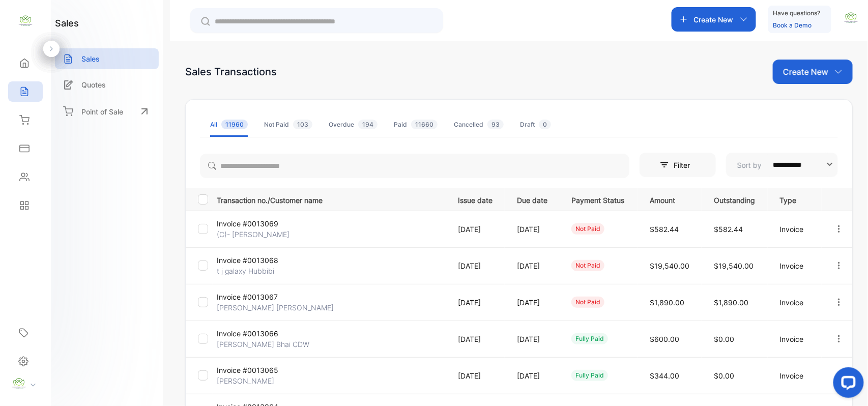
click at [259, 229] on p "(C)- [PERSON_NAME]" at bounding box center [255, 234] width 76 height 11
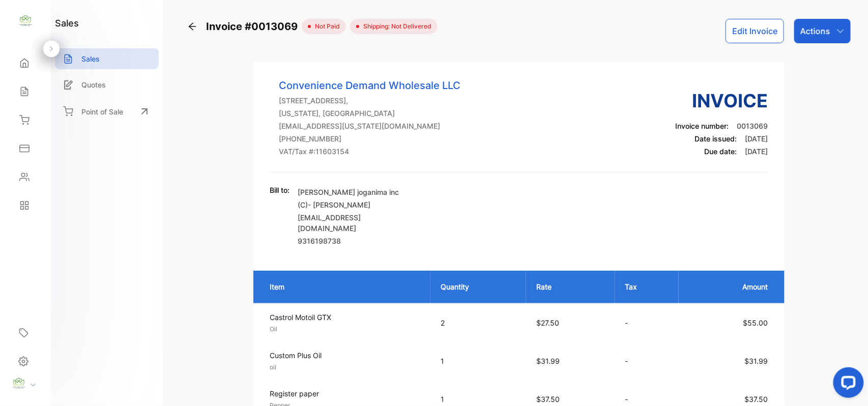
click at [808, 31] on p "Actions" at bounding box center [816, 31] width 30 height 12
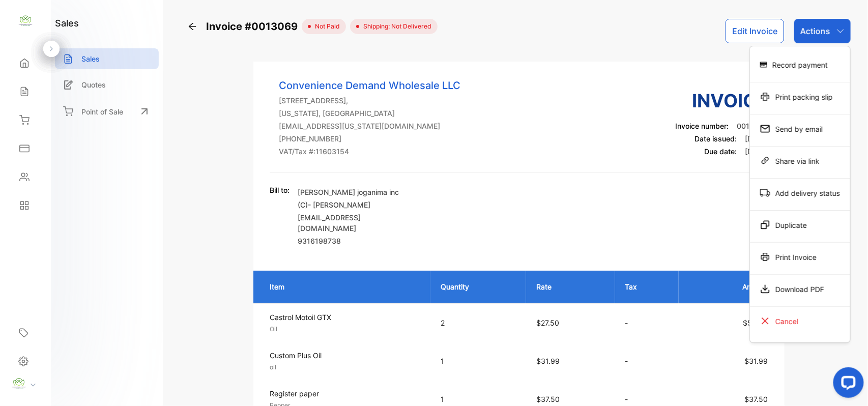
click at [828, 253] on div "Print Invoice" at bounding box center [800, 257] width 100 height 20
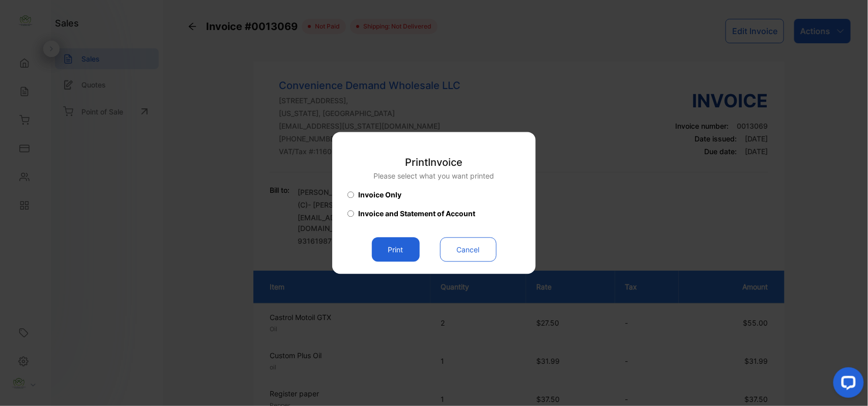
click at [396, 237] on div "Print Invoice Please select what you want printed Invoice Only Invoice and Stat…" at bounding box center [434, 203] width 173 height 117
click at [396, 243] on button "Print" at bounding box center [396, 250] width 48 height 24
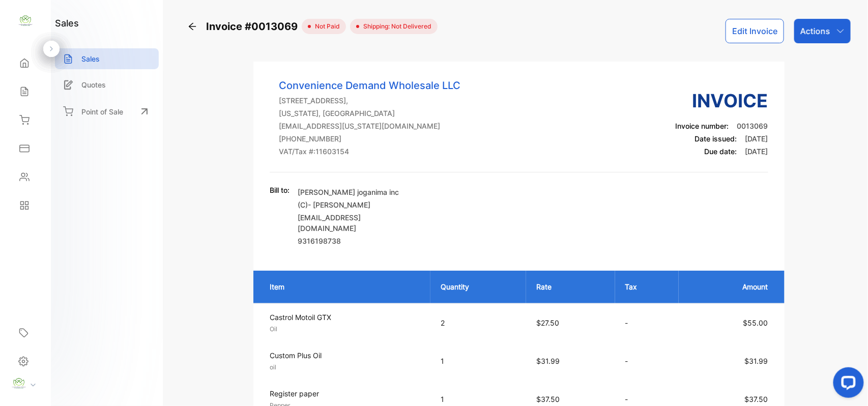
click at [30, 89] on div "Sales" at bounding box center [25, 91] width 35 height 20
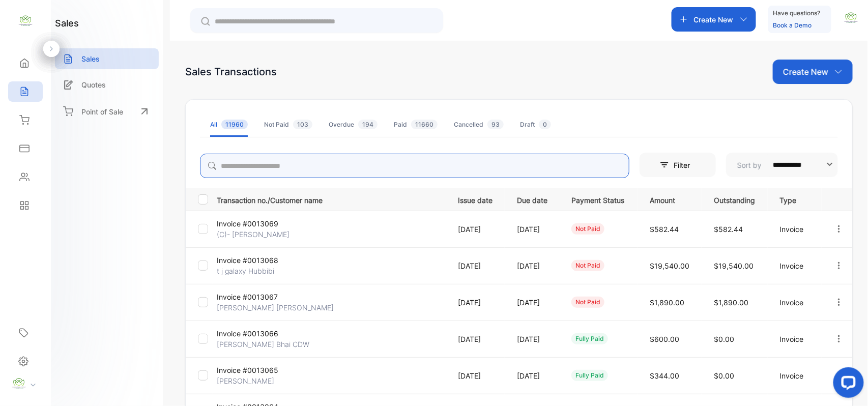
click at [263, 170] on input "search" at bounding box center [415, 166] width 430 height 24
type input "****"
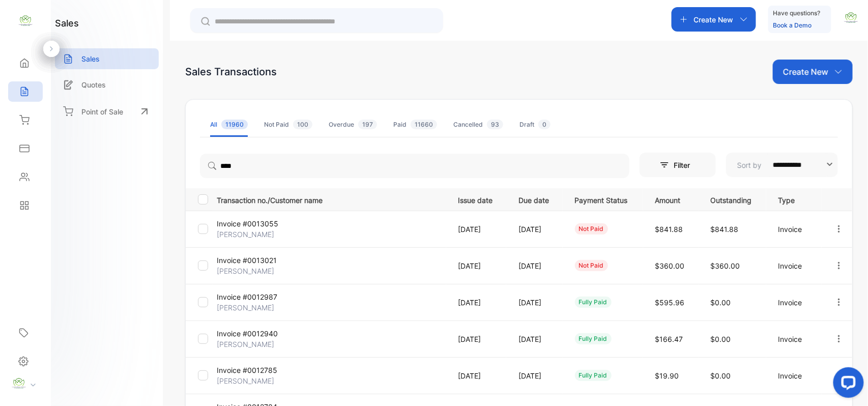
click at [241, 235] on p "[PERSON_NAME]" at bounding box center [255, 234] width 76 height 11
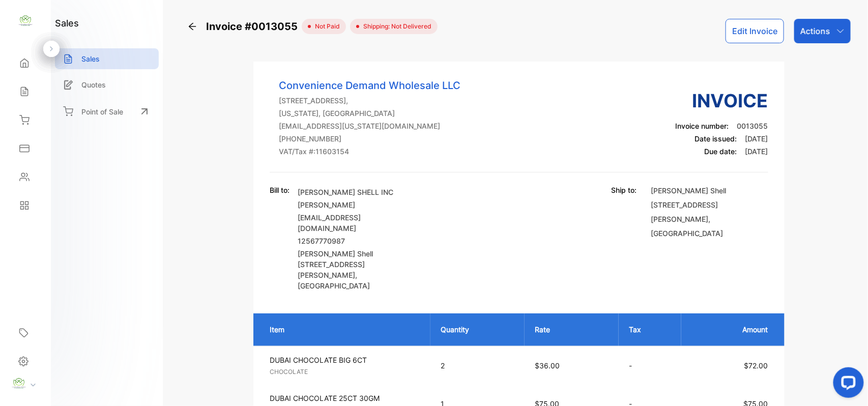
click at [758, 27] on button "Edit Invoice" at bounding box center [755, 31] width 59 height 24
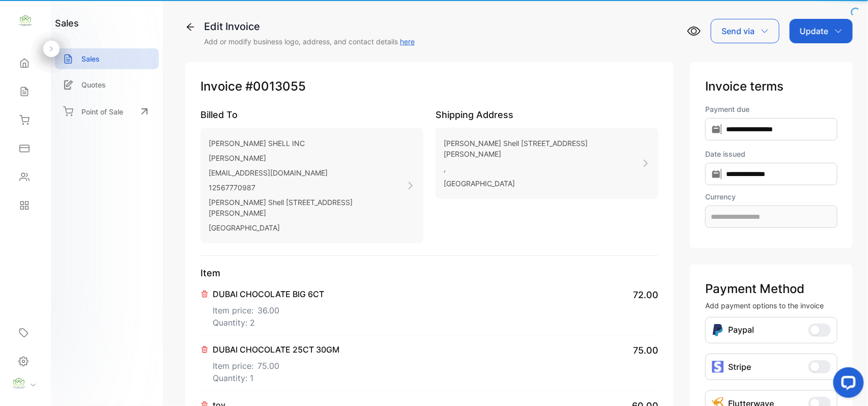
type input "**********"
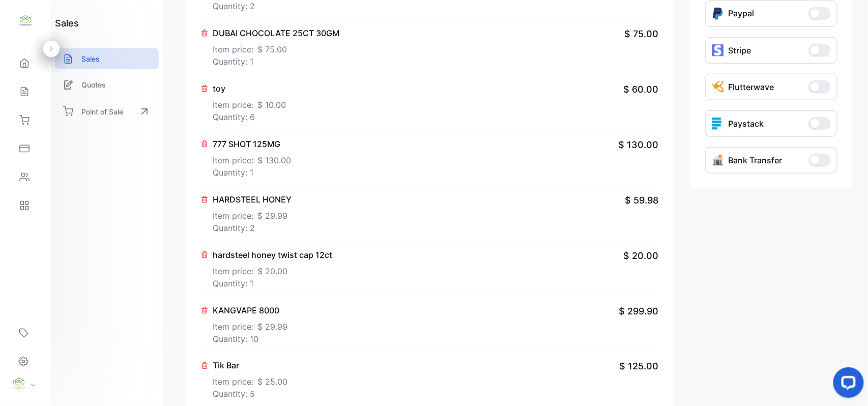
scroll to position [630, 0]
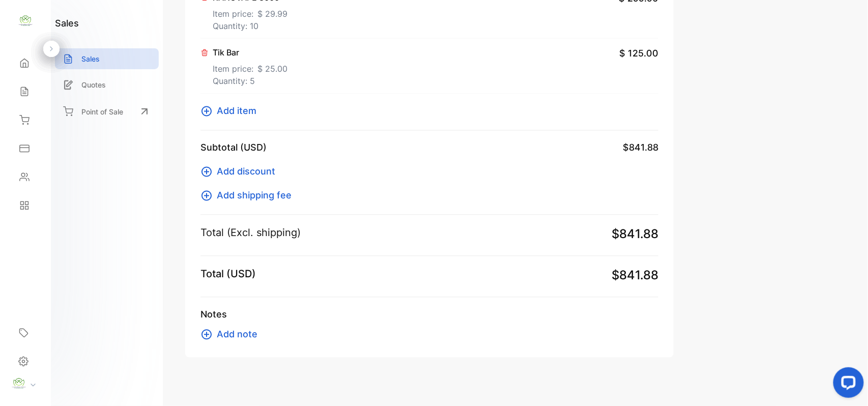
click at [233, 104] on span "Add item" at bounding box center [237, 111] width 40 height 14
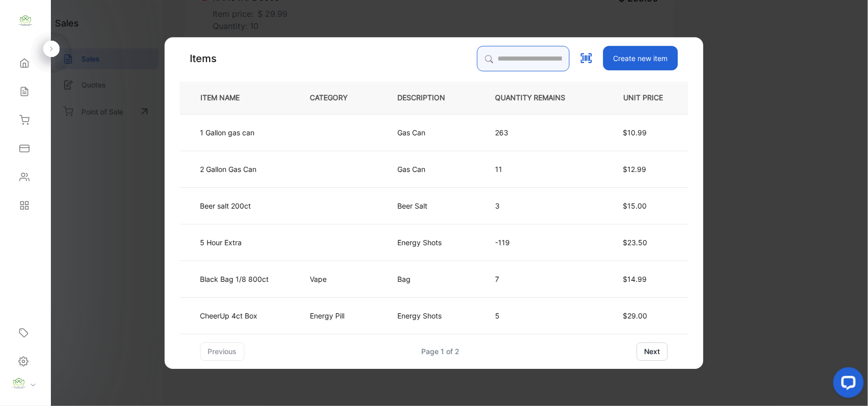
click at [534, 58] on input "search" at bounding box center [523, 58] width 93 height 25
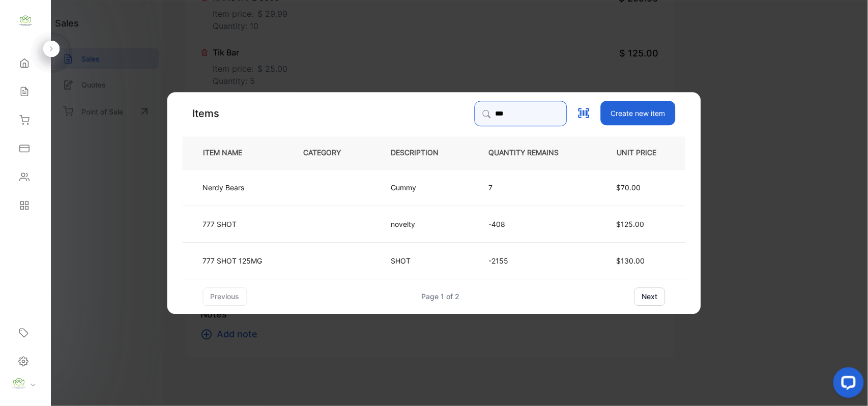
type input "***"
click at [242, 255] on p "777 SHOT 125MG" at bounding box center [233, 260] width 60 height 11
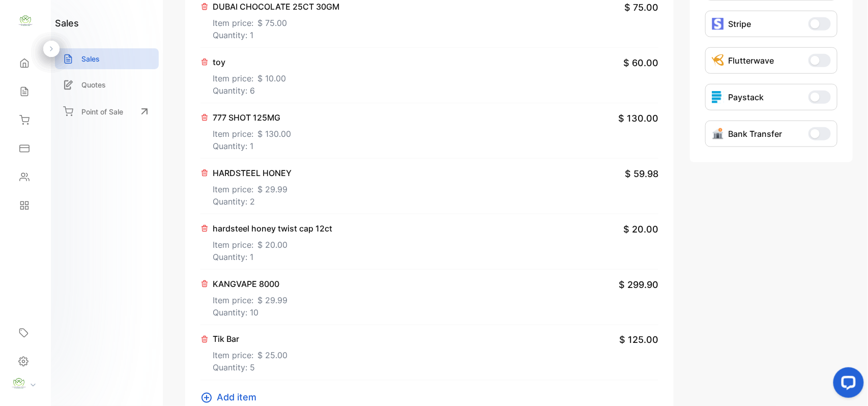
scroll to position [313, 0]
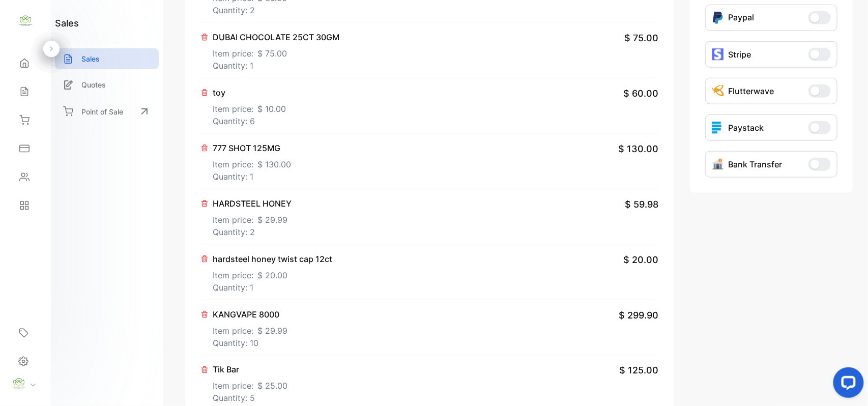
click at [249, 171] on p "Quantity: 1" at bounding box center [252, 177] width 78 height 12
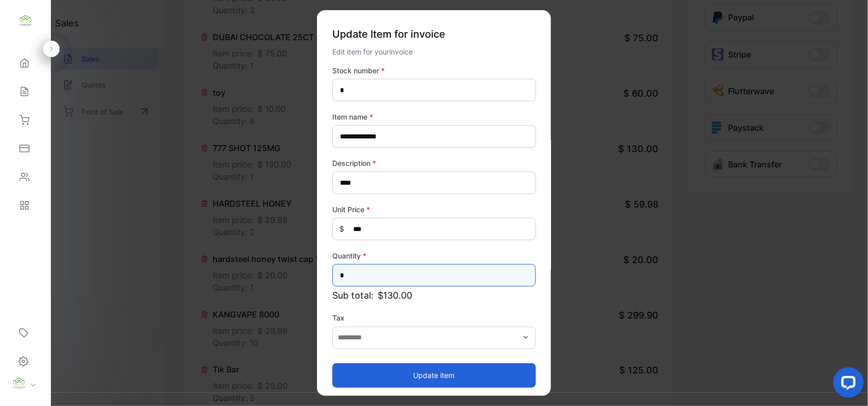
click at [442, 282] on input "*" at bounding box center [434, 275] width 204 height 22
type input "*"
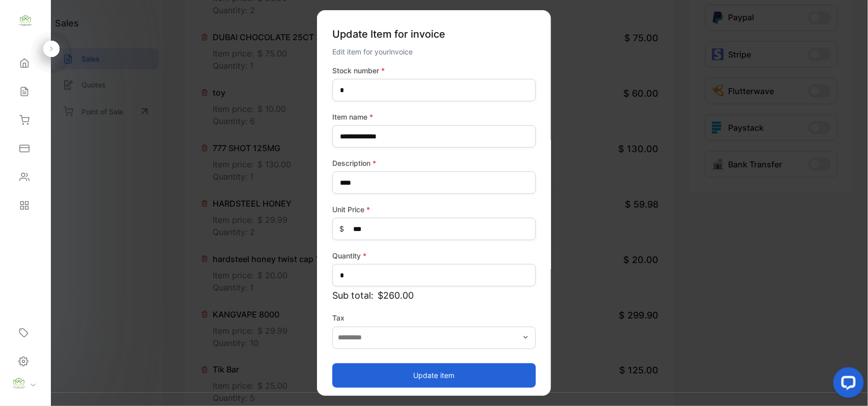
click at [414, 382] on button "Update item" at bounding box center [434, 375] width 204 height 24
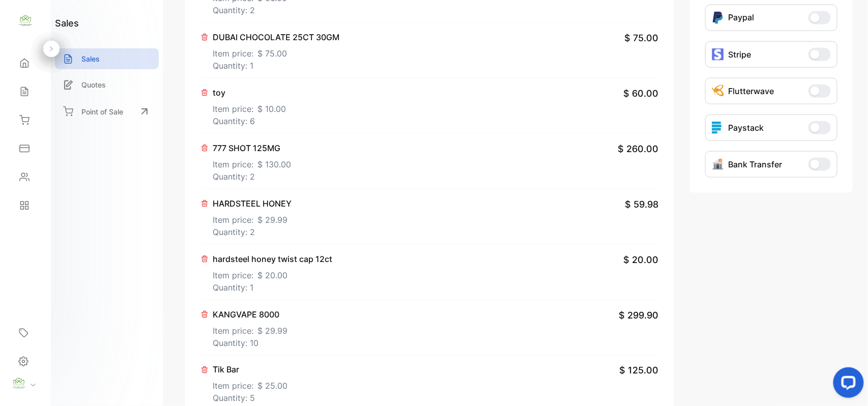
scroll to position [471, 0]
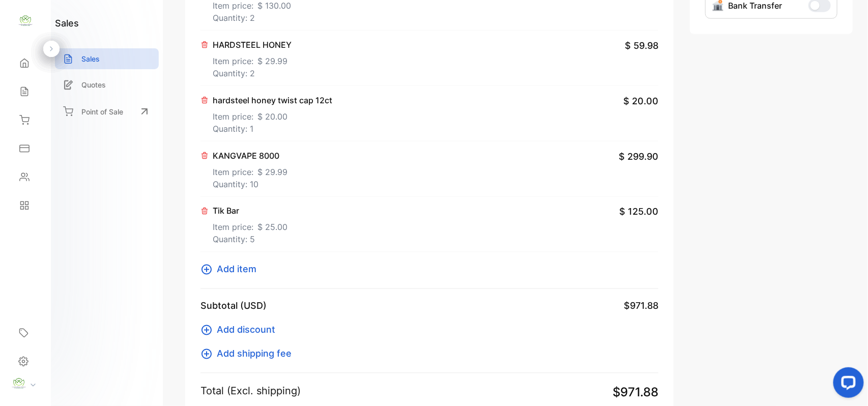
click at [227, 263] on span "Add item" at bounding box center [237, 270] width 40 height 14
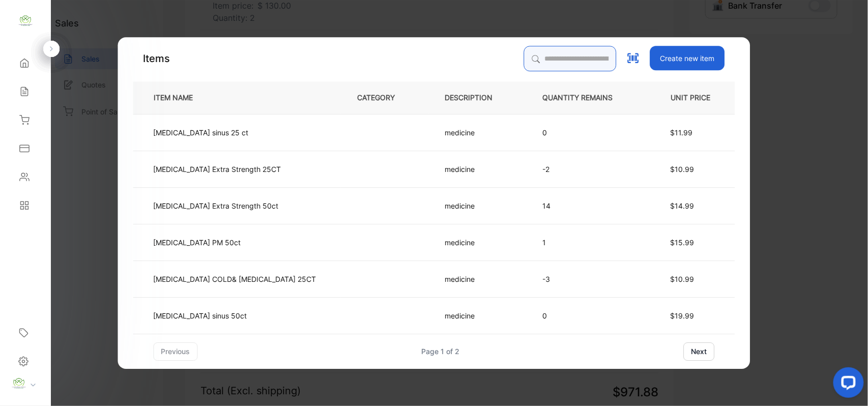
click at [524, 61] on input "search" at bounding box center [570, 58] width 93 height 25
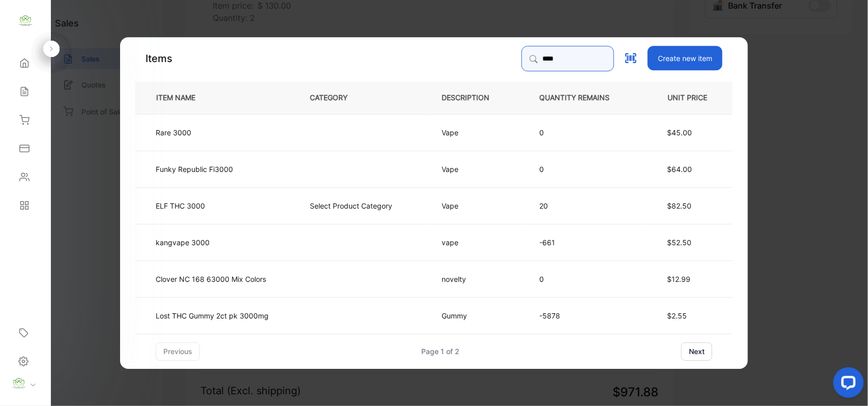
type input "****"
click at [229, 237] on td "kangvape 3000" at bounding box center [214, 241] width 158 height 37
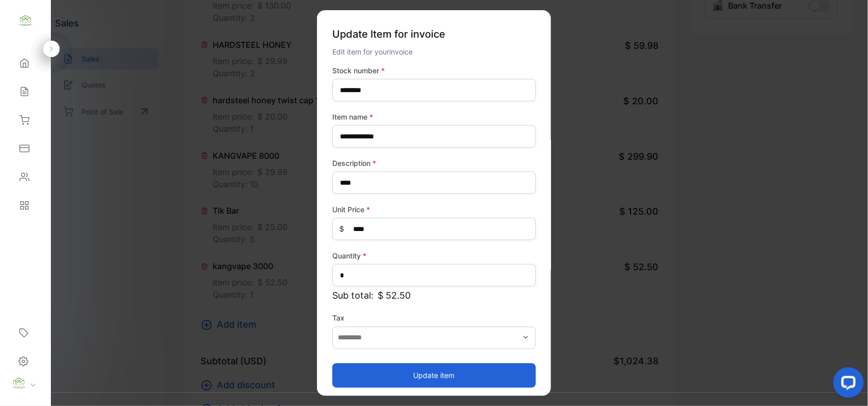
click at [449, 373] on button "Update item" at bounding box center [434, 375] width 204 height 24
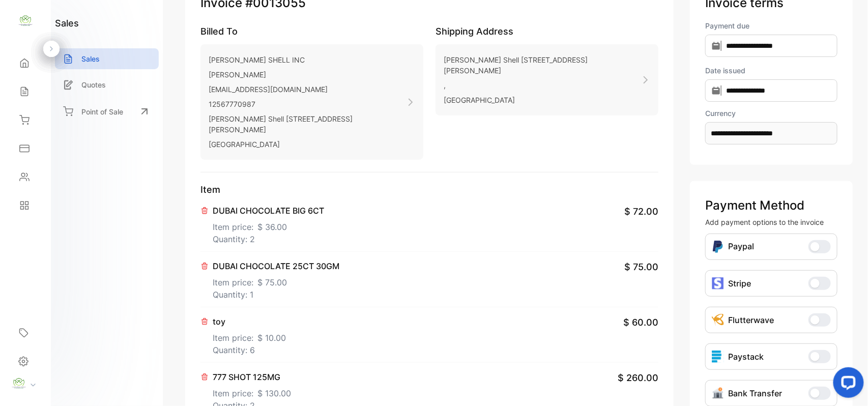
scroll to position [0, 0]
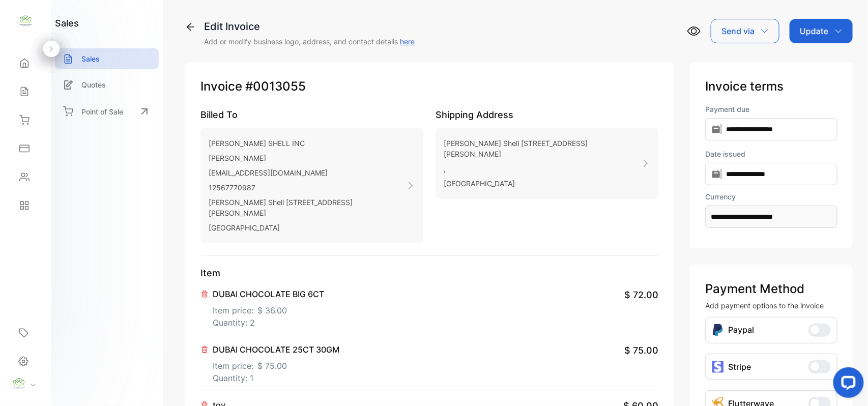
drag, startPoint x: 813, startPoint y: 33, endPoint x: 811, endPoint y: 45, distance: 12.4
click at [814, 33] on p "Update" at bounding box center [814, 31] width 29 height 12
click at [807, 56] on div "Invoice" at bounding box center [823, 64] width 59 height 20
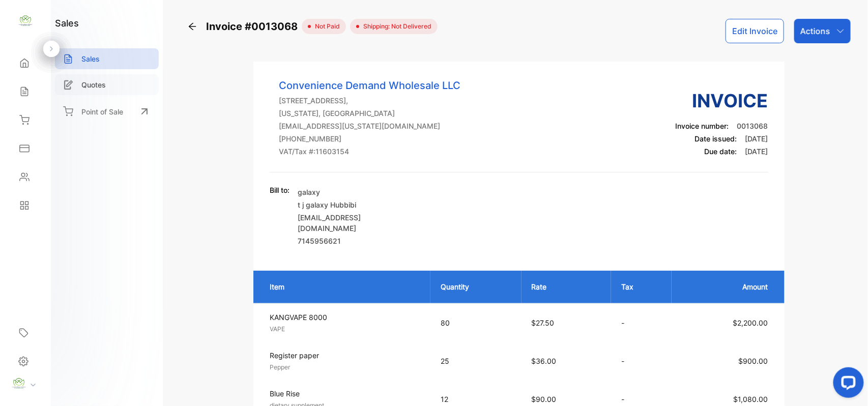
drag, startPoint x: 33, startPoint y: 93, endPoint x: 57, endPoint y: 92, distance: 23.9
click at [33, 93] on div "Sales" at bounding box center [25, 91] width 35 height 20
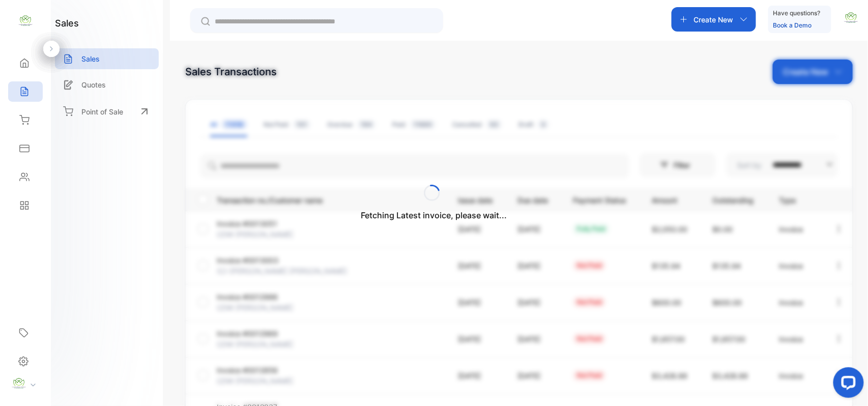
click at [276, 161] on div "Fetching Latest invoice, please wait..." at bounding box center [434, 203] width 868 height 406
click at [275, 167] on div "Fetching Latest invoice, please wait..." at bounding box center [434, 203] width 868 height 406
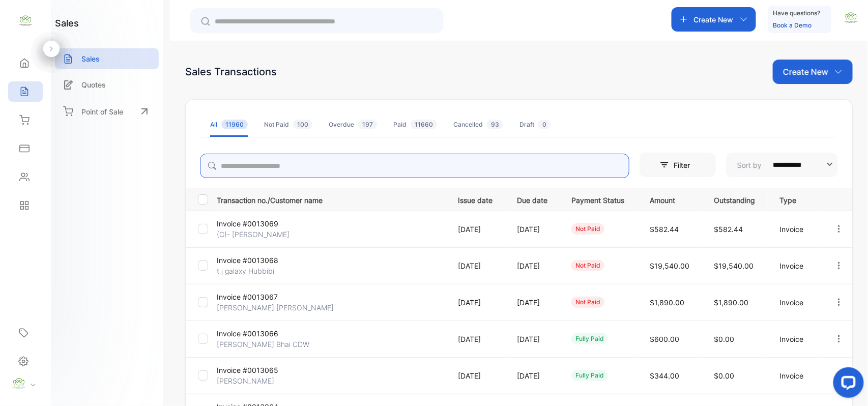
click at [340, 165] on input "search" at bounding box center [415, 166] width 430 height 24
type input "*****"
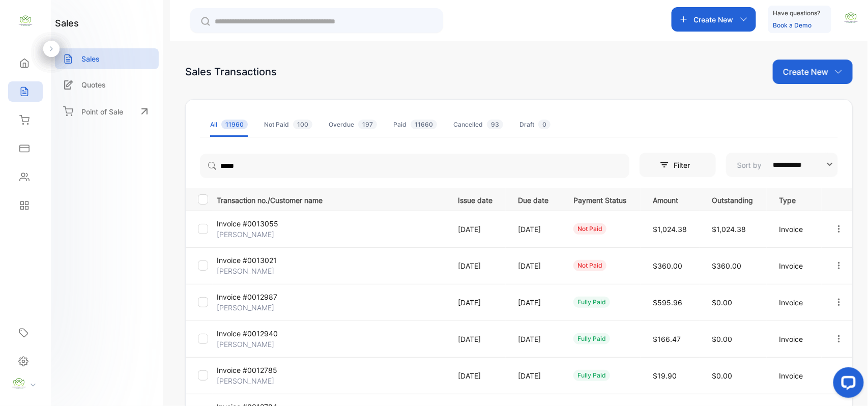
click at [253, 233] on p "[PERSON_NAME]" at bounding box center [255, 234] width 76 height 11
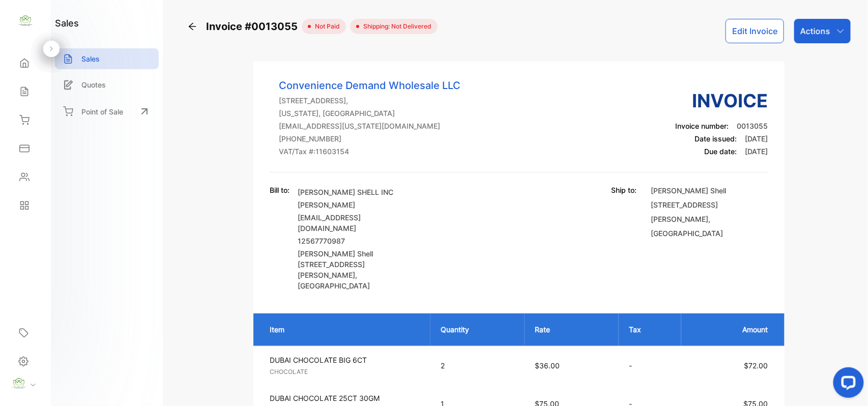
click at [822, 32] on p "Actions" at bounding box center [816, 31] width 30 height 12
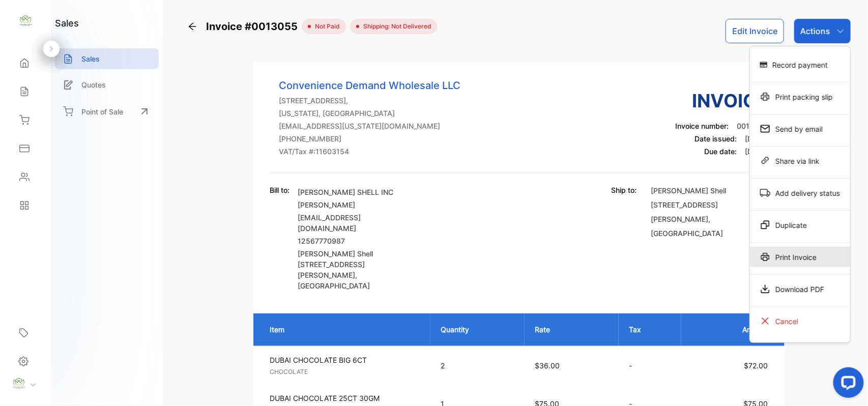
click at [786, 259] on div "Print Invoice" at bounding box center [800, 257] width 100 height 20
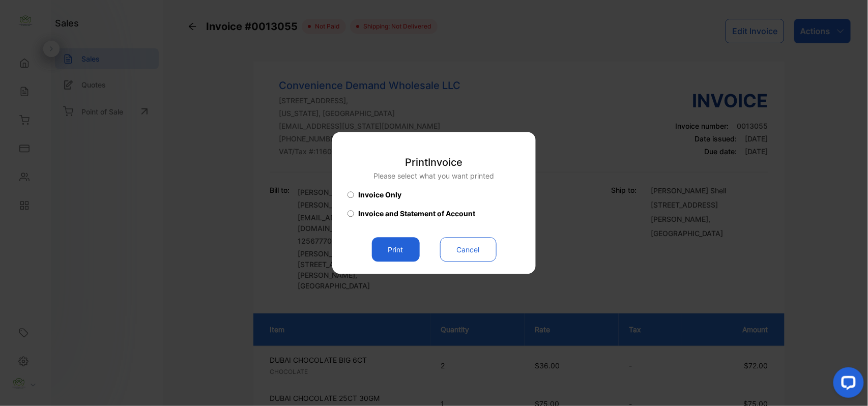
click at [395, 249] on button "Print" at bounding box center [396, 250] width 48 height 24
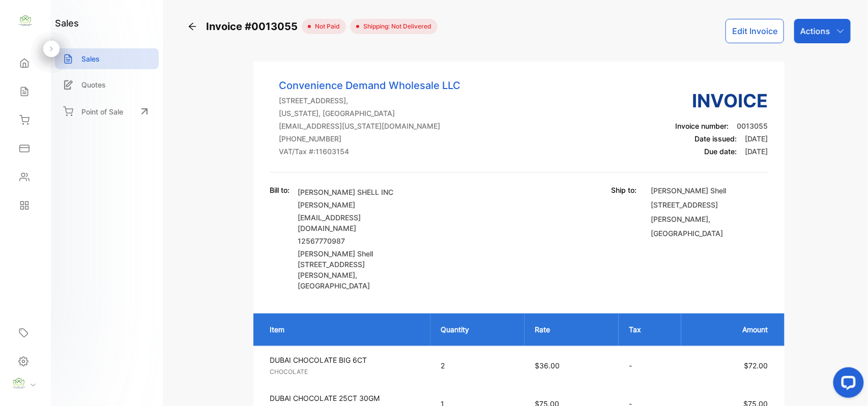
click at [823, 31] on p "Actions" at bounding box center [816, 31] width 30 height 12
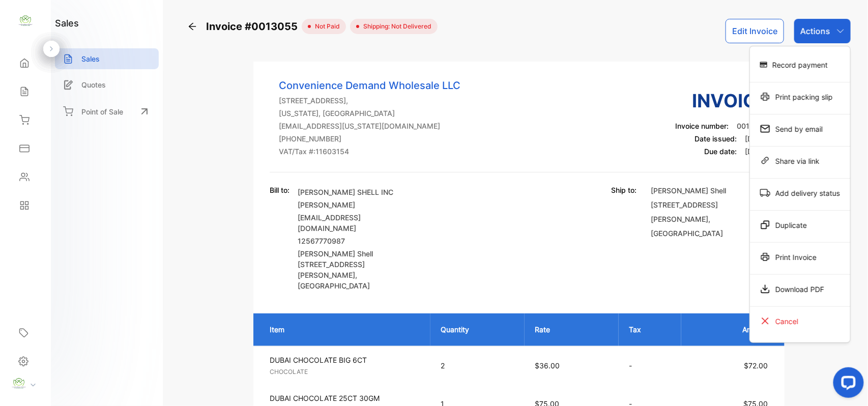
click at [806, 71] on div "Record payment" at bounding box center [800, 64] width 100 height 20
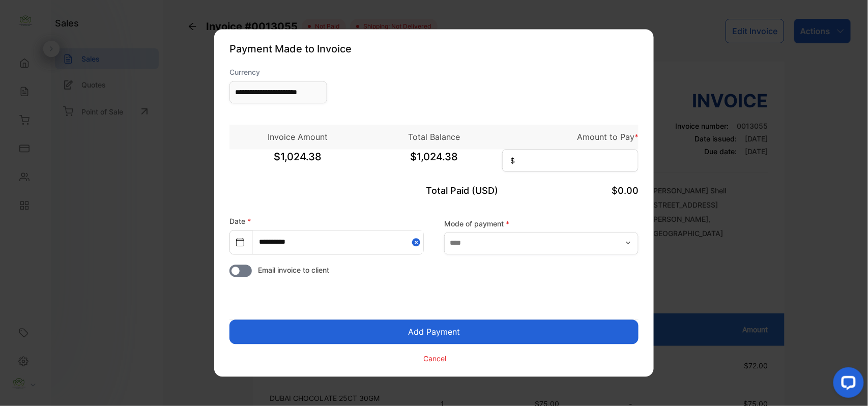
type input "**********"
click at [603, 172] on input at bounding box center [570, 161] width 136 height 22
type input "********"
click at [516, 246] on input "text" at bounding box center [541, 243] width 194 height 22
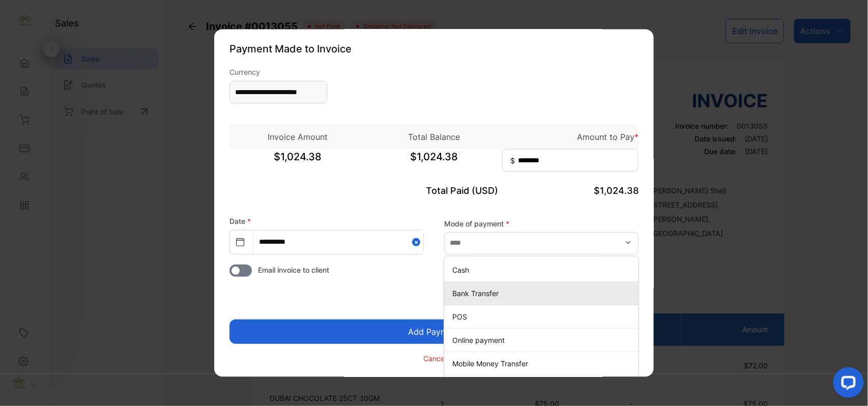
click at [481, 290] on p "Bank Transfer" at bounding box center [544, 293] width 182 height 11
type input "**********"
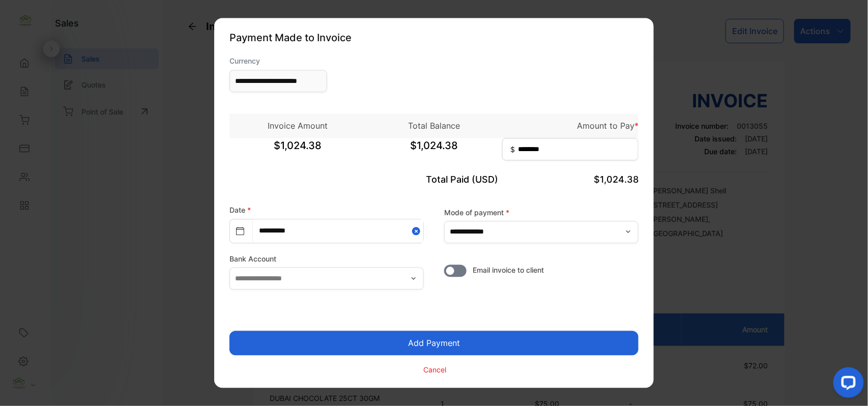
click at [407, 343] on button "Add Payment" at bounding box center [434, 343] width 409 height 24
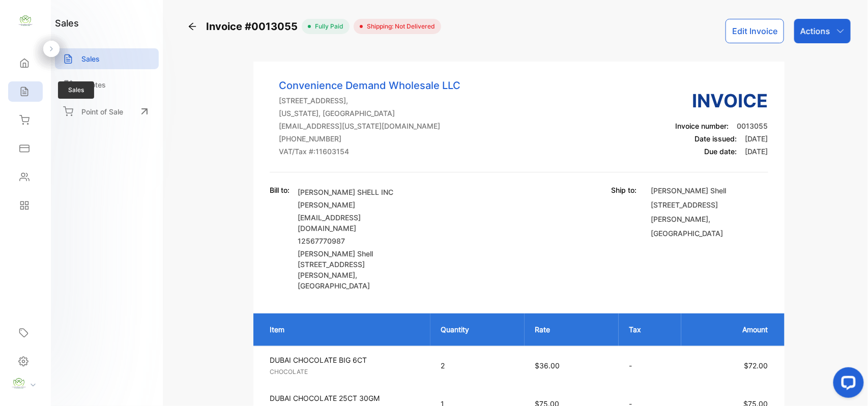
click at [21, 89] on icon at bounding box center [24, 92] width 7 height 9
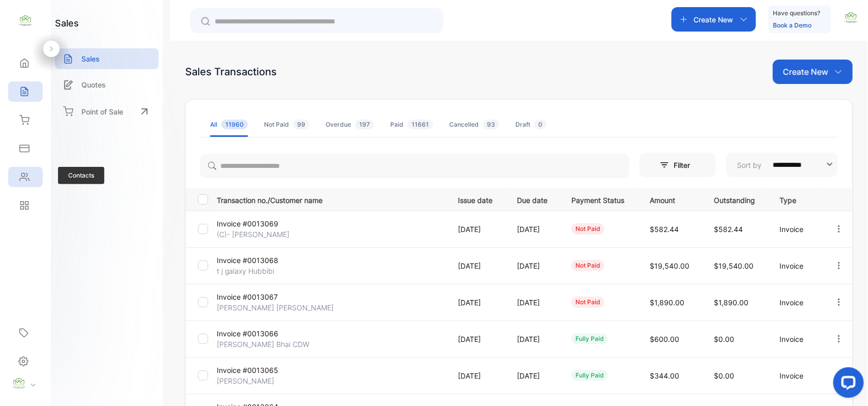
click at [11, 168] on div "Contacts" at bounding box center [25, 177] width 35 height 20
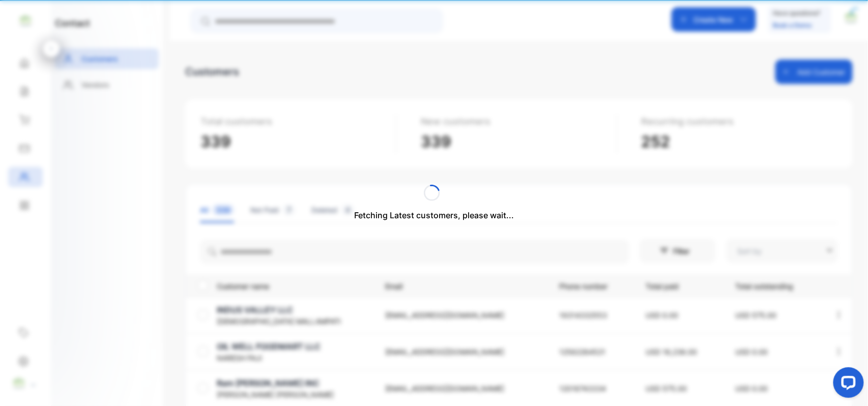
type input "**********"
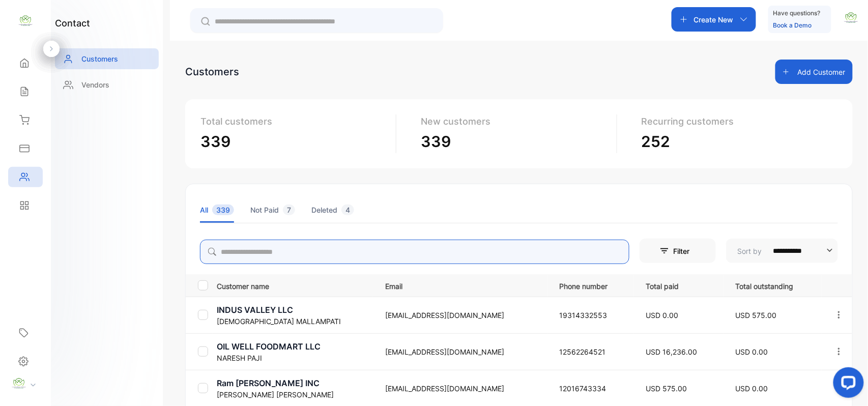
click at [267, 244] on input "search" at bounding box center [415, 252] width 430 height 24
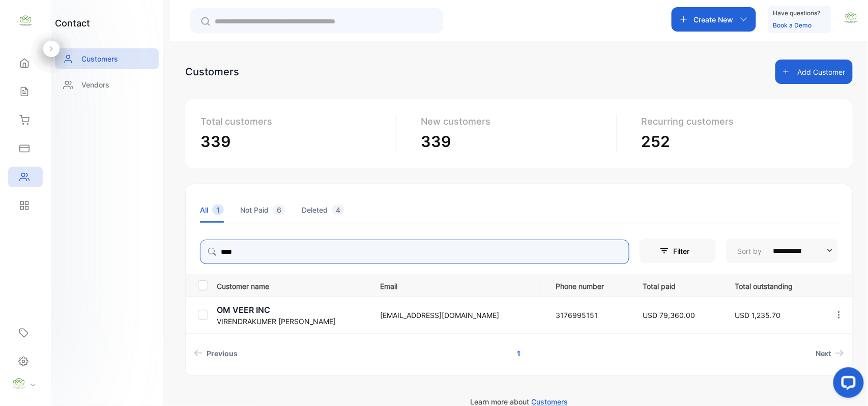
type input "****"
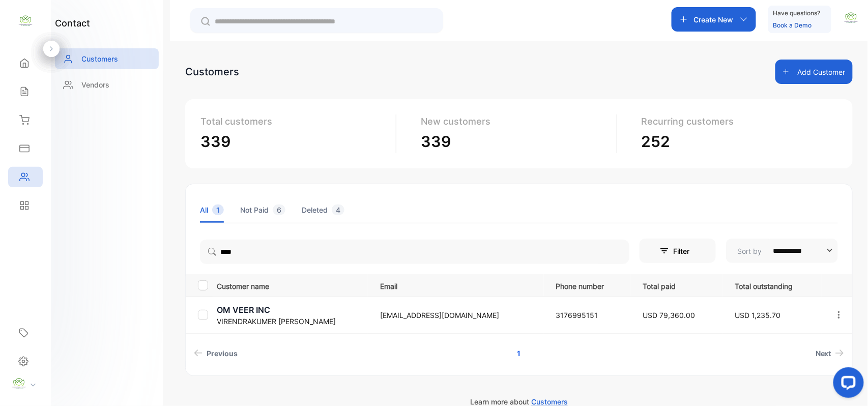
drag, startPoint x: 156, startPoint y: 265, endPoint x: 163, endPoint y: 265, distance: 7.1
click at [157, 265] on div "contact Customers Vendors" at bounding box center [107, 203] width 112 height 406
click at [240, 318] on p "VIRENDRAKUMER PATEL" at bounding box center [292, 321] width 151 height 11
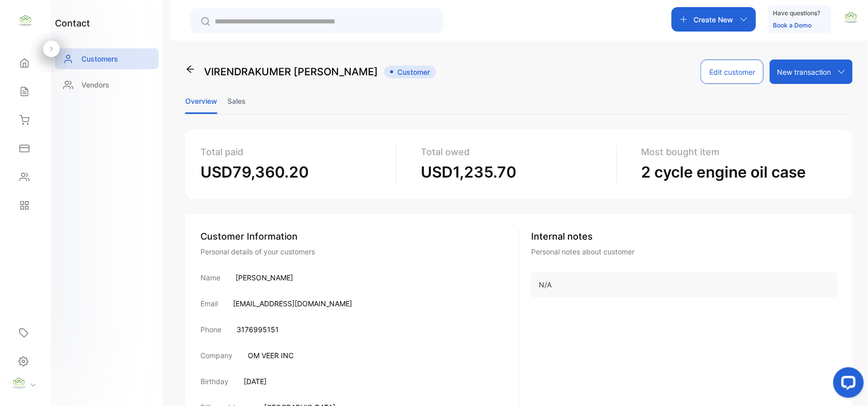
click at [241, 103] on li "Sales" at bounding box center [237, 101] width 18 height 26
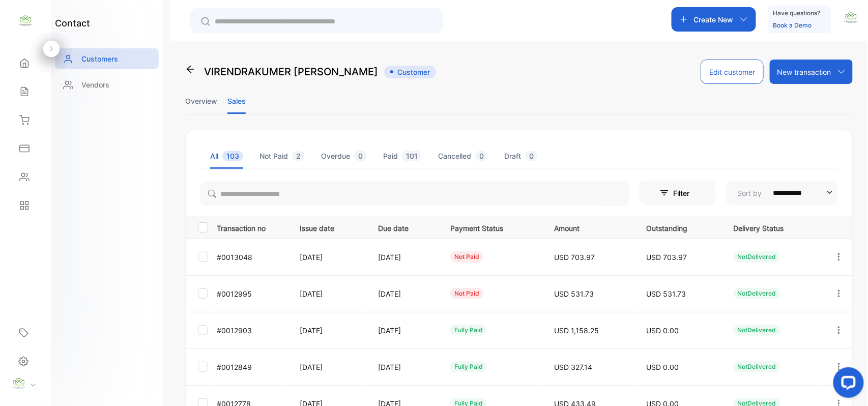
click at [841, 294] on icon "button" at bounding box center [839, 293] width 9 height 9
click at [789, 352] on span "Add payment" at bounding box center [770, 354] width 52 height 12
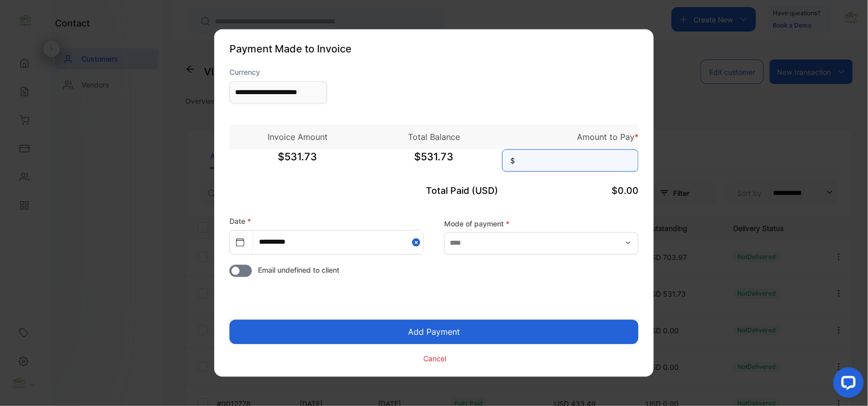
click at [549, 157] on input at bounding box center [570, 161] width 136 height 22
type input "******"
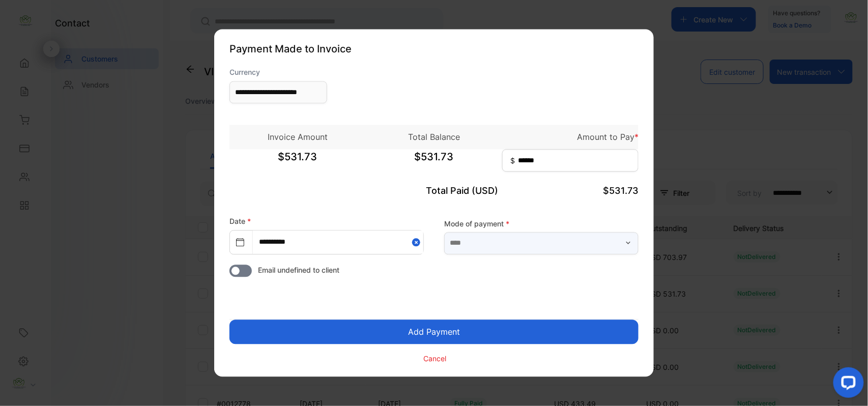
click at [517, 246] on input "text" at bounding box center [541, 243] width 194 height 22
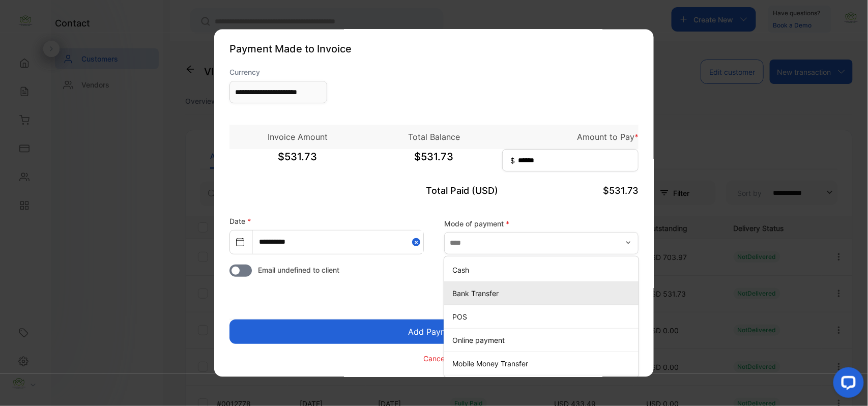
click at [460, 294] on p "Bank Transfer" at bounding box center [544, 293] width 182 height 11
type input "**********"
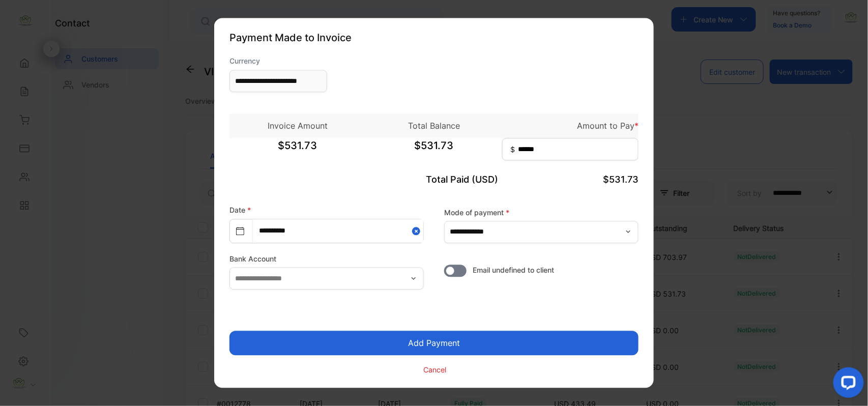
click at [378, 346] on button "Add Payment" at bounding box center [434, 343] width 409 height 24
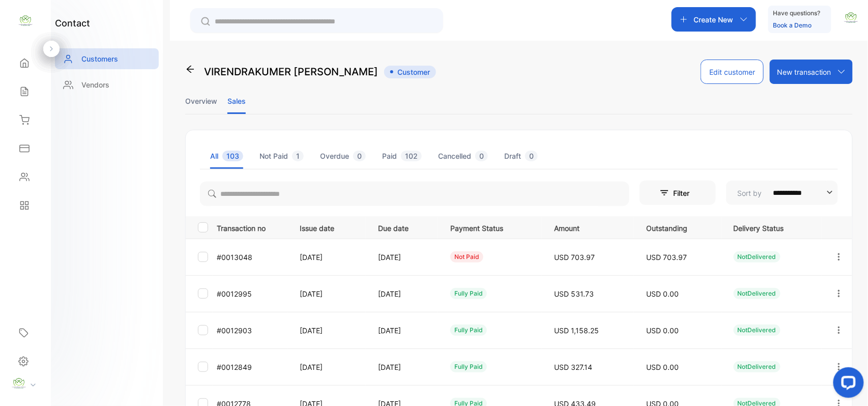
click at [829, 257] on div at bounding box center [839, 257] width 26 height 25
click at [774, 317] on span "Add payment" at bounding box center [770, 317] width 52 height 12
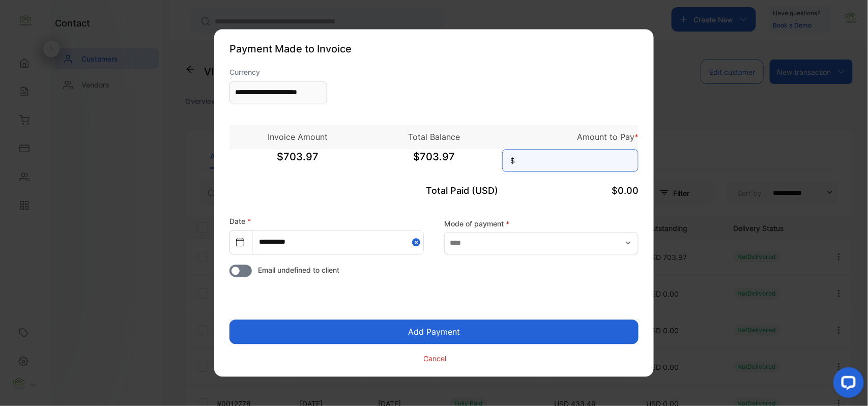
click at [574, 161] on input at bounding box center [570, 161] width 136 height 22
type input "*"
type input "******"
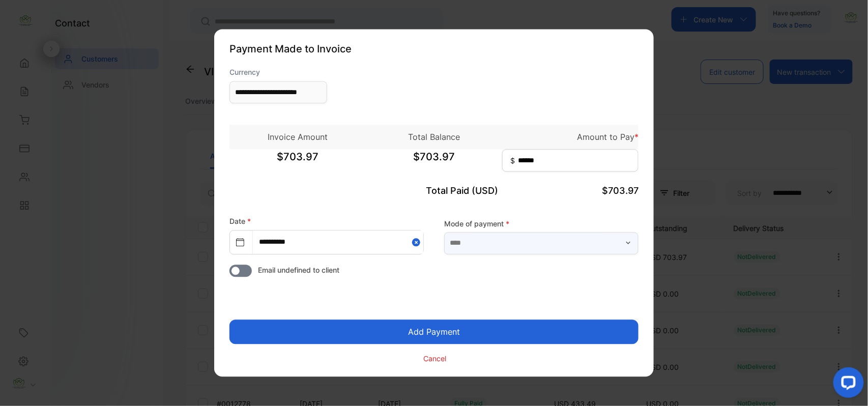
click at [469, 249] on input "text" at bounding box center [541, 243] width 194 height 22
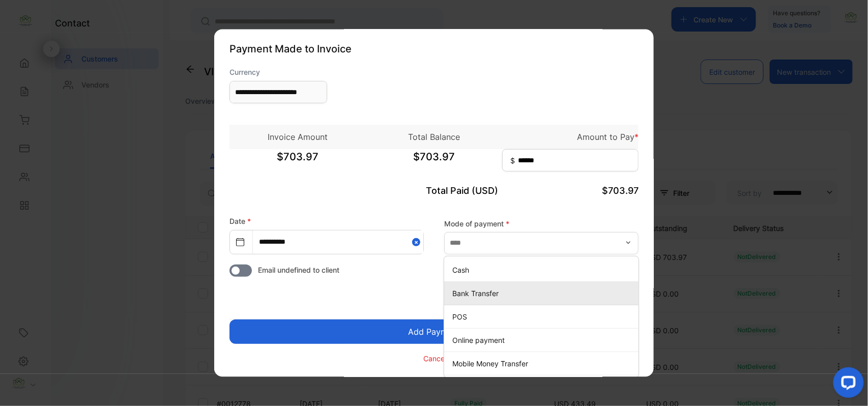
click at [448, 284] on li "Bank Transfer" at bounding box center [541, 293] width 194 height 23
type input "**********"
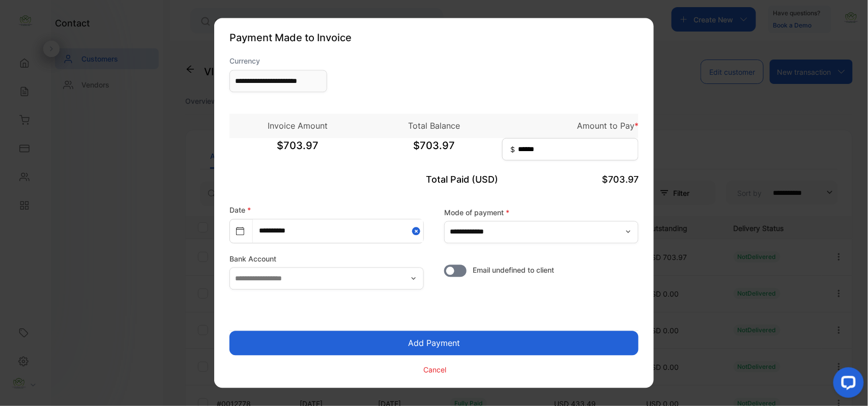
click at [408, 344] on button "Add Payment" at bounding box center [434, 343] width 409 height 24
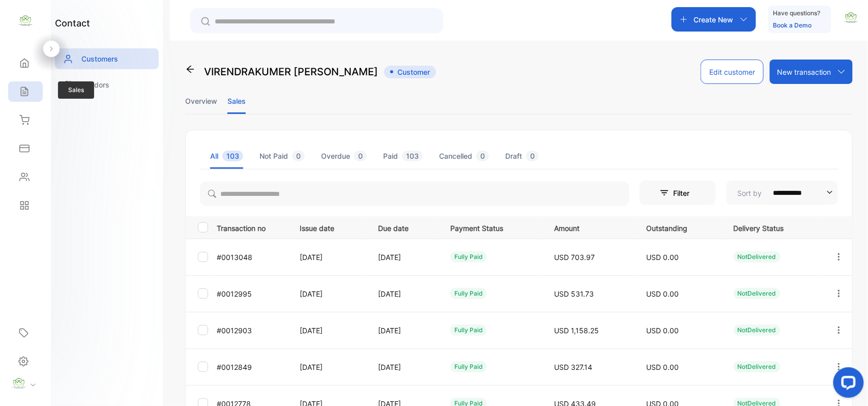
click at [19, 84] on div "Sales" at bounding box center [25, 91] width 35 height 20
